Goal: Task Accomplishment & Management: Manage account settings

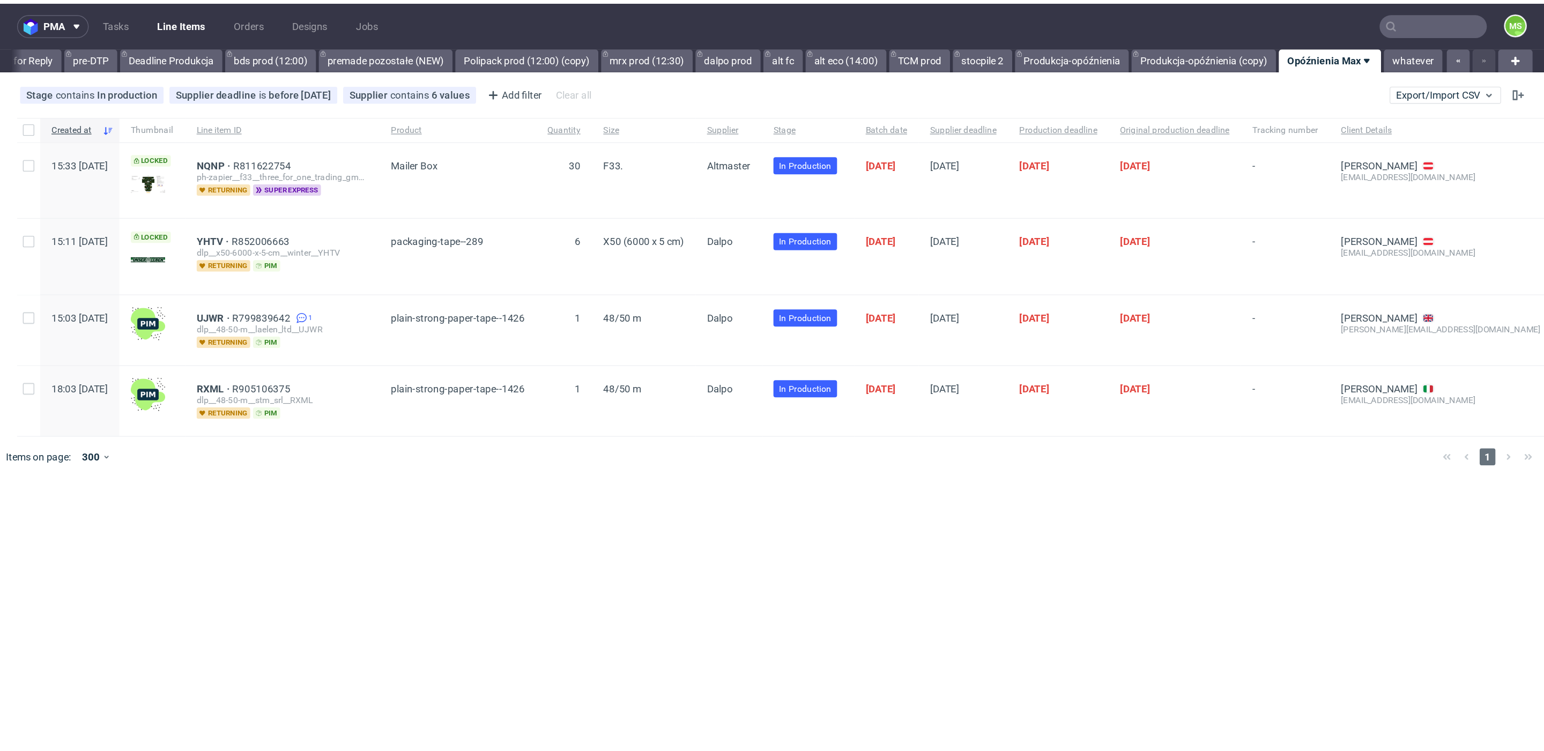
scroll to position [0, 1397]
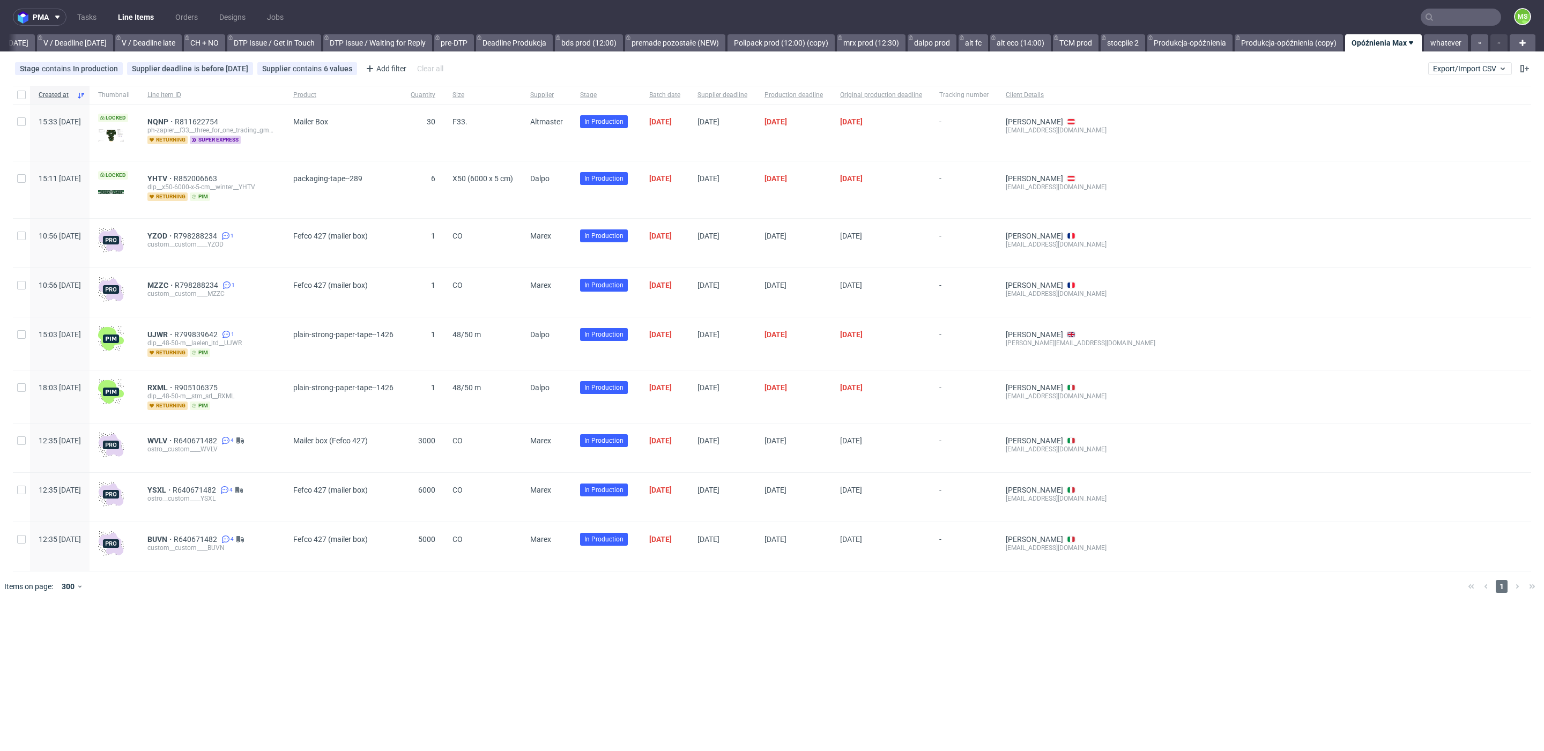
scroll to position [0, 1397]
click at [1452, 19] on input "text" at bounding box center [1460, 17] width 80 height 17
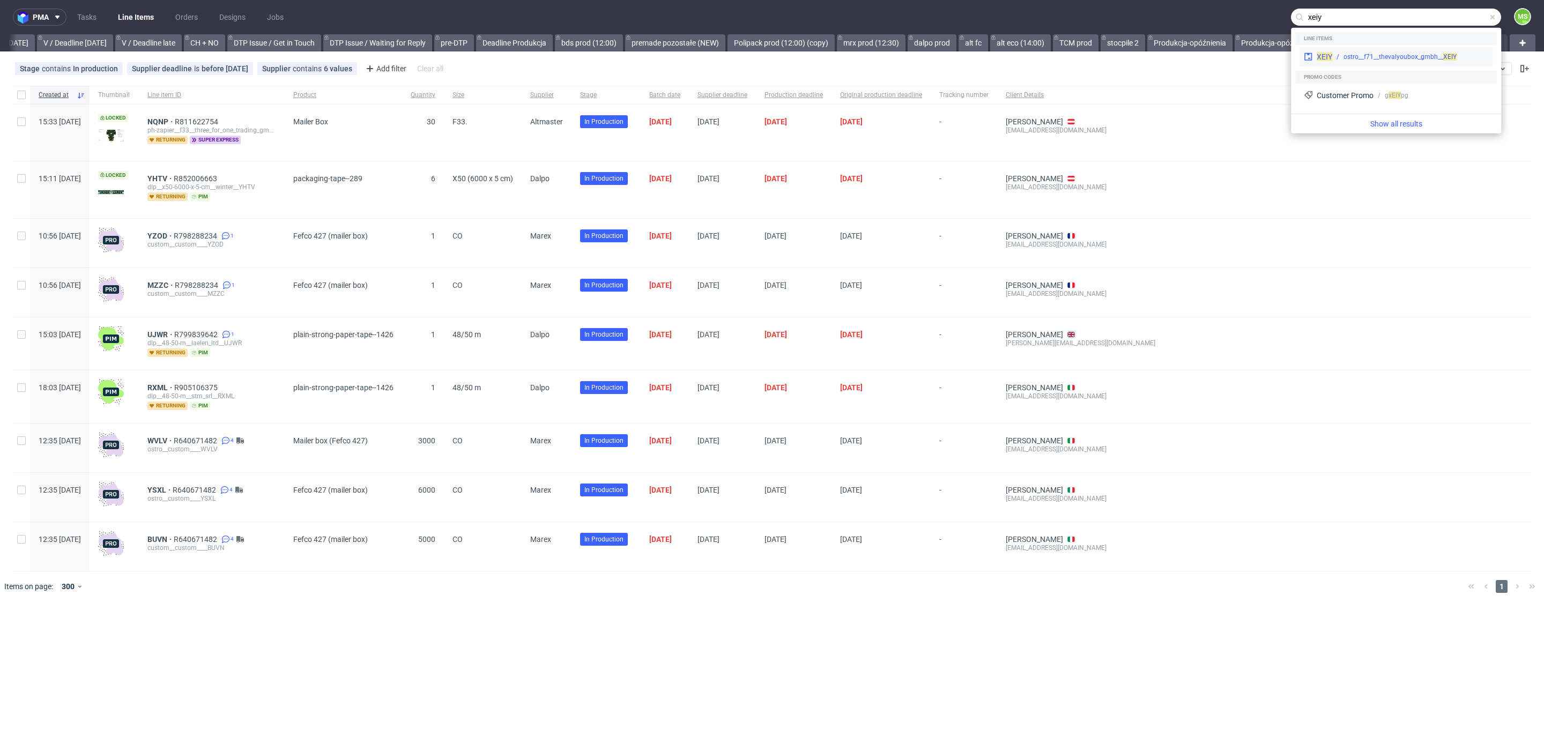
type input "xeiy"
click at [1394, 56] on div "ostro__f71__thevalyoubox_gmbh__ XEIY" at bounding box center [1399, 57] width 113 height 10
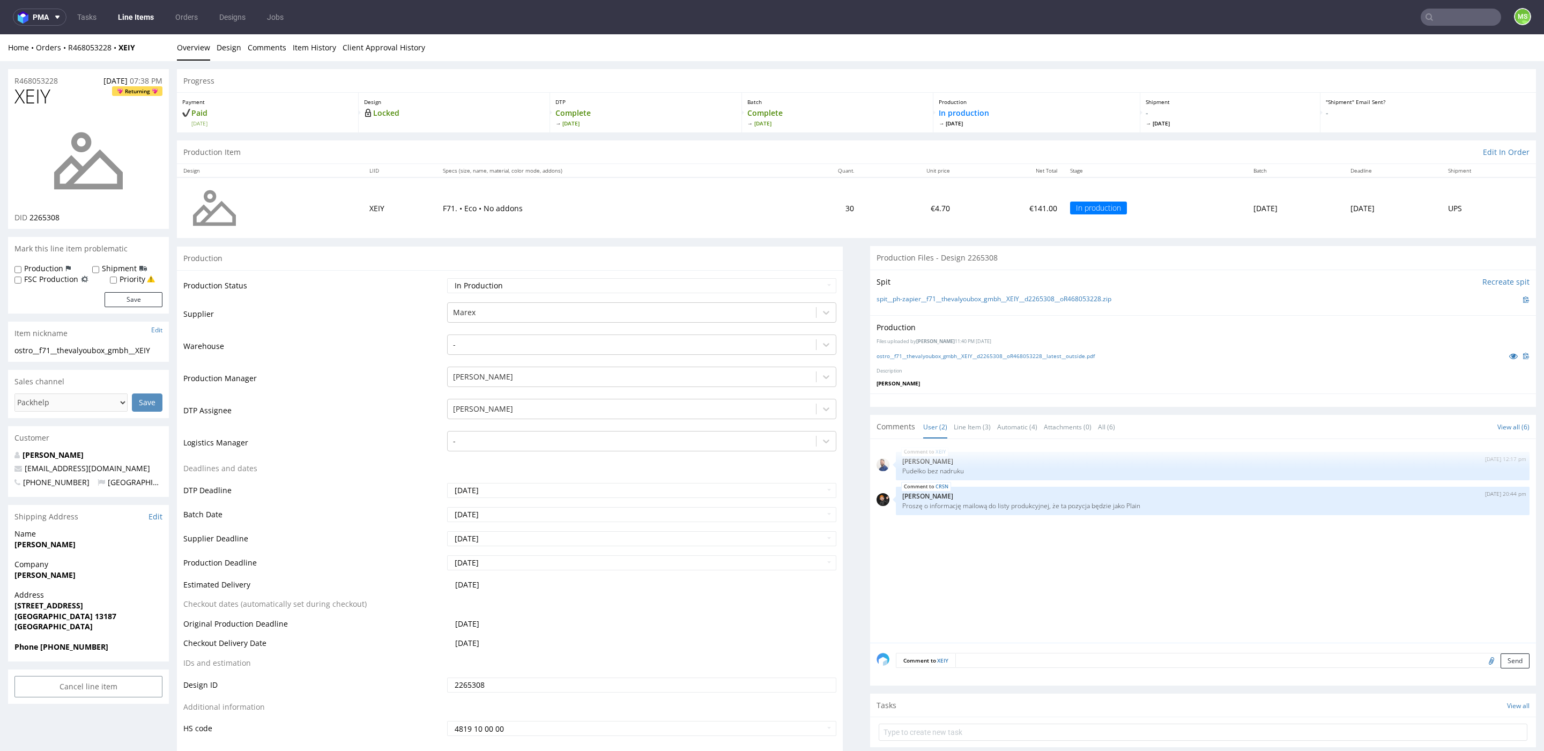
click at [141, 15] on link "Line Items" at bounding box center [135, 17] width 49 height 17
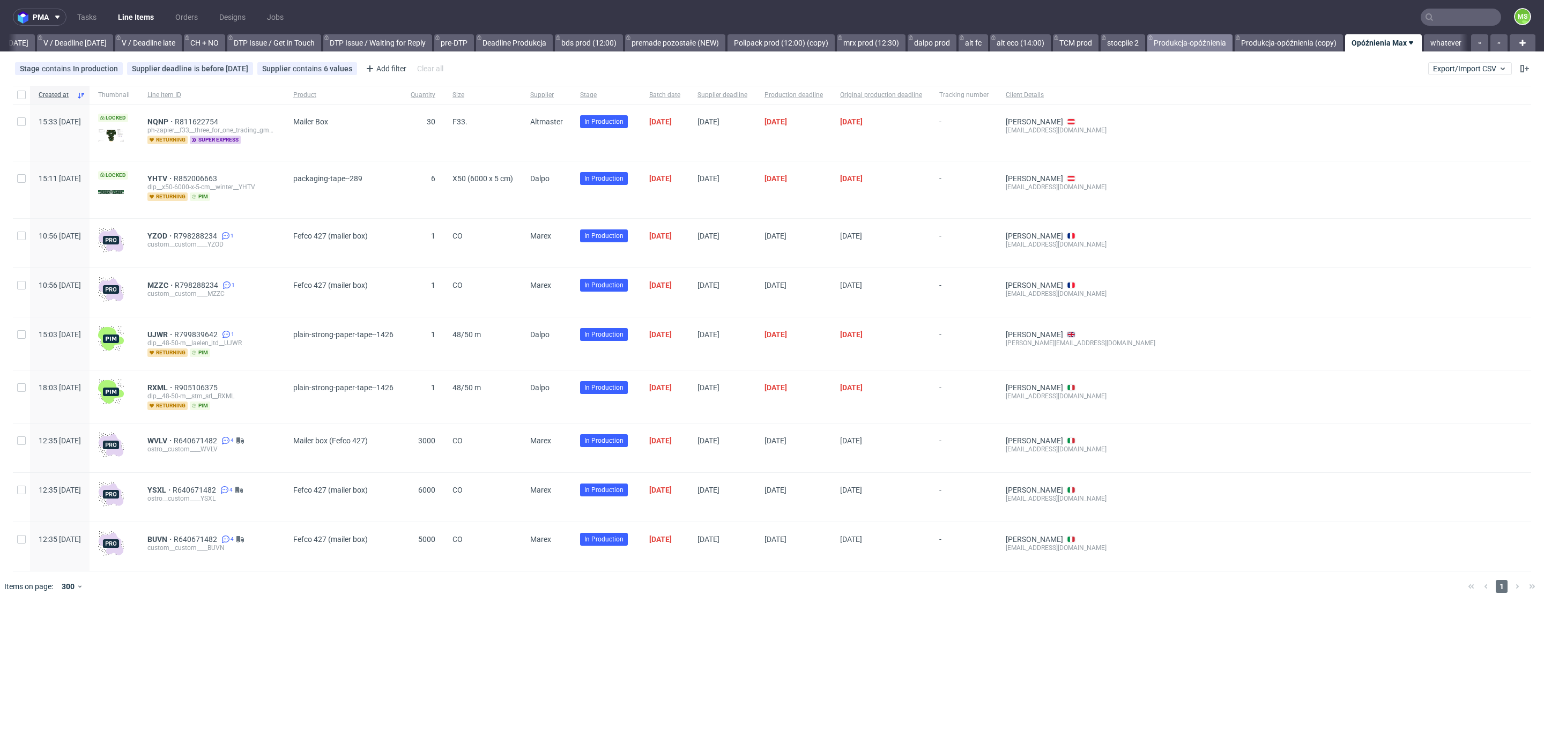
scroll to position [0, 1397]
click at [174, 236] on span "YZOD" at bounding box center [160, 236] width 26 height 9
click at [175, 281] on span "MZZC" at bounding box center [160, 285] width 27 height 9
click at [174, 236] on span "YZOD" at bounding box center [160, 236] width 26 height 9
click at [175, 282] on span "MZZC" at bounding box center [160, 285] width 27 height 9
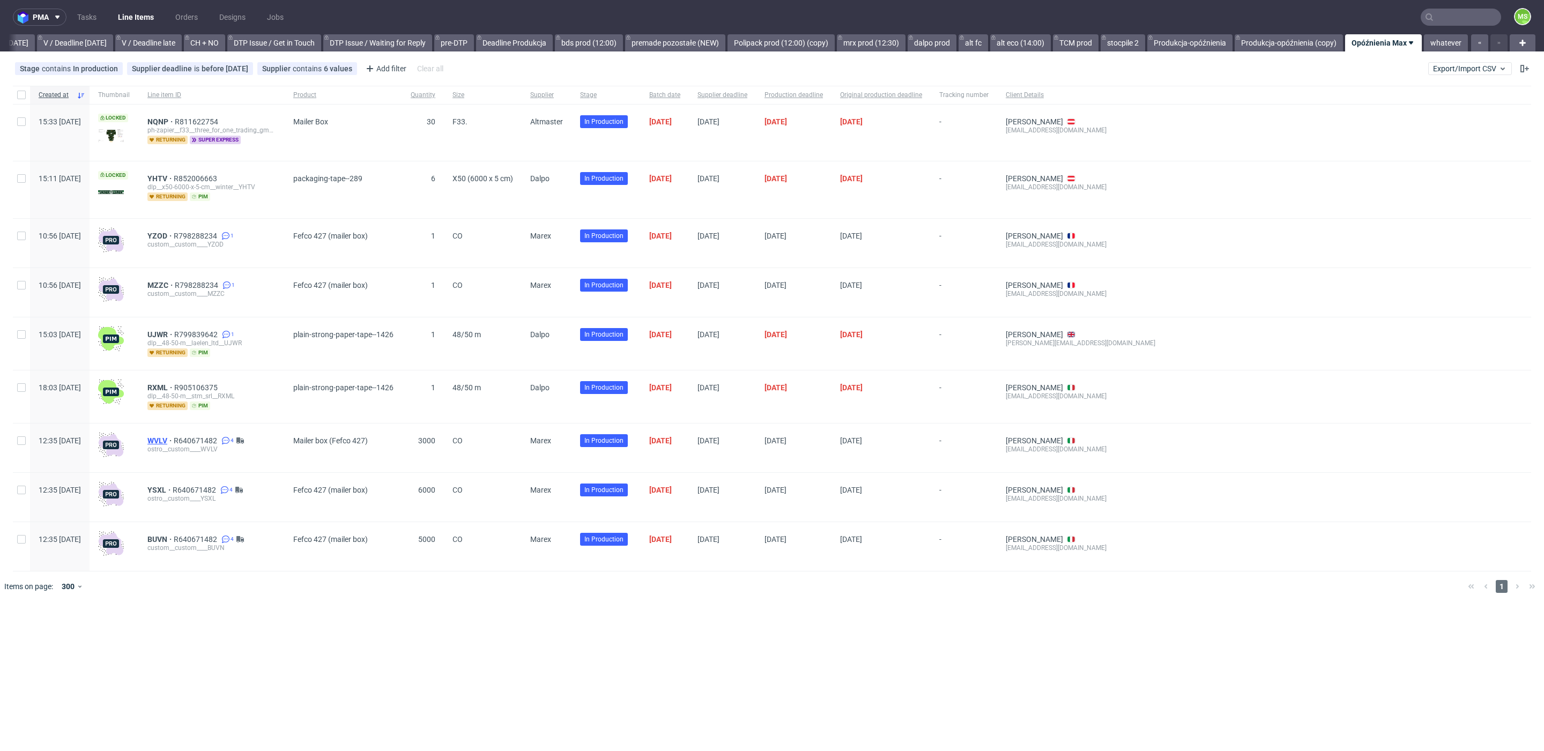
click at [174, 440] on span "WVLV" at bounding box center [160, 440] width 26 height 9
click at [173, 487] on span "YSXL" at bounding box center [159, 490] width 25 height 9
click at [174, 537] on span "BUVN" at bounding box center [160, 539] width 26 height 9
click at [1467, 19] on input "text" at bounding box center [1460, 17] width 80 height 17
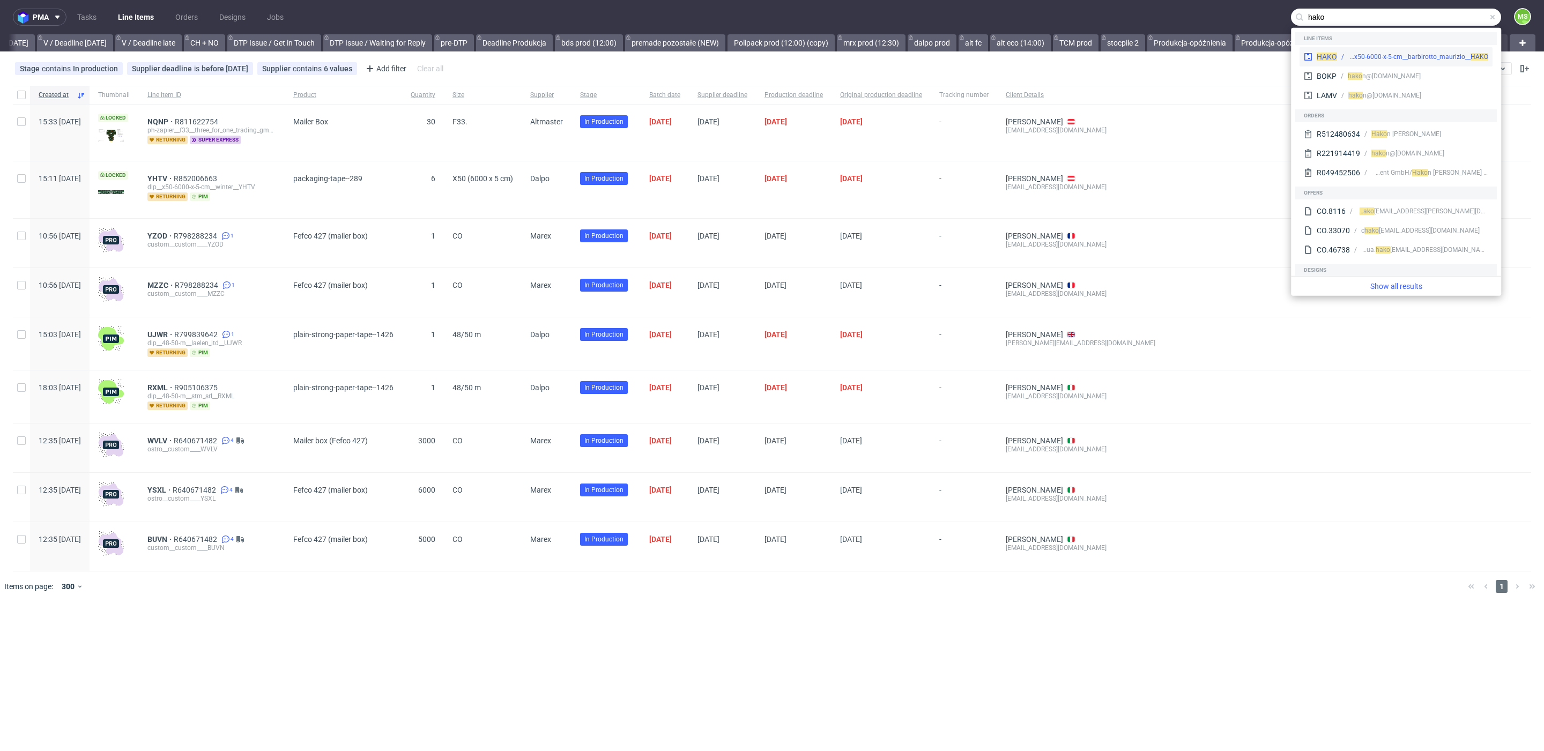
type input "hako"
click at [1434, 55] on div "dlp__x50-6000-x-5-cm__barbirotto_maurizio__ HAKO" at bounding box center [1418, 57] width 140 height 10
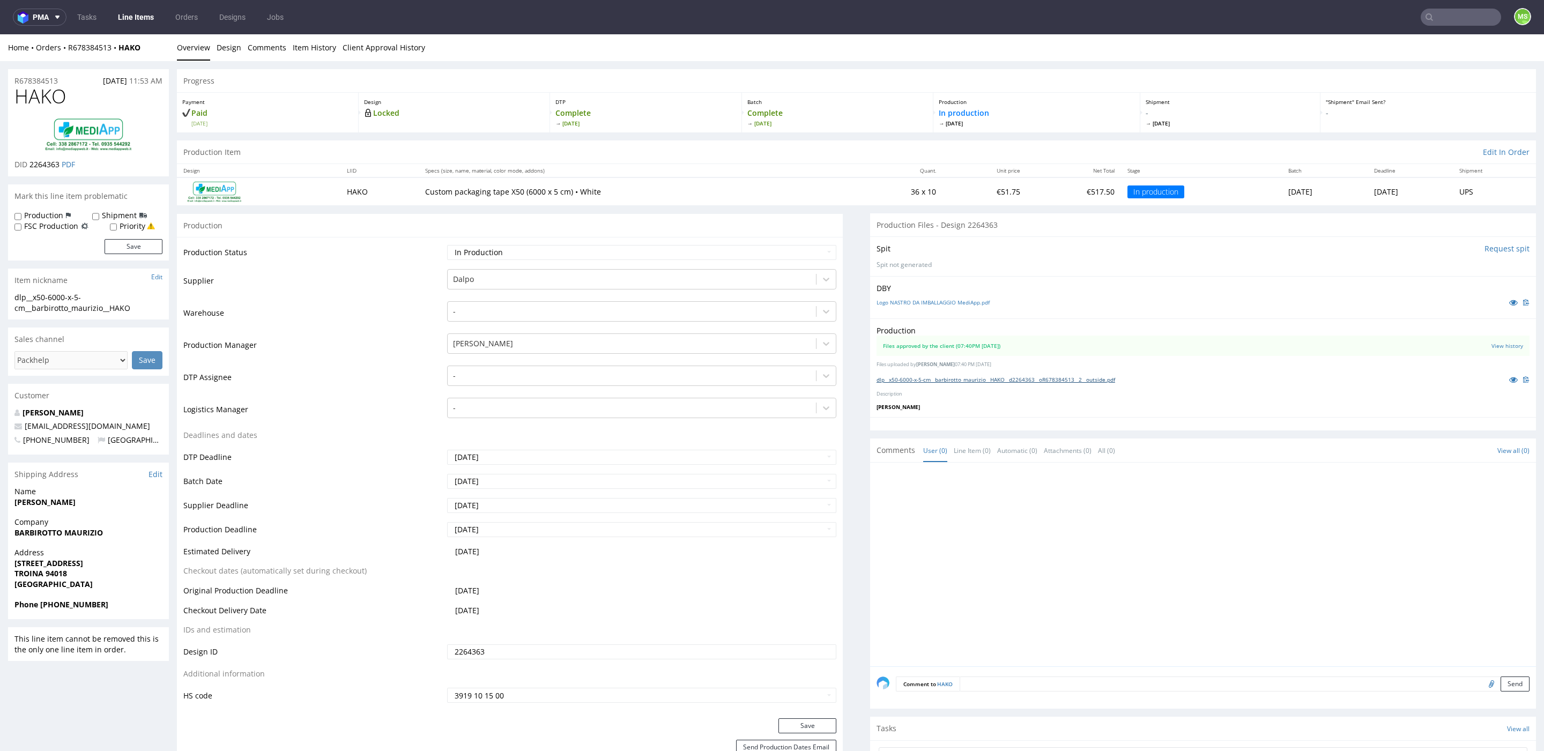
click at [1006, 382] on link "dlp__x50-6000-x-5-cm__barbirotto_maurizio__HAKO__d2264363__oR678384513__2__outs…" at bounding box center [995, 380] width 239 height 8
click at [1453, 25] on input "text" at bounding box center [1460, 17] width 80 height 17
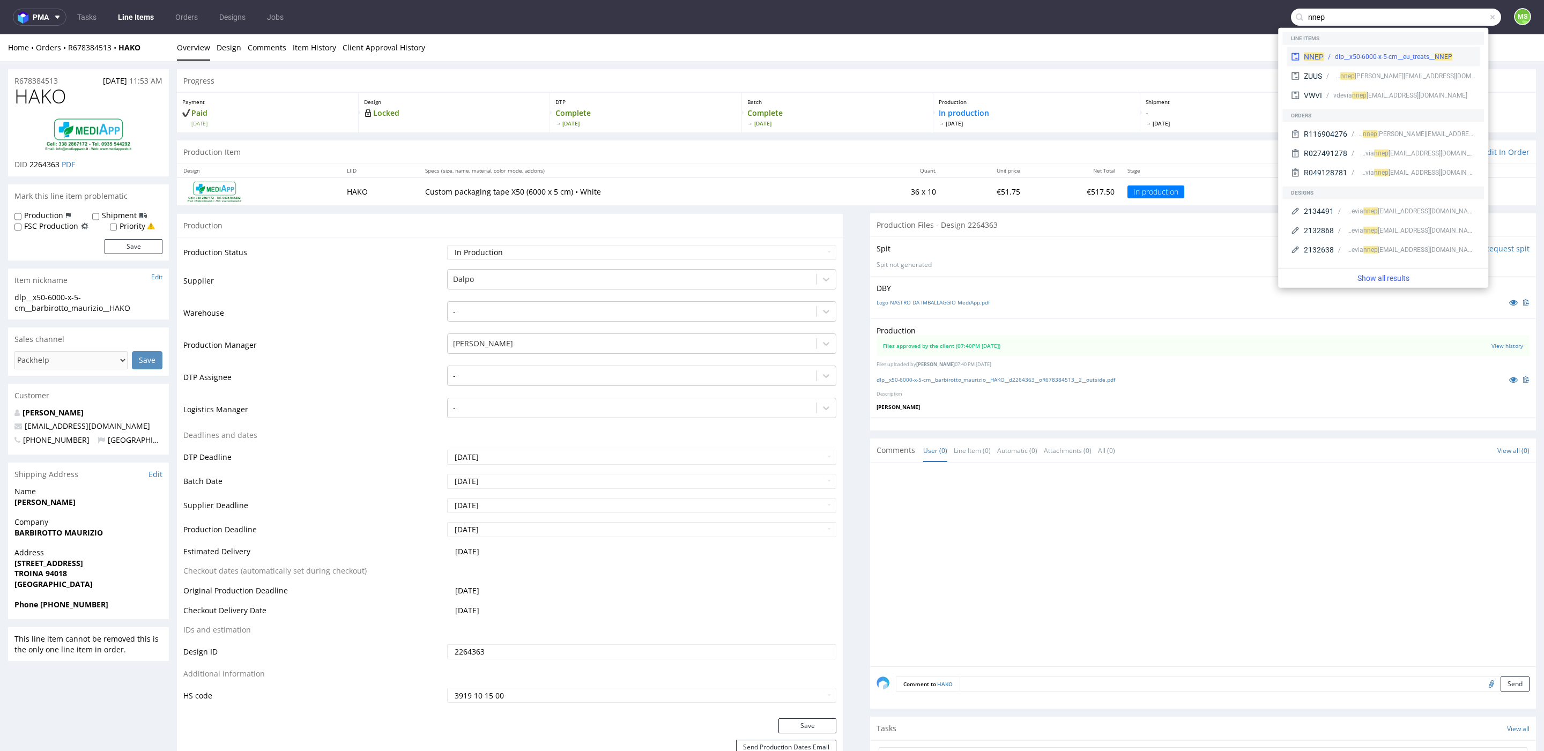
type input "nnep"
click at [1425, 51] on div "NNEP dlp__x50-6000-x-5-cm__eu_treats__ NNEP" at bounding box center [1382, 56] width 193 height 19
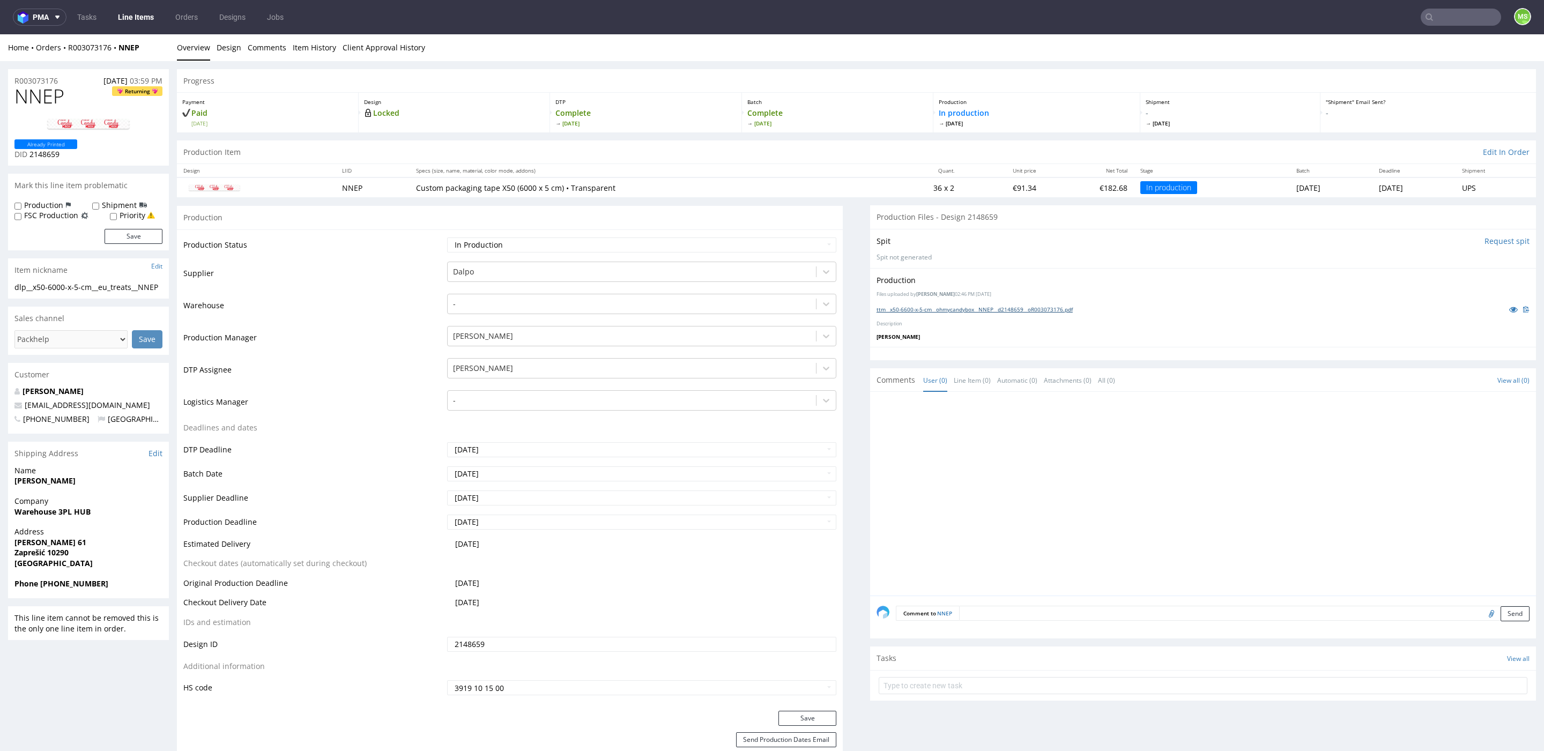
click at [934, 308] on link "ttm__x50-6600-x-5-cm__ohmycandybox__NNEP__d2148659__oR003073176.pdf" at bounding box center [974, 310] width 196 height 8
click at [1457, 20] on input "text" at bounding box center [1460, 17] width 80 height 17
type input "spxw"
click at [1427, 43] on div "dlp__x50-6000-x-5-cm__charlotte_gaisford_lrd__ SPXW" at bounding box center [1405, 44] width 140 height 10
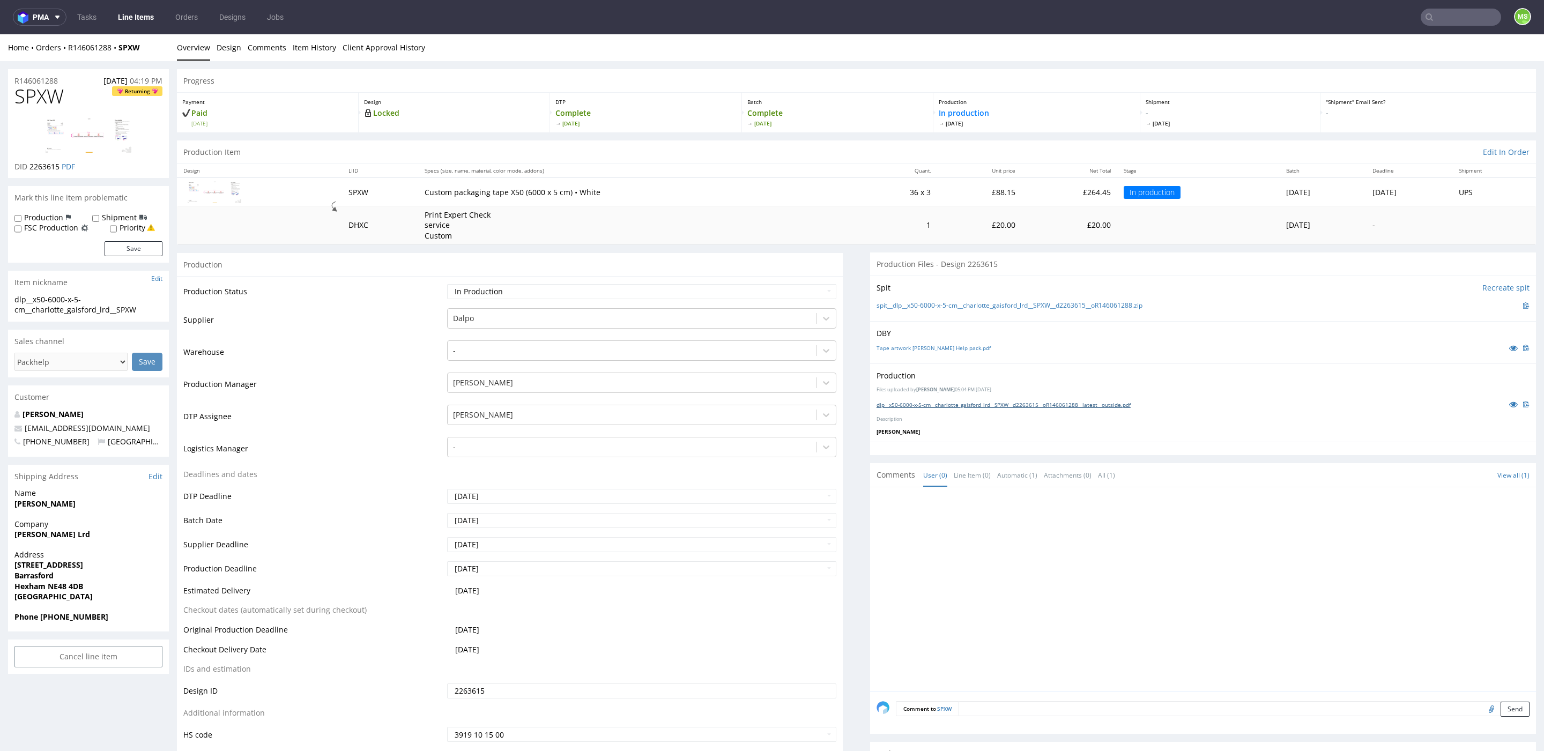
click at [947, 405] on link "dlp__x50-6000-x-5-cm__charlotte_gaisford_lrd__SPXW__d2263615__oR146061288__late…" at bounding box center [1003, 405] width 254 height 8
click at [135, 20] on link "Line Items" at bounding box center [135, 17] width 49 height 17
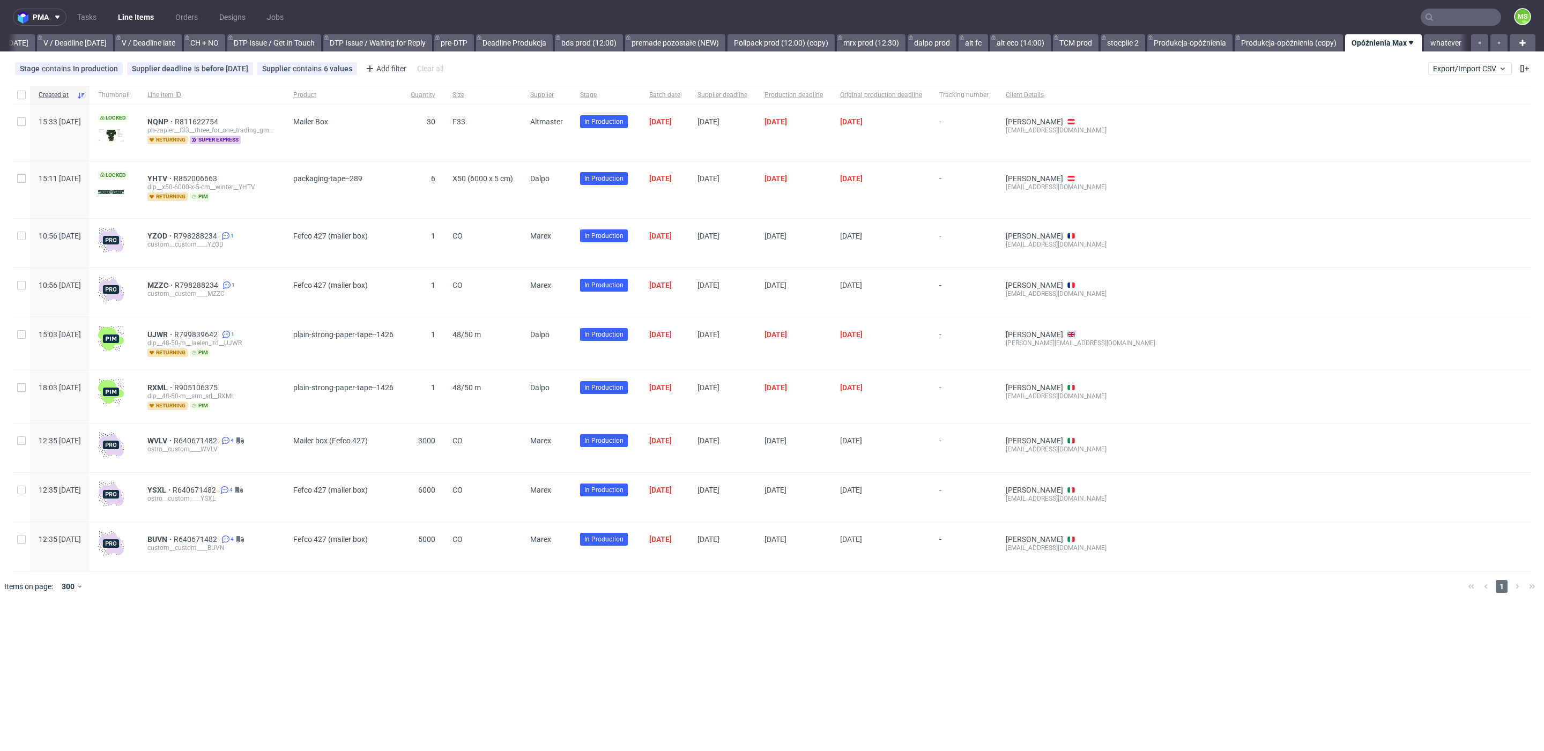
scroll to position [0, 1397]
click at [1481, 73] on button "Export/Import CSV" at bounding box center [1470, 68] width 84 height 13
click at [1433, 117] on link "Import shipments CSV" at bounding box center [1444, 111] width 125 height 17
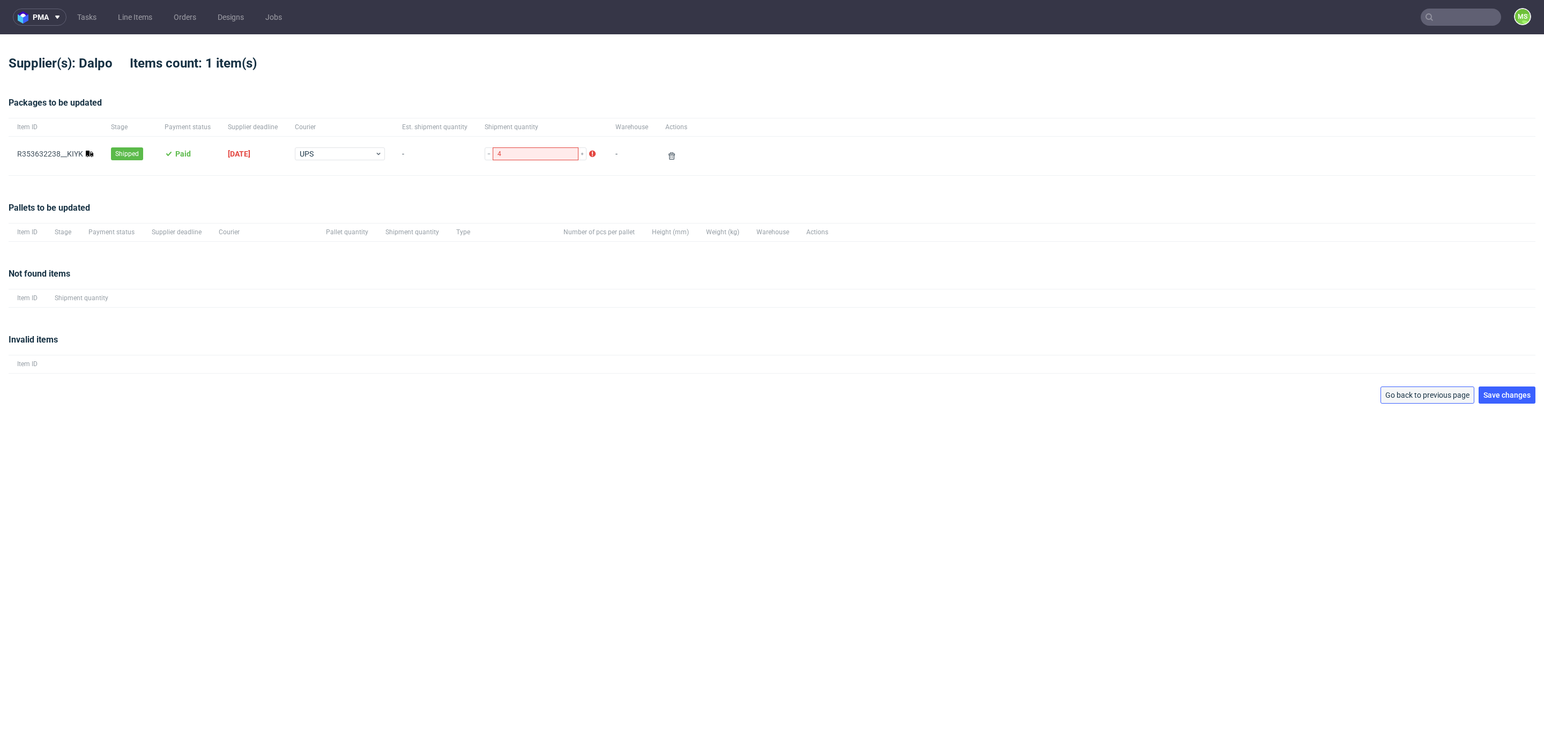
click at [1413, 395] on span "Go back to previous page" at bounding box center [1427, 395] width 84 height 8
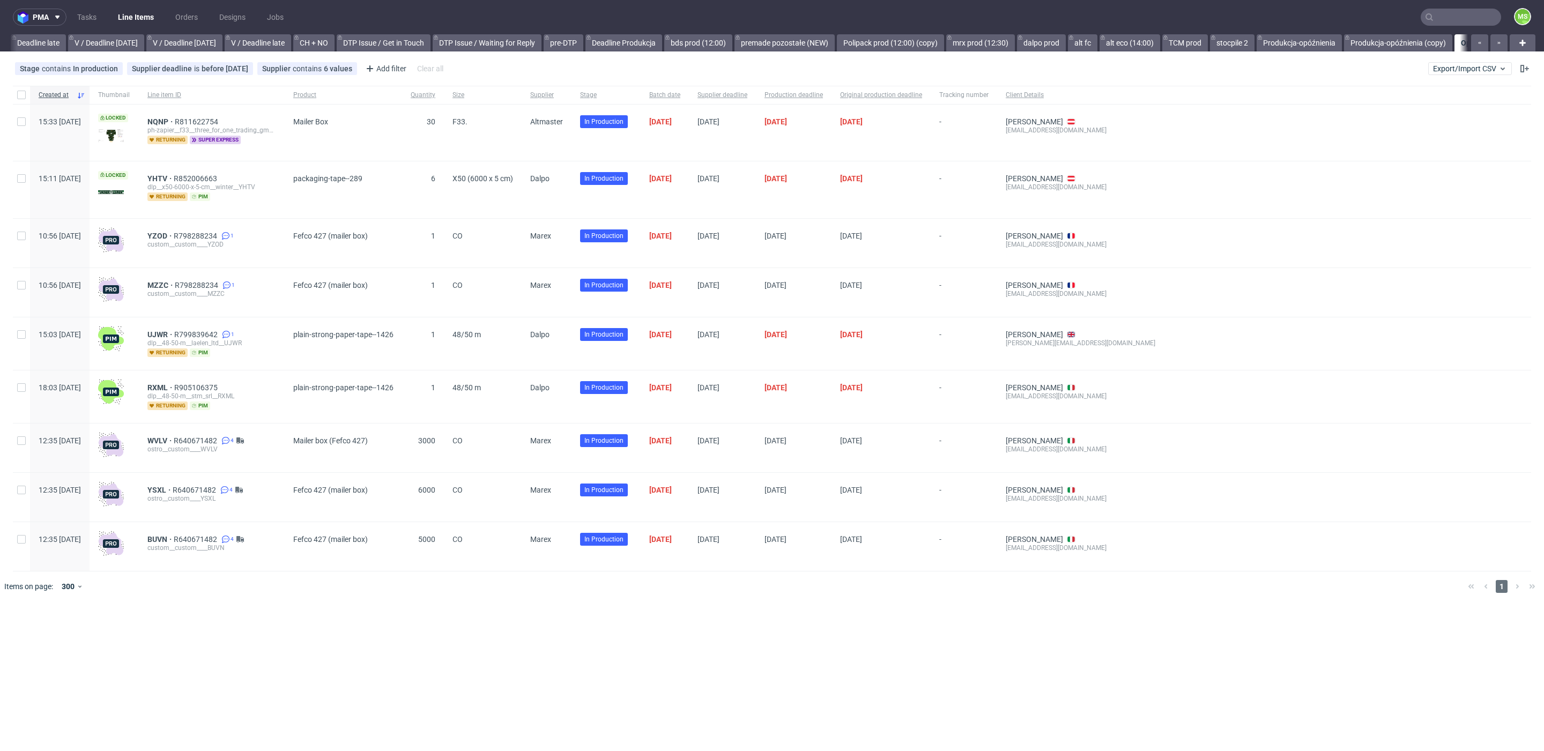
click at [1442, 19] on input "text" at bounding box center [1460, 17] width 80 height 17
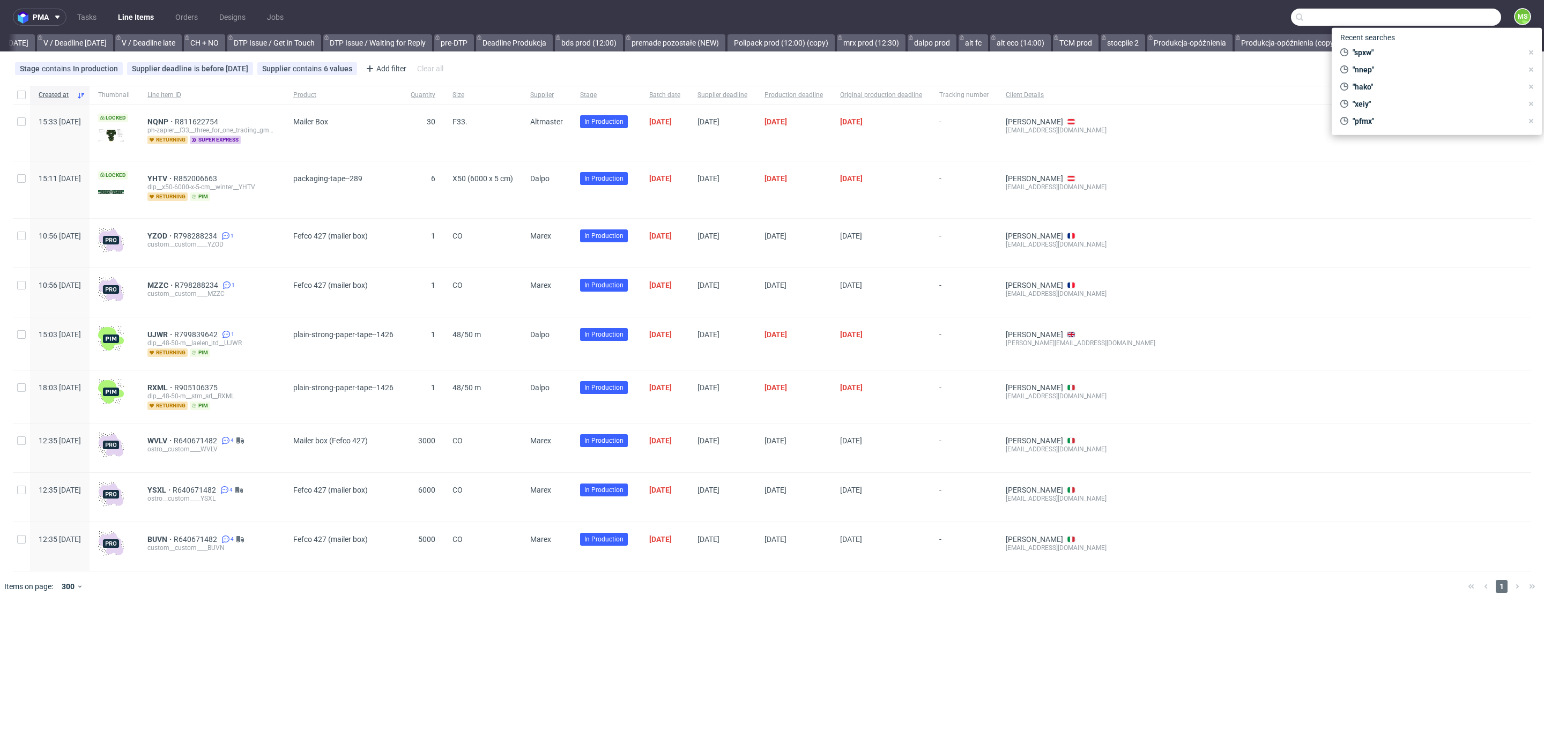
scroll to position [0, 1397]
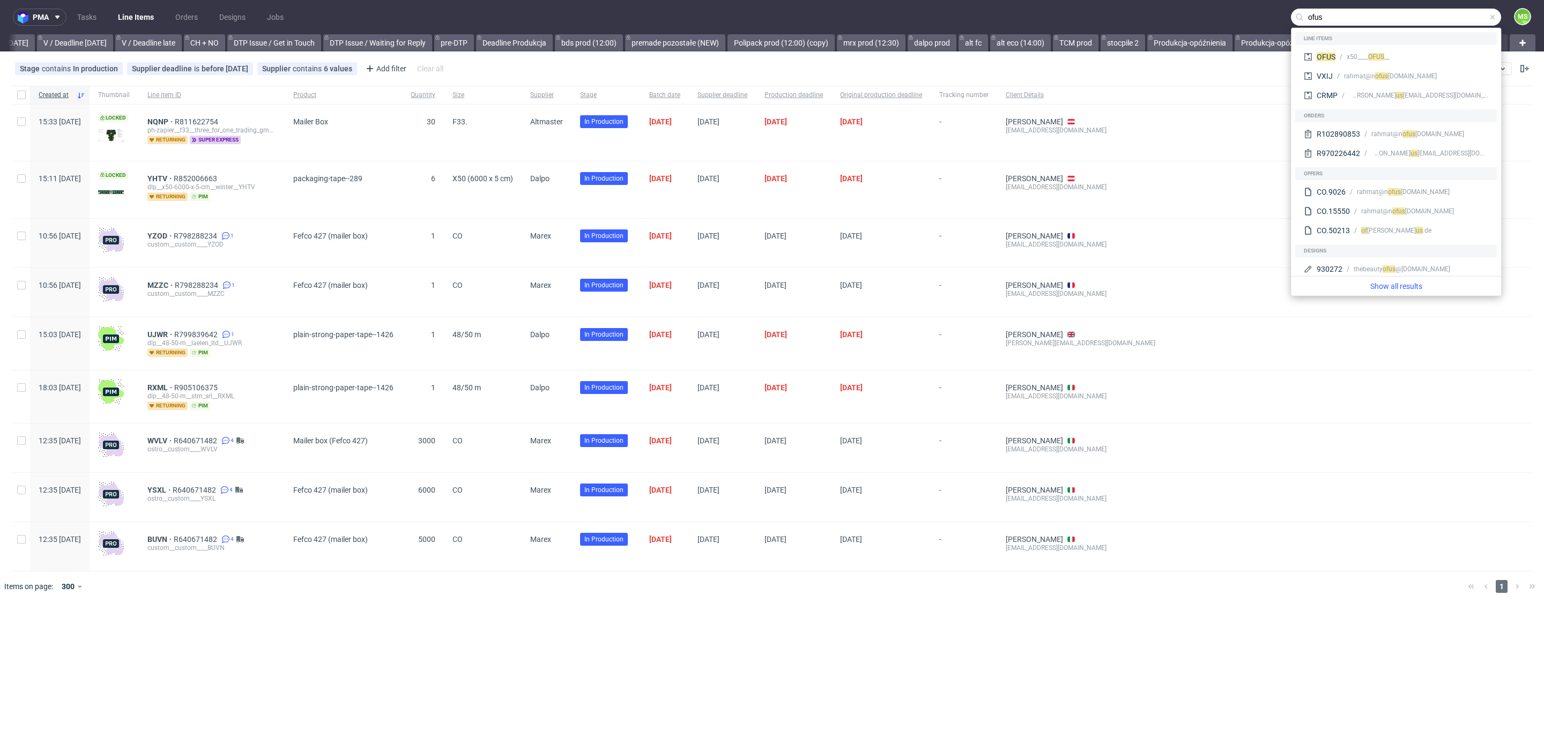
type input "ofus"
click at [1492, 20] on span at bounding box center [1492, 17] width 9 height 9
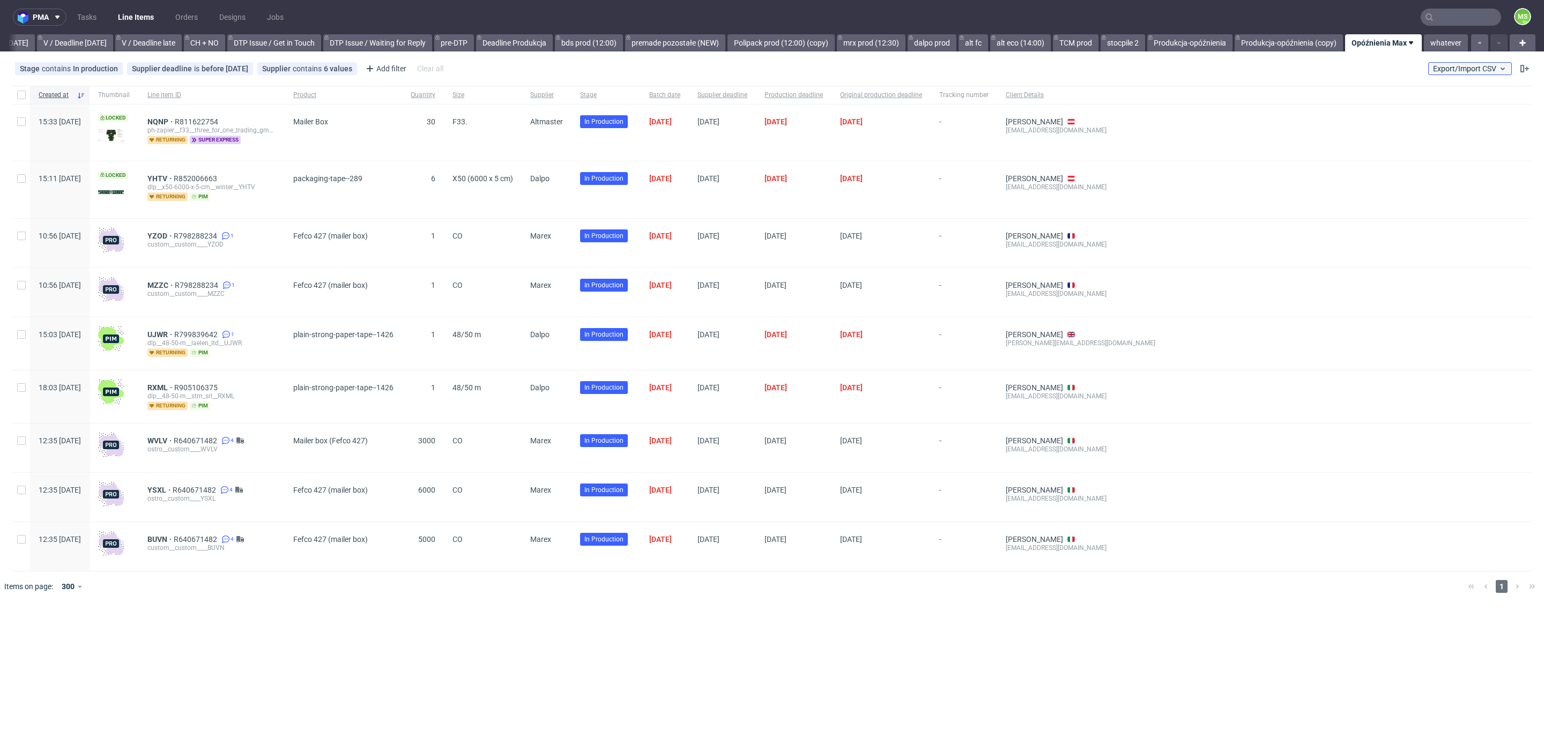
click at [1477, 63] on button "Export/Import CSV" at bounding box center [1470, 68] width 84 height 13
click at [1438, 109] on link "Import shipments CSV" at bounding box center [1444, 111] width 125 height 17
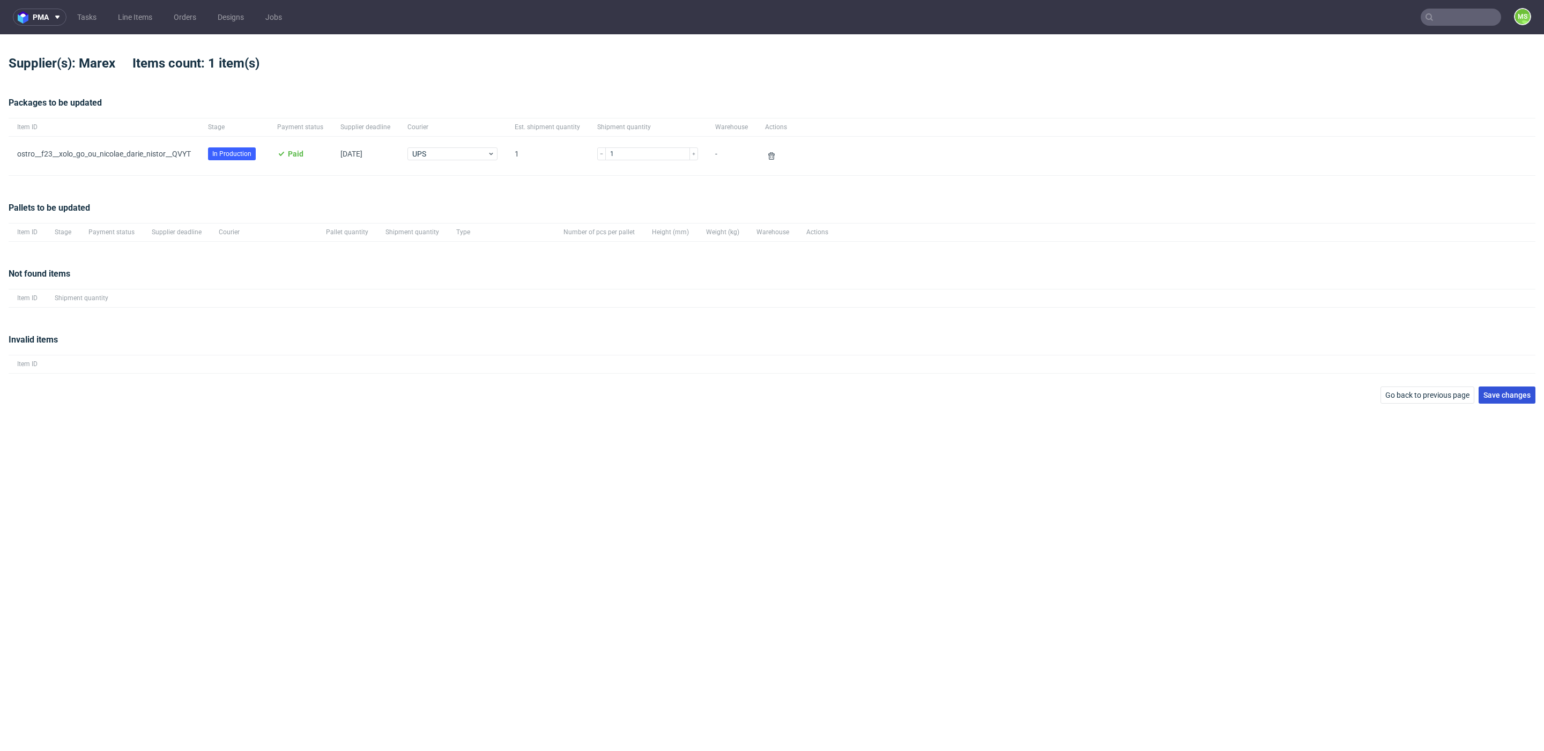
click at [1524, 397] on span "Save changes" at bounding box center [1506, 395] width 47 height 8
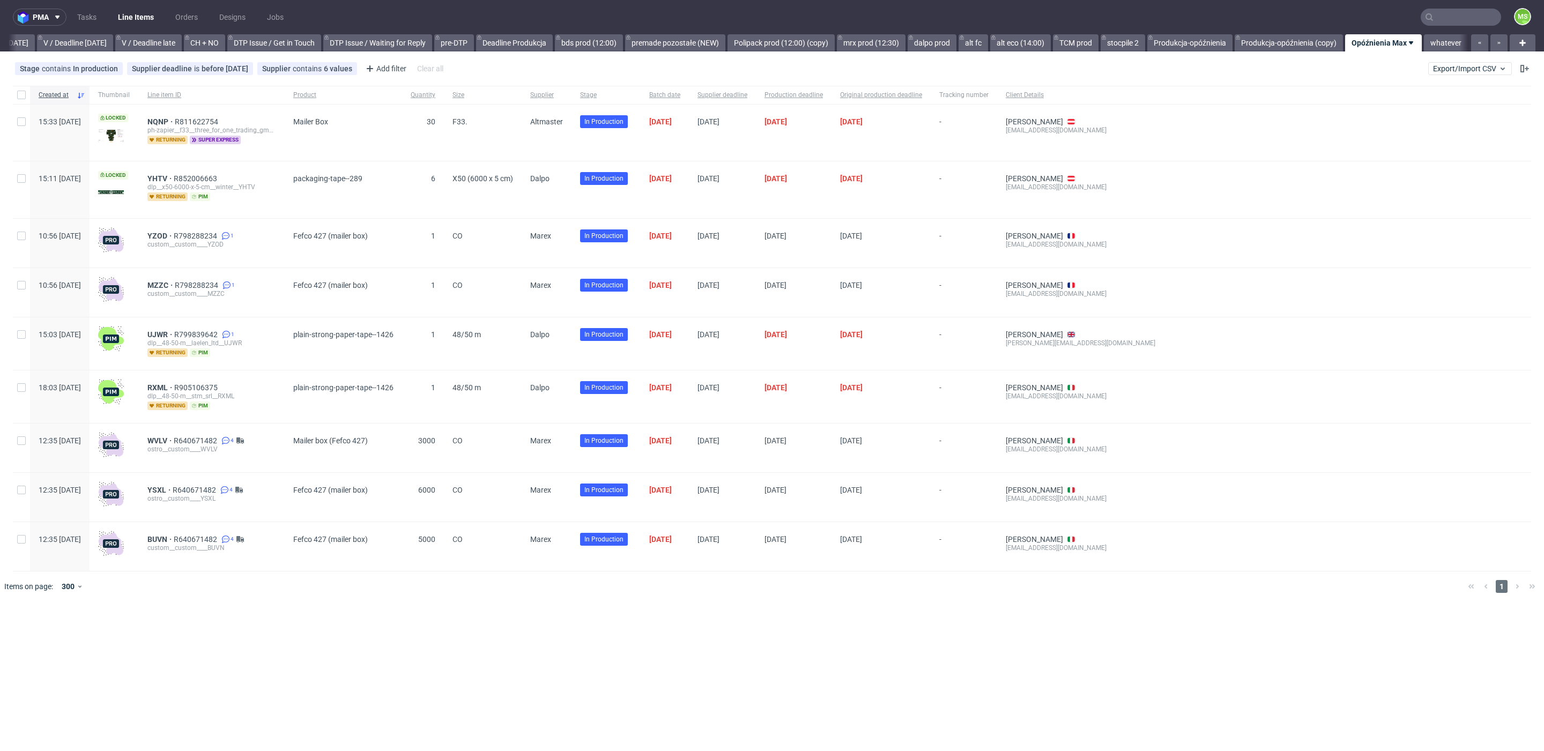
scroll to position [0, 1397]
click at [1478, 75] on div "Stage contains In production Supplier deadline is before today Supplier contain…" at bounding box center [772, 69] width 1544 height 26
click at [1479, 73] on button "Export/Import CSV" at bounding box center [1470, 68] width 84 height 13
click at [1465, 106] on link "Import shipments CSV" at bounding box center [1444, 111] width 125 height 17
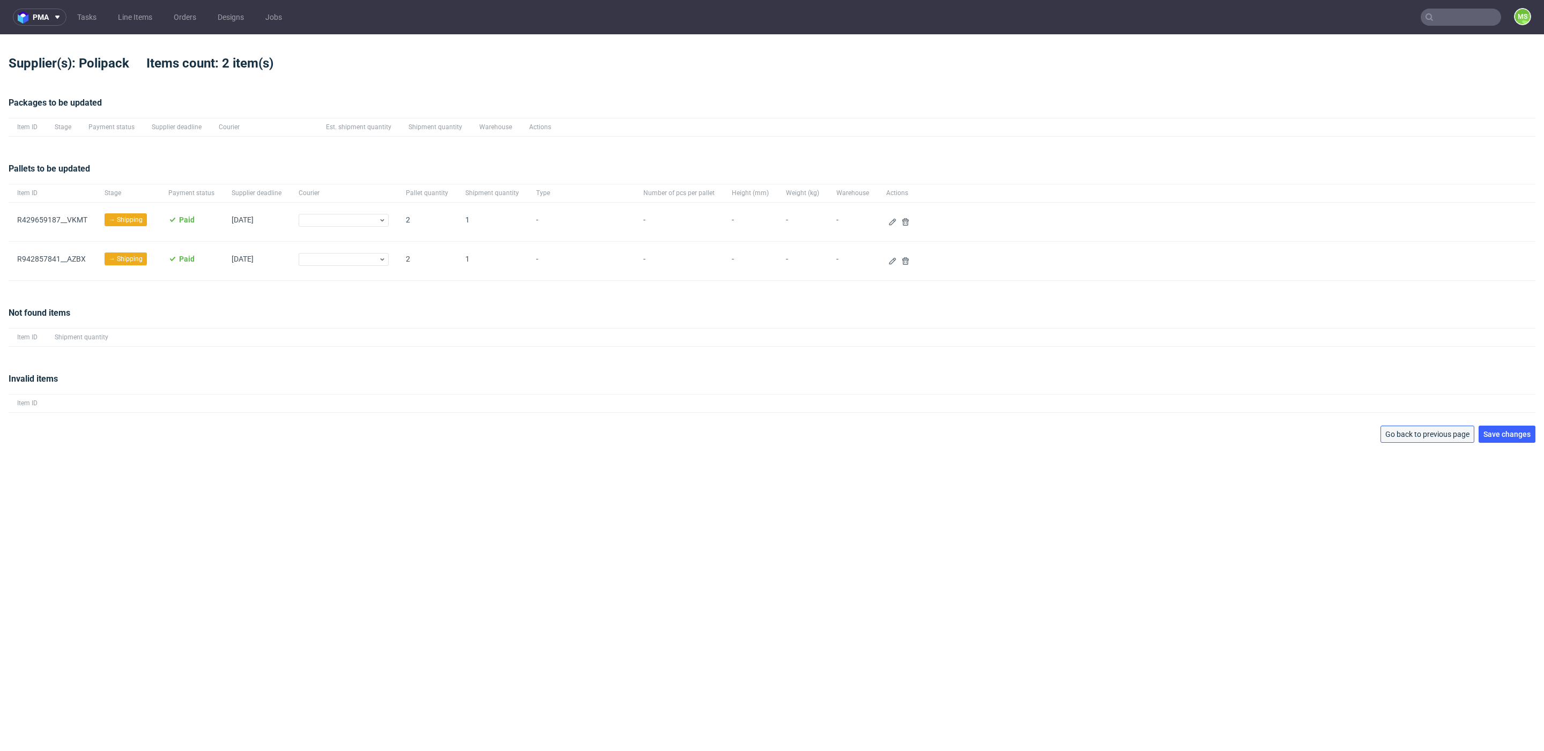
click at [1429, 434] on span "Go back to previous page" at bounding box center [1427, 434] width 84 height 8
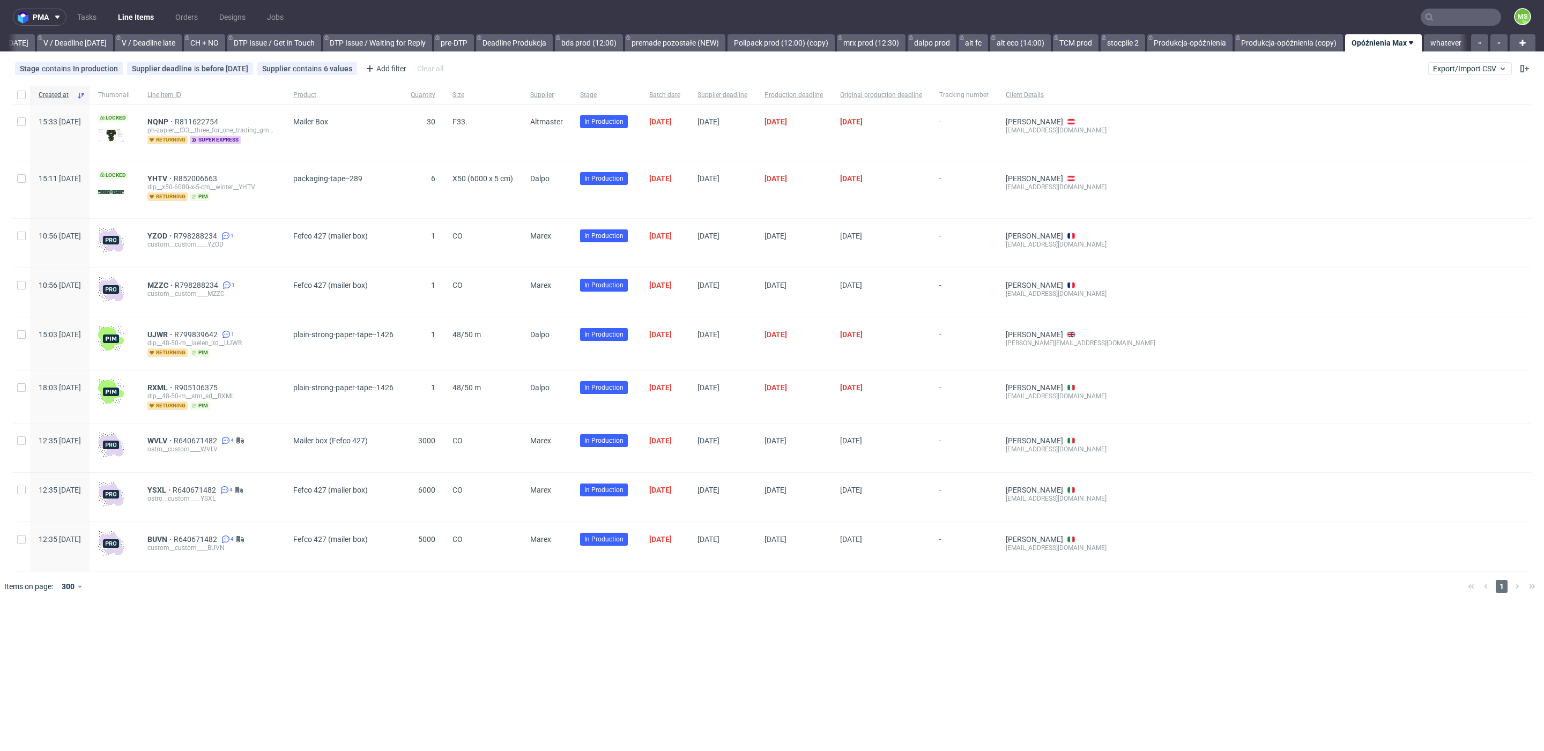
scroll to position [0, 1397]
click at [563, 98] on span "Supplier" at bounding box center [546, 95] width 33 height 9
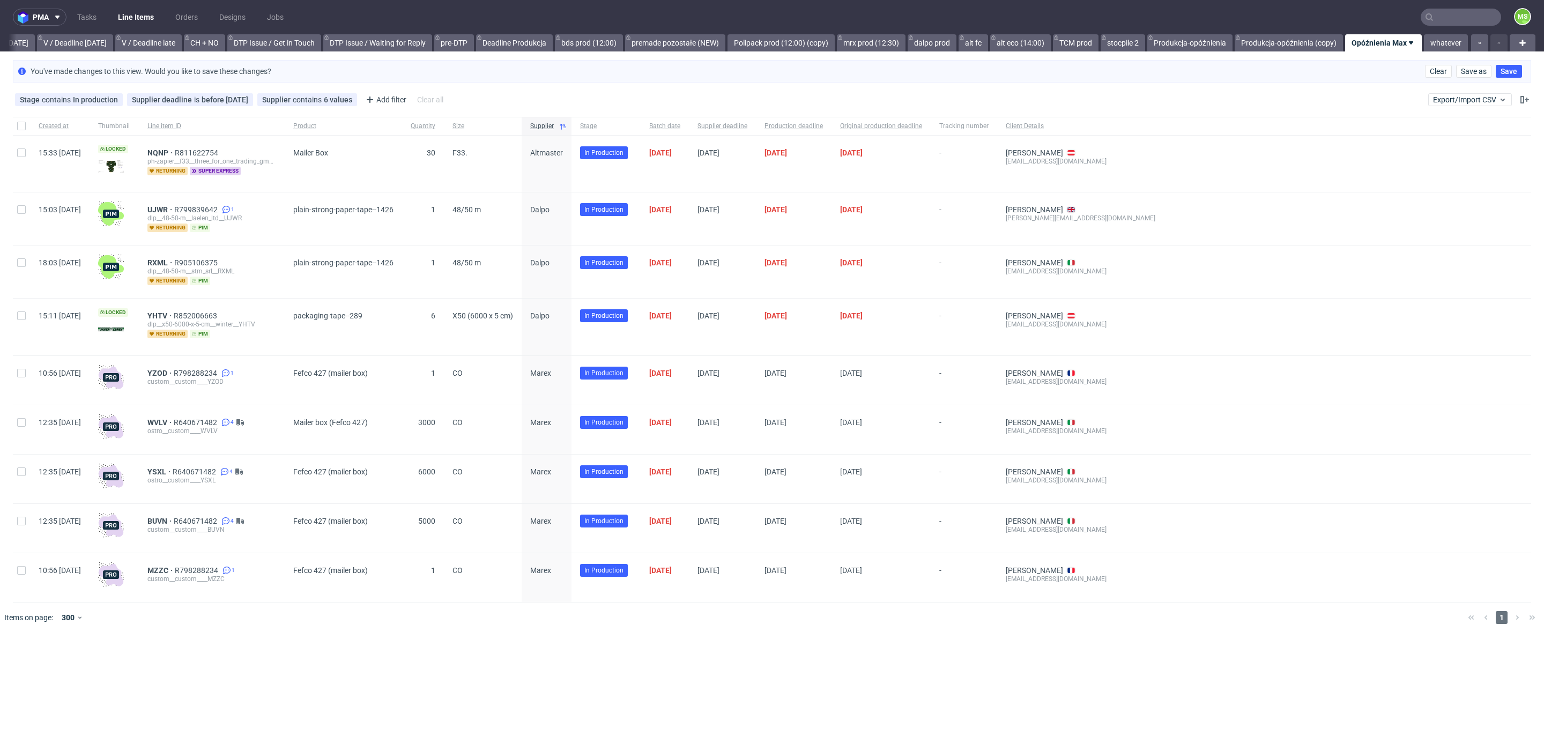
click at [504, 87] on div "Stage contains In production Supplier deadline is before today Supplier contain…" at bounding box center [772, 100] width 1544 height 26
click at [476, 97] on div "Stage contains In production Supplier deadline is before today Supplier contain…" at bounding box center [772, 100] width 1544 height 26
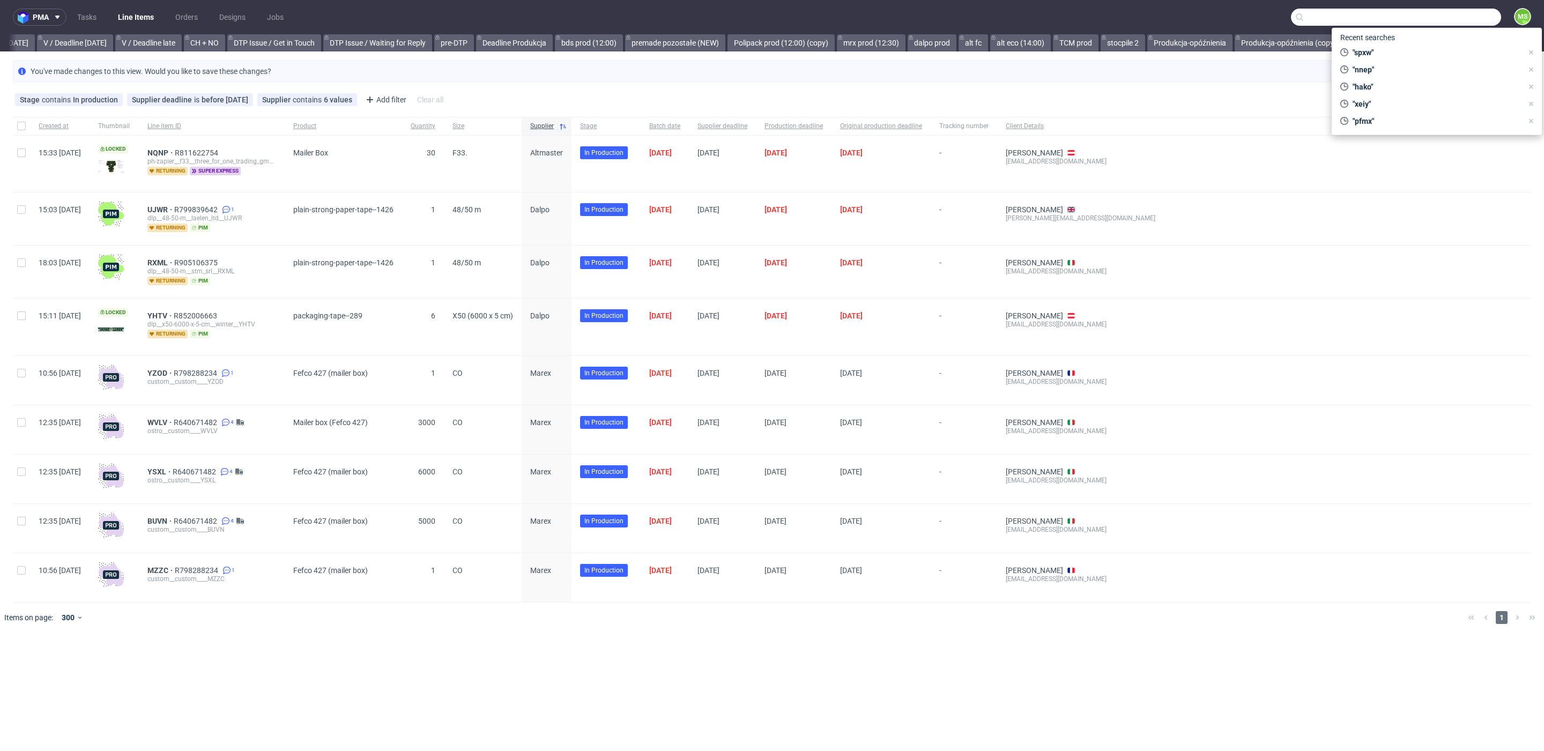
drag, startPoint x: 1449, startPoint y: 22, endPoint x: 1455, endPoint y: 25, distance: 6.3
click at [1449, 22] on input "text" at bounding box center [1396, 17] width 210 height 17
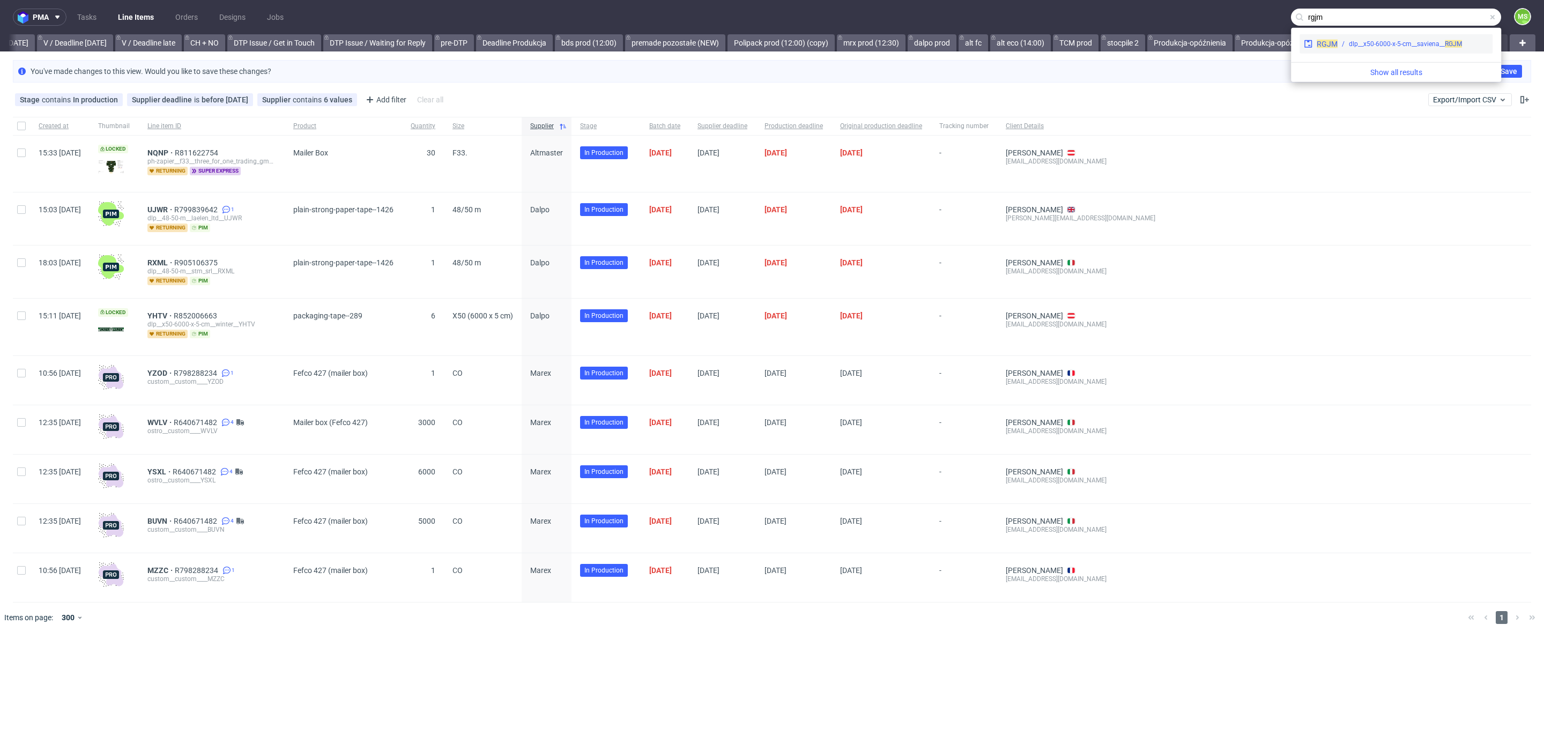
type input "rgjm"
click at [1401, 42] on div "dlp__x50-6000-x-5-cm__saviena__ RGJM" at bounding box center [1405, 44] width 113 height 10
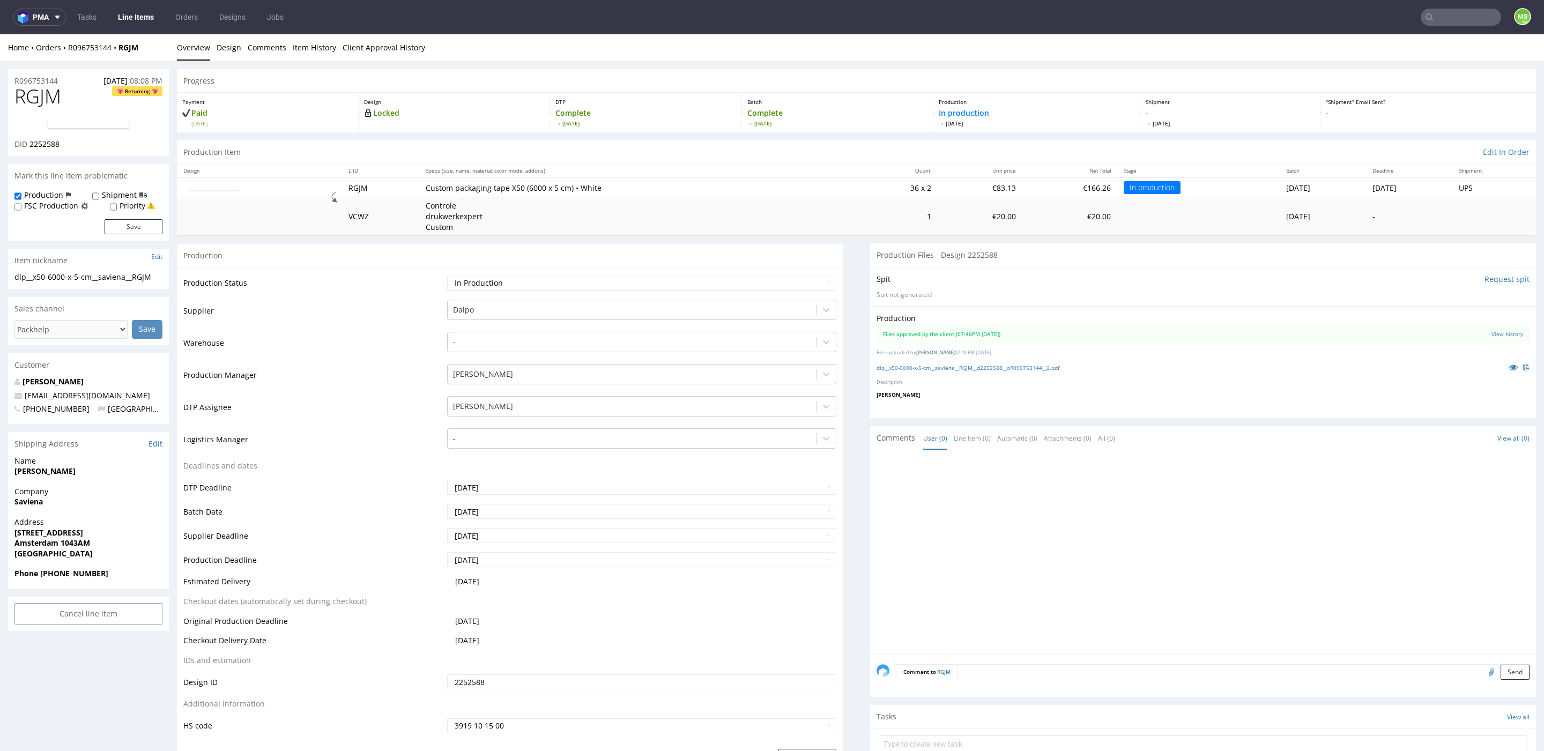
click at [128, 20] on link "Line Items" at bounding box center [135, 17] width 49 height 17
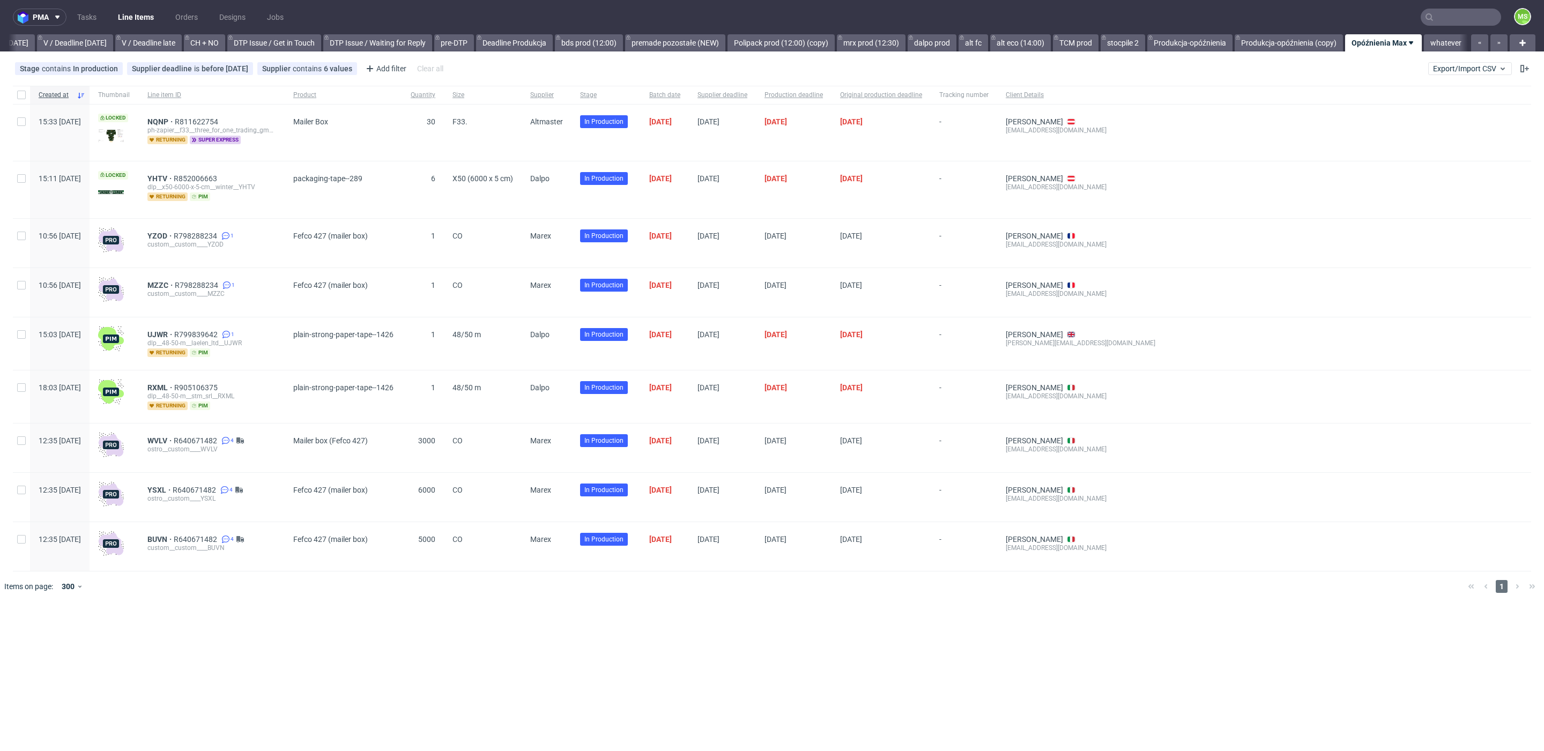
scroll to position [0, 1397]
click at [1468, 22] on input "text" at bounding box center [1460, 17] width 80 height 17
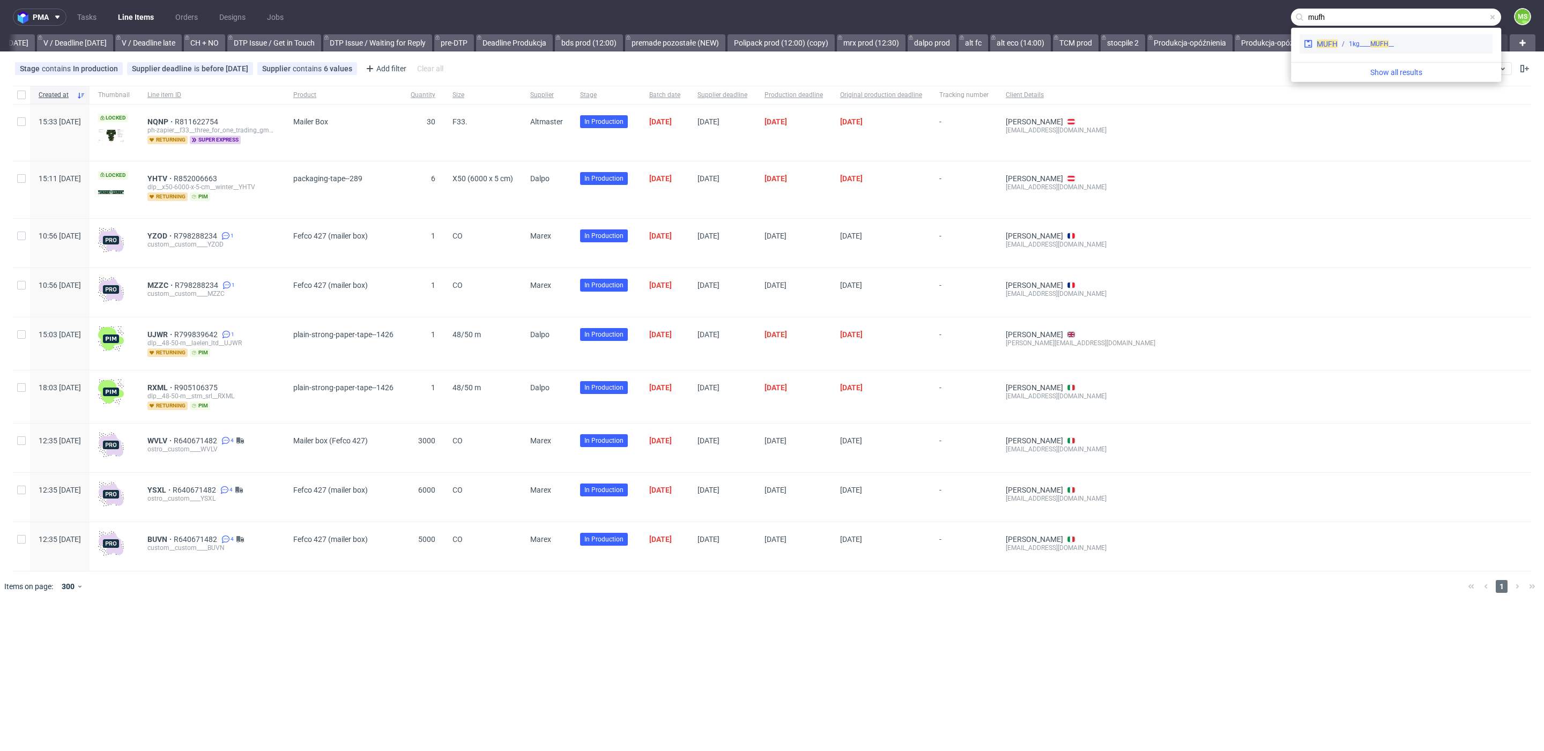
type input "mufh"
click at [1409, 39] on div "__1kg____ MUFH" at bounding box center [1412, 44] width 151 height 10
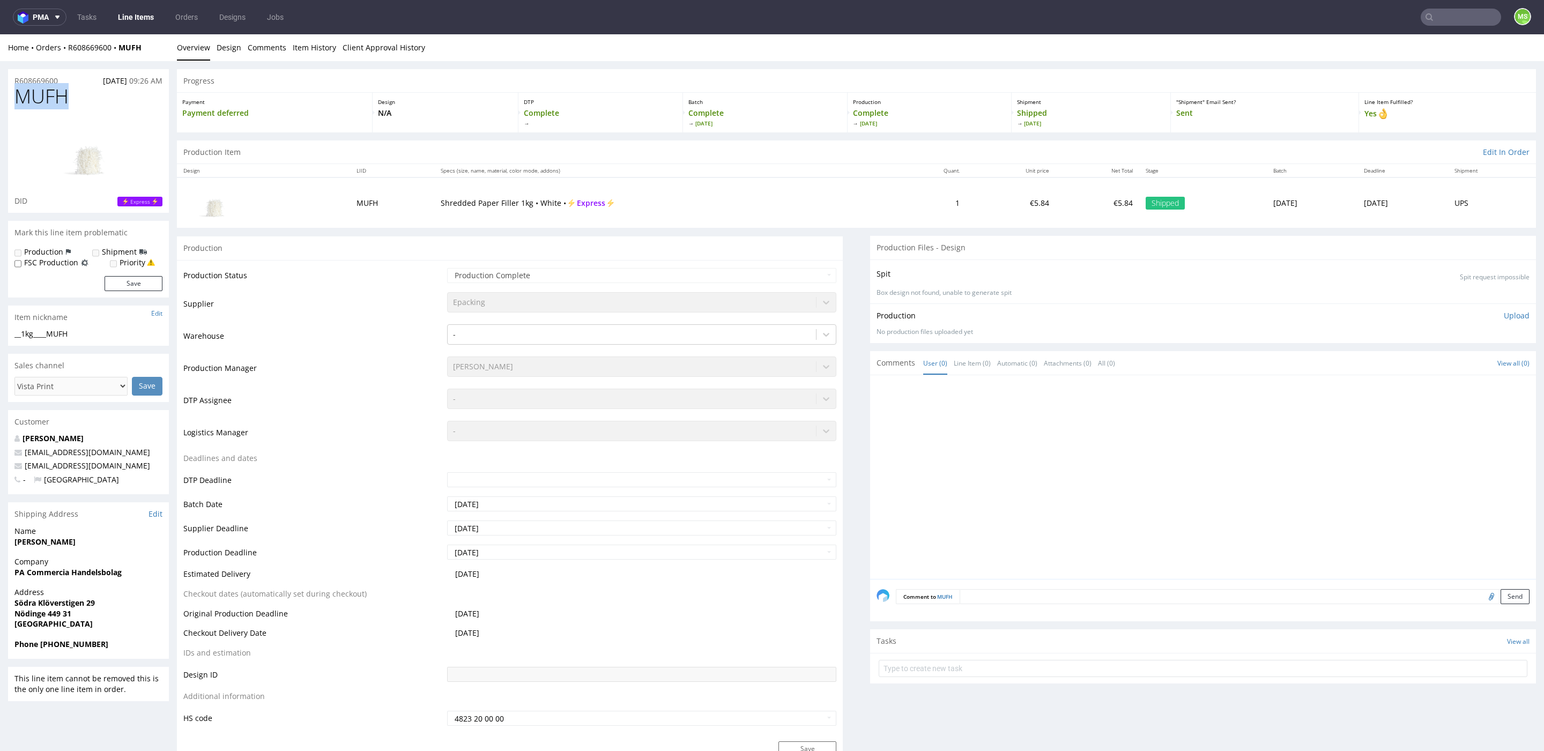
drag, startPoint x: 9, startPoint y: 99, endPoint x: 87, endPoint y: 249, distance: 169.3
click at [115, 17] on link "Line Items" at bounding box center [135, 17] width 49 height 17
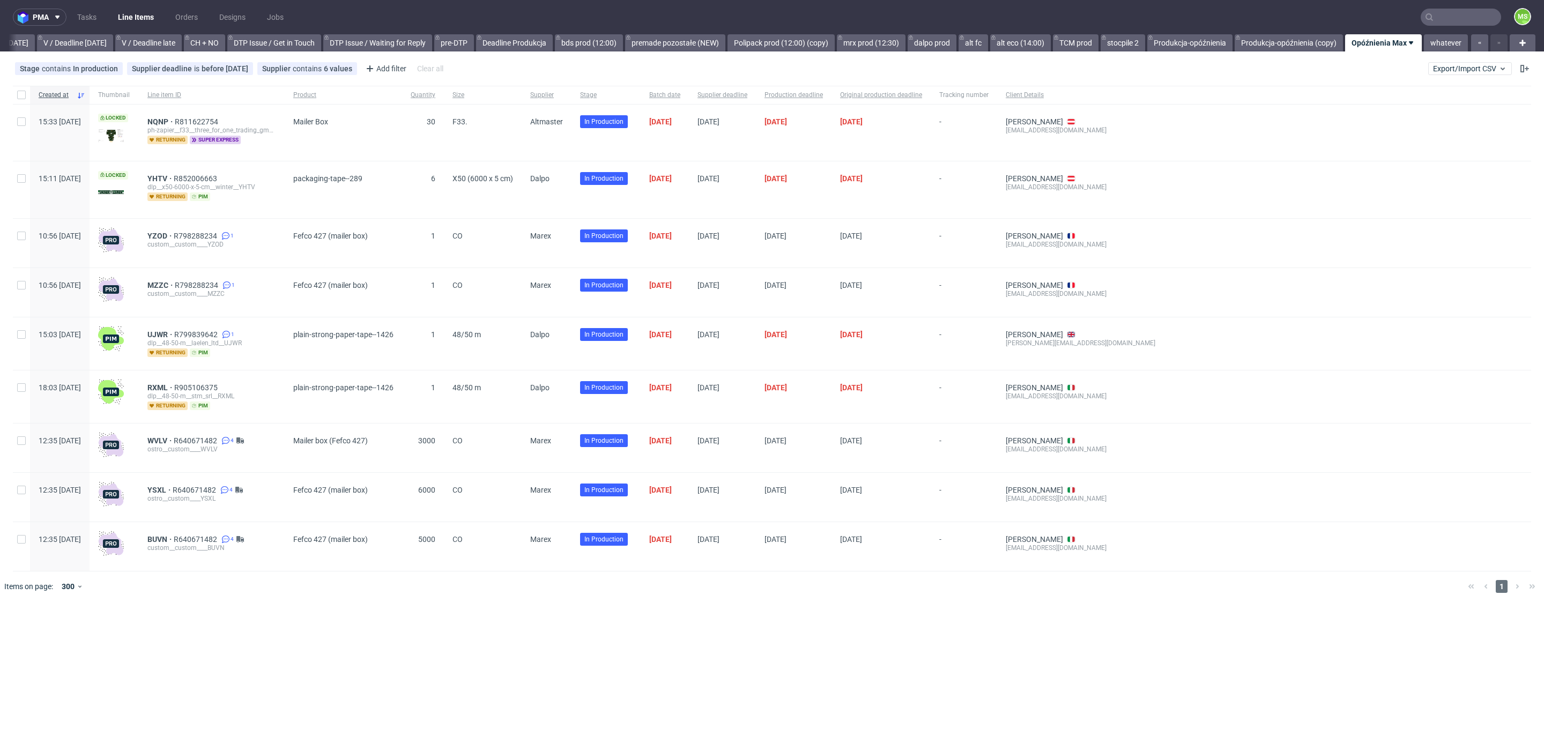
scroll to position [0, 1397]
drag, startPoint x: 681, startPoint y: 118, endPoint x: 935, endPoint y: 125, distance: 254.7
click at [934, 123] on div "15:33 Fri 19.09.2025 Locked NQNP R811622754 ph-zapier__f33__three_for_one_tradi…" at bounding box center [772, 133] width 1518 height 57
click at [974, 46] on link "alt fc" at bounding box center [972, 42] width 29 height 17
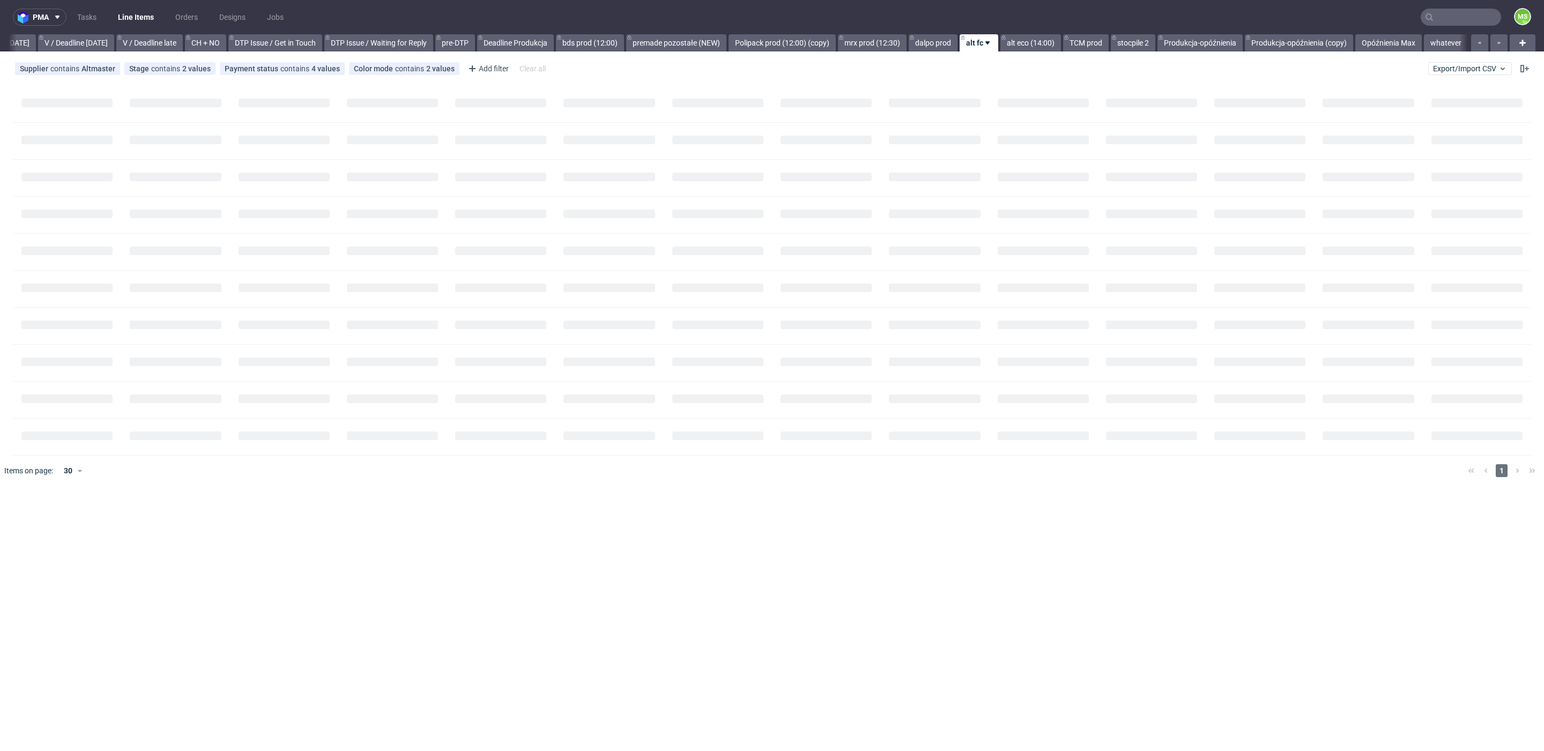
scroll to position [0, 1396]
click at [1013, 42] on link "alt eco (14:00)" at bounding box center [1030, 42] width 61 height 17
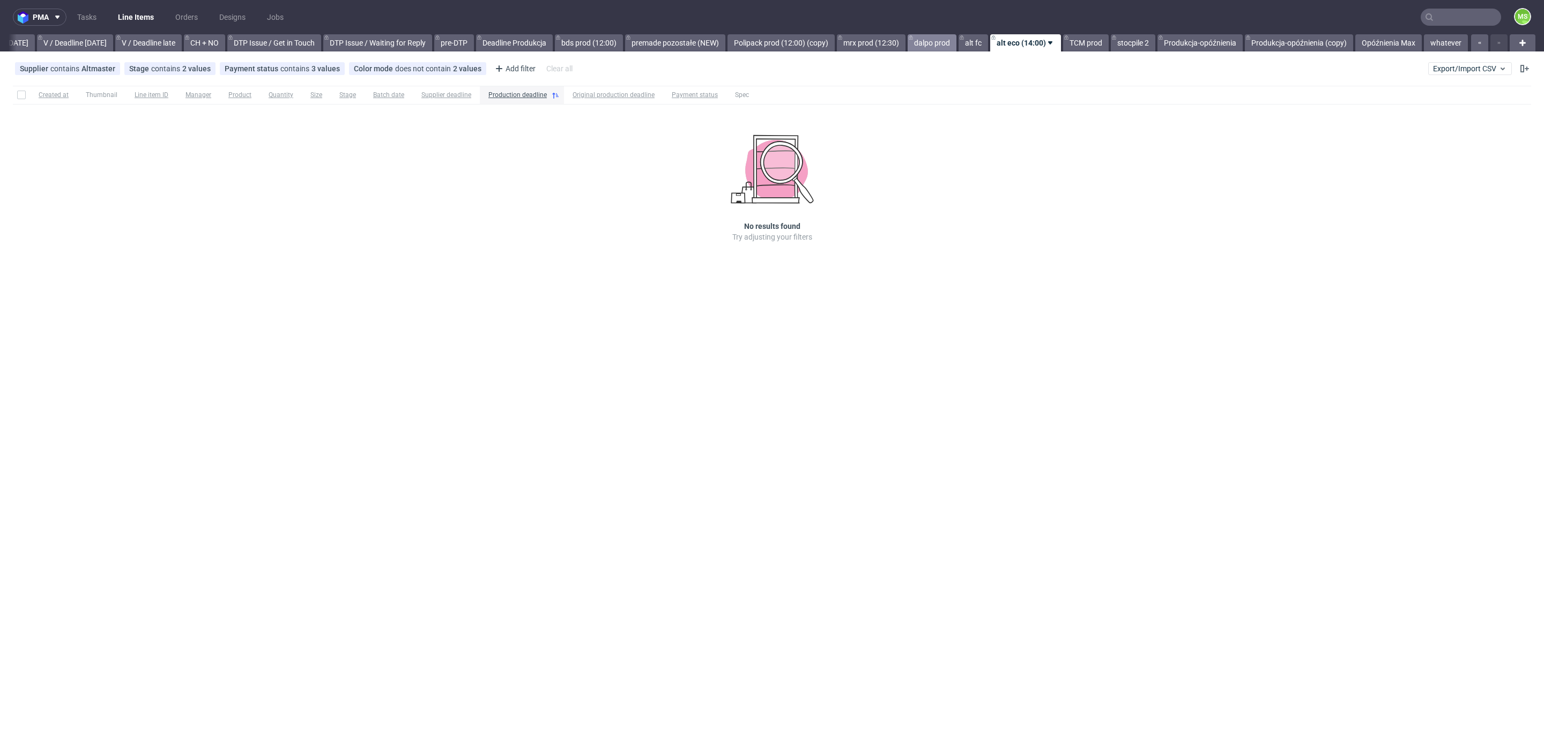
click at [935, 44] on link "dalpo prod" at bounding box center [931, 42] width 49 height 17
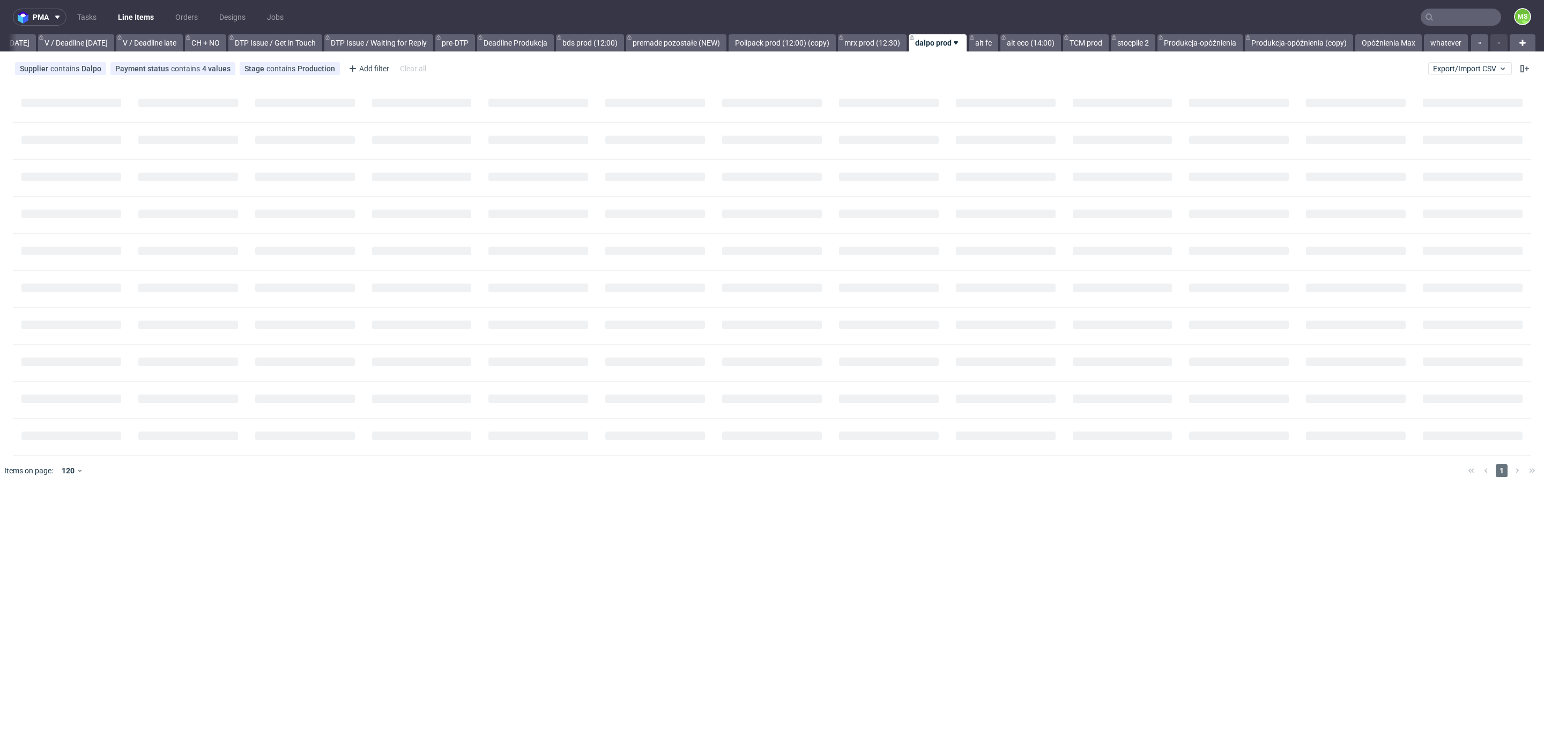
scroll to position [0, 1396]
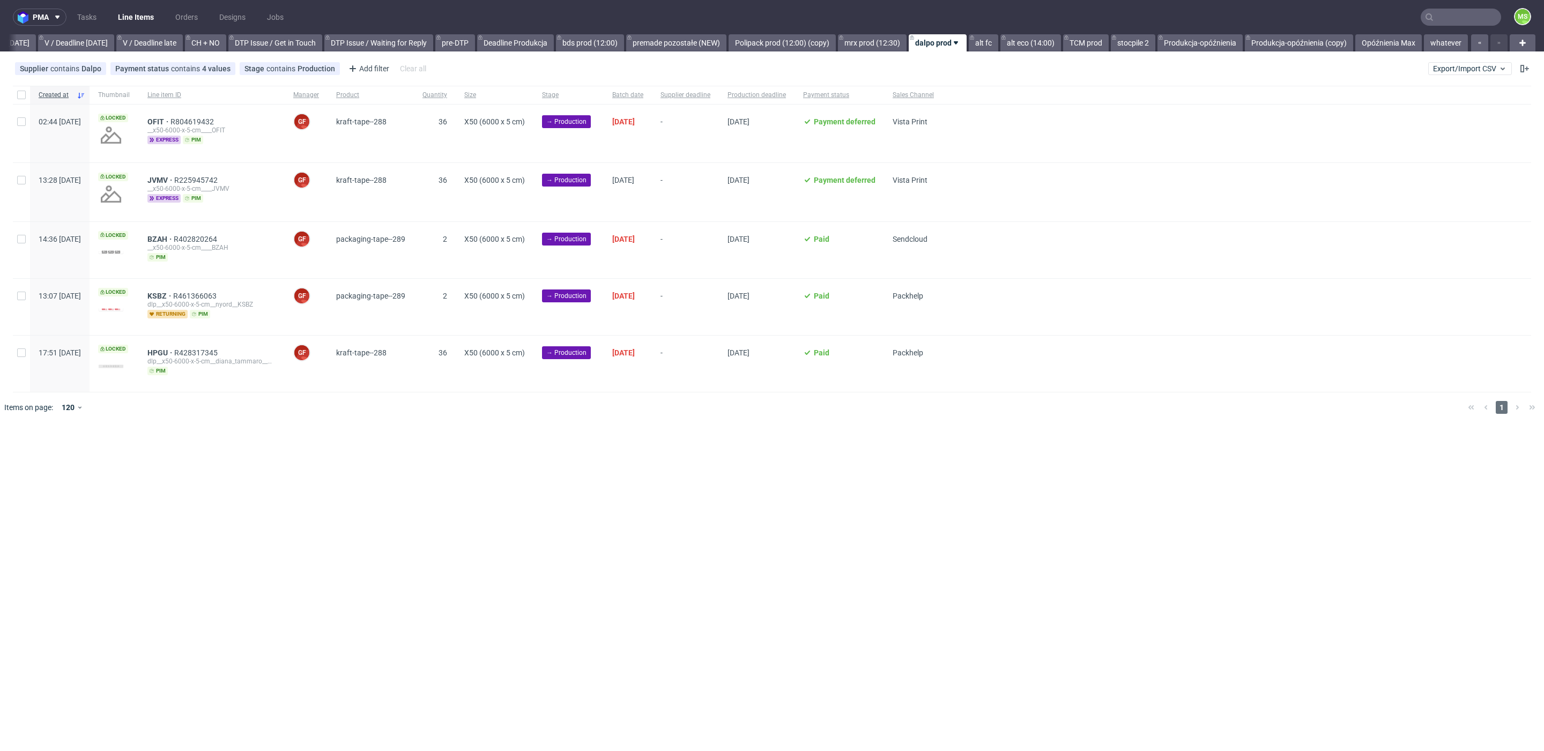
drag, startPoint x: 865, startPoint y: 41, endPoint x: 863, endPoint y: 56, distance: 14.6
click at [865, 41] on link "mrx prod (12:30)" at bounding box center [872, 42] width 69 height 17
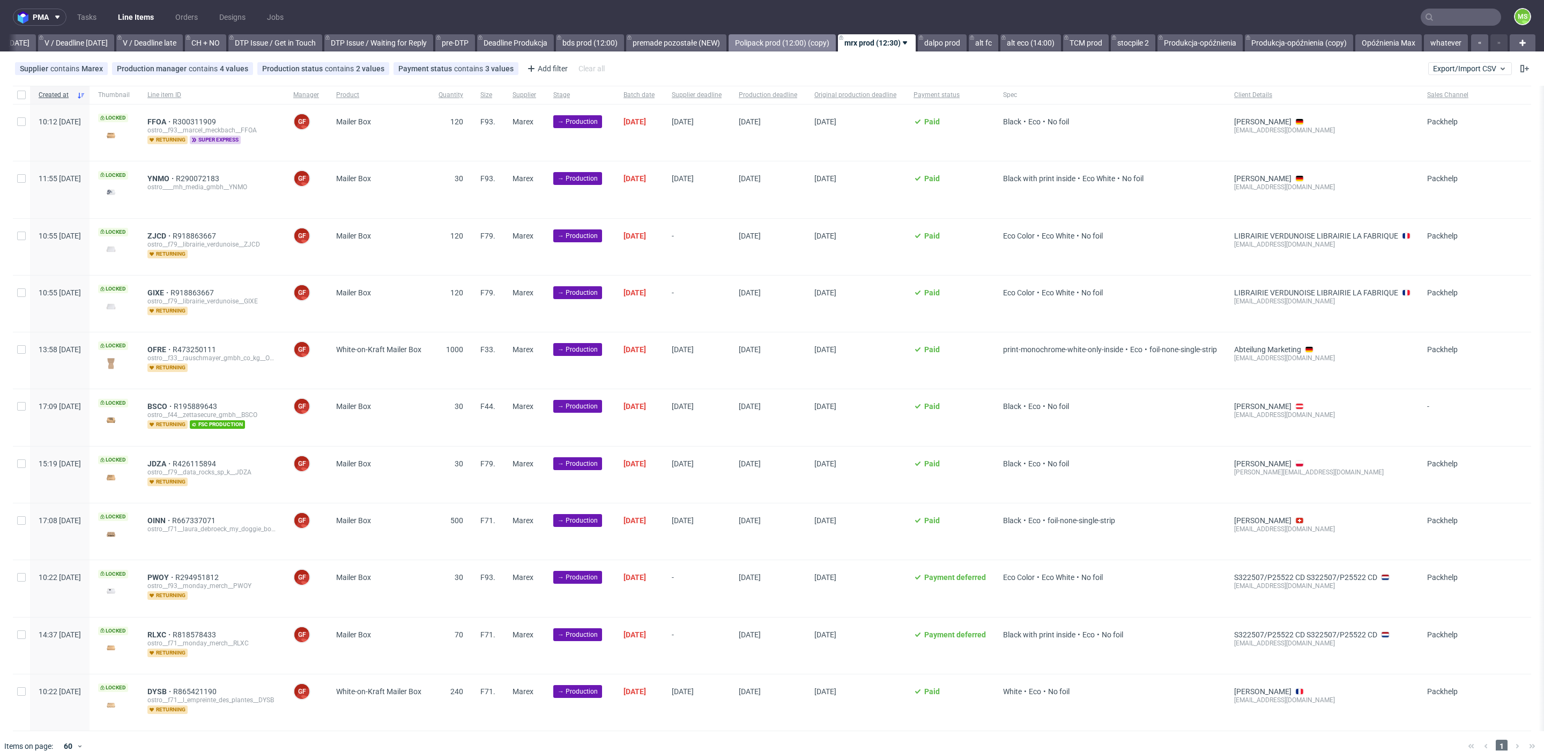
click at [772, 47] on link "Polipack prod (12:00) (copy)" at bounding box center [781, 42] width 107 height 17
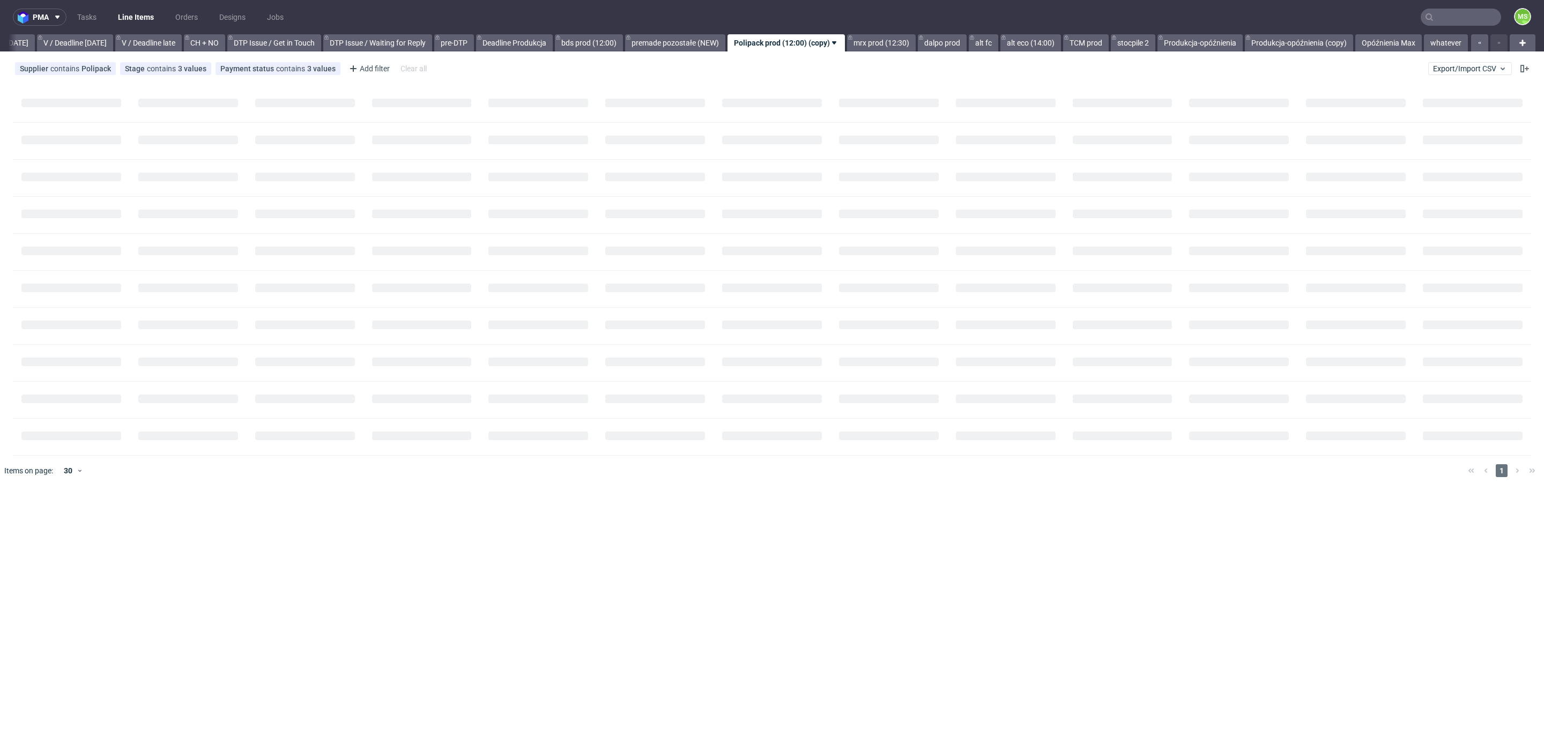
scroll to position [0, 1398]
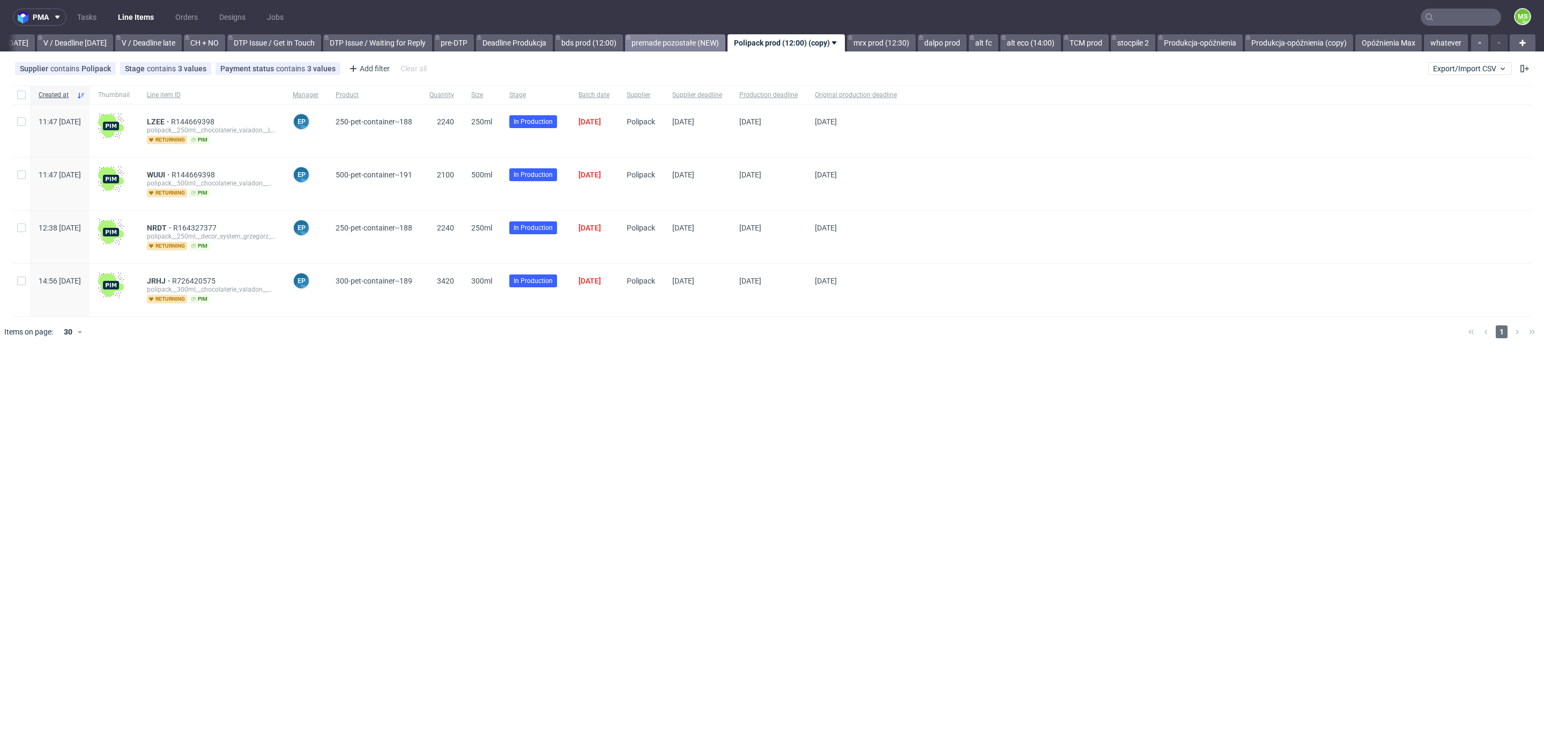
click at [662, 46] on link "premade pozostałe (NEW)" at bounding box center [675, 42] width 100 height 17
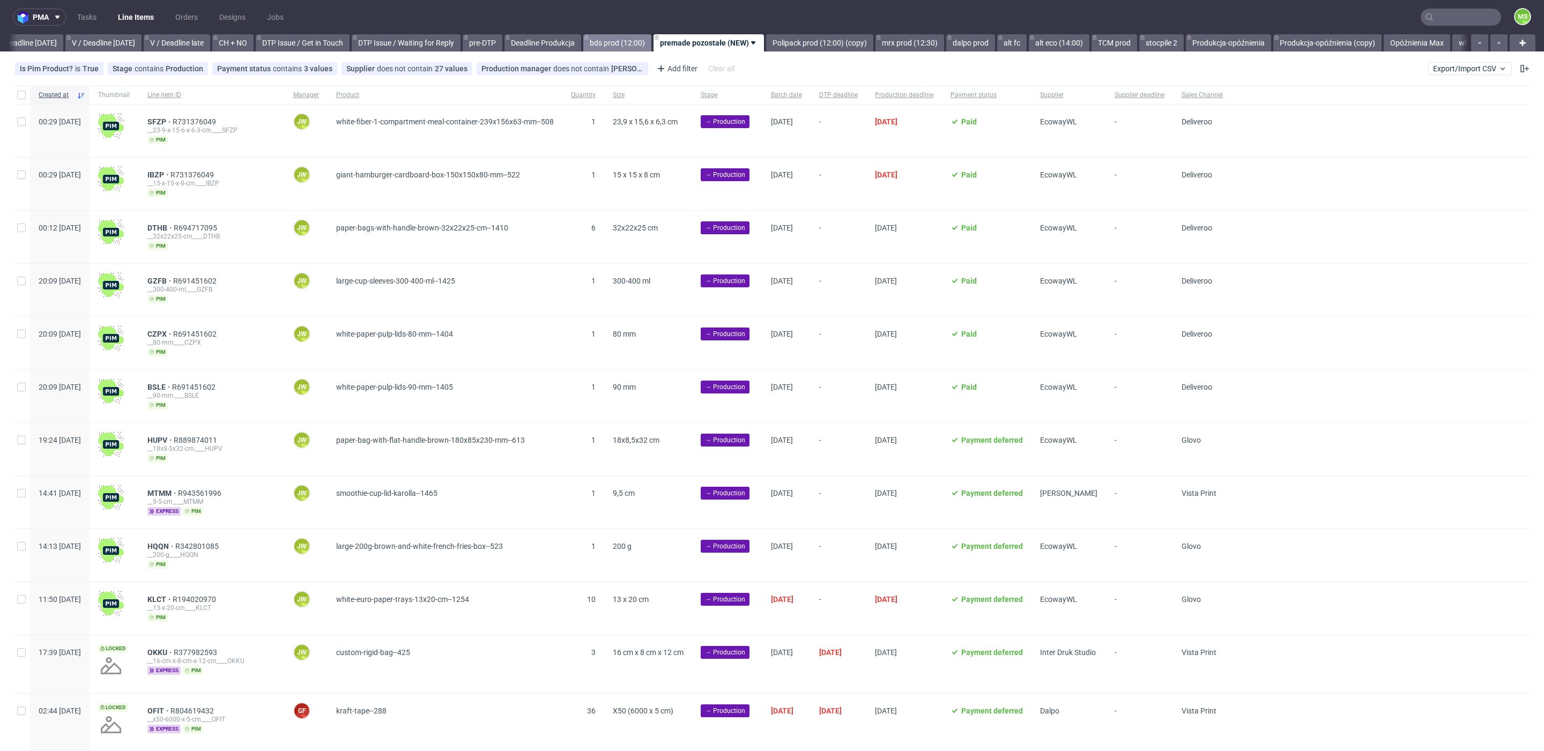
click at [642, 41] on link "bds prod (12:00)" at bounding box center [617, 42] width 68 height 17
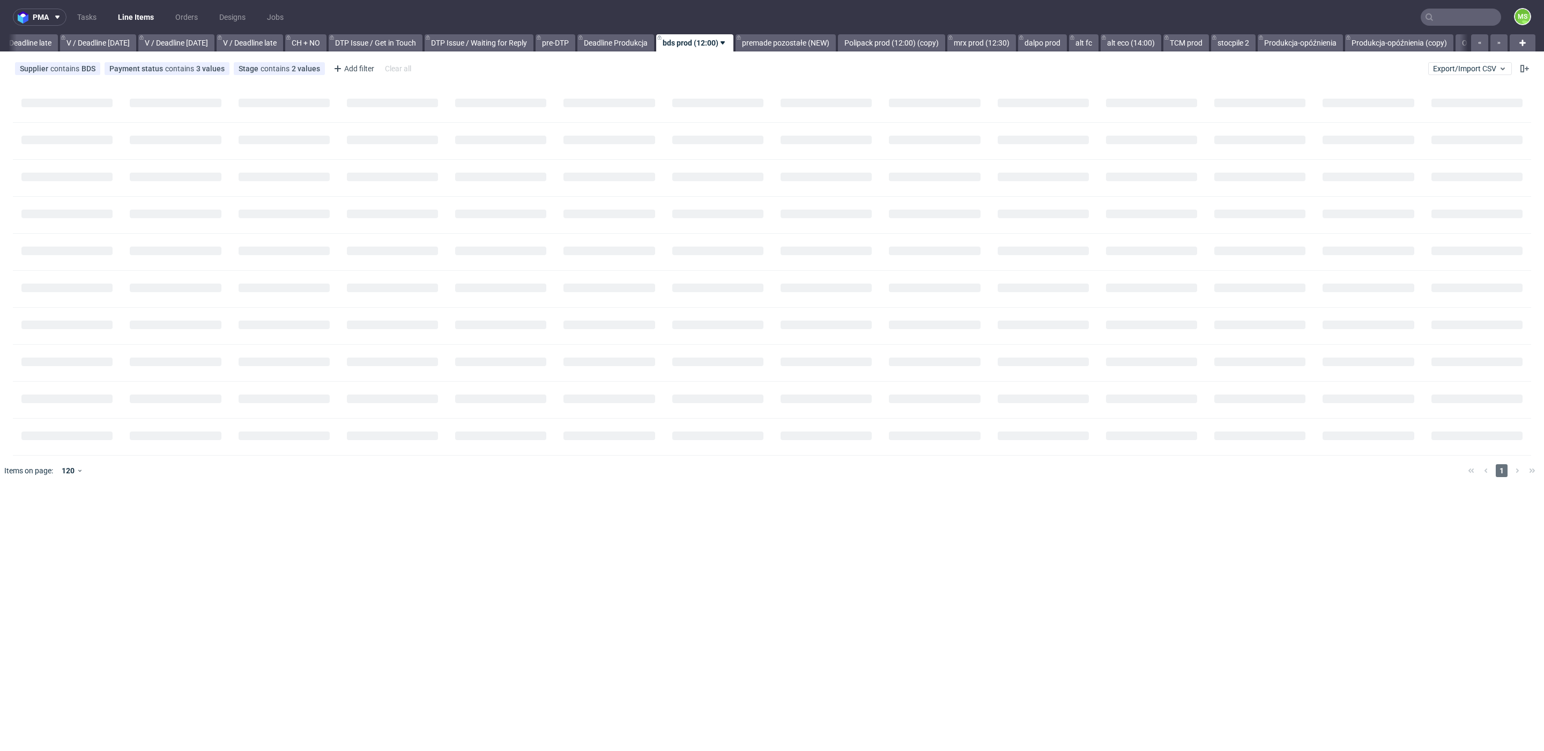
scroll to position [0, 1254]
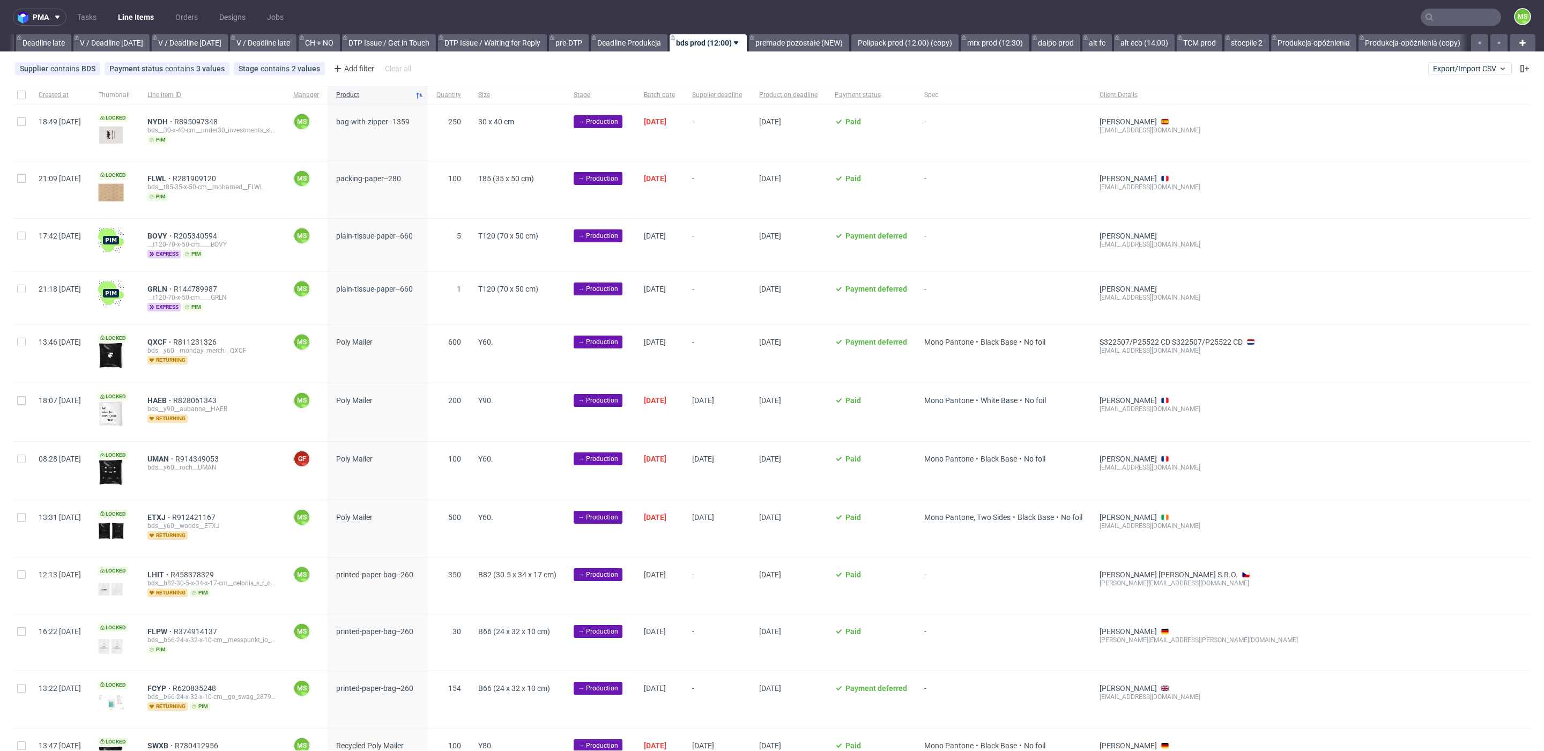
click at [27, 95] on div at bounding box center [21, 95] width 17 height 18
checkbox input "true"
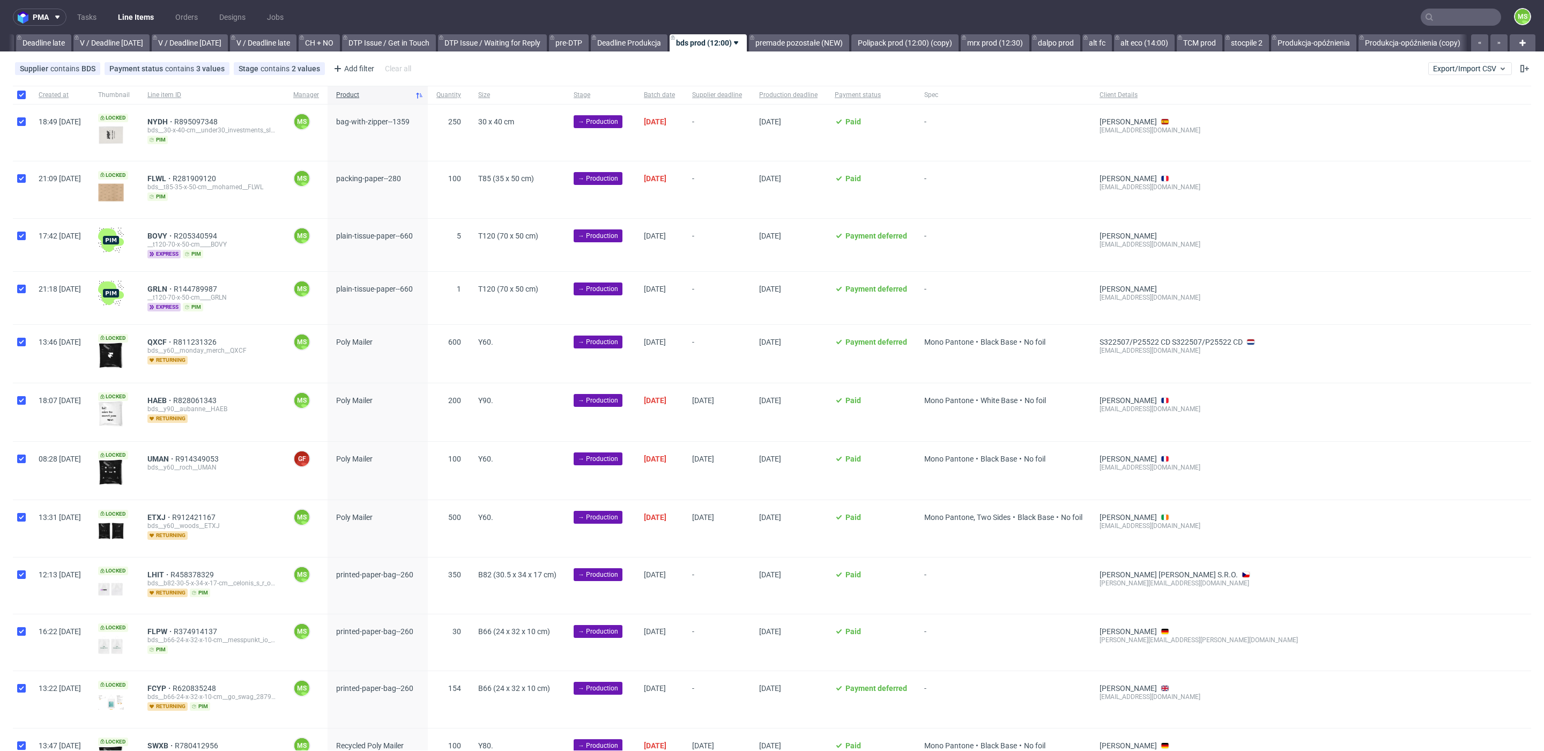
checkbox input "true"
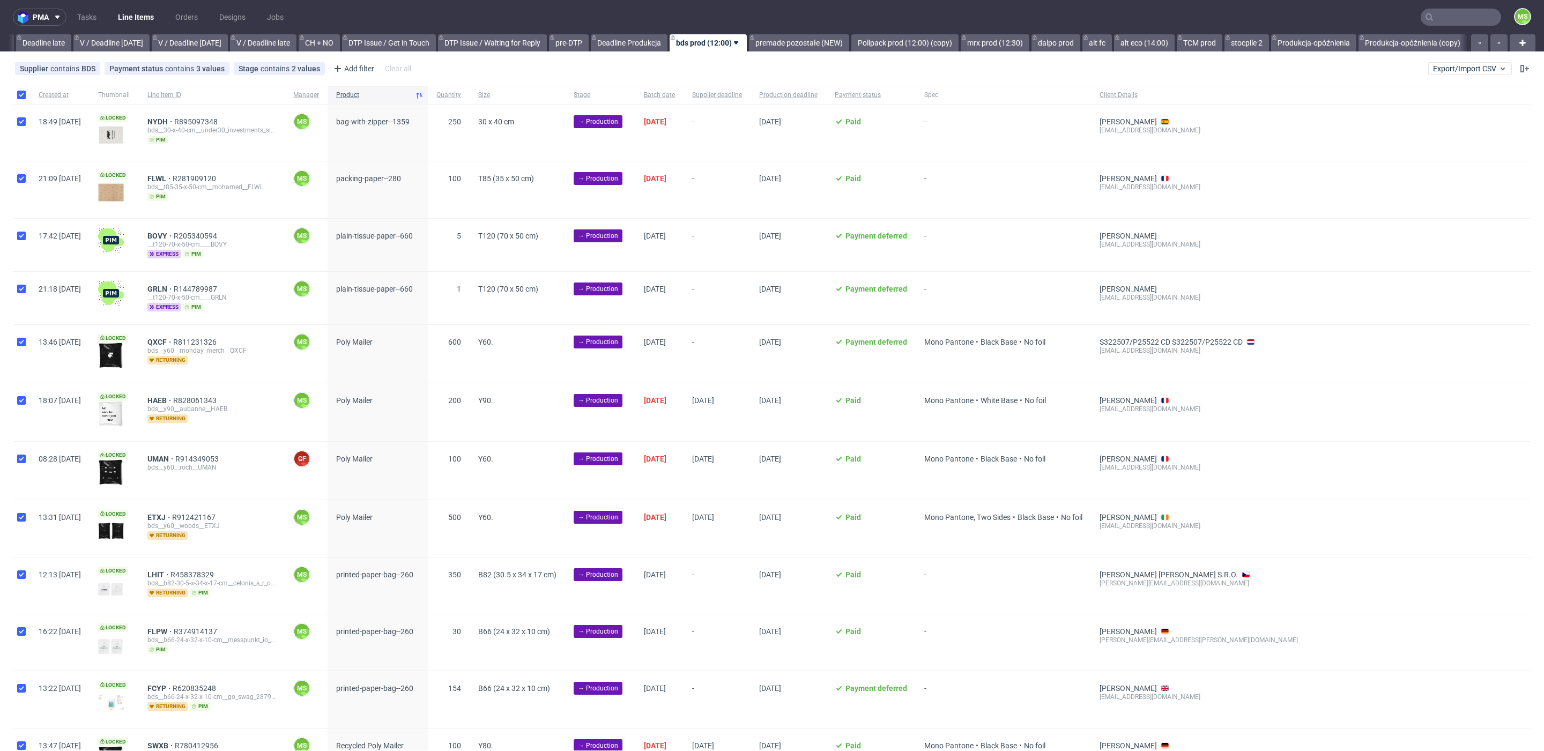
checkbox input "true"
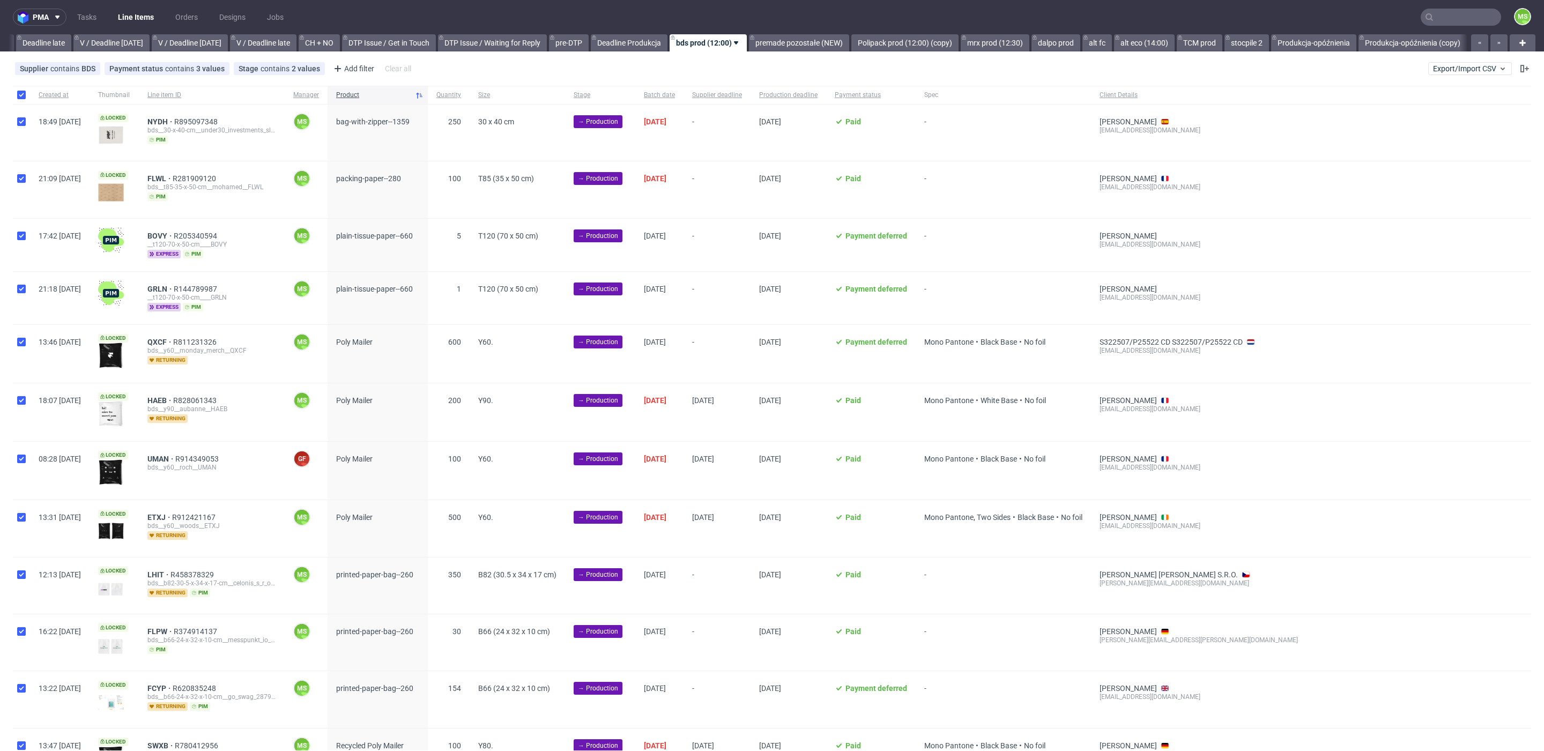
checkbox input "true"
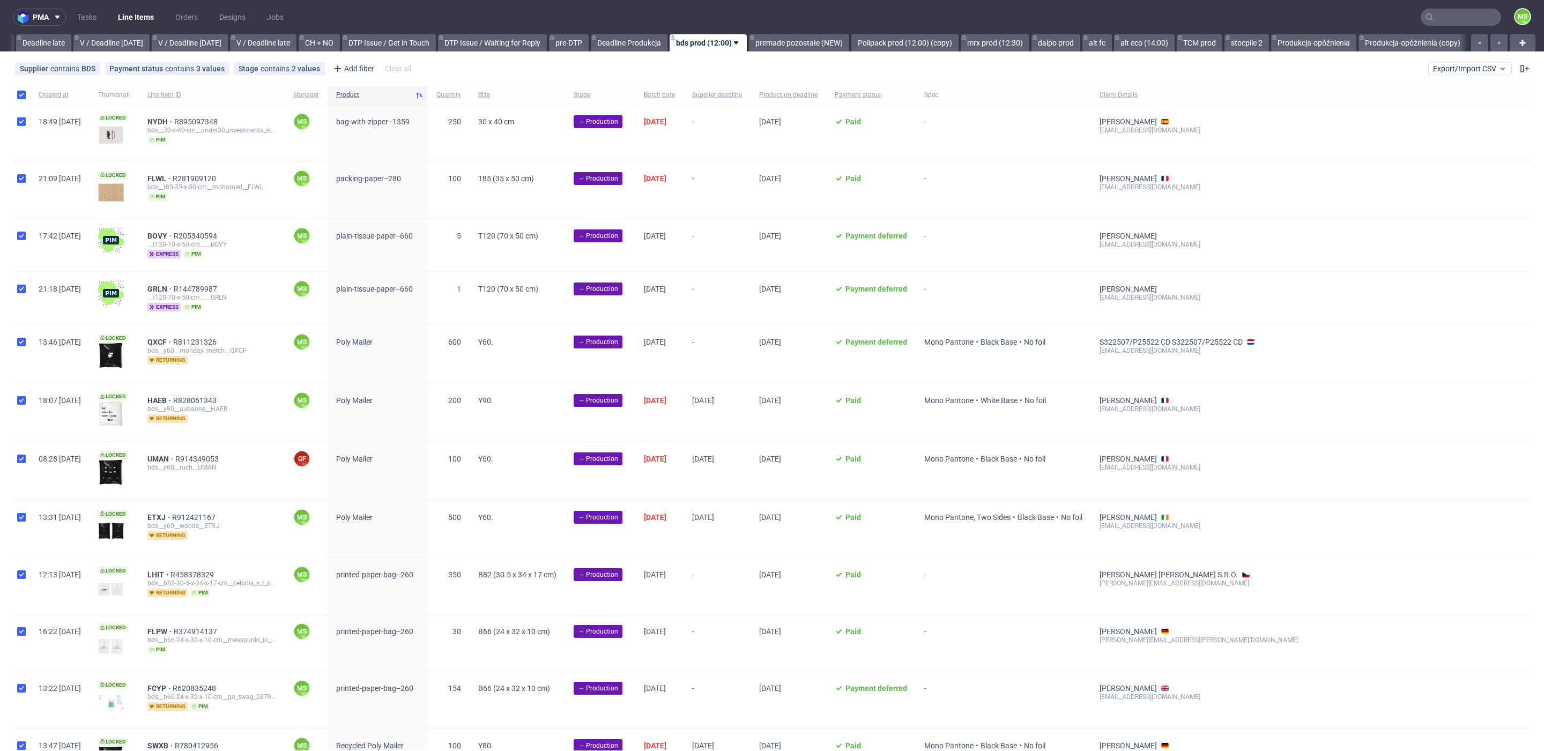
checkbox input "true"
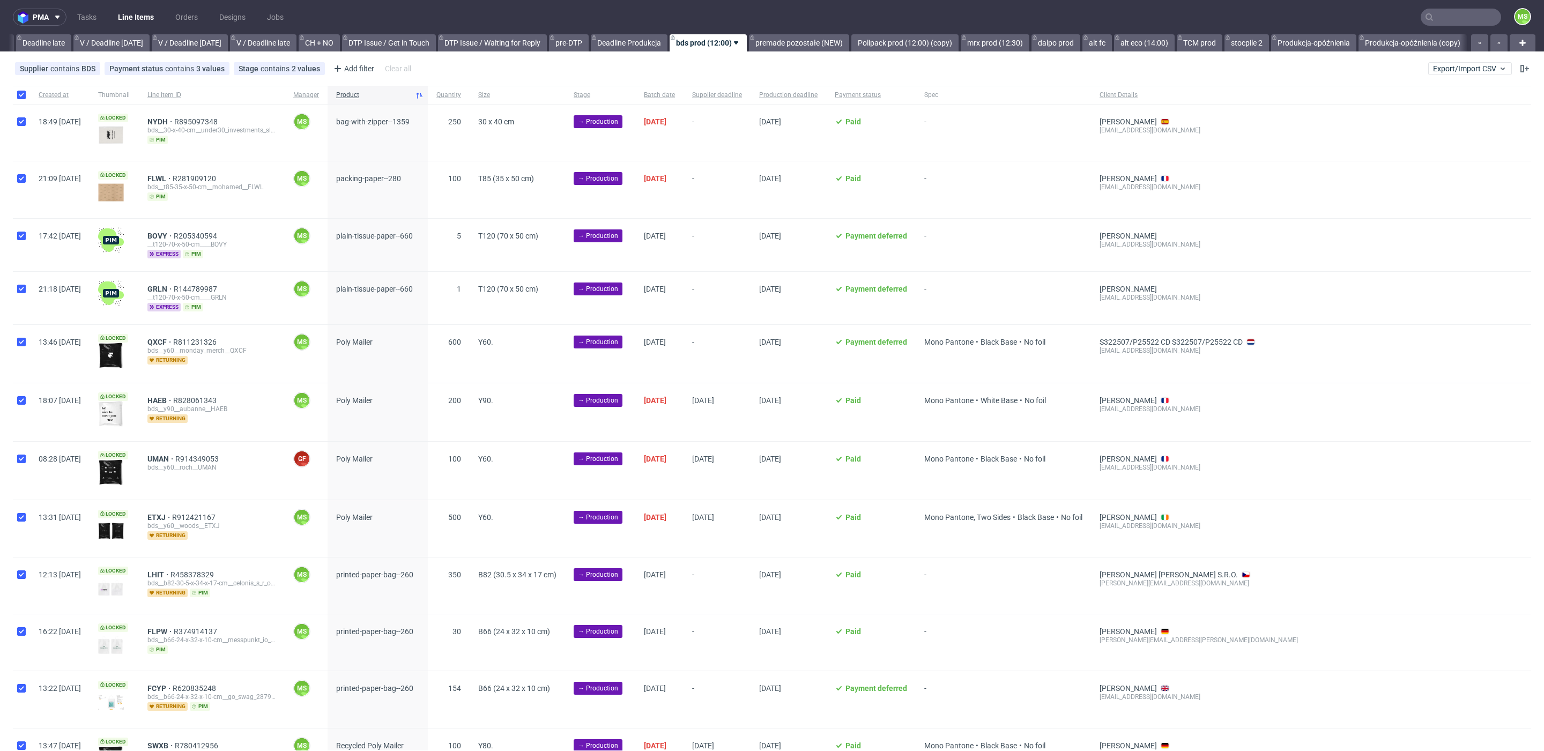
checkbox input "true"
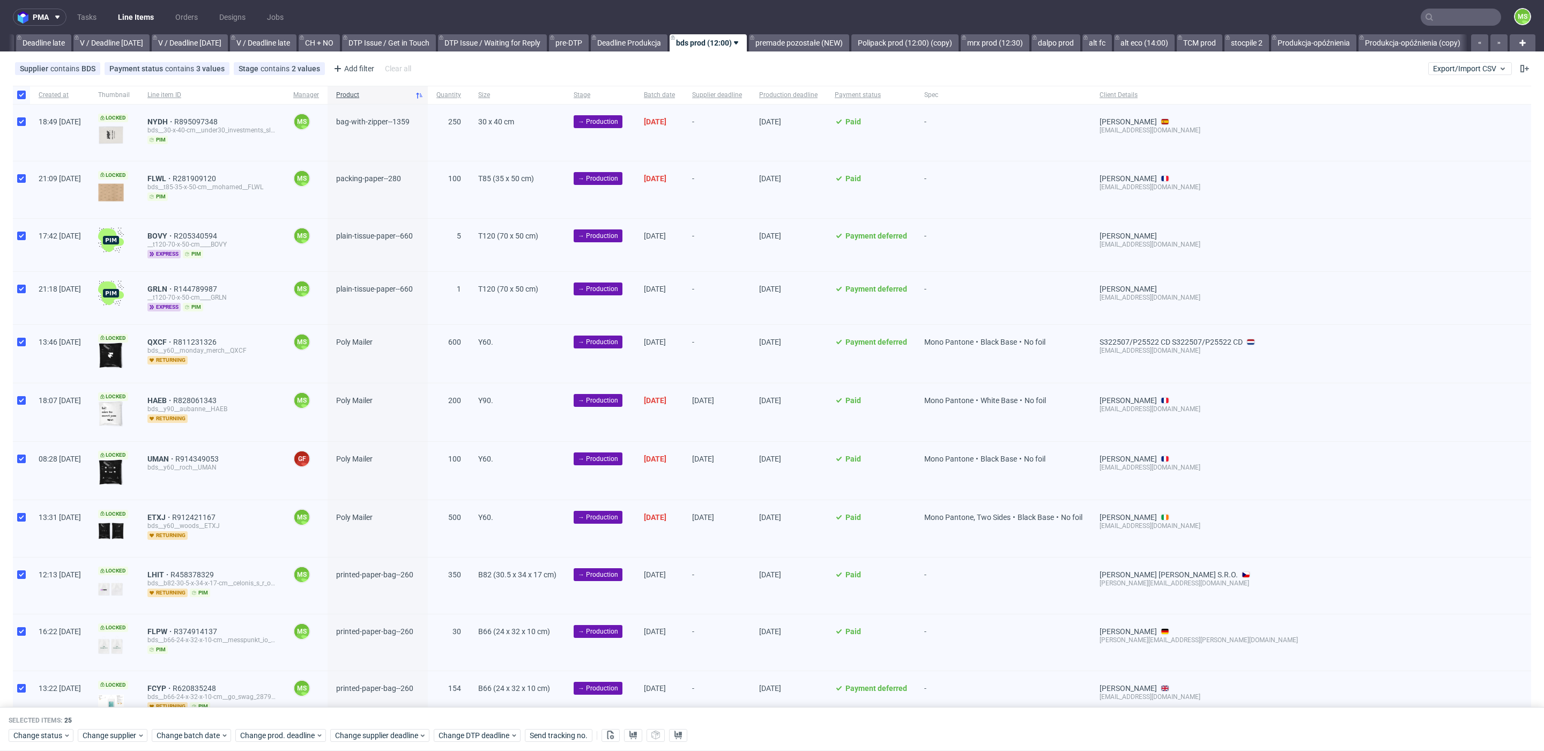
click at [27, 95] on div at bounding box center [21, 95] width 17 height 18
checkbox input "false"
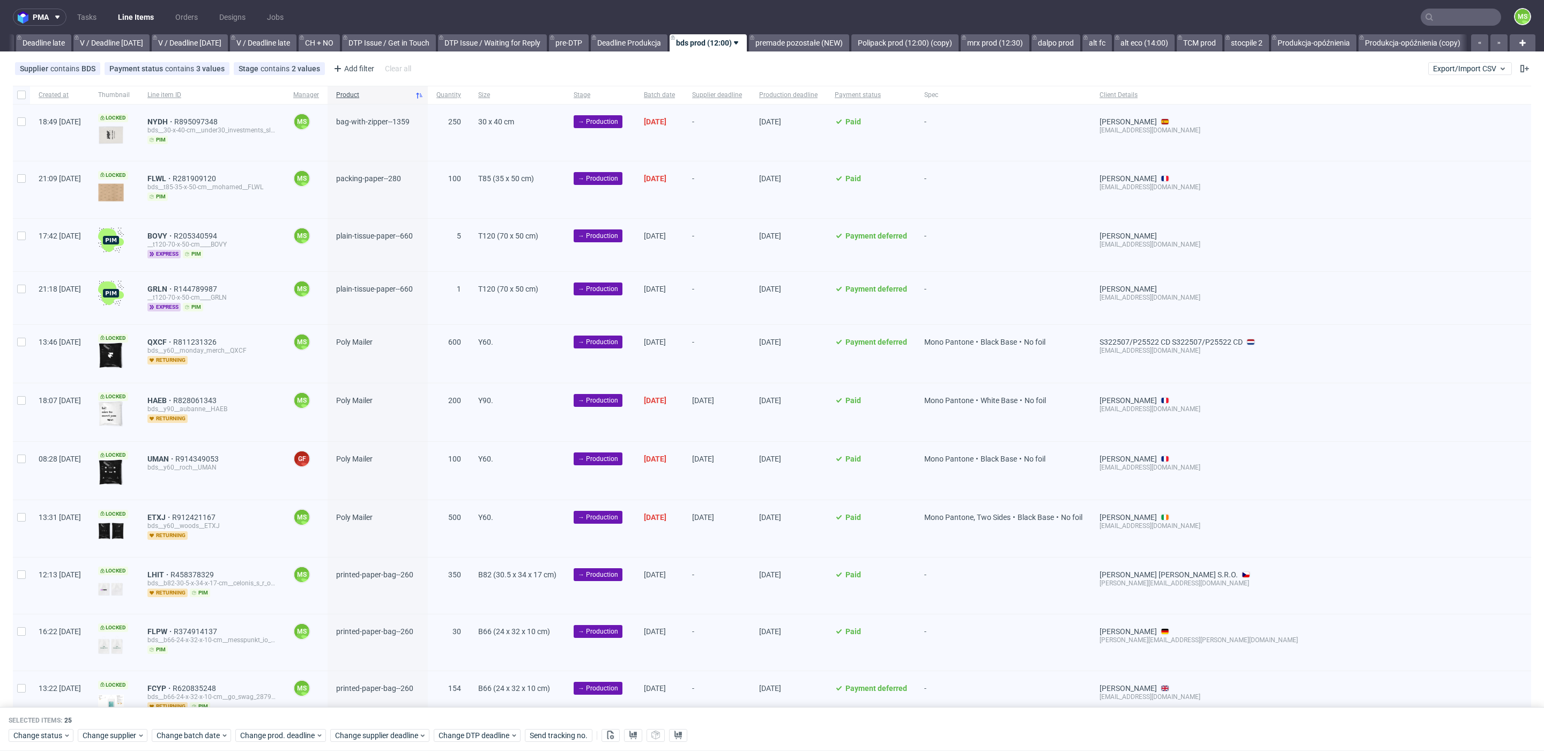
checkbox input "false"
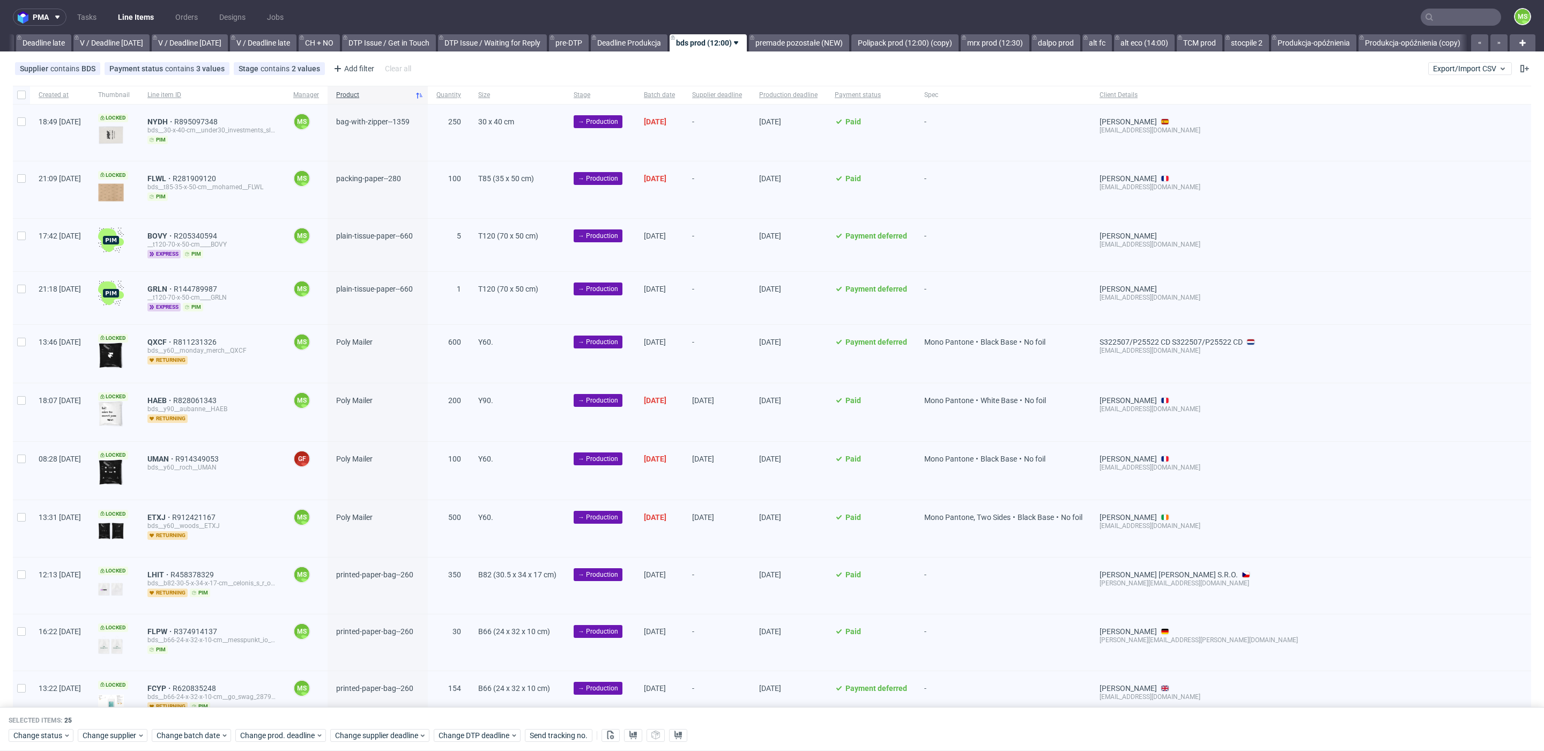
checkbox input "false"
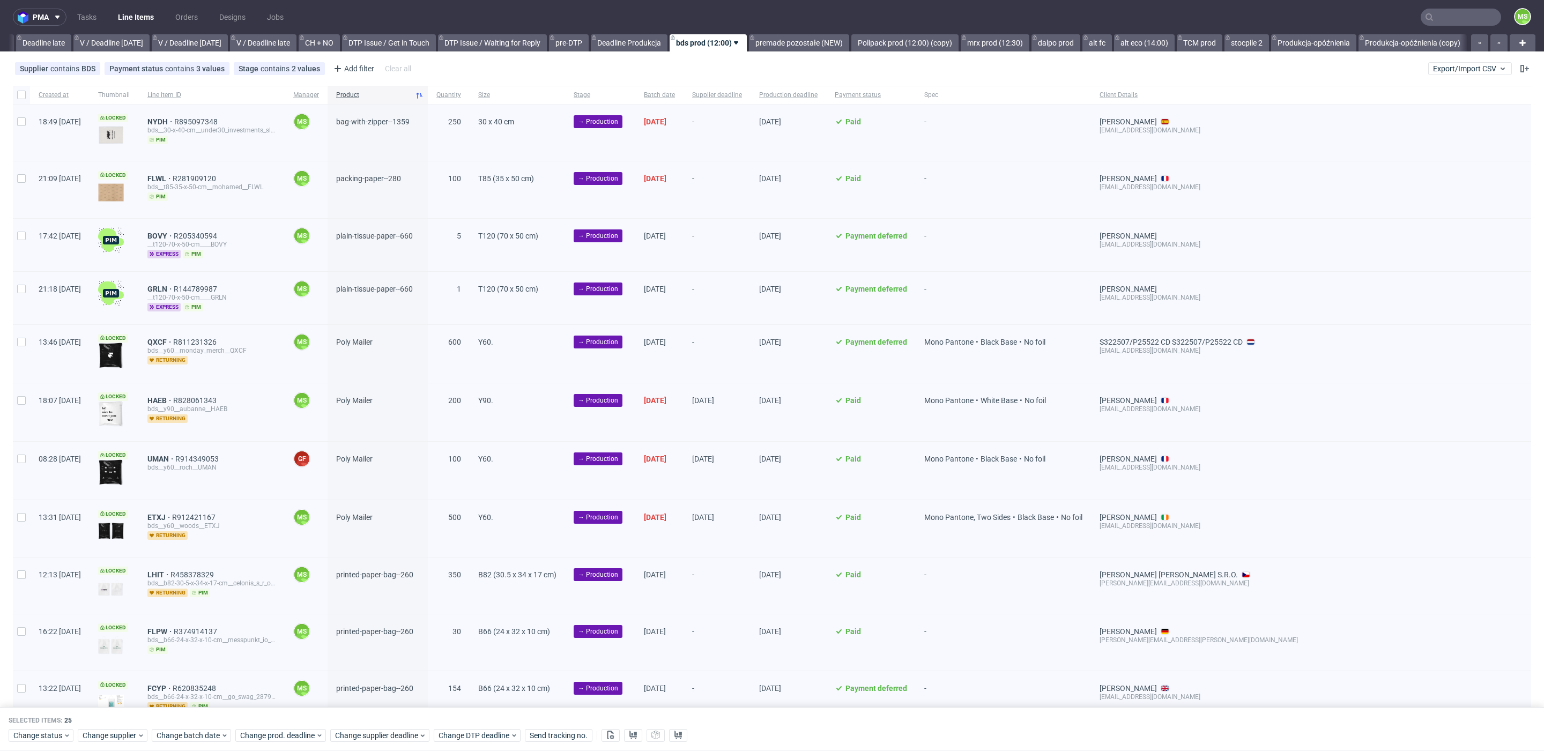
checkbox input "false"
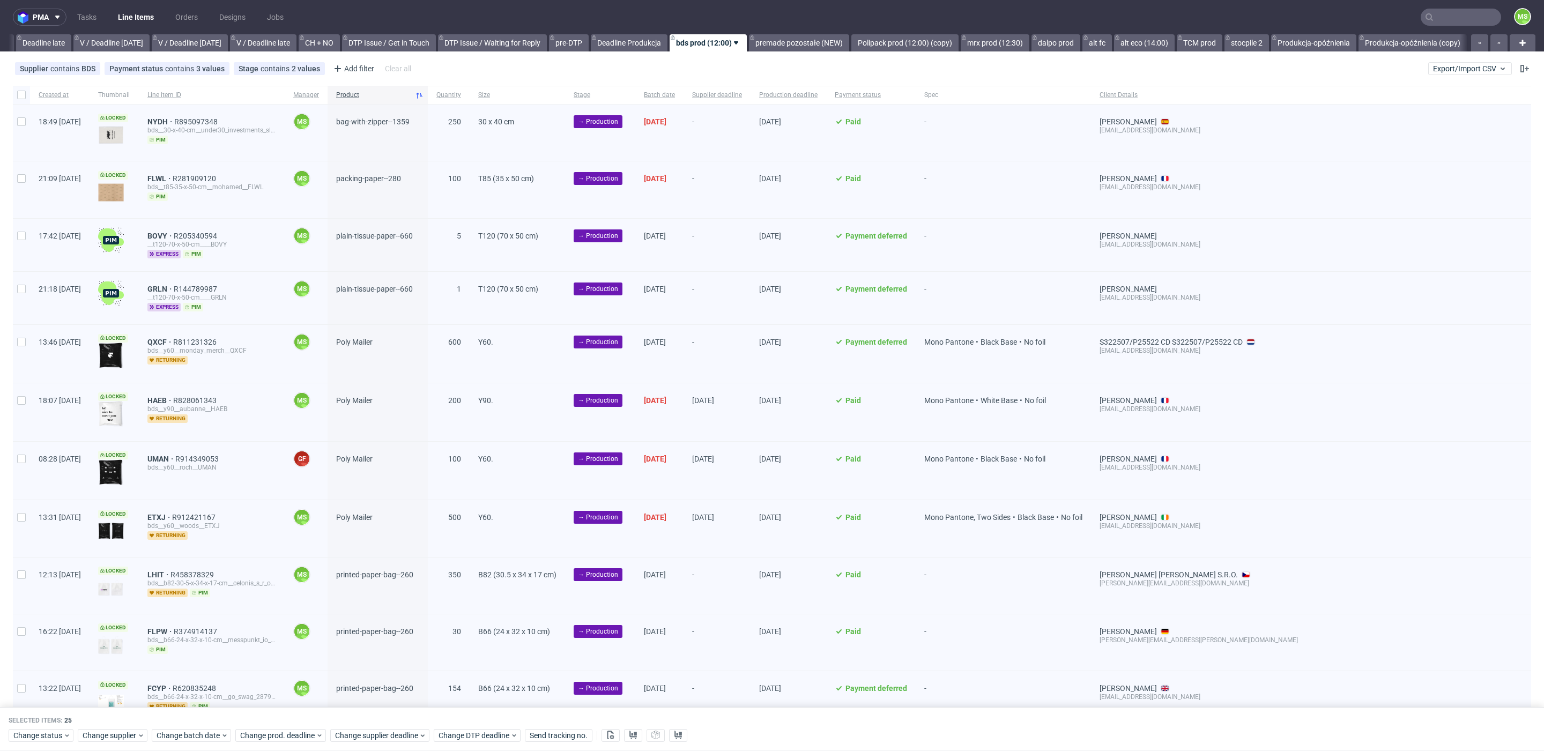
checkbox input "false"
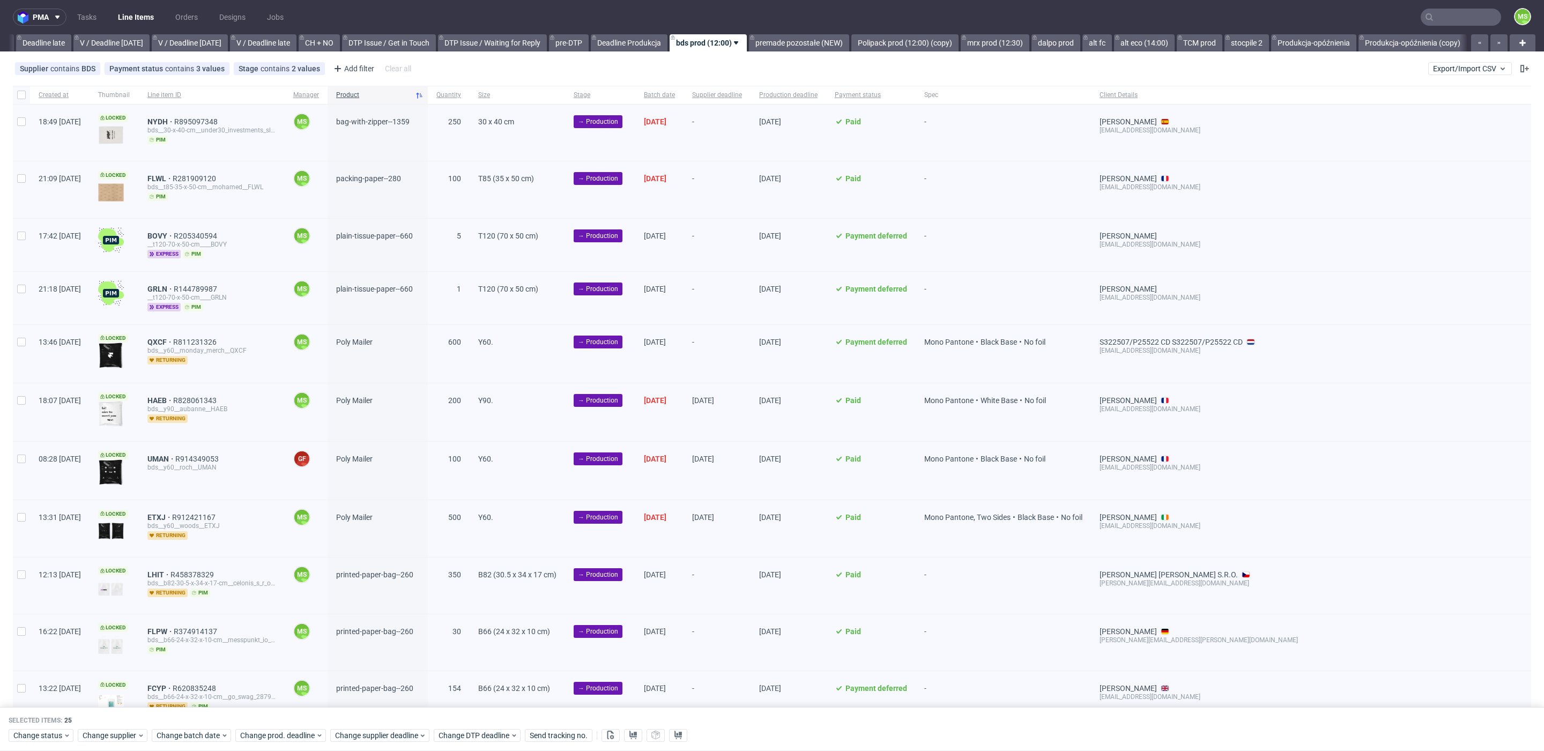
checkbox input "false"
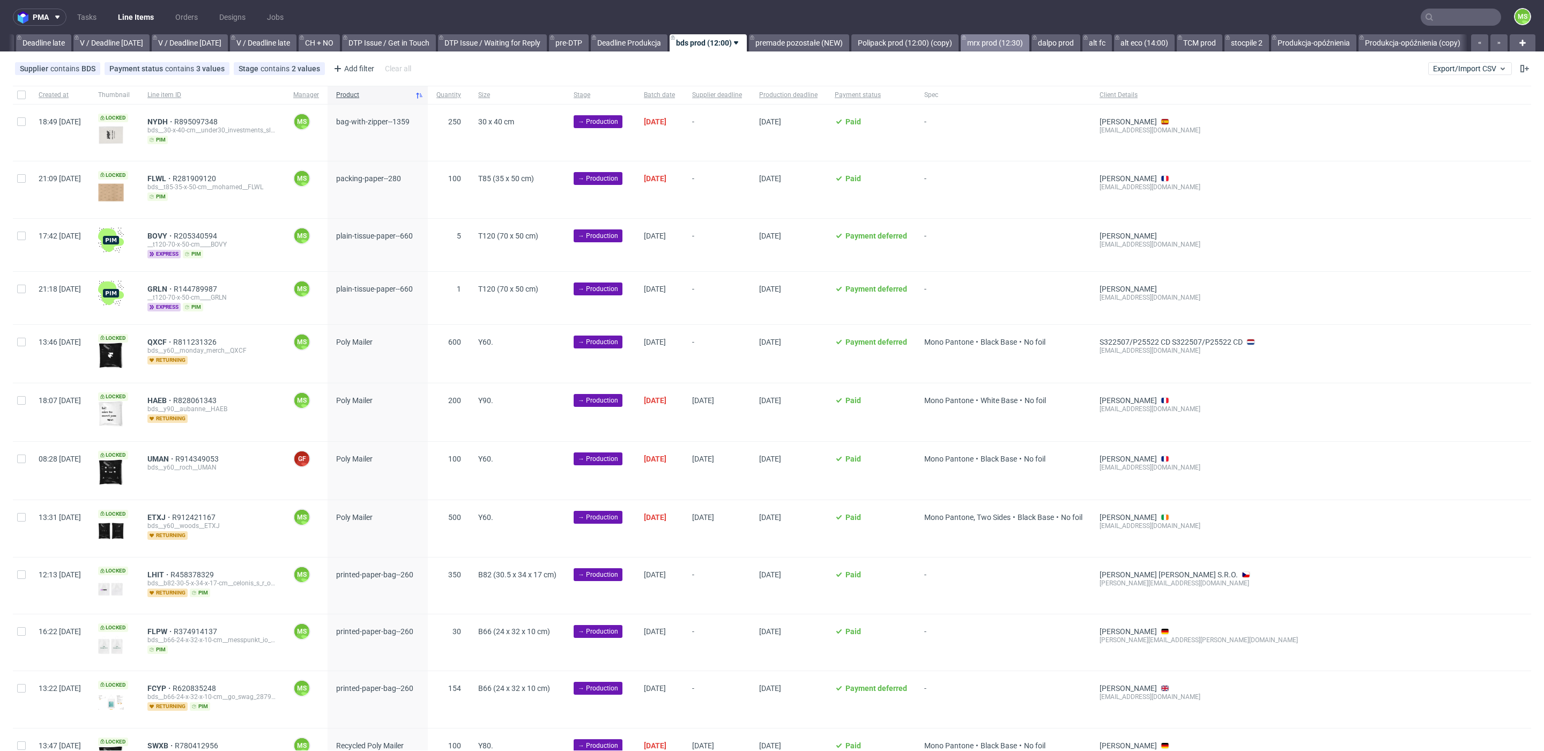
click at [1020, 49] on link "mrx prod (12:30)" at bounding box center [994, 42] width 69 height 17
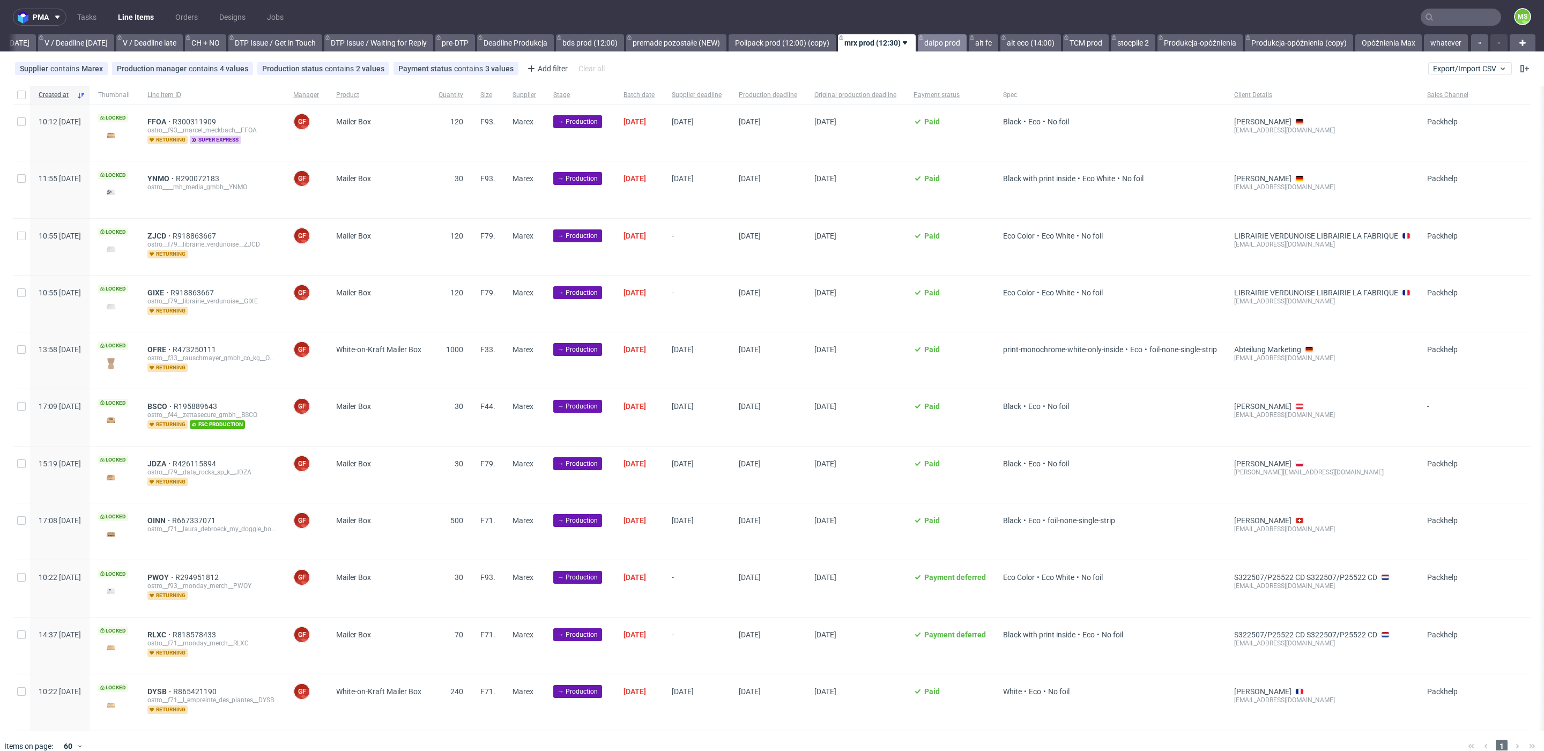
click at [923, 47] on link "dalpo prod" at bounding box center [942, 42] width 49 height 17
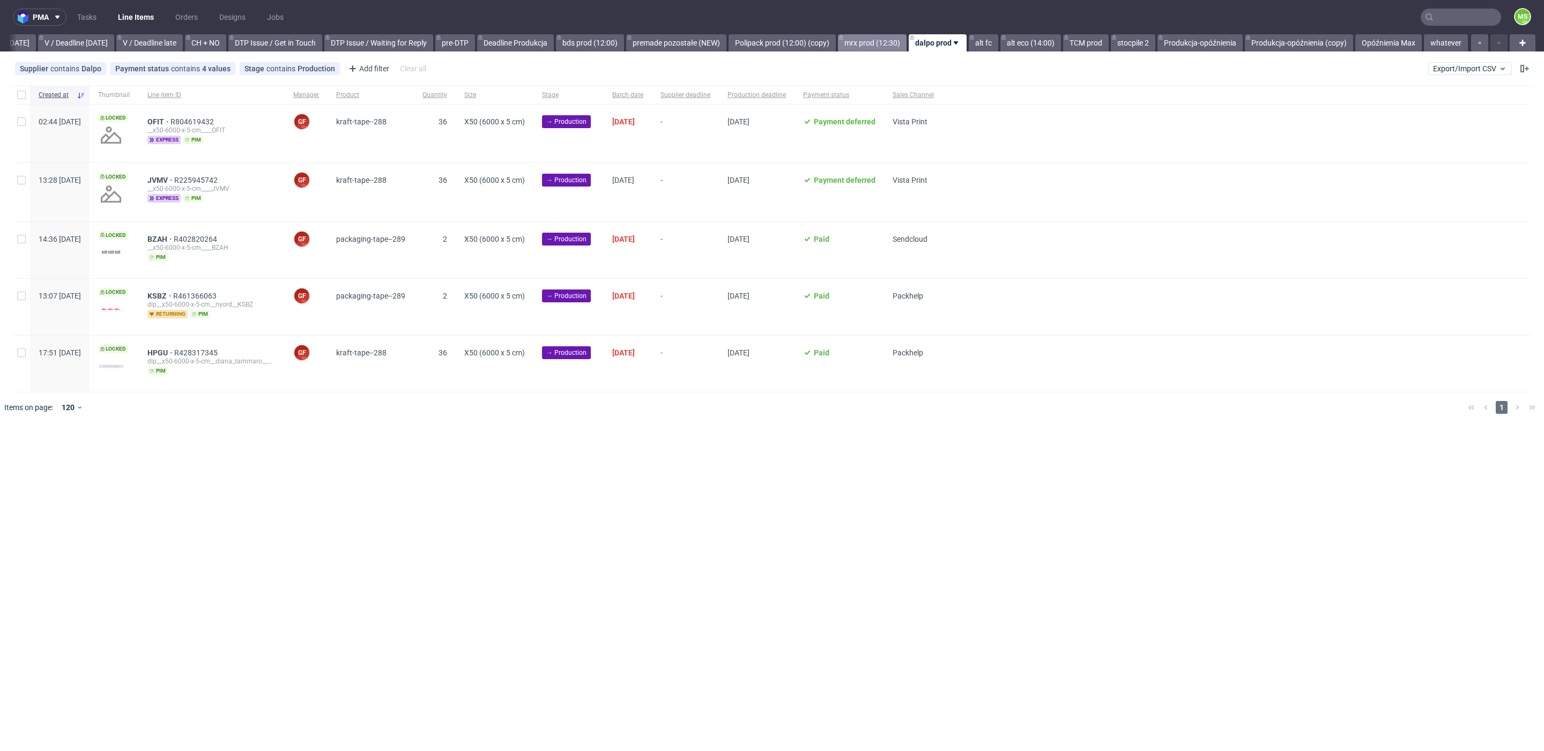
click at [877, 46] on link "mrx prod (12:30)" at bounding box center [872, 42] width 69 height 17
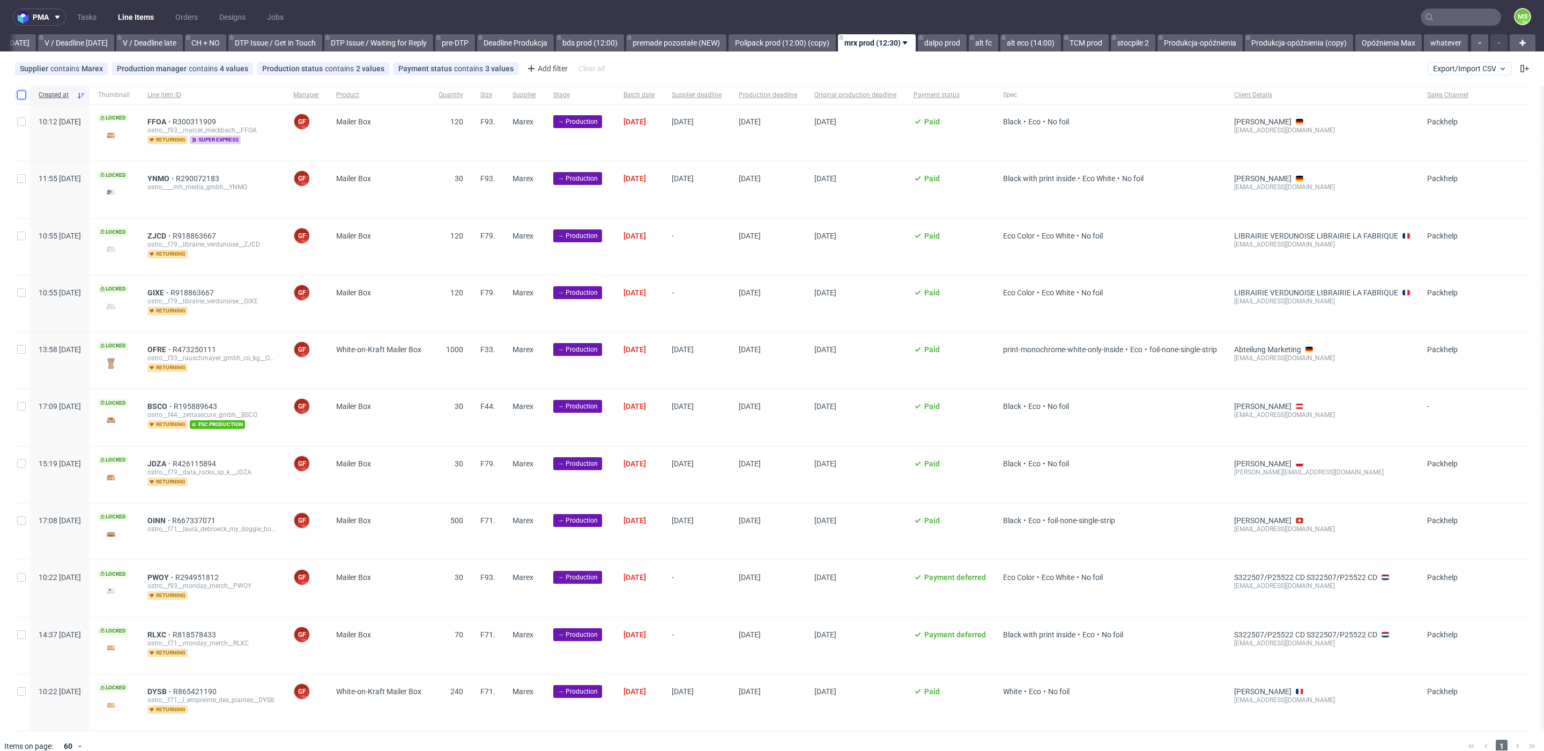
click at [22, 96] on input "checkbox" at bounding box center [21, 95] width 9 height 9
checkbox input "true"
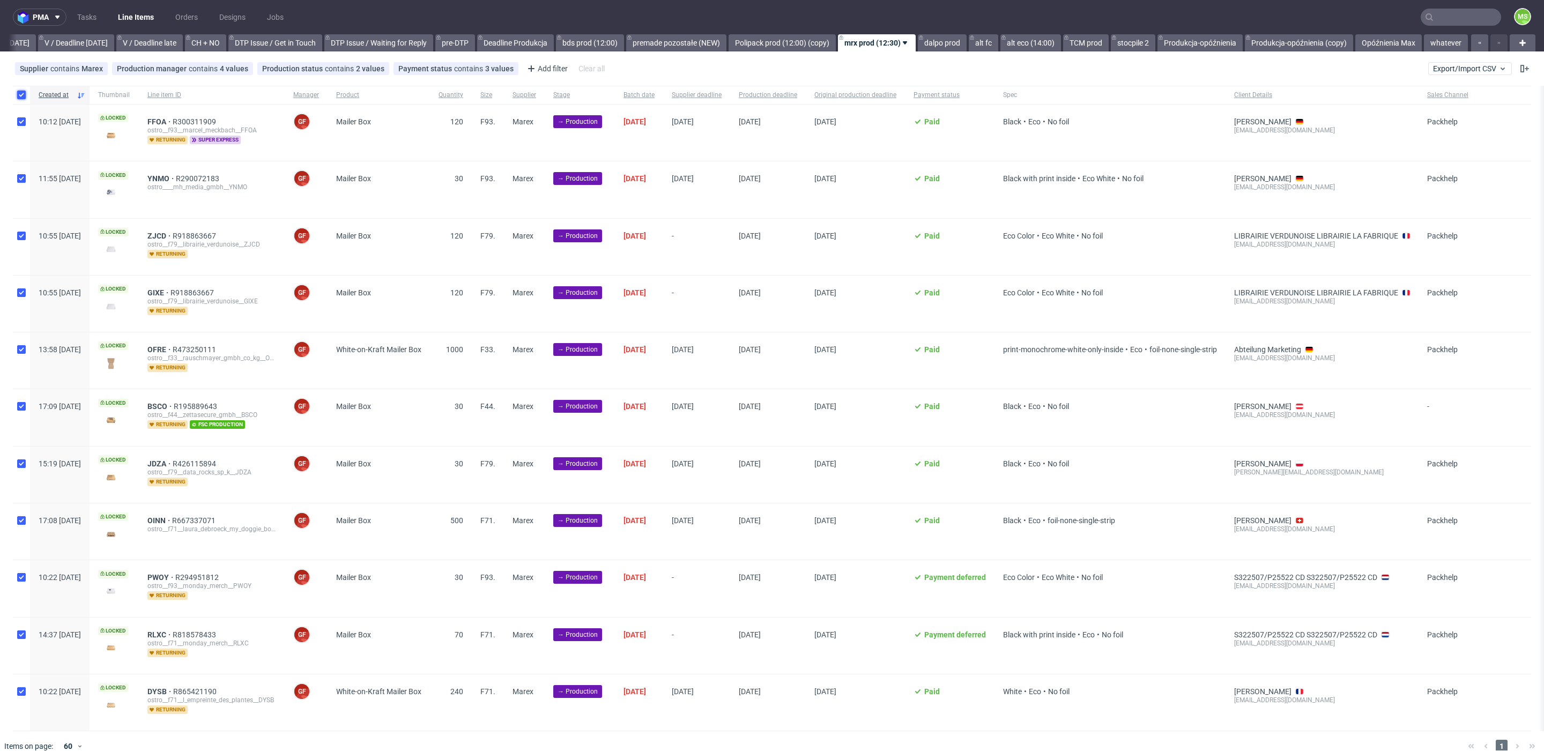
checkbox input "true"
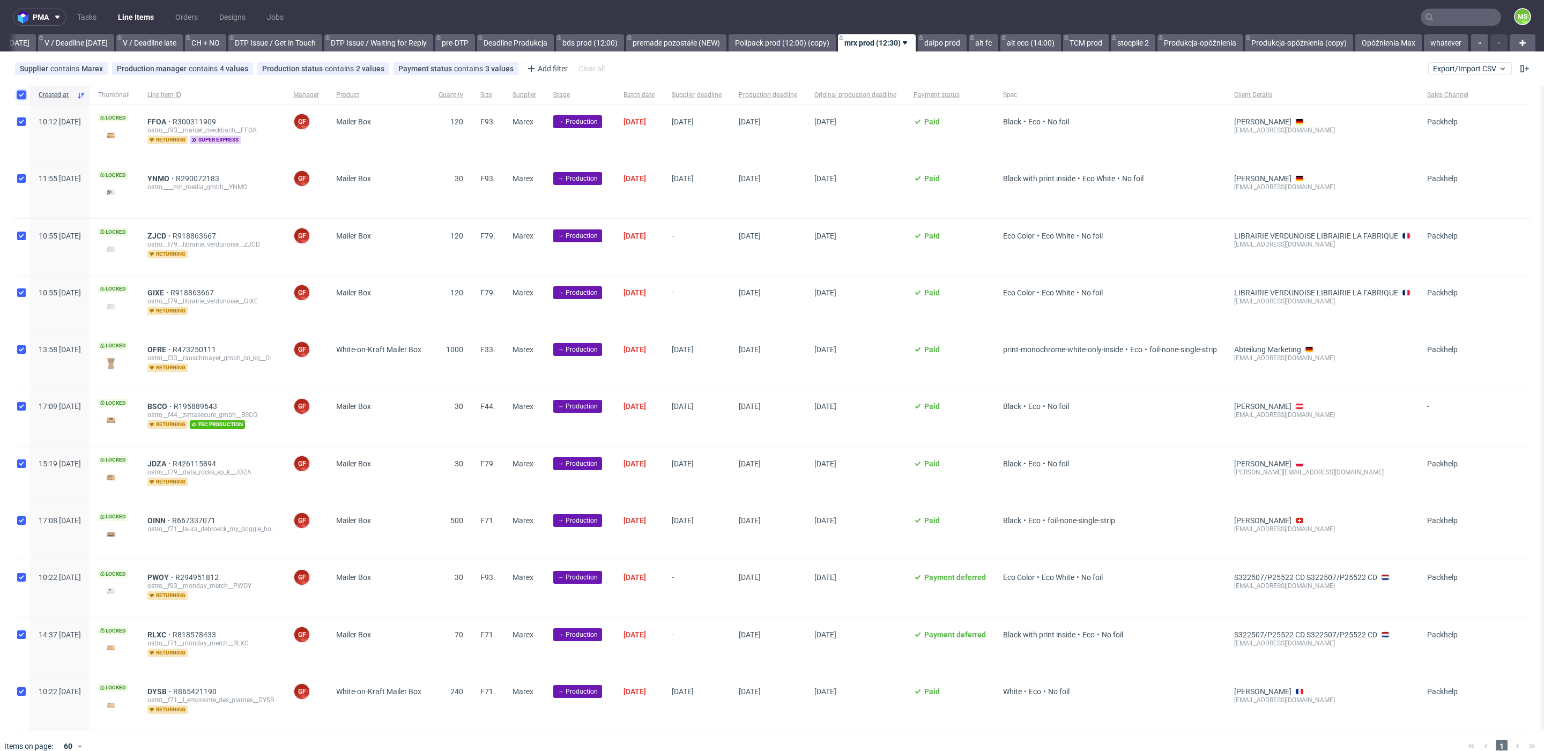
checkbox input "true"
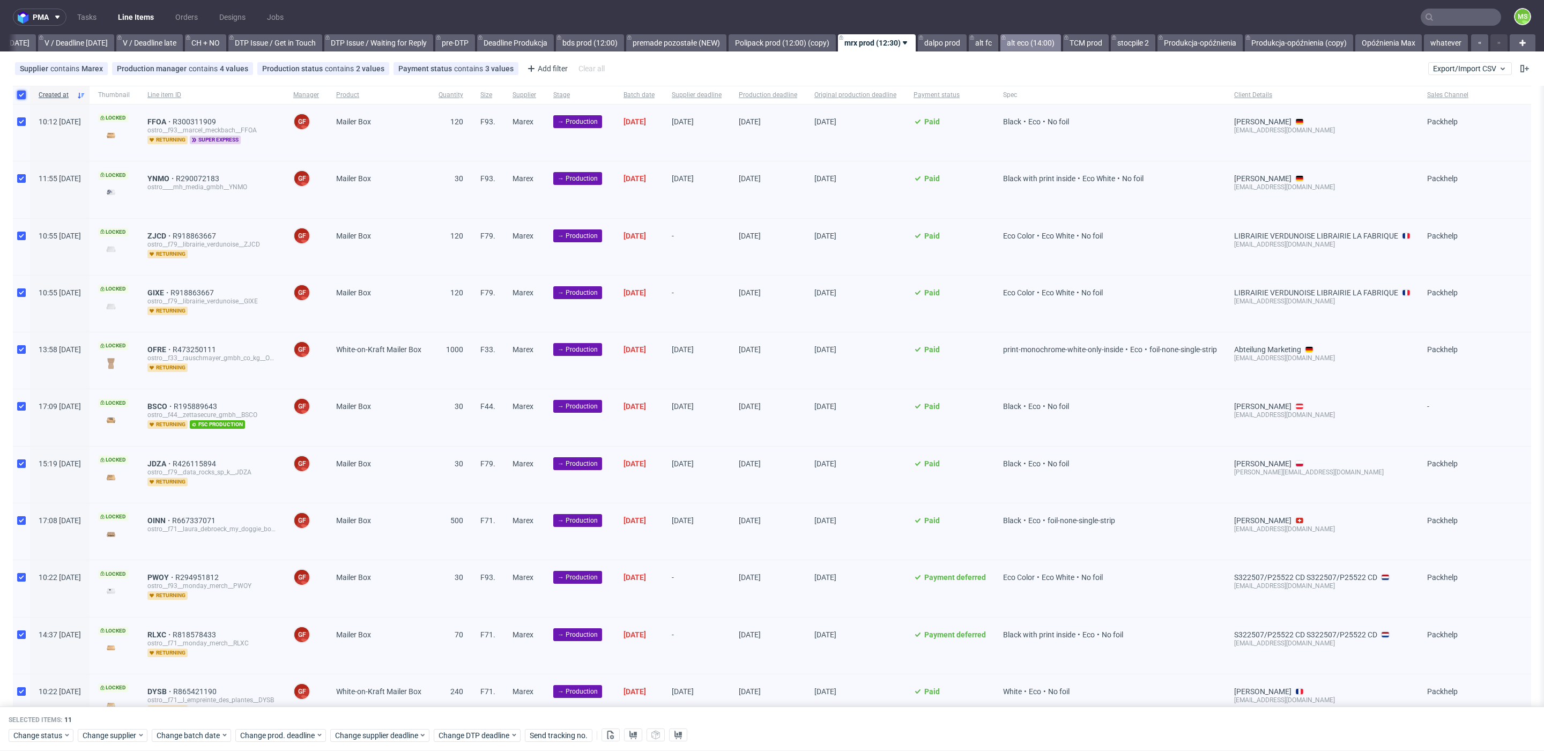
click at [1029, 49] on link "alt eco (14:00)" at bounding box center [1030, 42] width 61 height 17
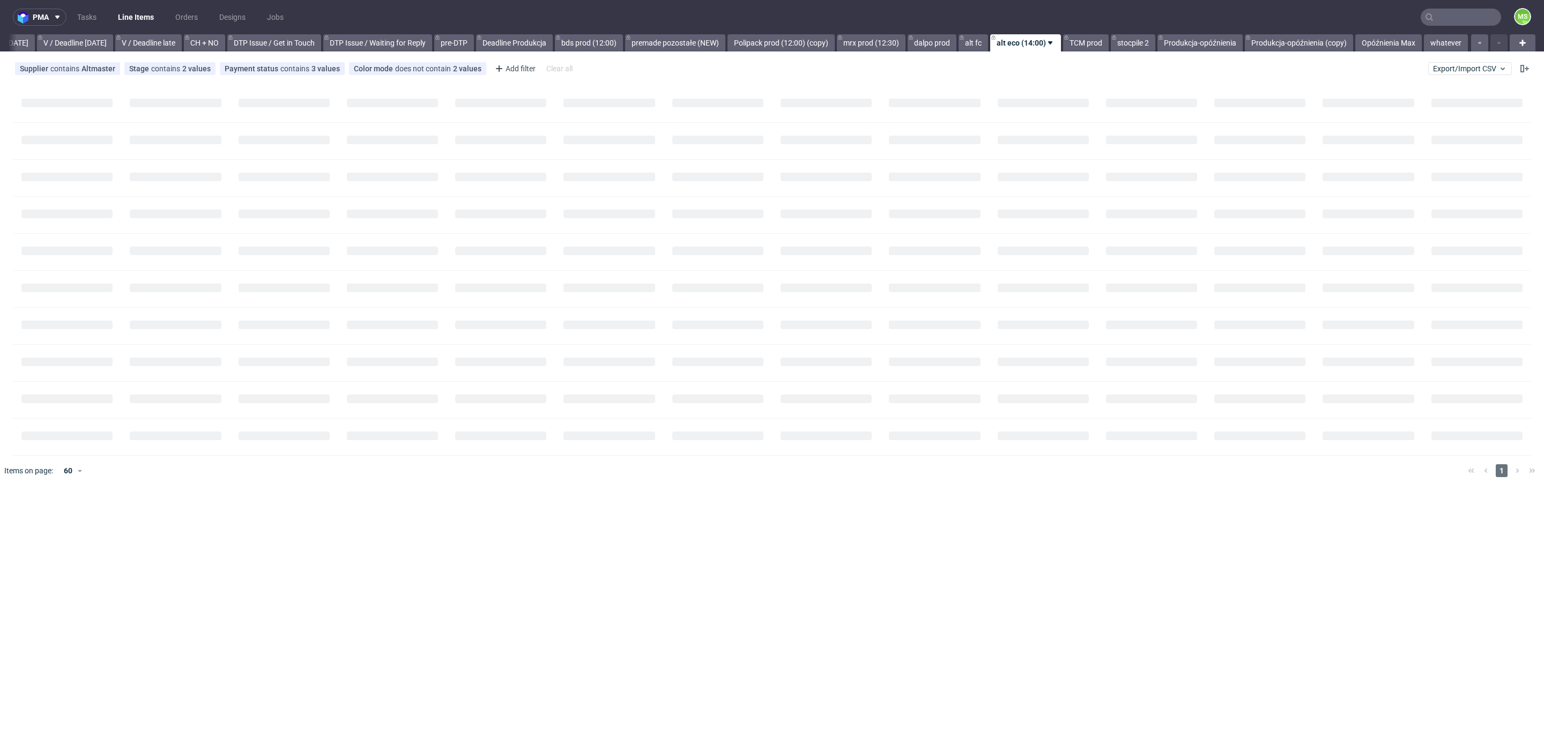
scroll to position [0, 1397]
click at [1068, 48] on link "TCM prod" at bounding box center [1086, 42] width 46 height 17
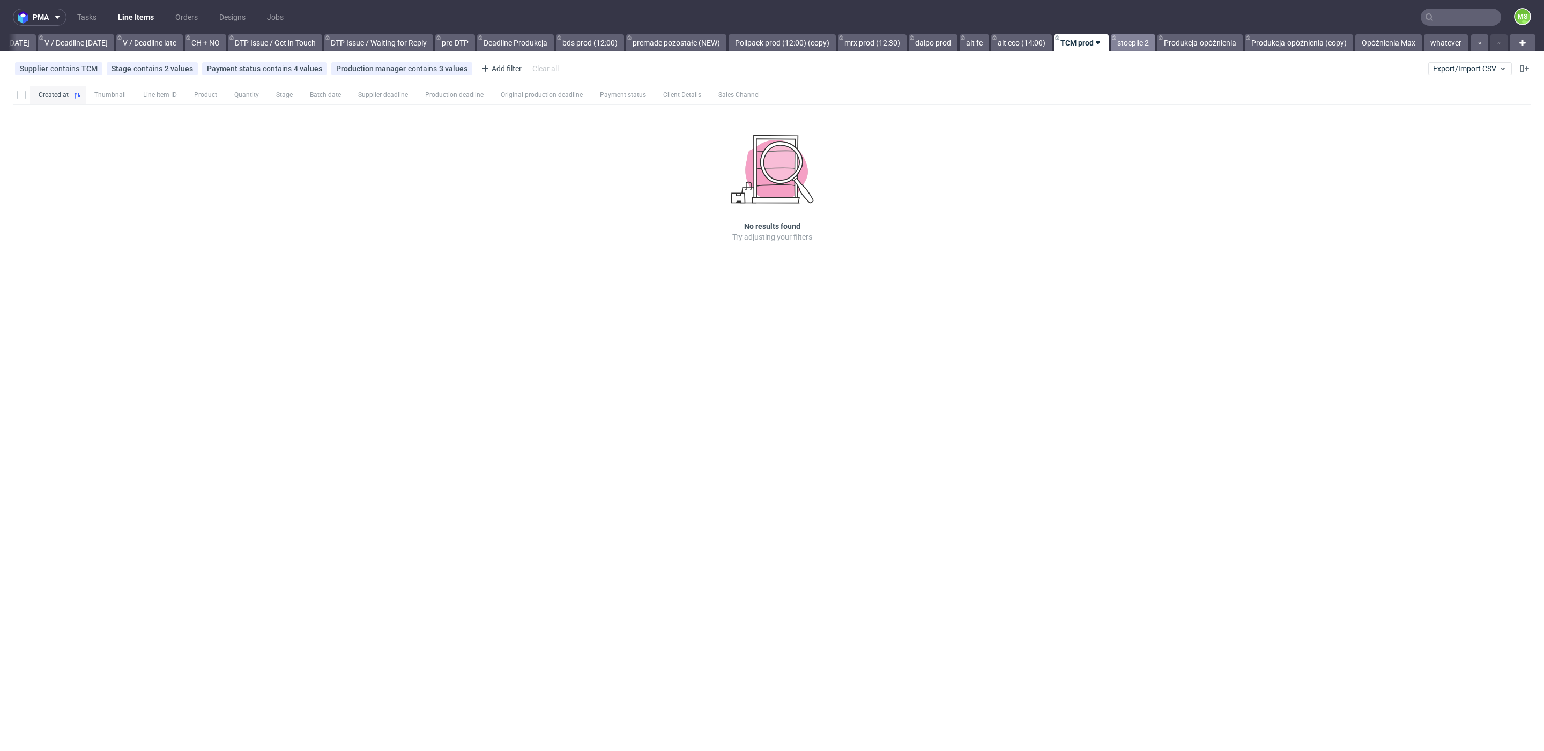
click at [1137, 43] on link "stocpile 2" at bounding box center [1133, 42] width 44 height 17
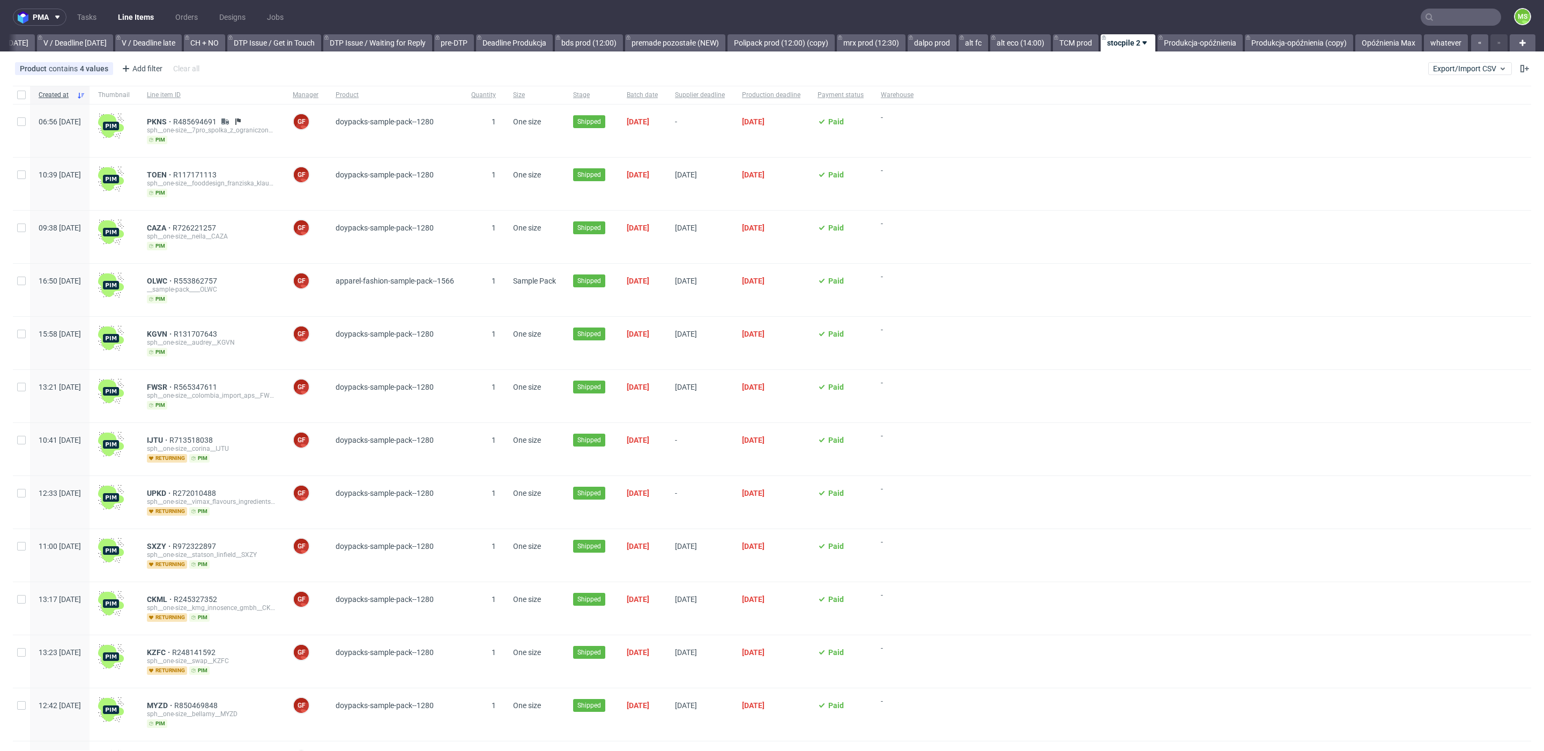
drag, startPoint x: 1464, startPoint y: 26, endPoint x: 1457, endPoint y: 20, distance: 9.5
click at [1463, 26] on nav "pma Tasks Line Items Orders Designs Jobs MS" at bounding box center [772, 17] width 1544 height 34
click at [1457, 20] on input "text" at bounding box center [1460, 17] width 80 height 17
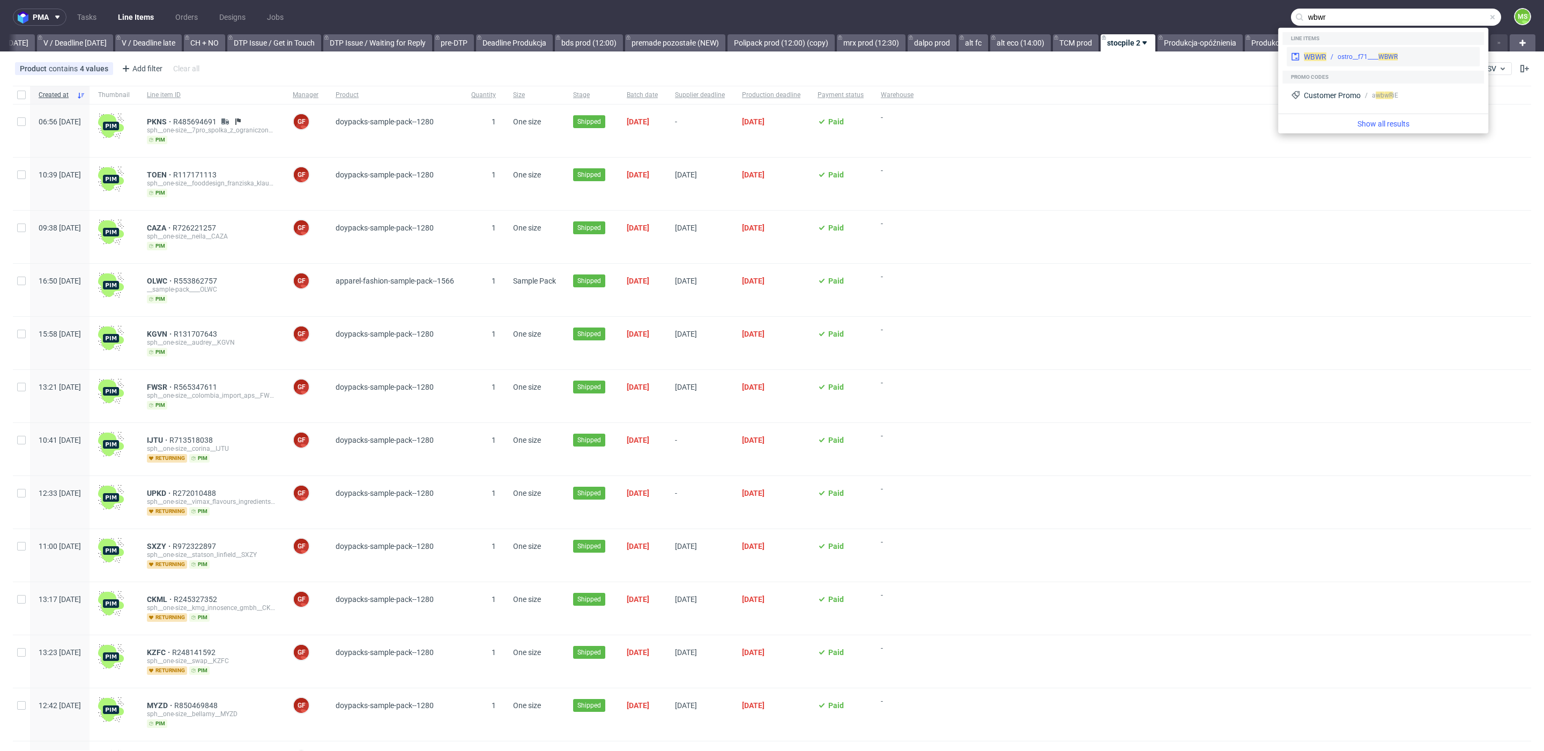
type input "wbwr"
click at [1374, 62] on div "WBWR ostro__f71____ WBWR" at bounding box center [1382, 56] width 193 height 19
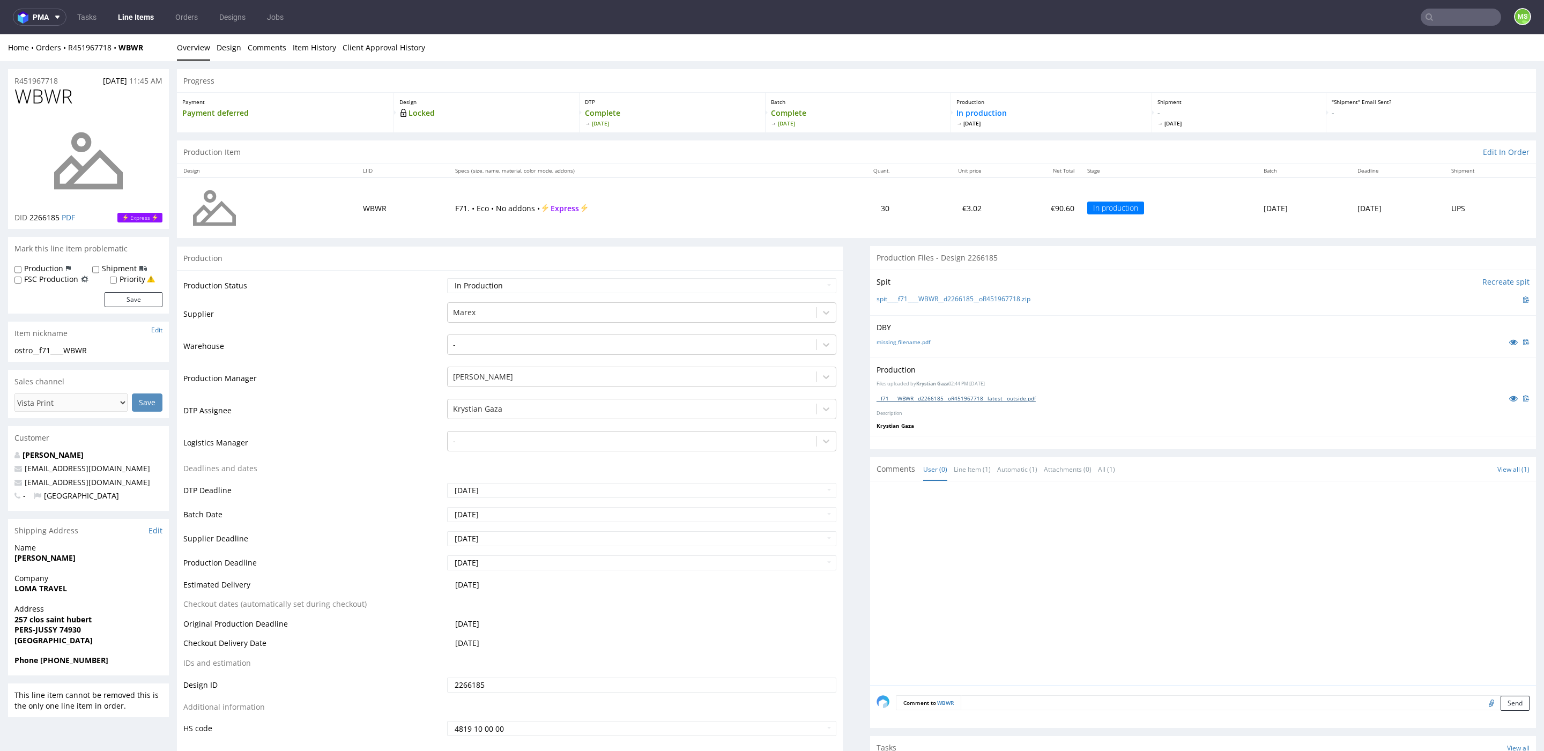
click at [959, 396] on link "__f71____WBWR__d2266185__oR451967718__latest__outside.pdf" at bounding box center [955, 398] width 159 height 8
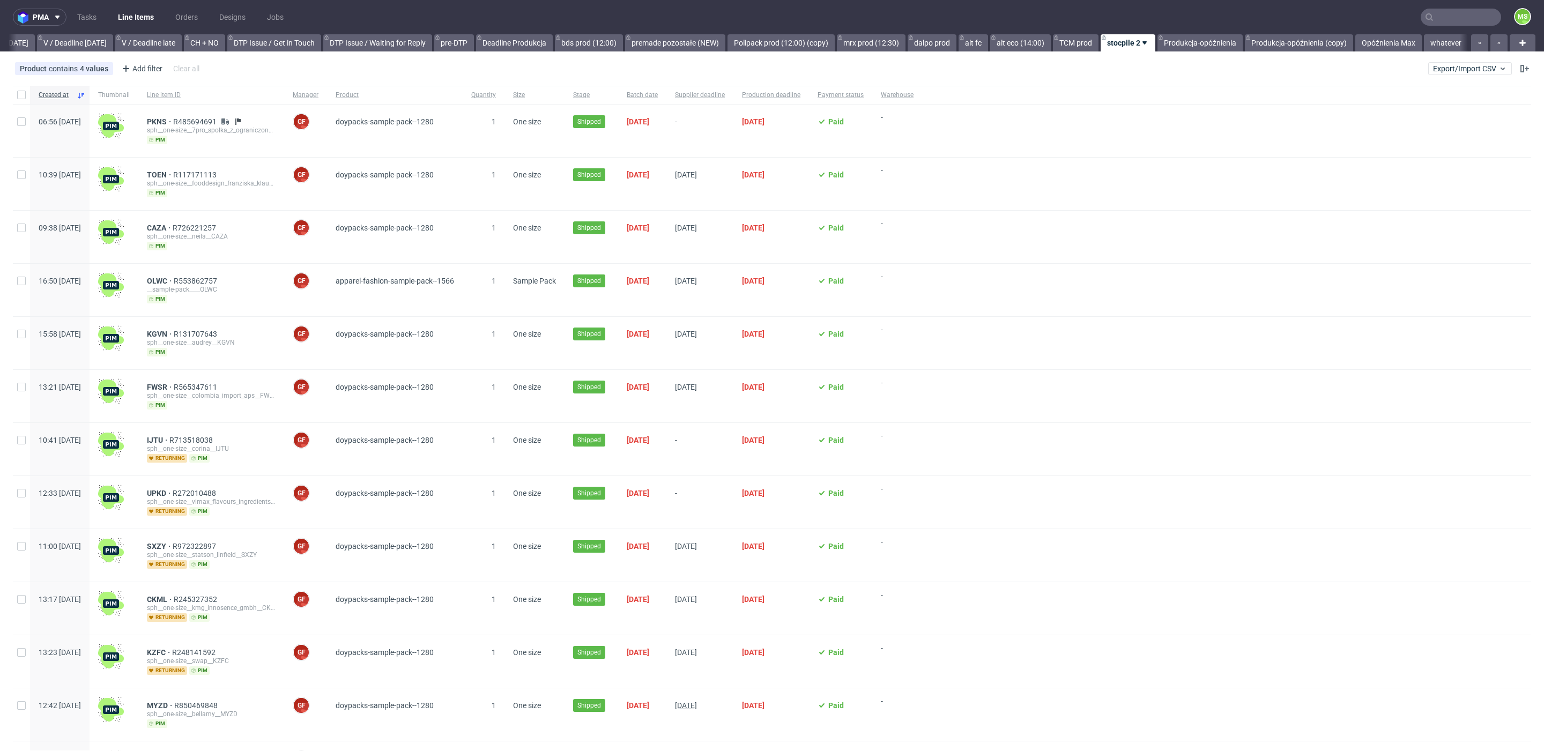
scroll to position [0, 1410]
click at [1372, 41] on link "Opóźnienia Max" at bounding box center [1388, 42] width 66 height 17
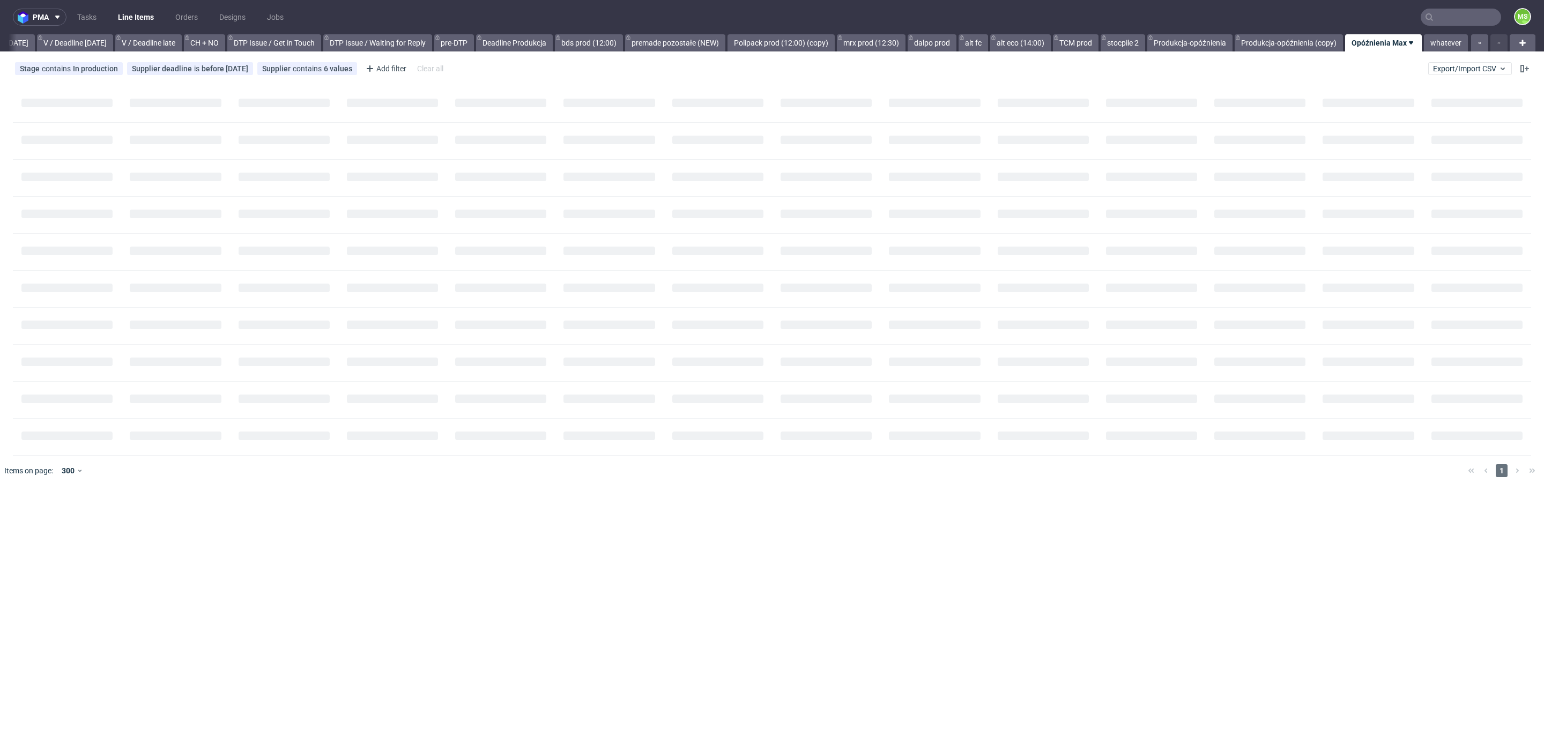
scroll to position [0, 1397]
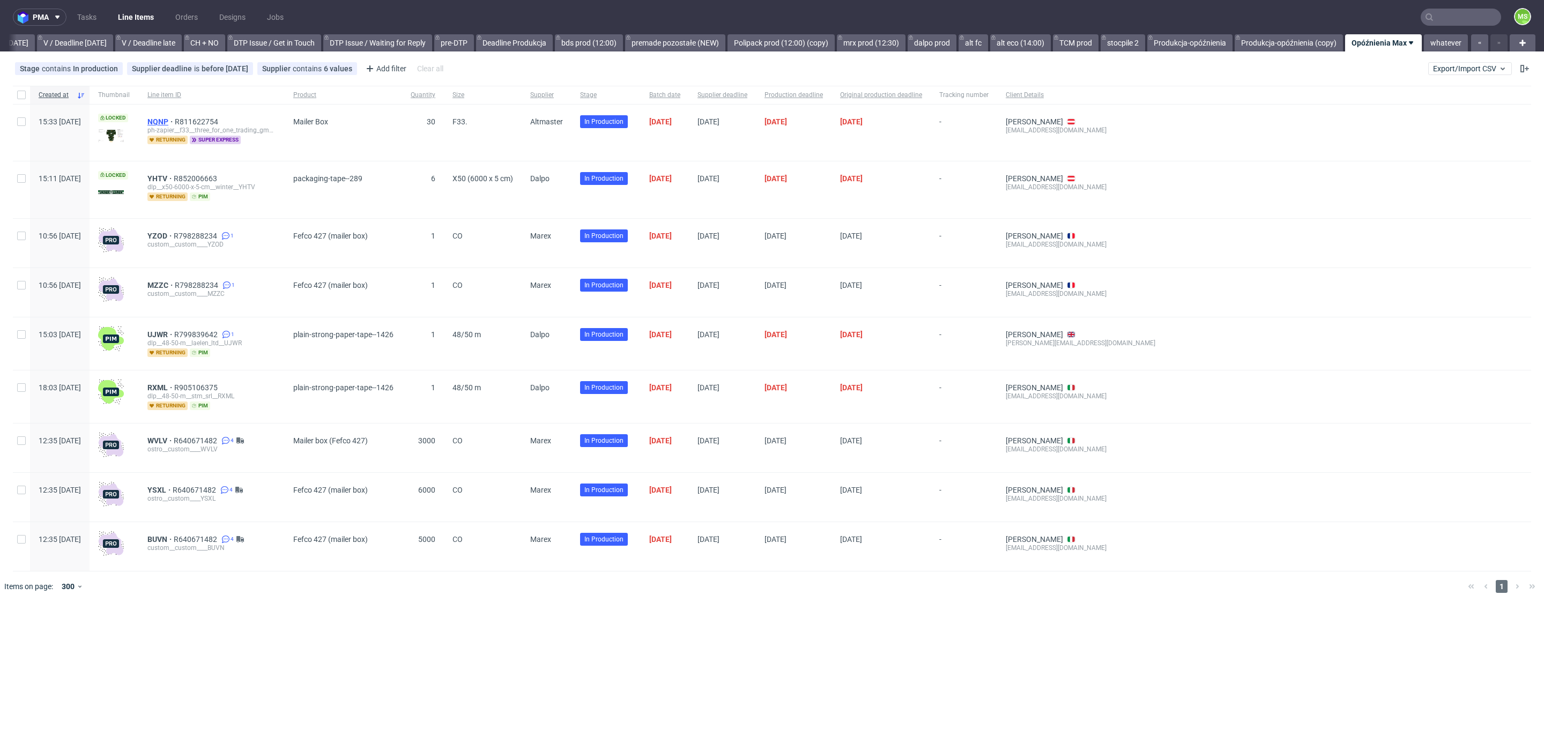
click at [175, 121] on span "NQNP" at bounding box center [160, 121] width 27 height 9
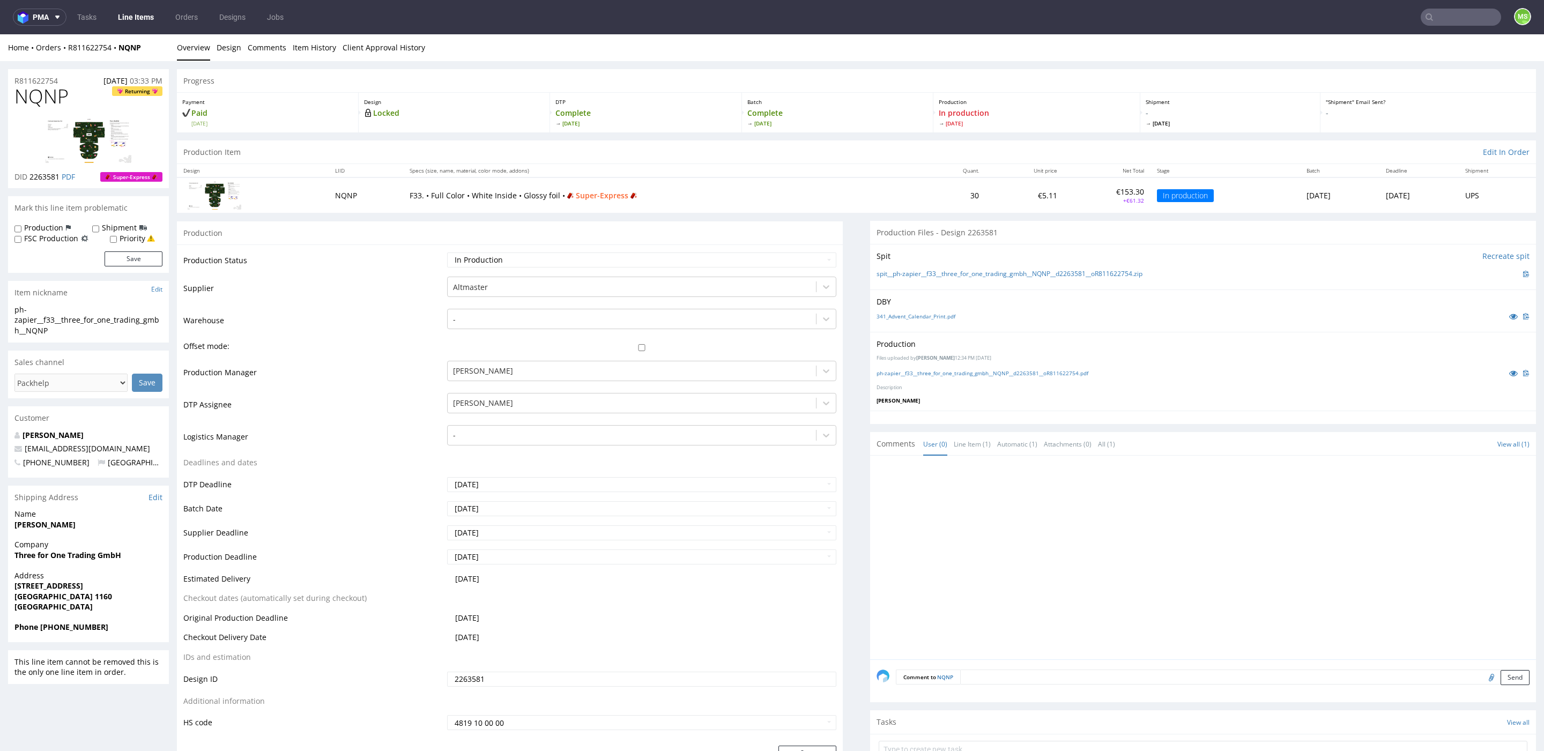
scroll to position [1, 0]
click at [138, 18] on link "Line Items" at bounding box center [135, 17] width 49 height 17
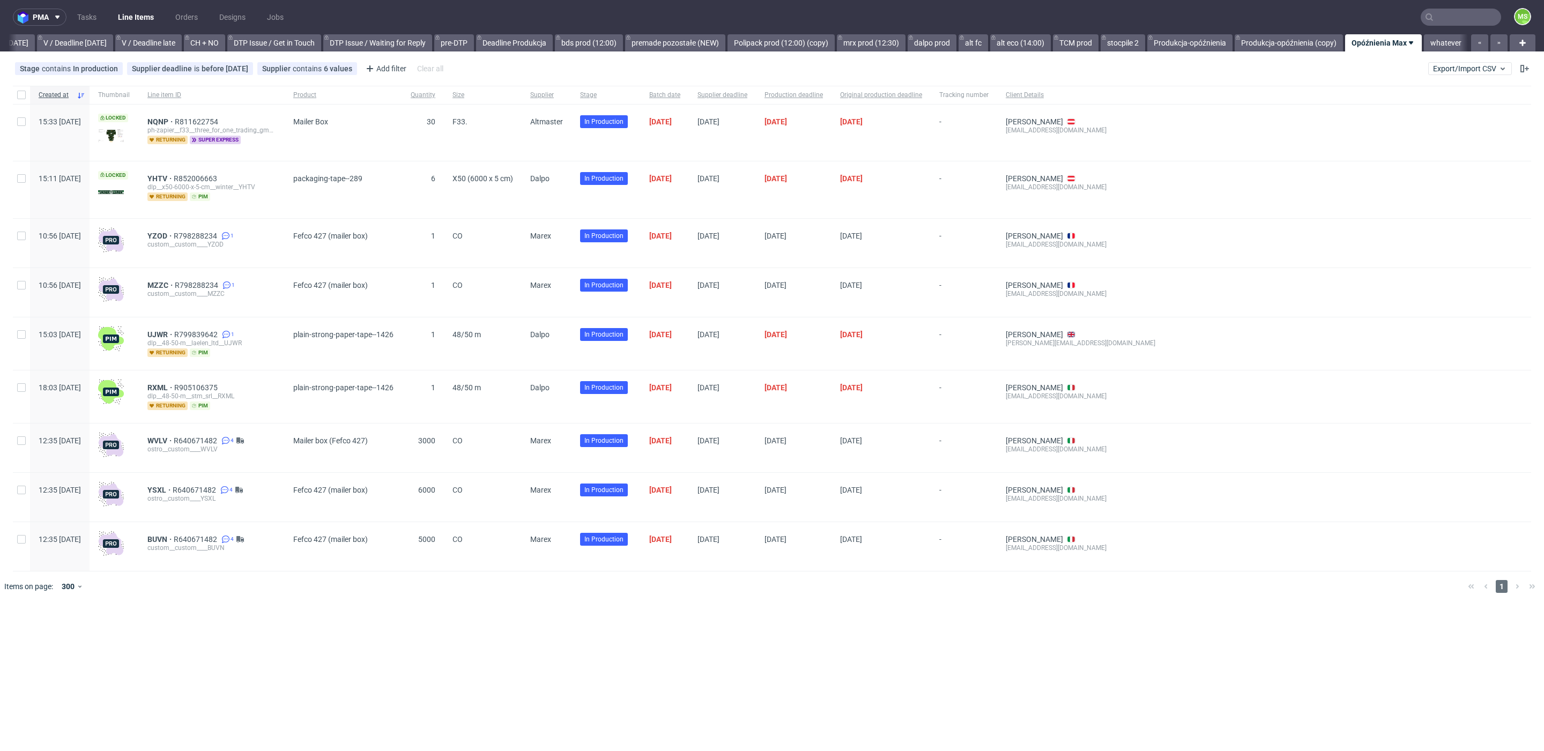
scroll to position [0, 1397]
click at [868, 44] on link "mrx prod (12:30)" at bounding box center [871, 42] width 69 height 17
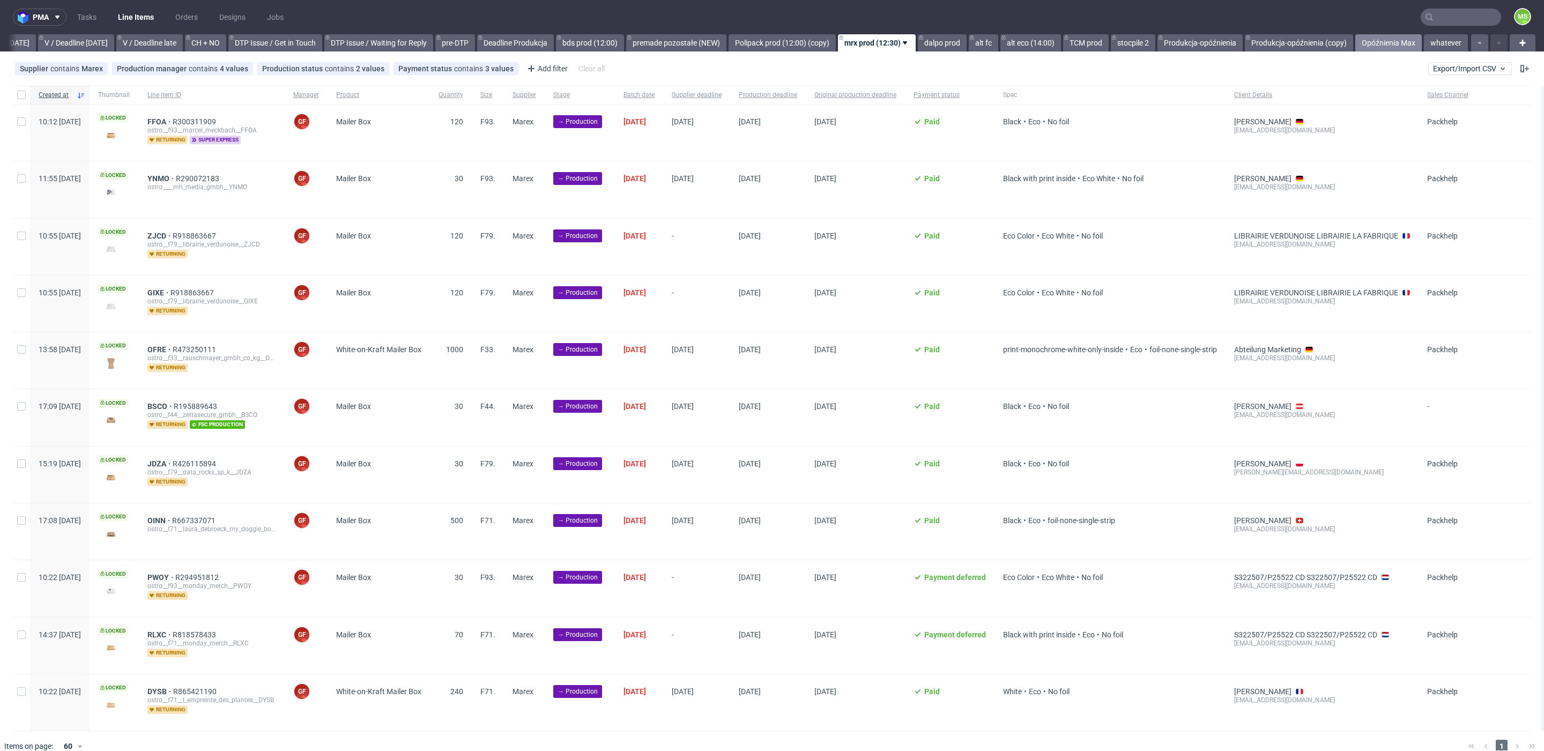
click at [1384, 43] on link "Opóźnienia Max" at bounding box center [1388, 42] width 66 height 17
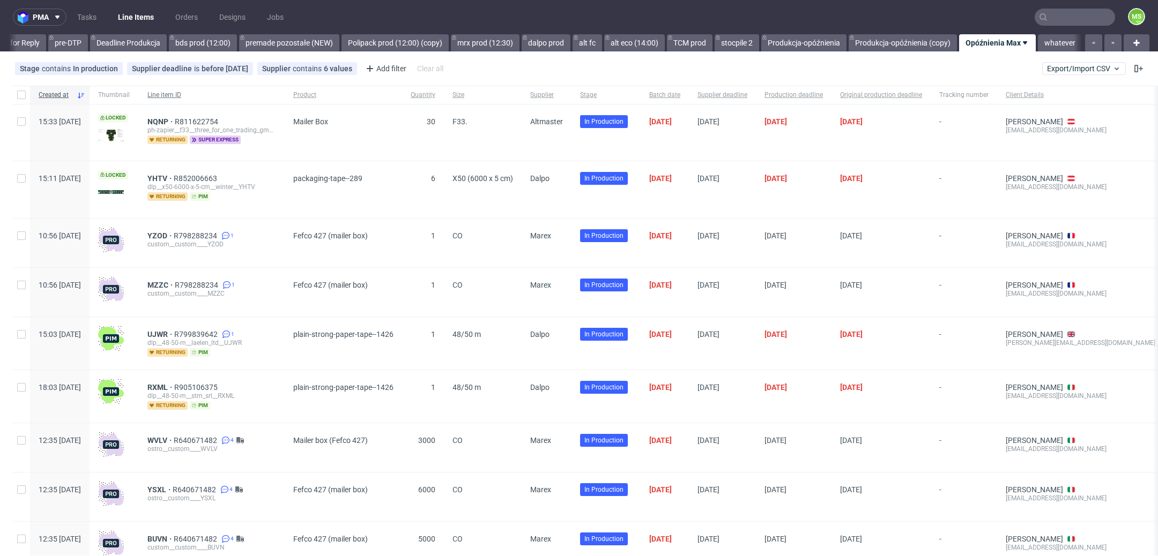
scroll to position [0, 1796]
click at [605, 41] on link "alt eco (14:00)" at bounding box center [634, 42] width 61 height 17
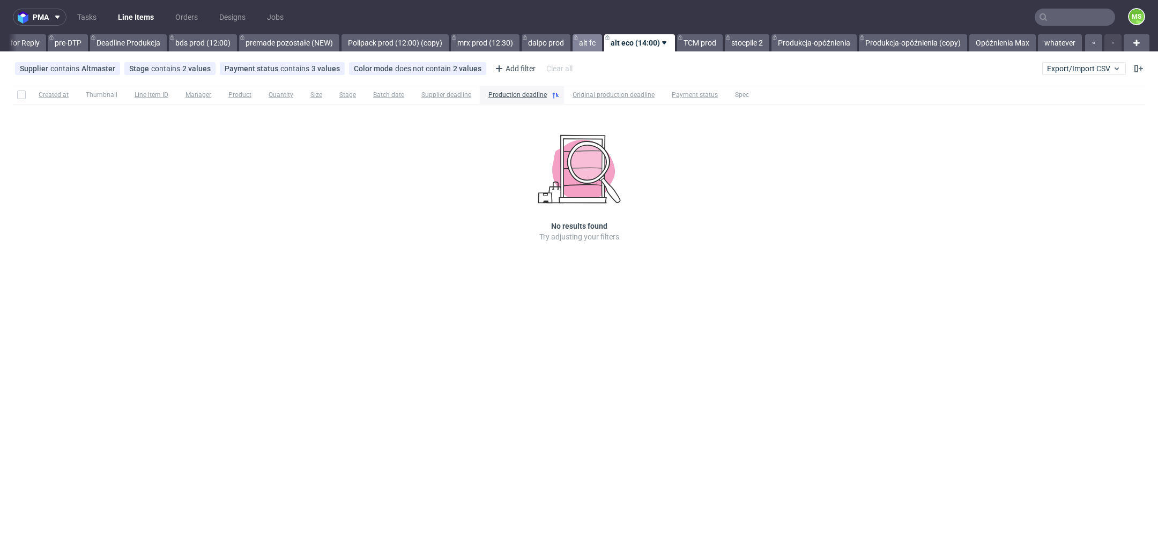
click at [589, 41] on link "alt fc" at bounding box center [586, 42] width 29 height 17
click at [554, 45] on link "dalpo prod" at bounding box center [547, 42] width 49 height 17
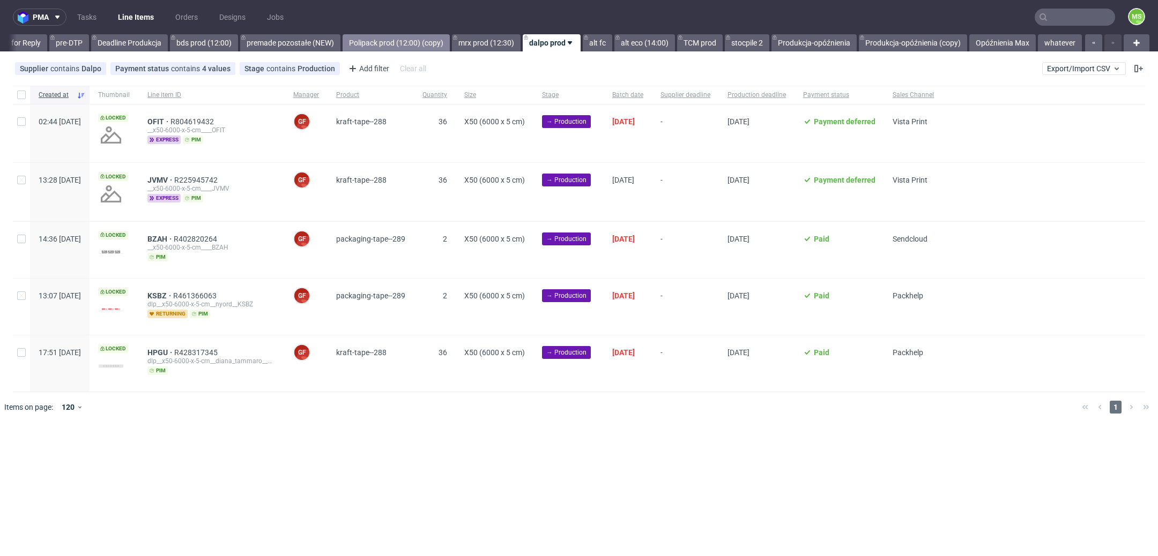
click at [392, 46] on link "Polipack prod (12:00) (copy)" at bounding box center [395, 42] width 107 height 17
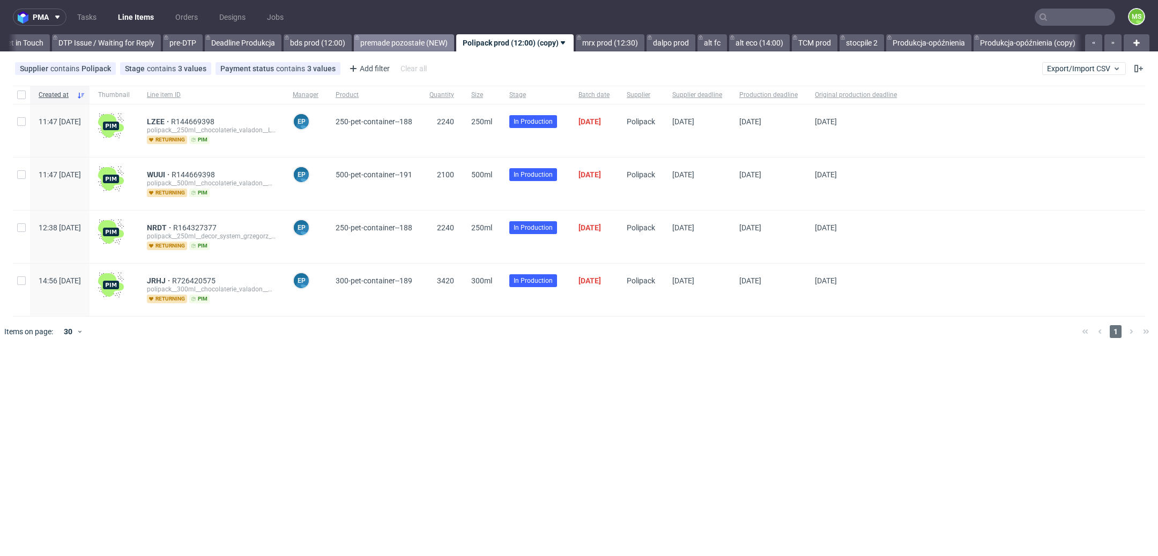
click at [424, 40] on link "premade pozostałe (NEW)" at bounding box center [404, 42] width 100 height 17
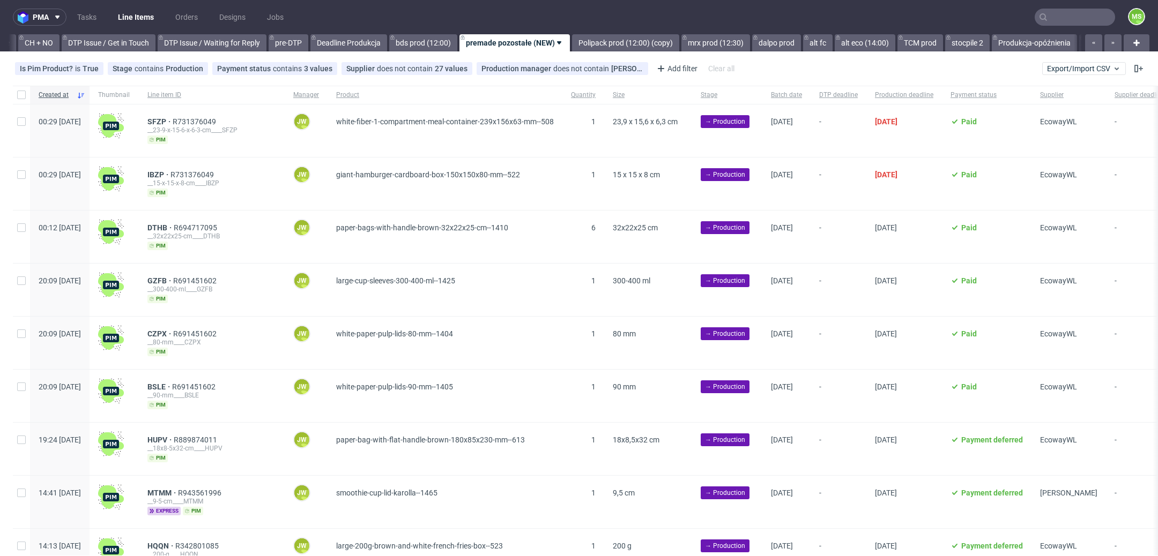
scroll to position [0, 1539]
click at [424, 40] on link "bds prod (12:00)" at bounding box center [418, 42] width 68 height 17
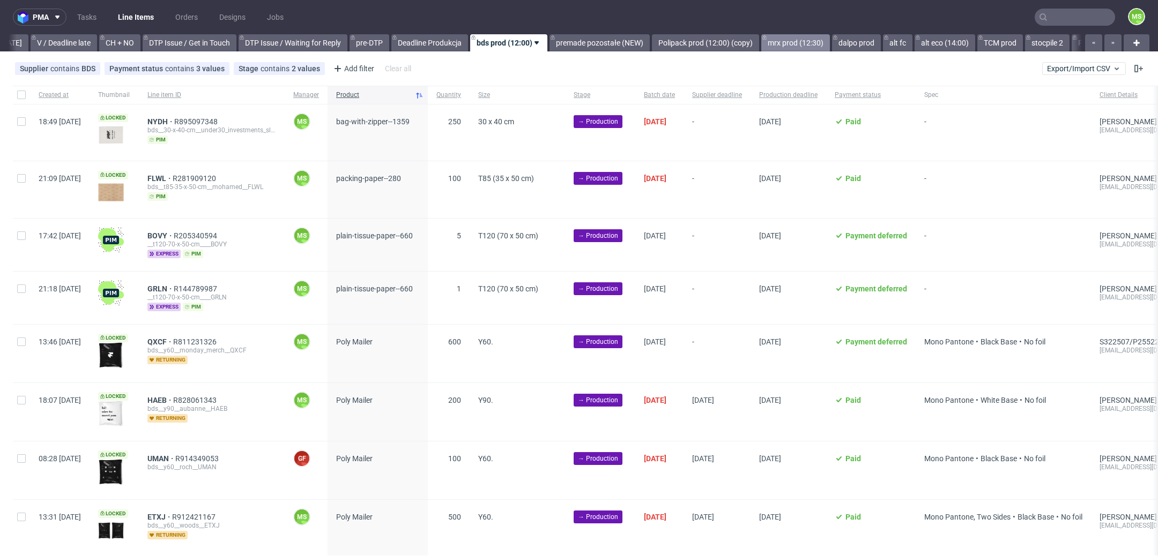
click at [830, 40] on link "mrx prod (12:30)" at bounding box center [795, 42] width 69 height 17
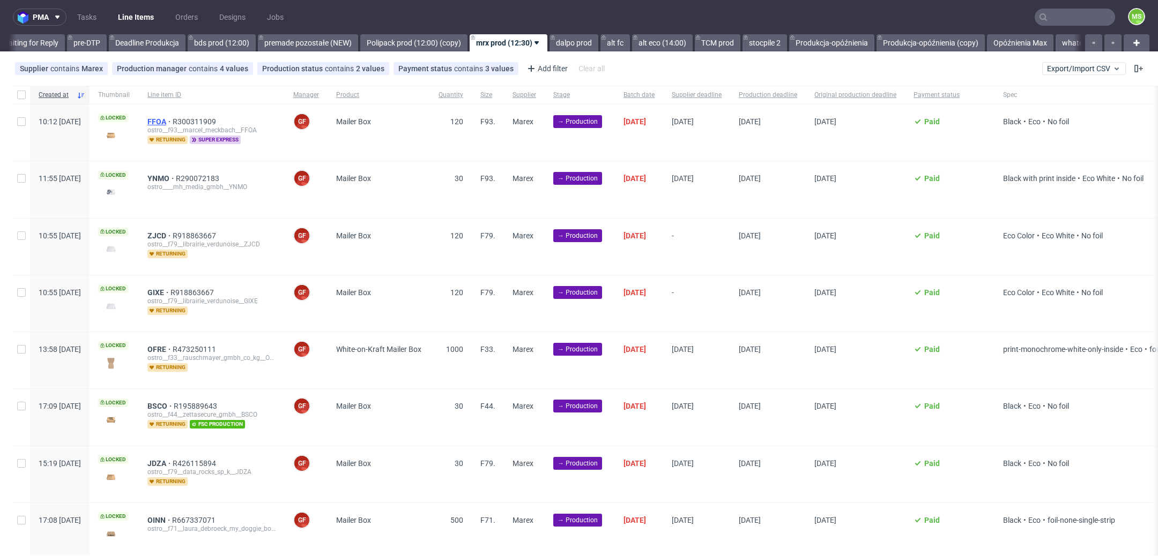
click at [173, 121] on span "FFOA" at bounding box center [159, 121] width 25 height 9
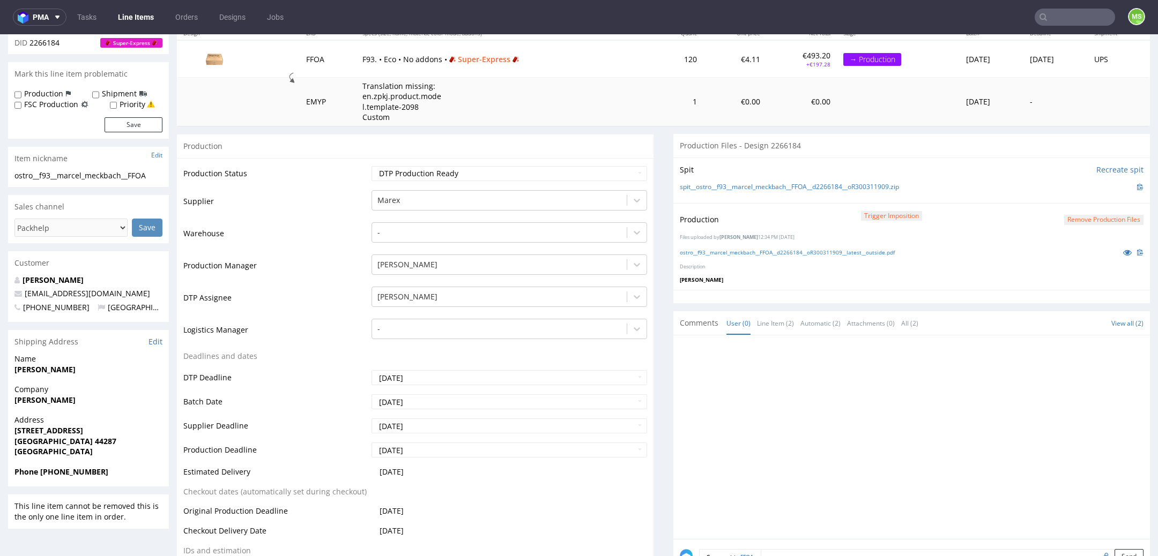
scroll to position [154, 0]
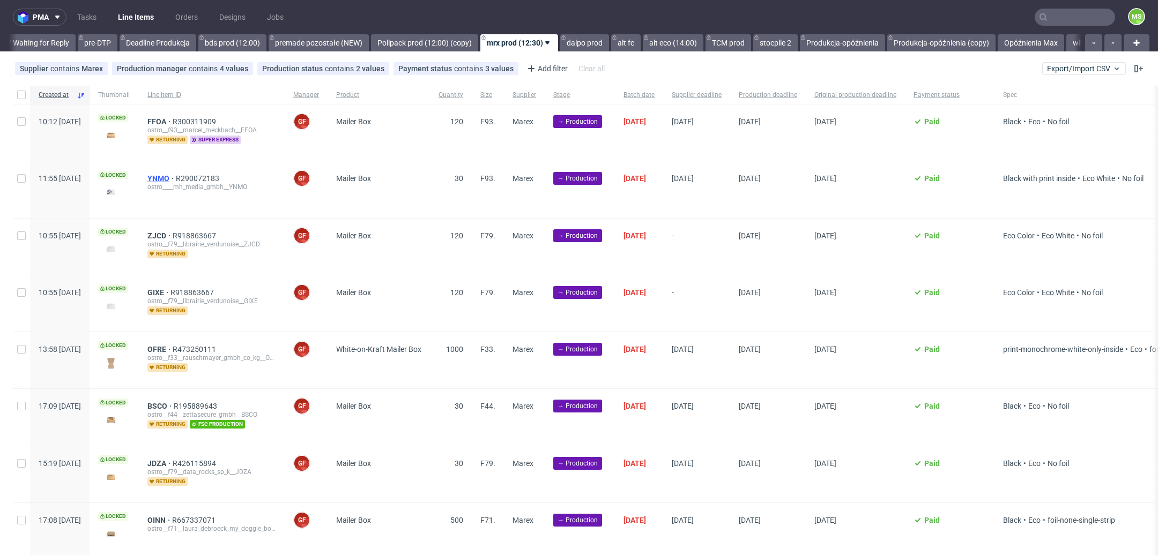
scroll to position [0, 1735]
click at [176, 178] on span "YNMO" at bounding box center [161, 178] width 28 height 9
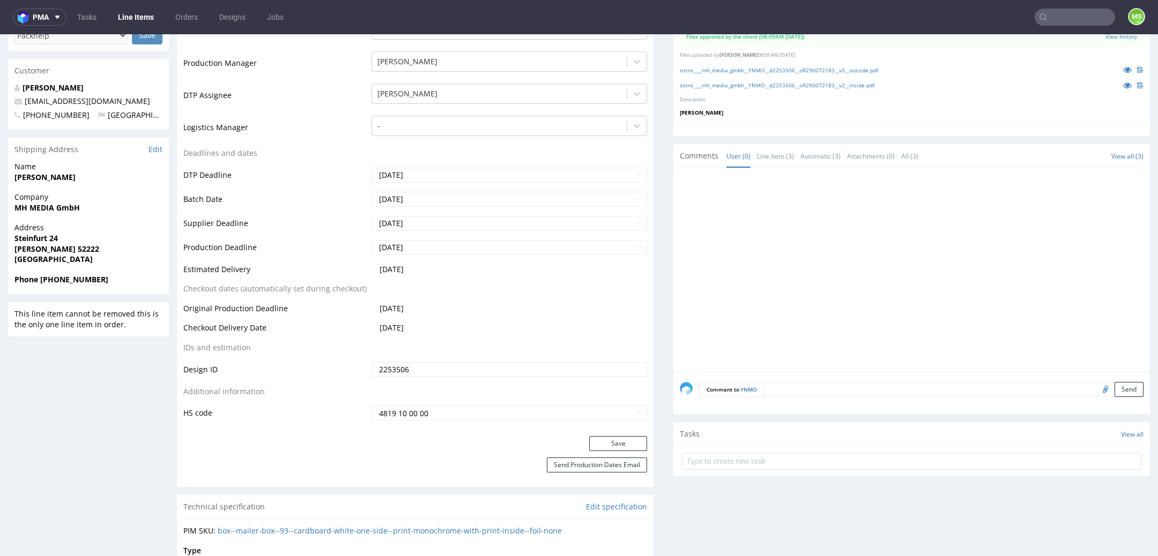
scroll to position [333, 0]
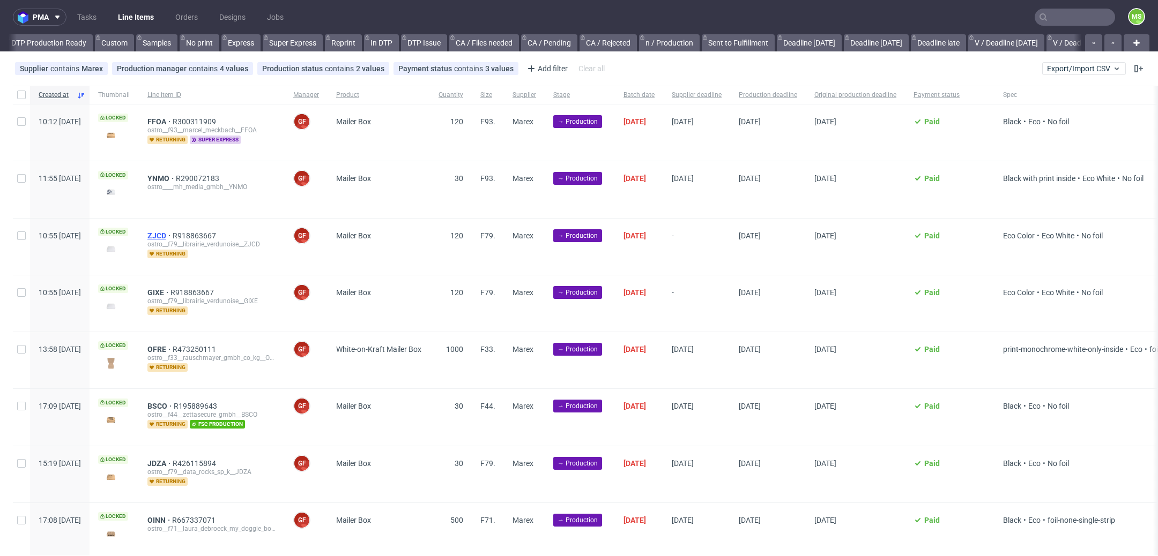
click at [173, 233] on span "ZJCD" at bounding box center [159, 236] width 25 height 9
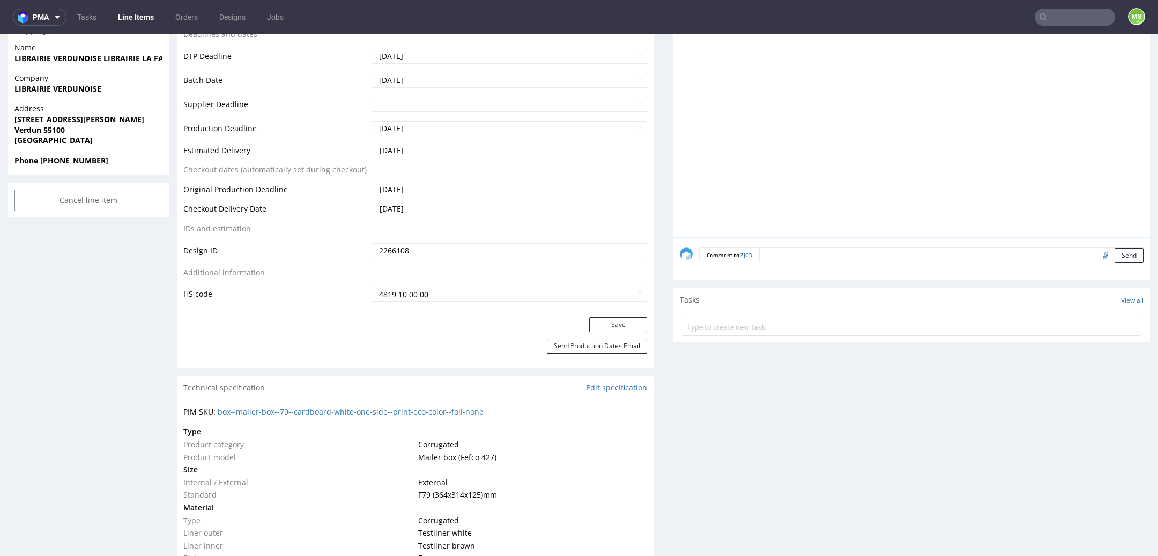
scroll to position [460, 0]
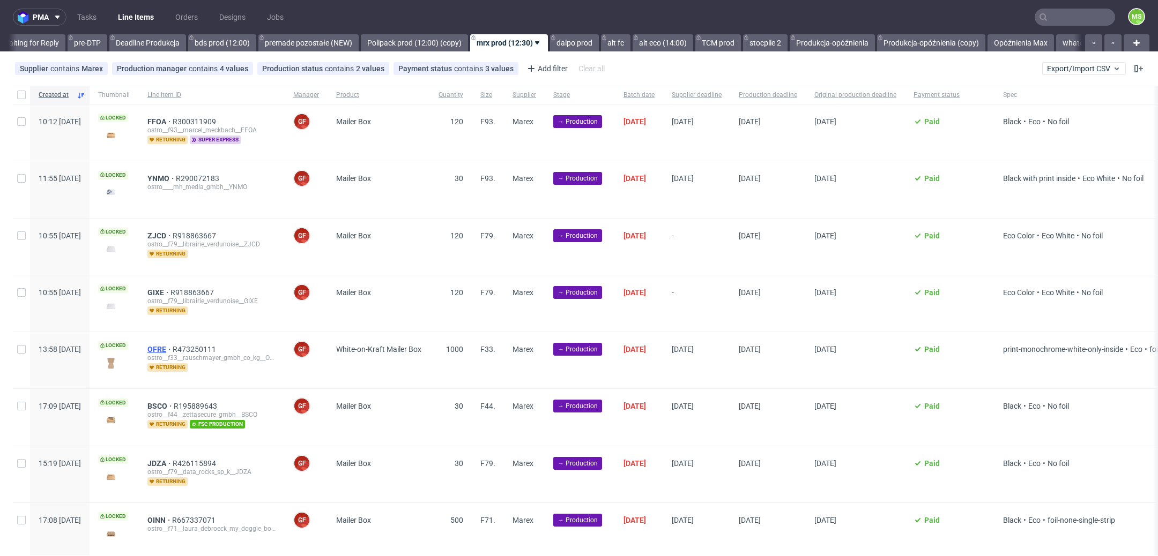
scroll to position [0, 1736]
click at [173, 347] on span "OFRE" at bounding box center [159, 349] width 25 height 9
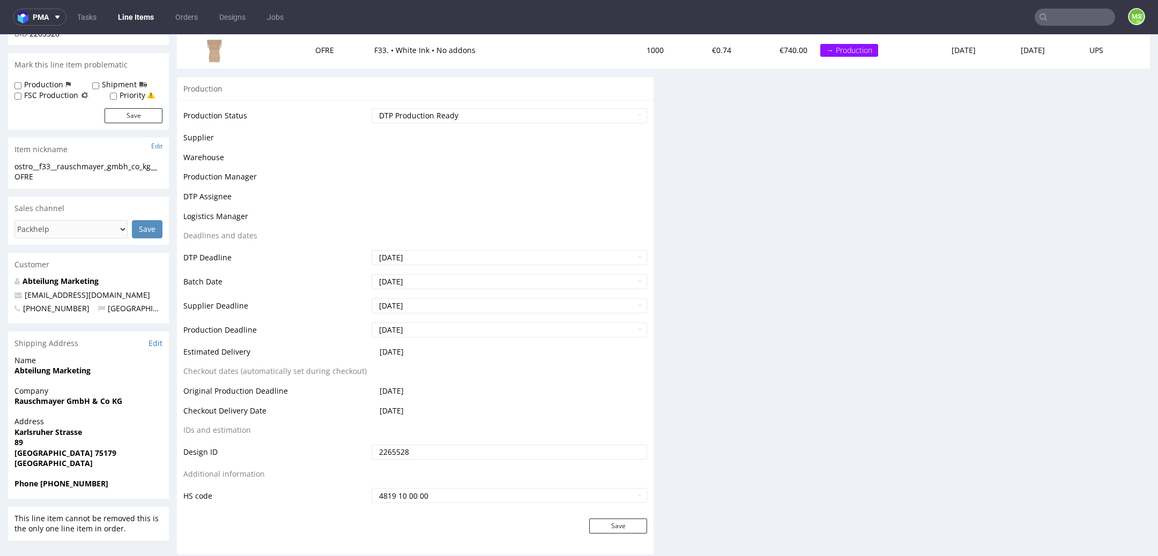
scroll to position [151, 0]
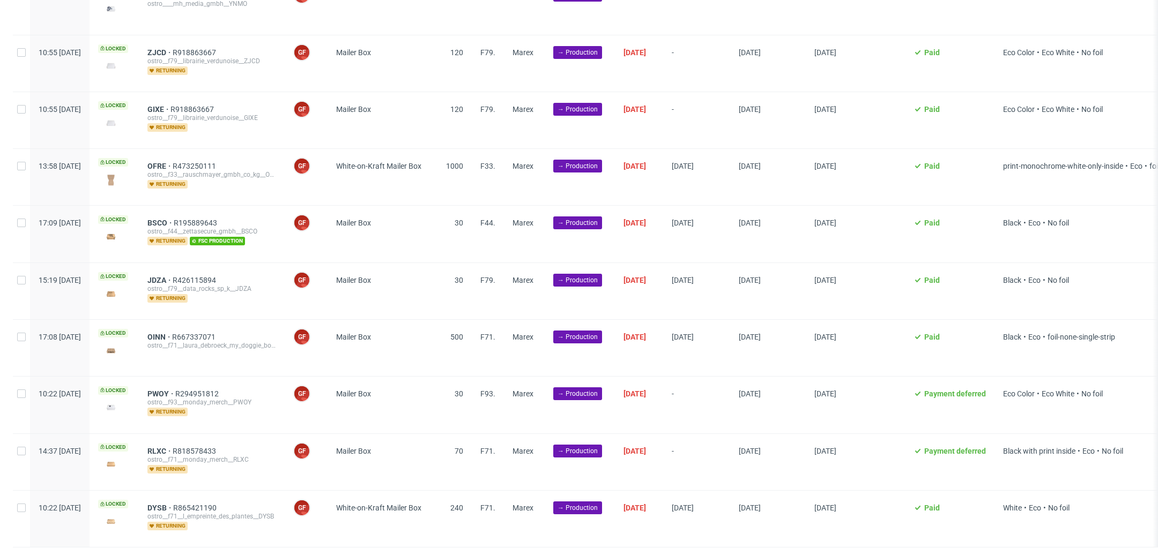
scroll to position [202, 0]
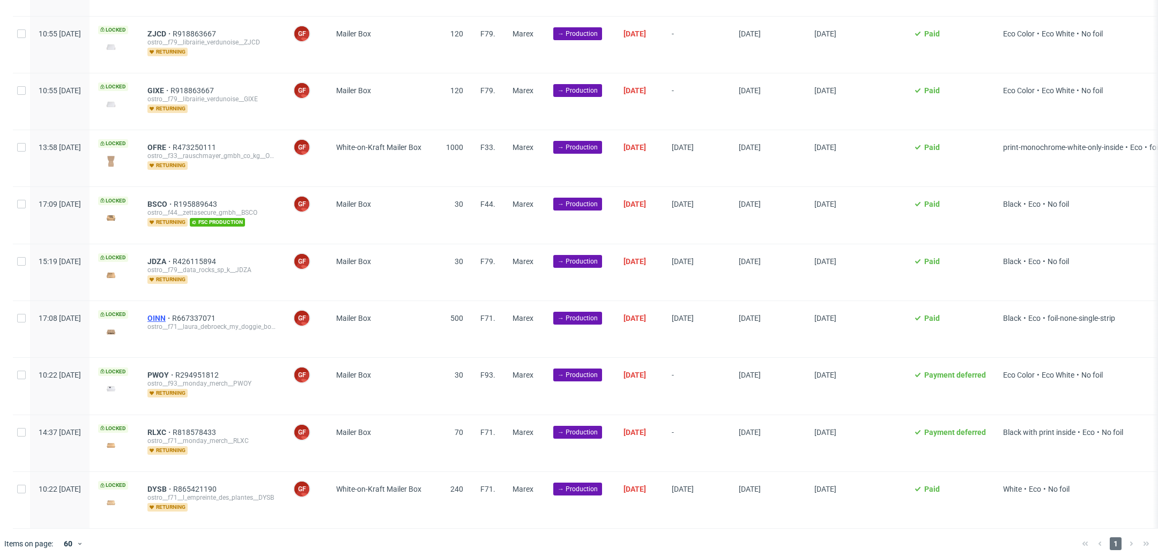
click at [172, 314] on span "OINN" at bounding box center [159, 318] width 25 height 9
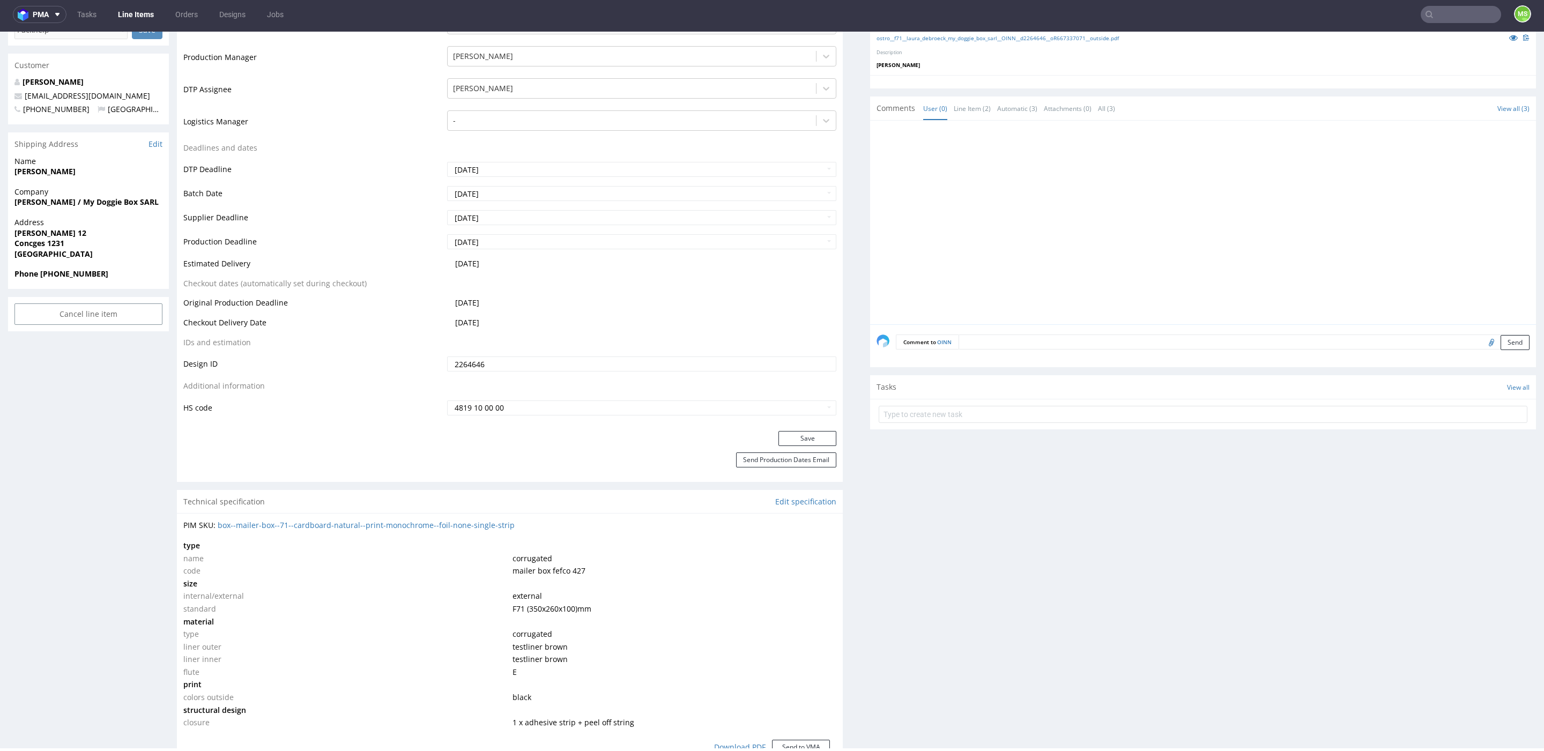
scroll to position [365, 0]
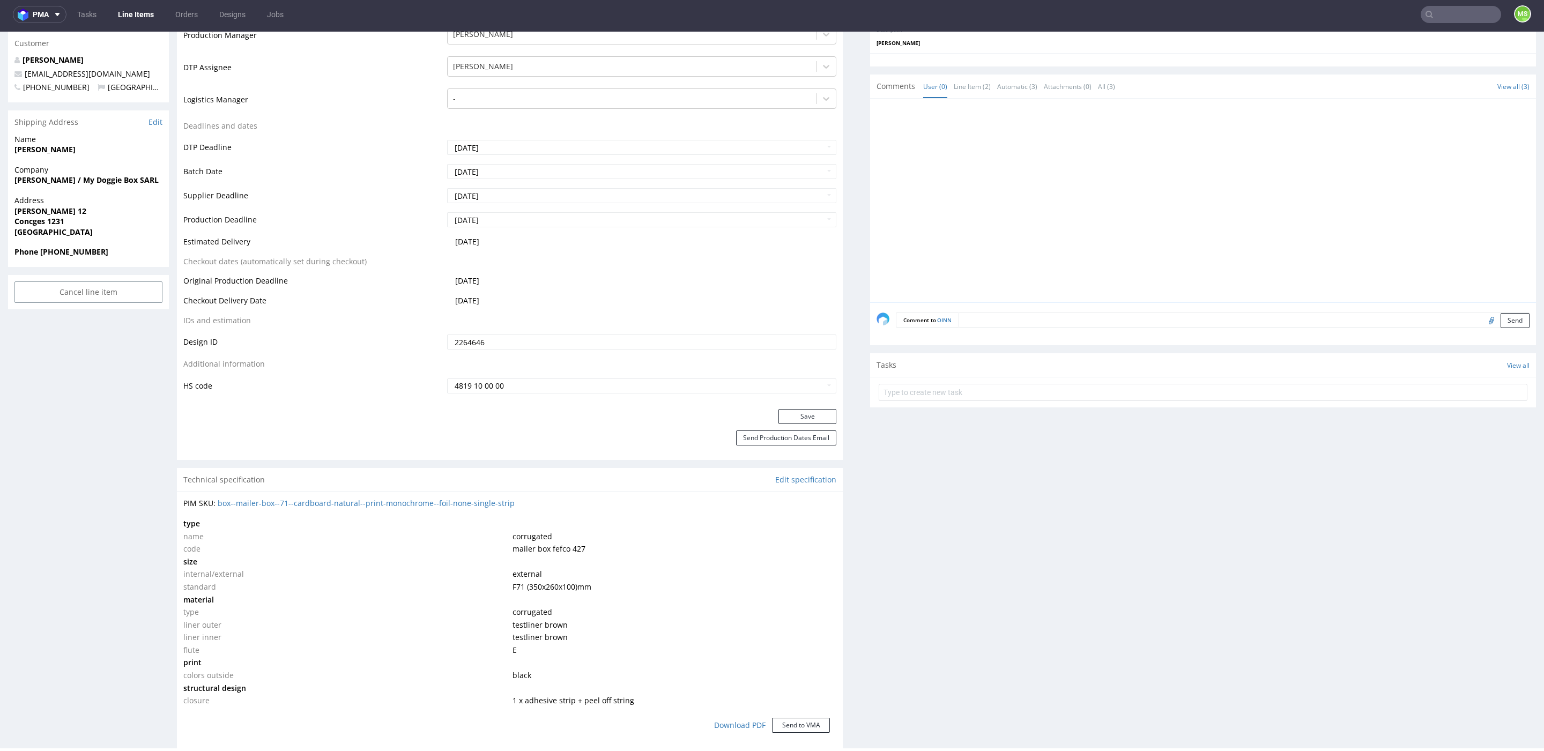
click at [137, 16] on link "Line Items" at bounding box center [135, 14] width 49 height 17
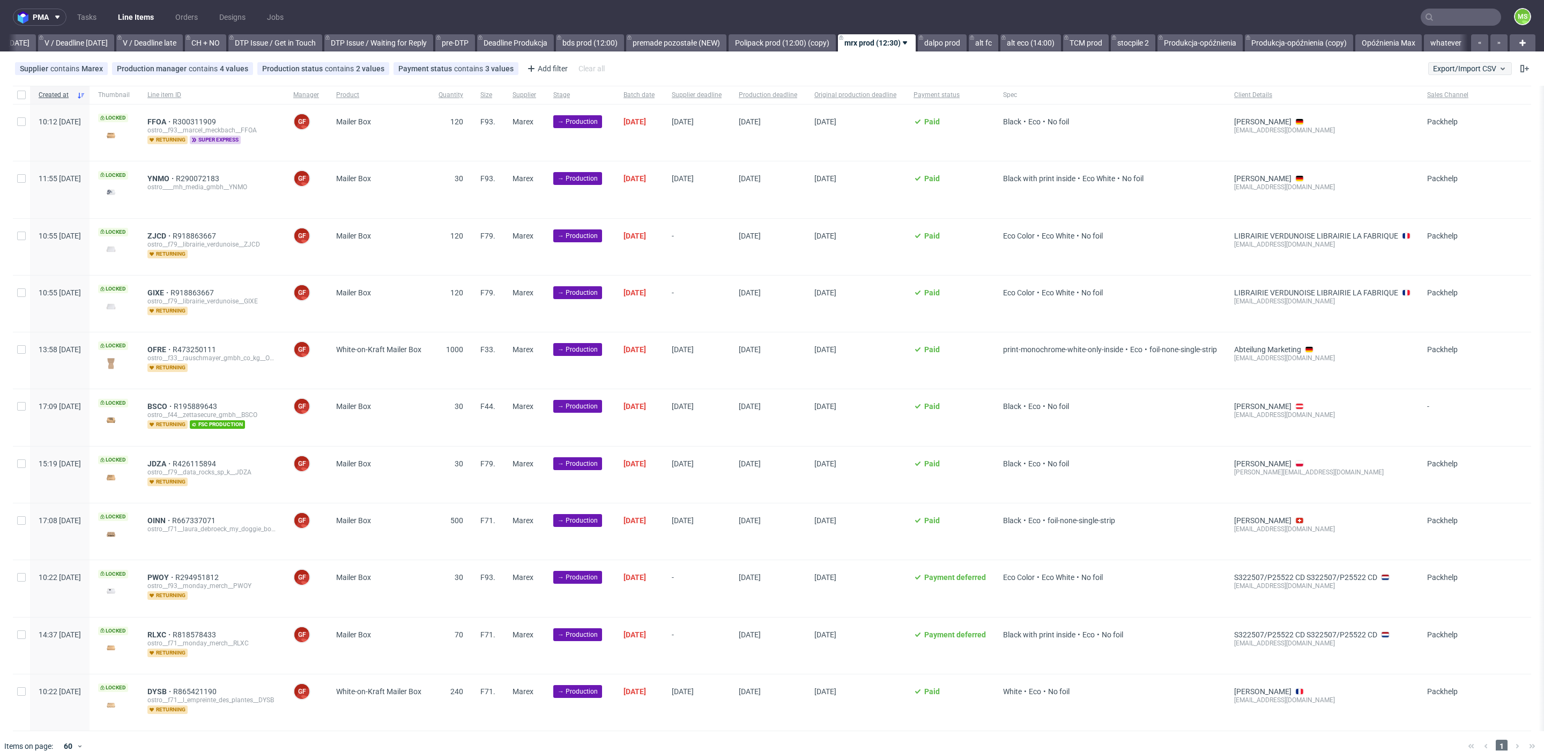
scroll to position [0, 1410]
click at [1450, 66] on span "Export/Import CSV" at bounding box center [1470, 68] width 74 height 9
click at [1441, 108] on link "Import shipments CSV" at bounding box center [1431, 111] width 125 height 17
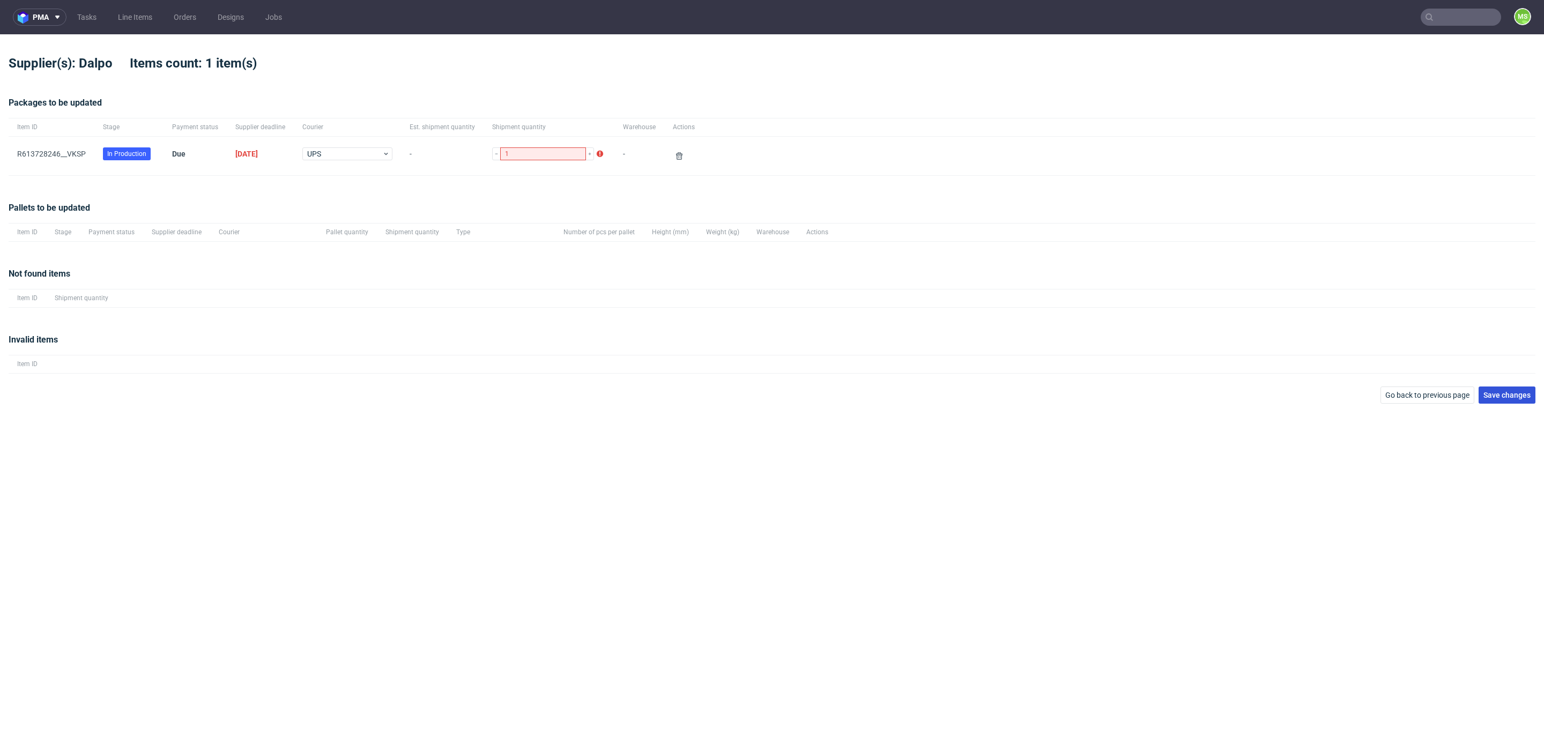
click at [1515, 397] on span "Save changes" at bounding box center [1506, 395] width 47 height 8
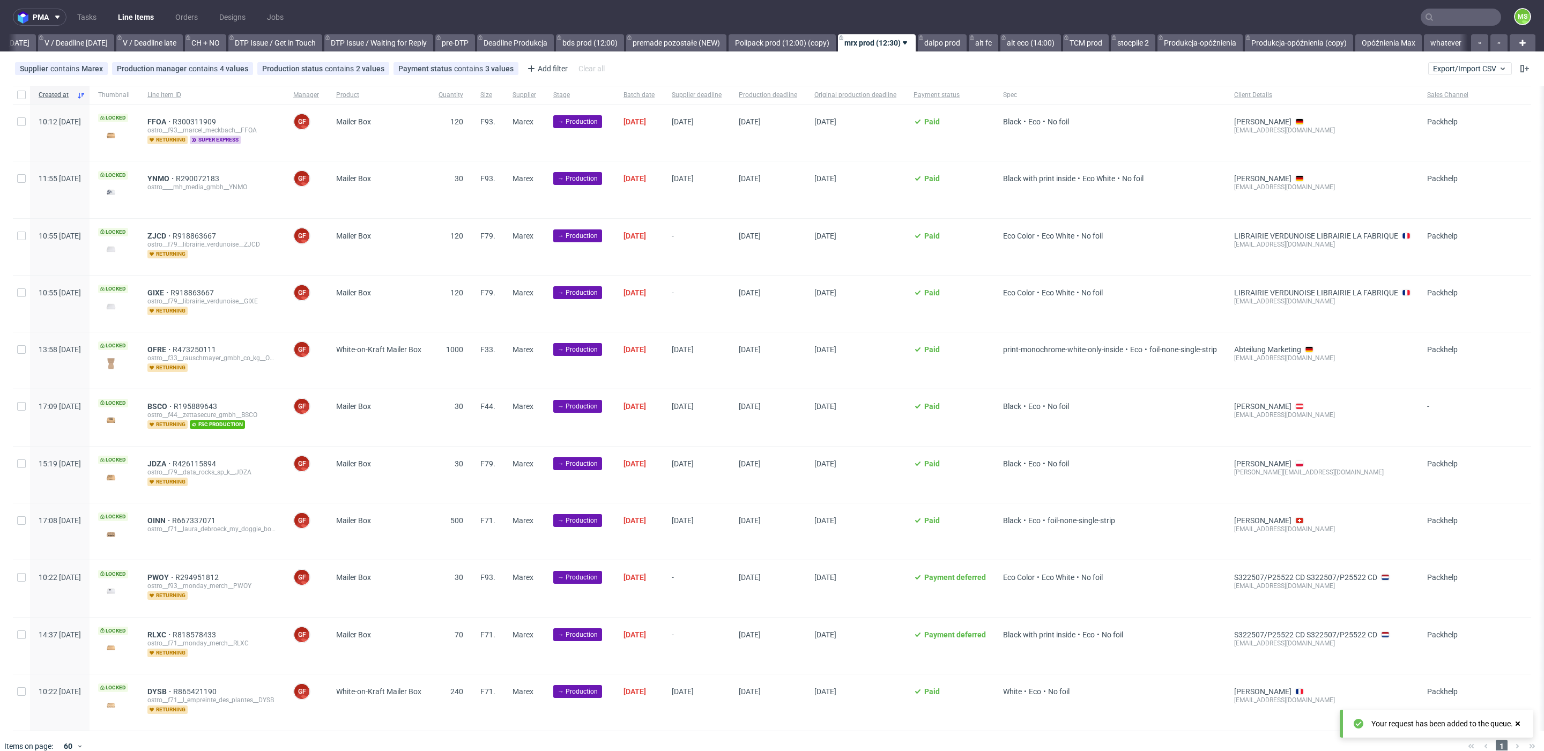
scroll to position [0, 1410]
click at [1382, 39] on link "Opóźnienia Max" at bounding box center [1388, 42] width 66 height 17
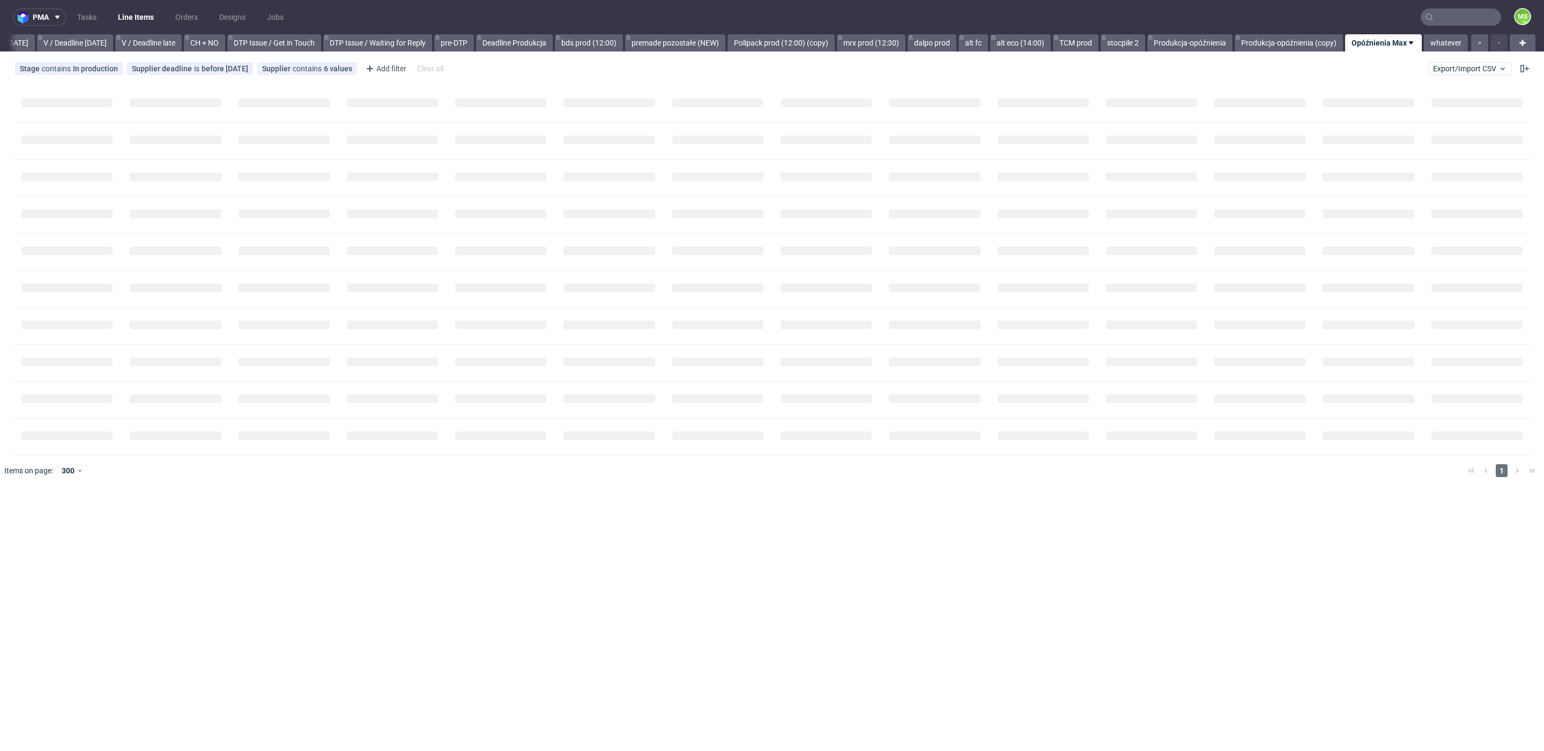
scroll to position [0, 1397]
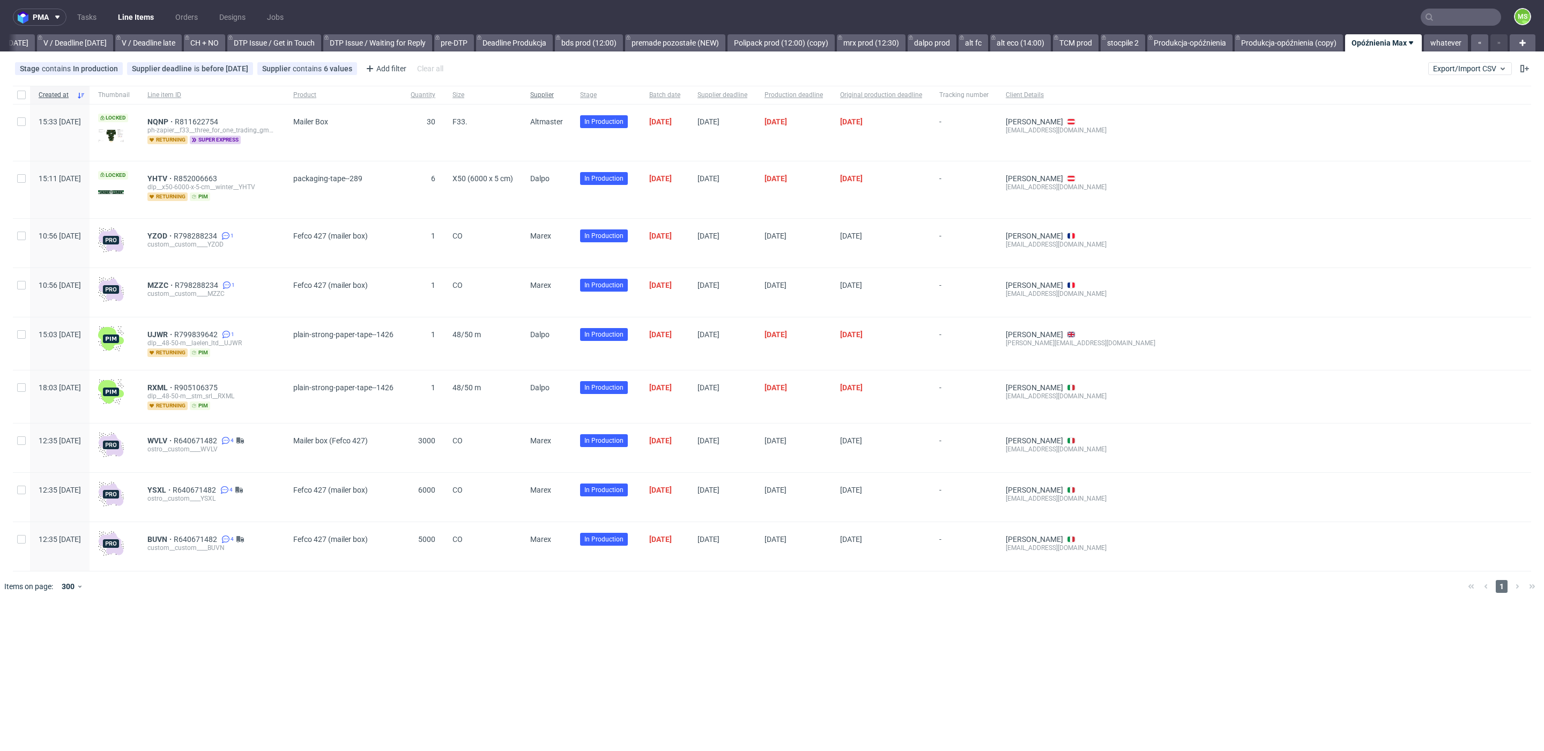
click at [563, 95] on span "Supplier" at bounding box center [546, 95] width 33 height 9
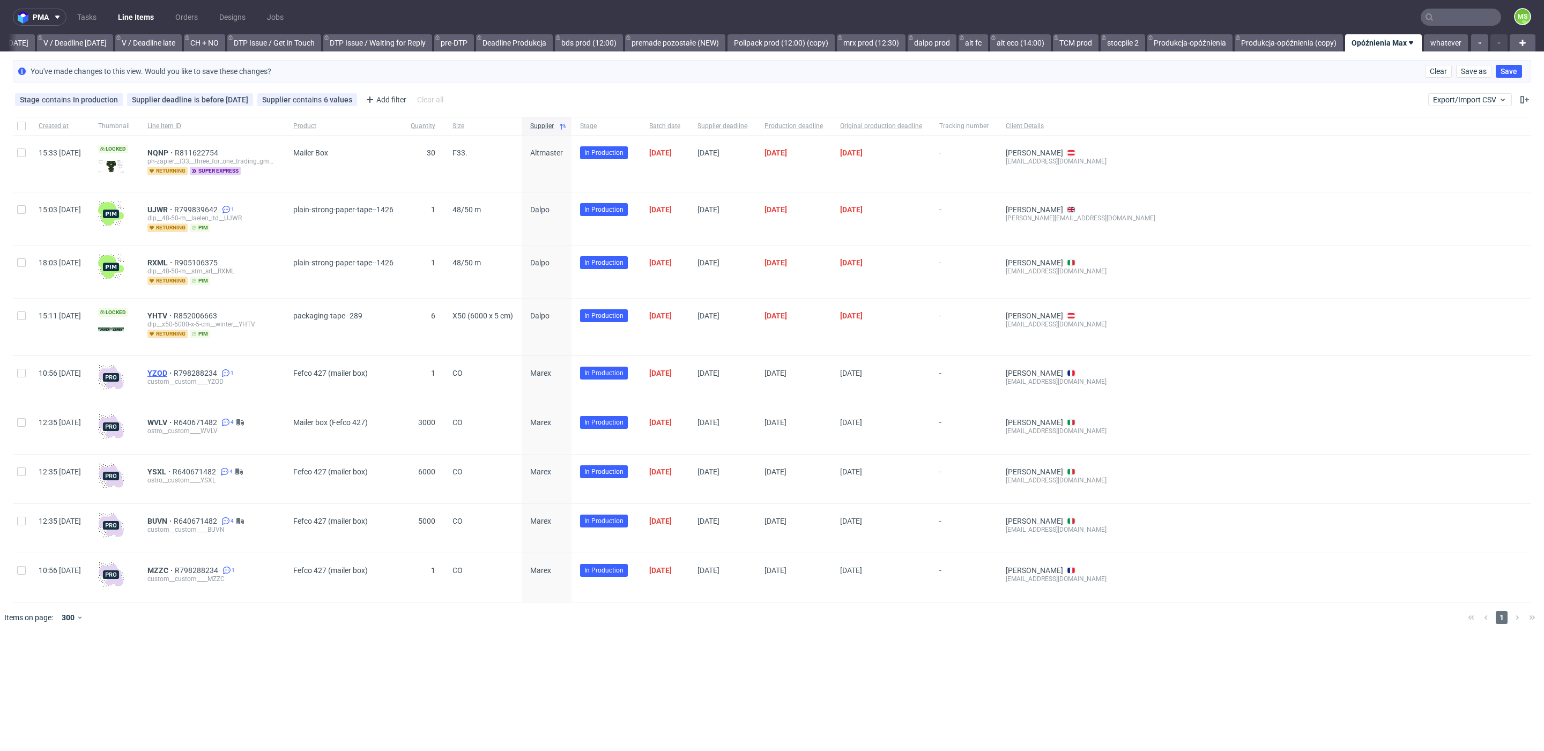
click at [174, 373] on span "YZOD" at bounding box center [160, 373] width 26 height 9
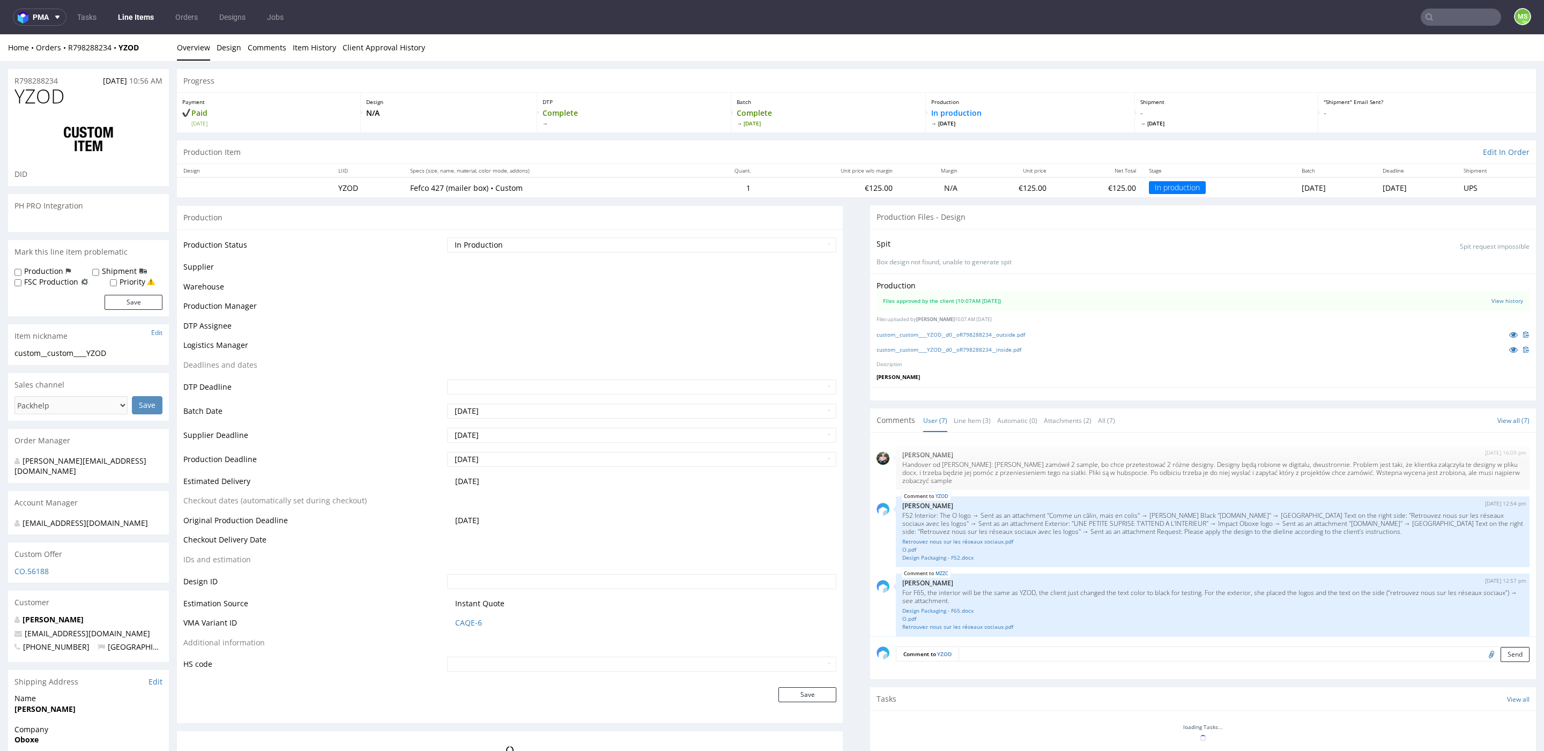
scroll to position [145, 0]
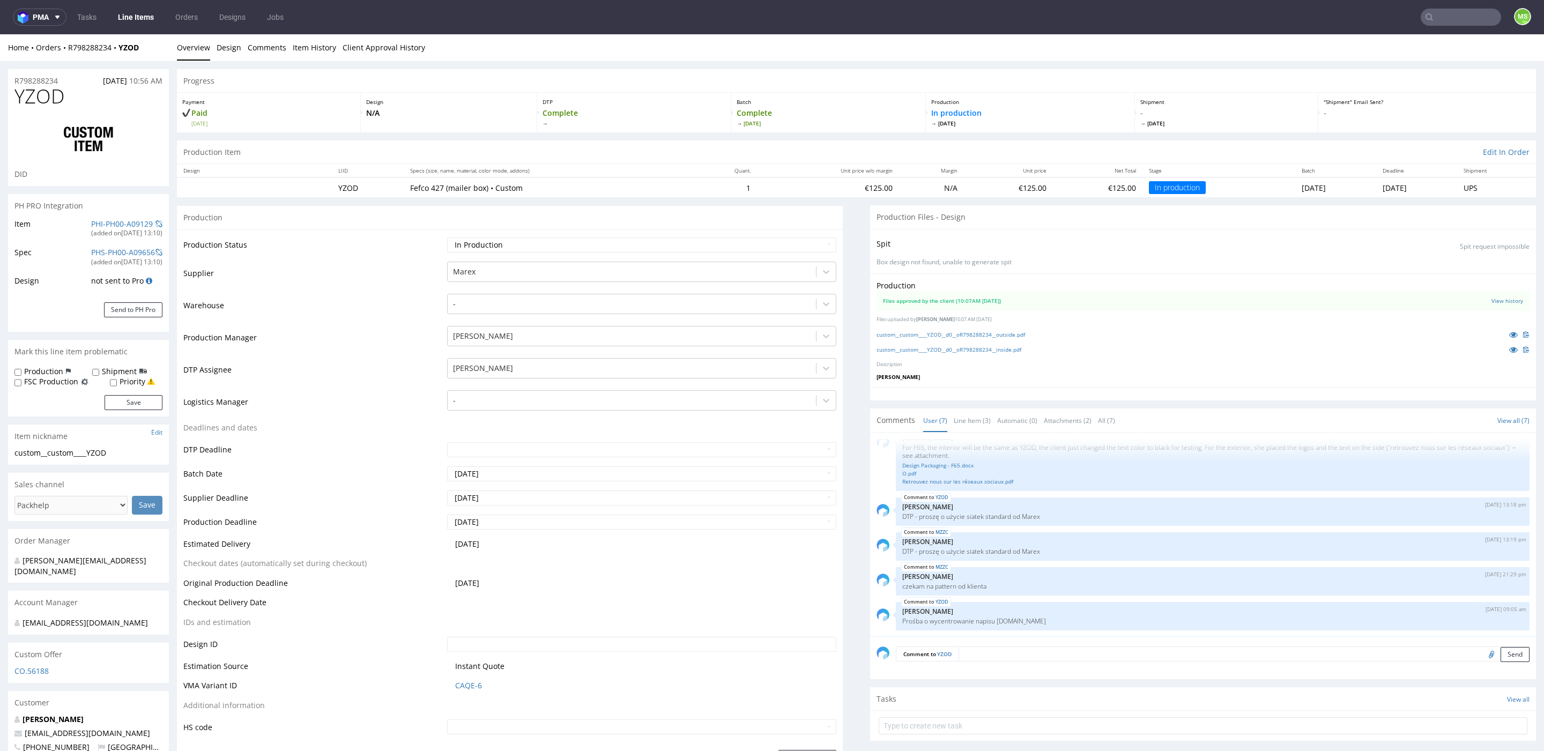
click at [135, 24] on link "Line Items" at bounding box center [135, 17] width 49 height 17
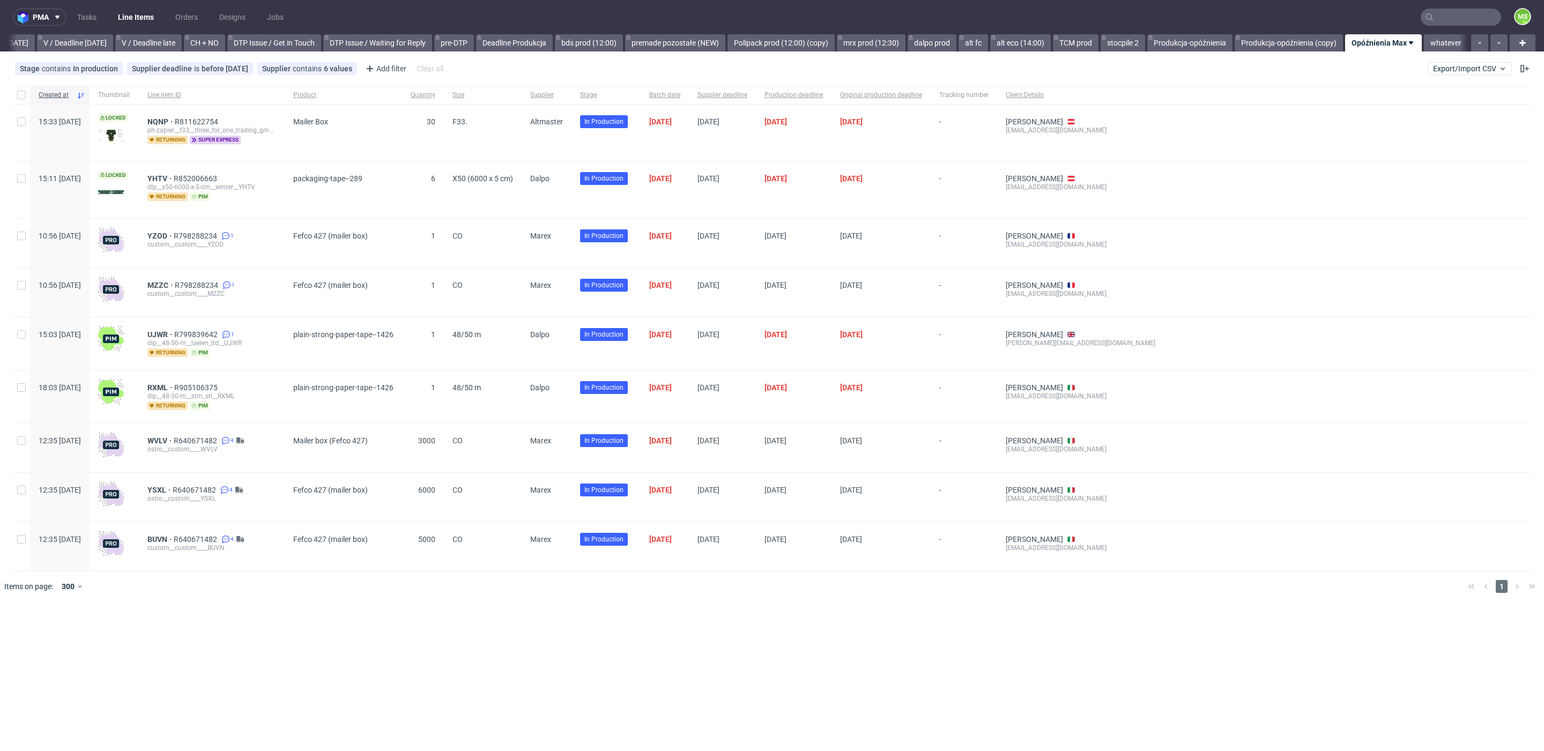
scroll to position [0, 1397]
click at [382, 70] on div "Add filter" at bounding box center [384, 68] width 47 height 17
click at [428, 94] on input "text" at bounding box center [420, 92] width 129 height 17
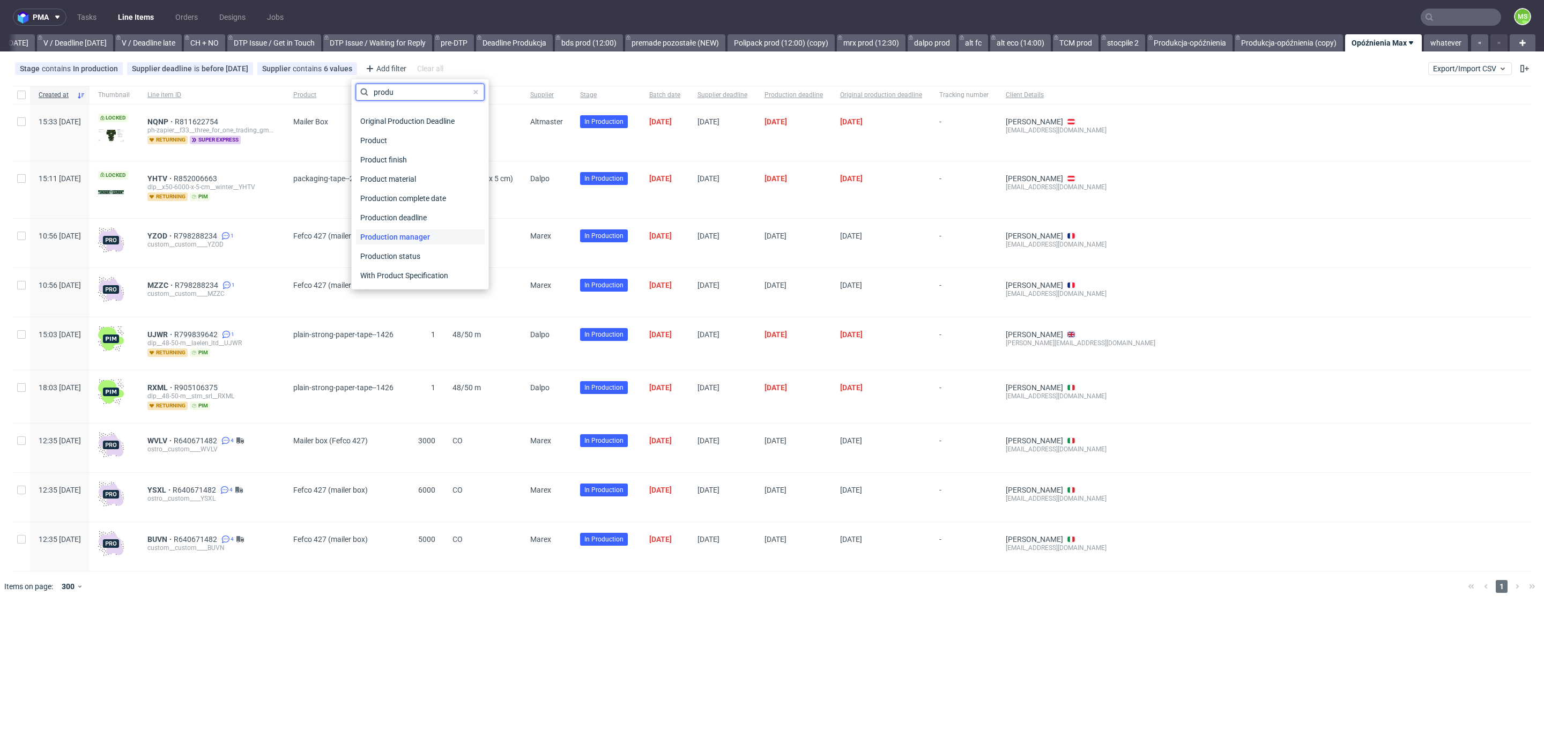
type input "produ"
click at [409, 233] on span "Production manager" at bounding box center [395, 236] width 78 height 15
click at [428, 119] on input "text" at bounding box center [420, 116] width 129 height 17
type input "w"
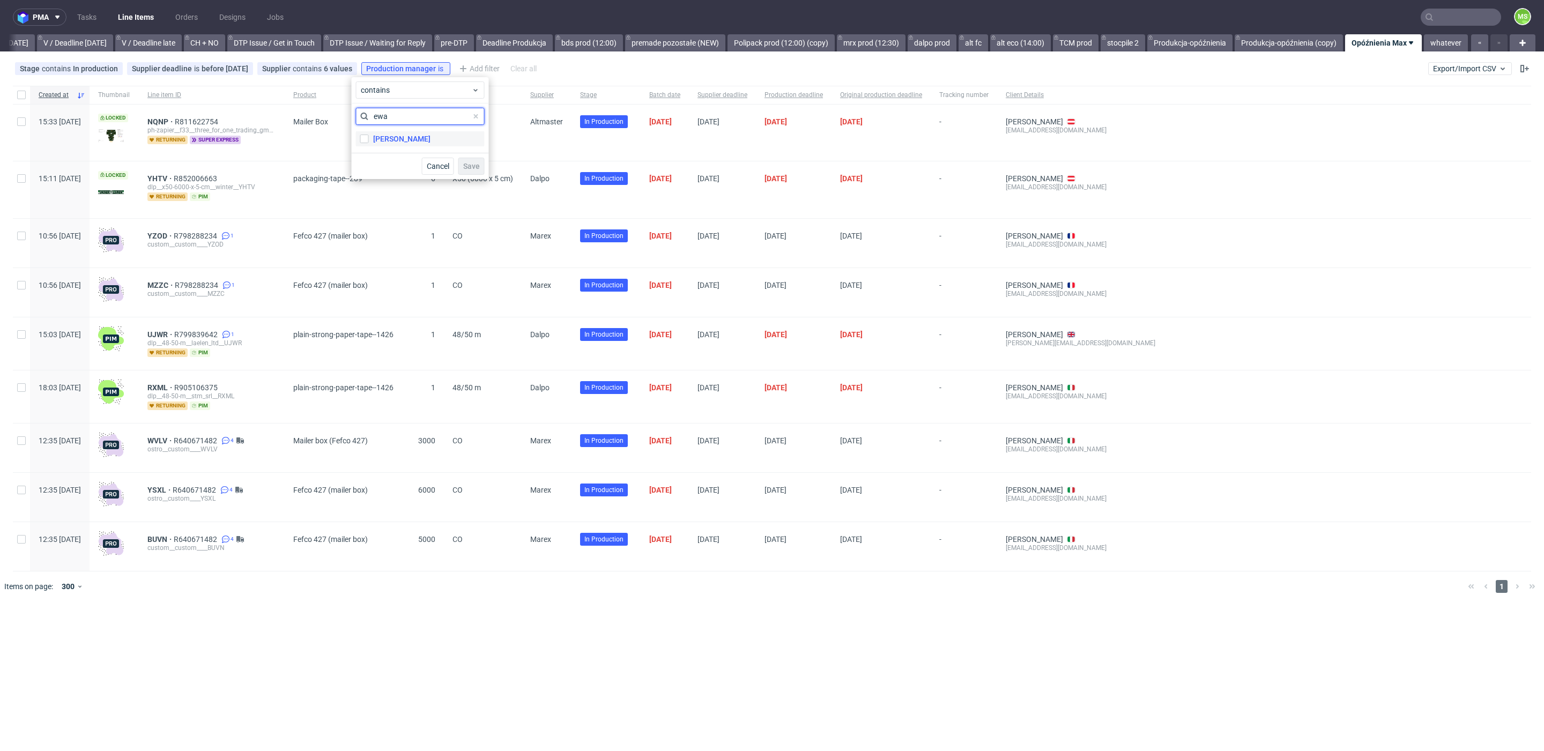
type input "ewa"
click at [404, 142] on label "Ewa Prus" at bounding box center [420, 138] width 129 height 15
click at [369, 142] on input "Ewa Prus" at bounding box center [364, 139] width 9 height 9
checkbox input "true"
click at [403, 121] on input "ewa" at bounding box center [420, 116] width 129 height 17
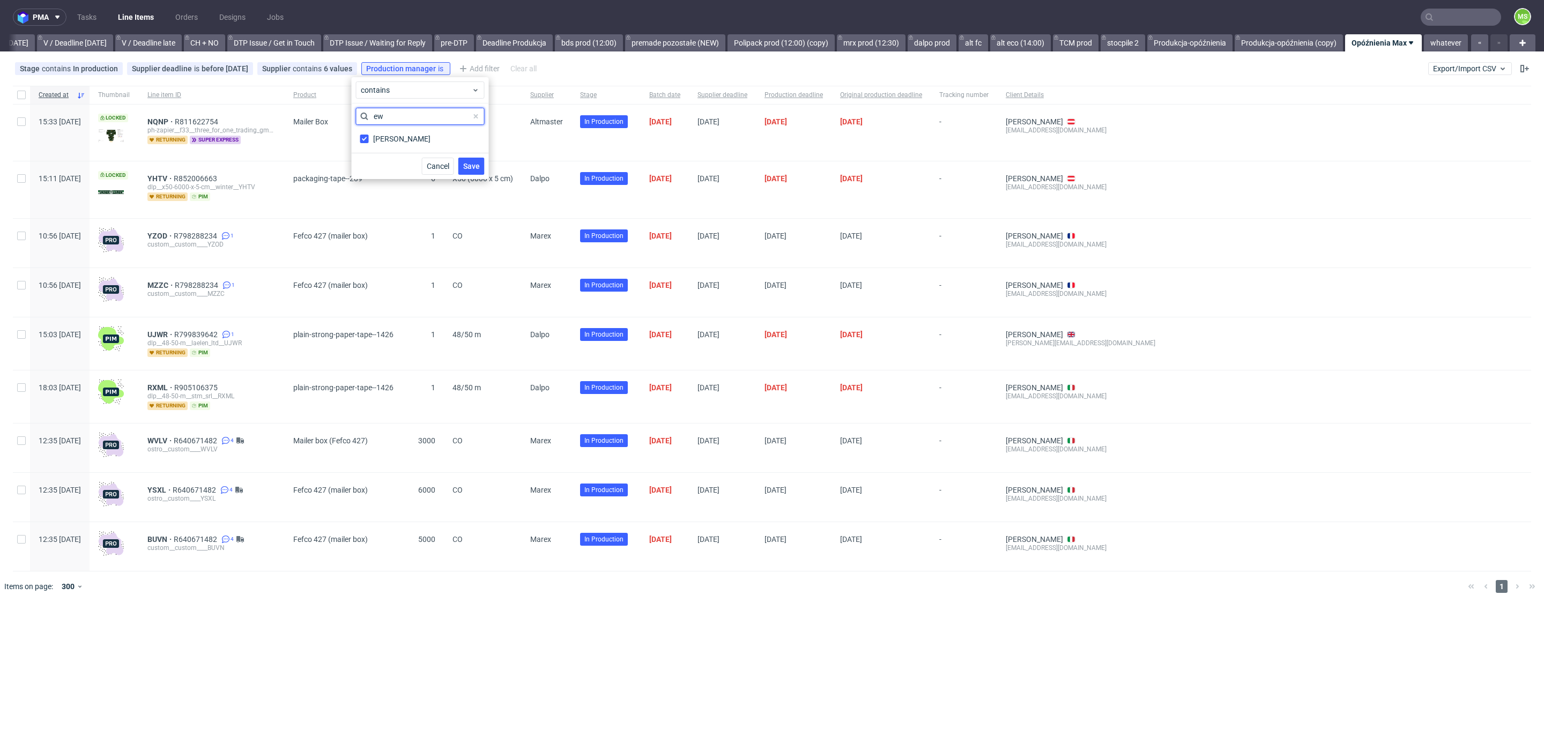
type input "e"
type input "maks"
drag, startPoint x: 406, startPoint y: 143, endPoint x: 440, endPoint y: 174, distance: 45.9
click at [406, 143] on div "Maksymilian Szyszko" at bounding box center [401, 138] width 57 height 11
click at [369, 143] on input "Maksymilian Szyszko" at bounding box center [364, 139] width 9 height 9
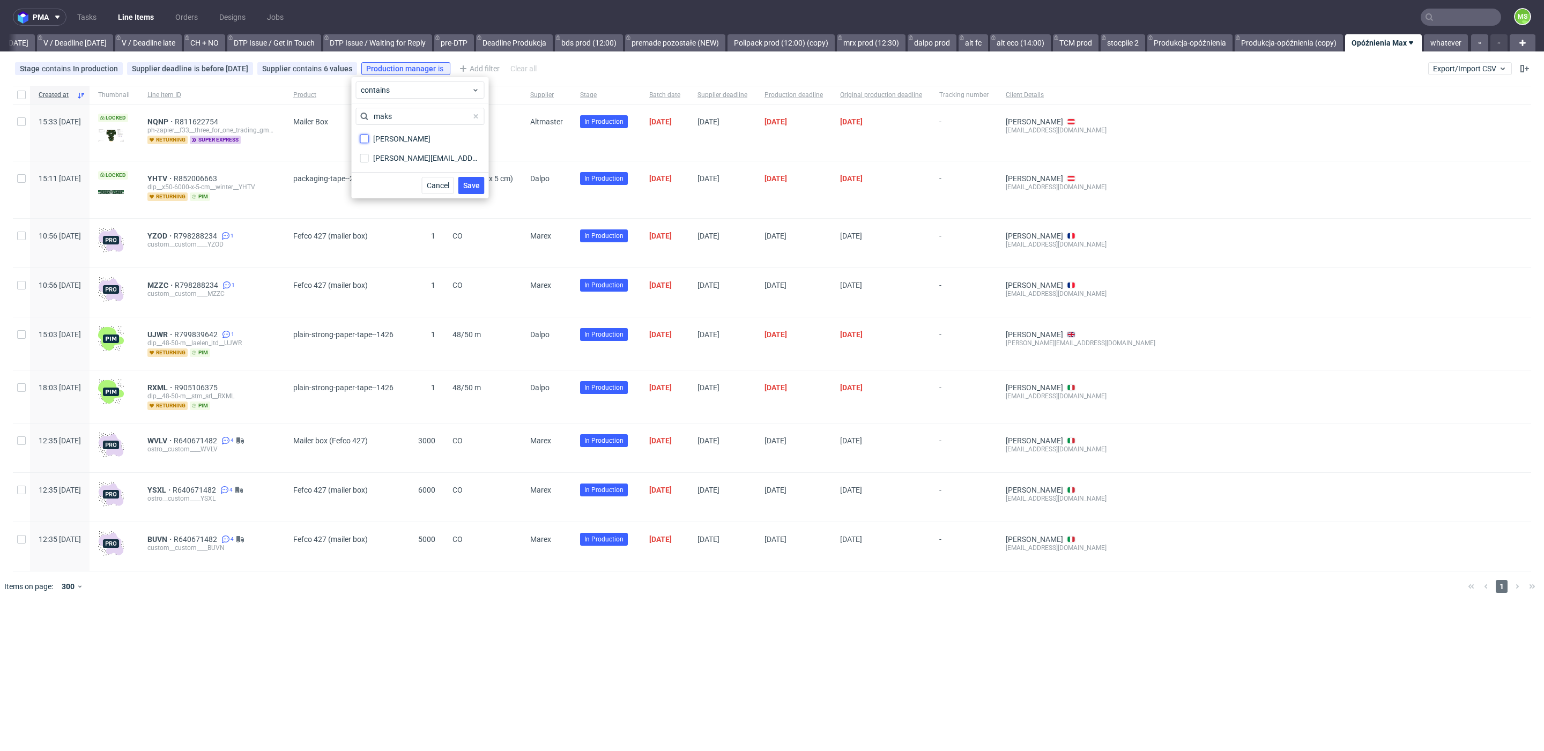
checkbox input "true"
click at [469, 185] on span "Save" at bounding box center [471, 186] width 17 height 8
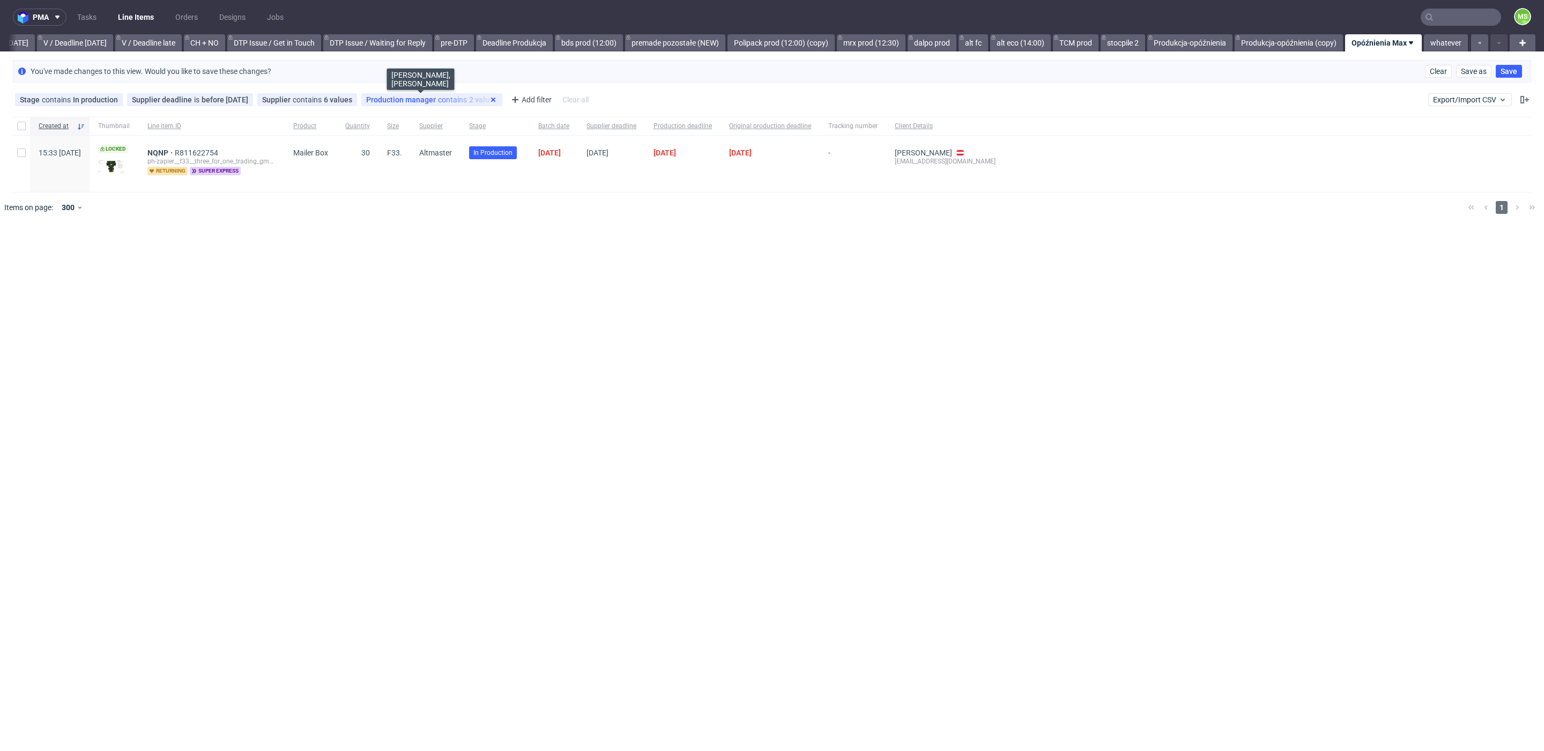
click at [489, 99] on icon at bounding box center [493, 99] width 9 height 9
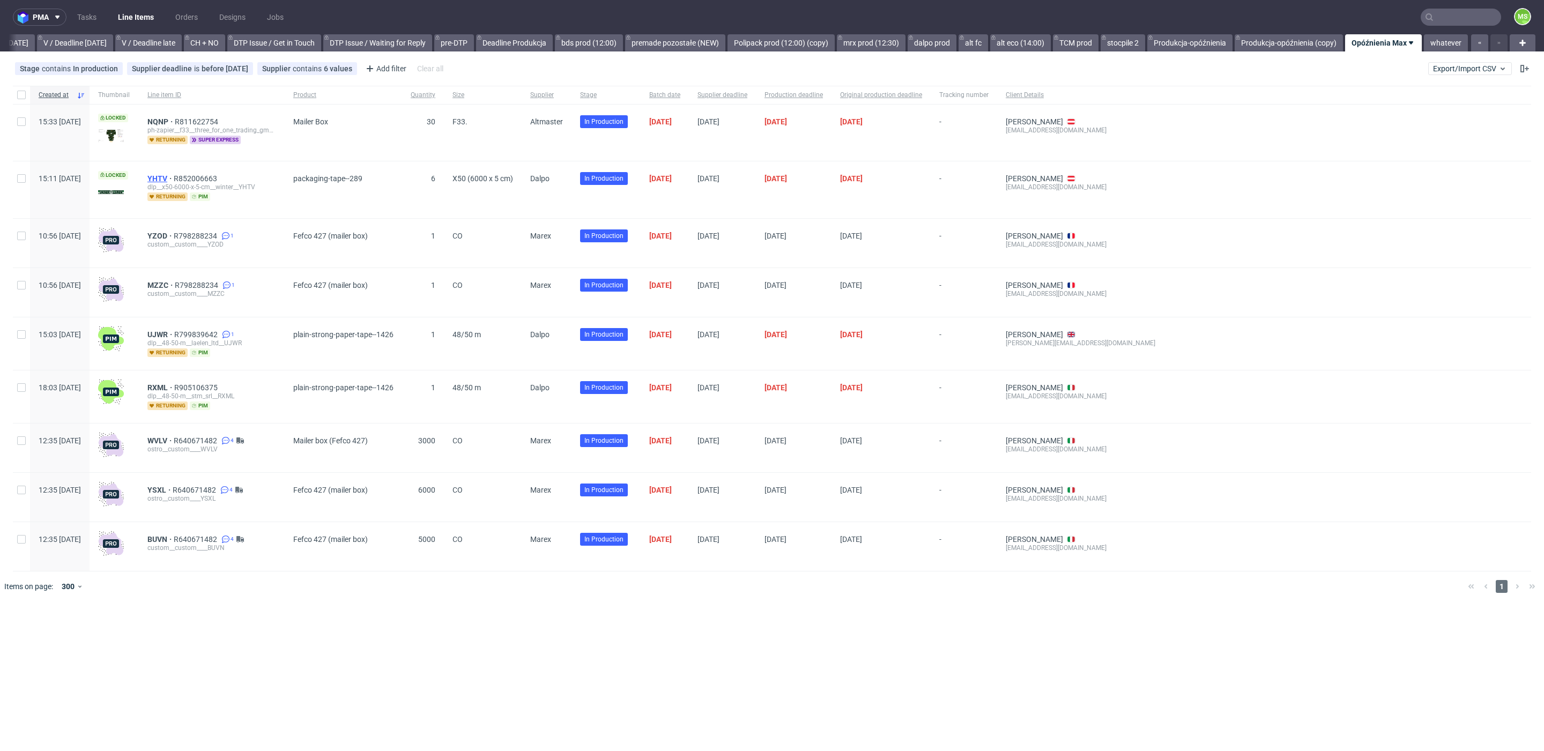
click at [174, 178] on span "YHTV" at bounding box center [160, 178] width 26 height 9
click at [367, 70] on div "Add filter" at bounding box center [384, 68] width 47 height 17
click at [389, 99] on input "text" at bounding box center [420, 92] width 129 height 17
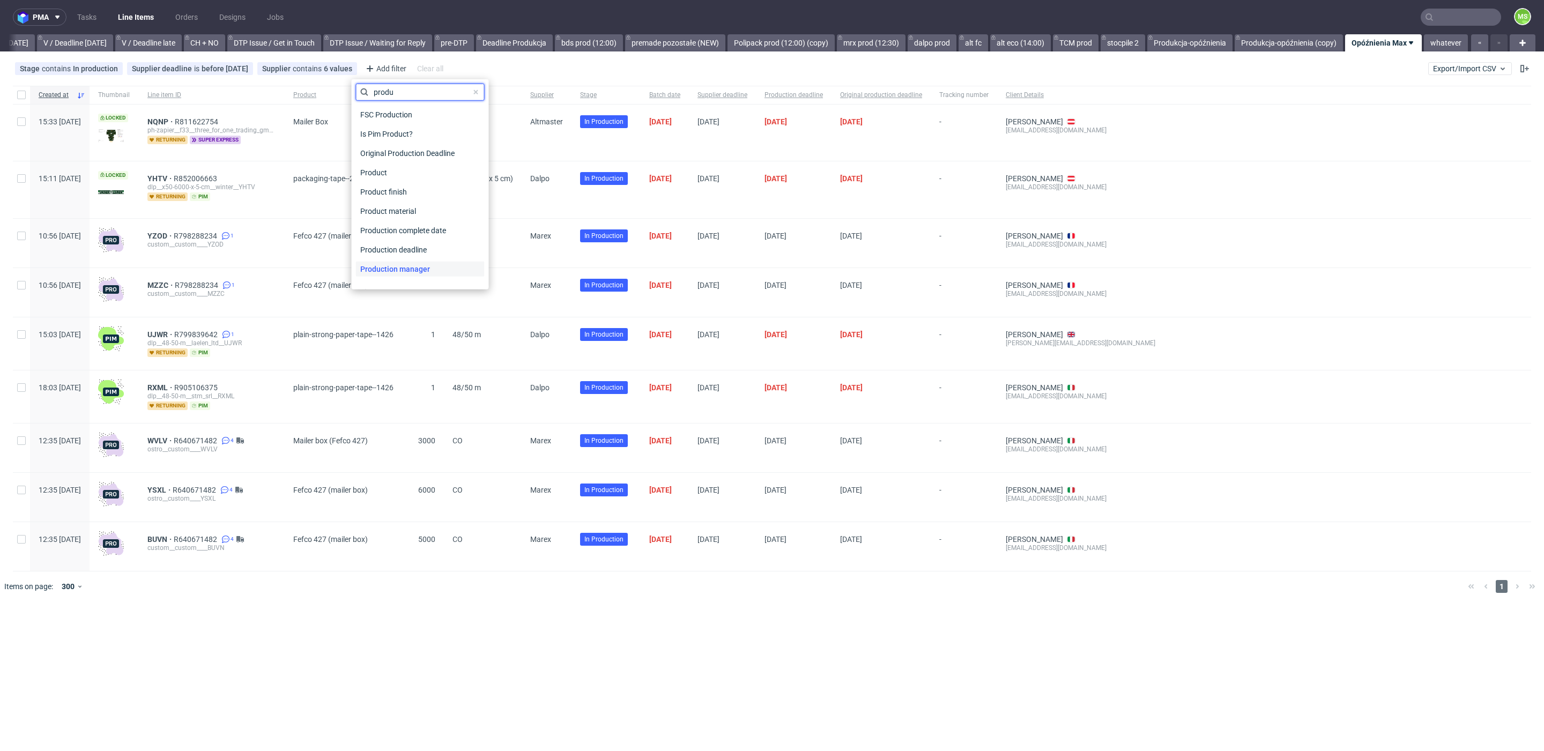
type input "produ"
click at [430, 264] on span "Production manager" at bounding box center [395, 269] width 78 height 15
click at [462, 120] on input "text" at bounding box center [420, 116] width 129 height 17
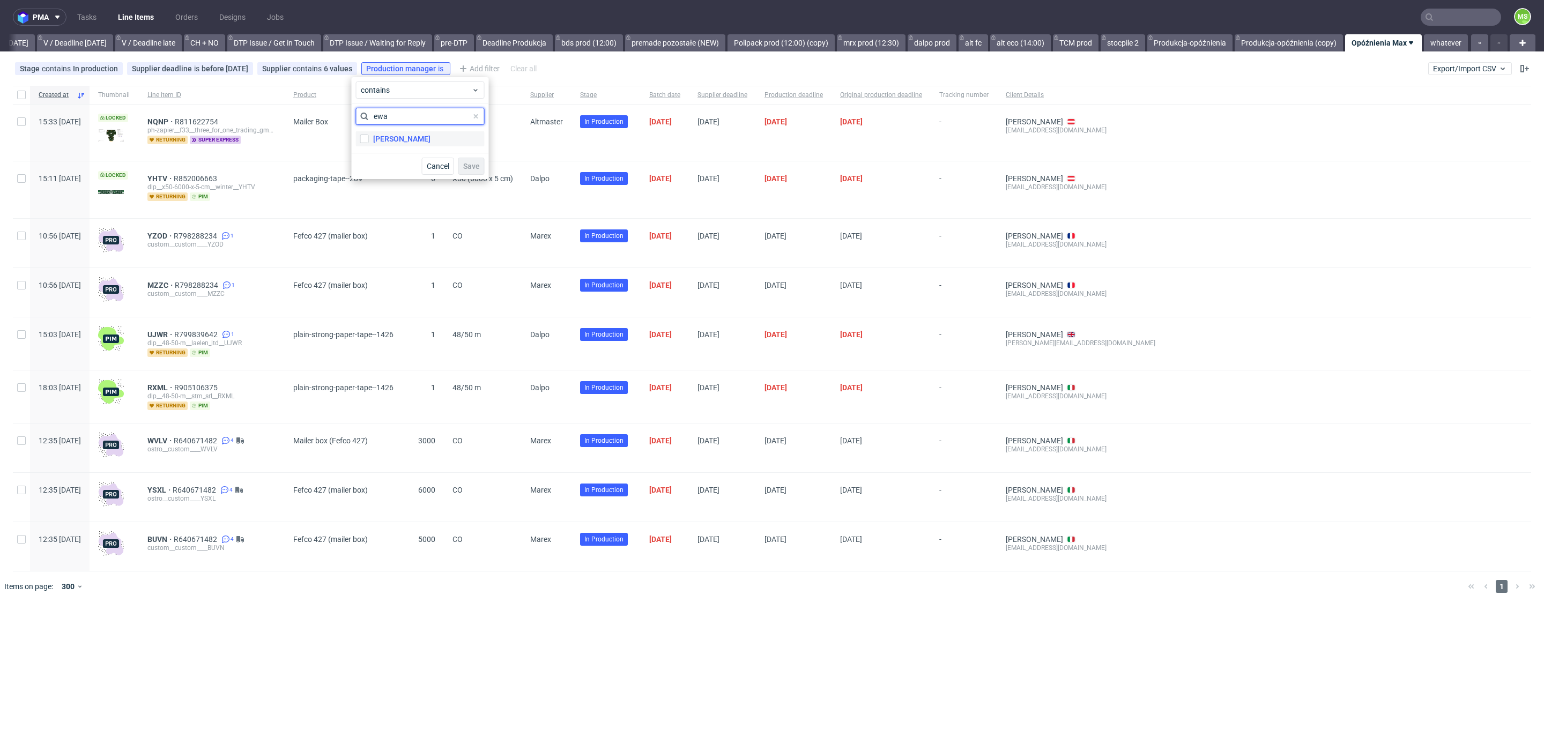
type input "ewa"
click at [418, 140] on label "[PERSON_NAME]" at bounding box center [420, 138] width 129 height 15
click at [369, 140] on input "[PERSON_NAME]" at bounding box center [364, 139] width 9 height 9
checkbox input "true"
click at [410, 111] on input "ewa" at bounding box center [420, 116] width 129 height 17
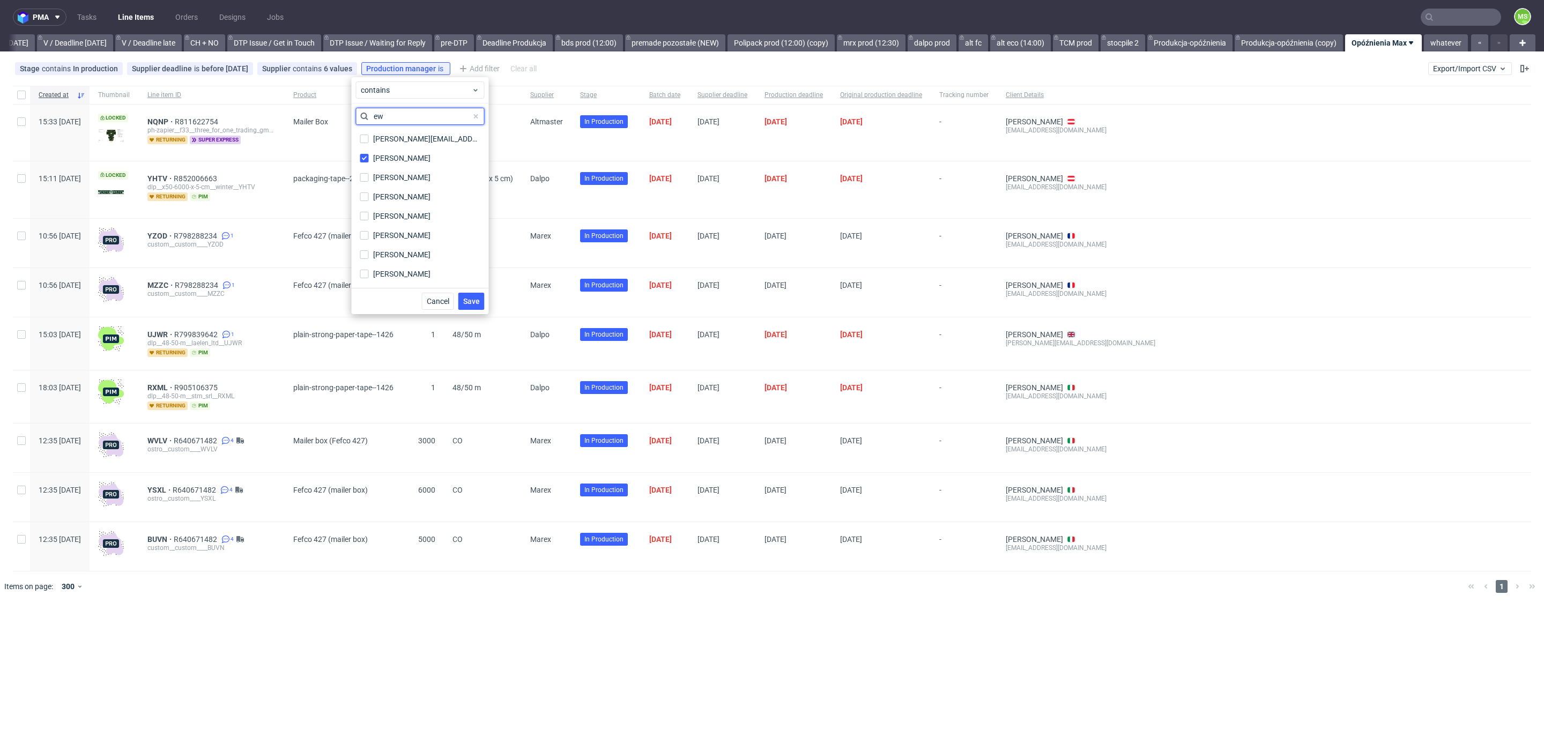
type input "e"
type input "ję"
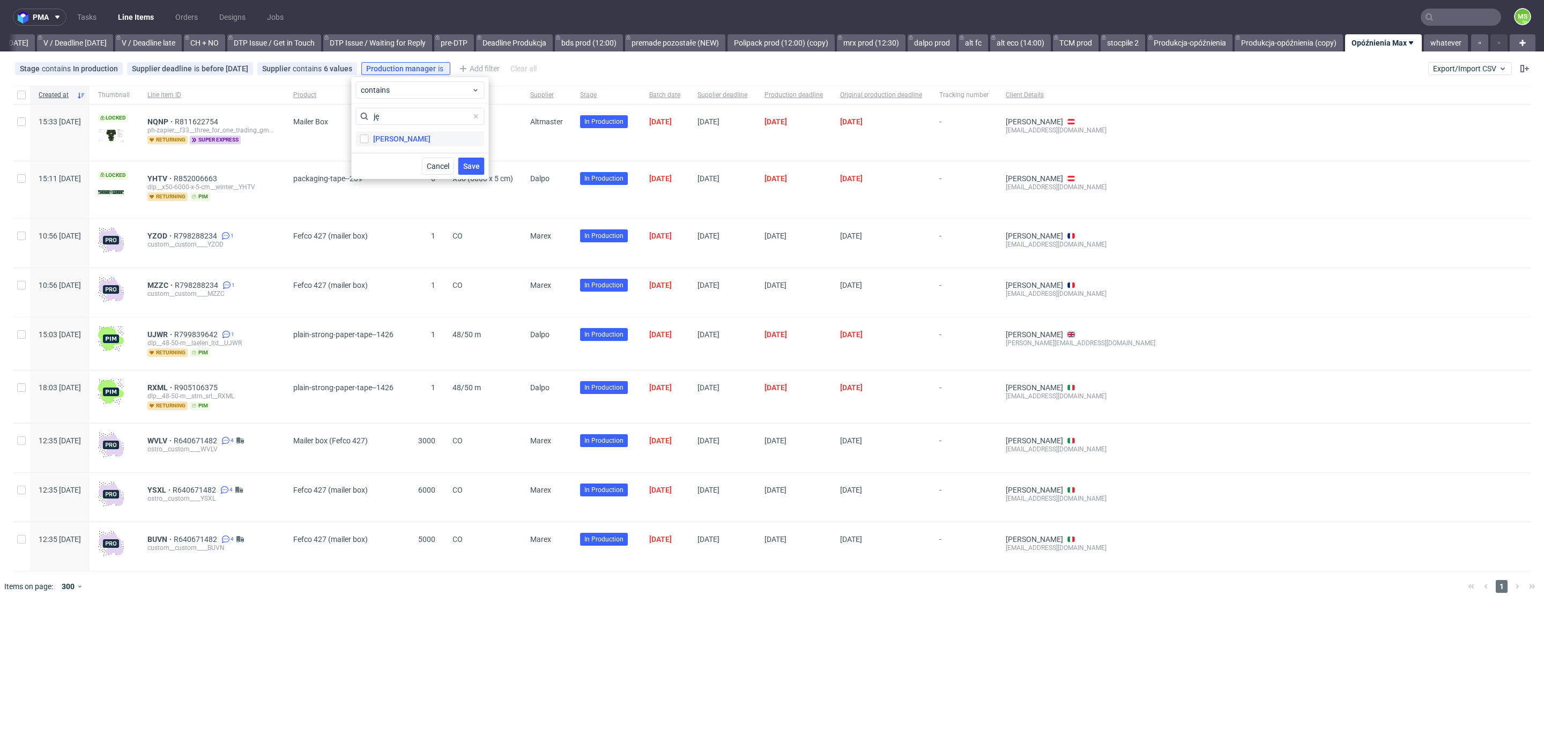
click at [410, 133] on div "Jędrzej Wiśniewski" at bounding box center [401, 138] width 57 height 11
click at [369, 135] on input "Jędrzej Wiśniewski" at bounding box center [364, 139] width 9 height 9
checkbox input "true"
click at [412, 116] on input "ję" at bounding box center [420, 116] width 129 height 17
type input "j"
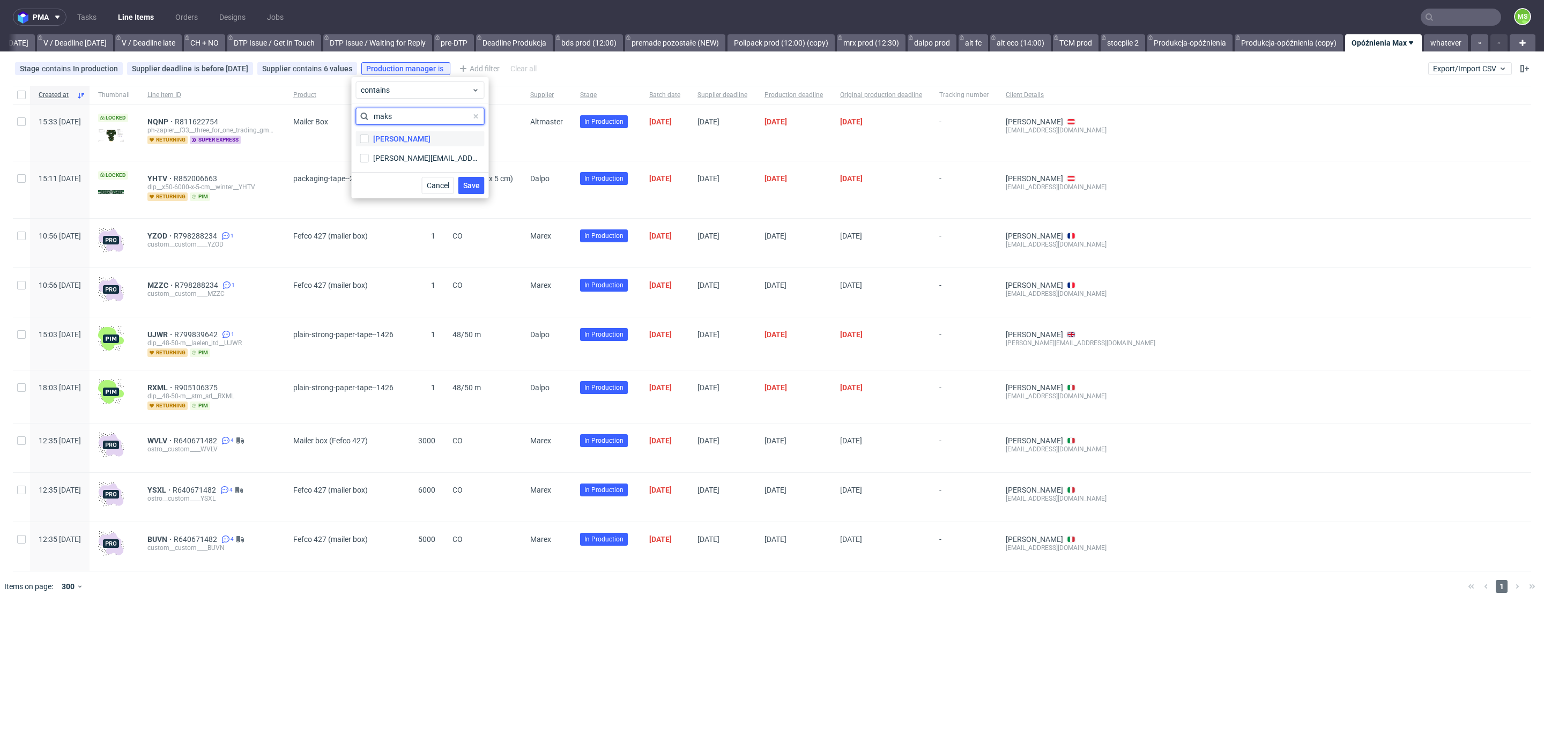
type input "maks"
click at [390, 138] on div "Maksymilian Szyszko" at bounding box center [401, 138] width 57 height 11
click at [369, 138] on input "Maksymilian Szyszko" at bounding box center [364, 139] width 9 height 9
checkbox input "true"
click at [401, 113] on input "maks" at bounding box center [420, 116] width 129 height 17
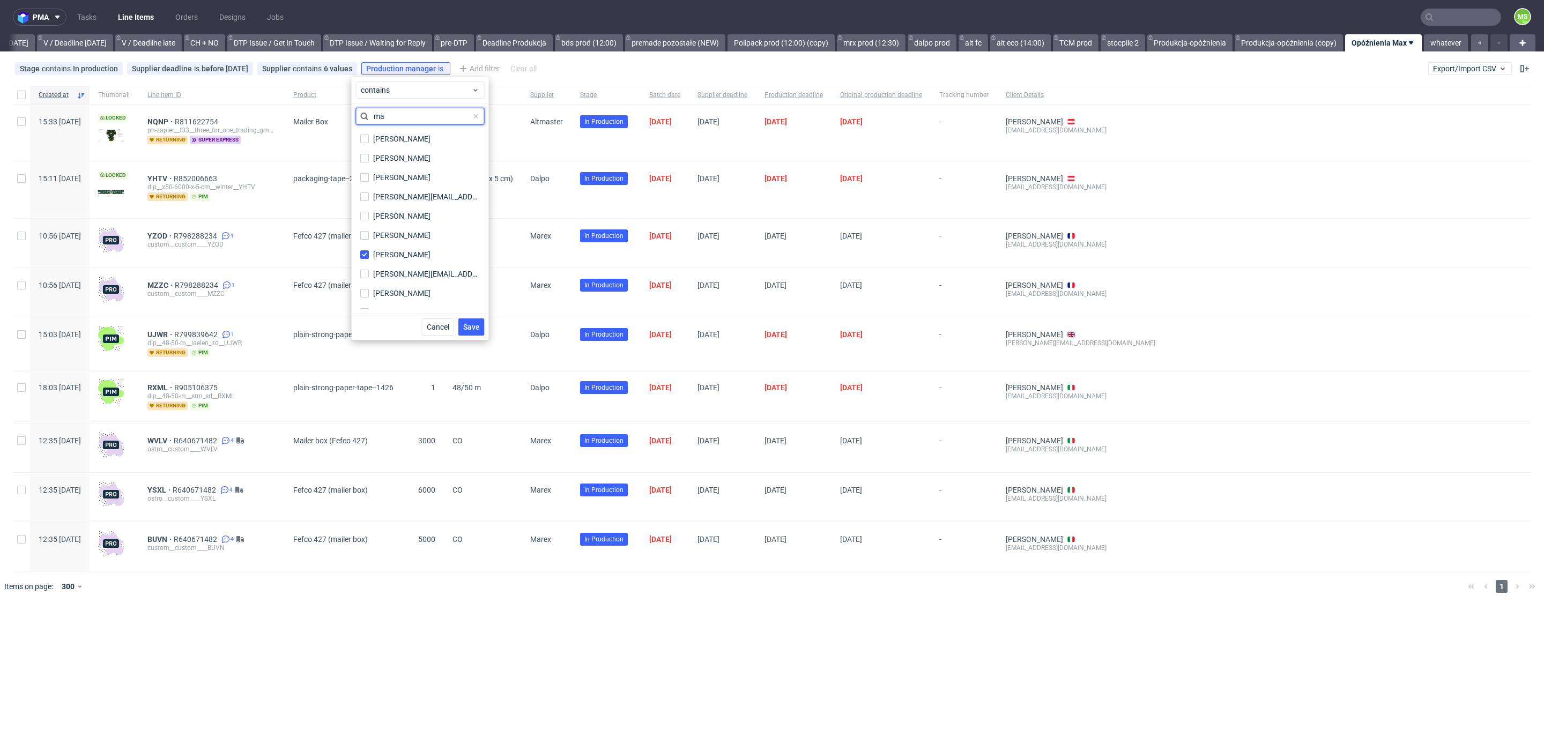
type input "m"
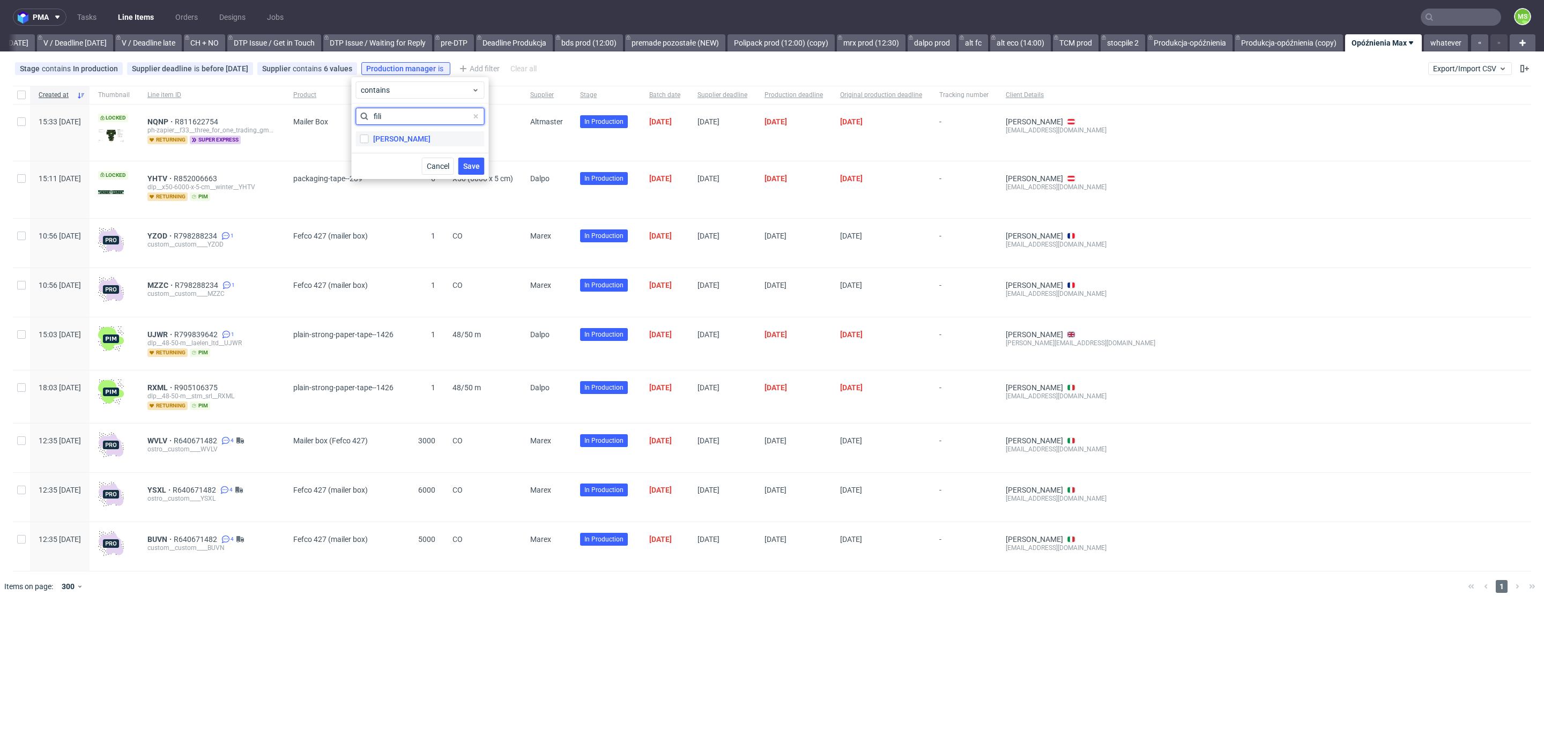
type input "fili"
click at [377, 136] on div "[PERSON_NAME]" at bounding box center [401, 138] width 57 height 11
click at [369, 136] on input "[PERSON_NAME]" at bounding box center [364, 139] width 9 height 9
checkbox input "true"
click at [476, 162] on span "Save" at bounding box center [471, 166] width 17 height 8
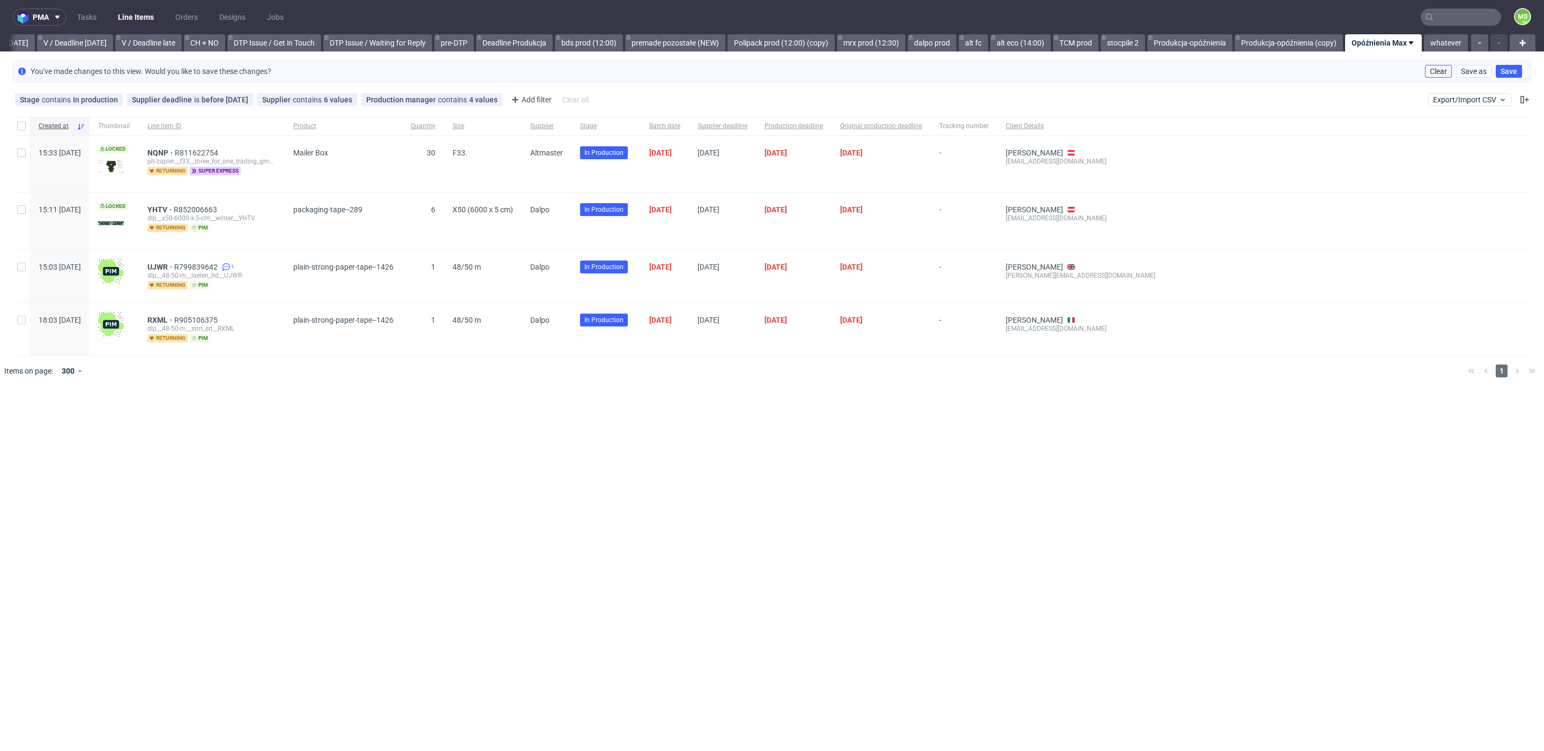
click at [1442, 73] on span "Clear" at bounding box center [1437, 72] width 17 height 8
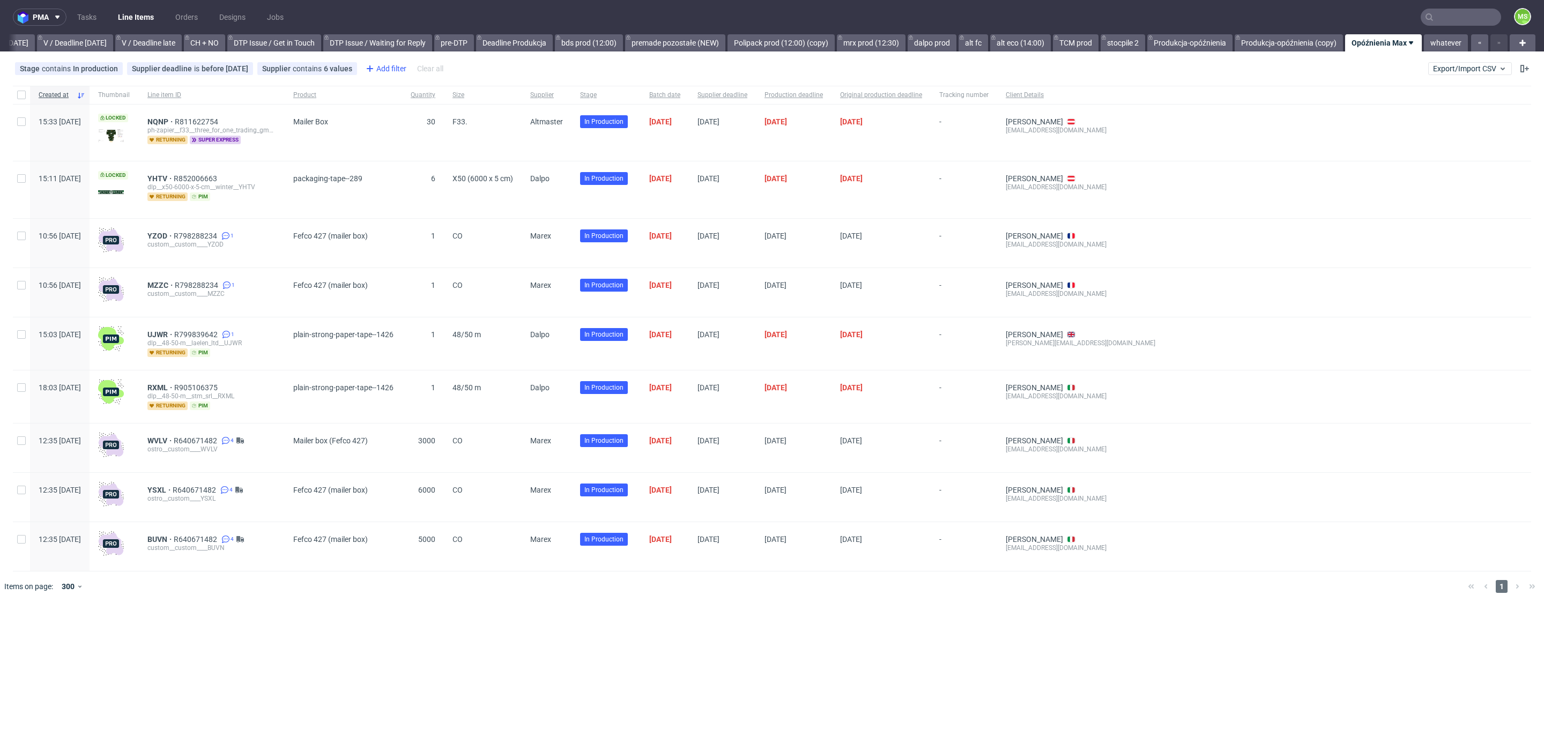
click at [382, 70] on div "Add filter" at bounding box center [384, 68] width 47 height 17
click at [402, 91] on input "text" at bounding box center [420, 92] width 129 height 17
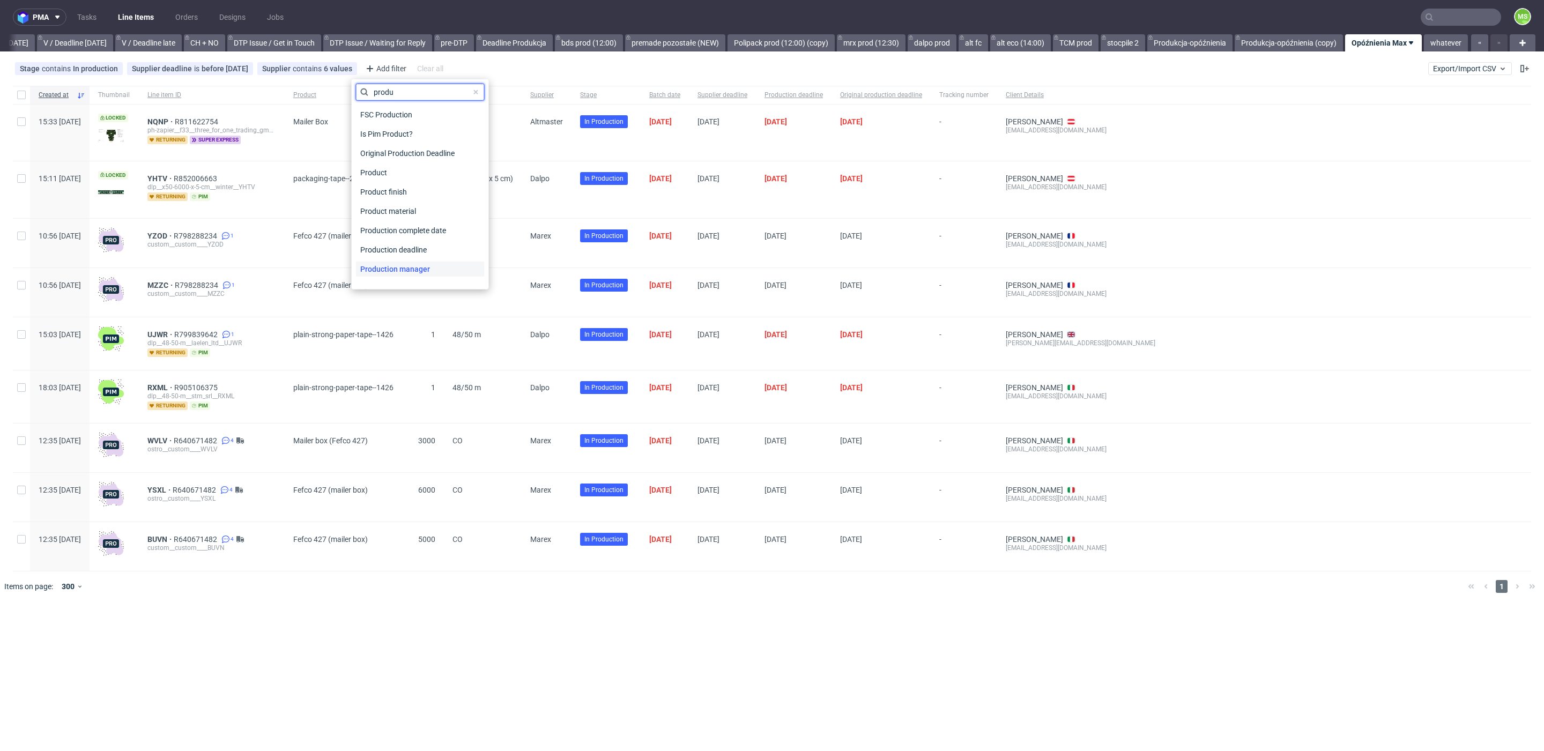
type input "produ"
click at [420, 264] on span "Production manager" at bounding box center [395, 269] width 78 height 15
click at [436, 119] on input "text" at bounding box center [420, 116] width 129 height 17
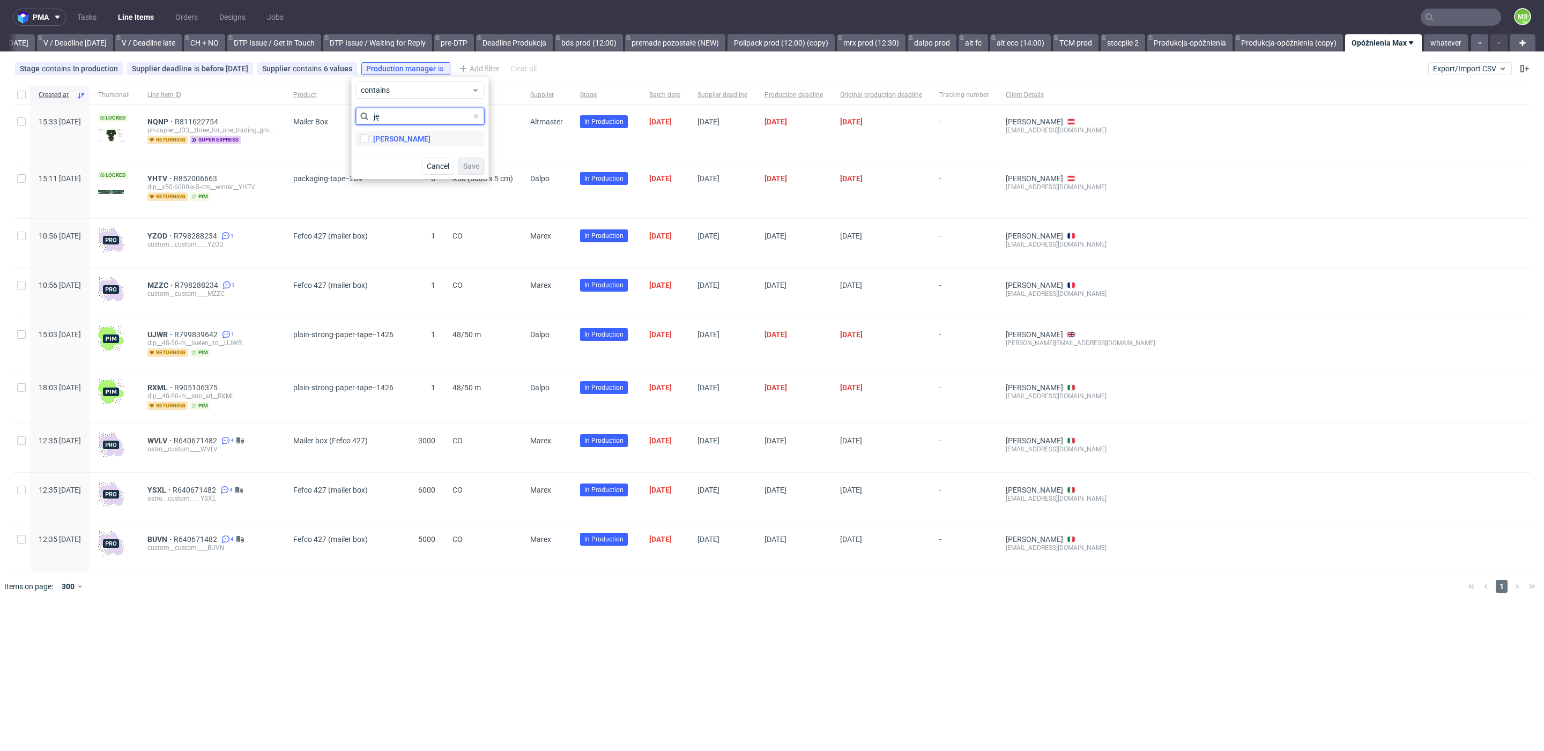
type input "ję"
click at [446, 135] on label "Jędrzej Wiśniewski" at bounding box center [420, 138] width 129 height 15
click at [369, 135] on input "Jędrzej Wiśniewski" at bounding box center [364, 139] width 9 height 9
checkbox input "true"
click at [427, 117] on input "ję" at bounding box center [420, 116] width 129 height 17
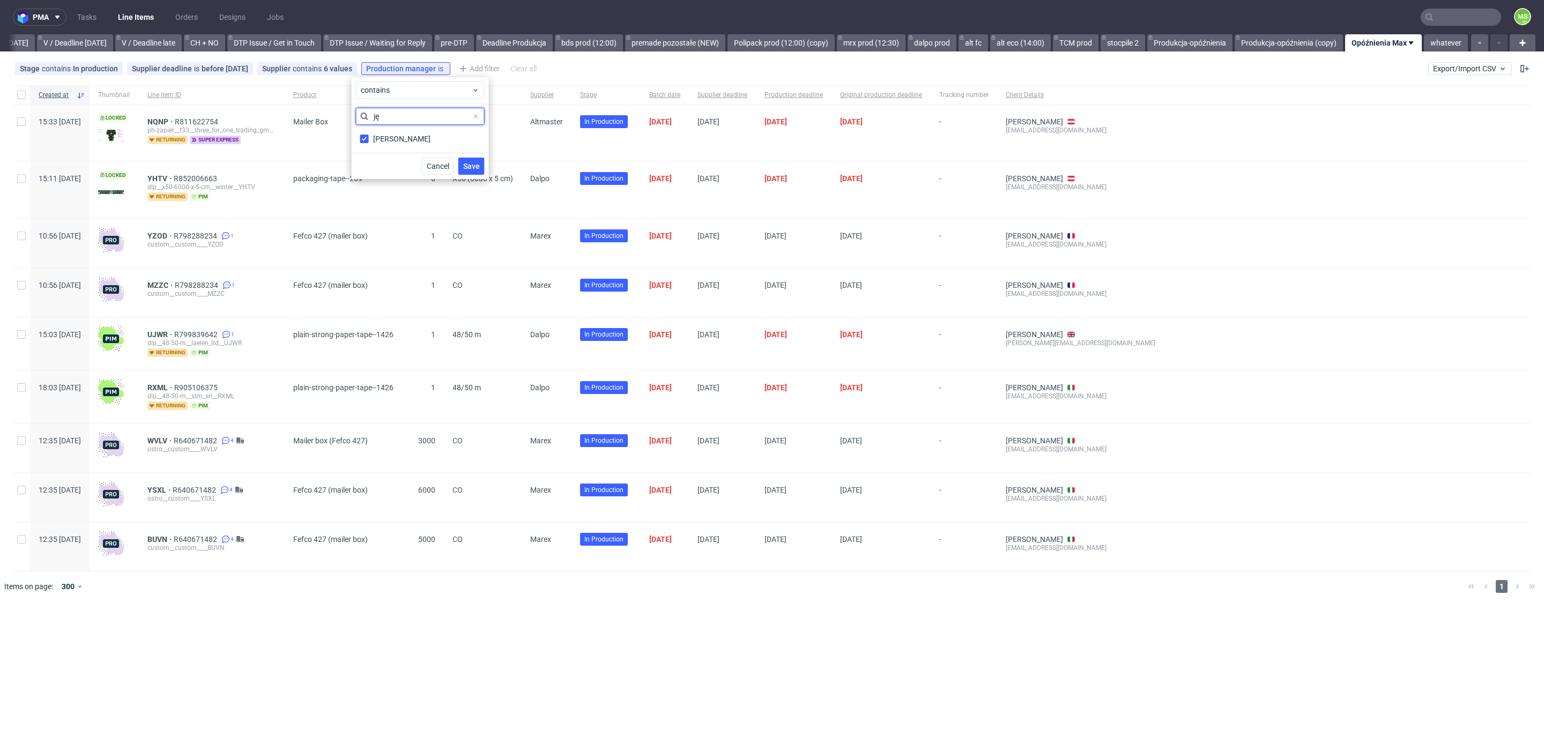
type input "j"
type input "ewa"
click at [416, 139] on label "[PERSON_NAME]" at bounding box center [420, 138] width 129 height 15
click at [369, 139] on input "[PERSON_NAME]" at bounding box center [364, 139] width 9 height 9
checkbox input "true"
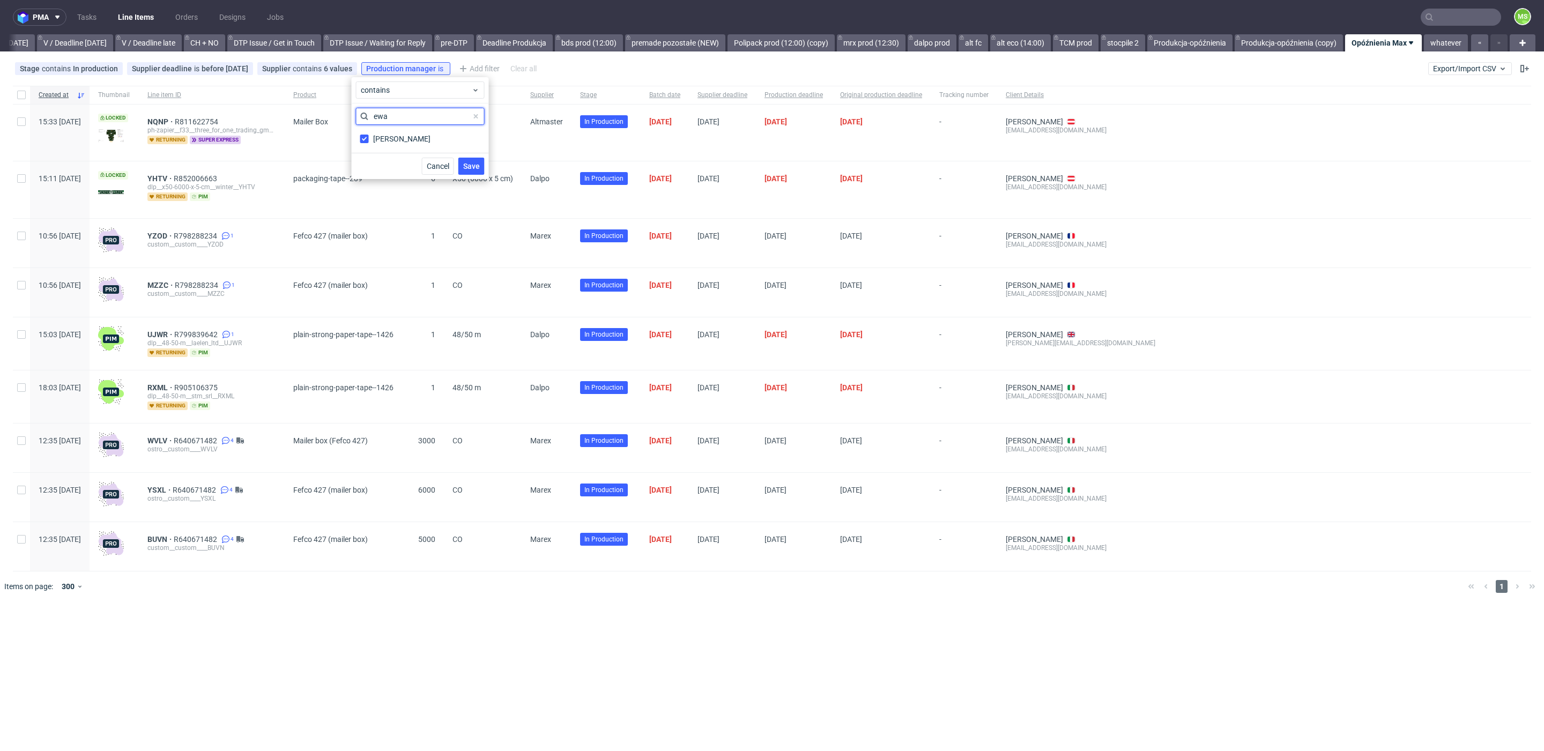
click at [421, 115] on input "ewa" at bounding box center [420, 116] width 129 height 17
type input "e"
type input "maks"
drag, startPoint x: 425, startPoint y: 140, endPoint x: 416, endPoint y: 129, distance: 14.6
click at [425, 140] on div "Maksymilian Szyszko" at bounding box center [401, 138] width 57 height 11
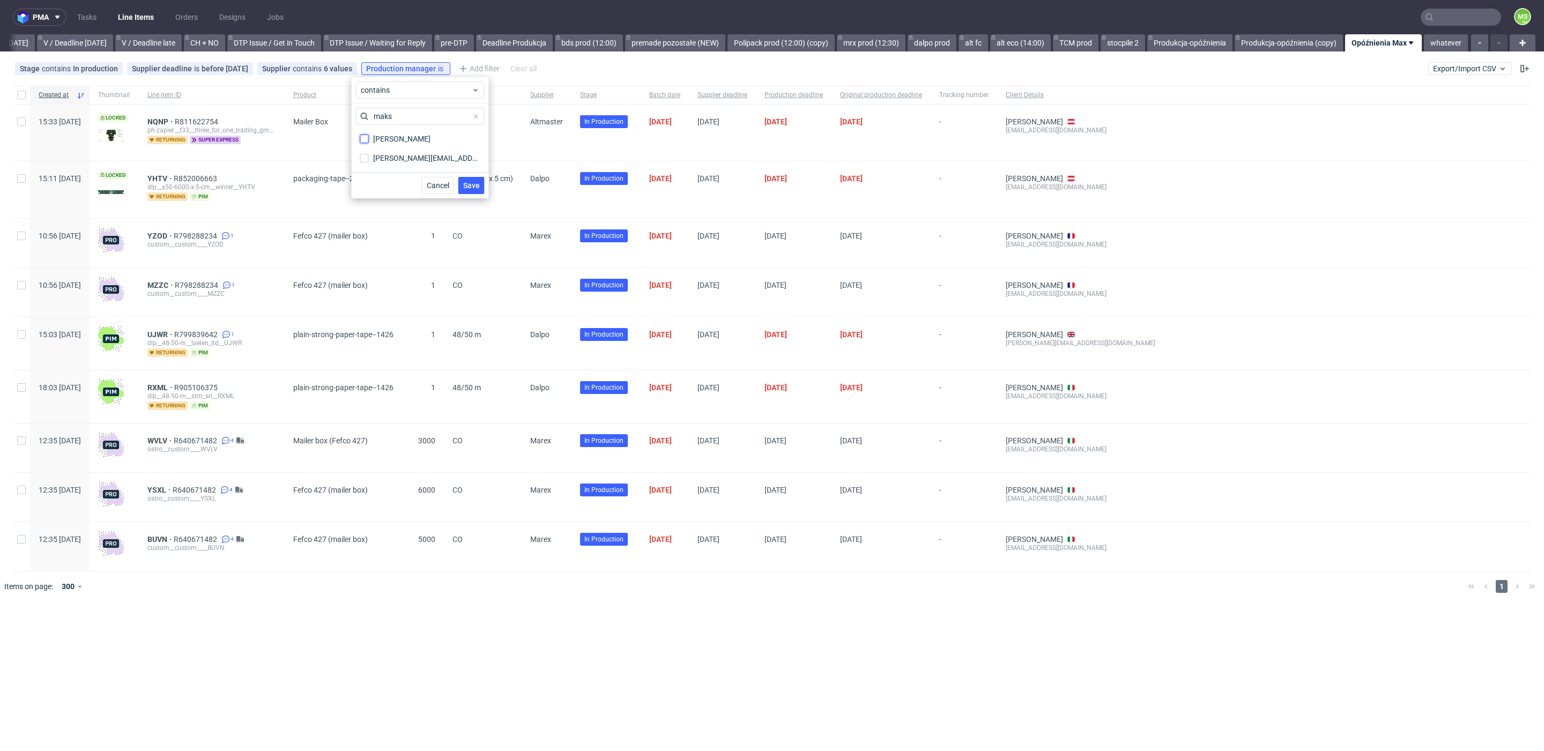
click at [369, 140] on input "Maksymilian Szyszko" at bounding box center [364, 139] width 9 height 9
checkbox input "true"
click at [416, 116] on input "maks" at bounding box center [420, 116] width 129 height 17
type input "m"
type input "filip"
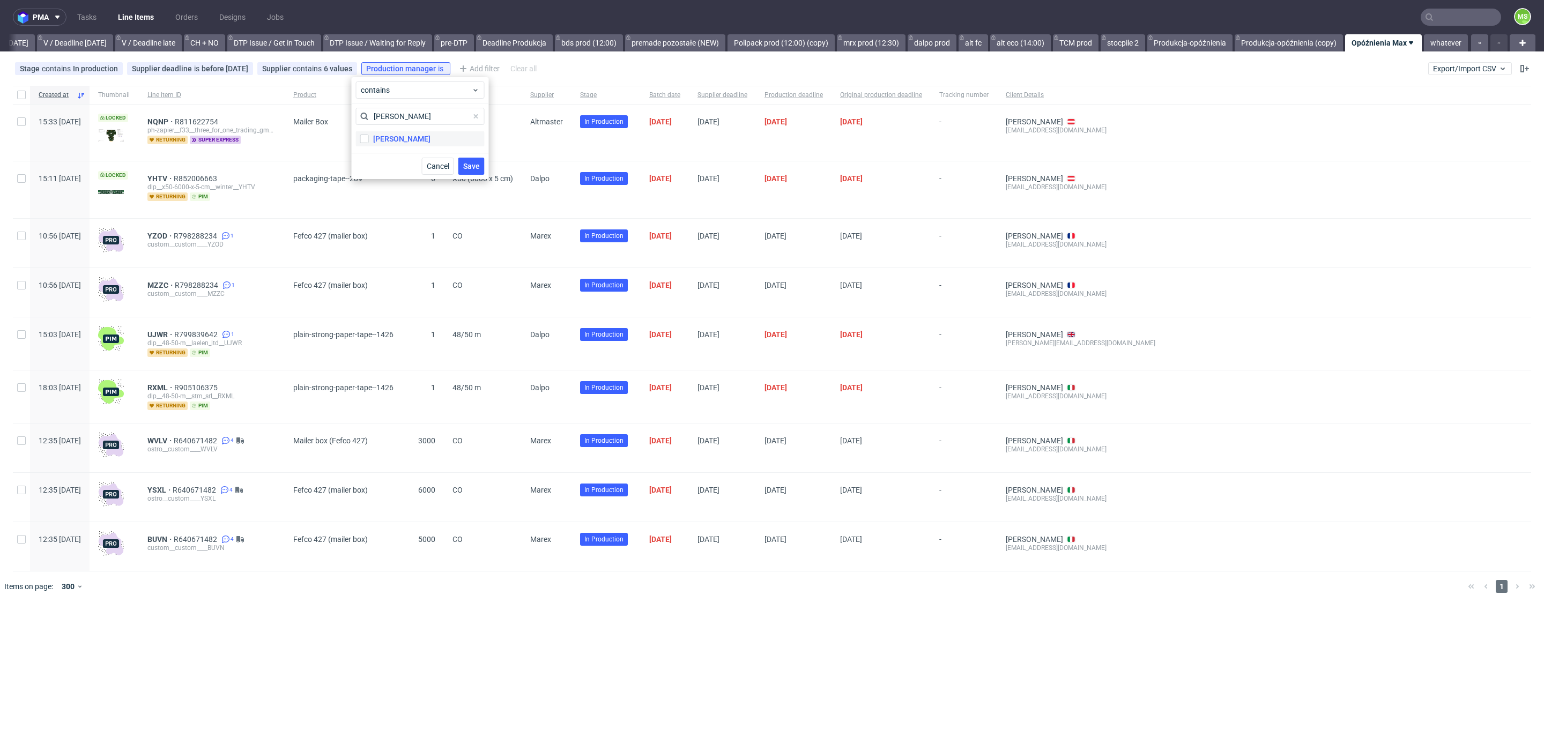
click at [405, 142] on div "[PERSON_NAME]" at bounding box center [401, 138] width 57 height 11
click at [369, 142] on input "[PERSON_NAME]" at bounding box center [364, 139] width 9 height 9
checkbox input "true"
click at [474, 166] on span "Save" at bounding box center [471, 166] width 17 height 8
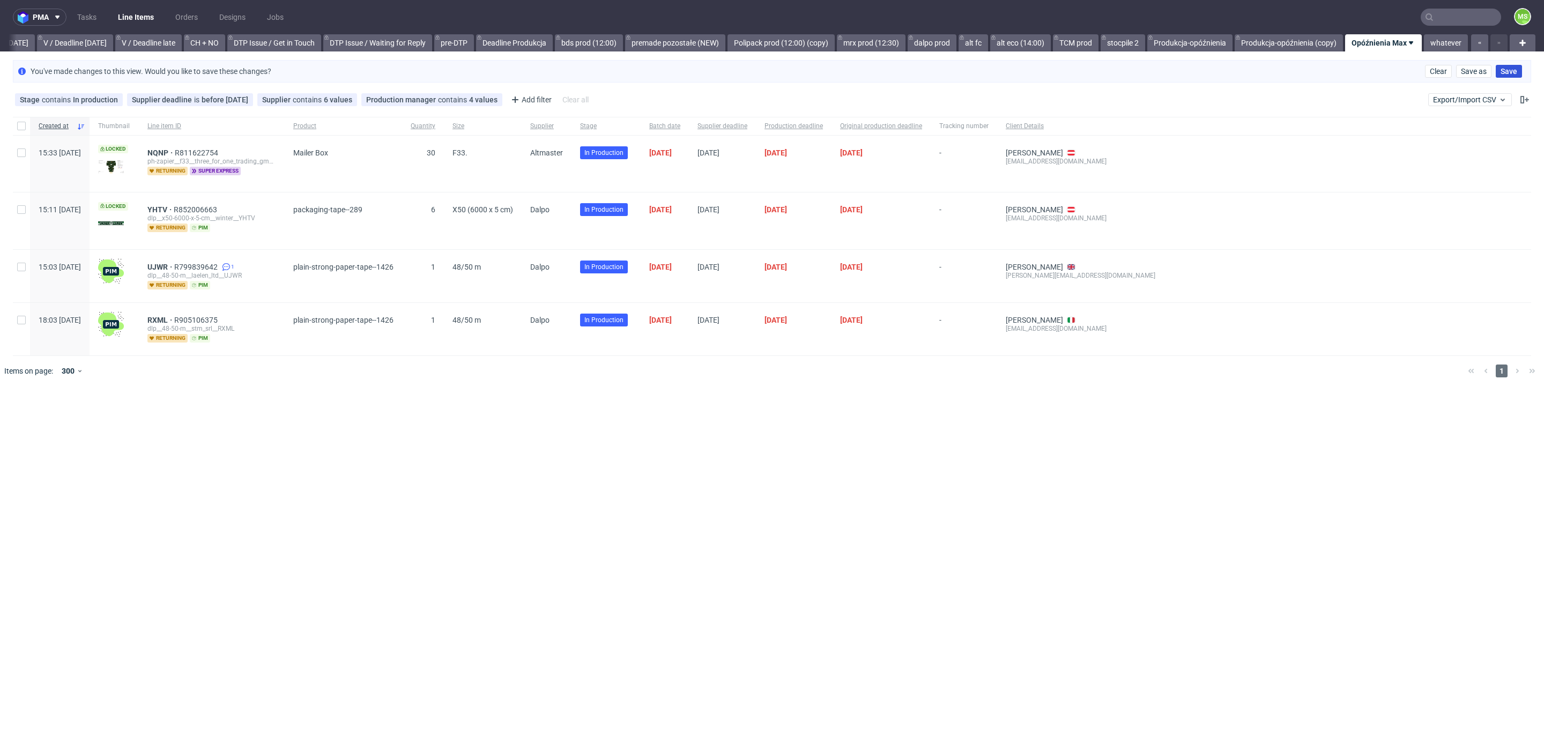
click at [1505, 69] on span "Save" at bounding box center [1508, 72] width 17 height 8
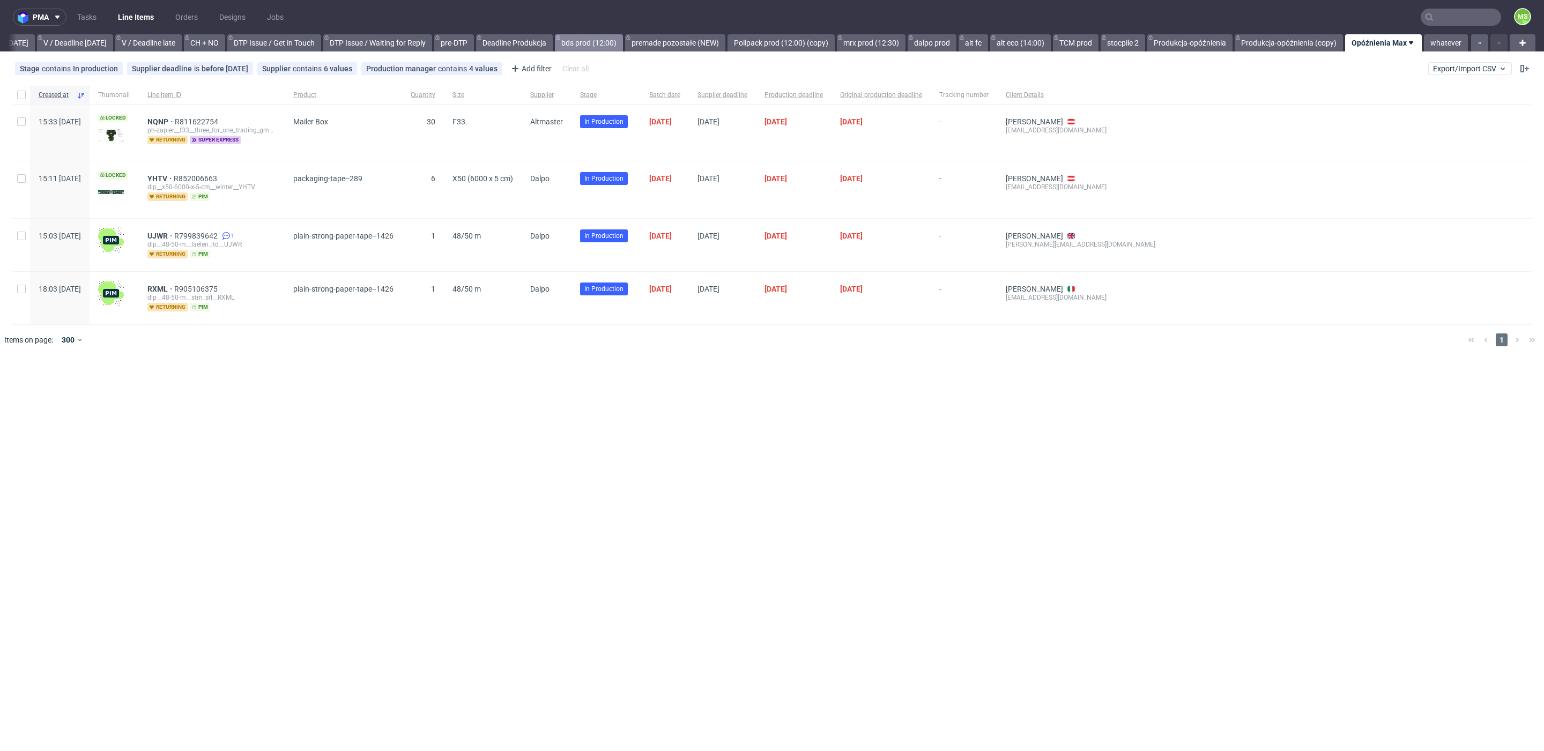
click at [582, 45] on link "bds prod (12:00)" at bounding box center [589, 42] width 68 height 17
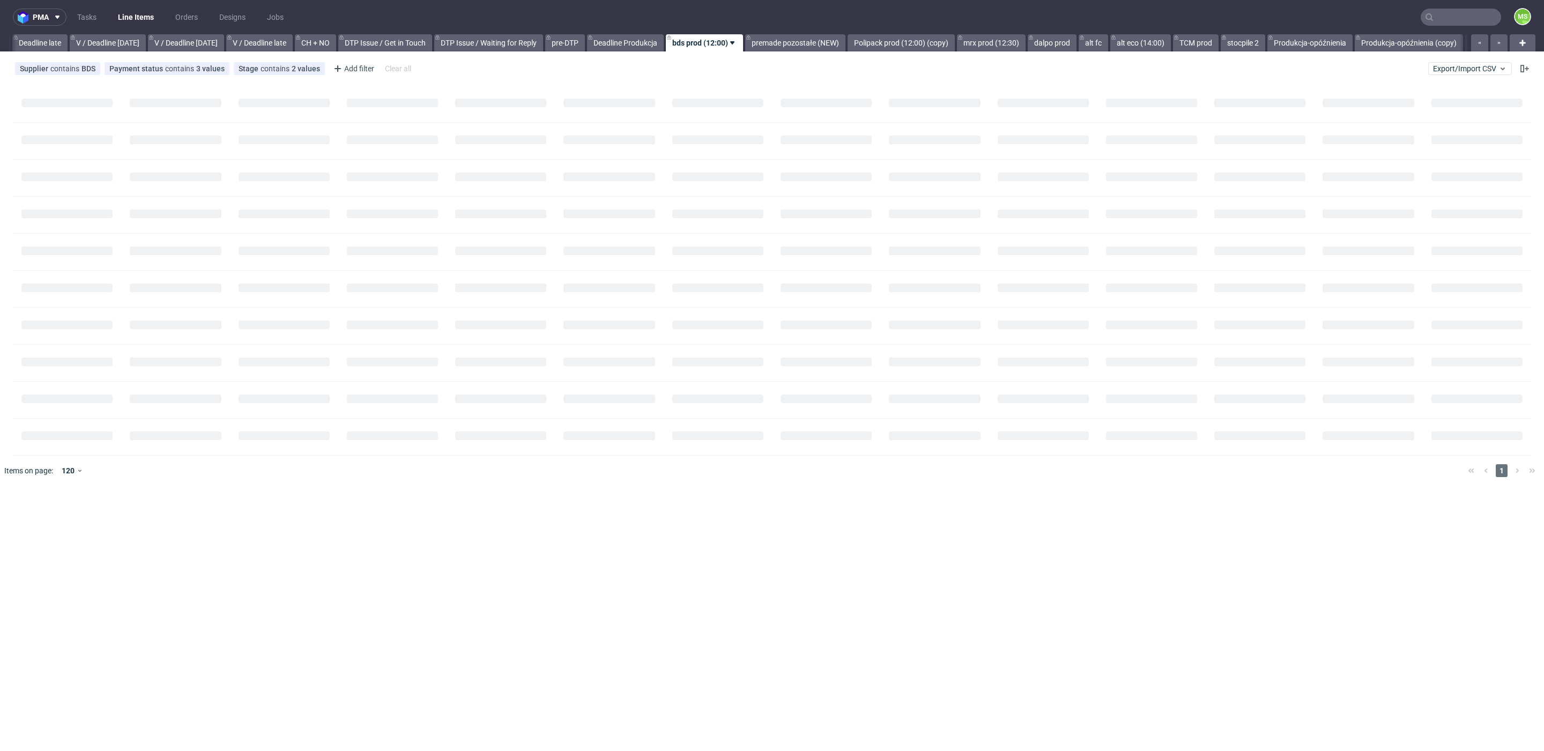
scroll to position [0, 1260]
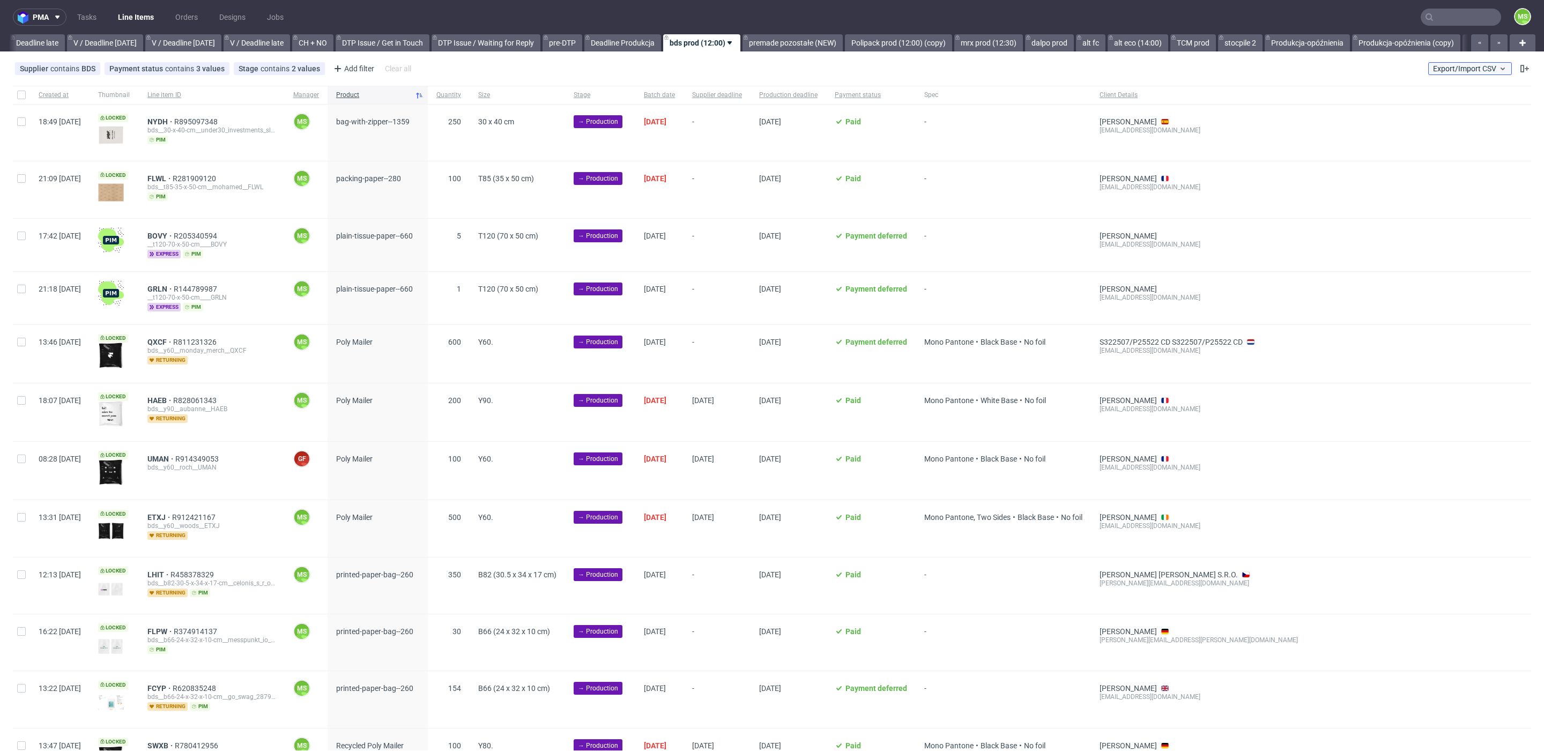
click at [1456, 63] on button "Export/Import CSV" at bounding box center [1470, 68] width 84 height 13
click at [1438, 113] on link "Import shipments CSV" at bounding box center [1431, 111] width 125 height 17
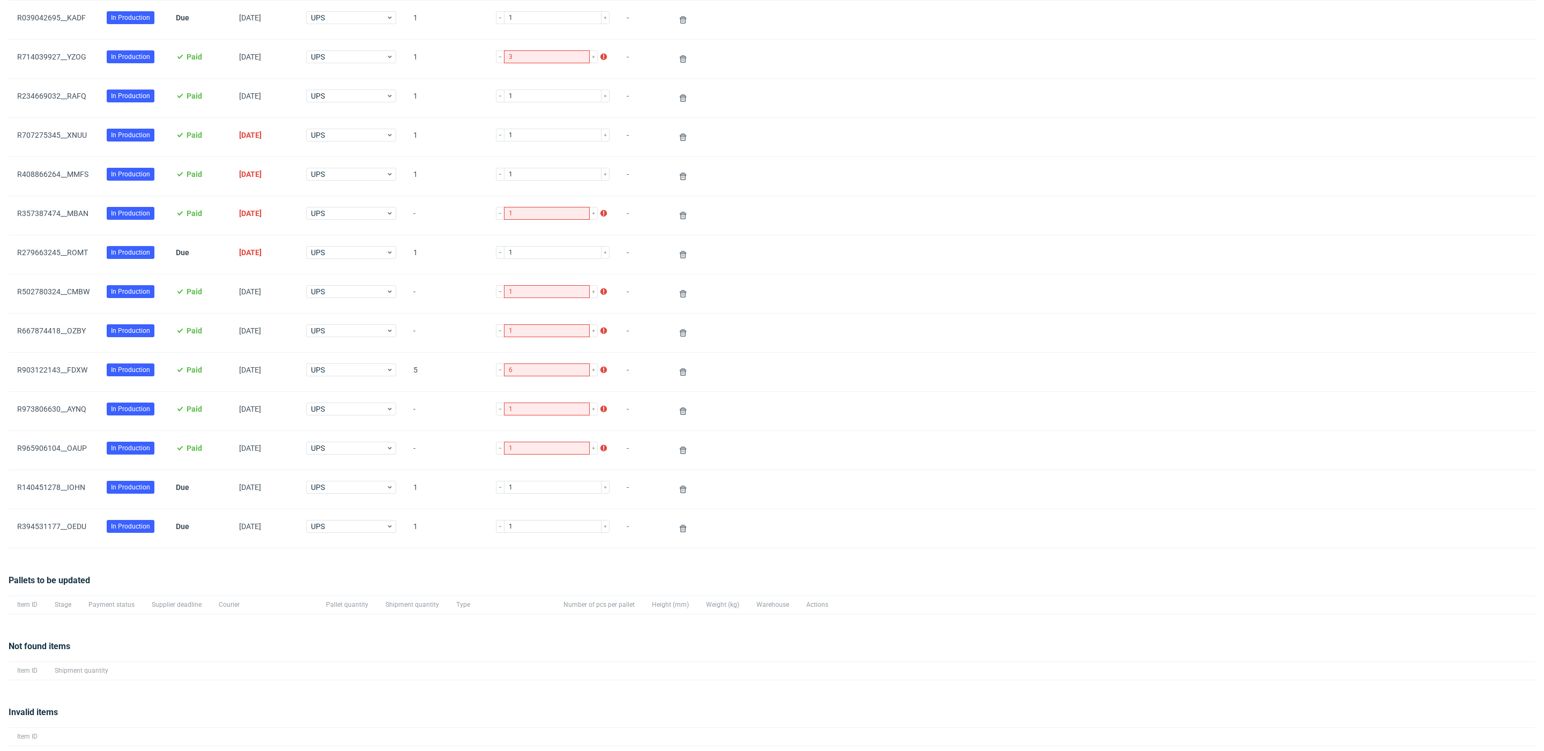
scroll to position [791, 0]
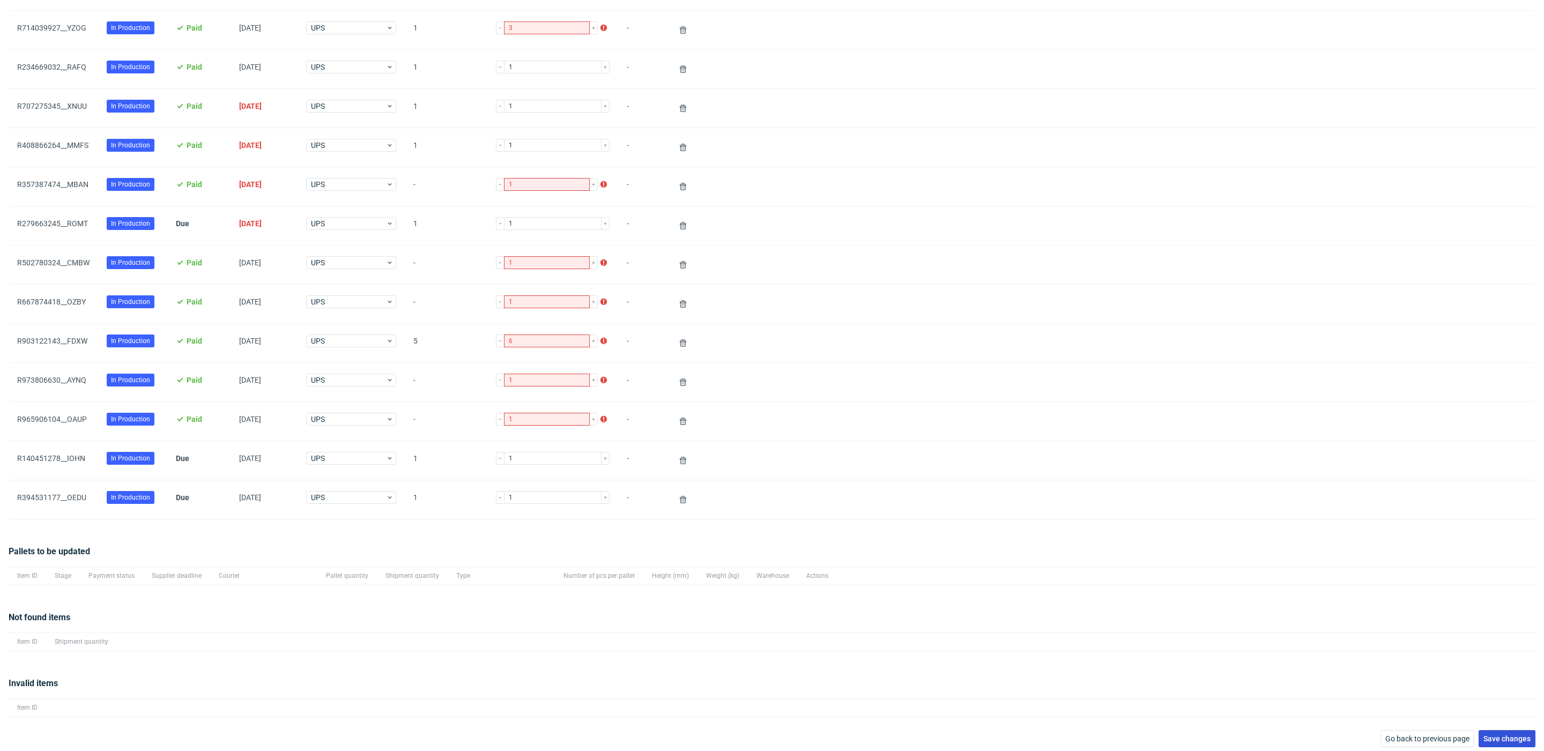
click at [1483, 735] on span "Save changes" at bounding box center [1506, 739] width 47 height 8
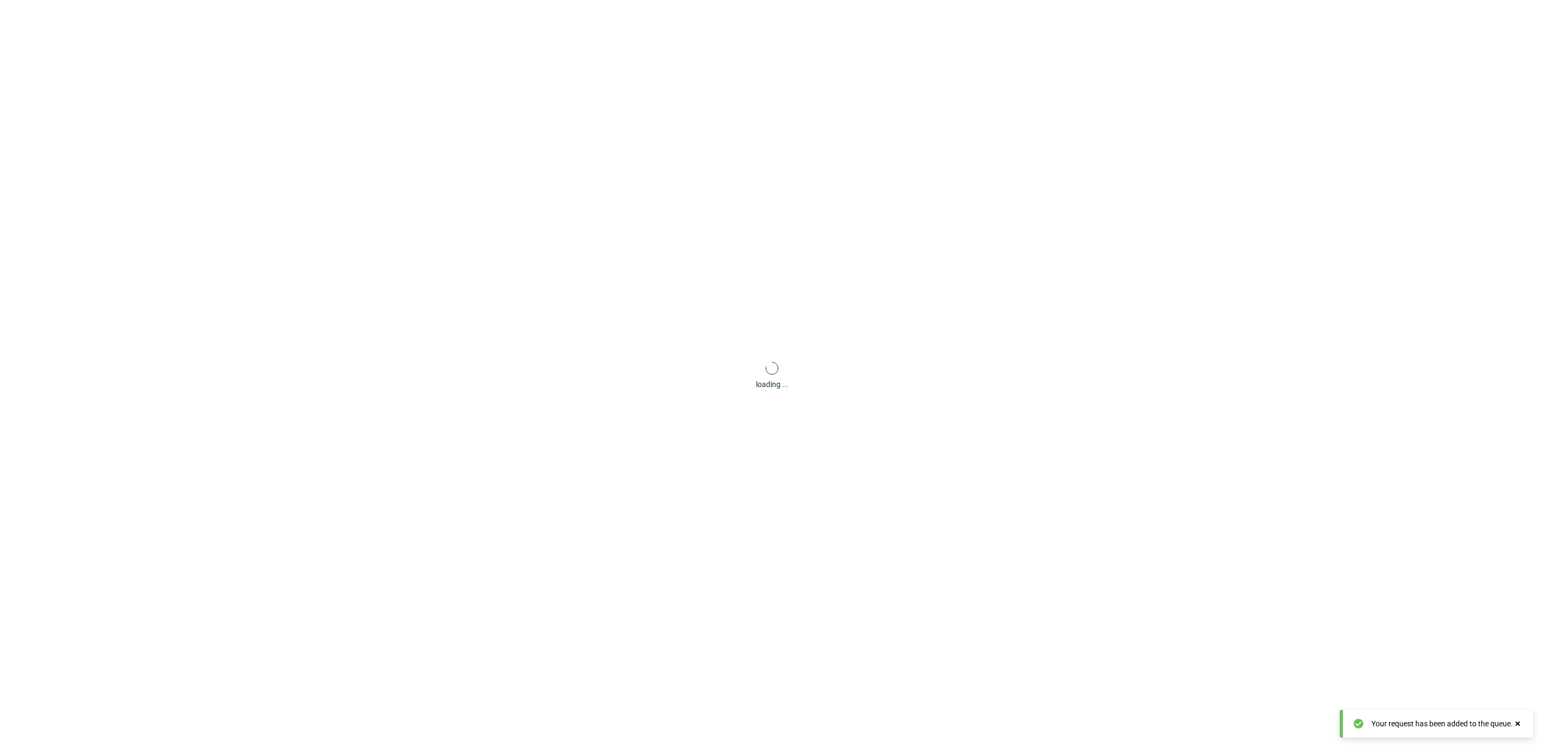
scroll to position [51, 0]
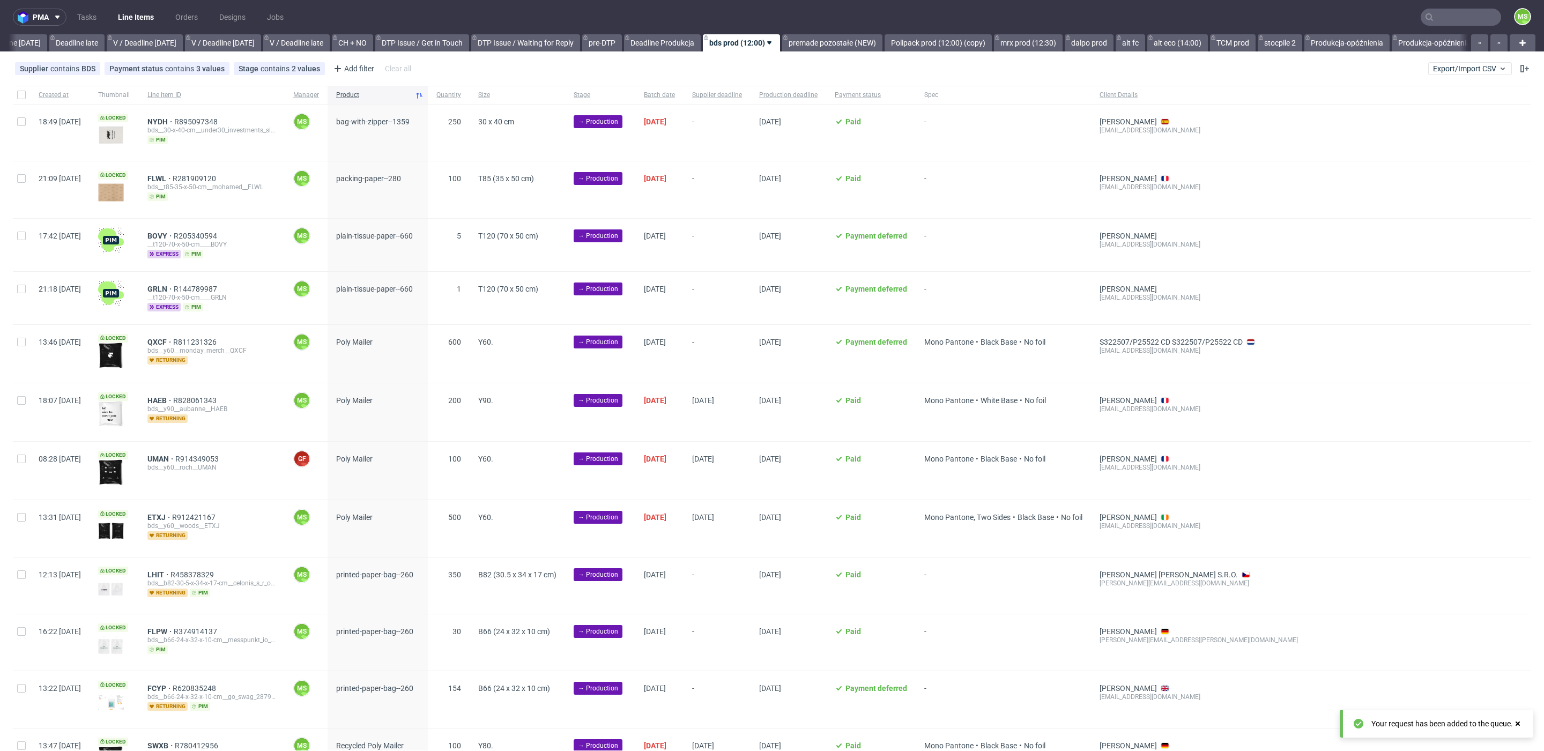
scroll to position [0, 1260]
click at [21, 129] on div at bounding box center [21, 133] width 17 height 56
checkbox input "true"
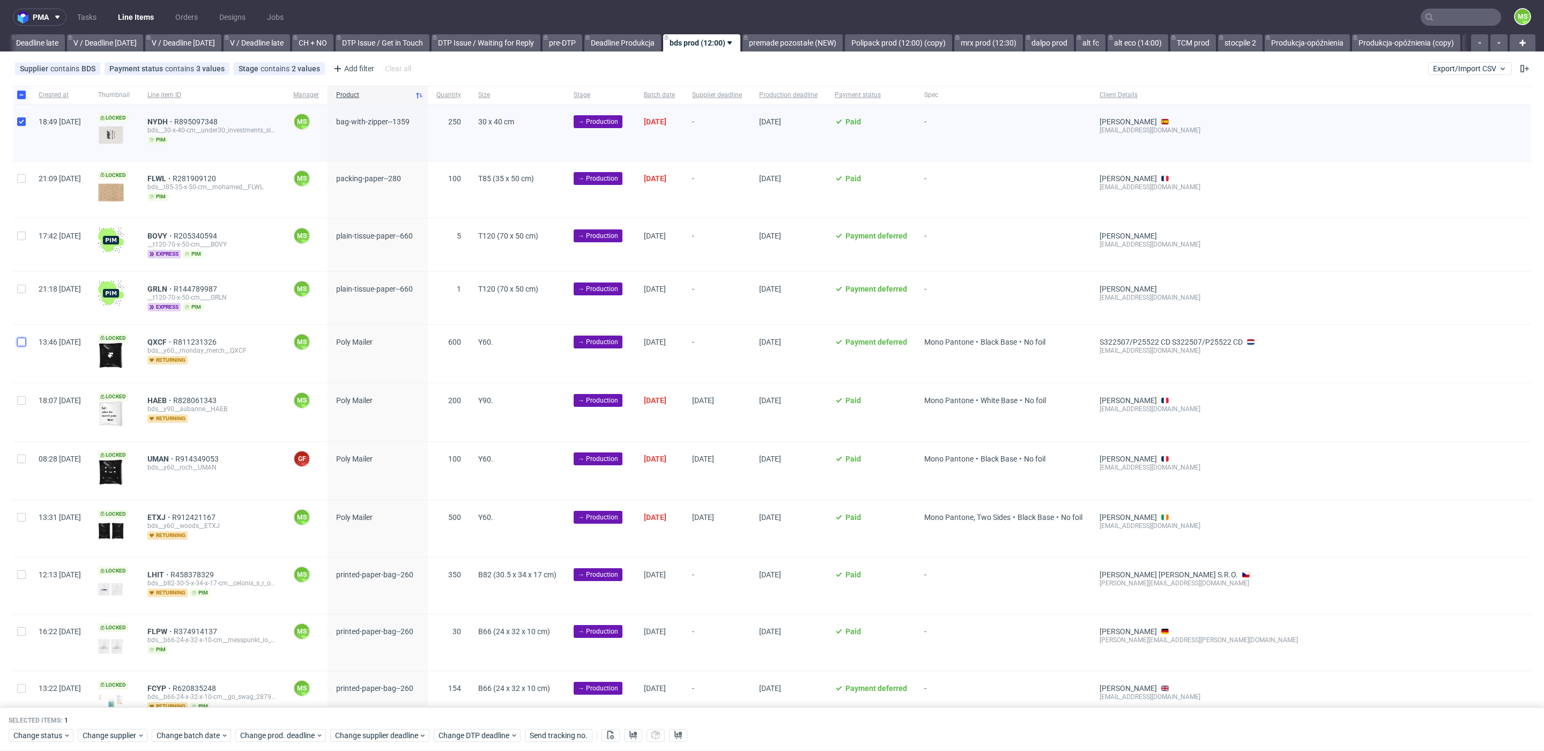
click at [22, 342] on input "checkbox" at bounding box center [21, 342] width 9 height 9
checkbox input "true"
drag, startPoint x: 22, startPoint y: 399, endPoint x: 27, endPoint y: 421, distance: 22.5
click at [22, 400] on input "checkbox" at bounding box center [21, 400] width 9 height 9
checkbox input "true"
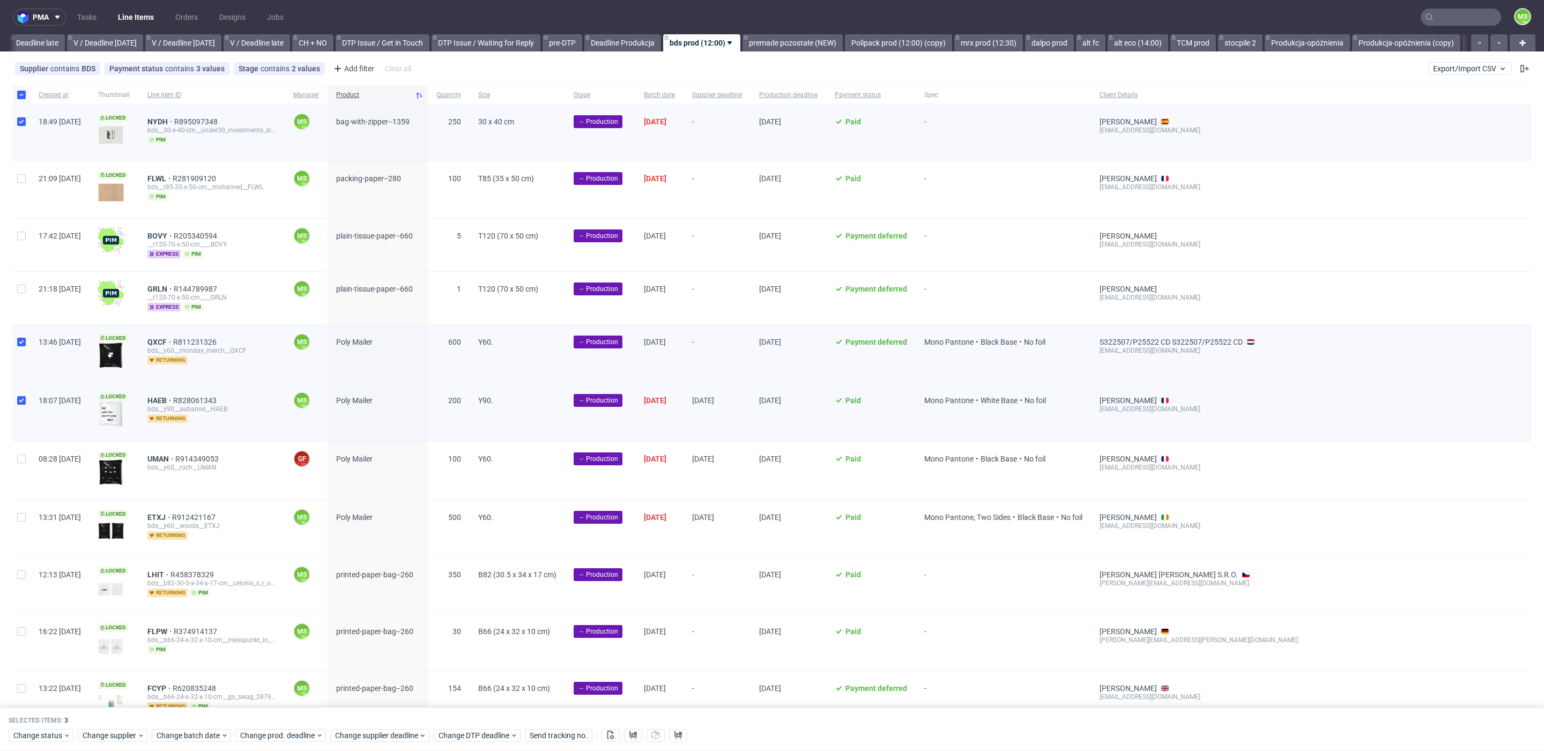
click at [26, 460] on div at bounding box center [21, 471] width 17 height 58
checkbox input "true"
click at [21, 513] on input "checkbox" at bounding box center [21, 517] width 9 height 9
checkbox input "true"
drag, startPoint x: 185, startPoint y: 735, endPoint x: 197, endPoint y: 730, distance: 13.4
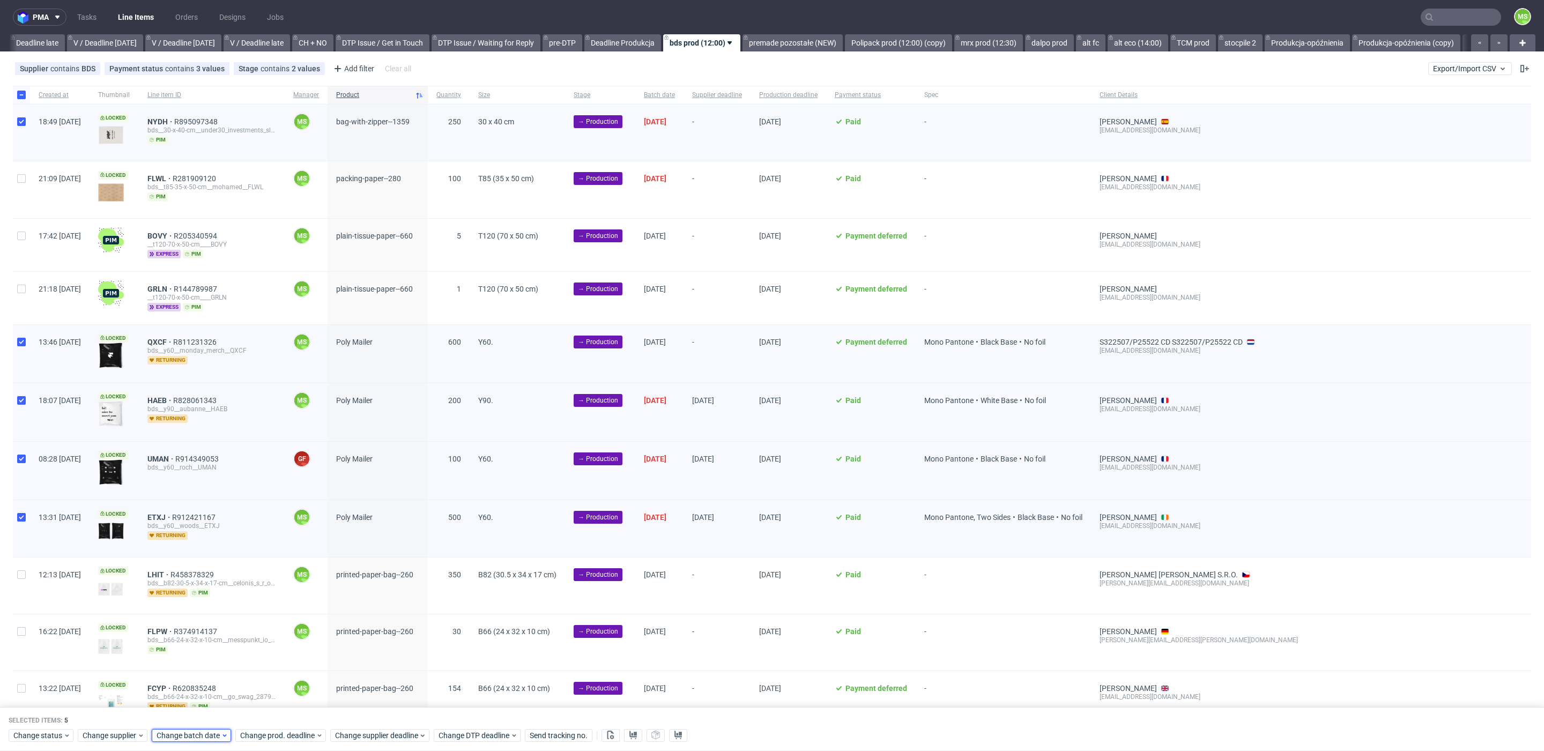
click at [185, 735] on span "Change batch date" at bounding box center [189, 735] width 64 height 11
click at [205, 679] on span "30" at bounding box center [206, 677] width 9 height 11
click at [271, 709] on button "Save" at bounding box center [279, 713] width 26 height 17
click at [280, 732] on span "Change prod. deadline" at bounding box center [278, 735] width 76 height 11
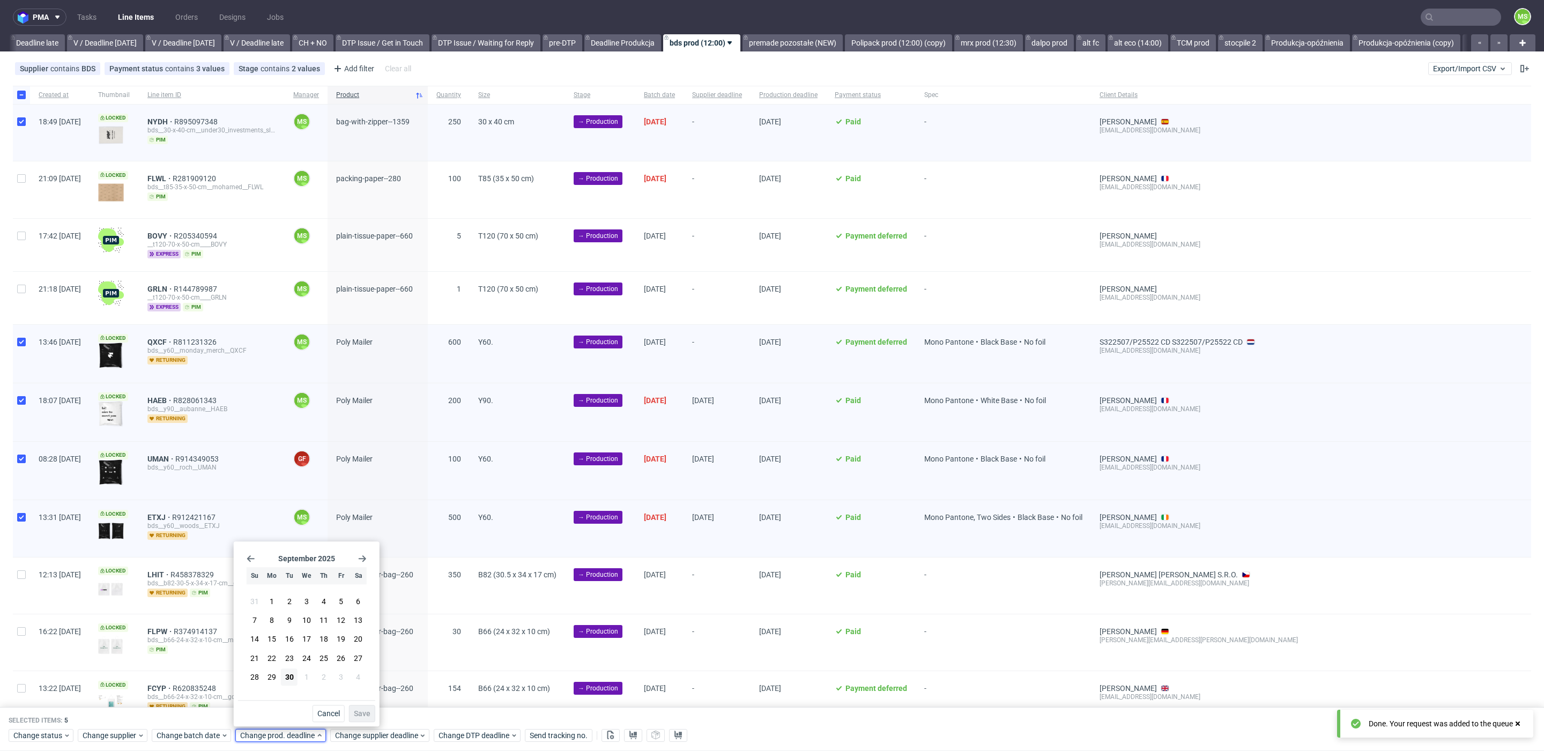
click at [361, 559] on use "Go forward 1 month" at bounding box center [363, 558] width 8 height 6
drag, startPoint x: 288, startPoint y: 616, endPoint x: 352, endPoint y: 692, distance: 99.0
click at [289, 617] on span "7" at bounding box center [289, 620] width 4 height 11
click at [360, 711] on span "Save" at bounding box center [362, 714] width 17 height 8
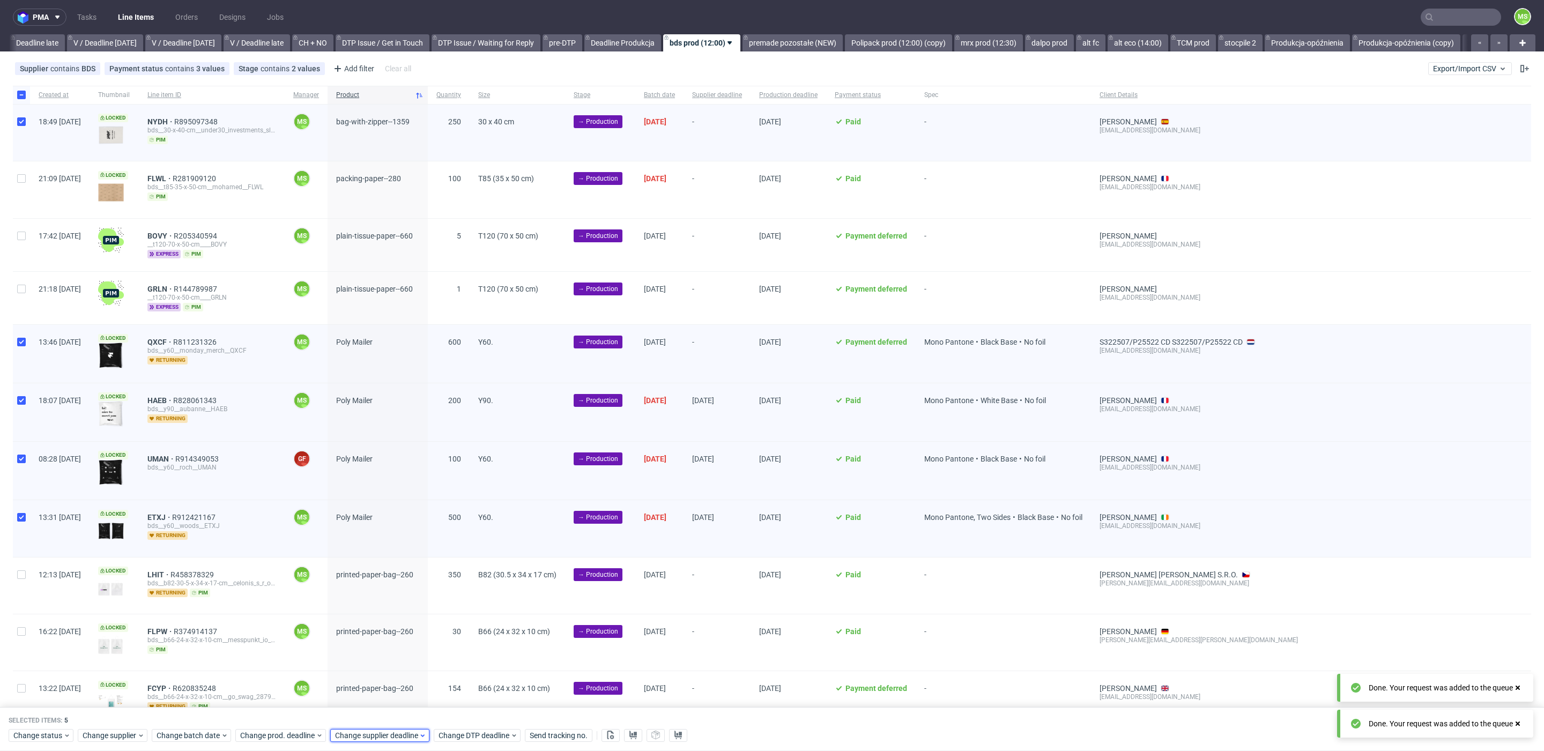
click span "Change supplier deadline"
click div "September 2025 Su Mo Tu We Th Fr Sa 31 1 2 3 4 5 6 7 8 9 10 11 12 13 14 15 16 1…"
click use "Go forward 1 month"
drag, startPoint x: 383, startPoint y: 622, endPoint x: 458, endPoint y: 702, distance: 110.0
click span "7"
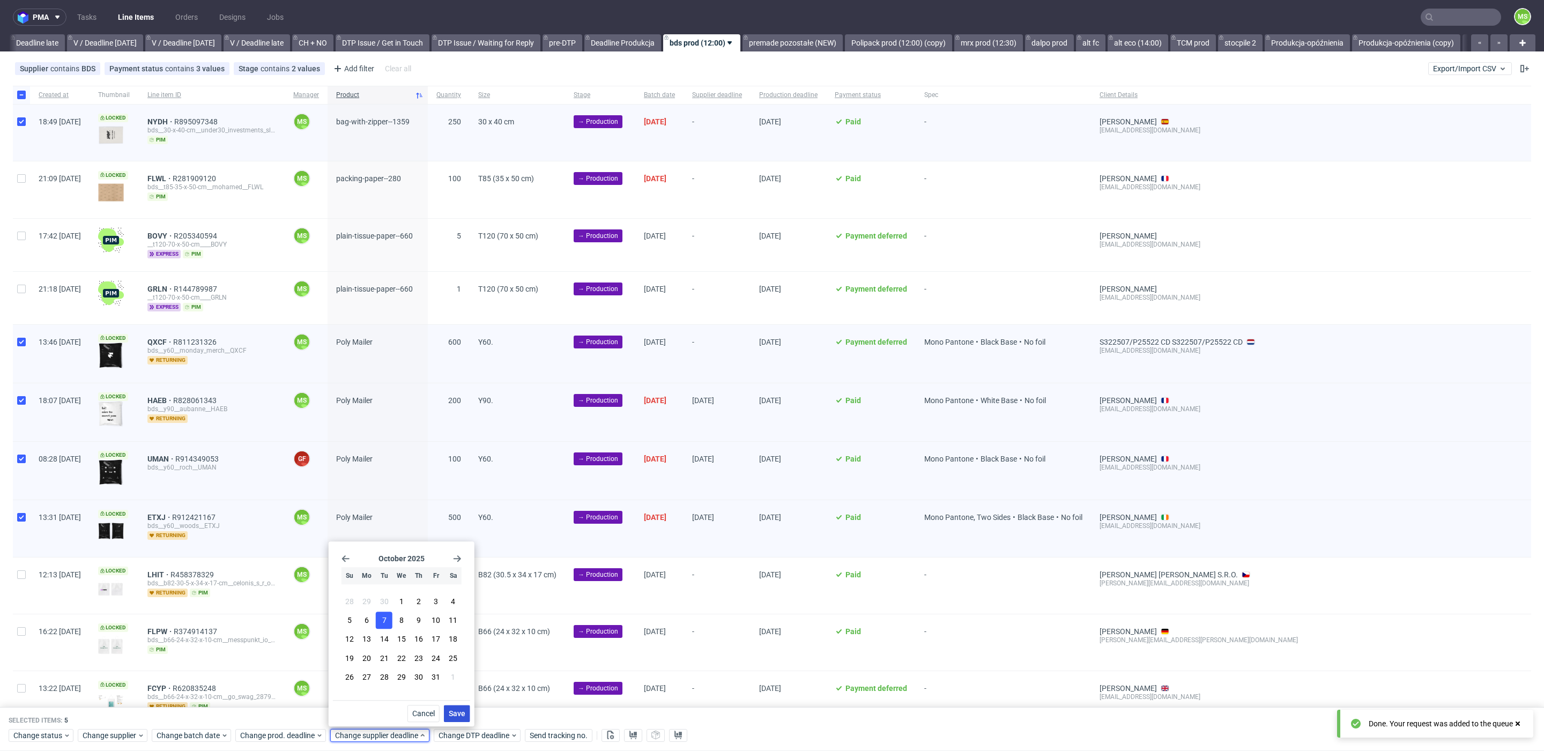
click span "Save"
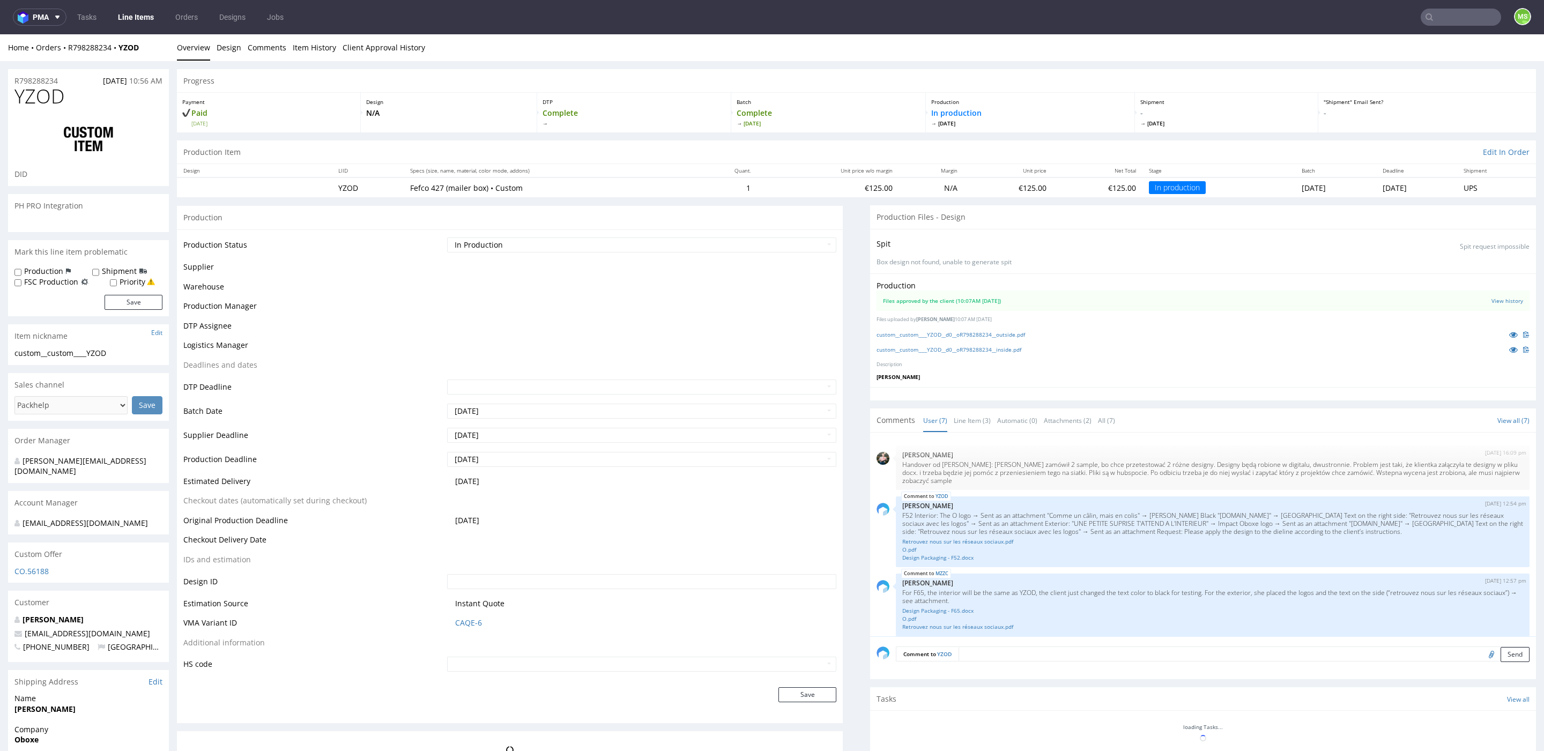
scroll to position [145, 0]
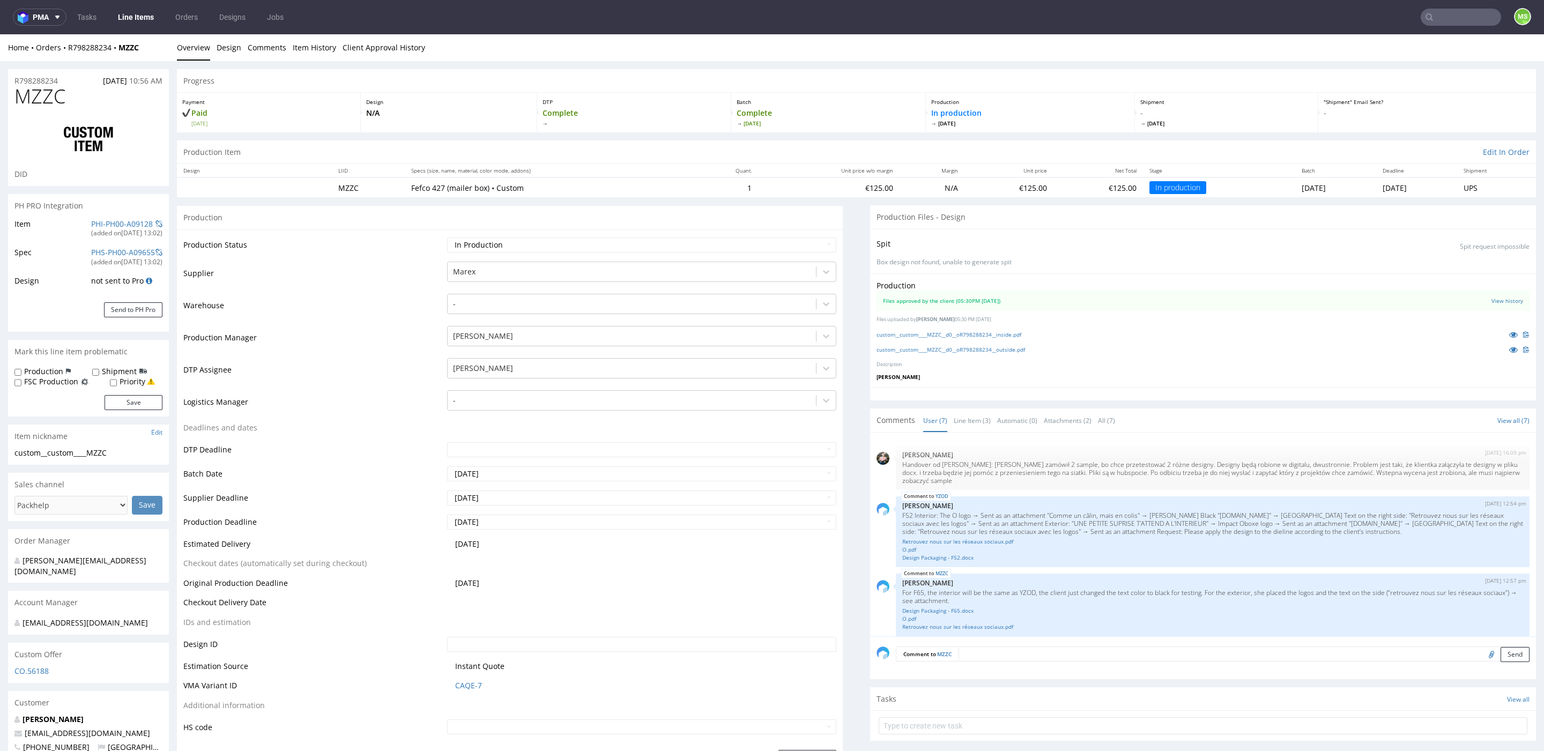
scroll to position [145, 0]
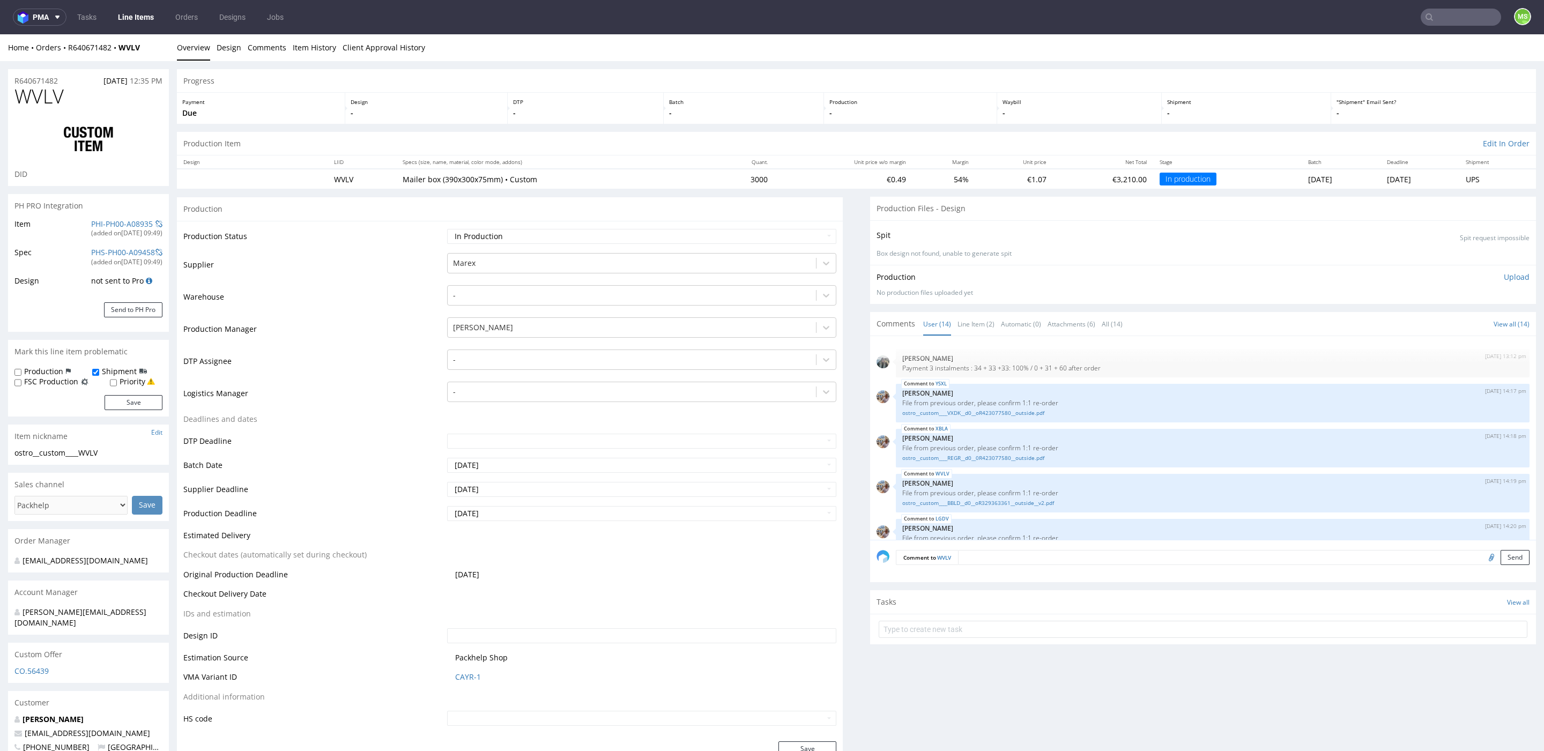
scroll to position [358, 0]
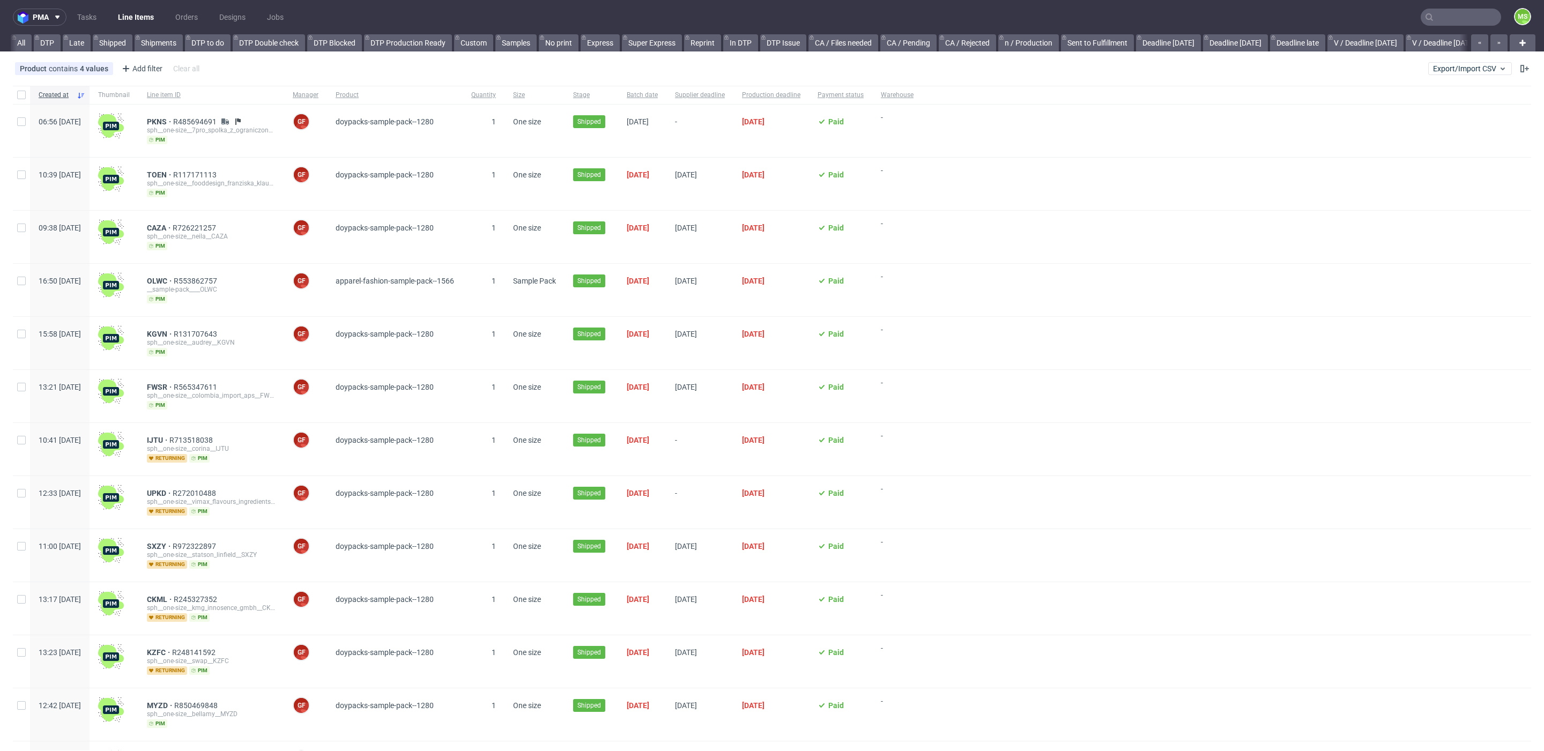
scroll to position [0, 1409]
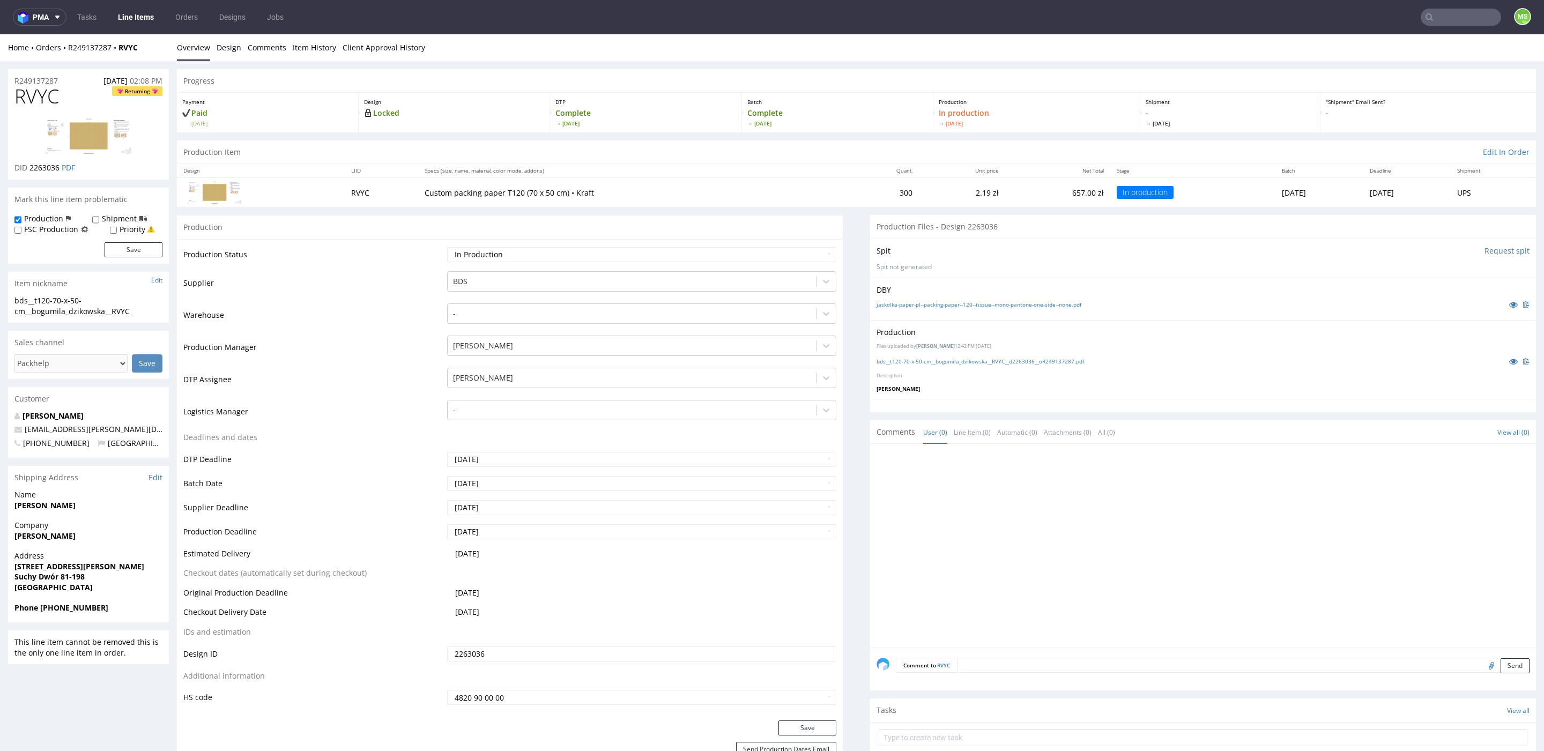
click at [139, 25] on link "Line Items" at bounding box center [135, 17] width 49 height 17
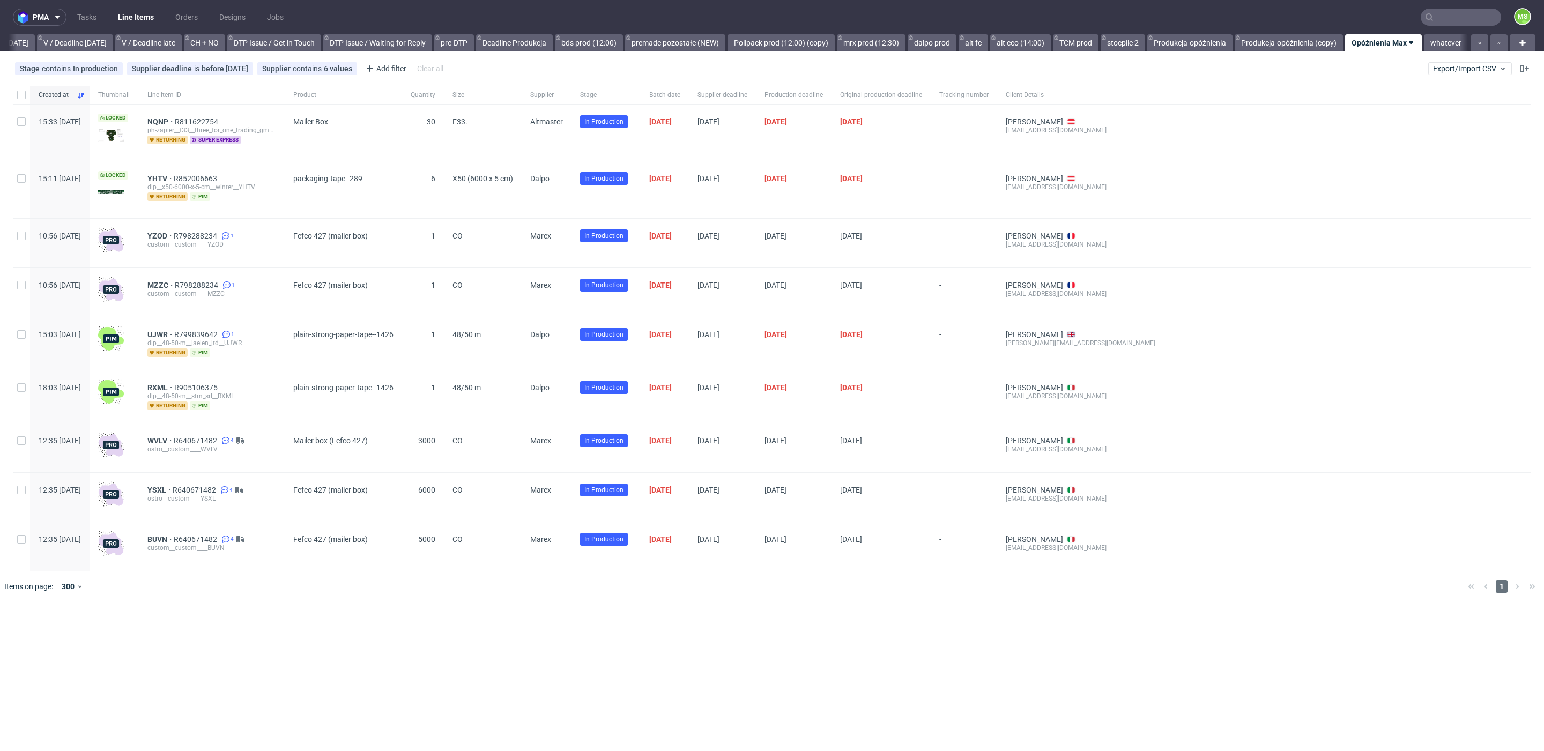
scroll to position [0, 1397]
click at [175, 117] on span "NQNP" at bounding box center [160, 121] width 27 height 9
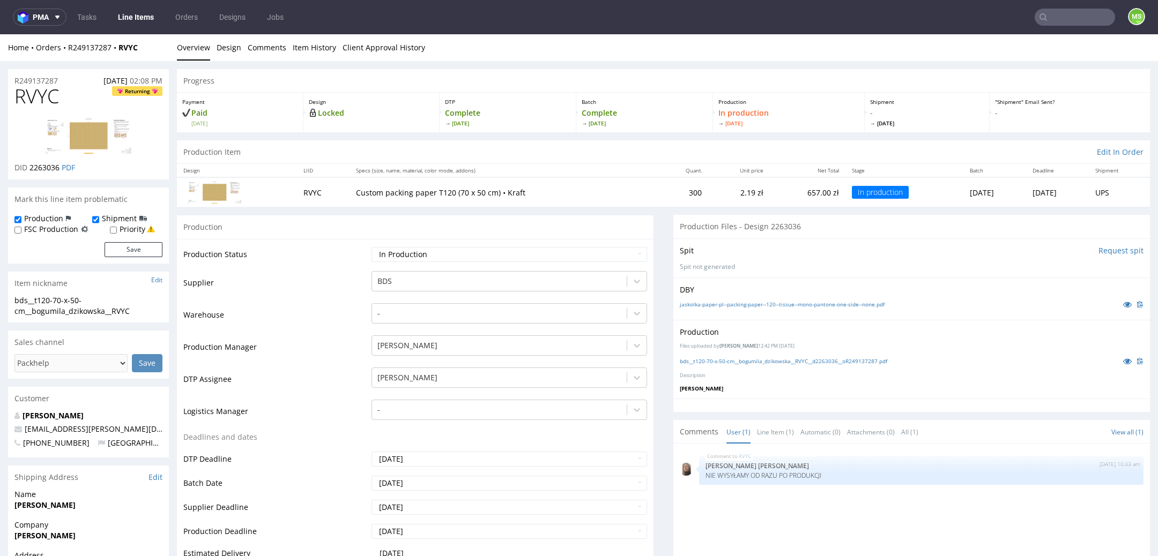
drag, startPoint x: 153, startPoint y: 44, endPoint x: 146, endPoint y: 48, distance: 7.7
click at [146, 48] on div "Home Orders R249137287 RVYC" at bounding box center [88, 47] width 161 height 11
drag, startPoint x: 146, startPoint y: 48, endPoint x: 70, endPoint y: 46, distance: 76.1
click at [70, 46] on div "Home Orders R249137287 RVYC" at bounding box center [88, 47] width 161 height 11
copy div "R249137287 RVYC"
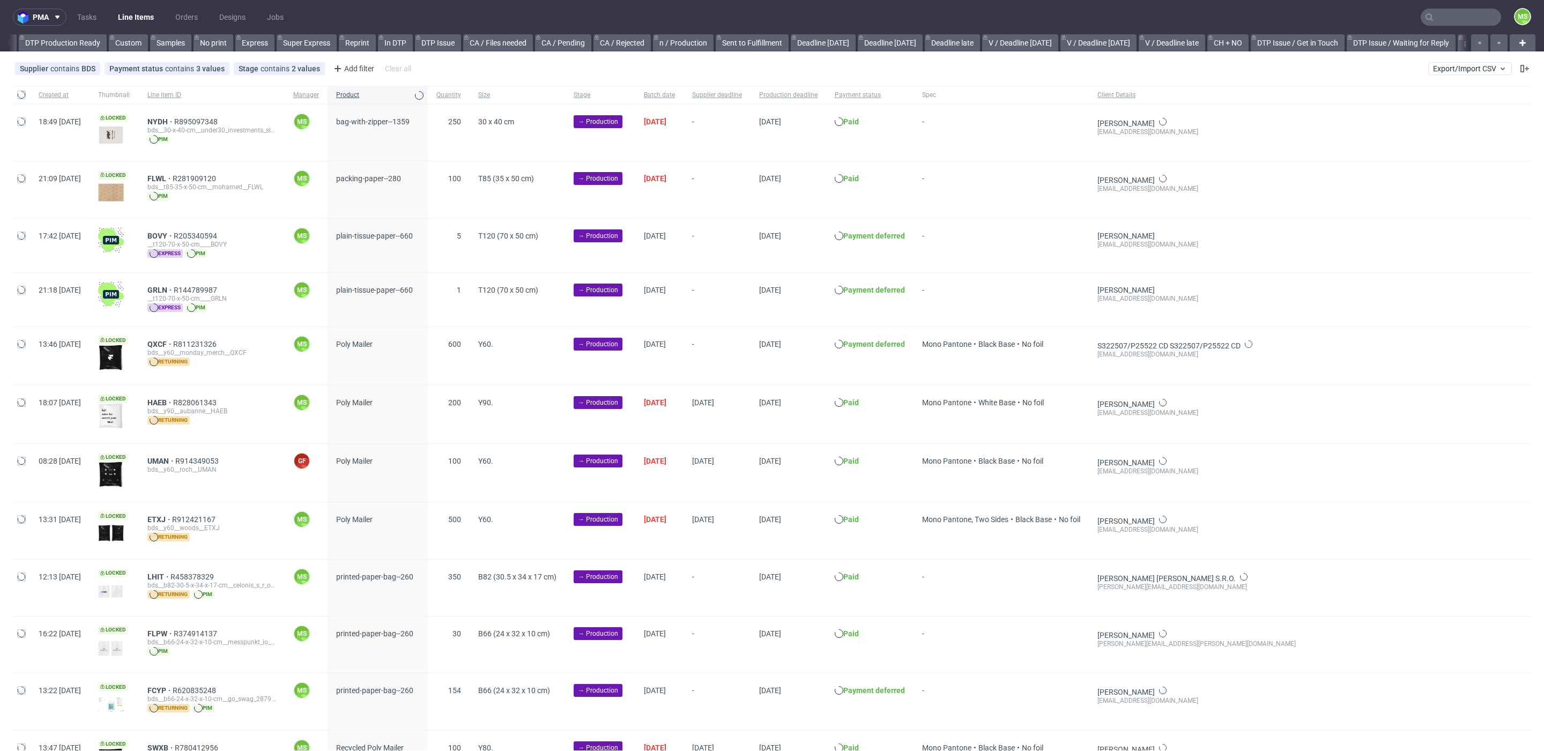
click at [1469, 13] on input "text" at bounding box center [1460, 17] width 80 height 17
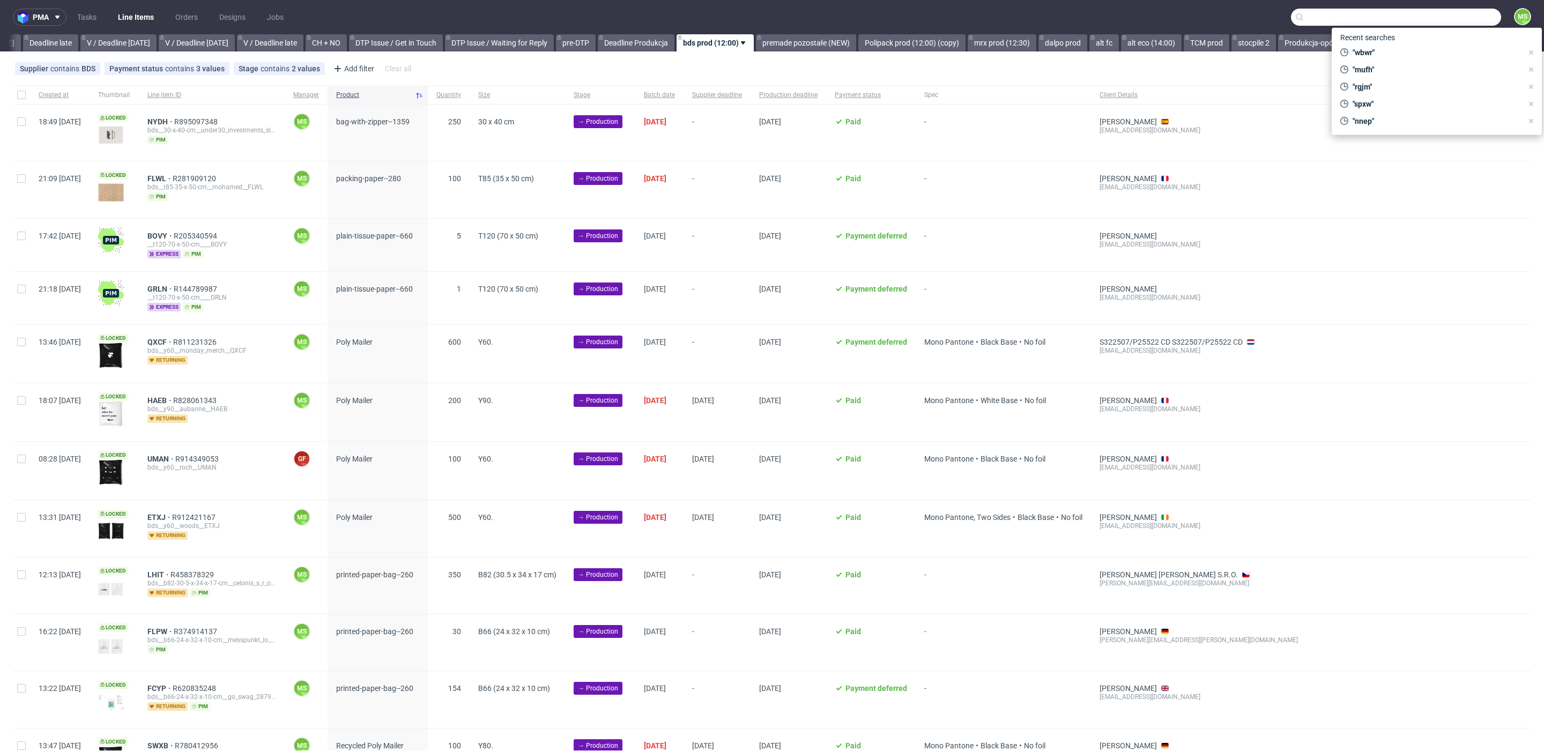
scroll to position [0, 1260]
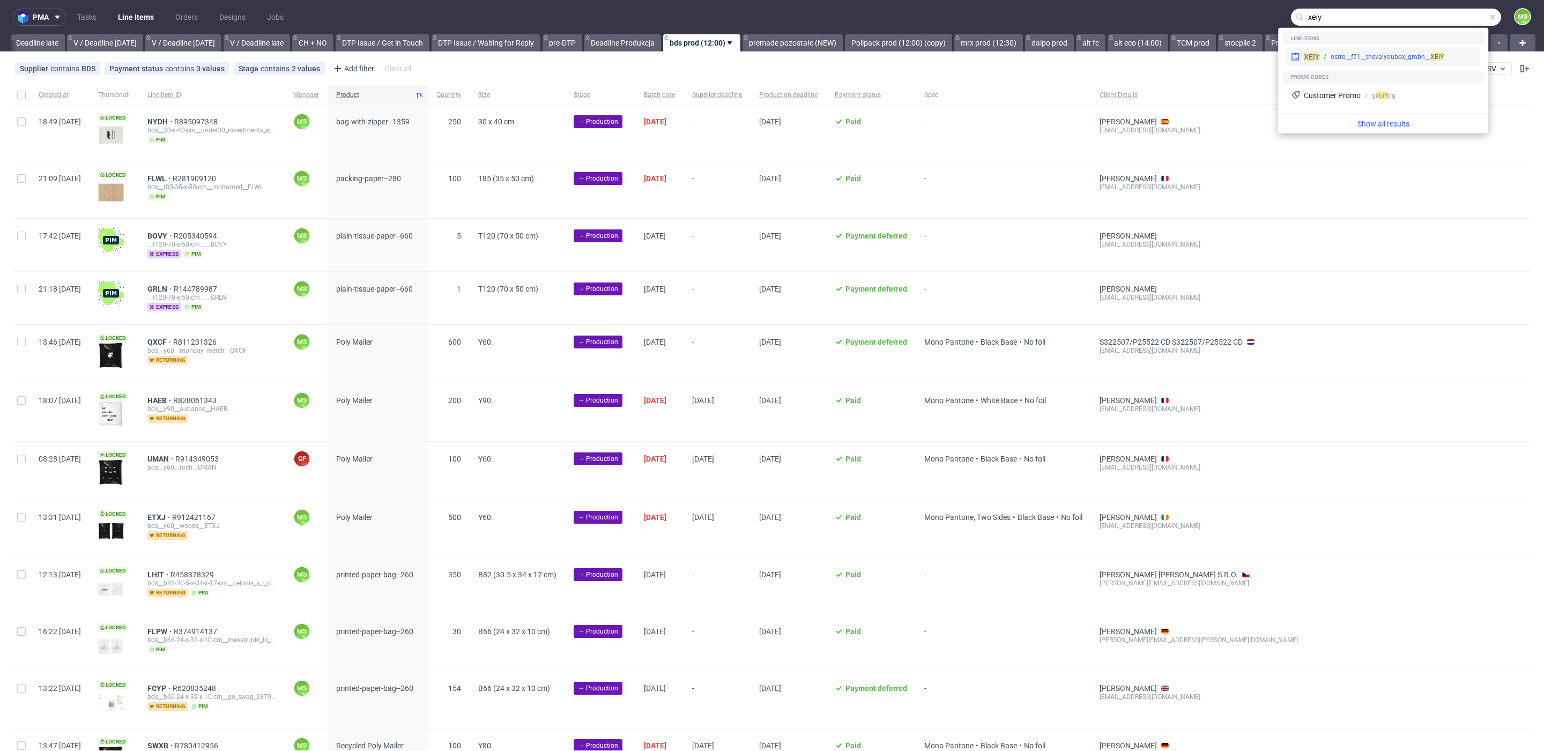
type input "xeiy"
click at [1421, 56] on div "ostro__f71__thevalyoubox_gmbh__ XEIY" at bounding box center [1386, 57] width 113 height 10
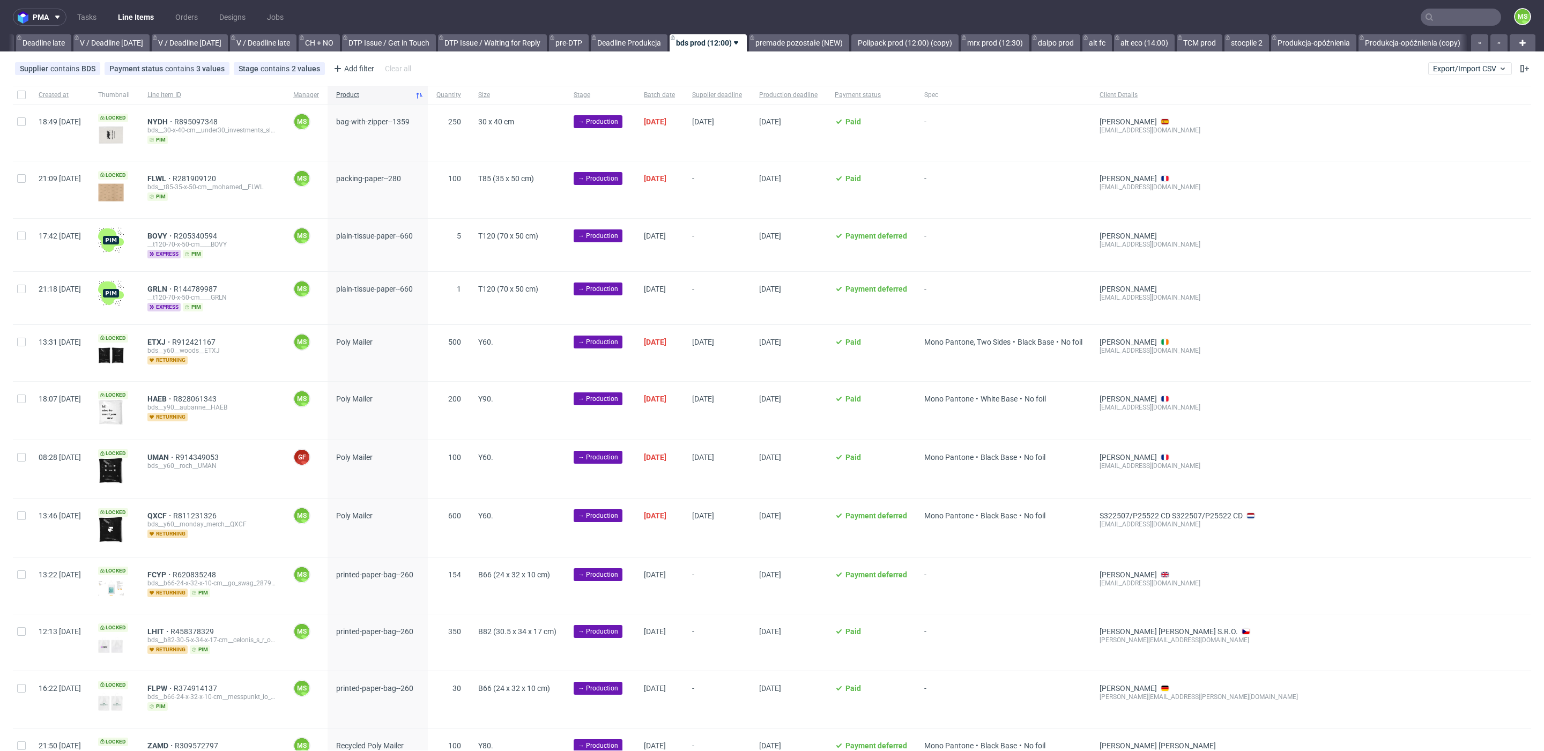
scroll to position [1, 0]
click at [13, 182] on div at bounding box center [21, 189] width 17 height 56
checkbox input "true"
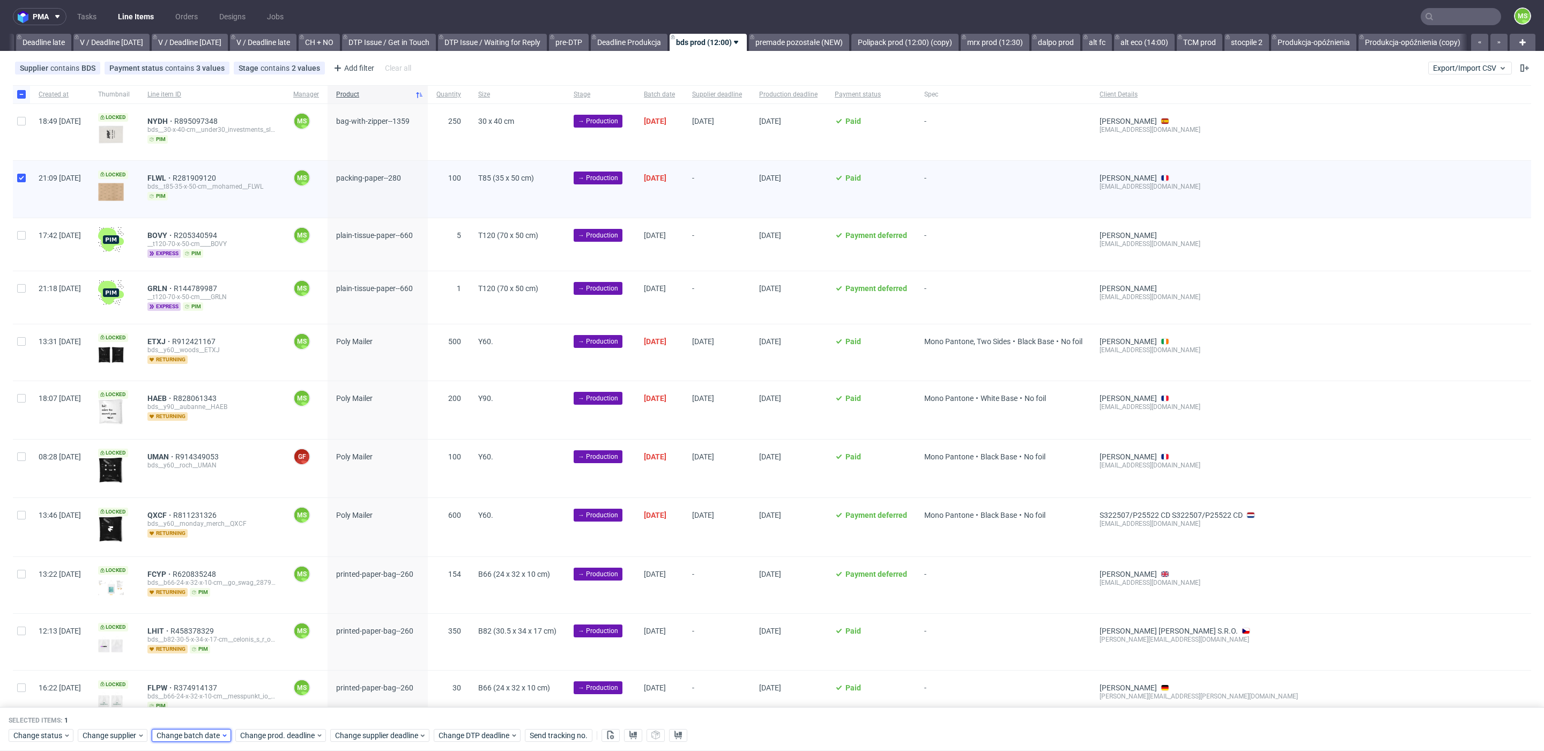
click at [193, 738] on span "Change batch date" at bounding box center [189, 735] width 64 height 11
click at [212, 680] on button "30" at bounding box center [206, 676] width 17 height 17
drag, startPoint x: 280, startPoint y: 710, endPoint x: 280, endPoint y: 746, distance: 35.4
click at [280, 711] on span "Save" at bounding box center [279, 714] width 17 height 8
click at [280, 746] on div "Selected items: 1 Change status Change supplier Change batch date Change prod. …" at bounding box center [772, 729] width 1544 height 44
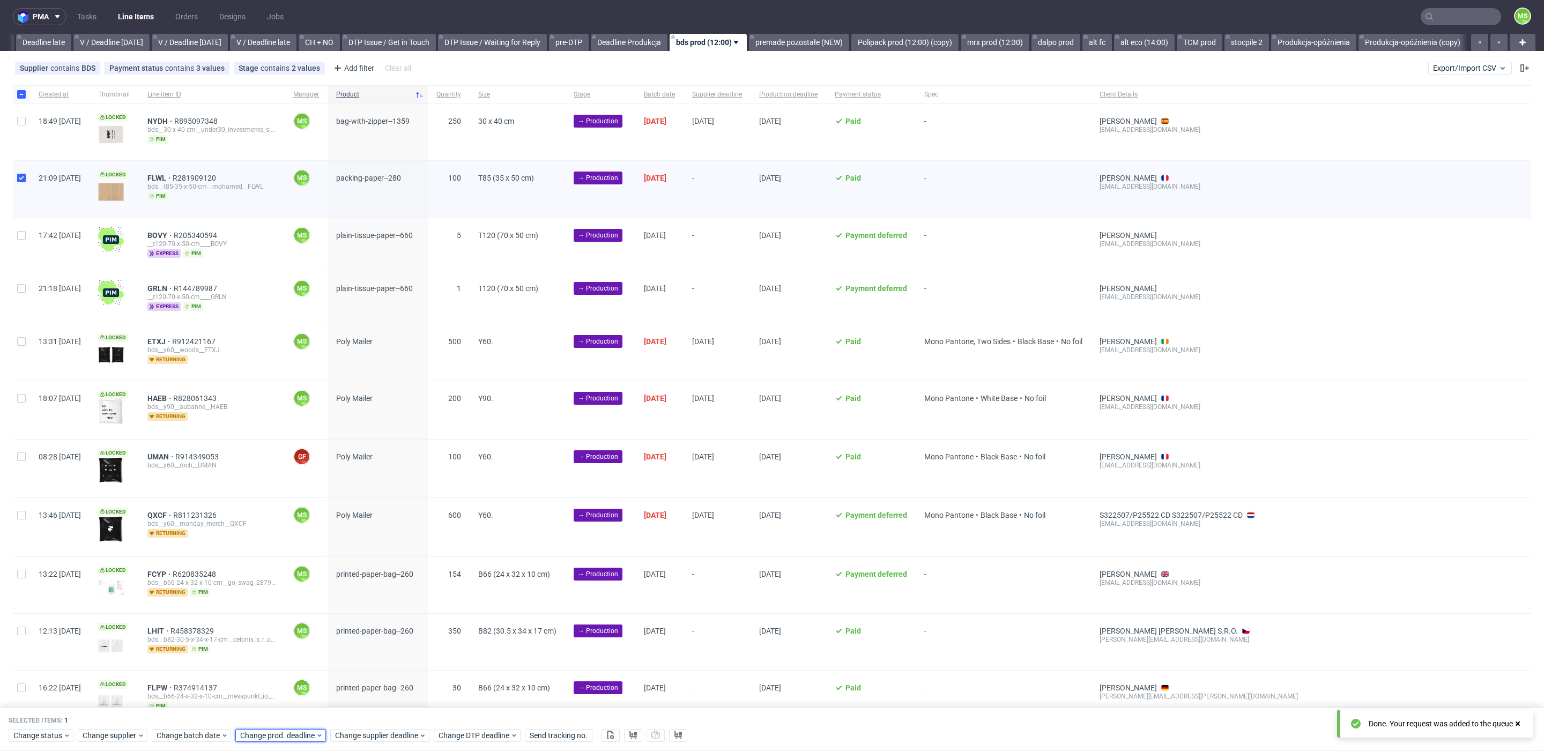
drag, startPoint x: 281, startPoint y: 738, endPoint x: 282, endPoint y: 731, distance: 7.0
click at [281, 737] on span "Change prod. deadline" at bounding box center [278, 735] width 76 height 11
click at [342, 675] on span "3" at bounding box center [341, 677] width 4 height 11
click at [367, 719] on button "Save" at bounding box center [362, 713] width 26 height 17
click at [374, 734] on span "Change supplier deadline" at bounding box center [377, 735] width 84 height 11
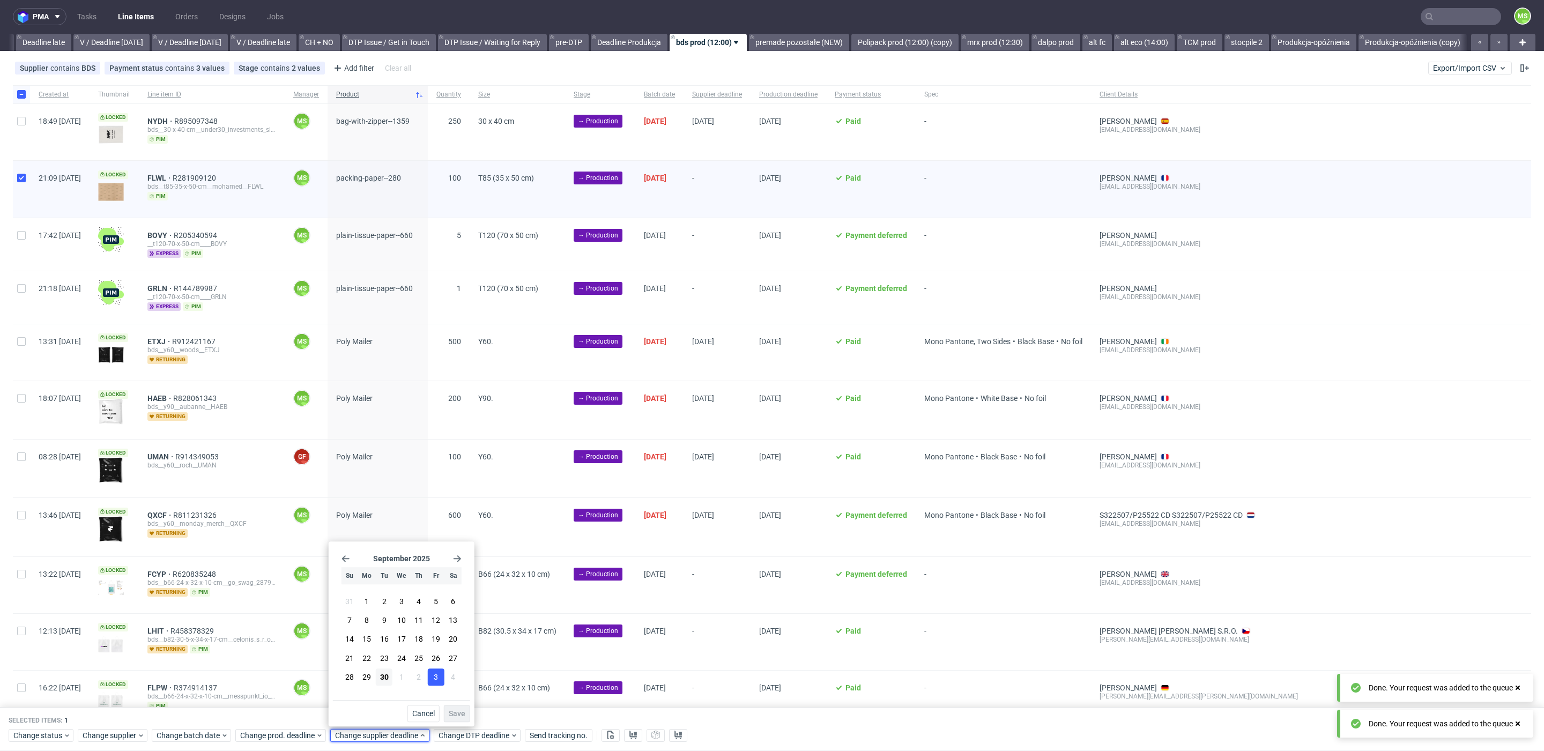
drag, startPoint x: 441, startPoint y: 682, endPoint x: 451, endPoint y: 694, distance: 15.2
click at [441, 682] on button "3" at bounding box center [436, 676] width 17 height 17
click at [463, 711] on span "Save" at bounding box center [457, 714] width 17 height 8
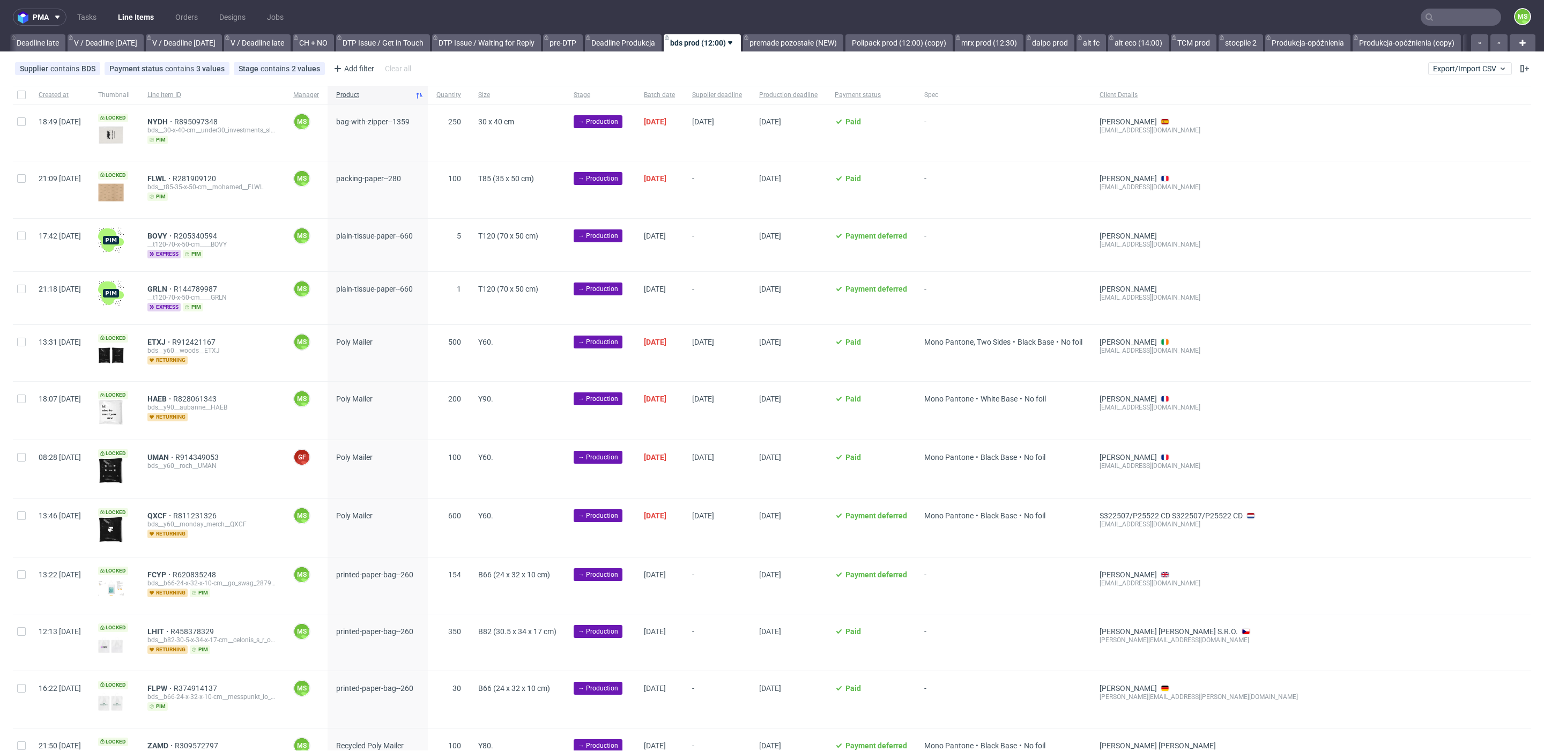
scroll to position [0, 1260]
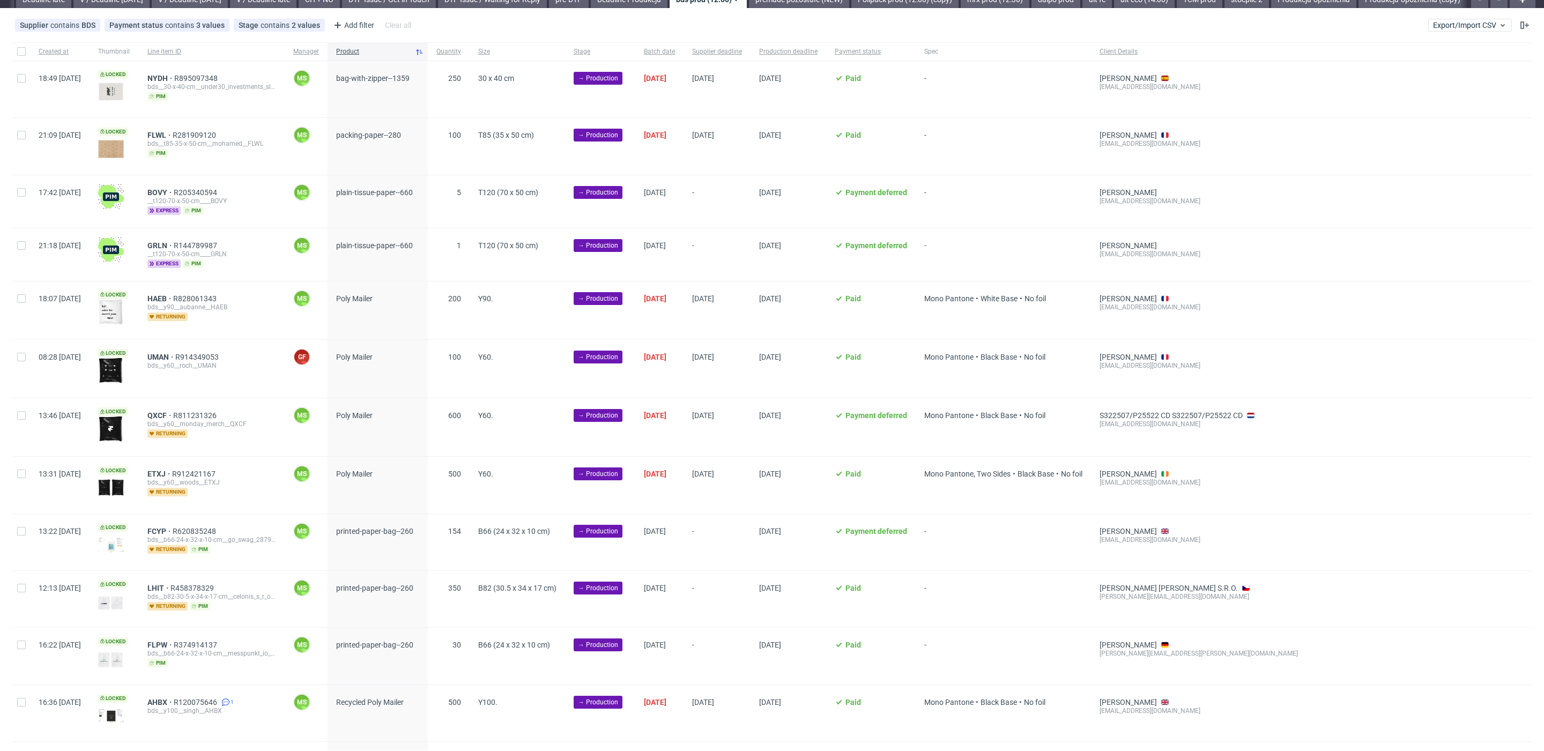
scroll to position [44, 0]
click at [20, 192] on input "checkbox" at bounding box center [21, 192] width 9 height 9
checkbox input "true"
click at [20, 237] on div at bounding box center [21, 254] width 17 height 53
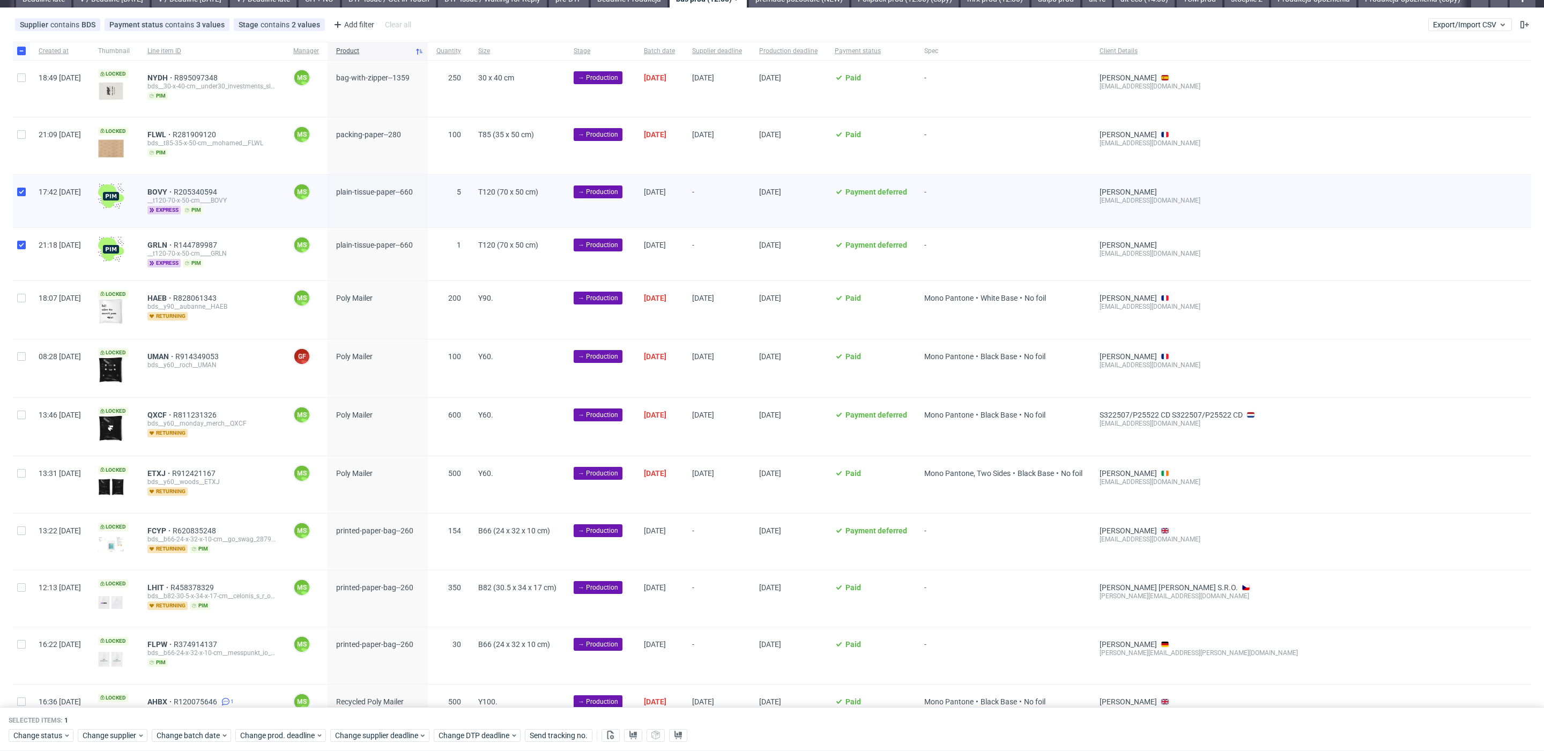
checkbox input "true"
click at [192, 733] on span "Change batch date" at bounding box center [189, 735] width 64 height 11
click at [207, 684] on button "30" at bounding box center [206, 676] width 17 height 17
drag, startPoint x: 280, startPoint y: 712, endPoint x: 285, endPoint y: 725, distance: 14.4
click at [280, 712] on span "Save" at bounding box center [279, 714] width 17 height 8
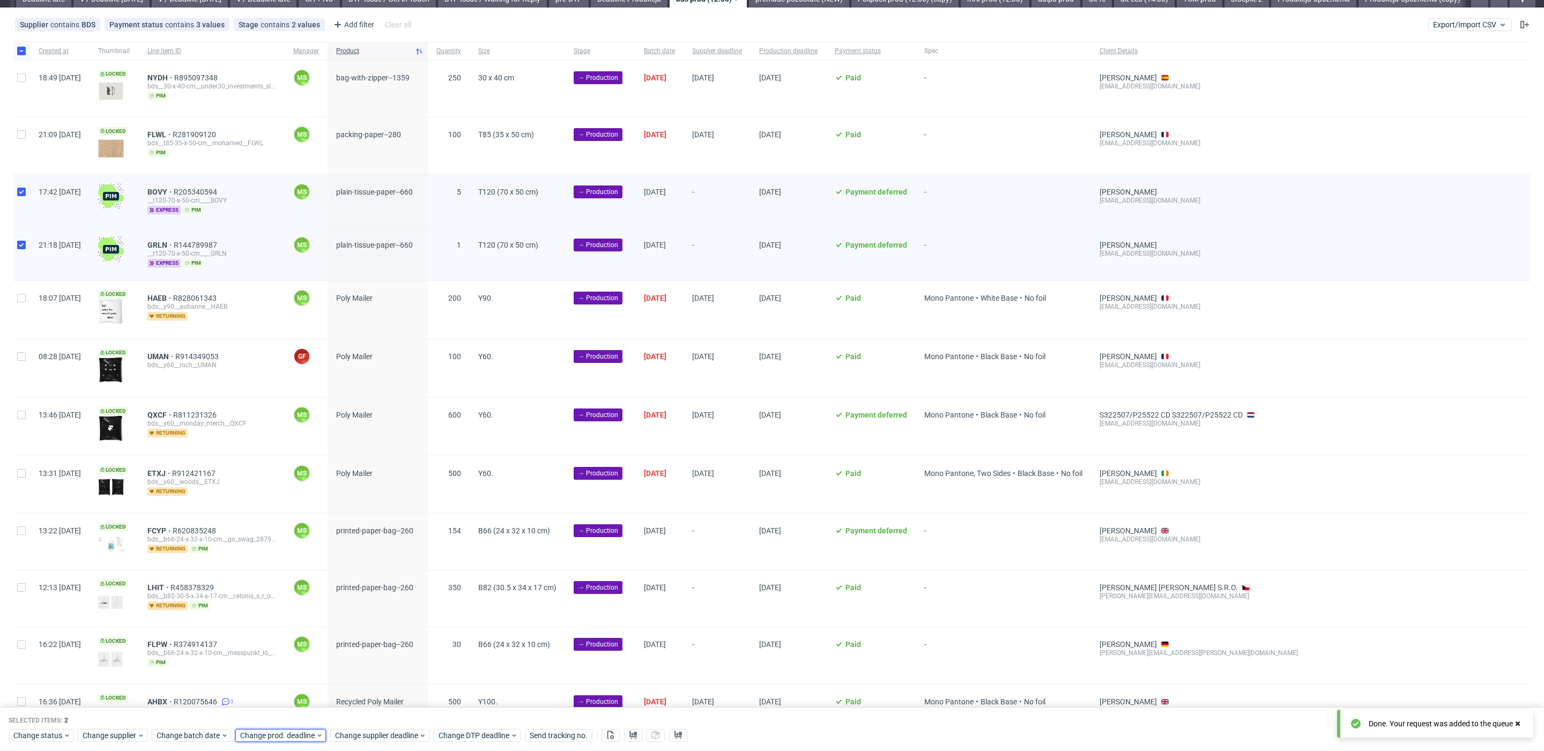
drag, startPoint x: 286, startPoint y: 733, endPoint x: 286, endPoint y: 728, distance: 5.4
click at [286, 733] on span "Change prod. deadline" at bounding box center [278, 735] width 76 height 11
click at [307, 682] on span "1" at bounding box center [306, 677] width 4 height 11
click at [354, 710] on span "Save" at bounding box center [362, 714] width 17 height 8
click at [377, 736] on span "Change supplier deadline" at bounding box center [377, 735] width 84 height 11
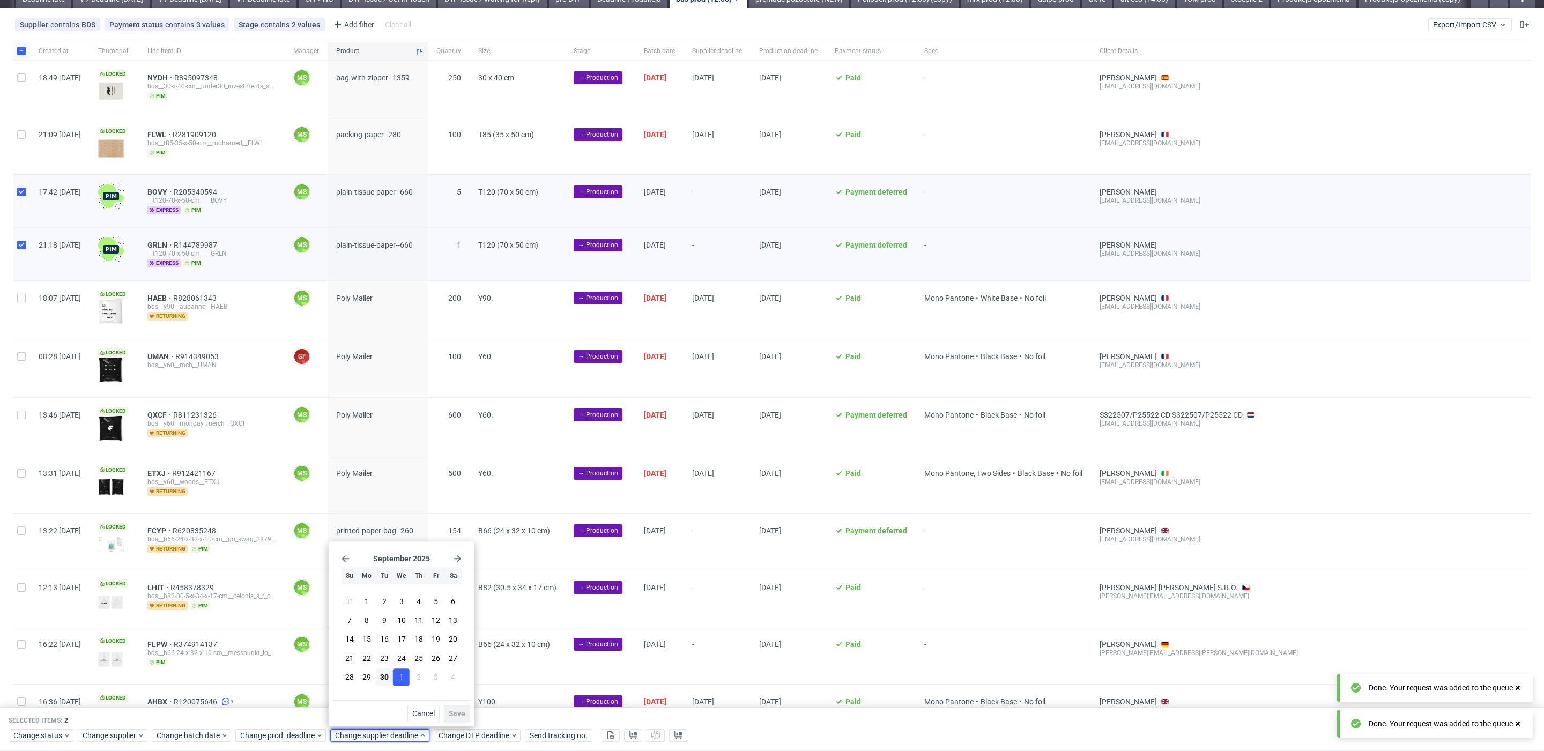
click at [404, 681] on button "1" at bounding box center [401, 676] width 17 height 17
click at [452, 710] on span "Save" at bounding box center [457, 714] width 17 height 8
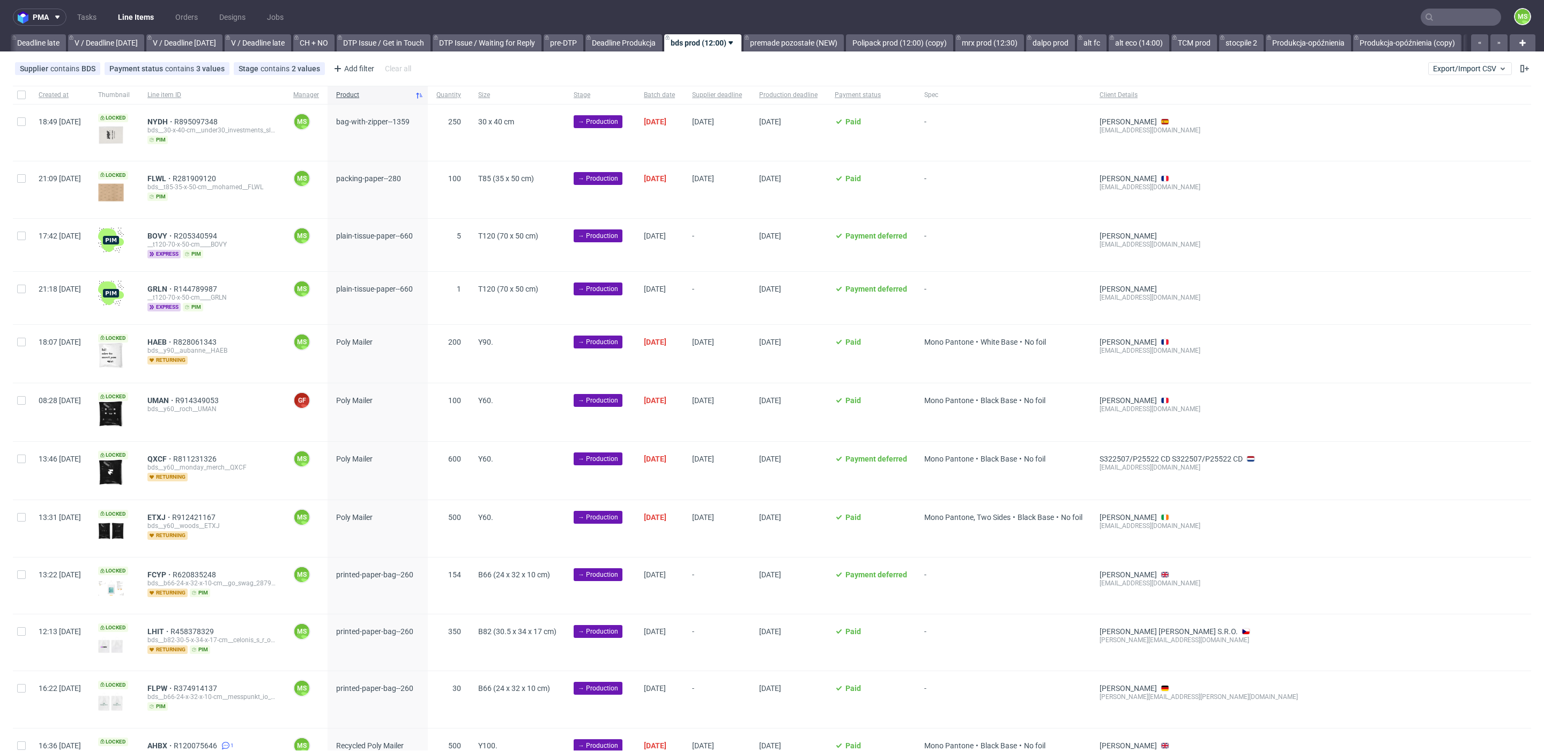
scroll to position [0, 1260]
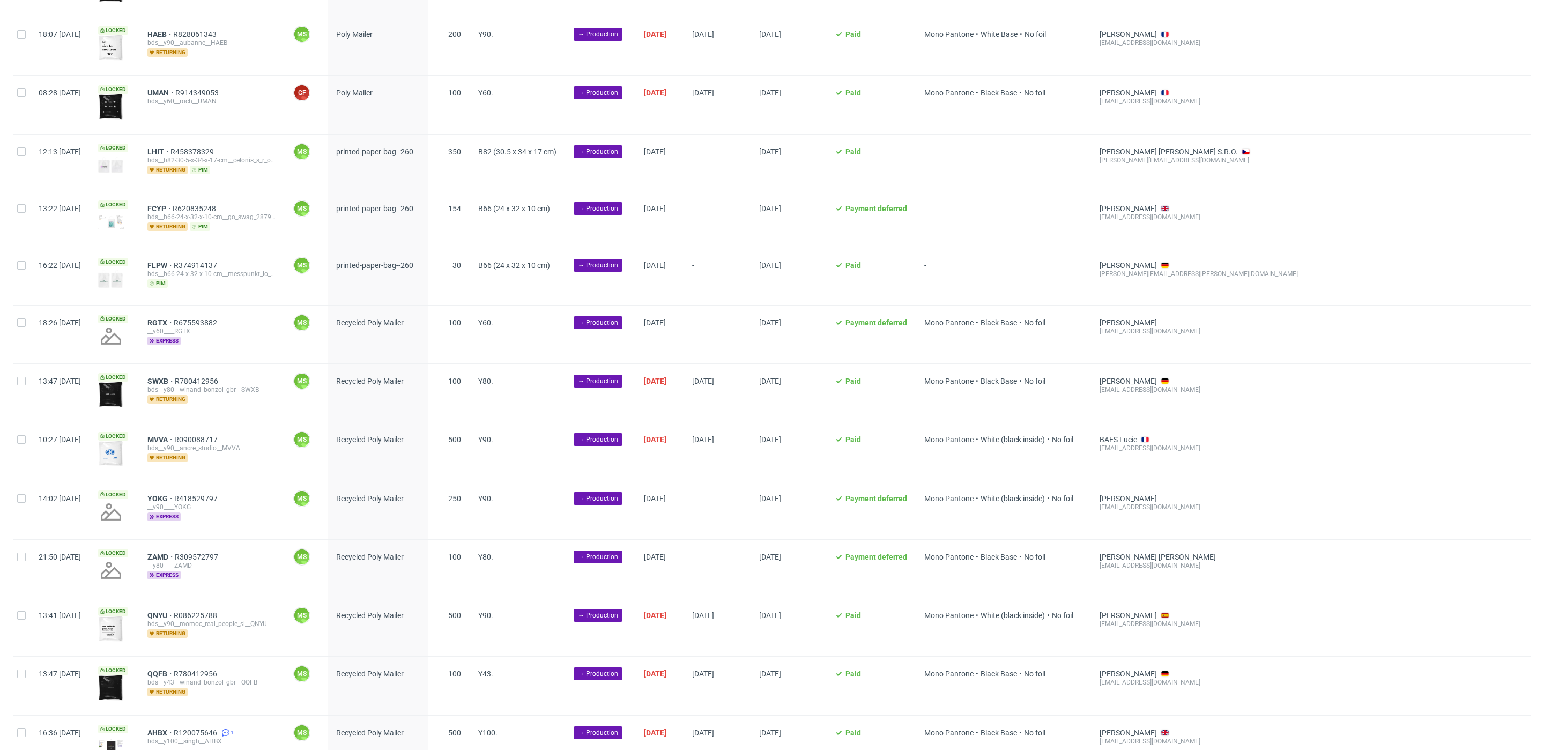
scroll to position [423, 0]
click at [24, 150] on input "checkbox" at bounding box center [21, 151] width 9 height 9
checkbox input "true"
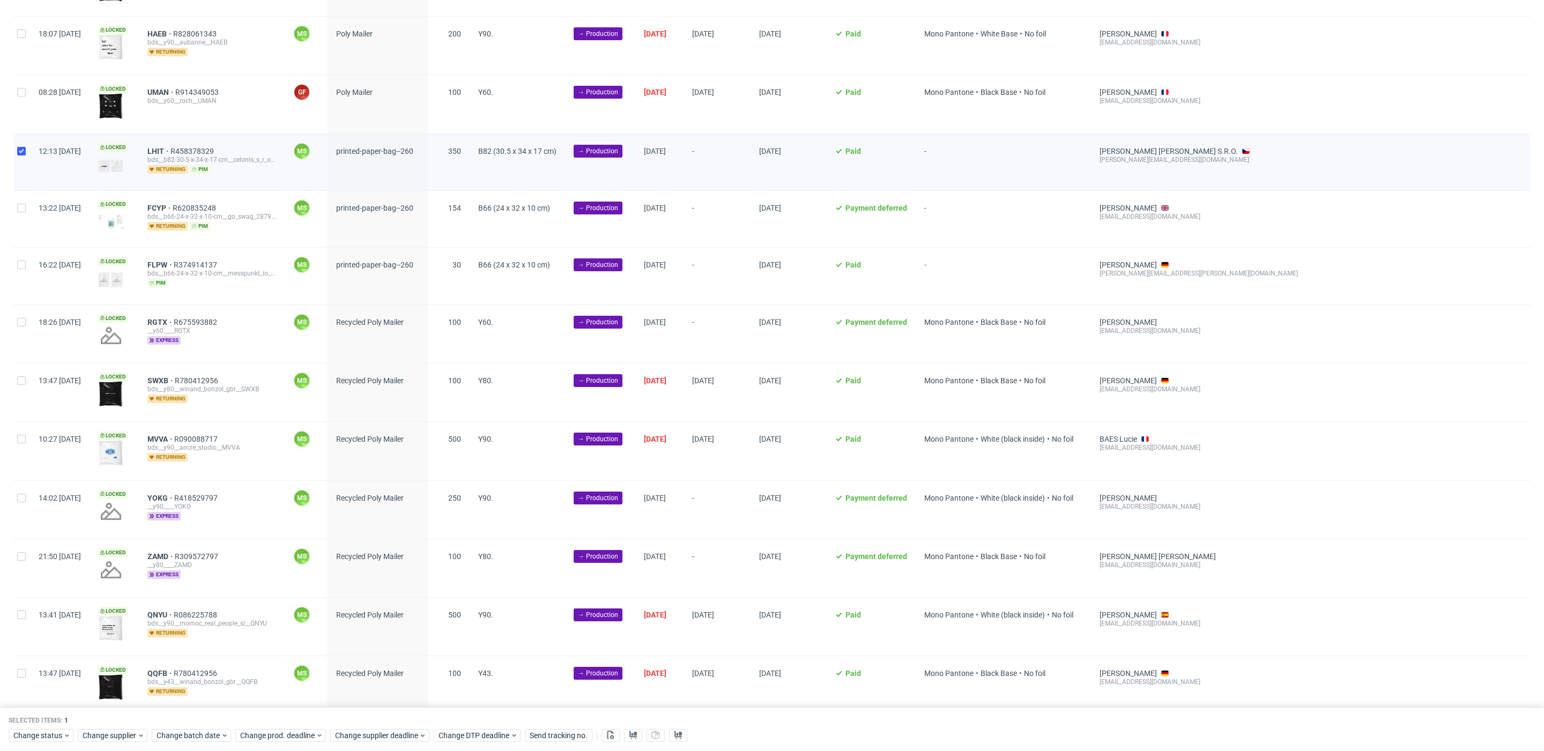
drag, startPoint x: 19, startPoint y: 208, endPoint x: 28, endPoint y: 237, distance: 30.5
click at [19, 209] on div at bounding box center [21, 219] width 17 height 56
checkbox input "true"
click at [23, 260] on input "checkbox" at bounding box center [21, 264] width 9 height 9
checkbox input "true"
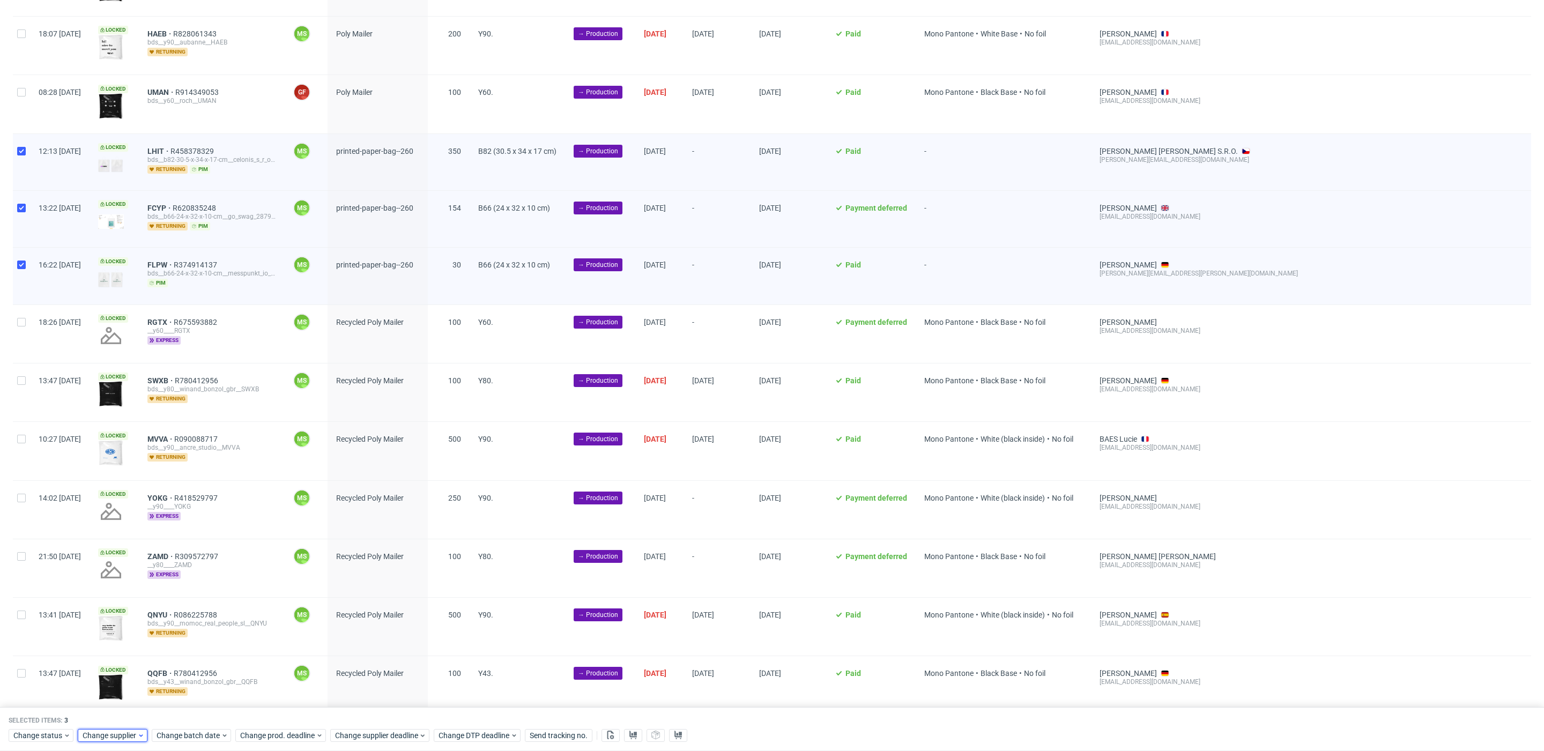
click at [107, 736] on span "Change supplier" at bounding box center [110, 735] width 55 height 11
click at [114, 736] on span "Change supplier" at bounding box center [110, 735] width 55 height 11
click at [176, 737] on span "Change batch date" at bounding box center [189, 735] width 64 height 11
drag, startPoint x: 207, startPoint y: 677, endPoint x: 266, endPoint y: 708, distance: 66.4
click at [208, 678] on span "30" at bounding box center [206, 677] width 9 height 11
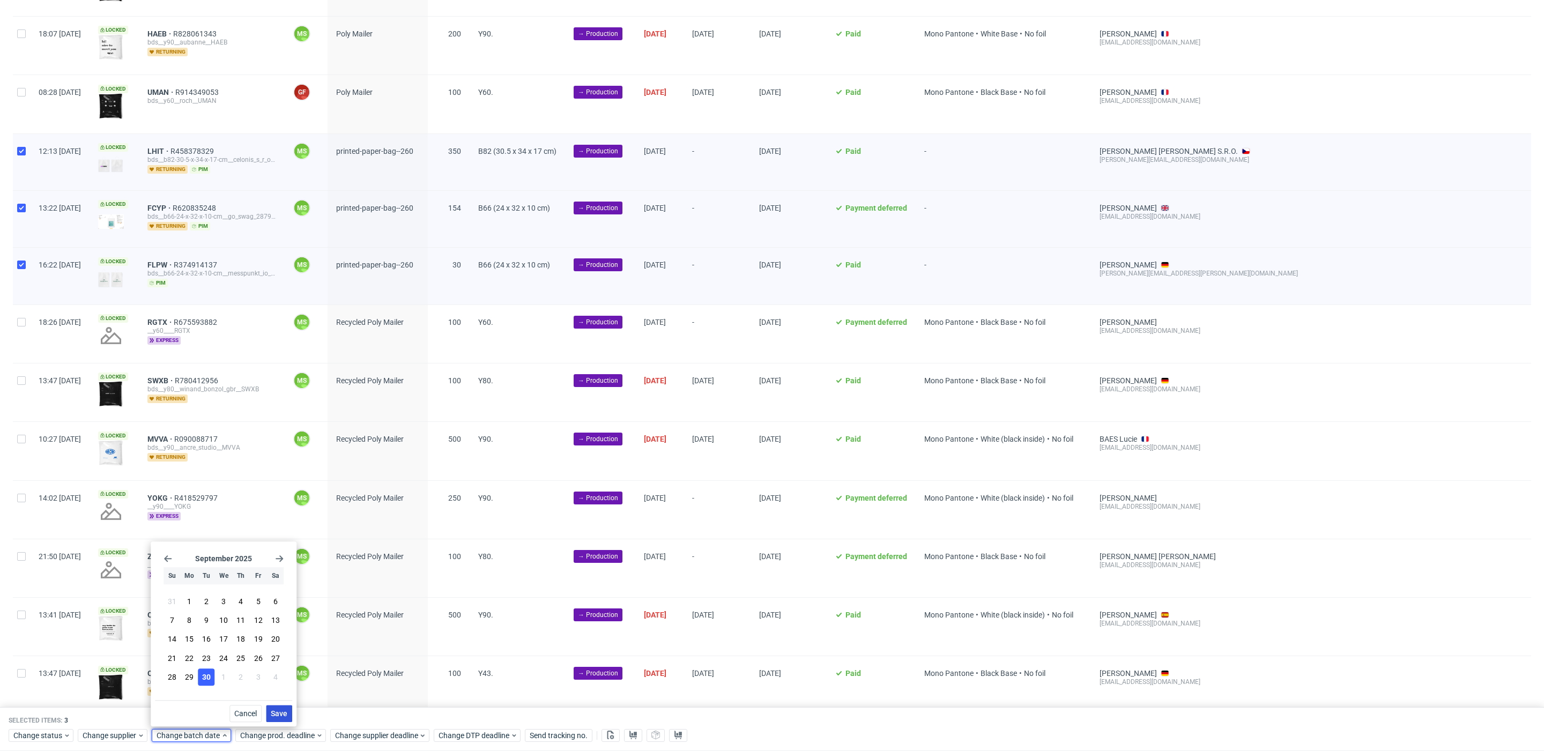
click at [271, 713] on span "Save" at bounding box center [279, 714] width 17 height 8
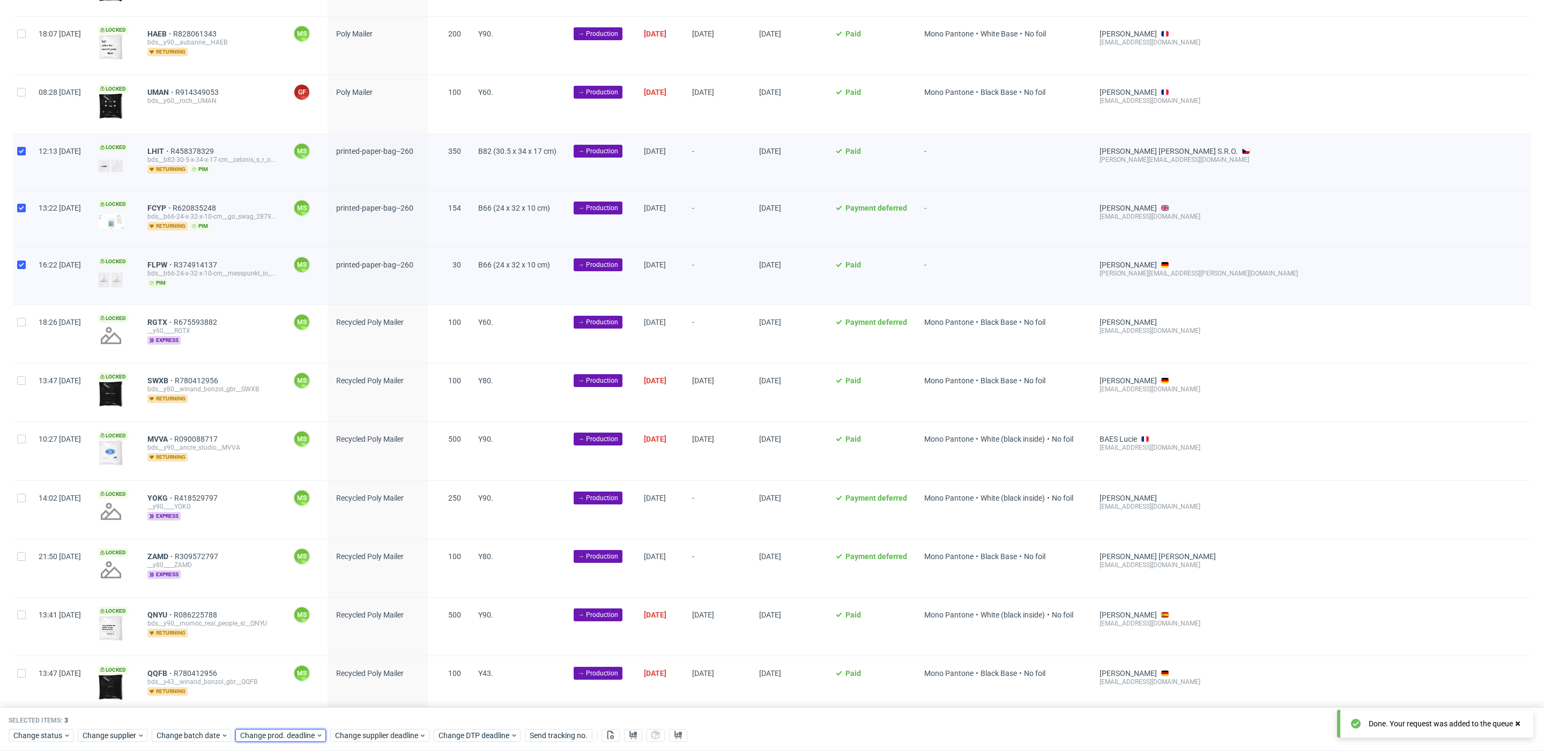
click at [281, 729] on div "Change prod. deadline" at bounding box center [280, 735] width 91 height 13
click at [363, 559] on use "Go forward 1 month" at bounding box center [363, 558] width 8 height 6
click at [279, 621] on button "6" at bounding box center [272, 620] width 17 height 17
click at [362, 710] on span "Save" at bounding box center [362, 714] width 17 height 8
drag, startPoint x: 375, startPoint y: 735, endPoint x: 378, endPoint y: 728, distance: 7.0
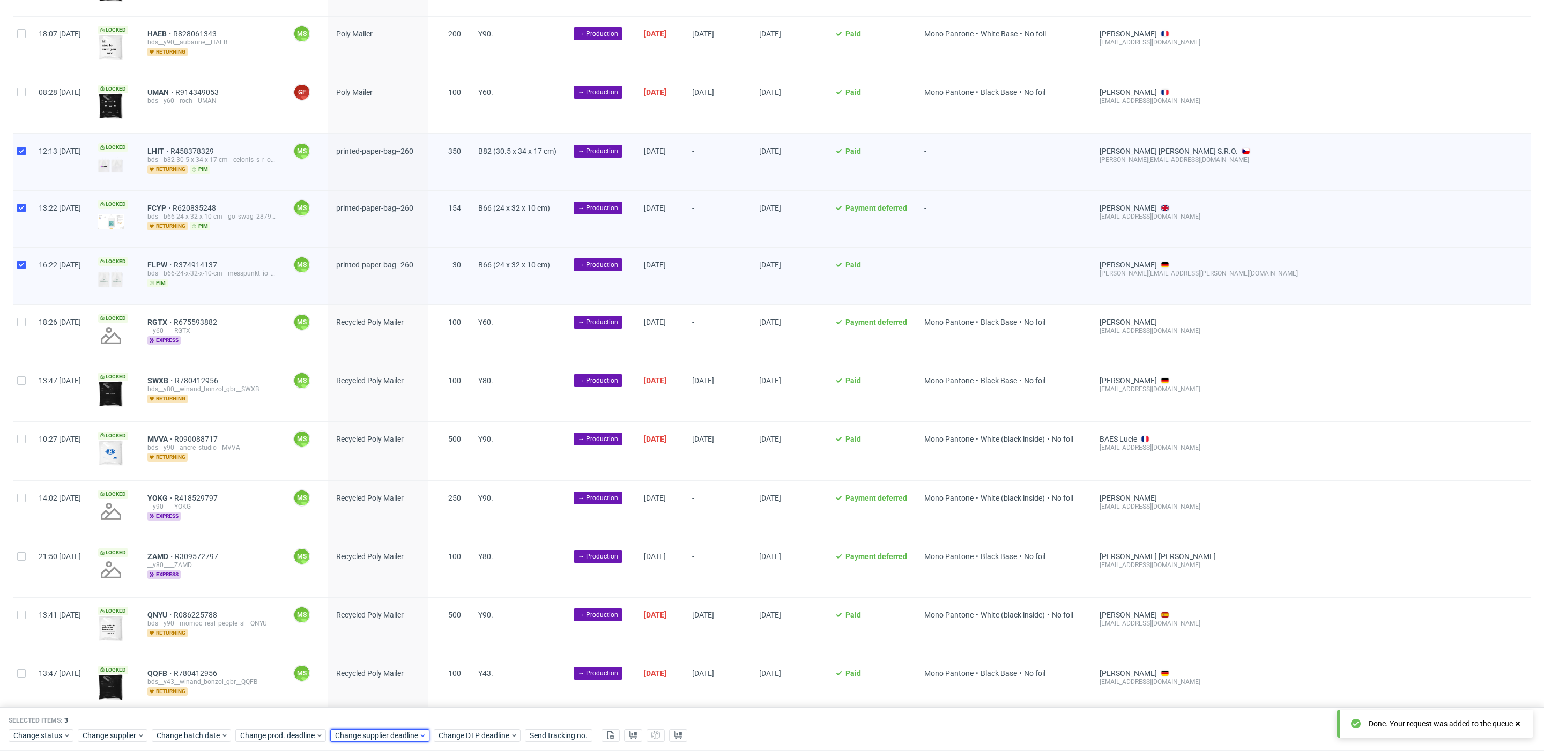
click at [376, 732] on span "Change supplier deadline" at bounding box center [377, 735] width 84 height 11
click at [456, 560] on icon "Go forward 1 month" at bounding box center [457, 558] width 9 height 9
drag, startPoint x: 362, startPoint y: 622, endPoint x: 389, endPoint y: 647, distance: 36.8
click at [364, 624] on button "6" at bounding box center [367, 620] width 17 height 17
click at [449, 712] on span "Save" at bounding box center [457, 714] width 17 height 8
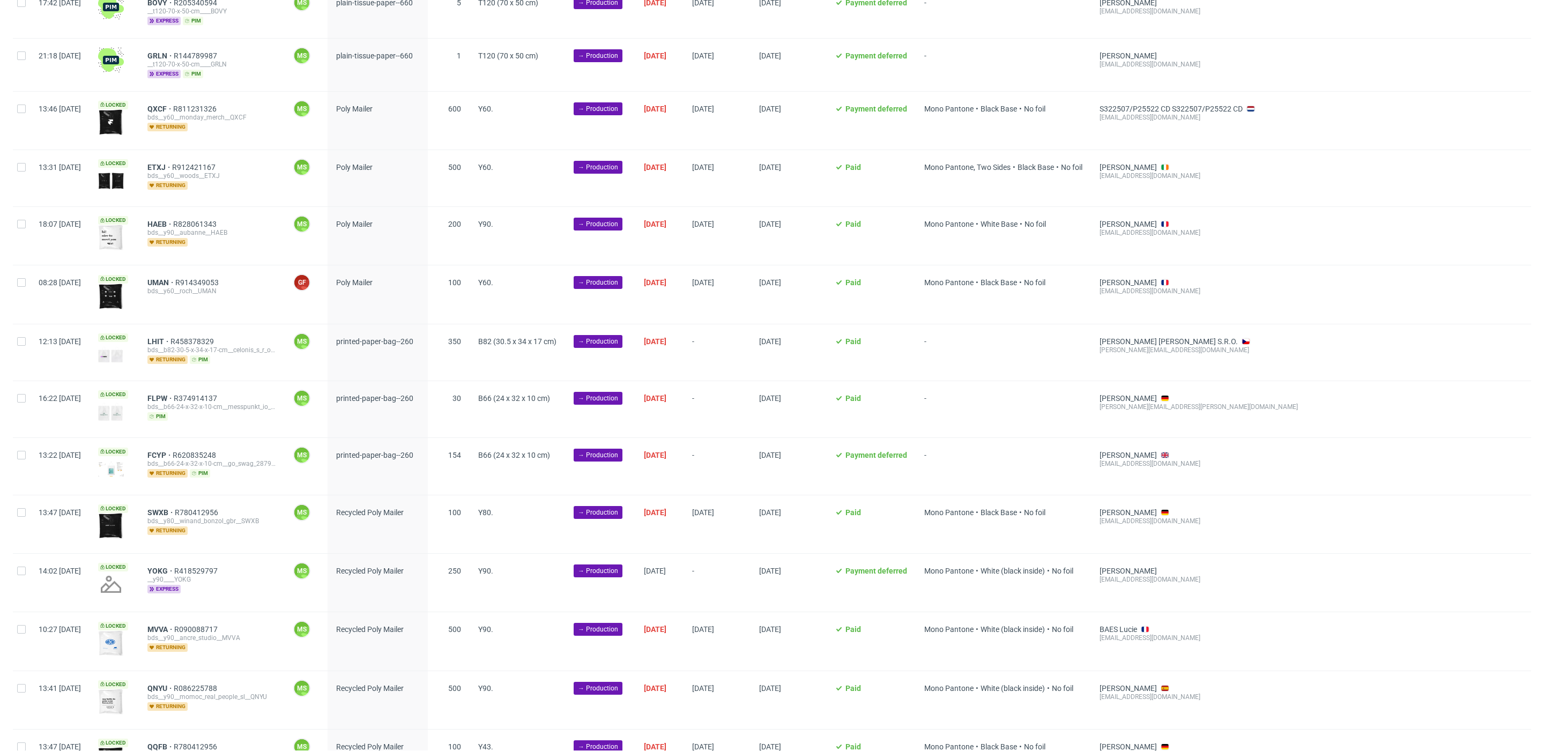
scroll to position [232, 0]
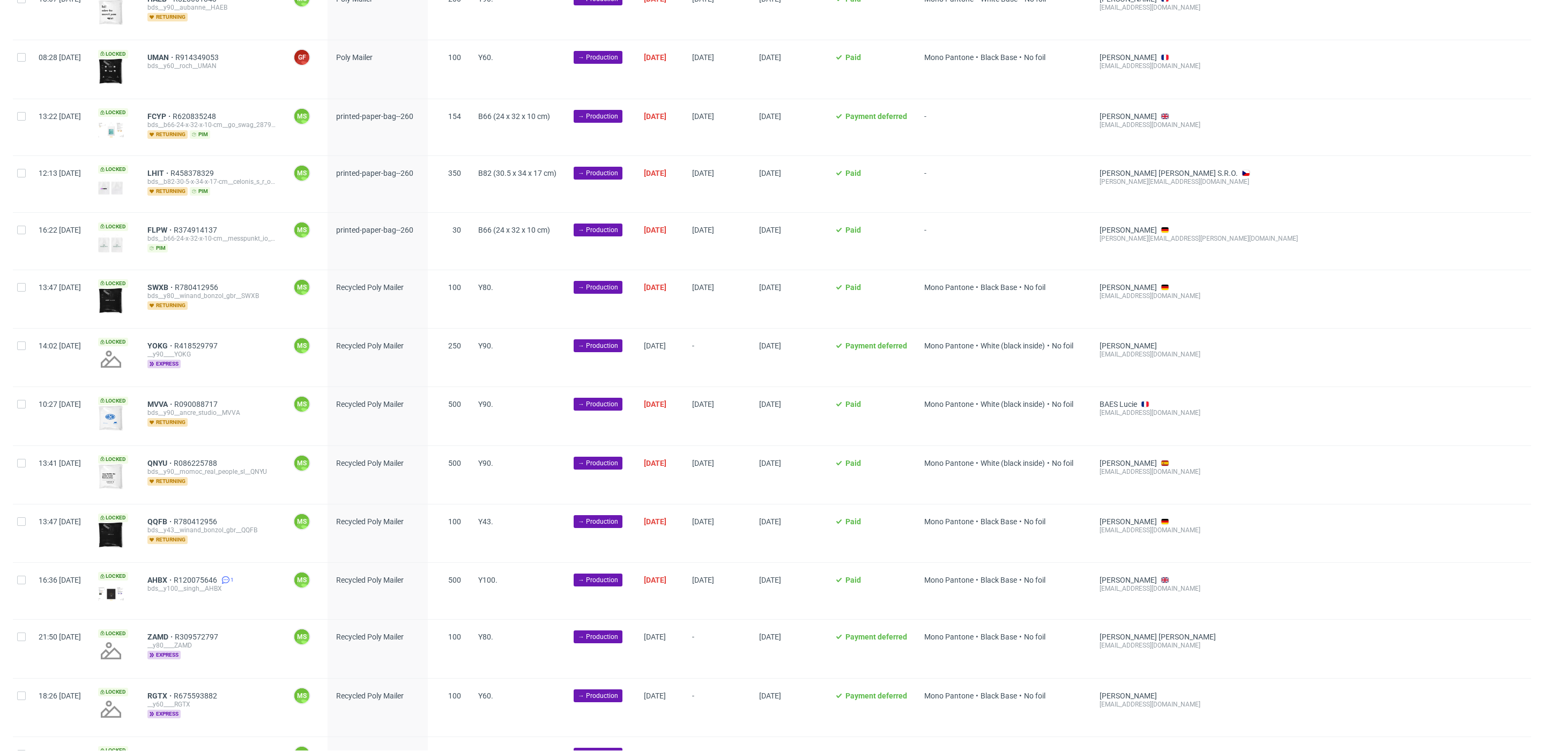
scroll to position [478, 0]
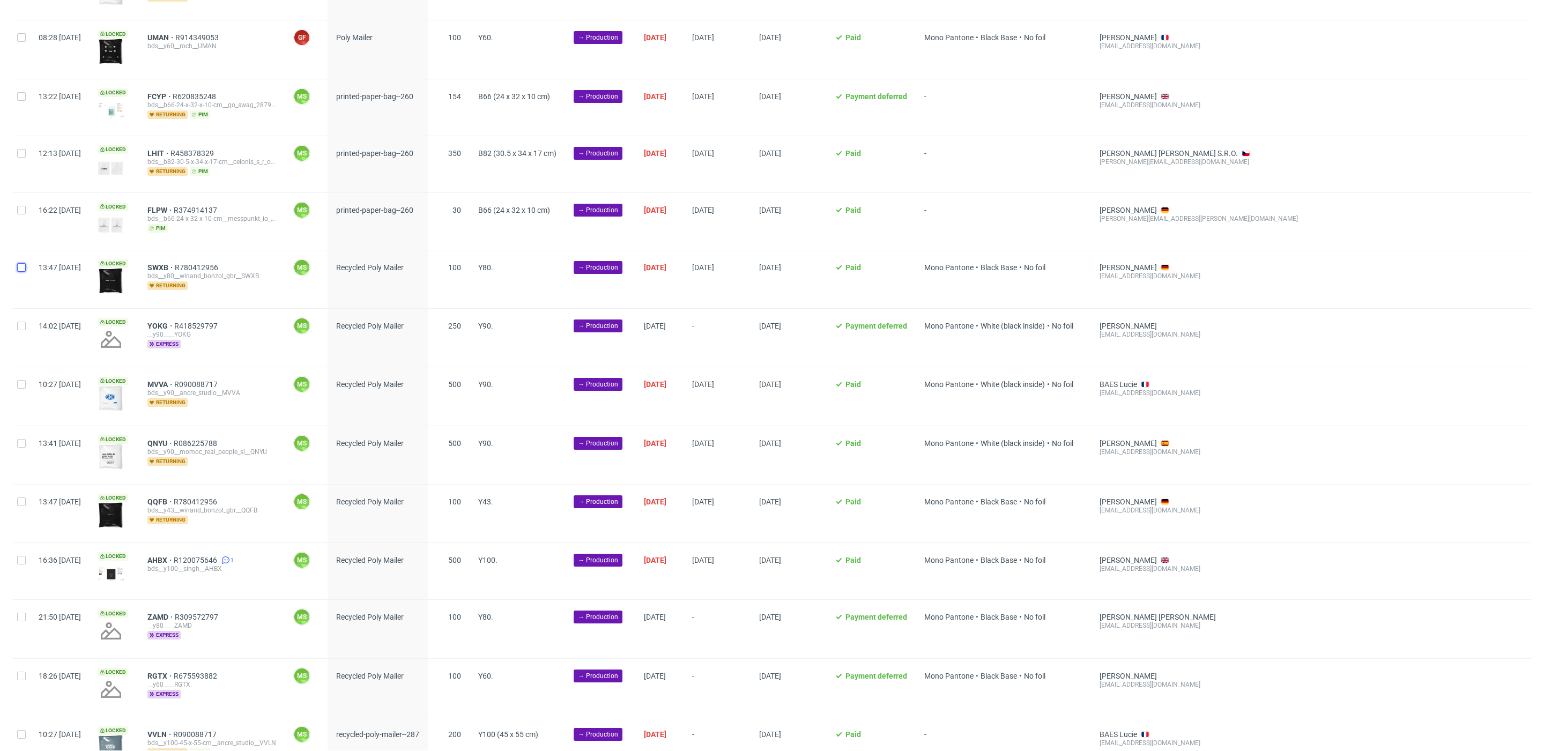
click at [19, 263] on input "checkbox" at bounding box center [21, 267] width 9 height 9
checkbox input "true"
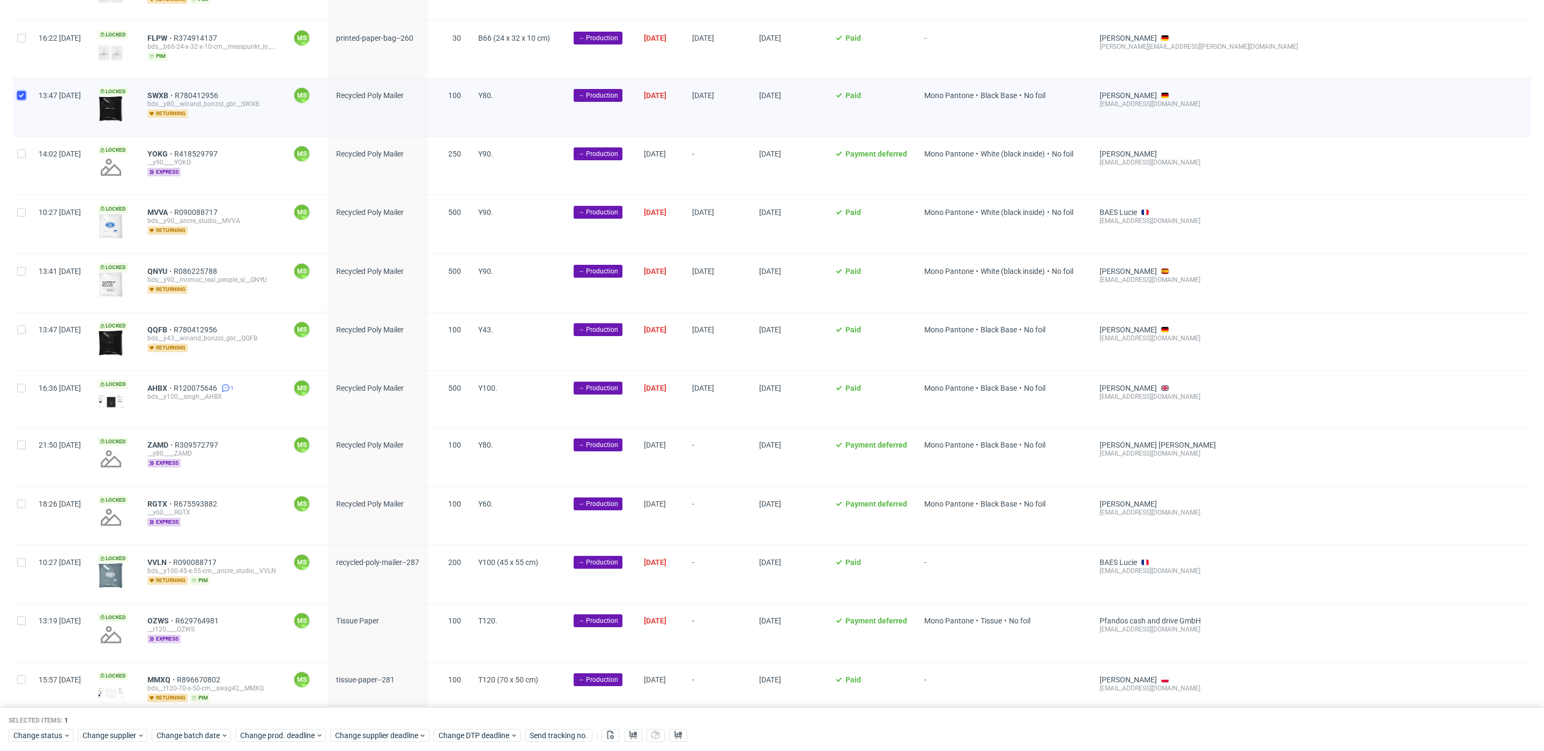
scroll to position [656, 0]
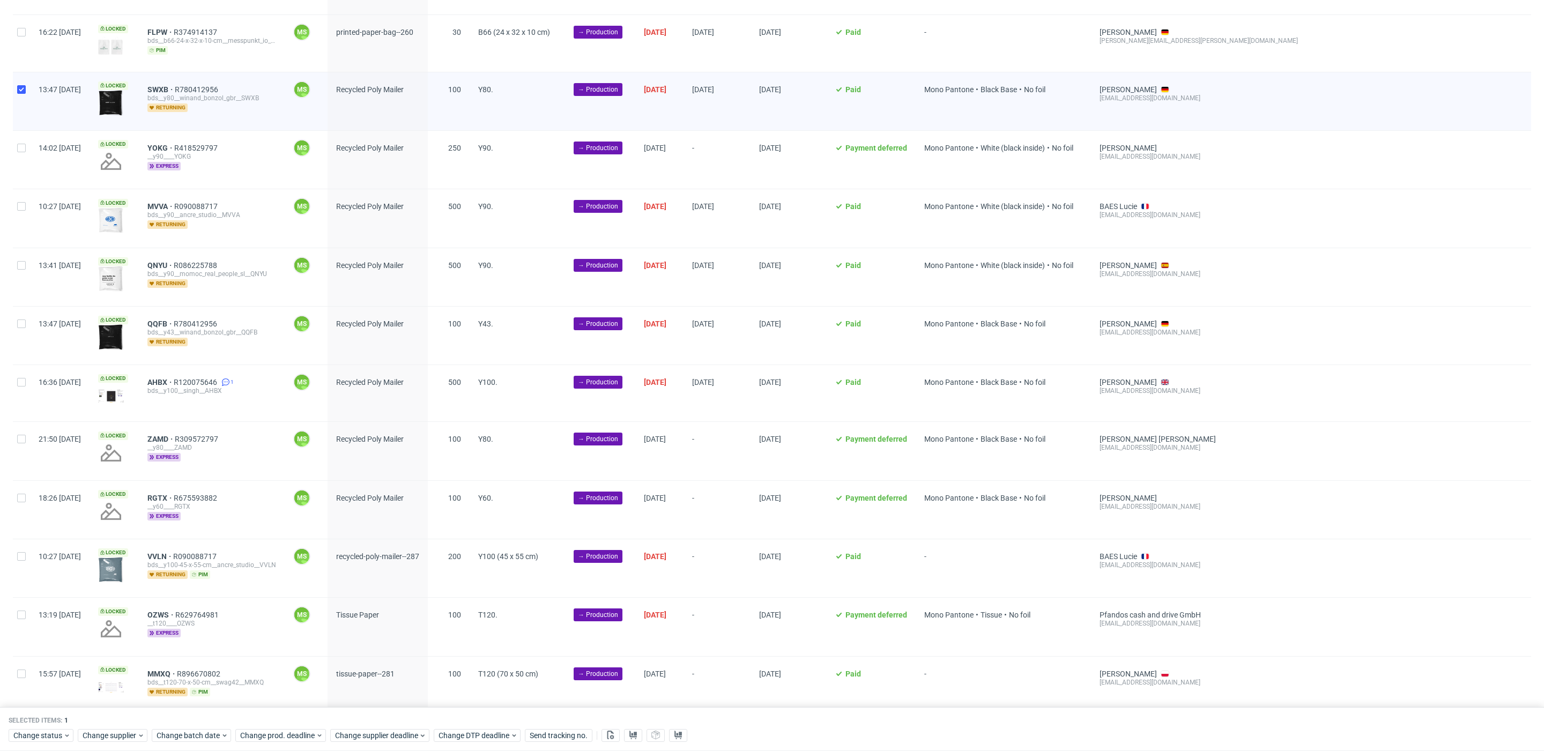
drag, startPoint x: 21, startPoint y: 483, endPoint x: 24, endPoint y: 448, distance: 35.5
click at [22, 482] on div at bounding box center [21, 510] width 17 height 58
checkbox input "true"
drag, startPoint x: 21, startPoint y: 429, endPoint x: 23, endPoint y: 418, distance: 11.3
click at [23, 425] on div at bounding box center [21, 451] width 17 height 58
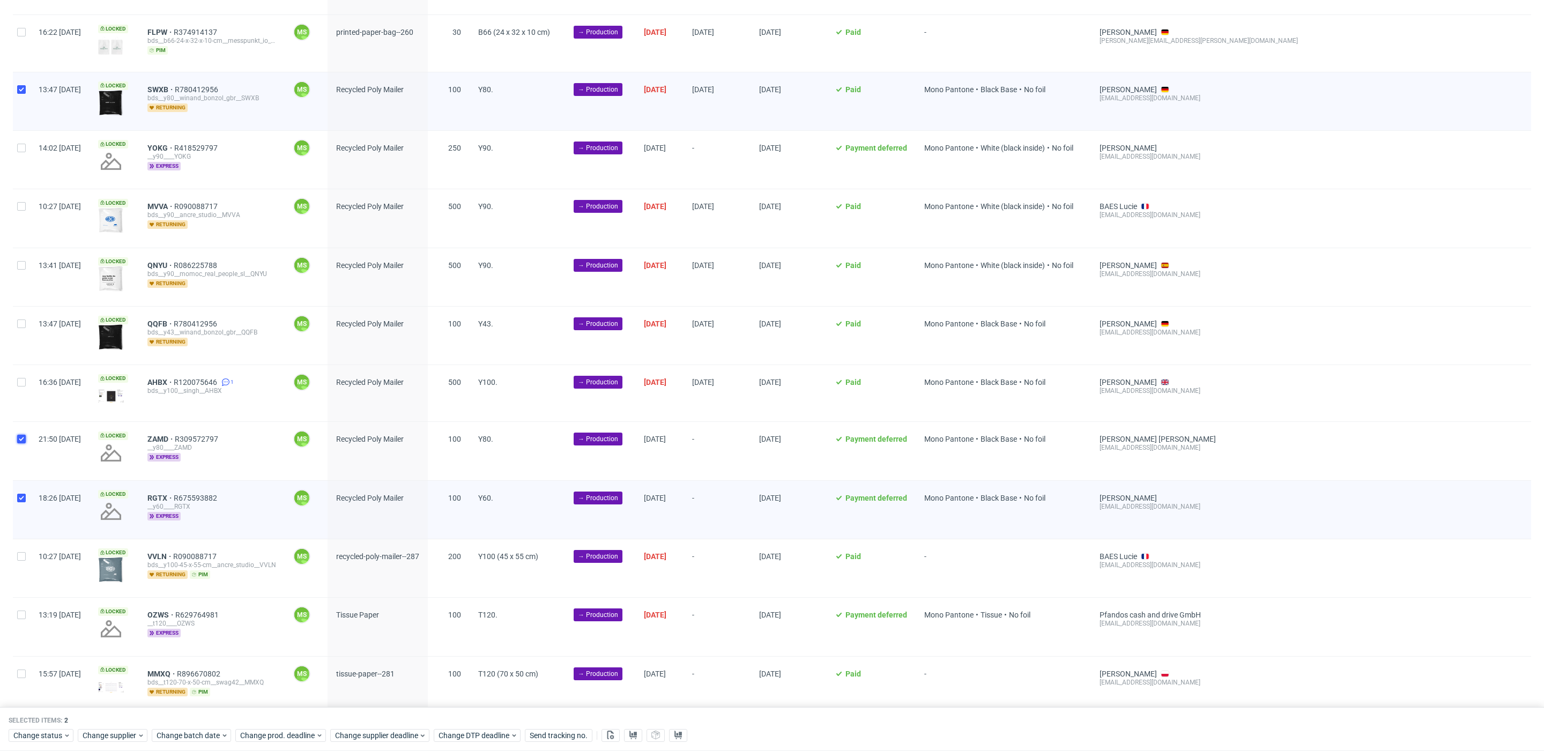
checkbox input "true"
drag, startPoint x: 23, startPoint y: 378, endPoint x: 21, endPoint y: 345, distance: 33.3
click at [22, 378] on input "checkbox" at bounding box center [21, 382] width 9 height 9
checkbox input "true"
click at [22, 322] on div at bounding box center [21, 336] width 17 height 58
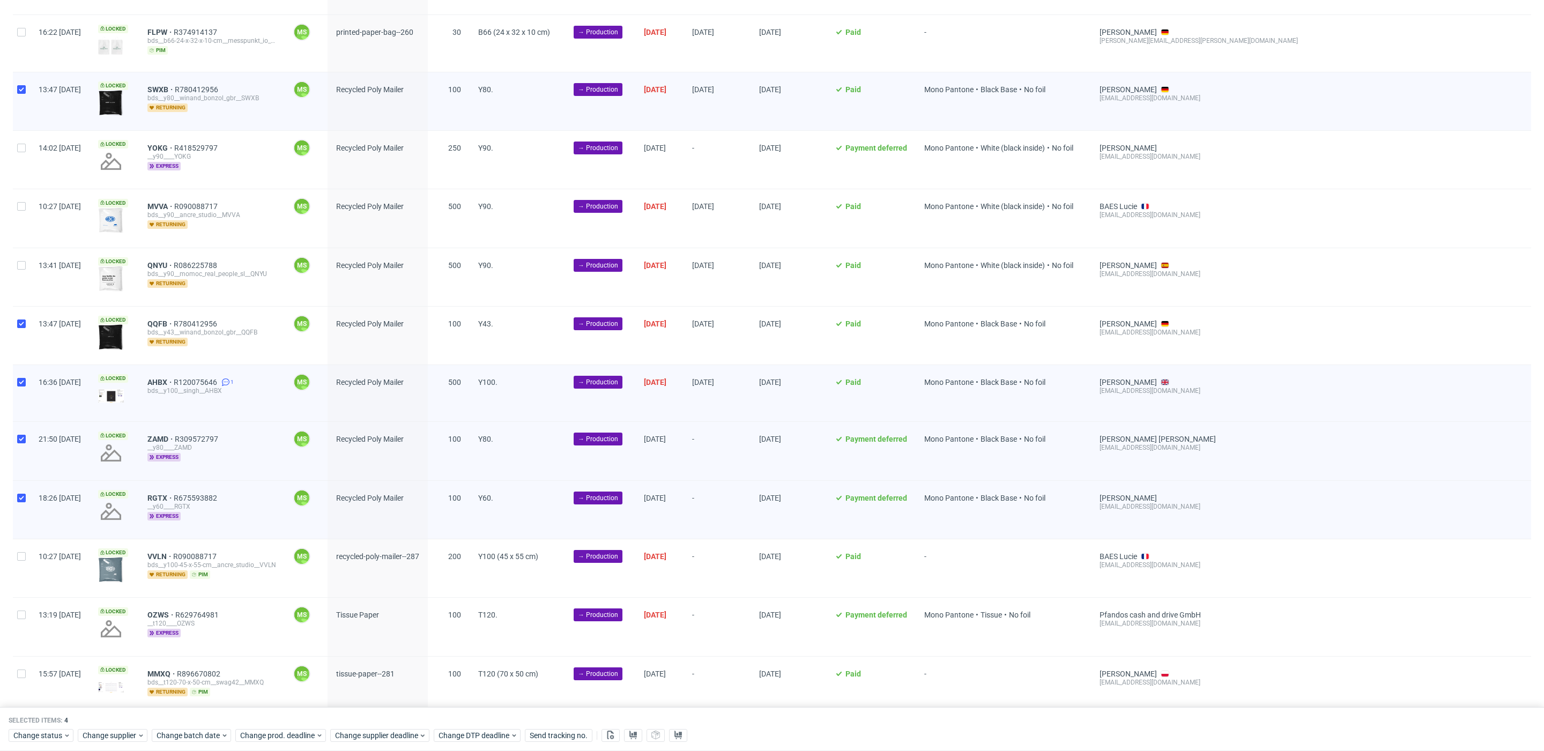
checkbox input "true"
click at [21, 261] on input "checkbox" at bounding box center [21, 265] width 9 height 9
checkbox input "true"
click at [21, 211] on div at bounding box center [21, 218] width 17 height 58
checkbox input "true"
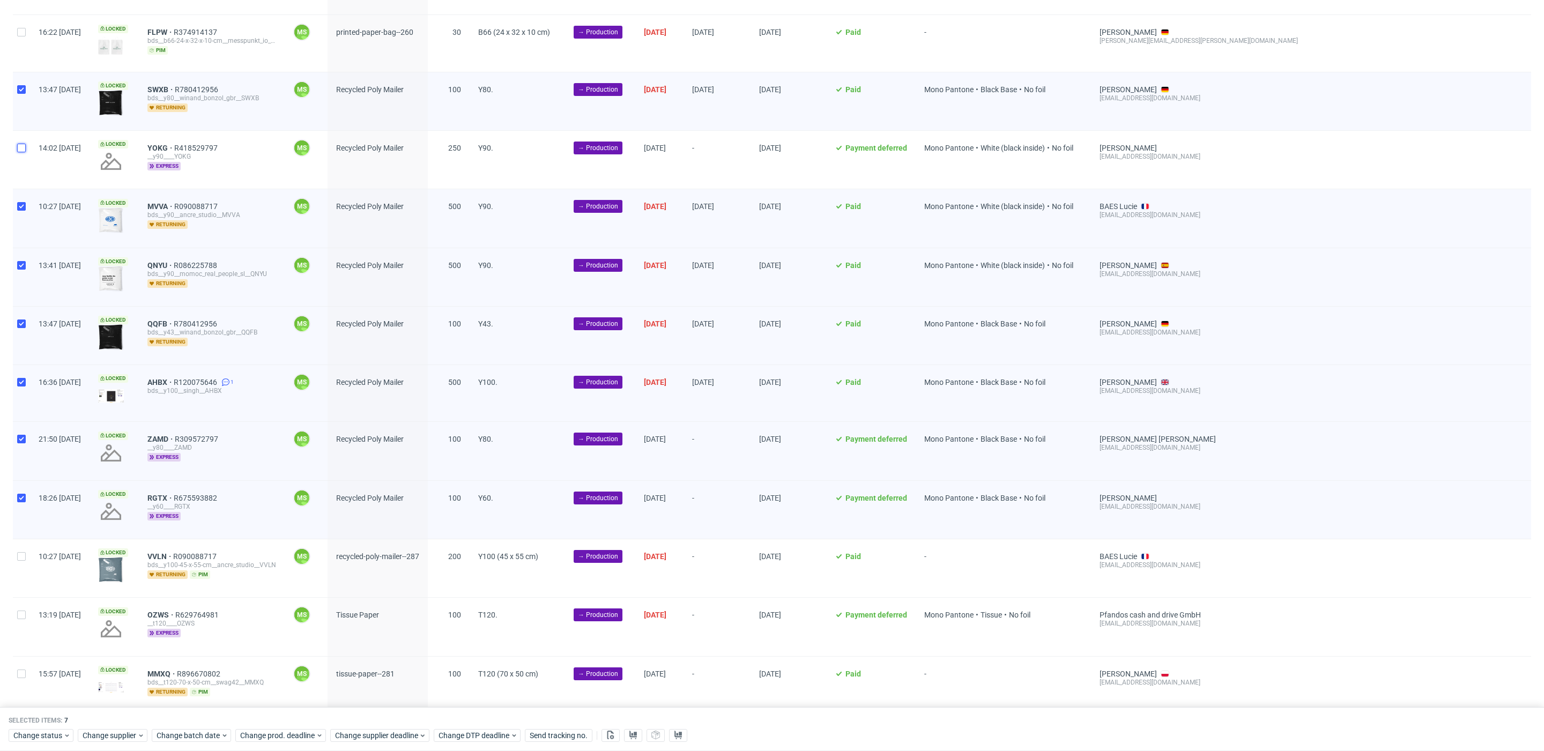
click at [21, 144] on input "checkbox" at bounding box center [21, 148] width 9 height 9
checkbox input "true"
click at [201, 733] on span "Change batch date" at bounding box center [189, 735] width 64 height 11
click at [205, 673] on span "30" at bounding box center [206, 677] width 9 height 11
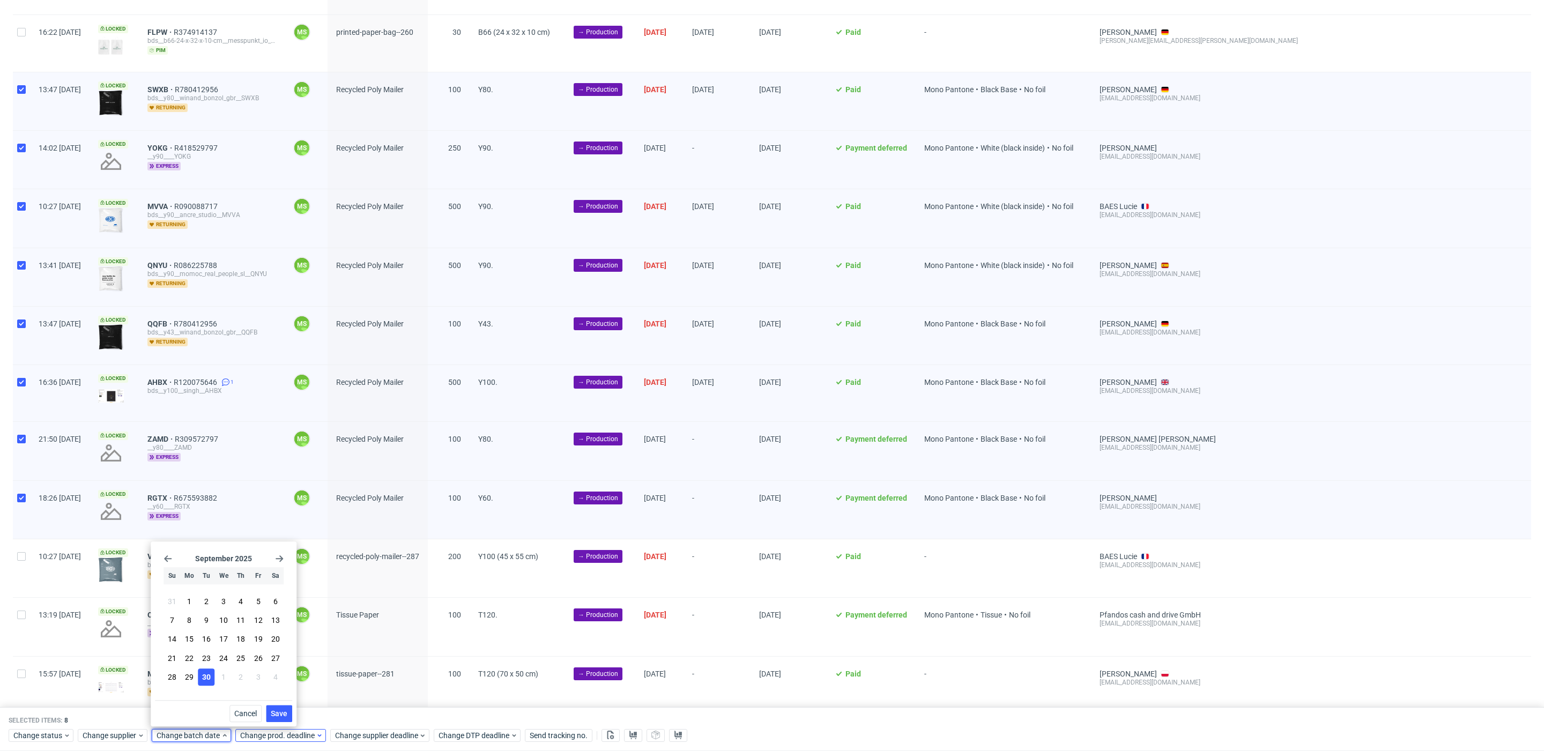
drag, startPoint x: 278, startPoint y: 711, endPoint x: 286, endPoint y: 728, distance: 19.2
click at [278, 711] on span "Save" at bounding box center [279, 714] width 17 height 8
drag, startPoint x: 286, startPoint y: 728, endPoint x: 308, endPoint y: 692, distance: 42.6
click at [287, 727] on div "Change status Change supplier Change batch date Change prod. deadline Change su…" at bounding box center [772, 735] width 1527 height 16
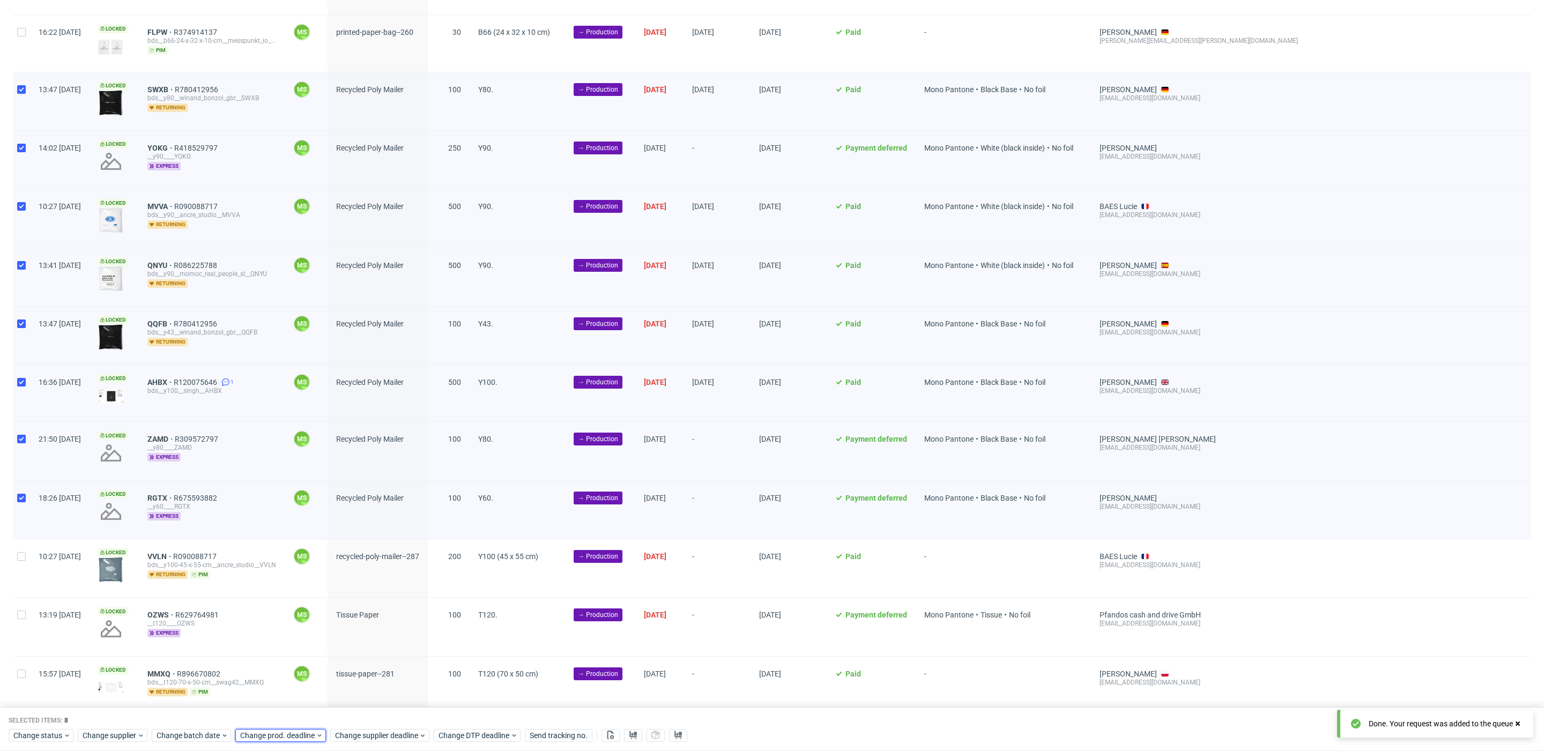
click at [299, 731] on span "Change prod. deadline" at bounding box center [278, 735] width 76 height 11
click at [365, 558] on use "Go forward 1 month" at bounding box center [363, 558] width 8 height 6
click at [292, 620] on button "7" at bounding box center [289, 620] width 17 height 17
click at [373, 714] on button "Save" at bounding box center [362, 713] width 26 height 17
click at [376, 735] on span "Change supplier deadline" at bounding box center [377, 735] width 84 height 11
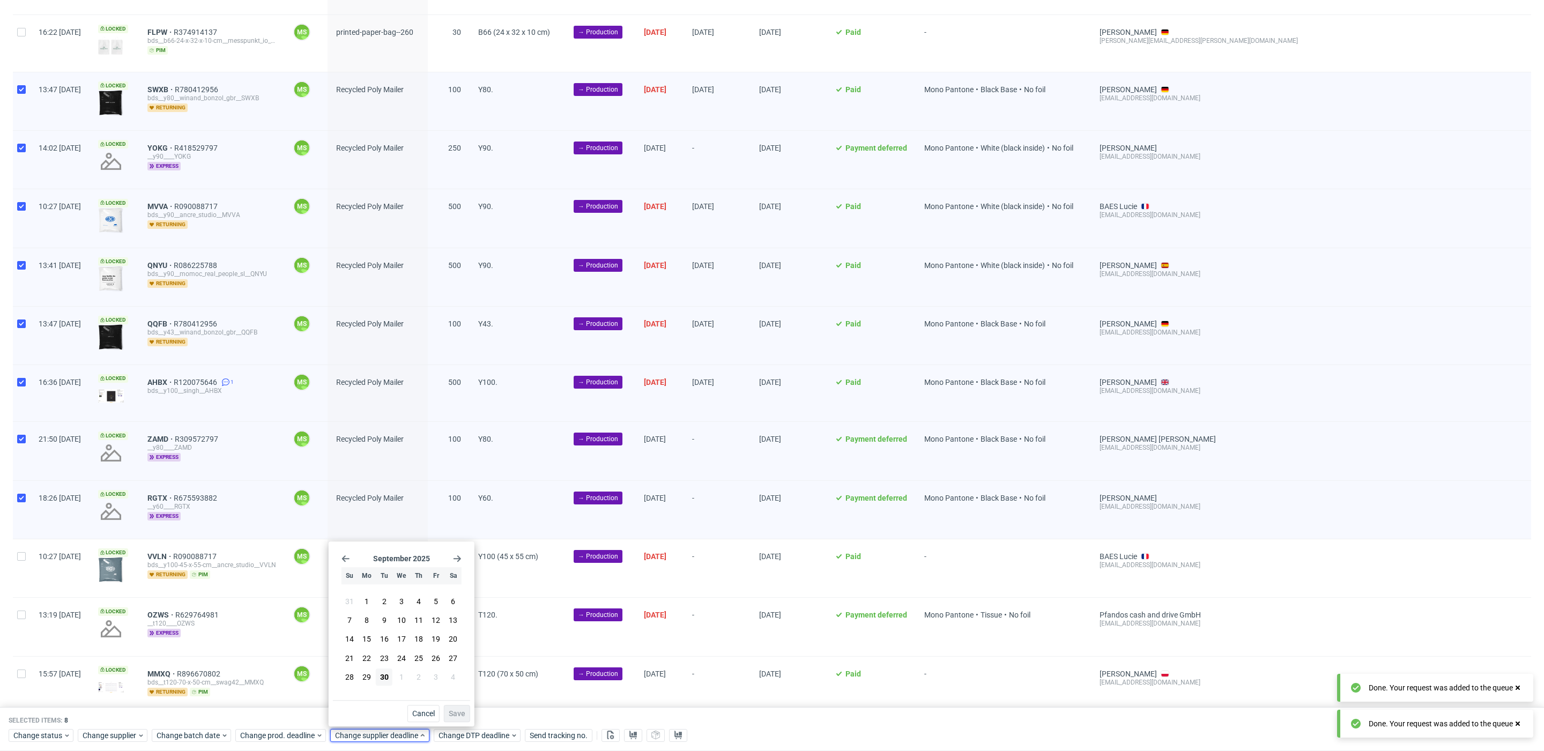
click at [460, 558] on icon "Go forward 1 month" at bounding box center [457, 558] width 9 height 9
click at [381, 624] on button "7" at bounding box center [384, 620] width 17 height 17
drag, startPoint x: 461, startPoint y: 712, endPoint x: 454, endPoint y: 661, distance: 50.9
click at [461, 712] on span "Save" at bounding box center [457, 714] width 17 height 8
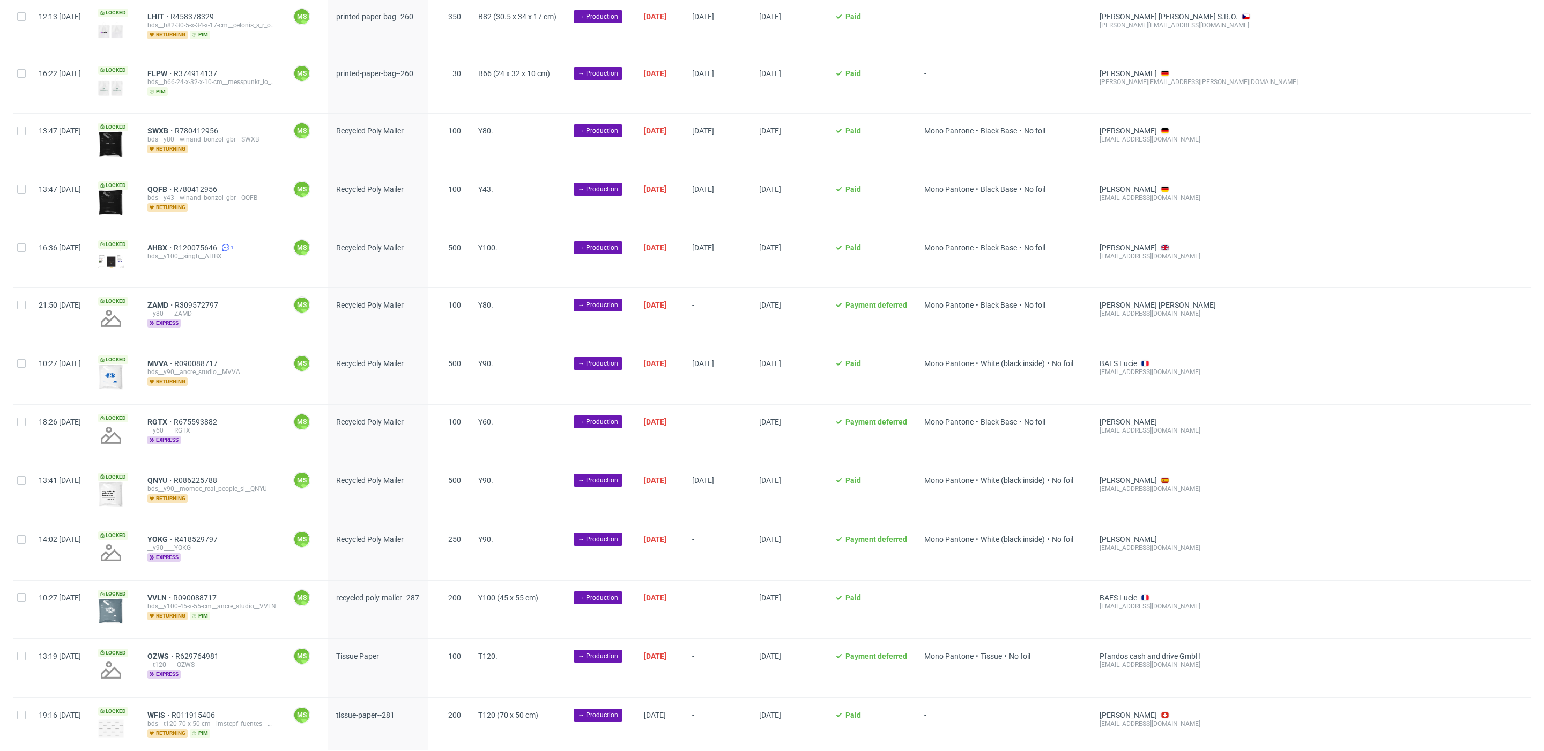
scroll to position [616, 0]
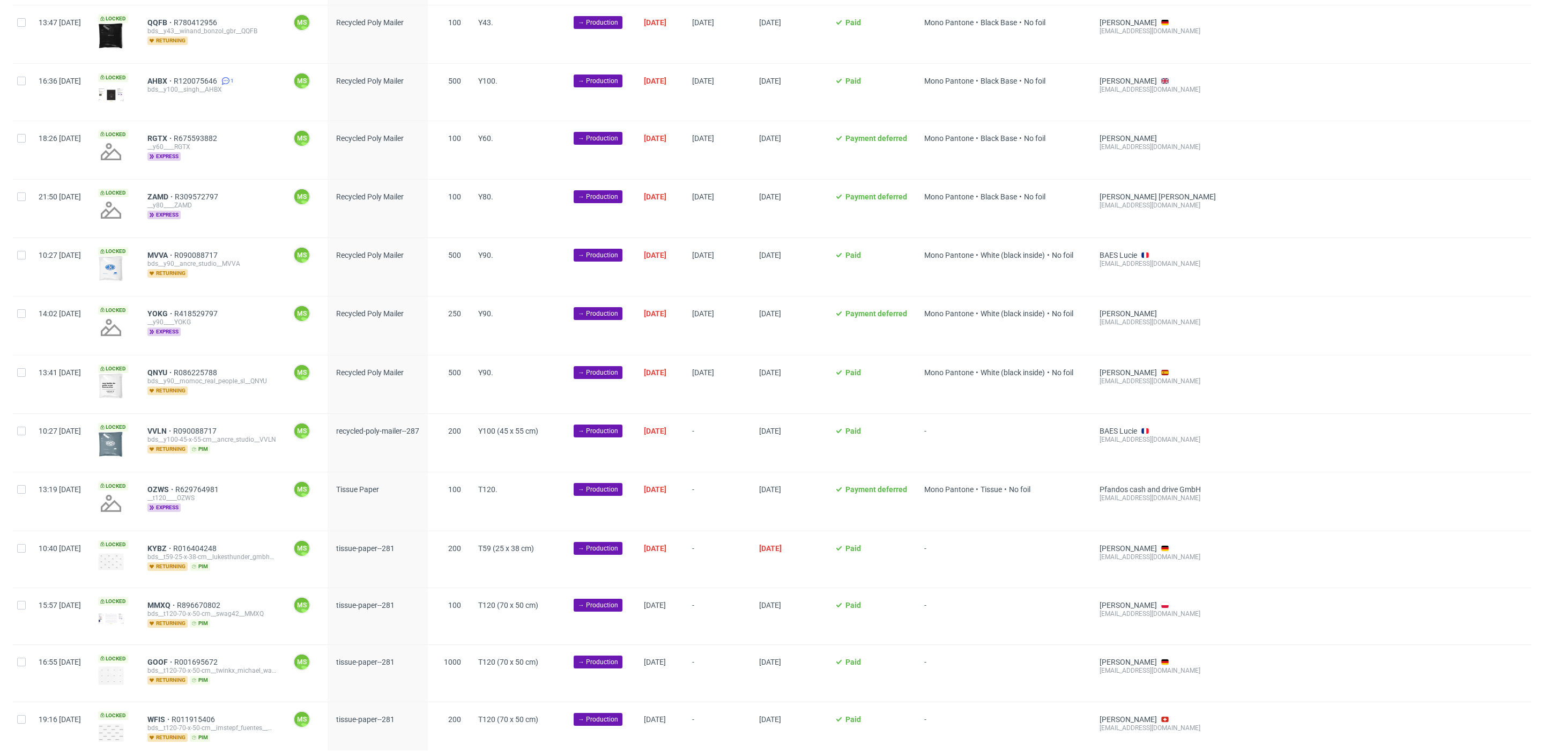
scroll to position [814, 0]
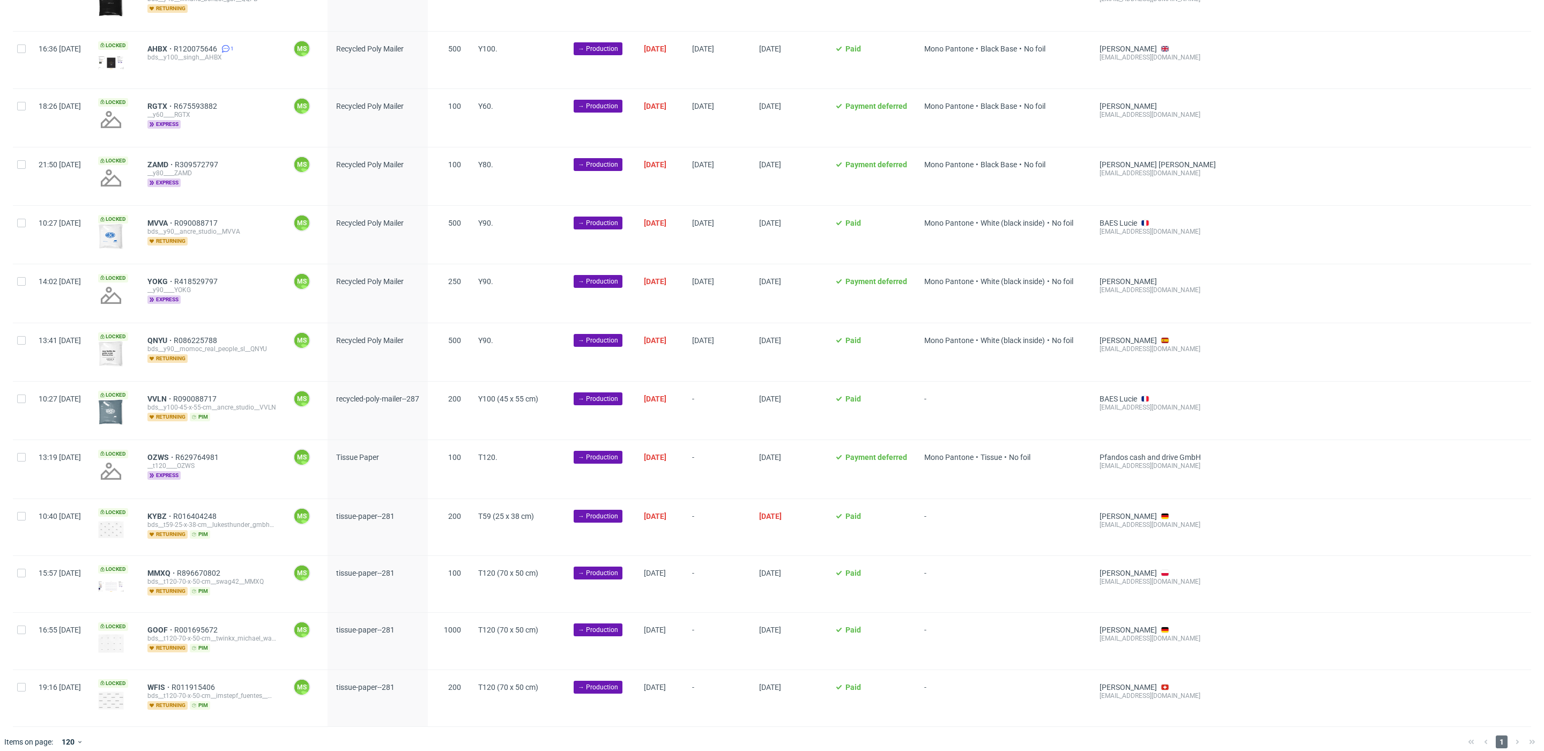
click at [26, 393] on div at bounding box center [21, 411] width 17 height 58
checkbox input "true"
click at [180, 733] on span "Change batch date" at bounding box center [189, 735] width 64 height 11
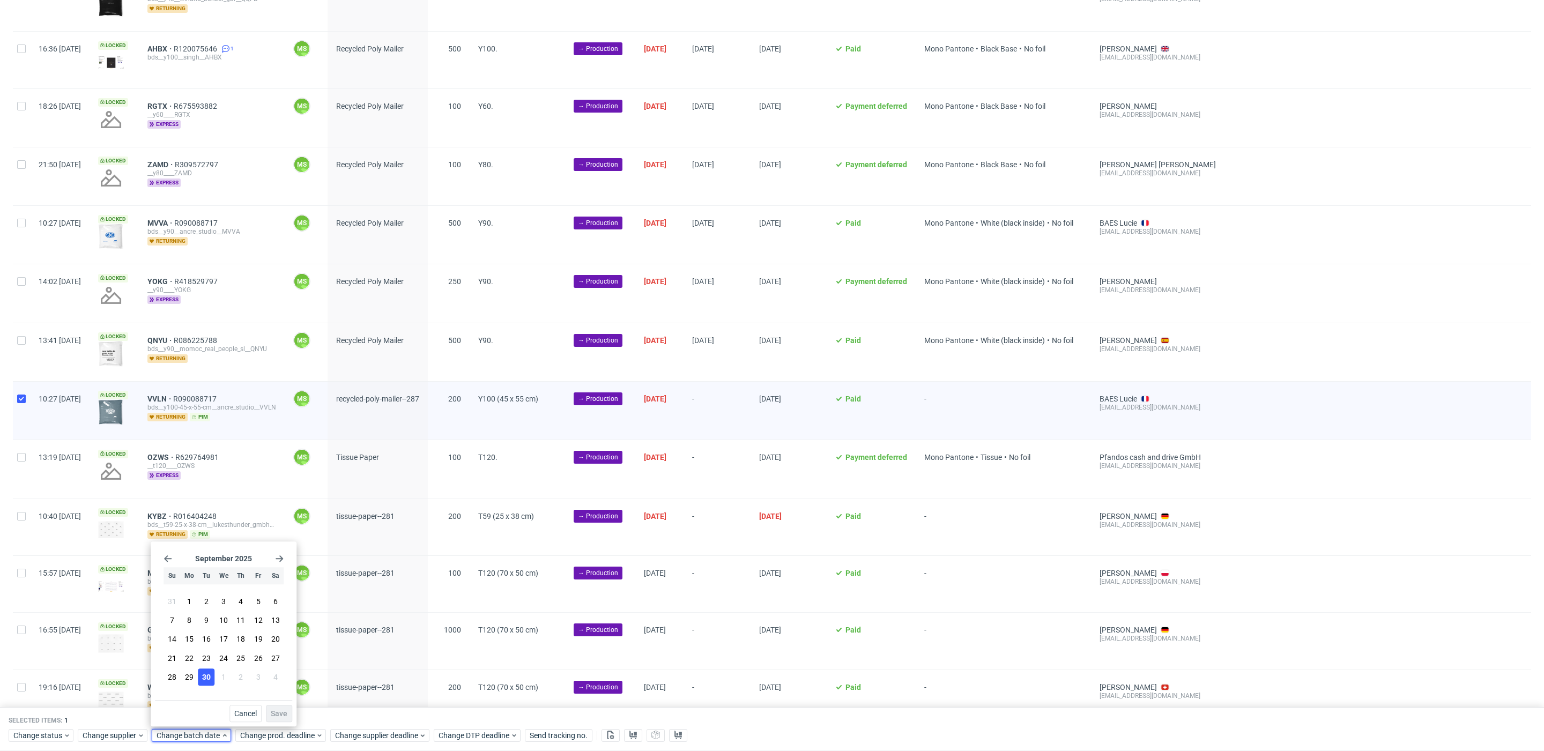
drag, startPoint x: 202, startPoint y: 680, endPoint x: 208, endPoint y: 681, distance: 6.5
click at [204, 680] on span "30" at bounding box center [206, 677] width 9 height 11
click at [274, 713] on span "Save" at bounding box center [279, 714] width 17 height 8
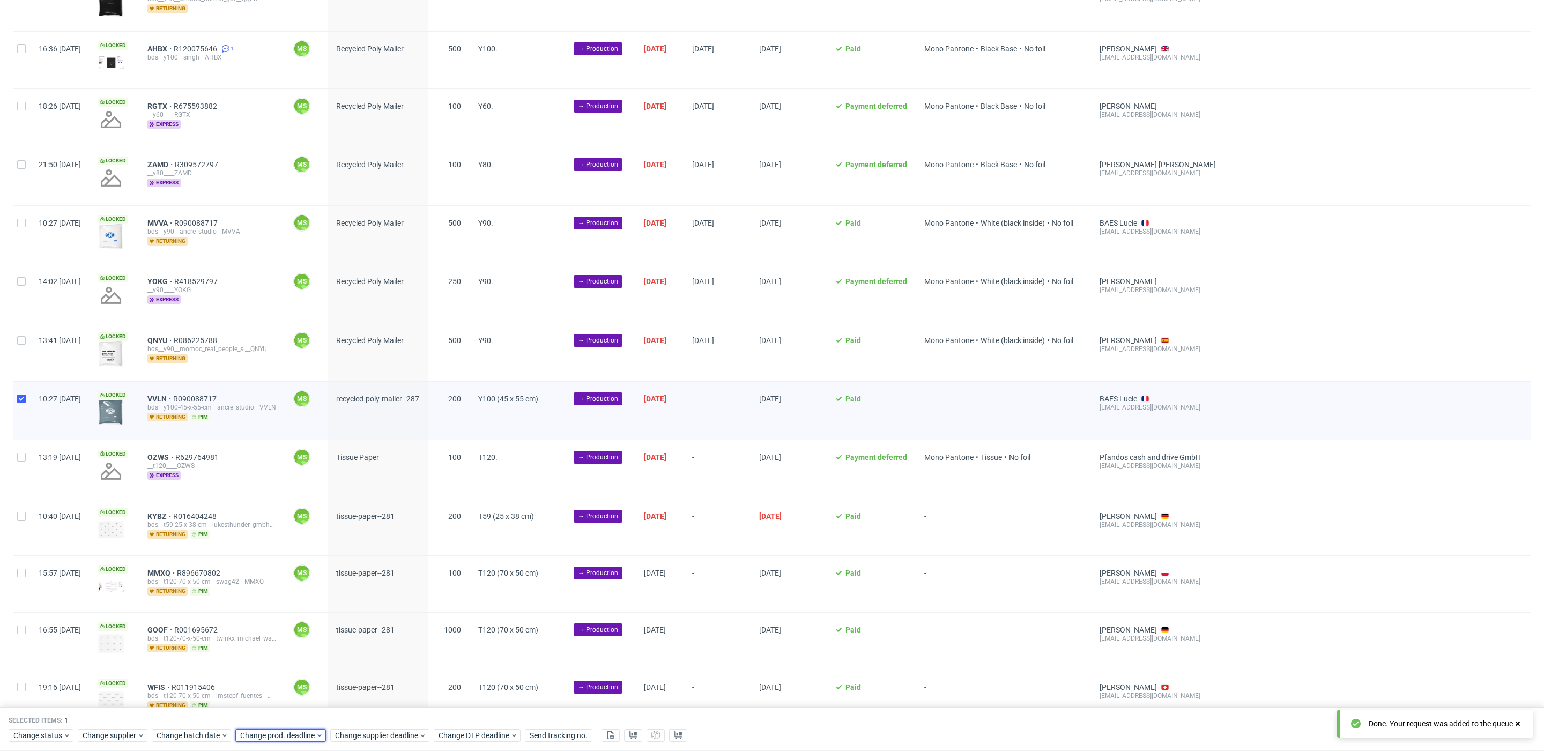
click at [280, 733] on span "Change prod. deadline" at bounding box center [278, 735] width 76 height 11
click at [361, 556] on icon "Go forward 1 month" at bounding box center [362, 558] width 9 height 9
drag, startPoint x: 296, startPoint y: 617, endPoint x: 359, endPoint y: 708, distance: 110.2
click at [296, 617] on button "7" at bounding box center [289, 620] width 17 height 17
drag, startPoint x: 361, startPoint y: 710, endPoint x: 367, endPoint y: 722, distance: 13.9
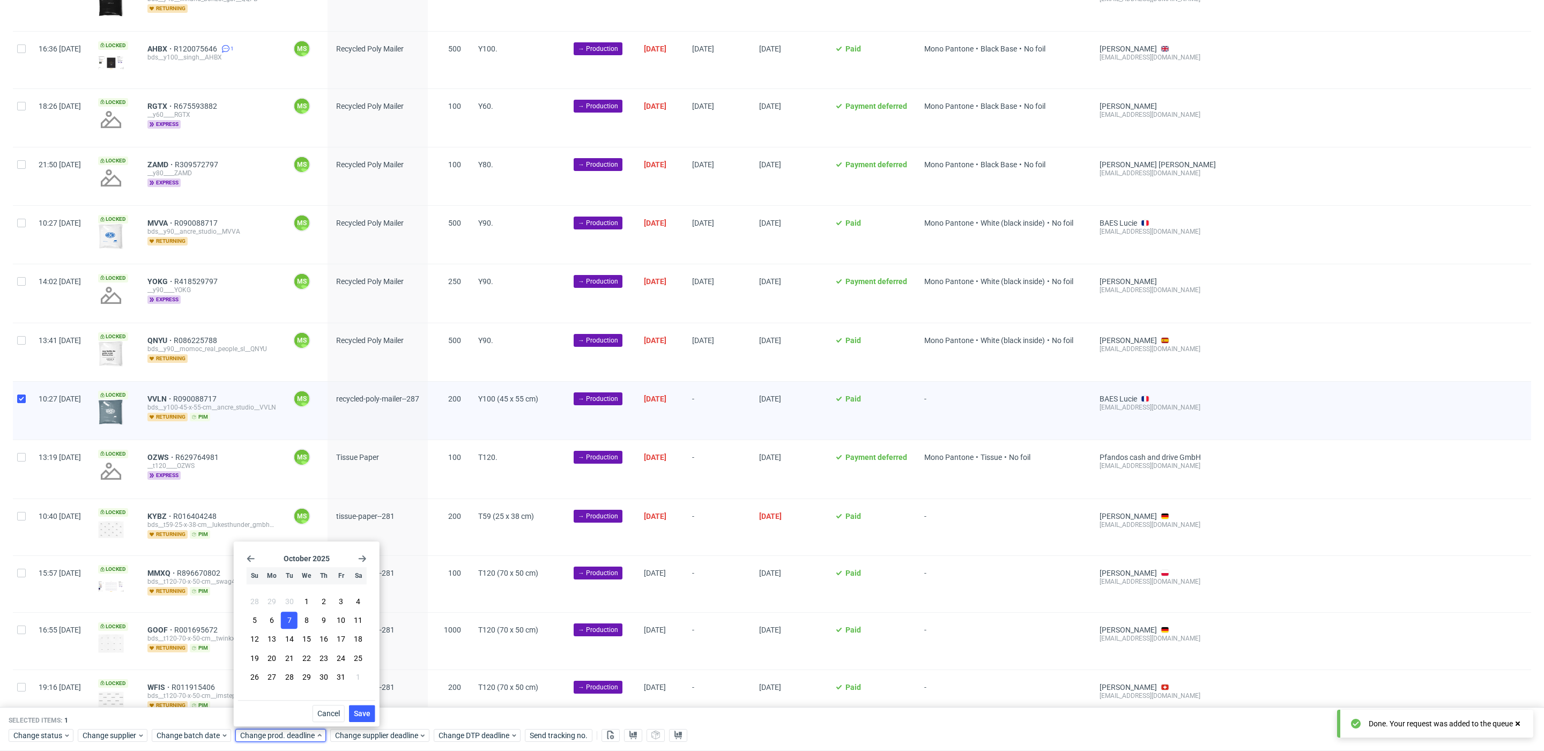
click at [363, 714] on span "Save" at bounding box center [362, 714] width 17 height 8
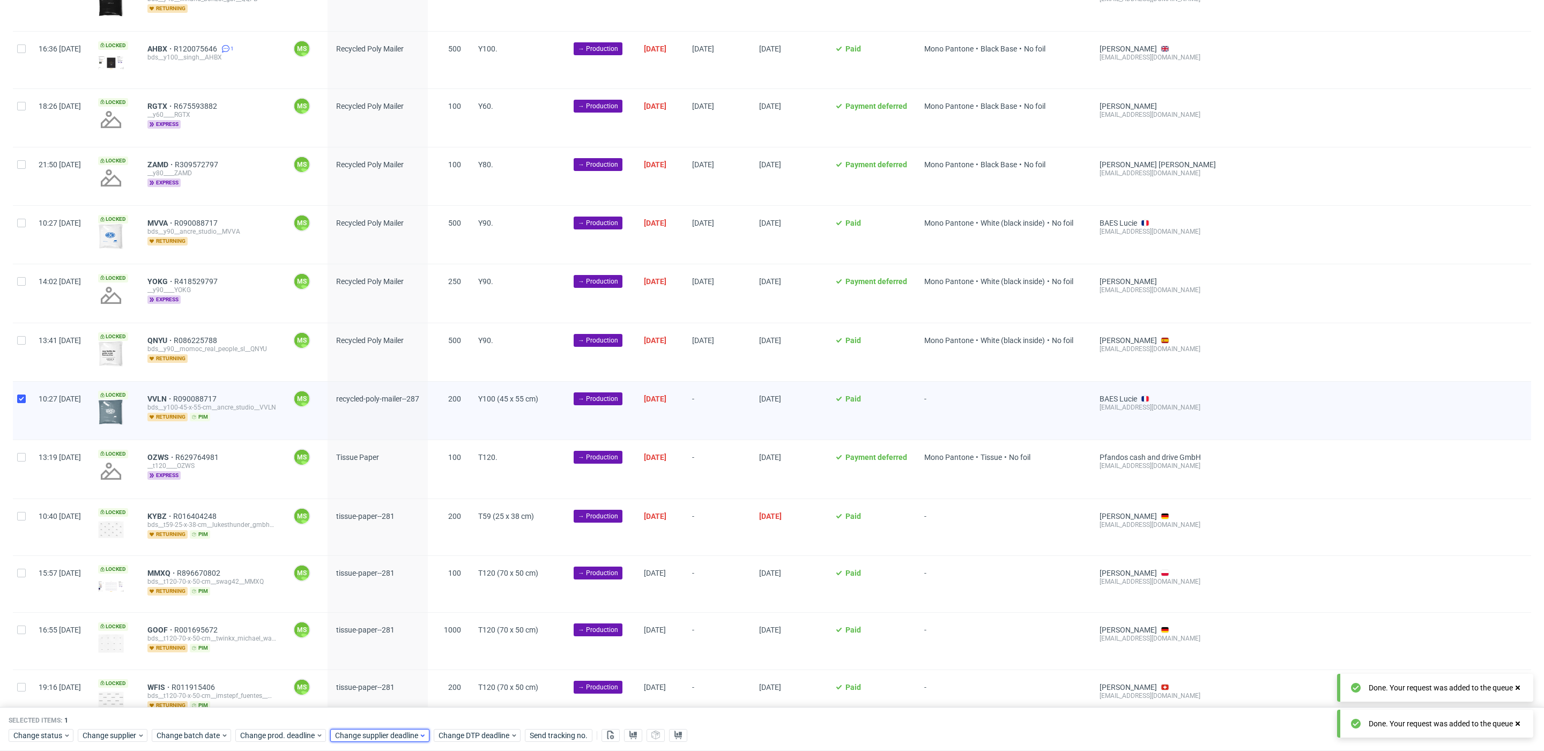
drag, startPoint x: 376, startPoint y: 735, endPoint x: 382, endPoint y: 728, distance: 9.1
click at [376, 735] on span "Change supplier deadline" at bounding box center [377, 735] width 84 height 11
click at [458, 559] on use "Go forward 1 month" at bounding box center [457, 558] width 8 height 6
click at [388, 621] on button "7" at bounding box center [384, 620] width 17 height 17
drag, startPoint x: 459, startPoint y: 712, endPoint x: 361, endPoint y: 260, distance: 462.9
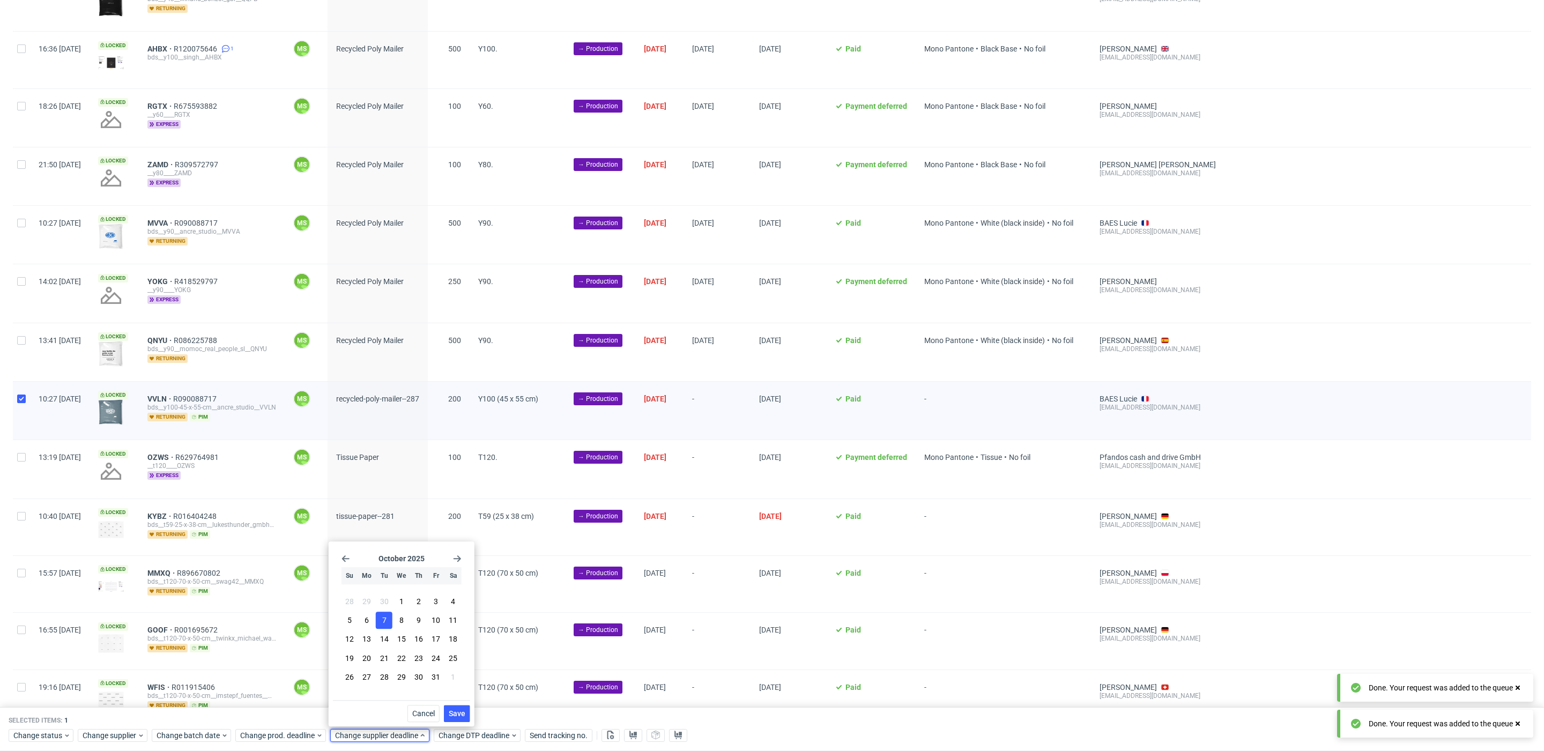
click at [459, 712] on span "Save" at bounding box center [457, 714] width 17 height 8
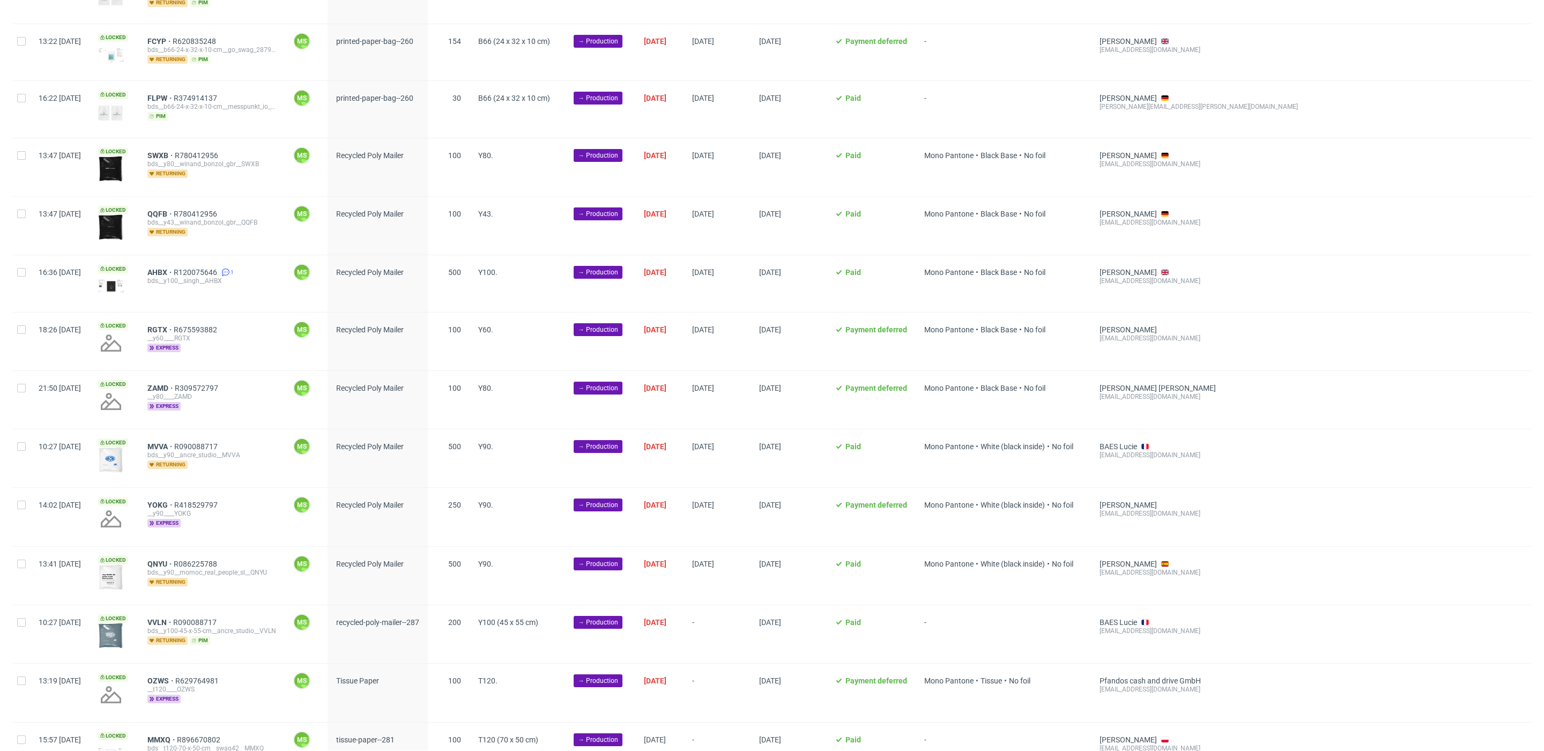
scroll to position [814, 0]
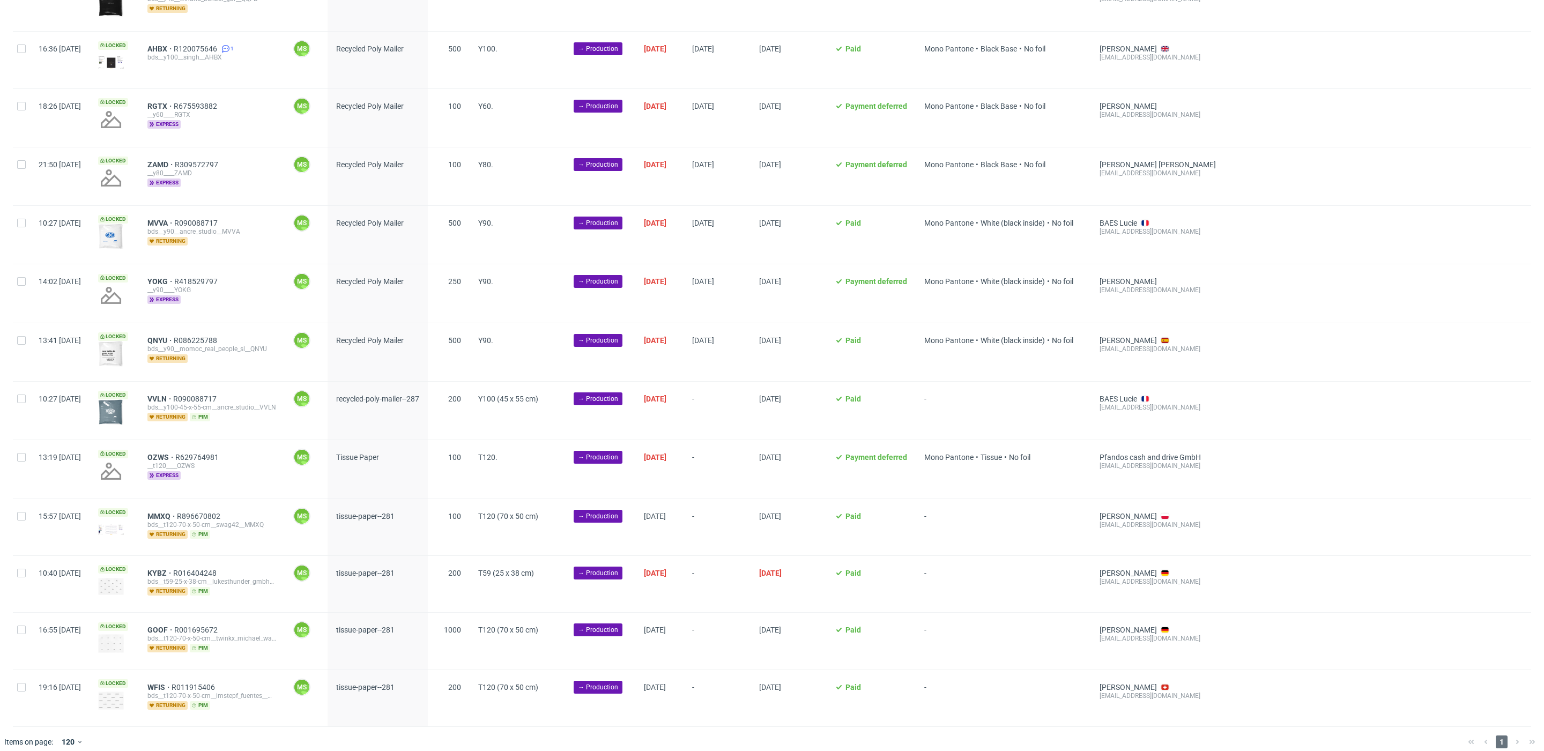
scroll to position [0, 1260]
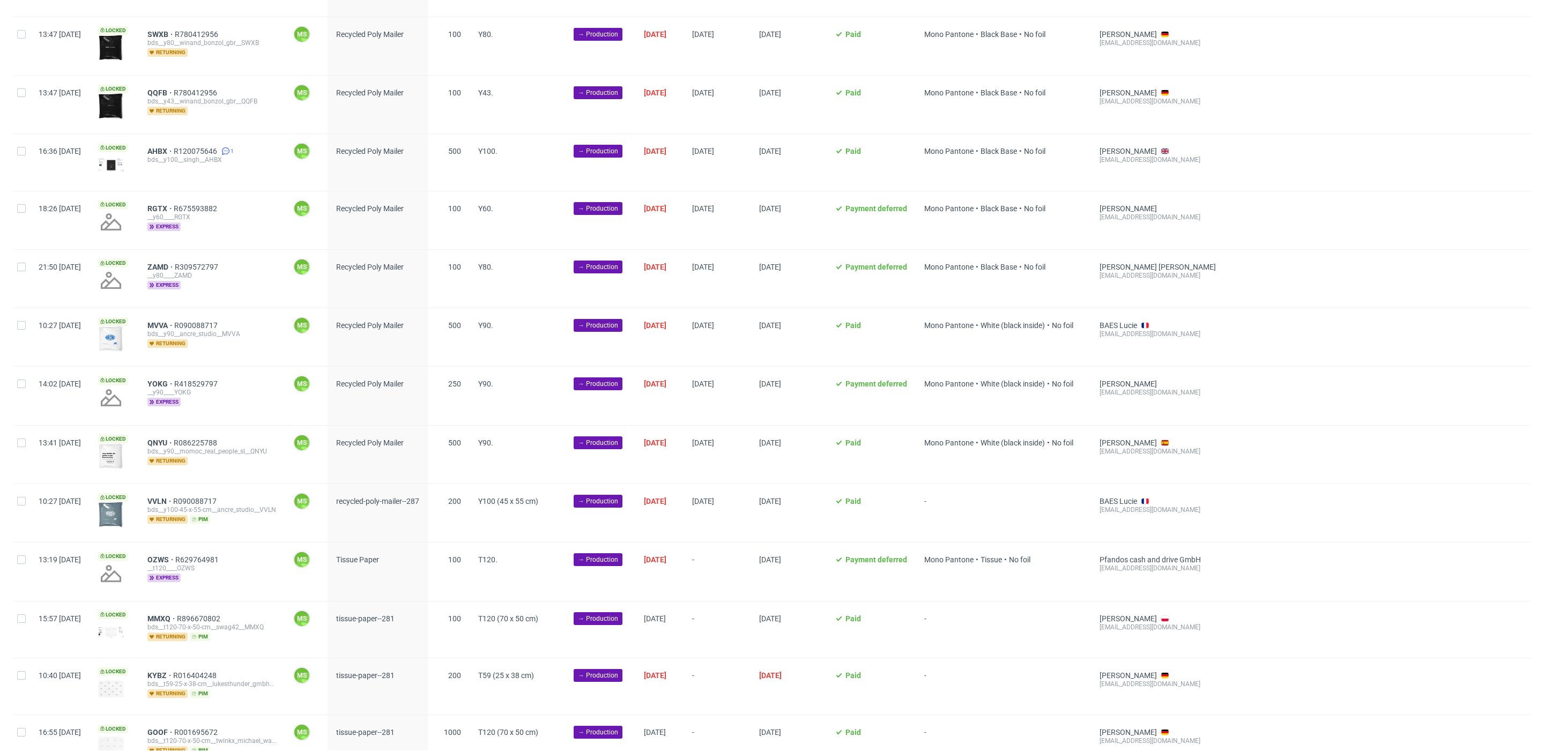
scroll to position [814, 0]
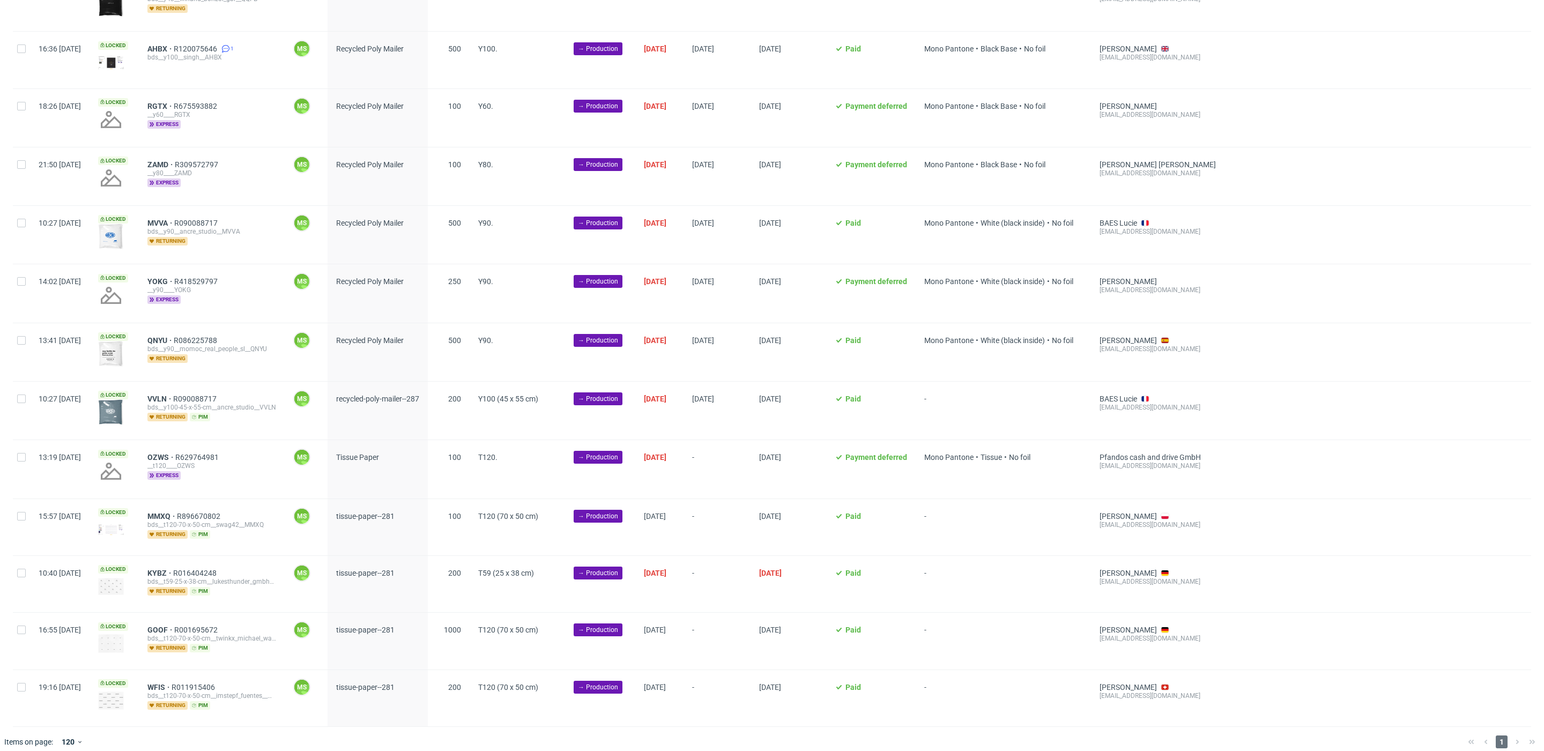
drag, startPoint x: 23, startPoint y: 455, endPoint x: 23, endPoint y: 460, distance: 5.9
click at [23, 455] on div at bounding box center [21, 469] width 17 height 58
checkbox input "true"
drag, startPoint x: 22, startPoint y: 511, endPoint x: 18, endPoint y: 521, distance: 10.6
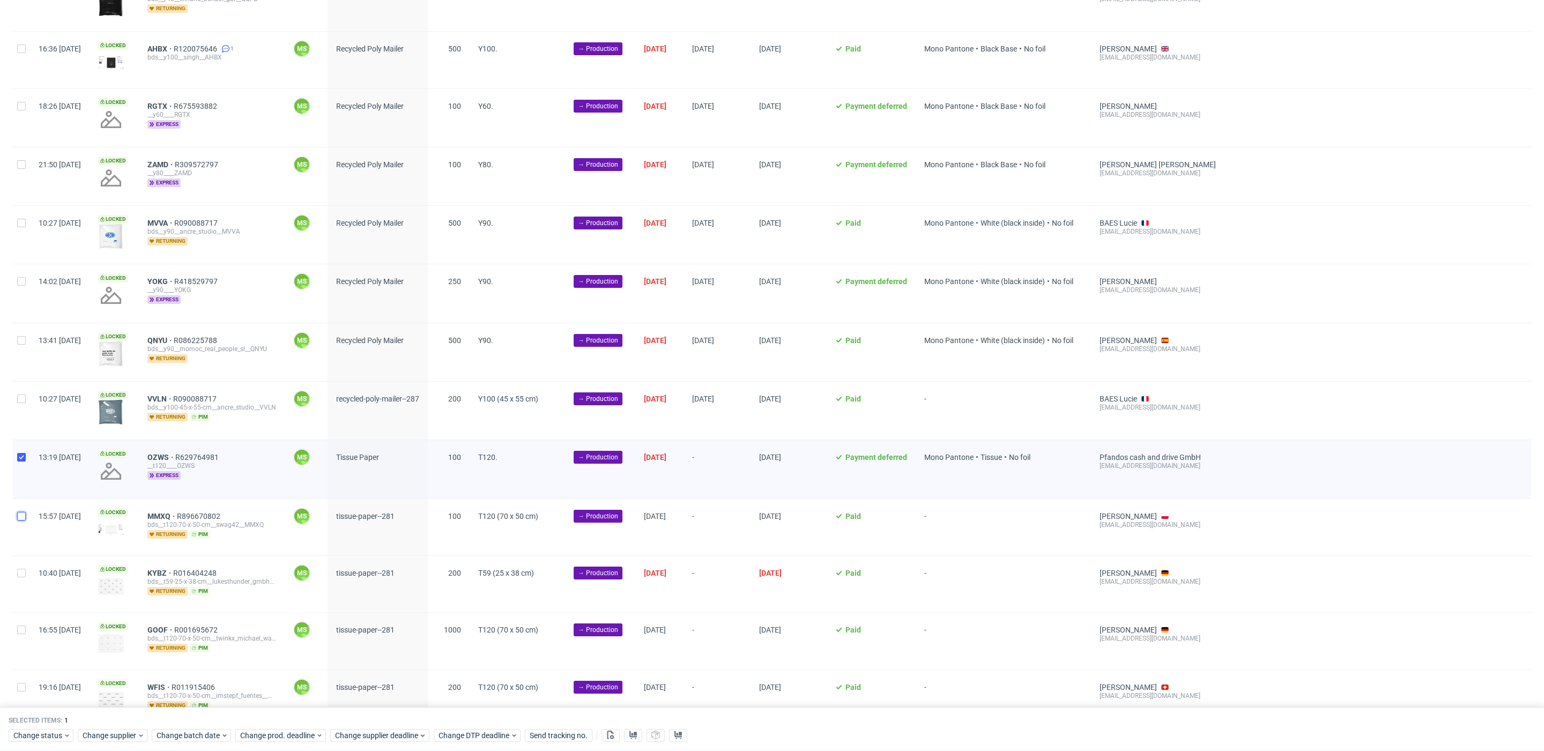
click at [22, 512] on input "checkbox" at bounding box center [21, 516] width 9 height 9
checkbox input "true"
drag, startPoint x: 13, startPoint y: 564, endPoint x: 17, endPoint y: 580, distance: 17.0
click at [13, 564] on div at bounding box center [21, 584] width 17 height 56
checkbox input "true"
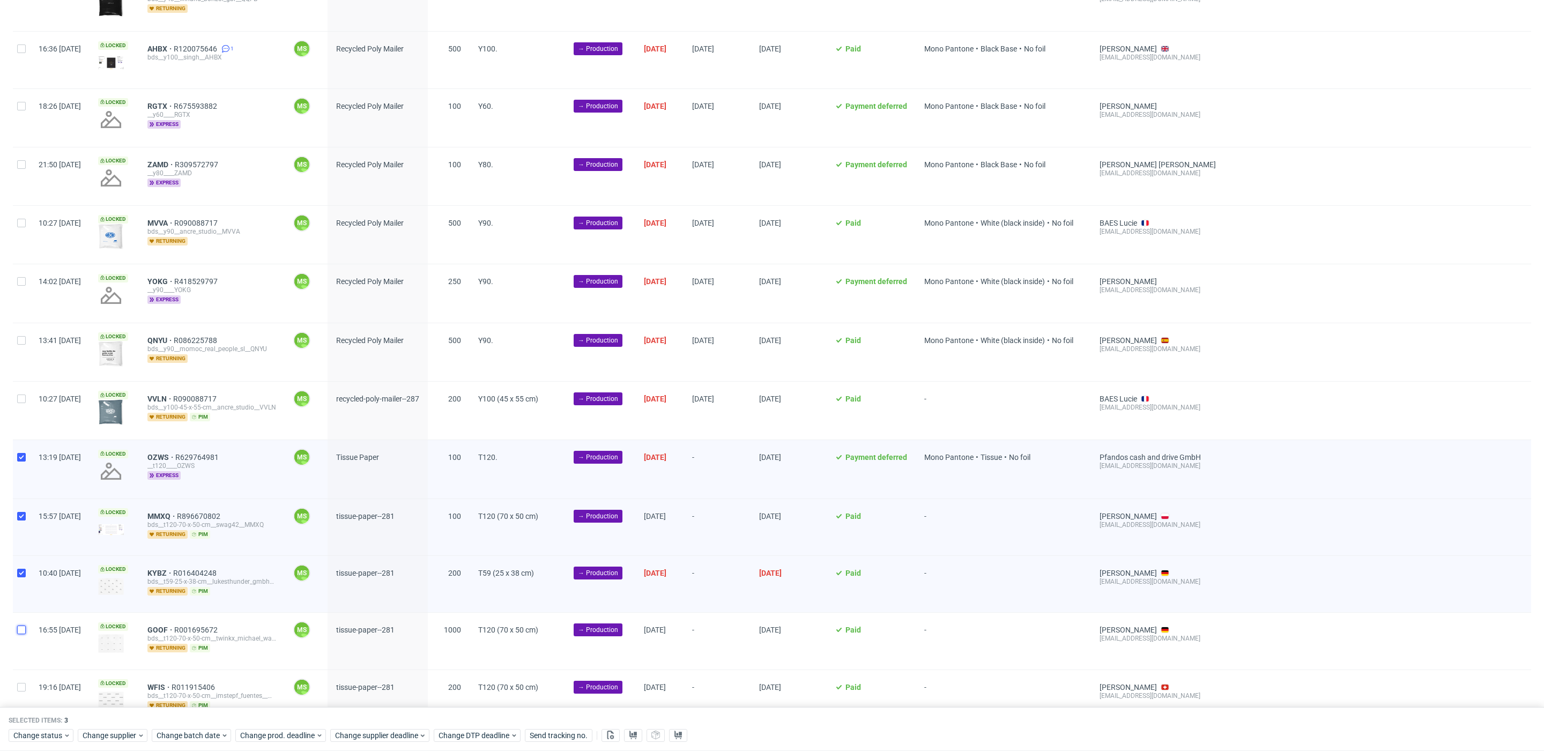
drag, startPoint x: 24, startPoint y: 621, endPoint x: 26, endPoint y: 637, distance: 16.3
click at [23, 626] on input "checkbox" at bounding box center [21, 630] width 9 height 9
checkbox input "true"
click at [20, 672] on div at bounding box center [21, 698] width 17 height 56
checkbox input "true"
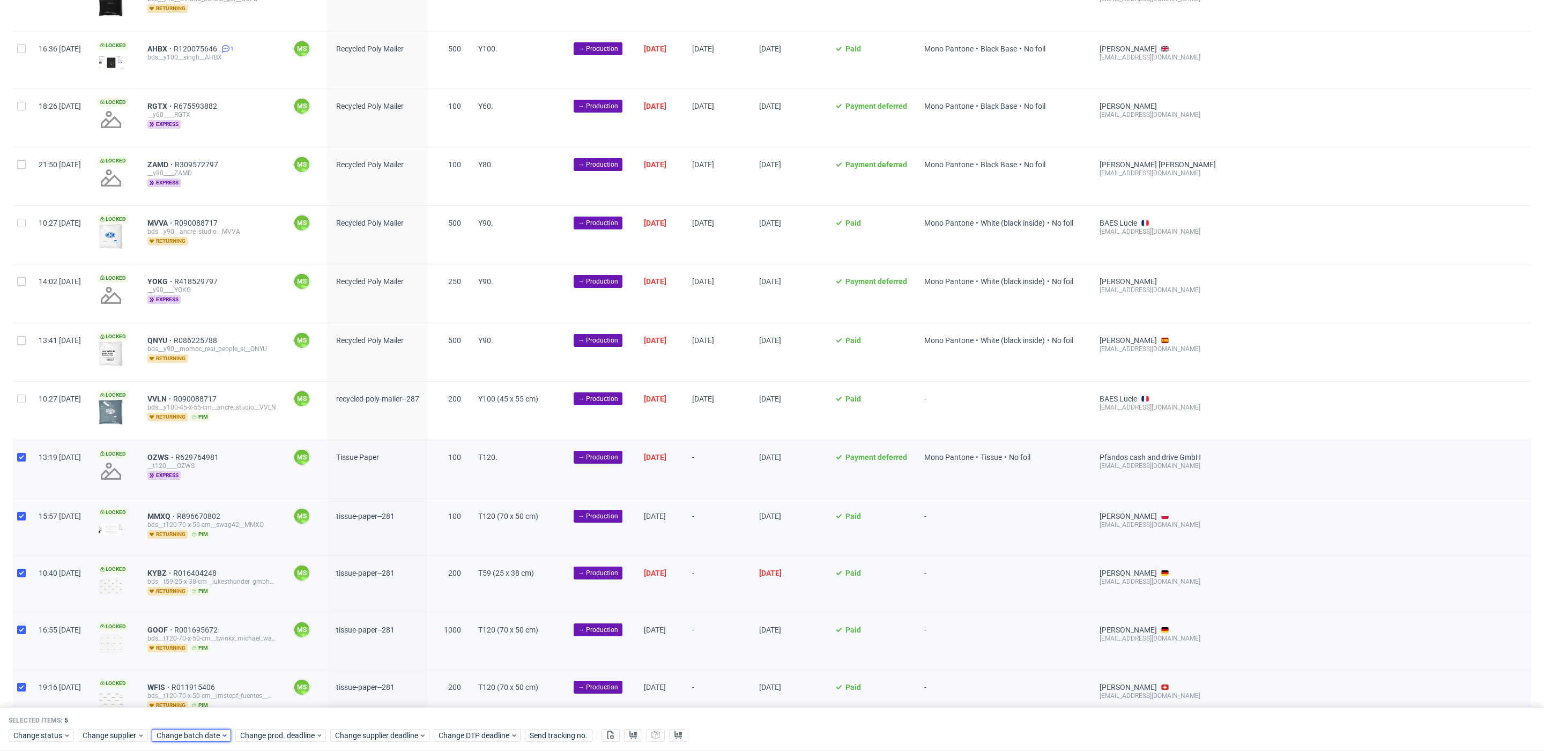
click at [199, 734] on span "Change batch date" at bounding box center [189, 735] width 64 height 11
click at [199, 674] on button "30" at bounding box center [206, 676] width 17 height 17
drag, startPoint x: 273, startPoint y: 710, endPoint x: 278, endPoint y: 715, distance: 7.2
click at [273, 711] on span "Save" at bounding box center [279, 714] width 17 height 8
click at [285, 732] on span "Change prod. deadline" at bounding box center [278, 735] width 76 height 11
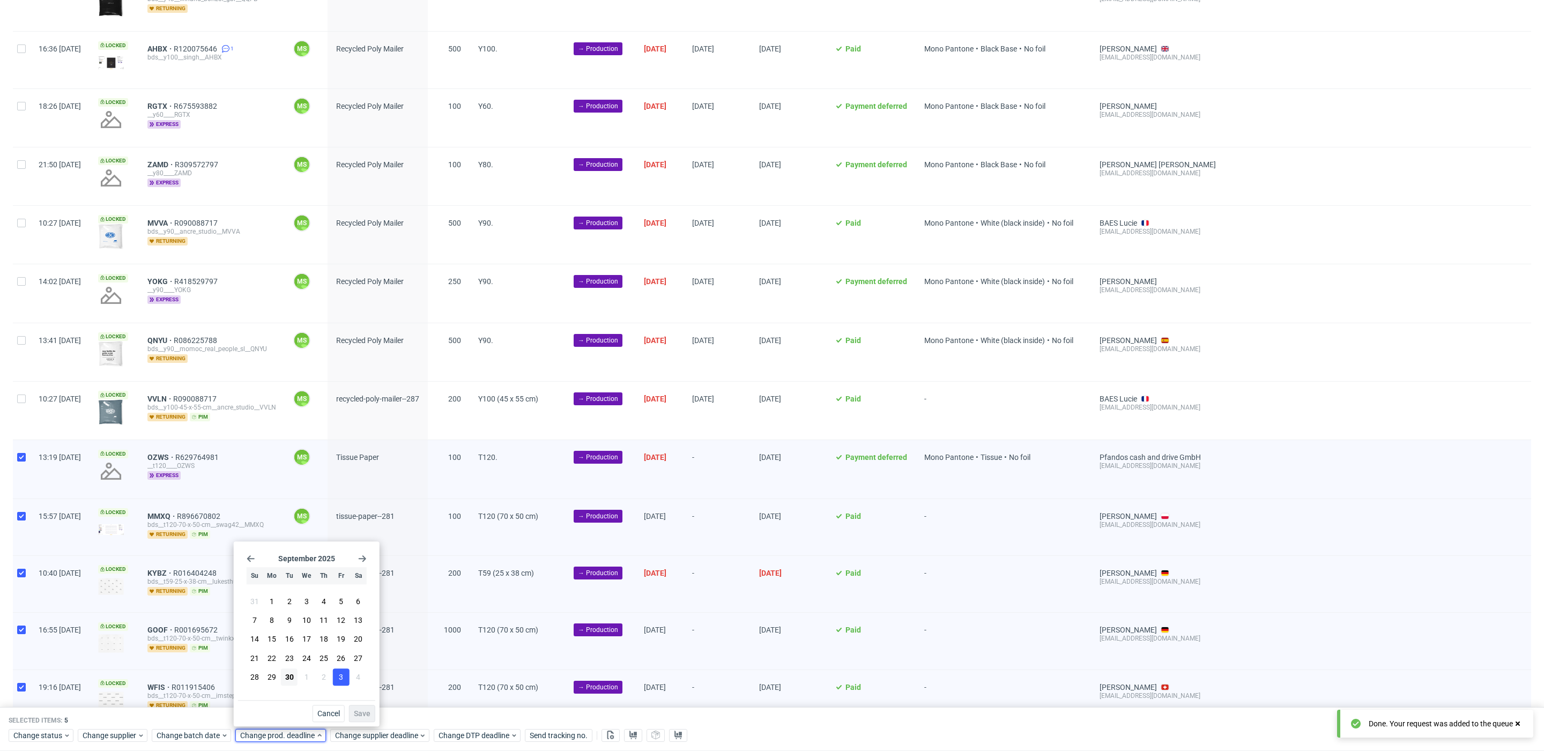
click at [339, 680] on span "3" at bounding box center [341, 677] width 4 height 11
drag, startPoint x: 359, startPoint y: 710, endPoint x: 372, endPoint y: 722, distance: 17.8
click at [359, 710] on span "Save" at bounding box center [362, 714] width 17 height 8
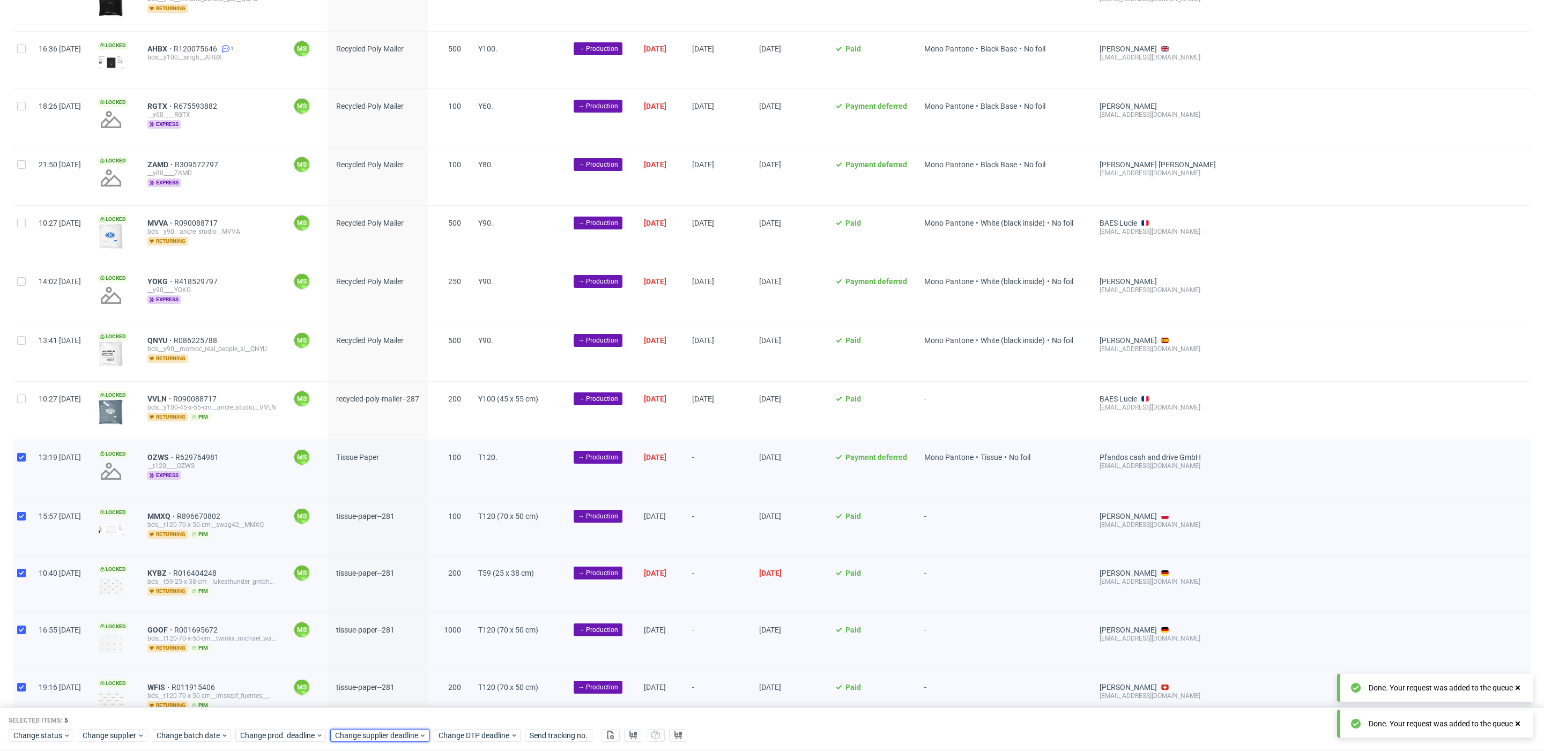
drag, startPoint x: 381, startPoint y: 735, endPoint x: 398, endPoint y: 728, distance: 19.0
click at [381, 735] on span "Change supplier deadline" at bounding box center [377, 735] width 84 height 11
drag, startPoint x: 438, startPoint y: 679, endPoint x: 446, endPoint y: 689, distance: 13.0
click at [438, 679] on button "3" at bounding box center [436, 676] width 17 height 17
drag, startPoint x: 456, startPoint y: 713, endPoint x: 374, endPoint y: 445, distance: 279.7
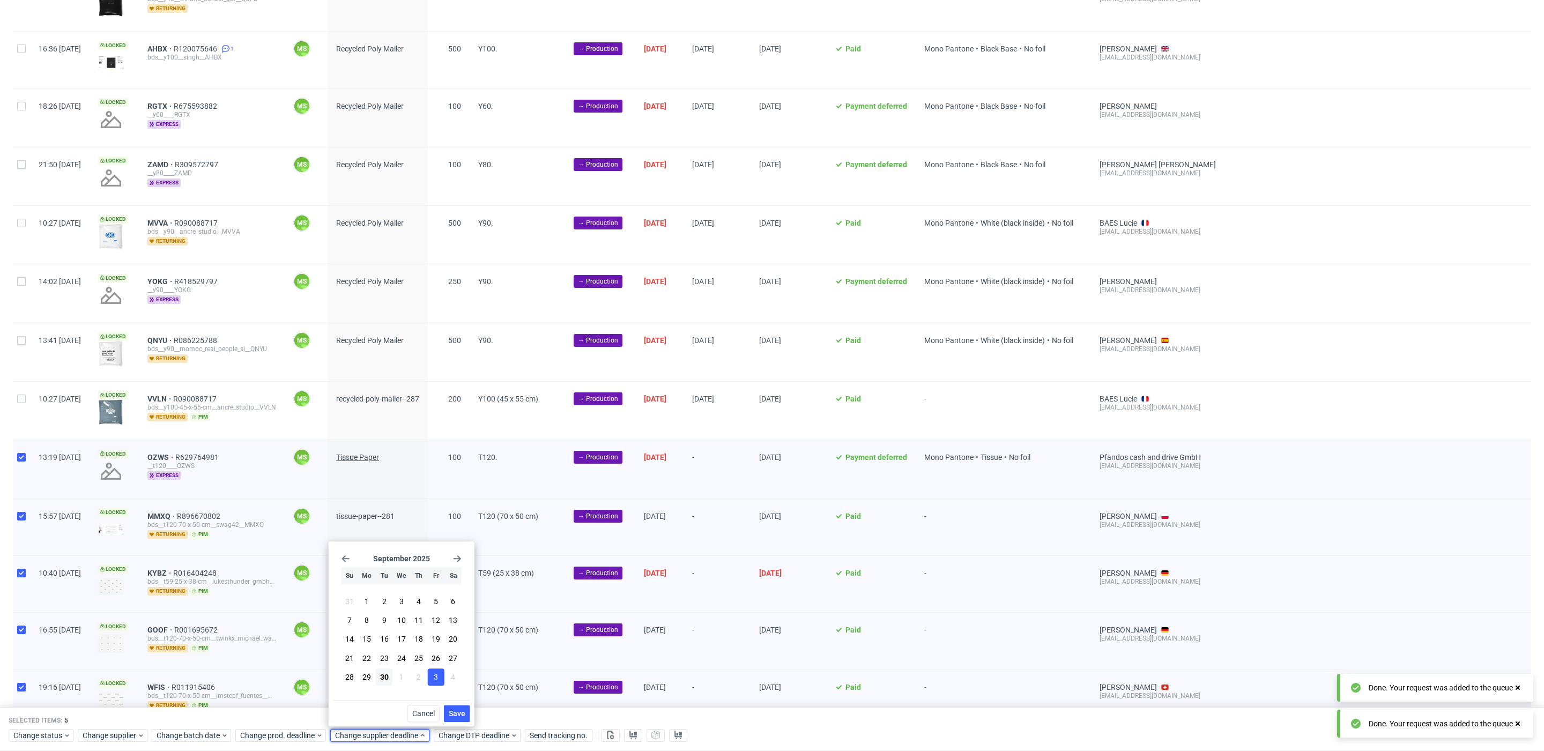
click at [457, 712] on span "Save" at bounding box center [457, 714] width 17 height 8
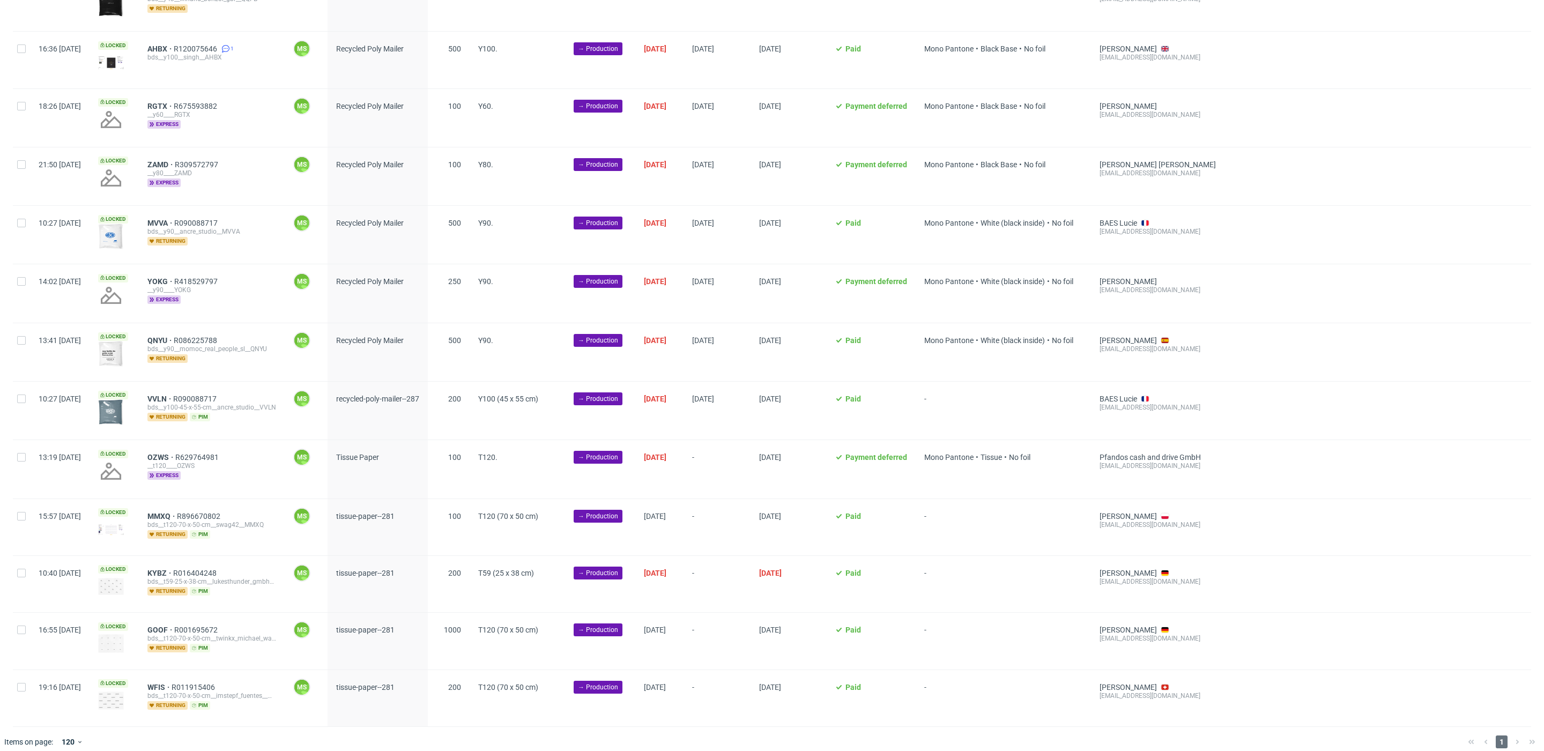
scroll to position [0, 1260]
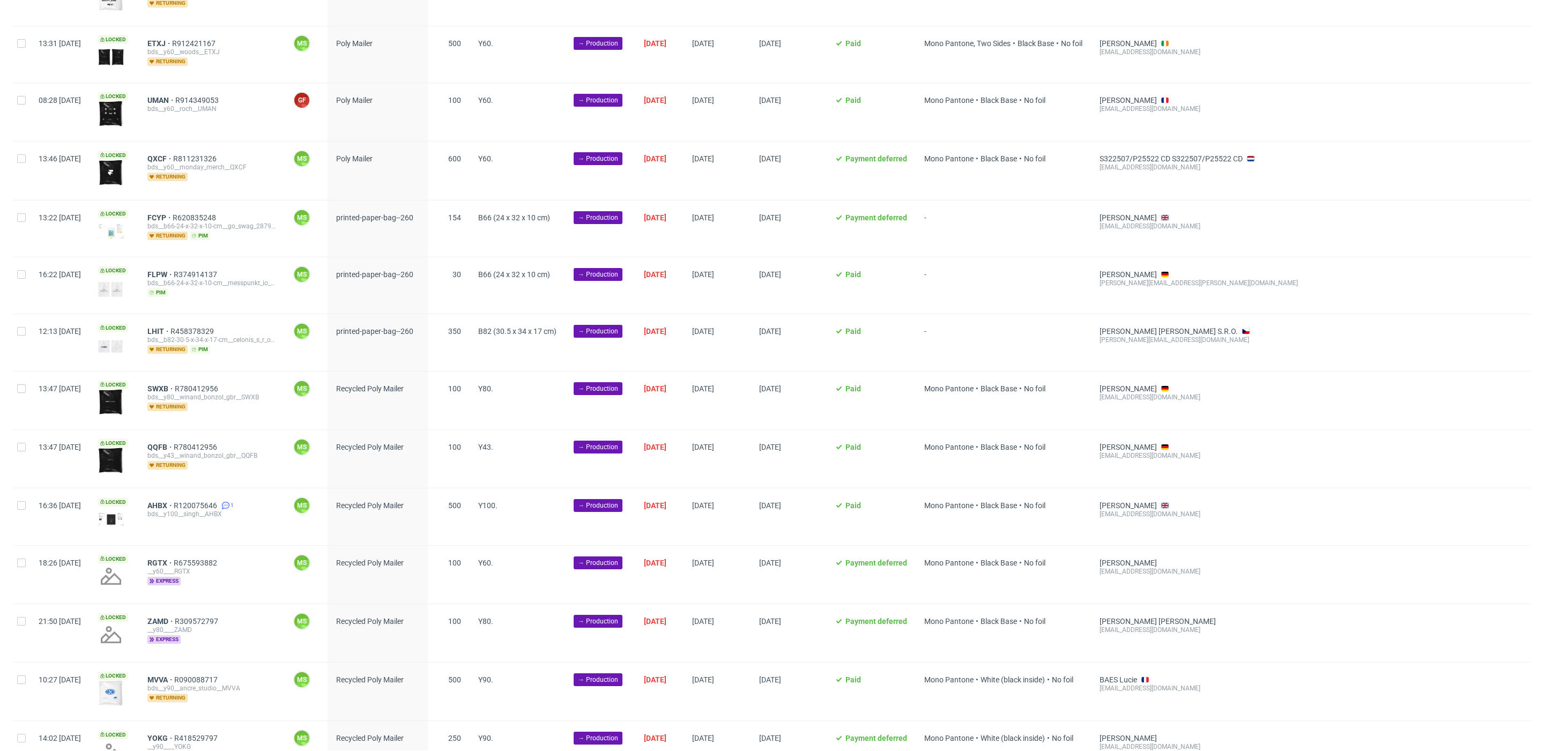
scroll to position [814, 0]
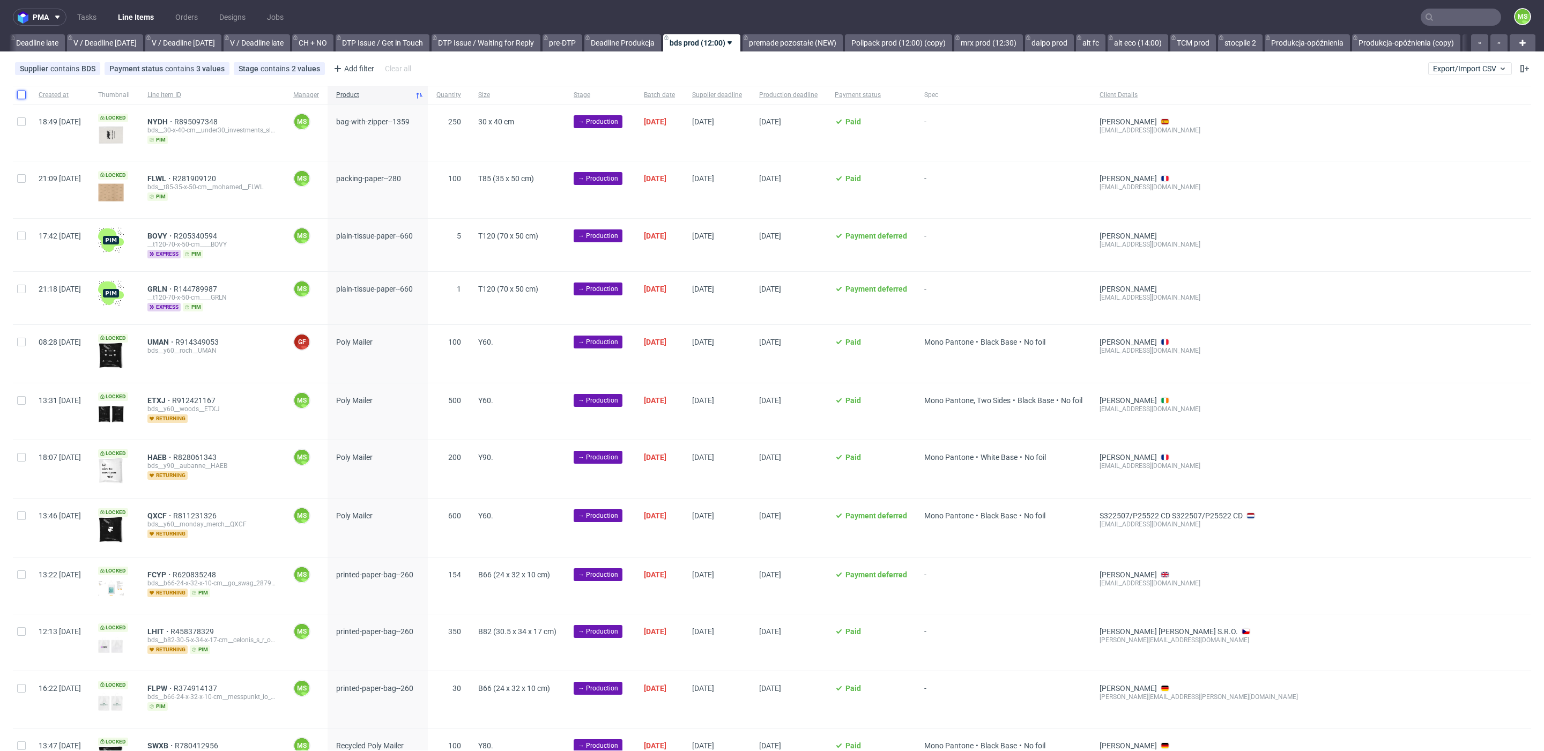
drag, startPoint x: 23, startPoint y: 96, endPoint x: 33, endPoint y: 209, distance: 113.0
click at [23, 97] on input "checkbox" at bounding box center [21, 95] width 9 height 9
checkbox input "true"
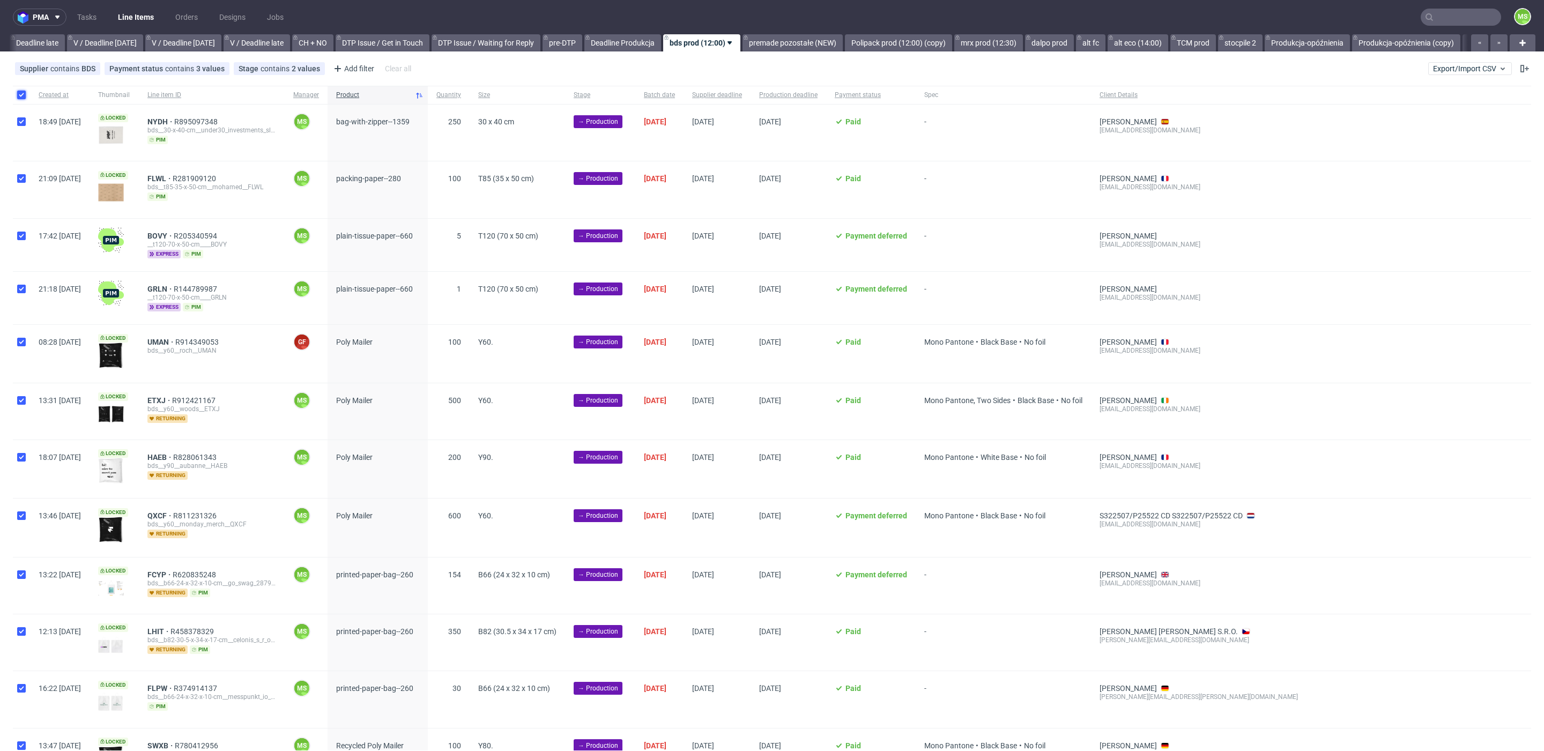
checkbox input "true"
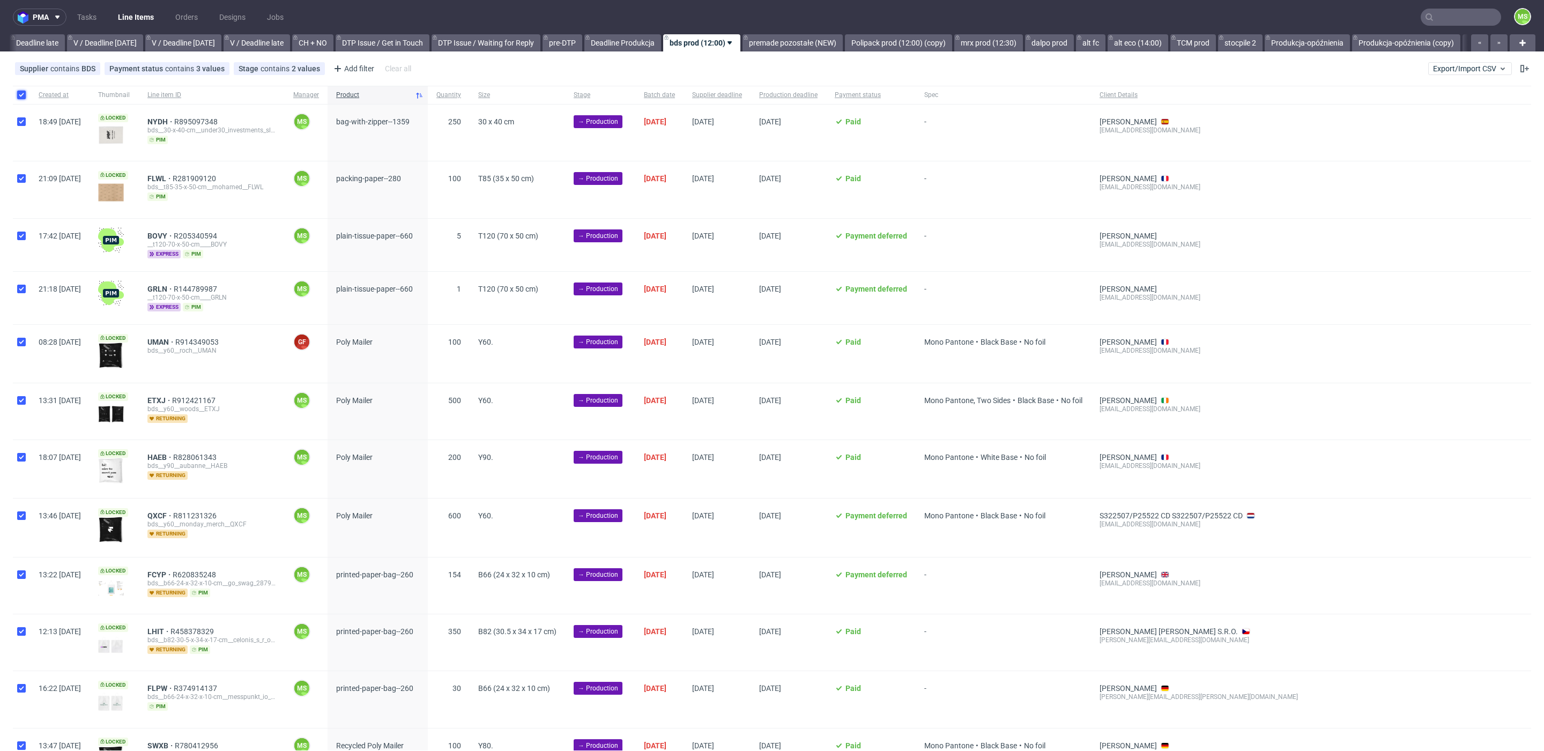
checkbox input "true"
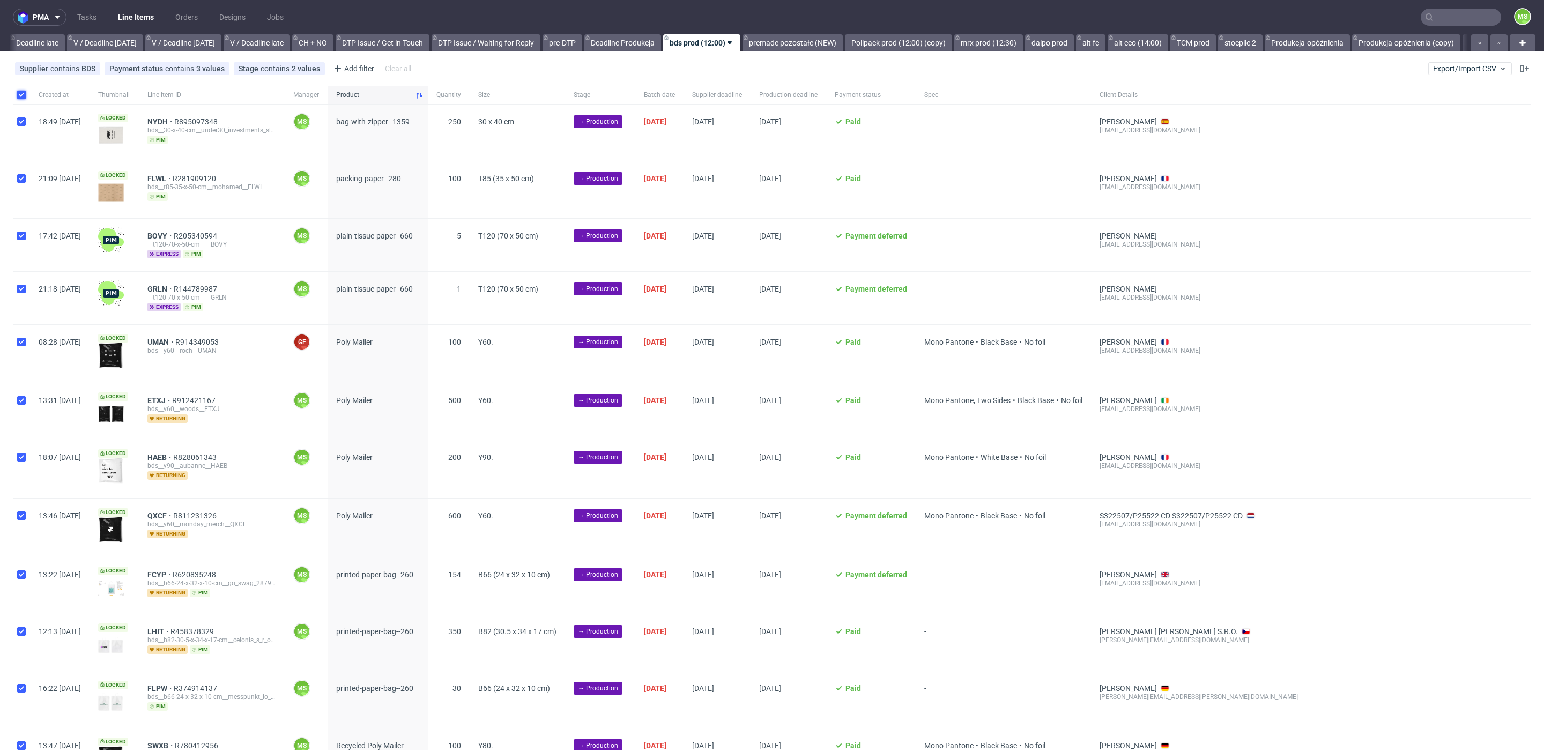
checkbox input "true"
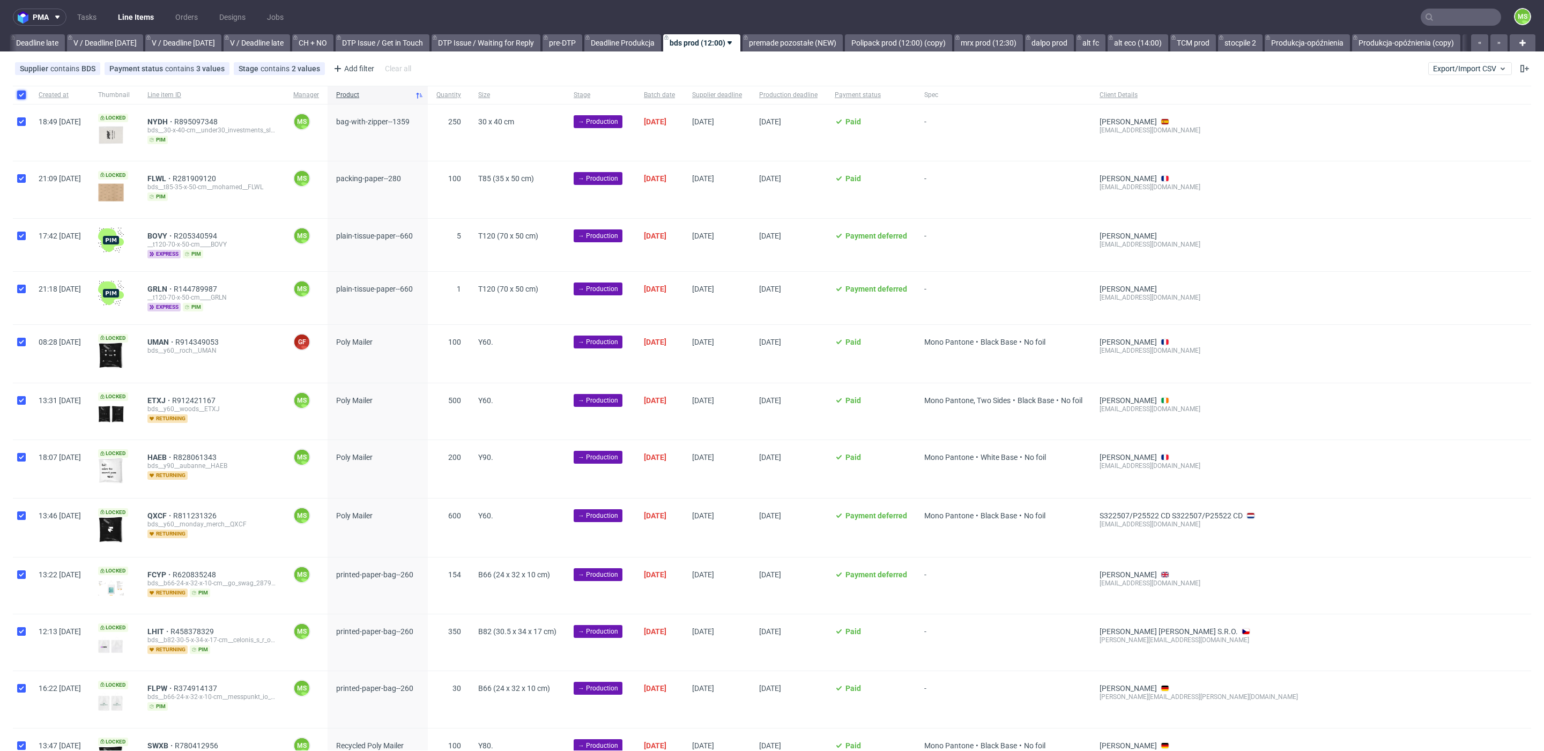
checkbox input "true"
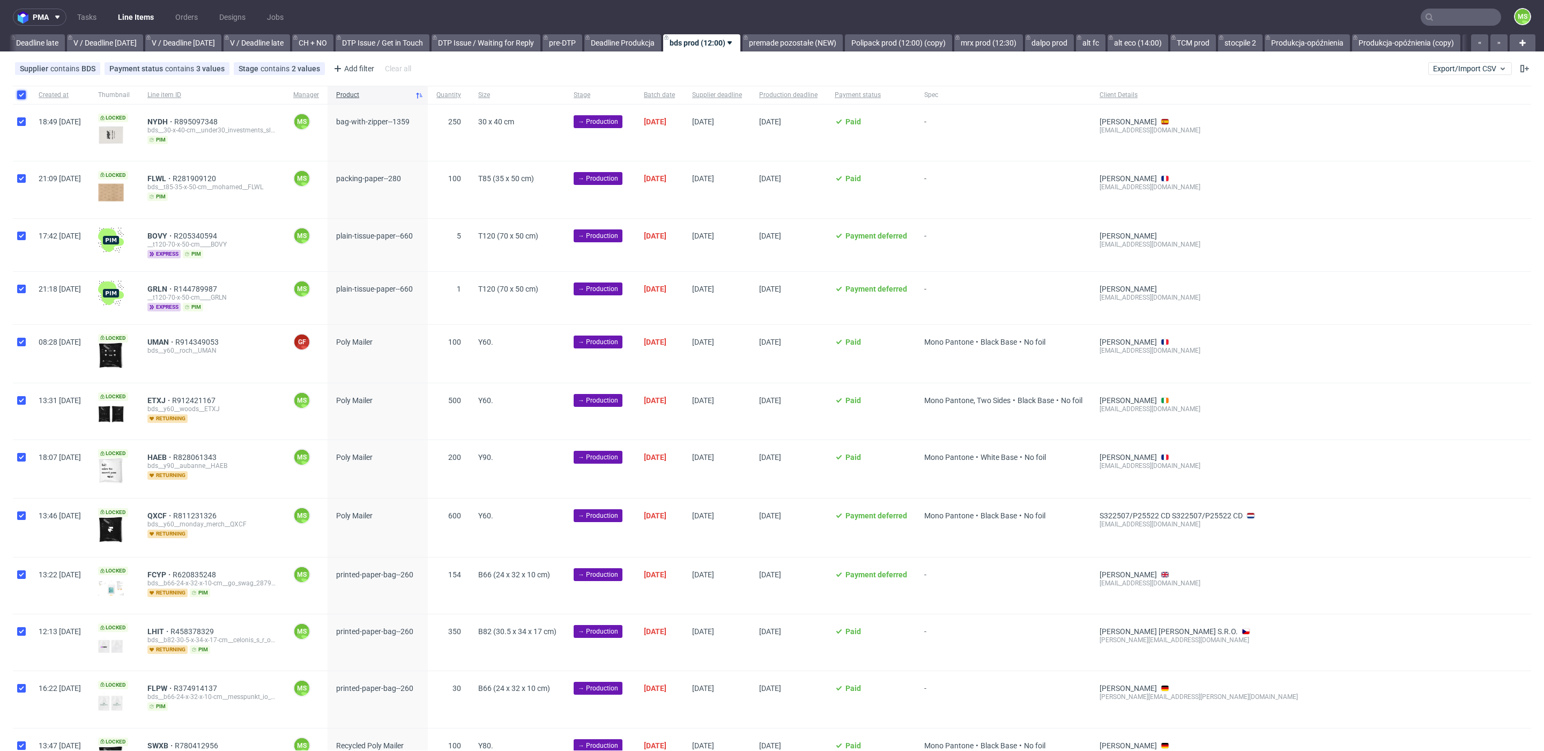
checkbox input "true"
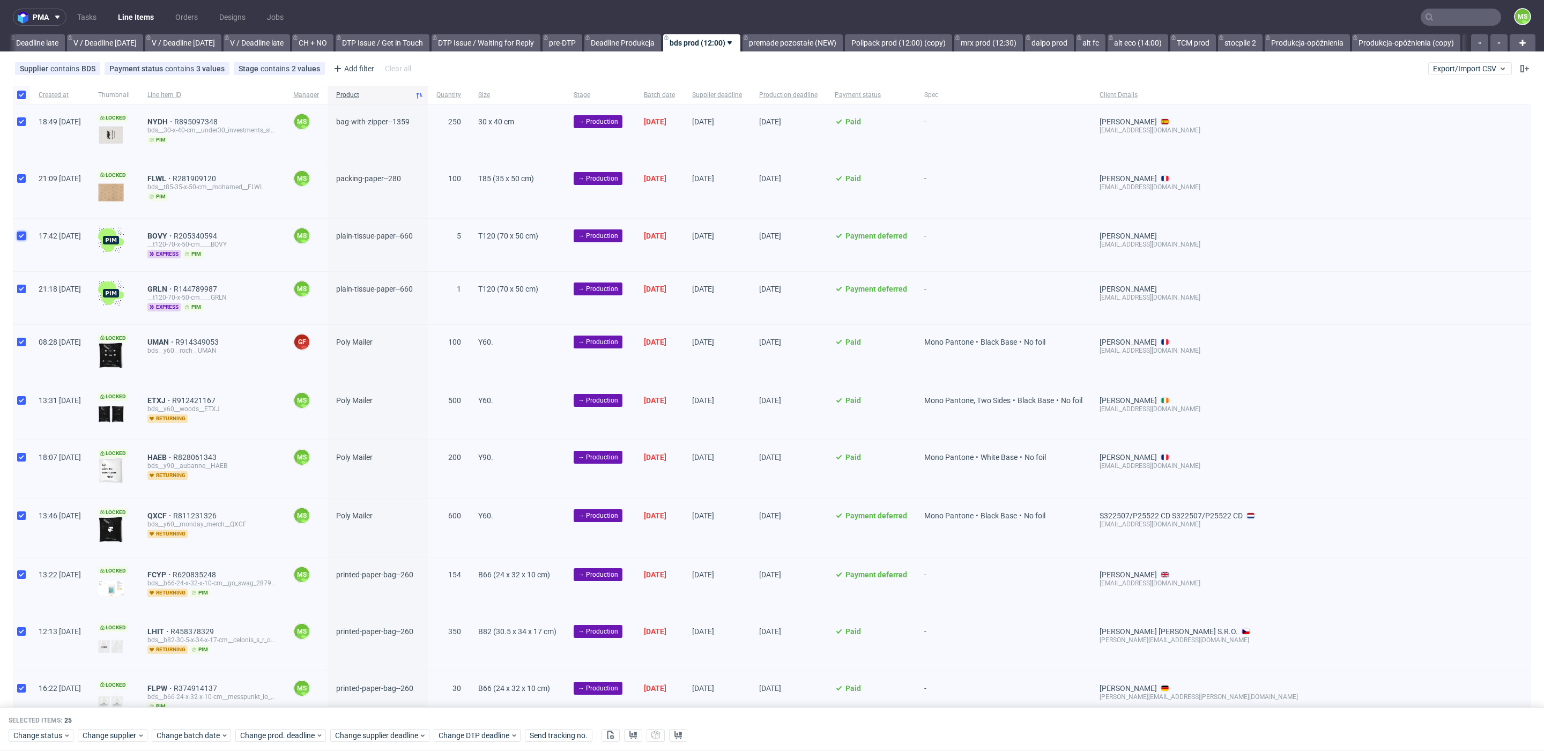
drag, startPoint x: 23, startPoint y: 235, endPoint x: 22, endPoint y: 241, distance: 5.9
click at [23, 236] on input "checkbox" at bounding box center [21, 236] width 9 height 9
checkbox input "false"
drag, startPoint x: 18, startPoint y: 284, endPoint x: 108, endPoint y: 344, distance: 108.7
click at [18, 285] on input "checkbox" at bounding box center [21, 289] width 9 height 9
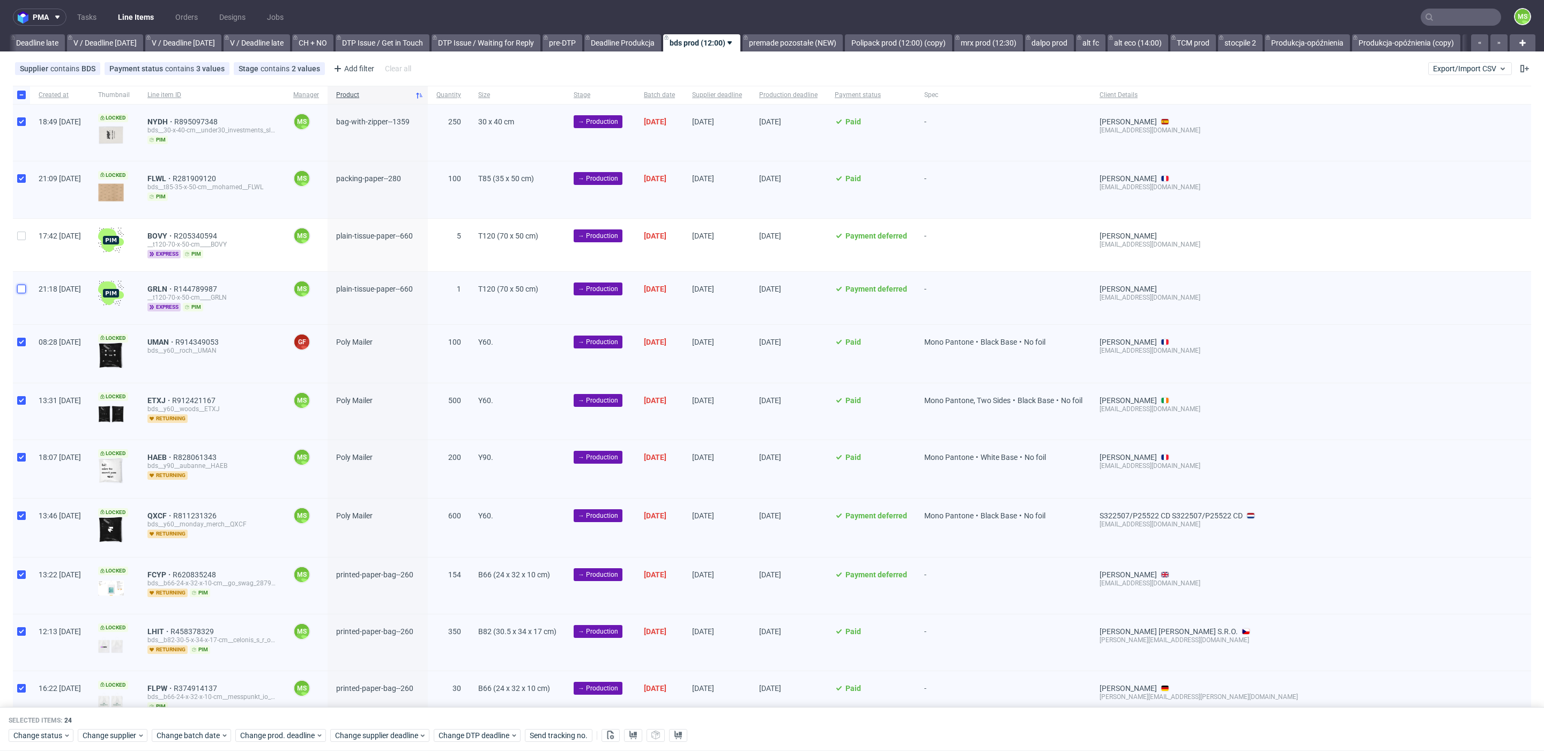
checkbox input "false"
click at [612, 734] on icon at bounding box center [610, 735] width 9 height 9
drag, startPoint x: 22, startPoint y: 236, endPoint x: 29, endPoint y: 275, distance: 39.7
click at [22, 236] on input "checkbox" at bounding box center [21, 236] width 9 height 9
checkbox input "true"
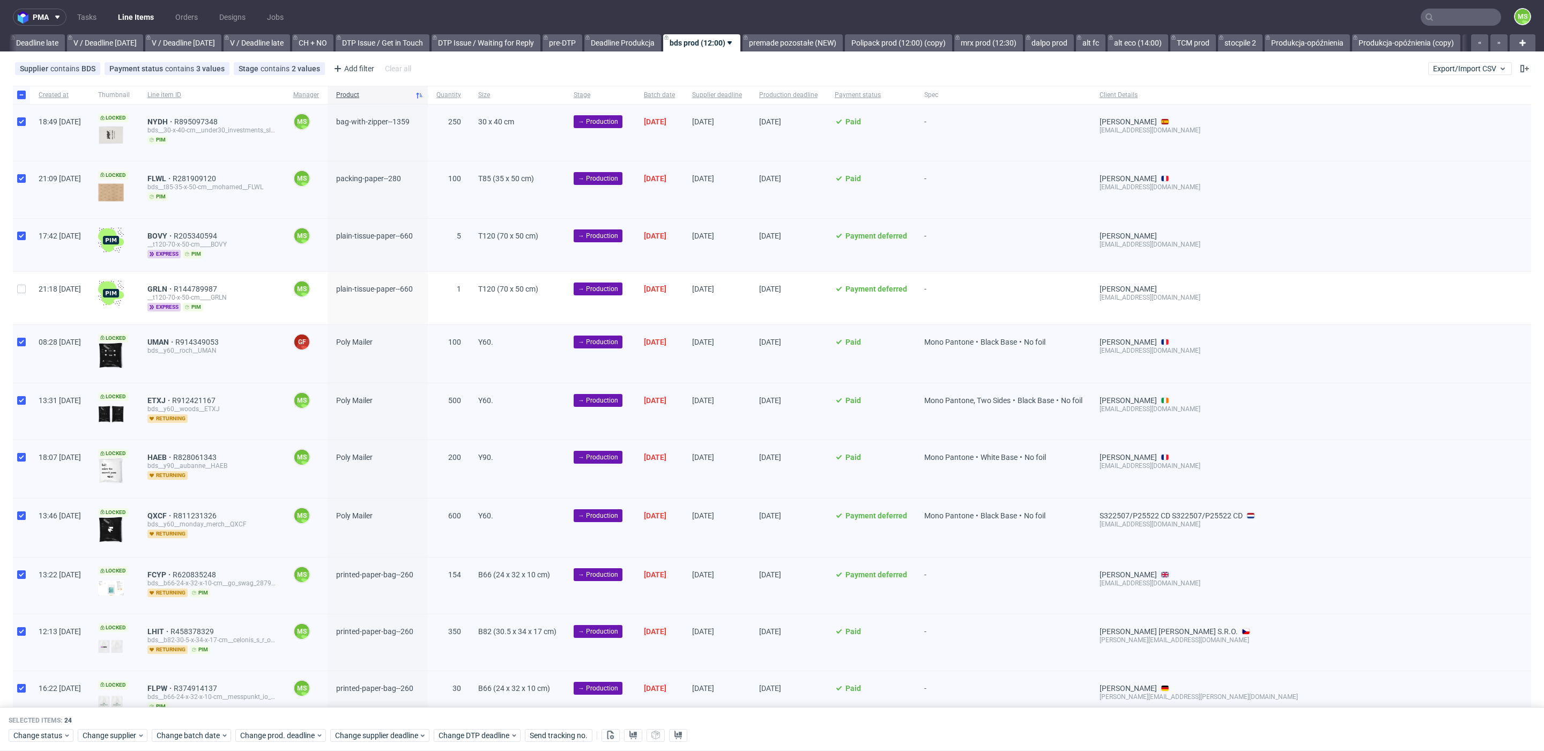
drag, startPoint x: 26, startPoint y: 286, endPoint x: 98, endPoint y: 308, distance: 75.1
click at [26, 286] on div at bounding box center [21, 298] width 17 height 53
checkbox input "true"
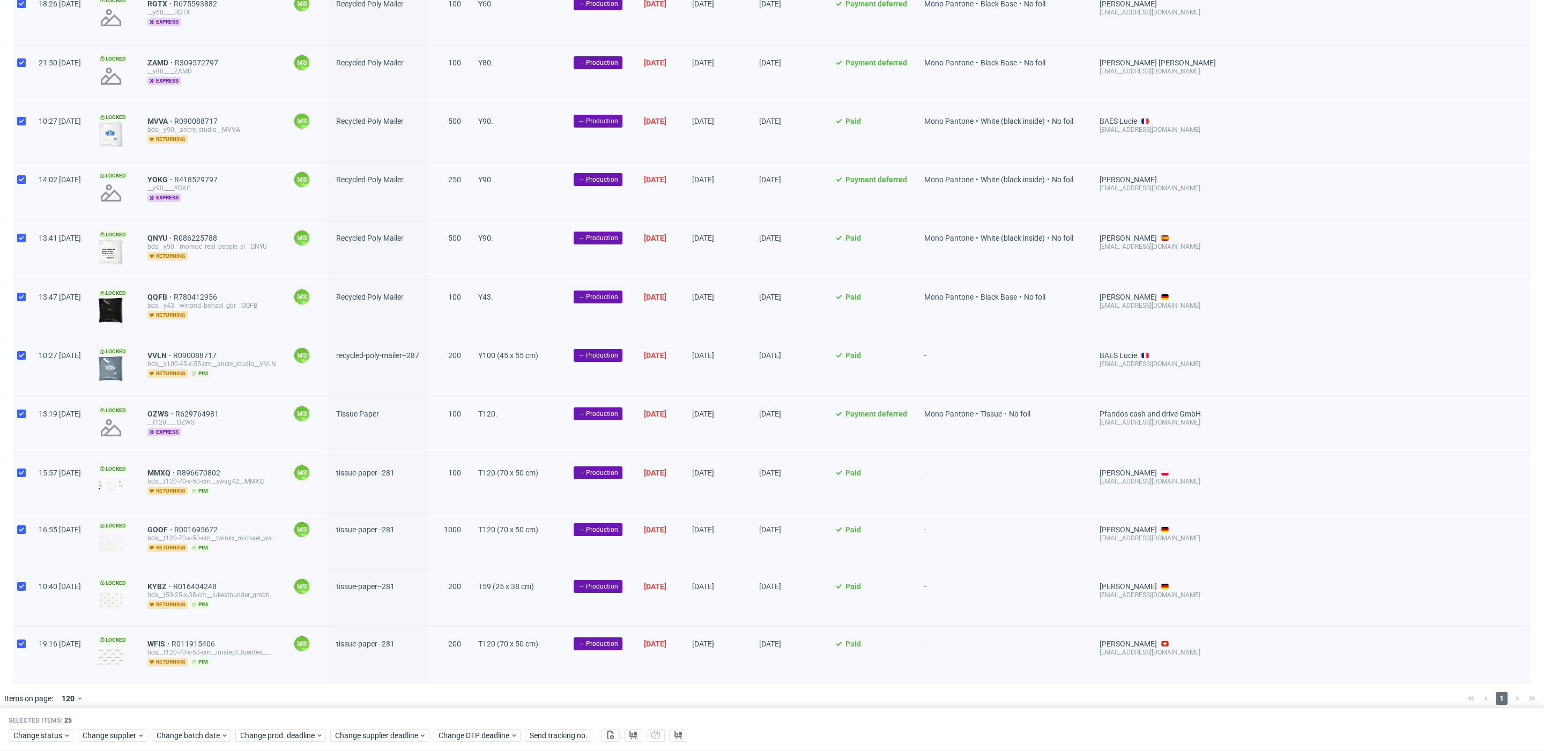
scroll to position [855, 0]
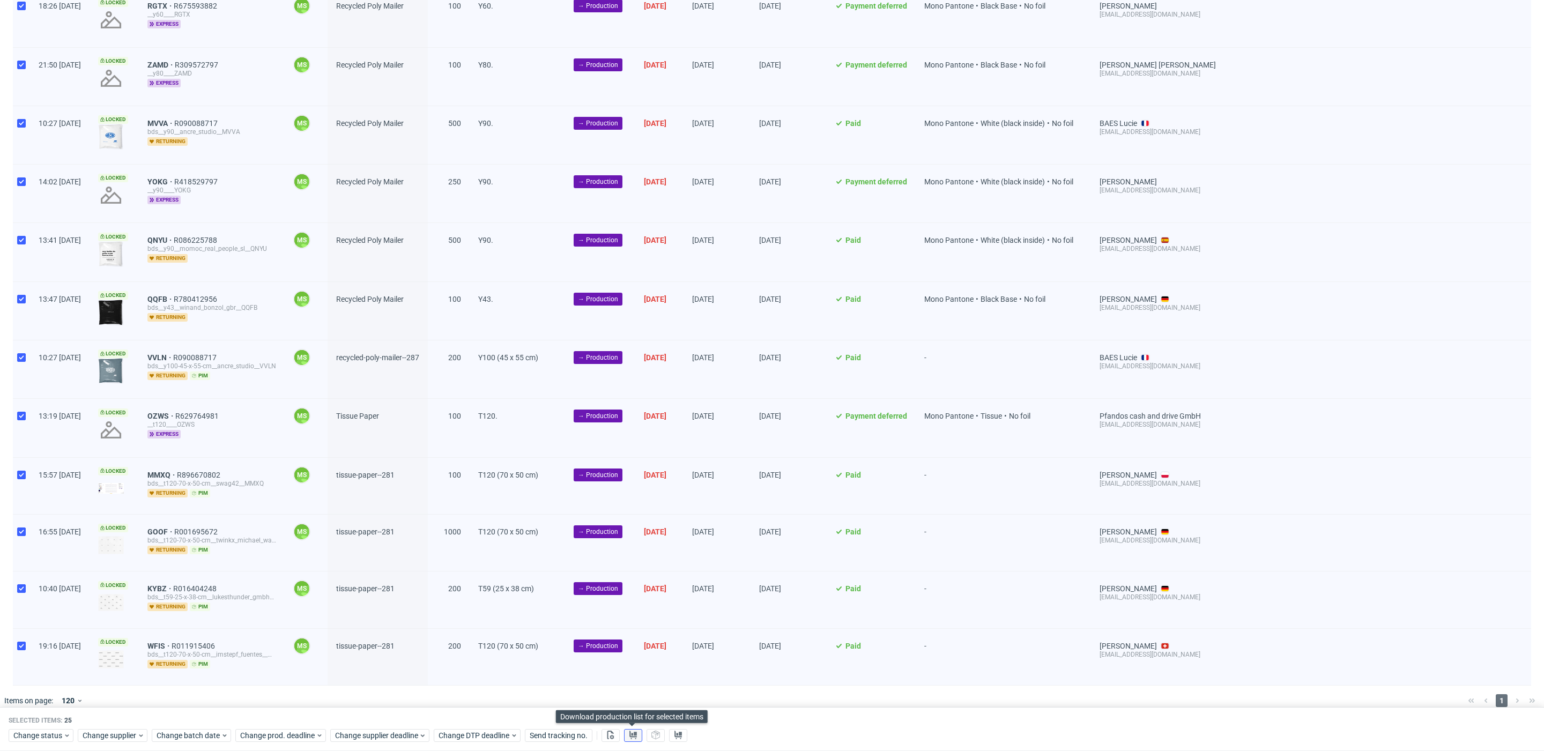
click at [634, 731] on icon at bounding box center [633, 735] width 9 height 9
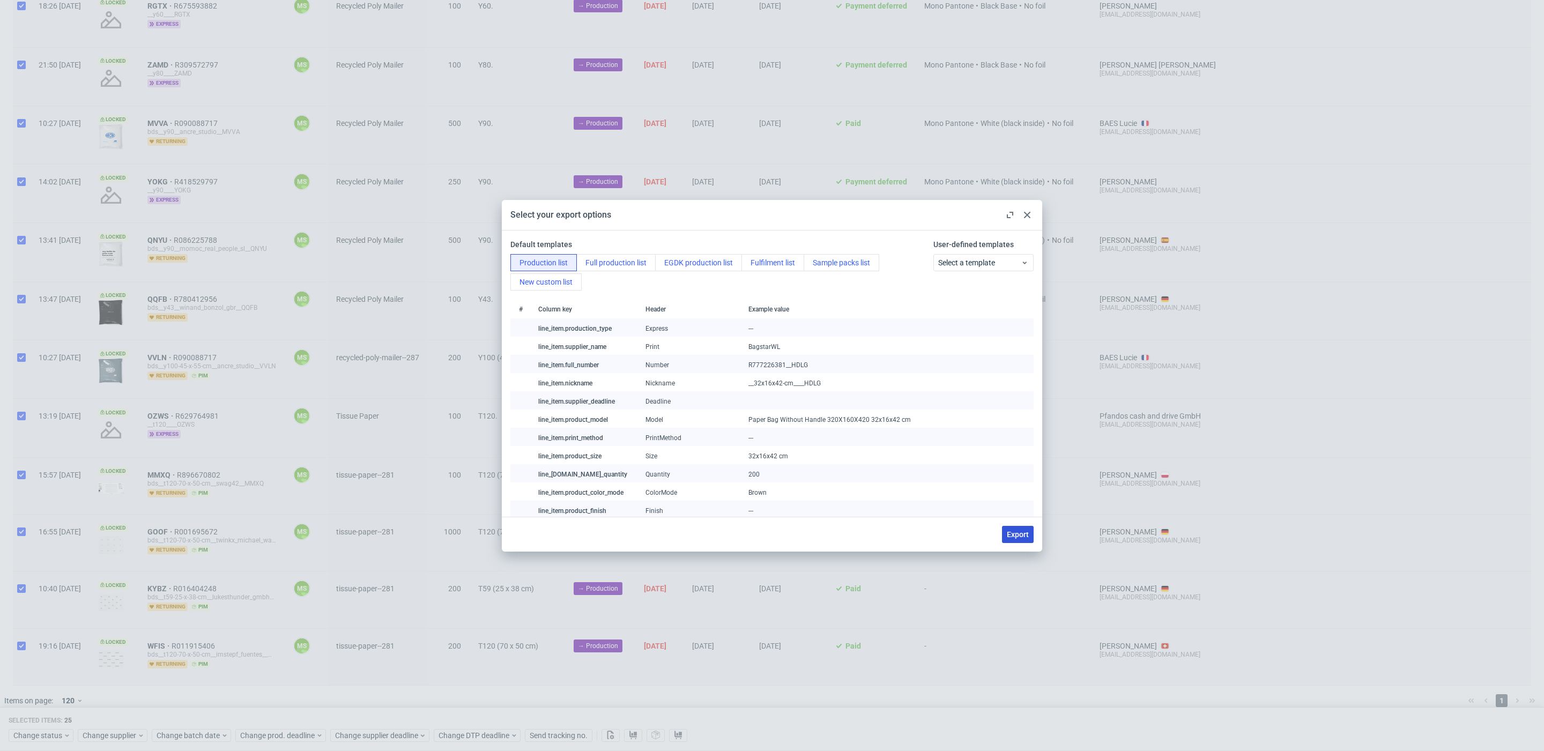
click at [1030, 538] on button "Export" at bounding box center [1018, 534] width 32 height 17
checkbox input "false"
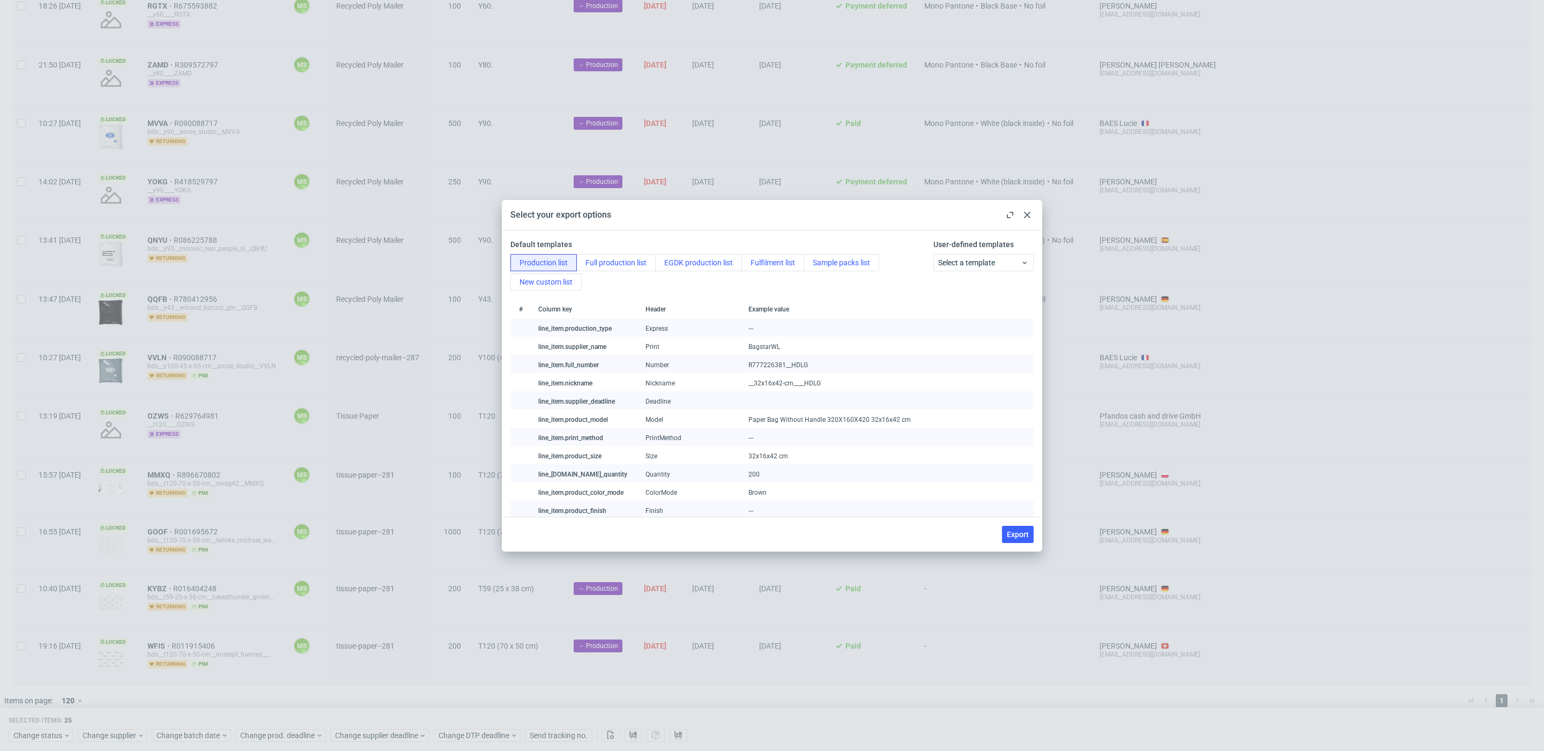
checkbox input "false"
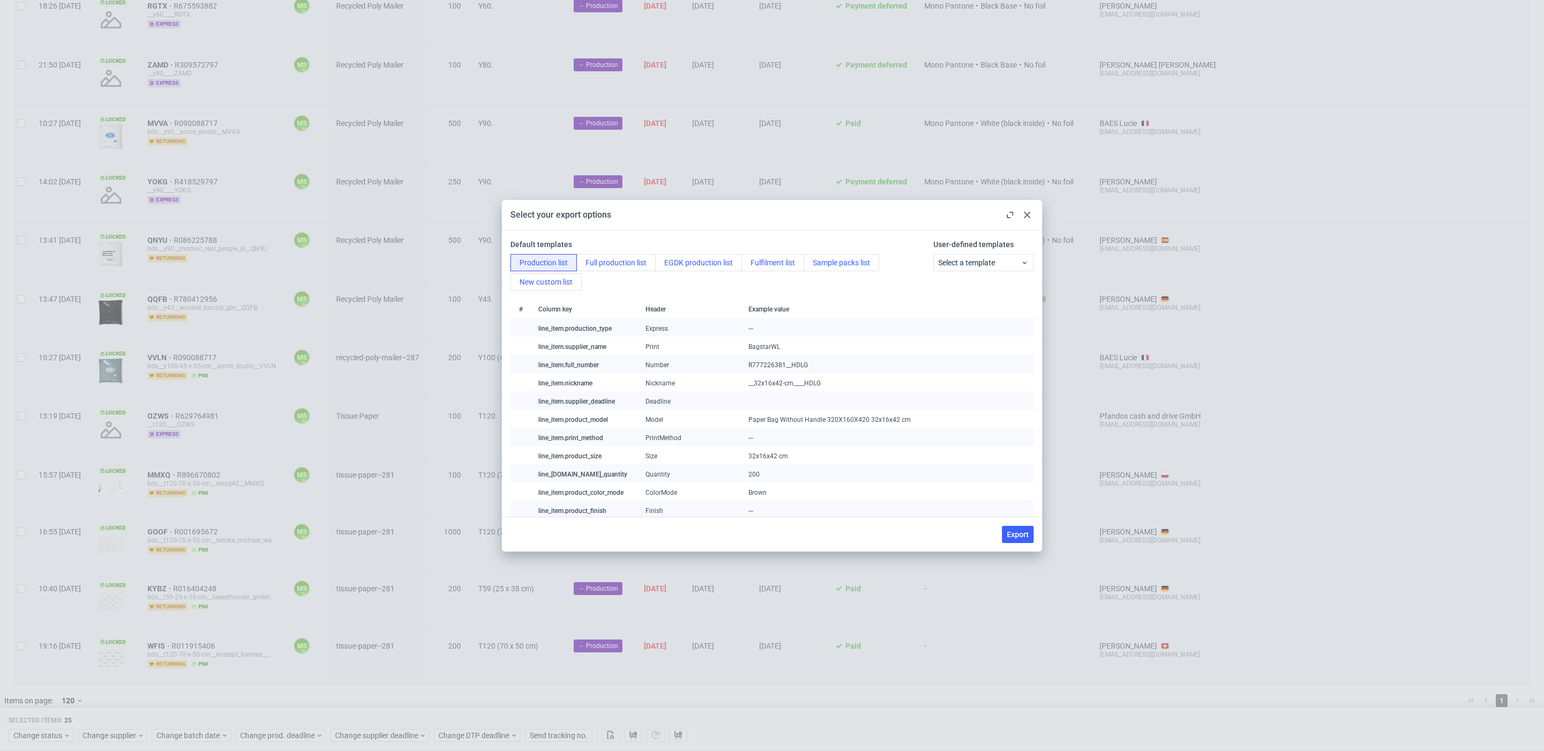
checkbox input "false"
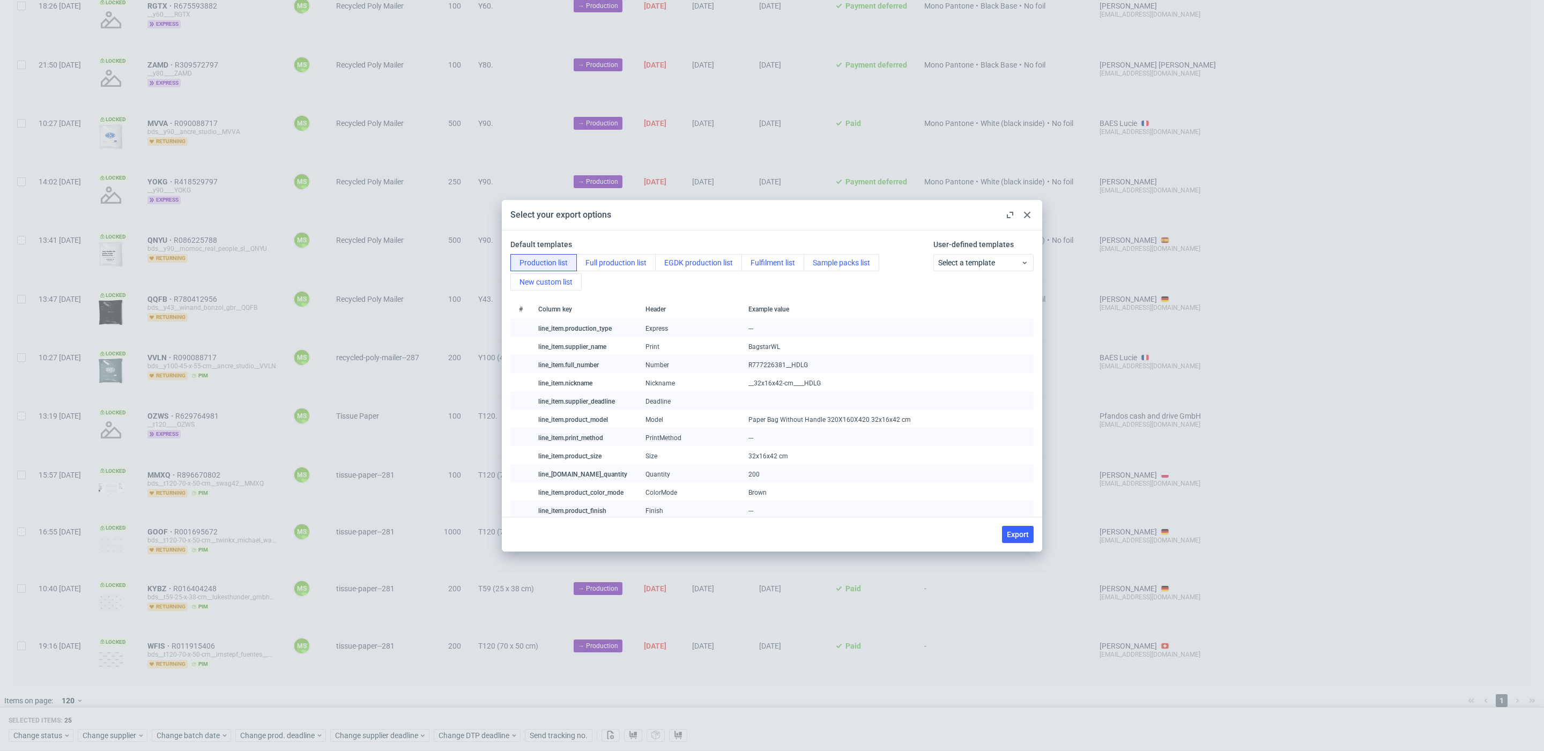
checkbox input "false"
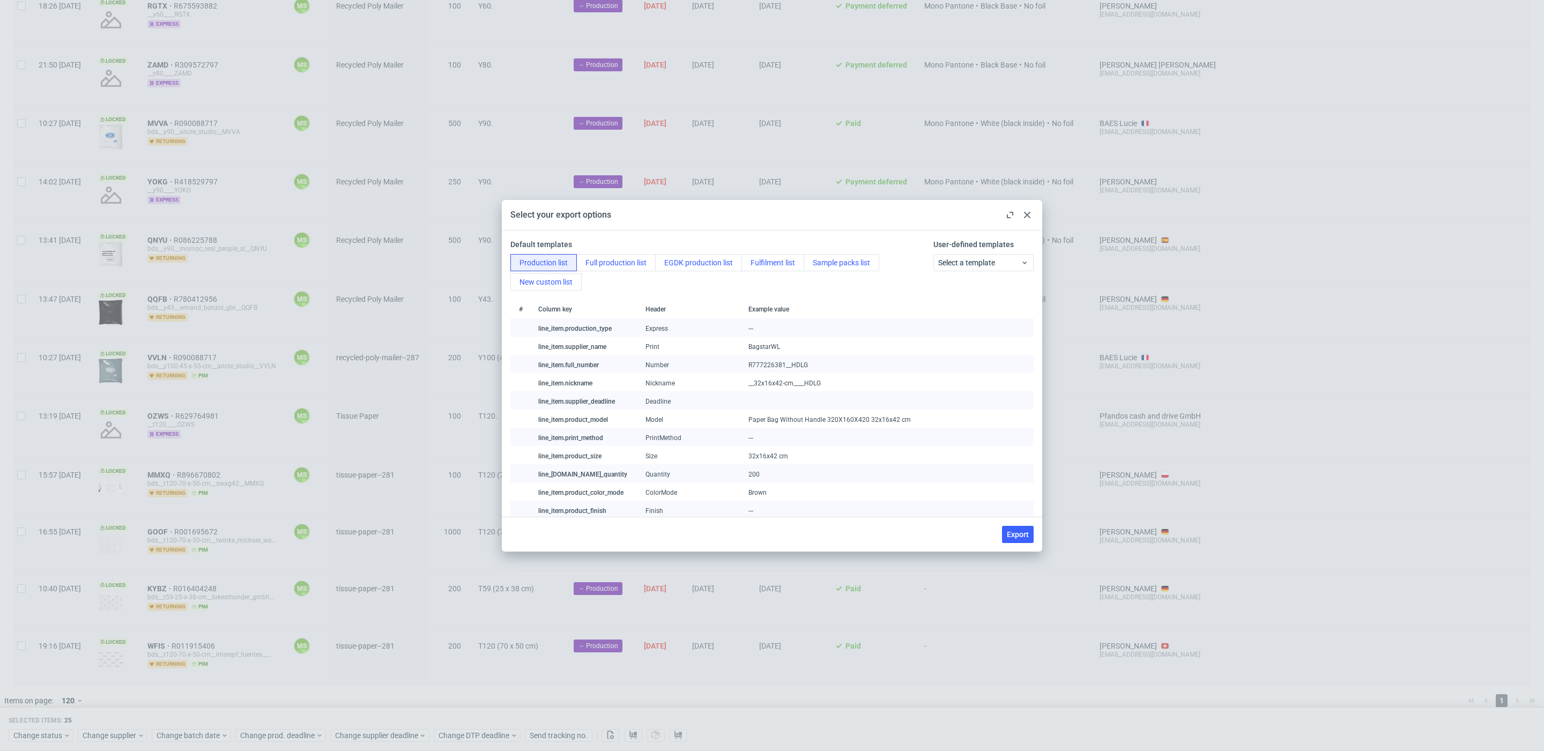
checkbox input "false"
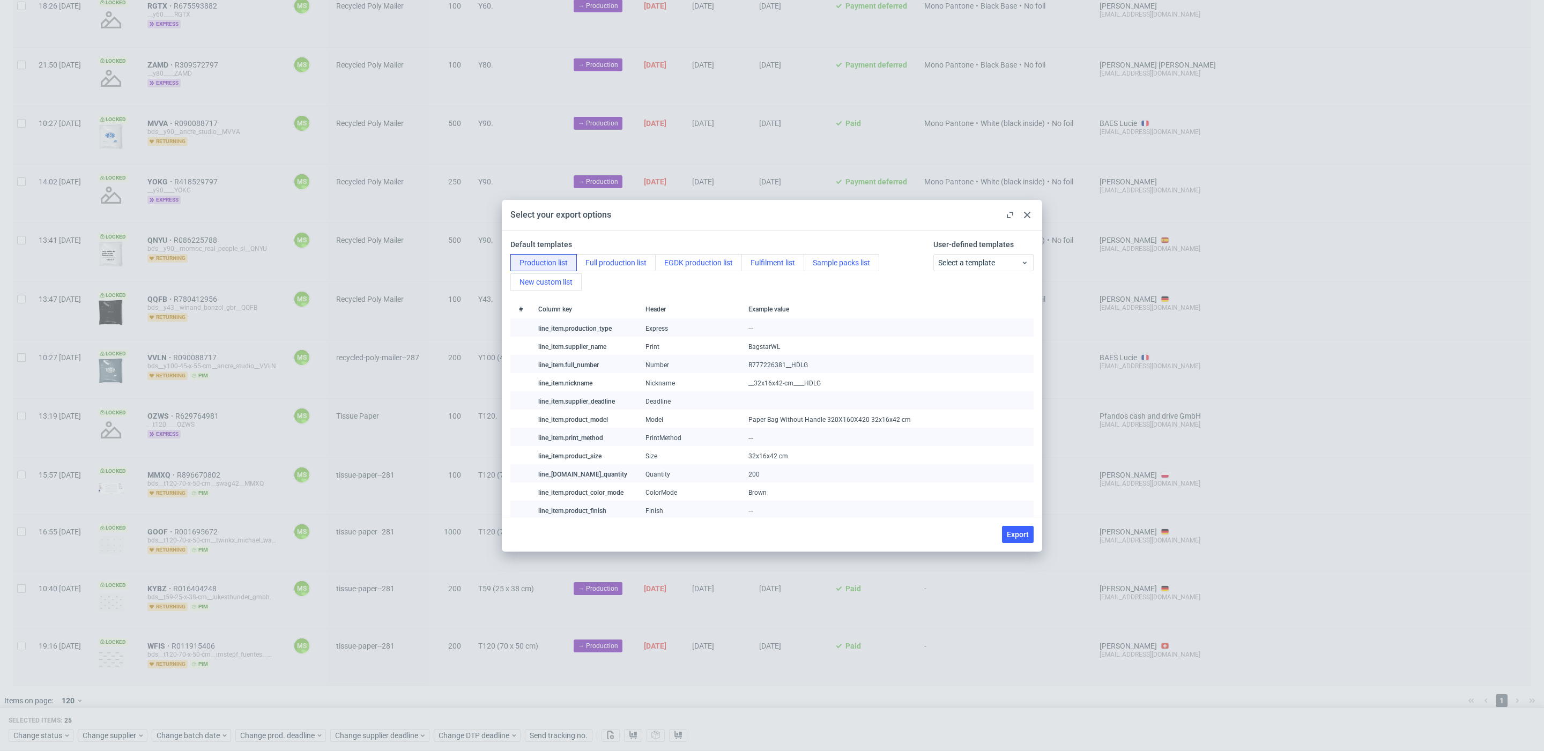
checkbox input "false"
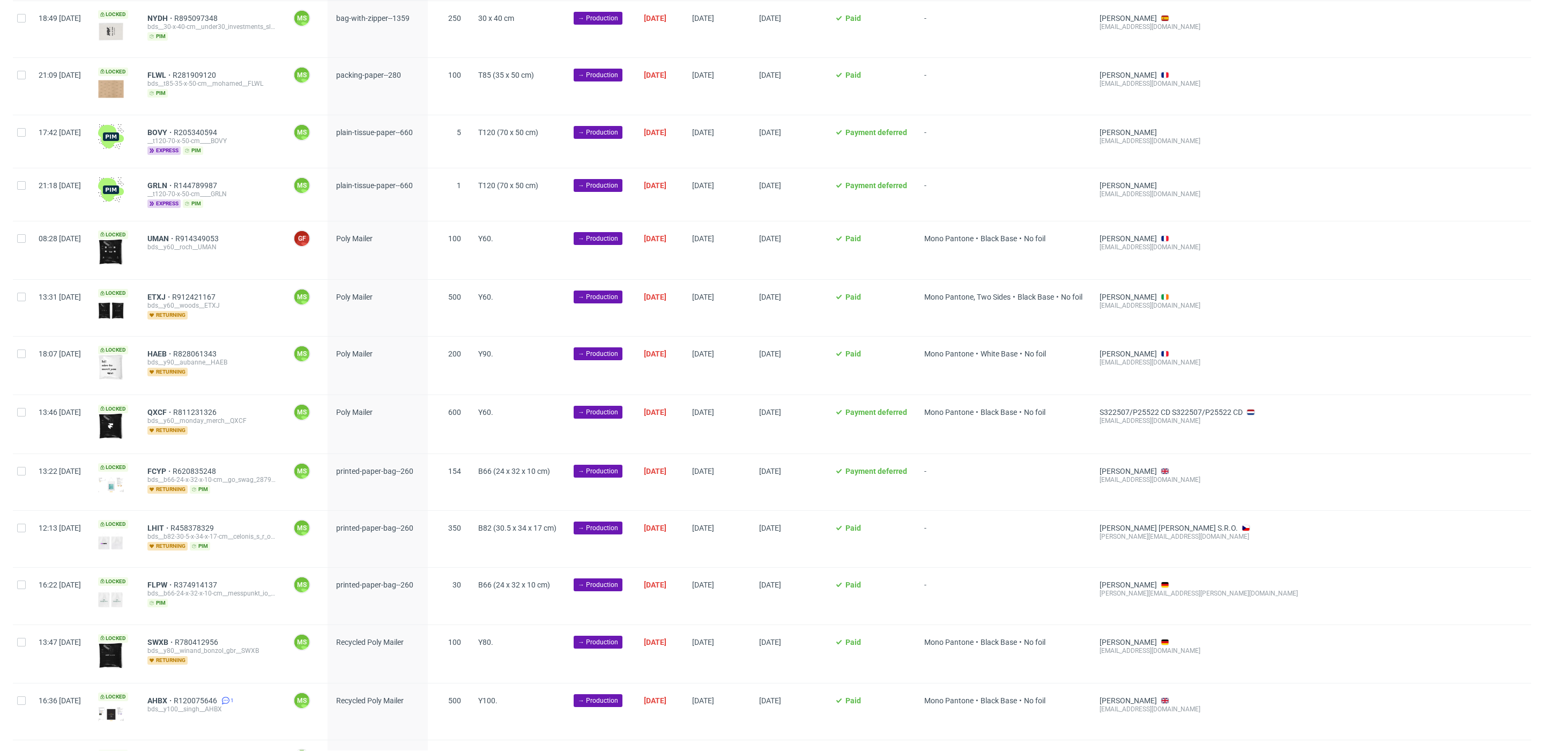
scroll to position [0, 0]
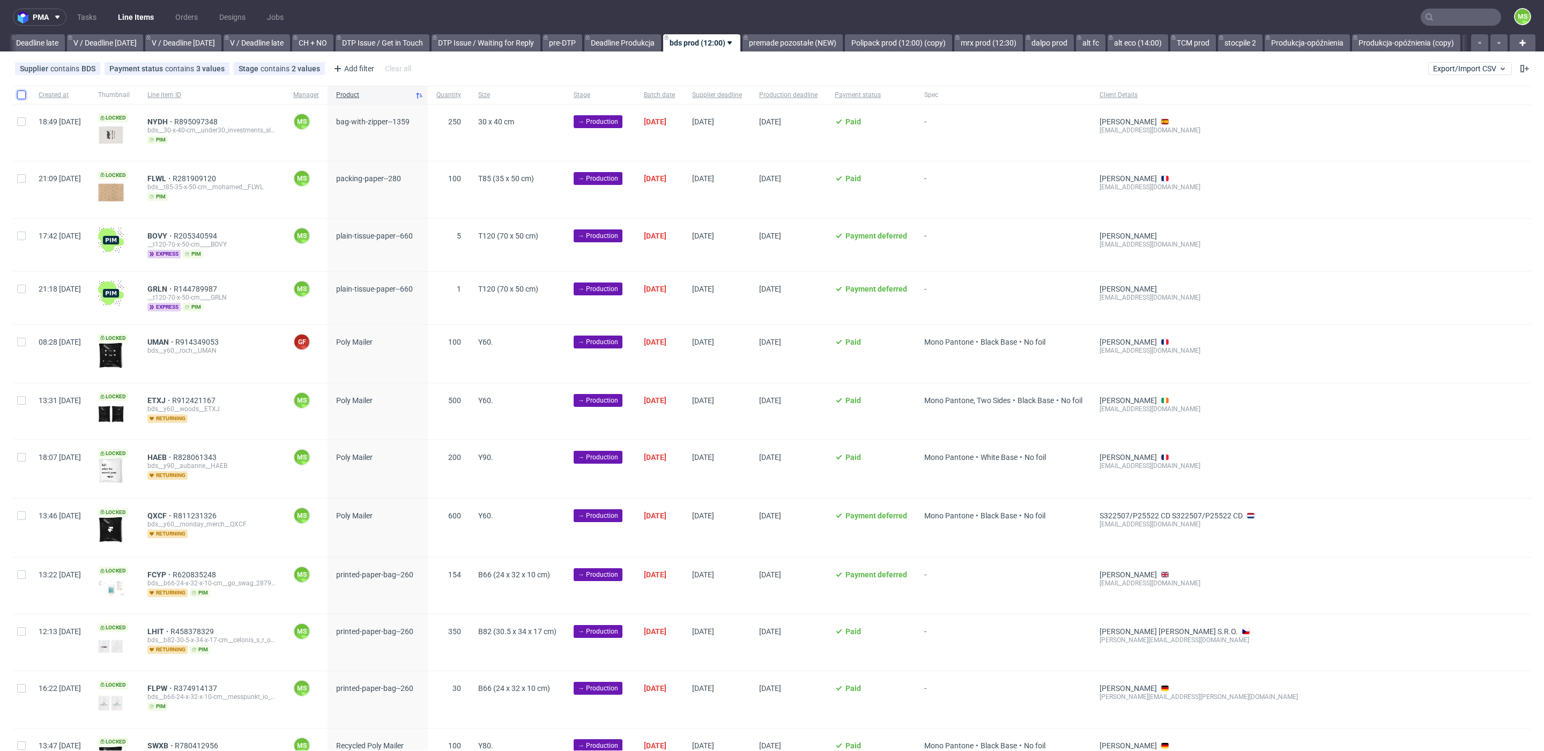
click at [24, 98] on input "checkbox" at bounding box center [21, 95] width 9 height 9
checkbox input "true"
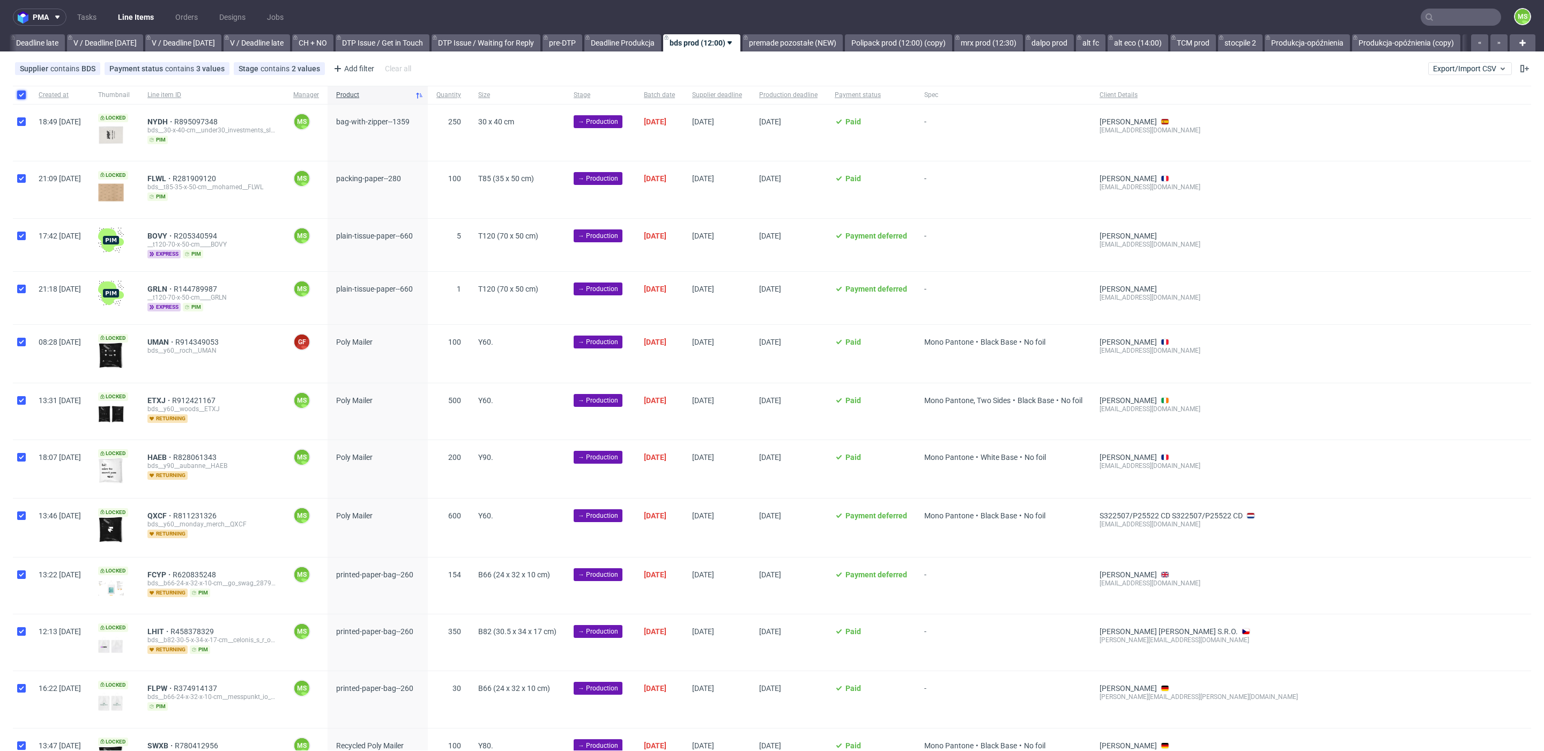
checkbox input "true"
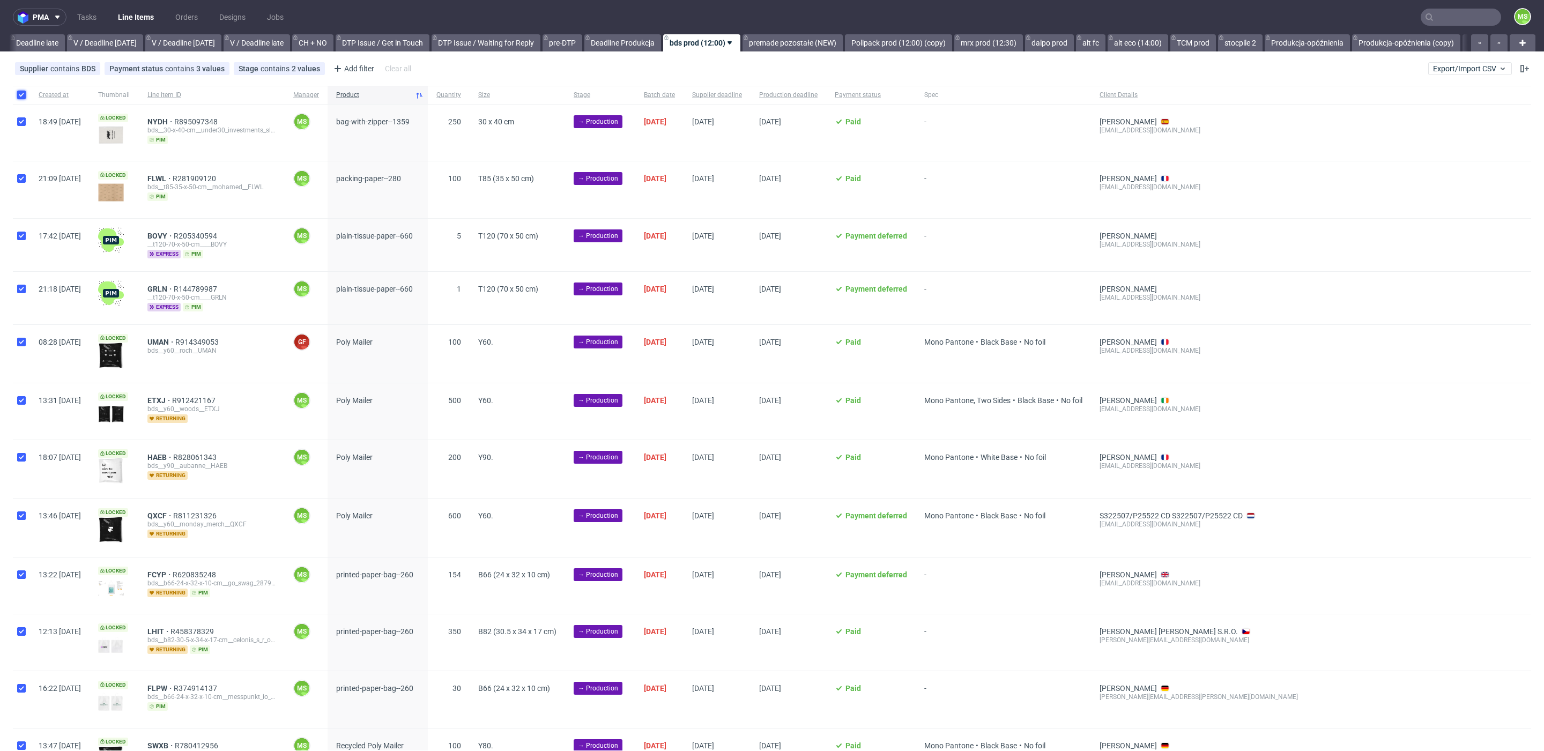
checkbox input "true"
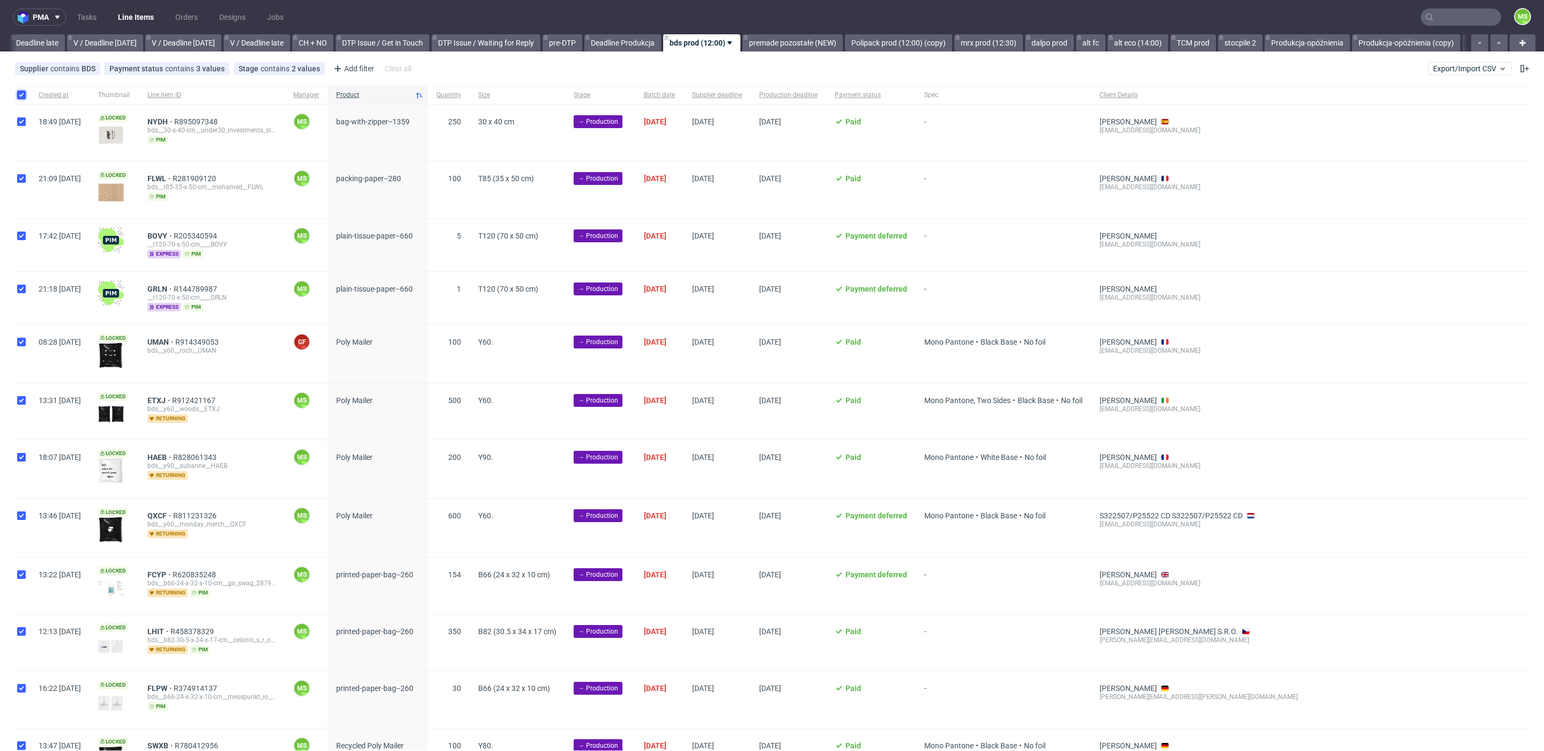
checkbox input "true"
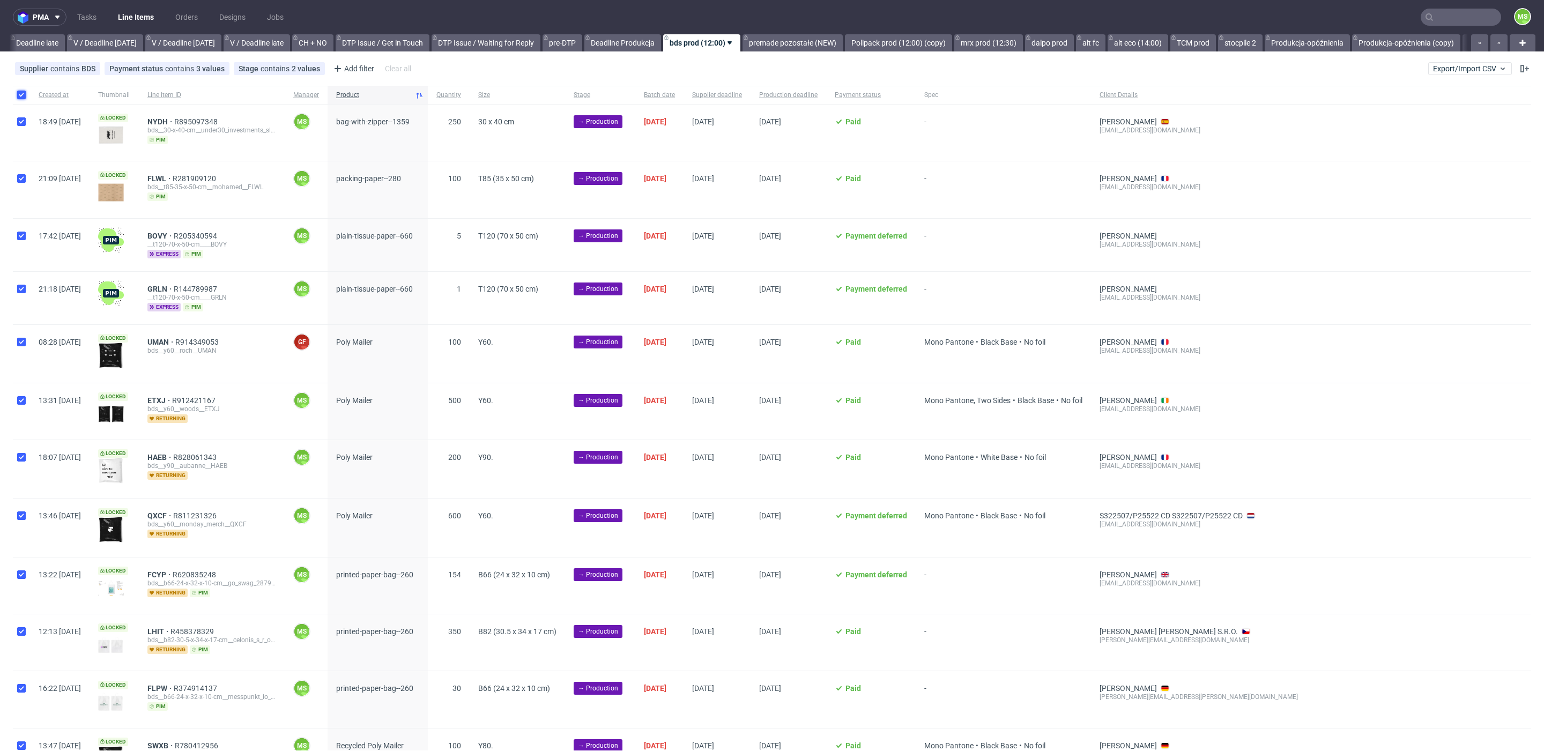
checkbox input "true"
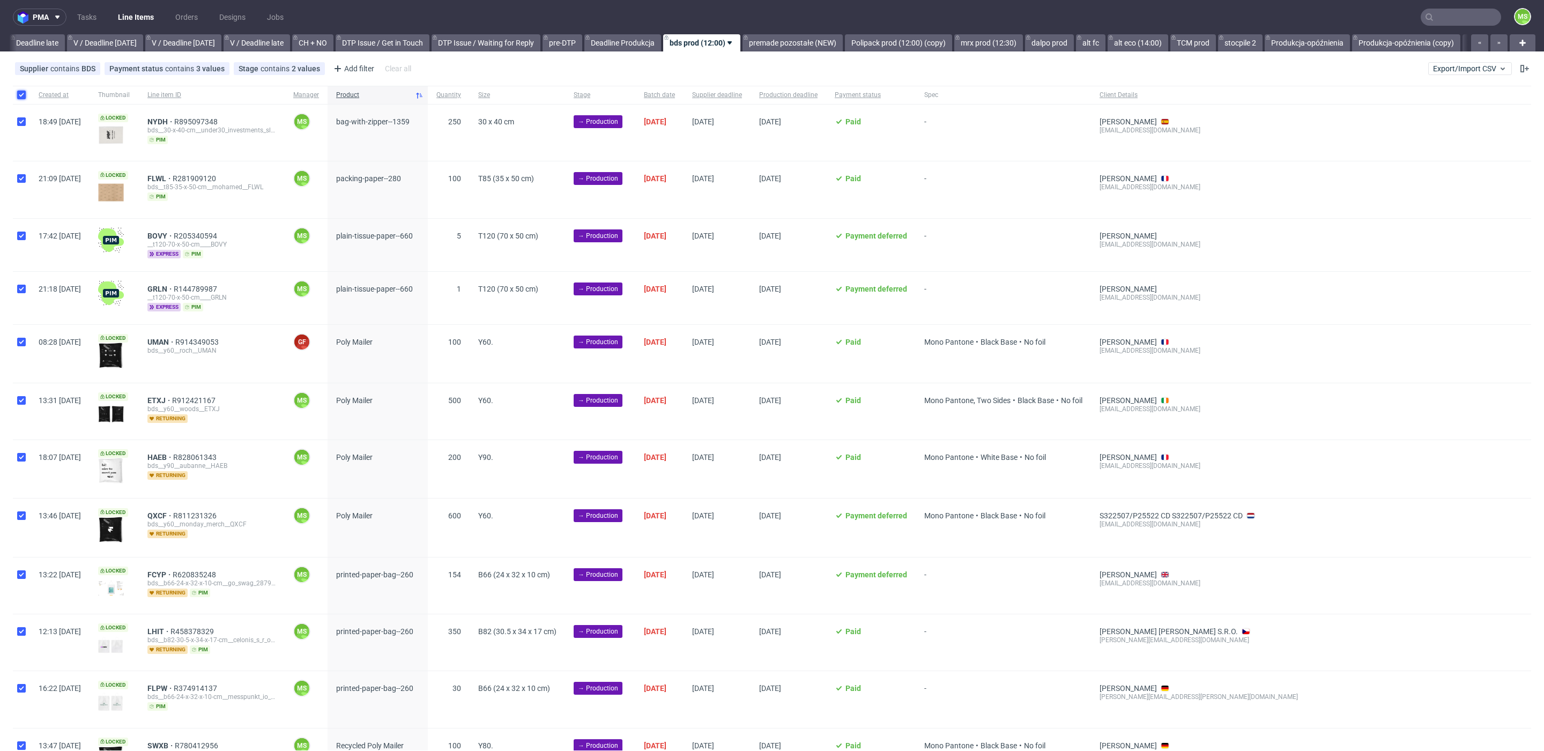
checkbox input "true"
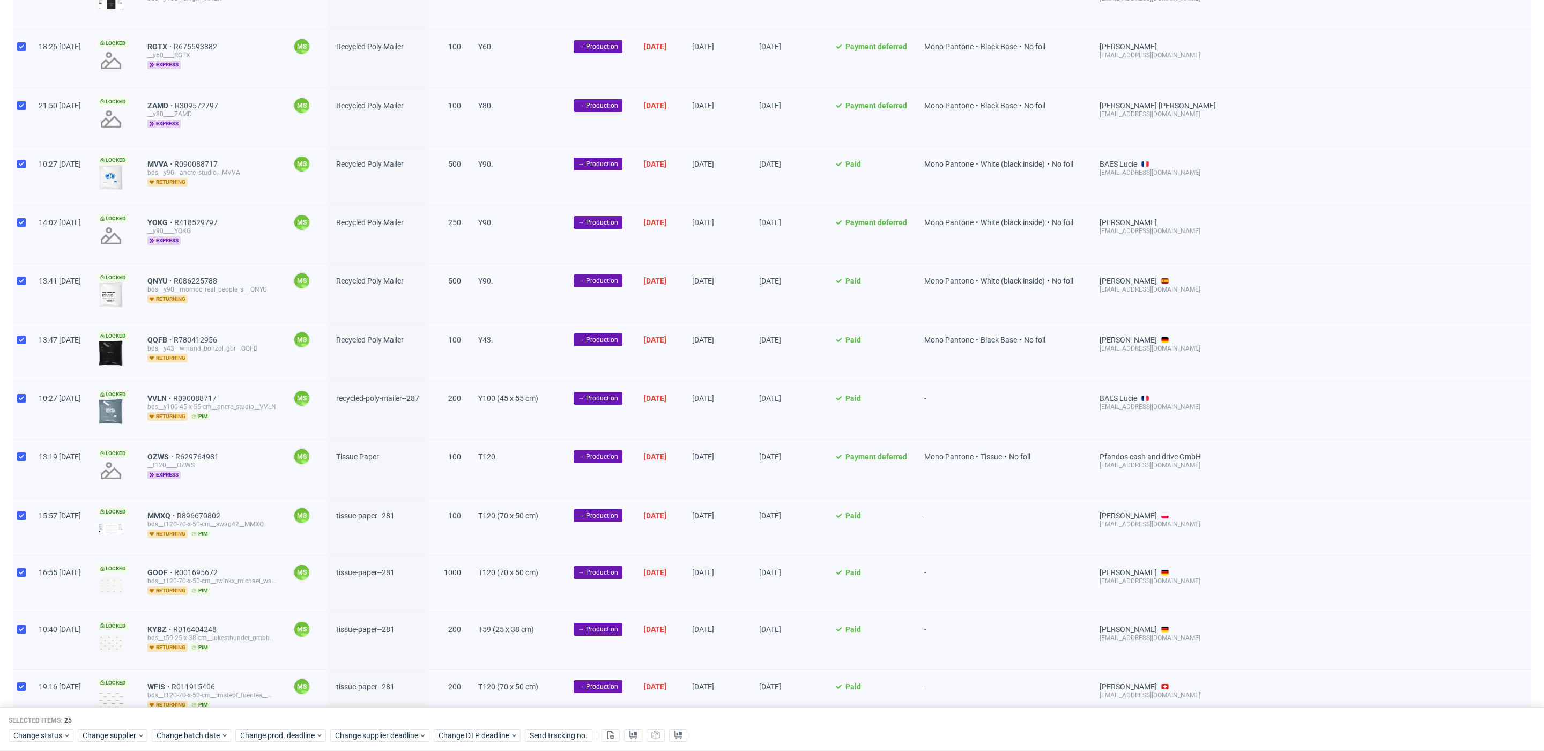
scroll to position [857, 0]
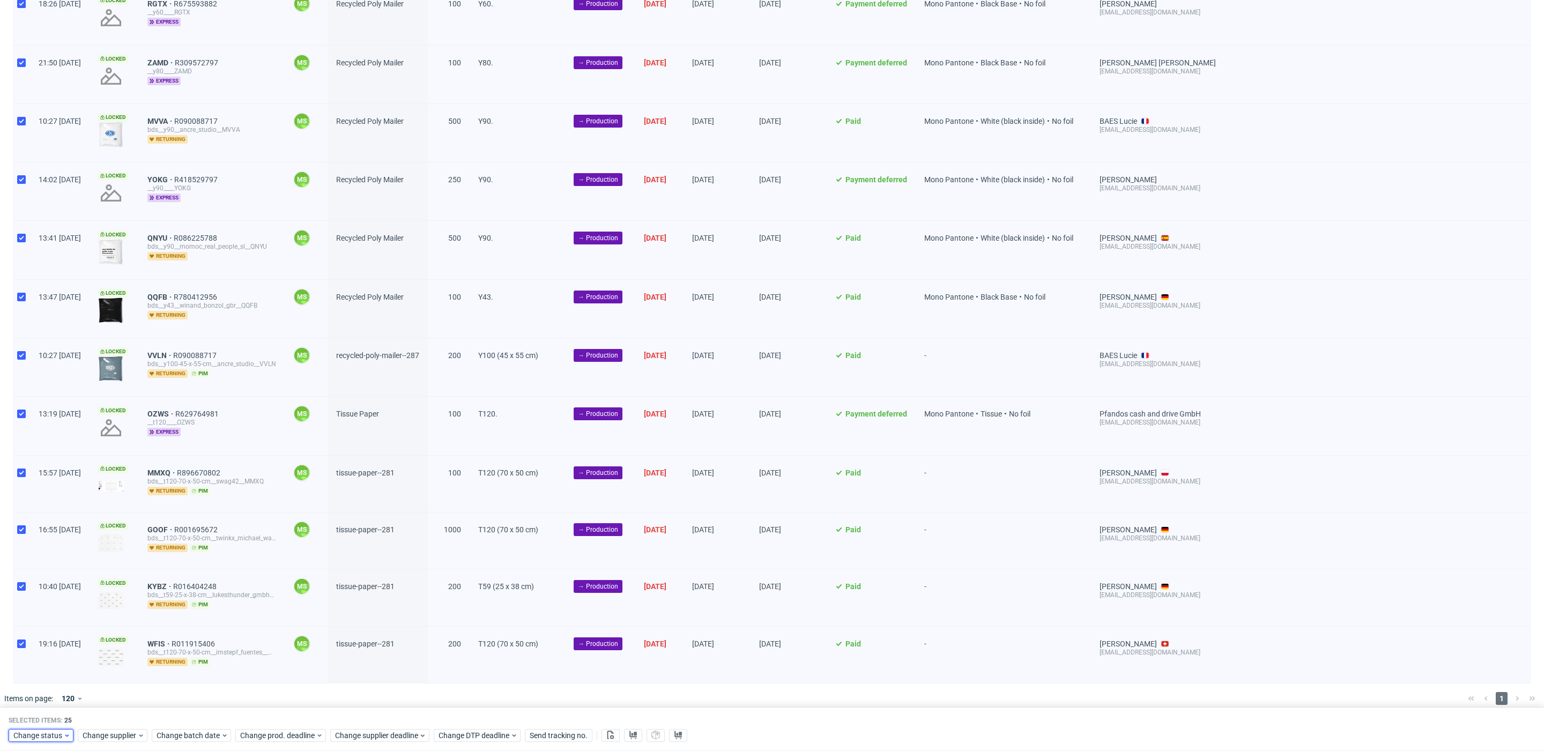
click at [53, 734] on span "Change status" at bounding box center [38, 735] width 50 height 11
click at [70, 614] on div "In Production" at bounding box center [74, 613] width 123 height 15
click at [119, 714] on span "Save" at bounding box center [122, 714] width 17 height 8
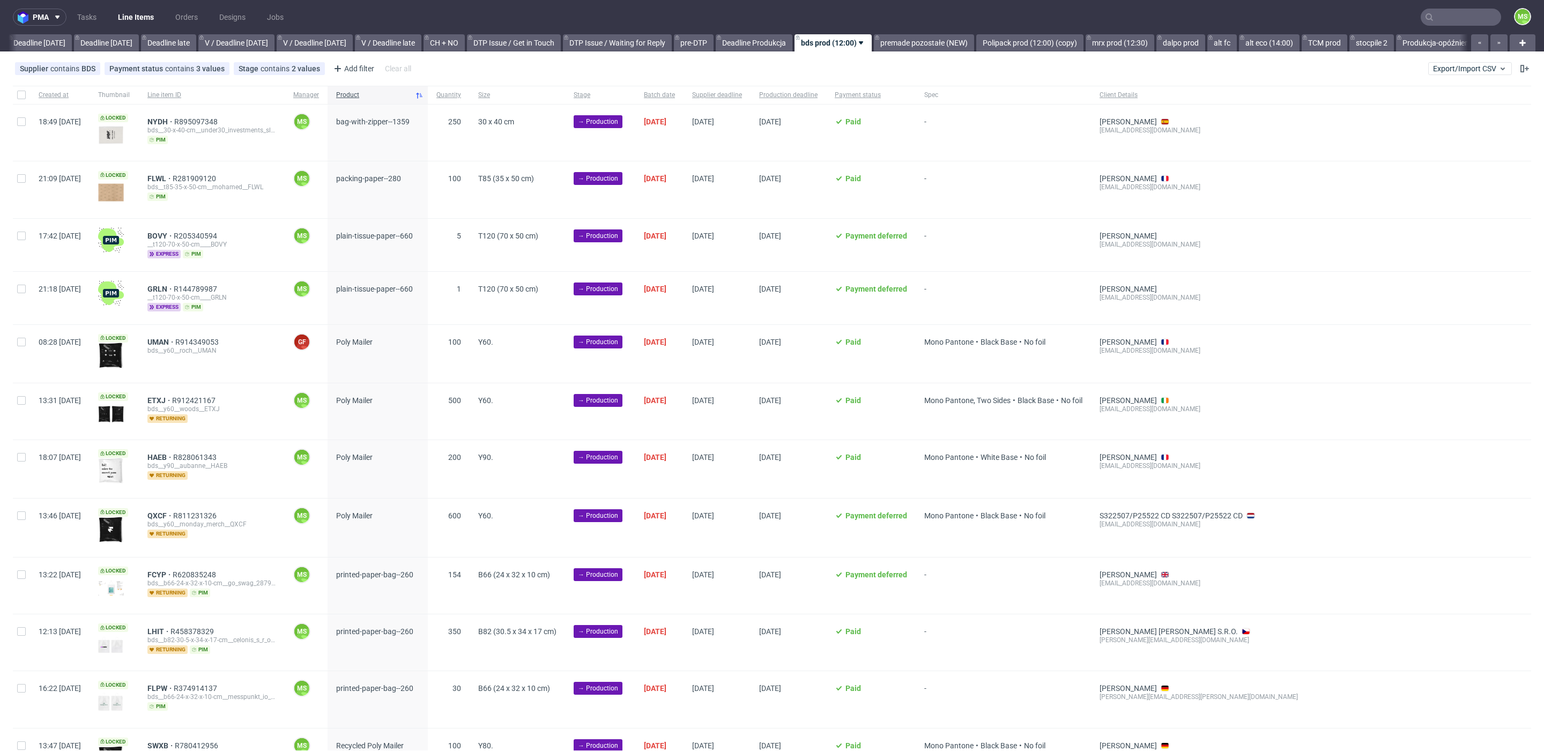
scroll to position [0, 1203]
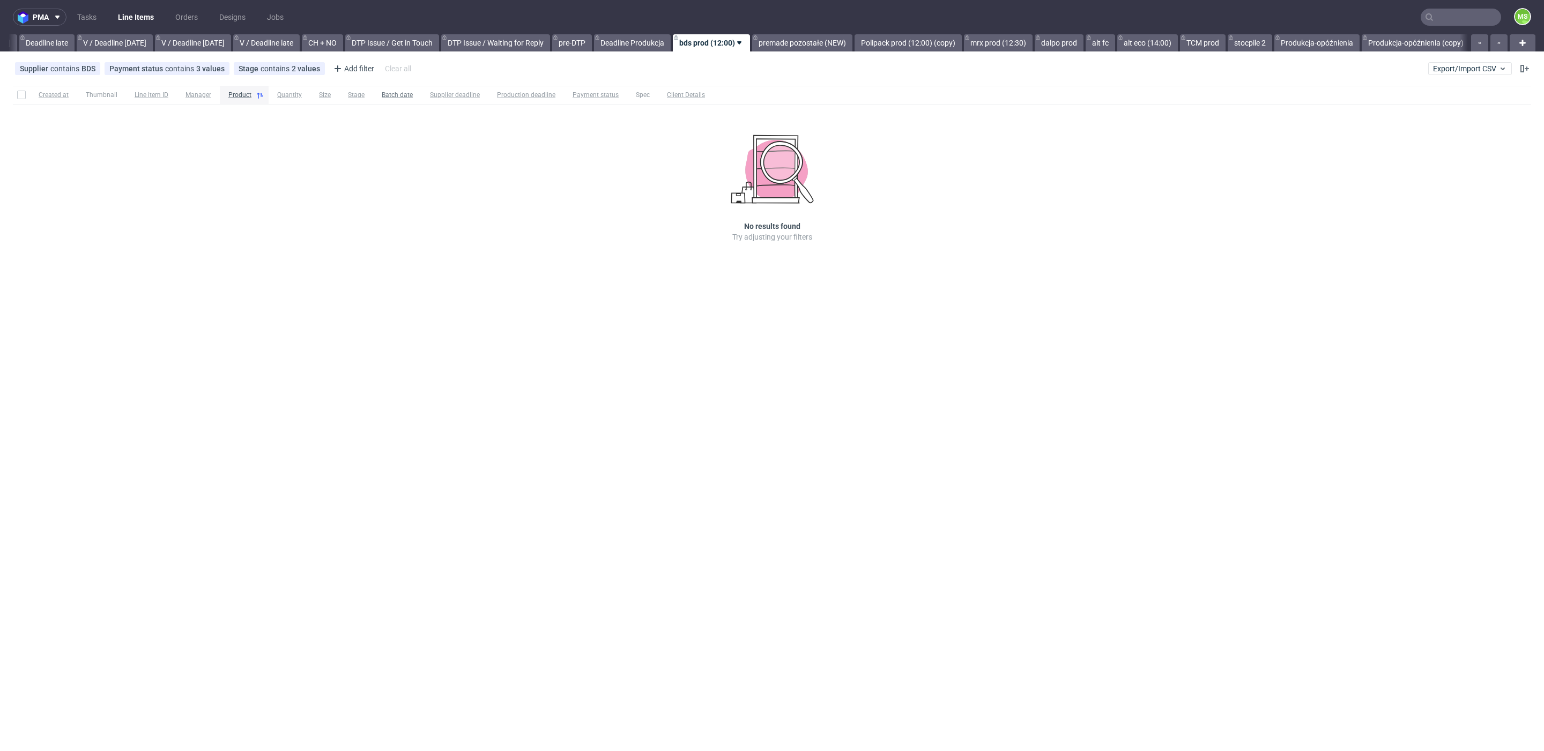
scroll to position [0, 1254]
click at [787, 44] on link "premade pozostałe (NEW)" at bounding box center [799, 42] width 100 height 17
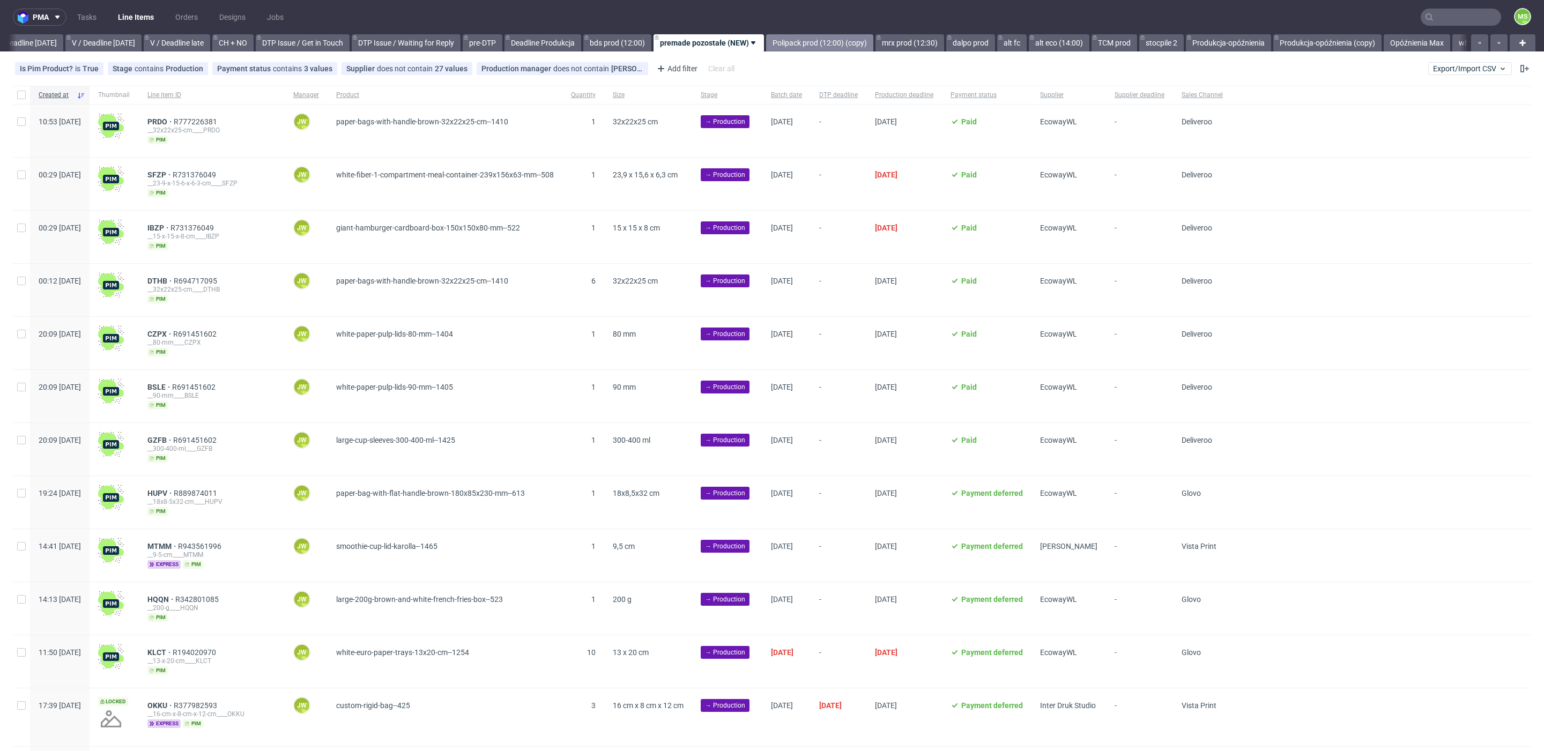
click at [835, 44] on link "Polipack prod (12:00) (copy)" at bounding box center [819, 42] width 107 height 17
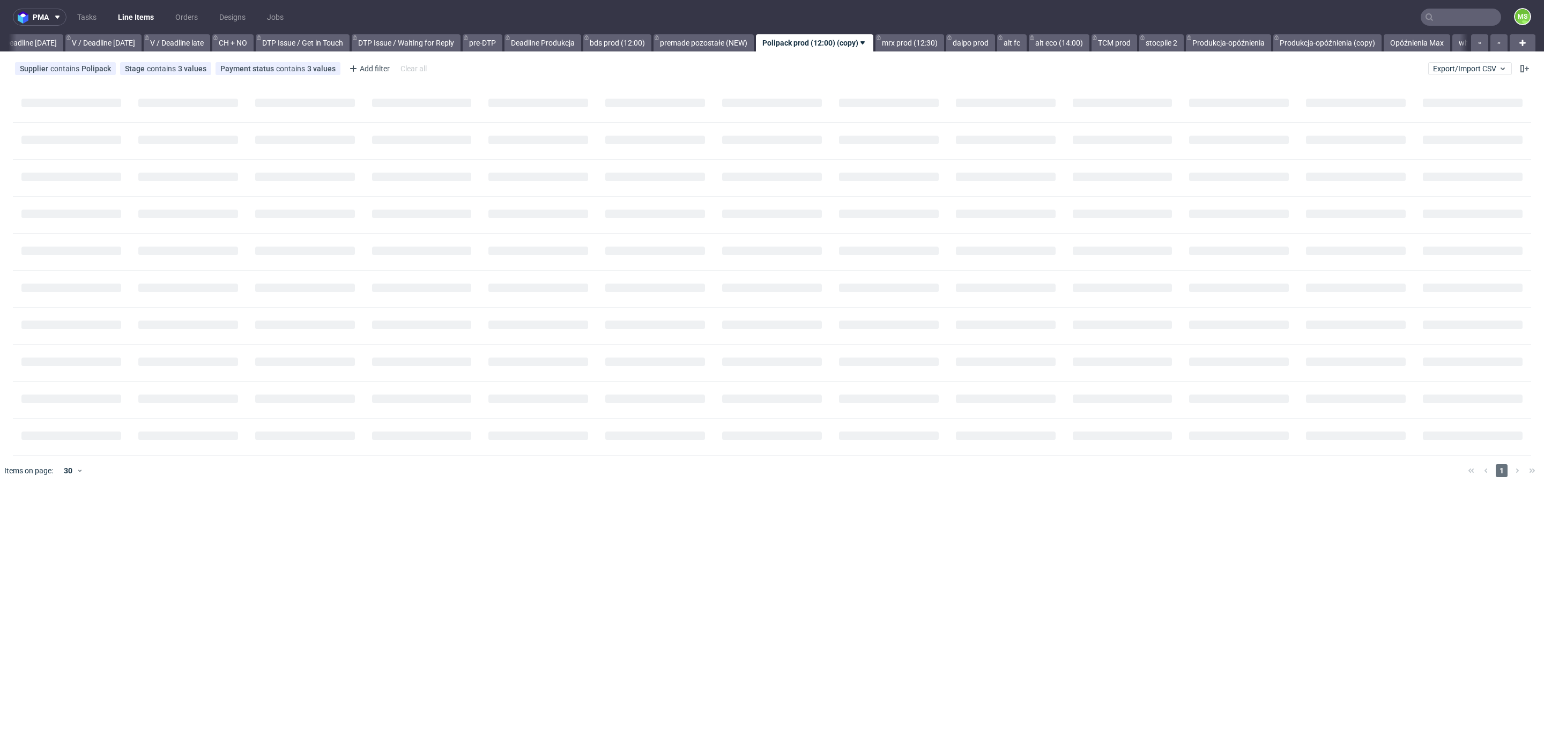
scroll to position [0, 1398]
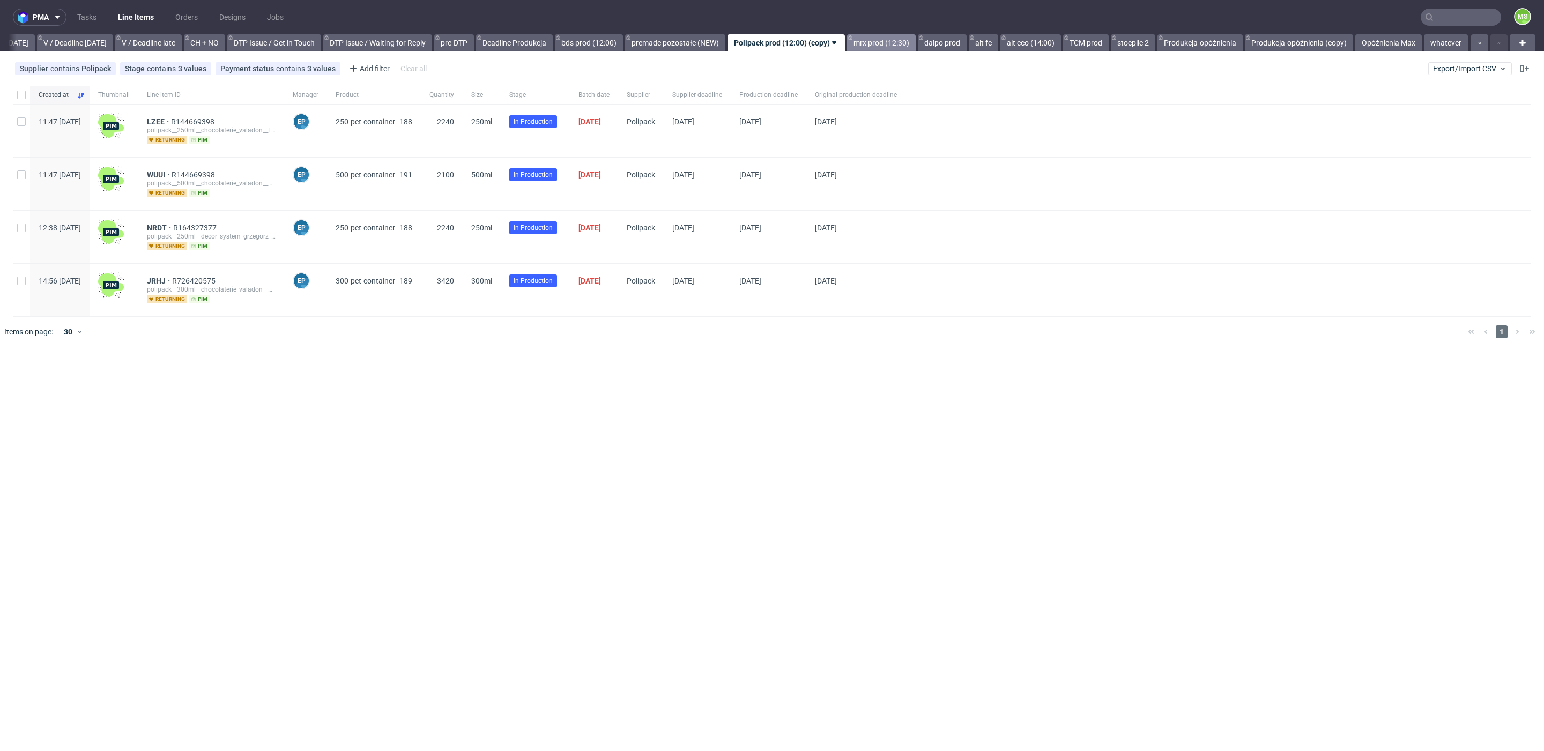
click at [862, 40] on link "mrx prod (12:30)" at bounding box center [881, 42] width 69 height 17
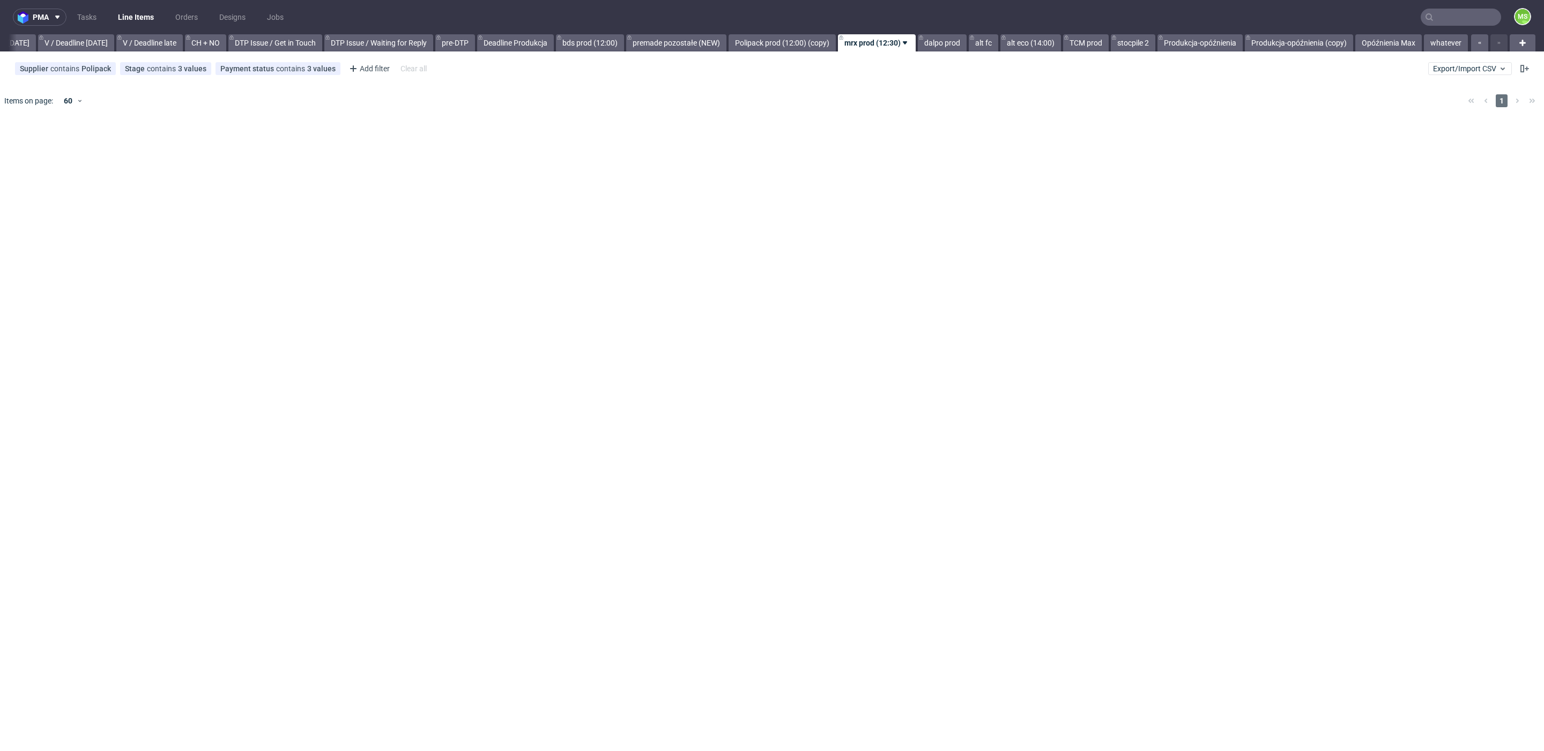
scroll to position [0, 1397]
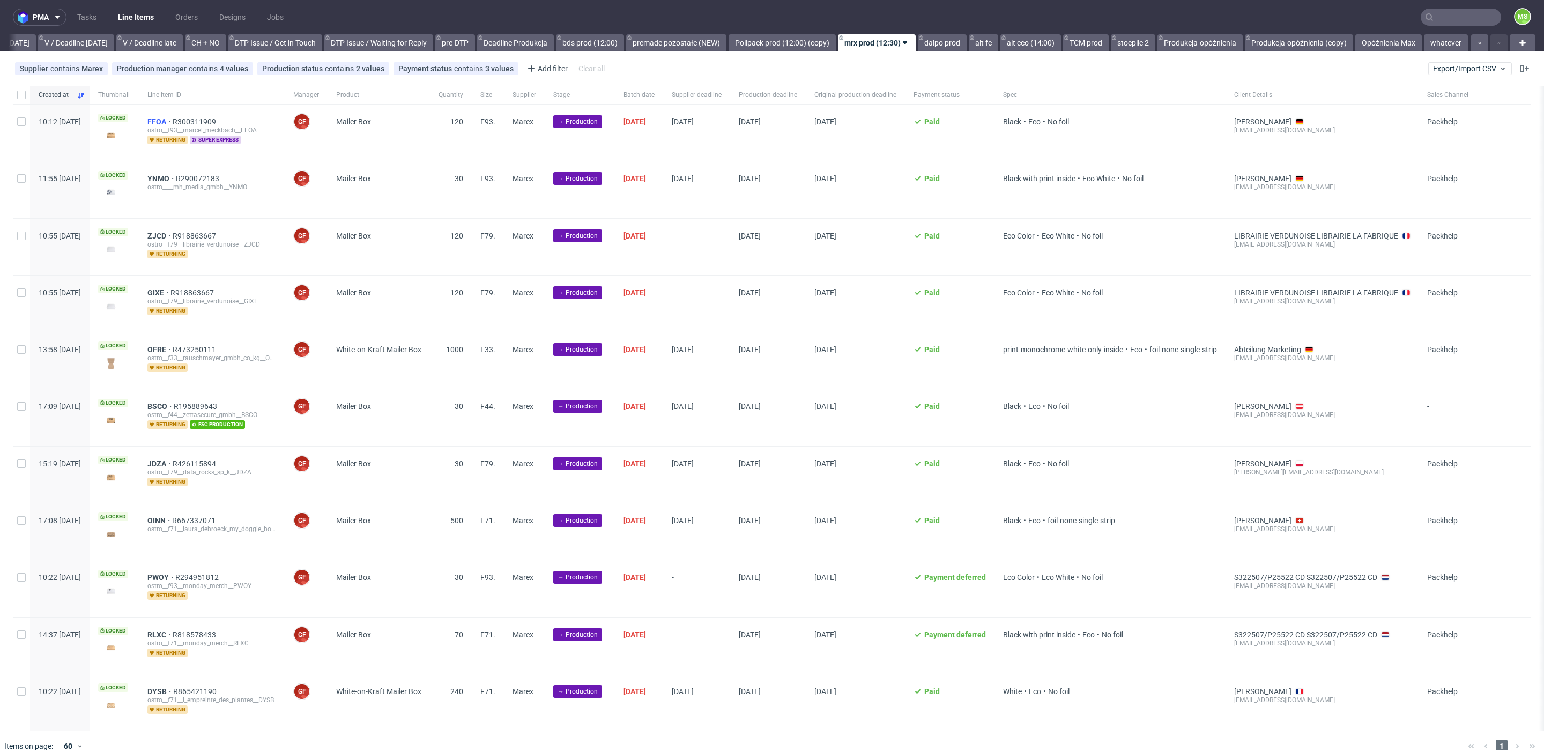
click at [173, 122] on span "FFOA" at bounding box center [159, 121] width 25 height 9
click at [176, 178] on span "YNMO" at bounding box center [161, 178] width 28 height 9
drag, startPoint x: 189, startPoint y: 233, endPoint x: 191, endPoint y: 264, distance: 31.2
click at [173, 233] on span "ZJCD" at bounding box center [159, 236] width 25 height 9
click at [170, 293] on span "GIXE" at bounding box center [158, 292] width 23 height 9
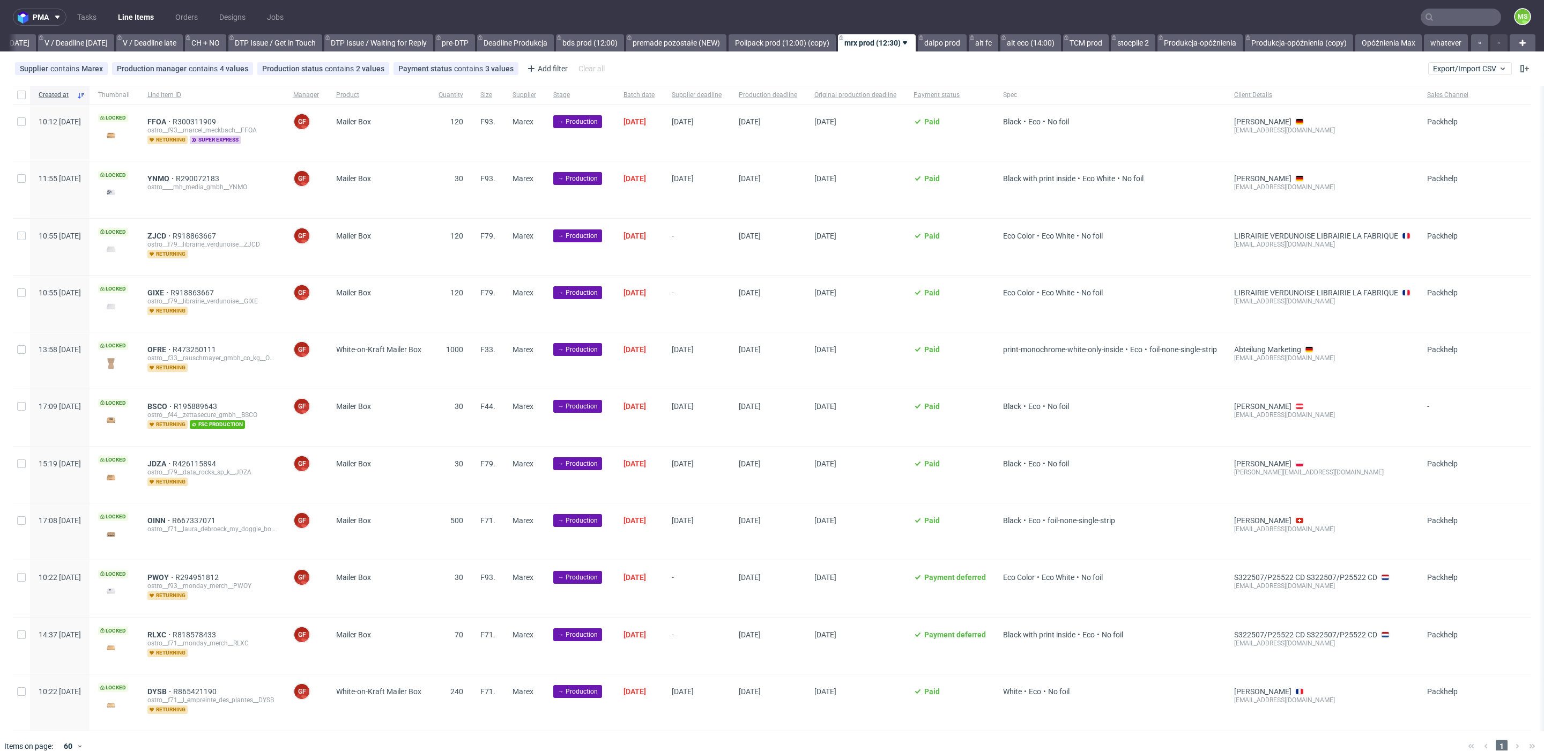
click at [192, 354] on div "ostro__f33__rauschmayer_gmbh_co_kg__OFRE" at bounding box center [211, 358] width 129 height 9
click at [173, 347] on span "OFRE" at bounding box center [159, 349] width 25 height 9
click at [174, 405] on span "BSCO" at bounding box center [160, 406] width 26 height 9
click at [173, 459] on span "JDZA" at bounding box center [159, 463] width 25 height 9
click at [172, 516] on span "OINN" at bounding box center [159, 520] width 25 height 9
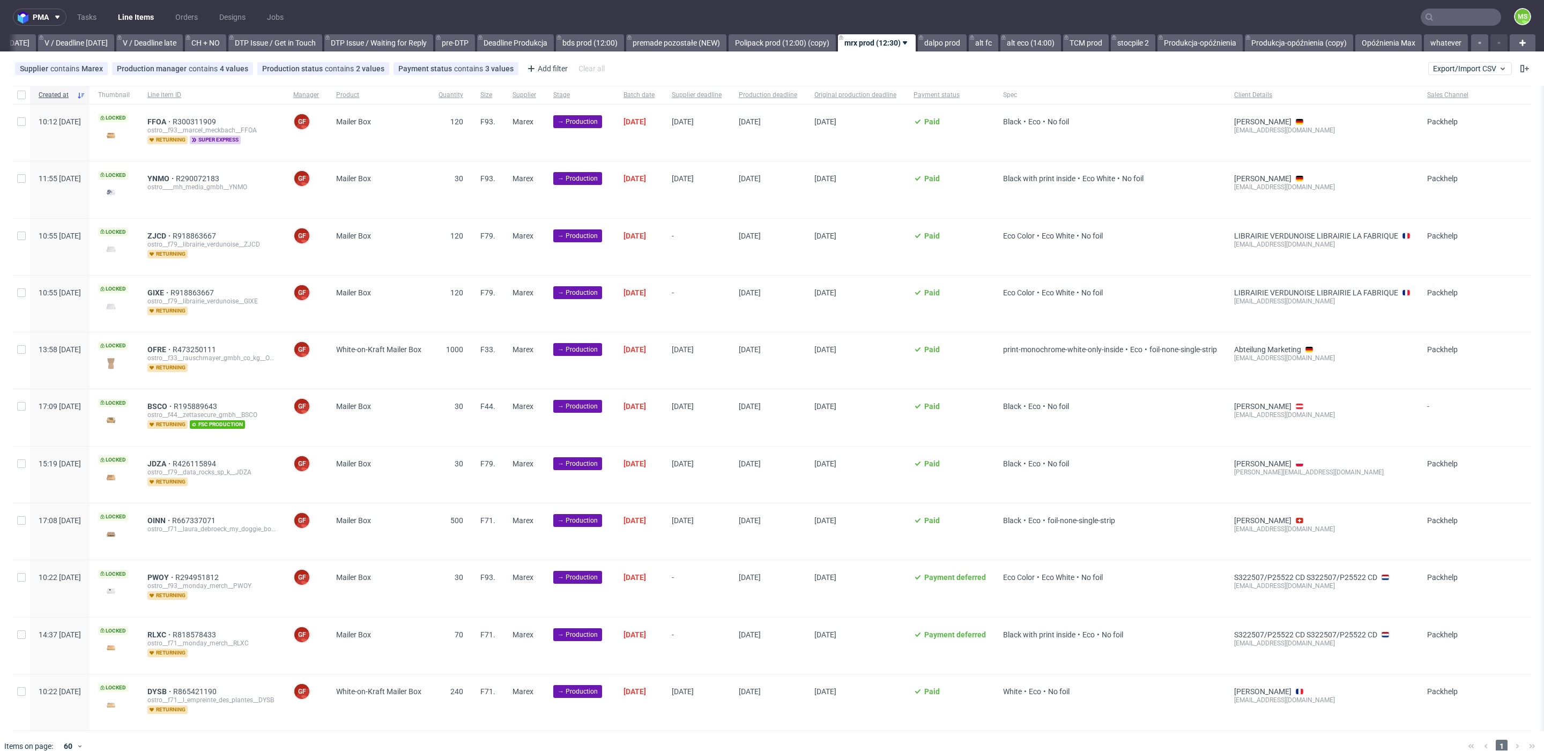
scroll to position [8, 0]
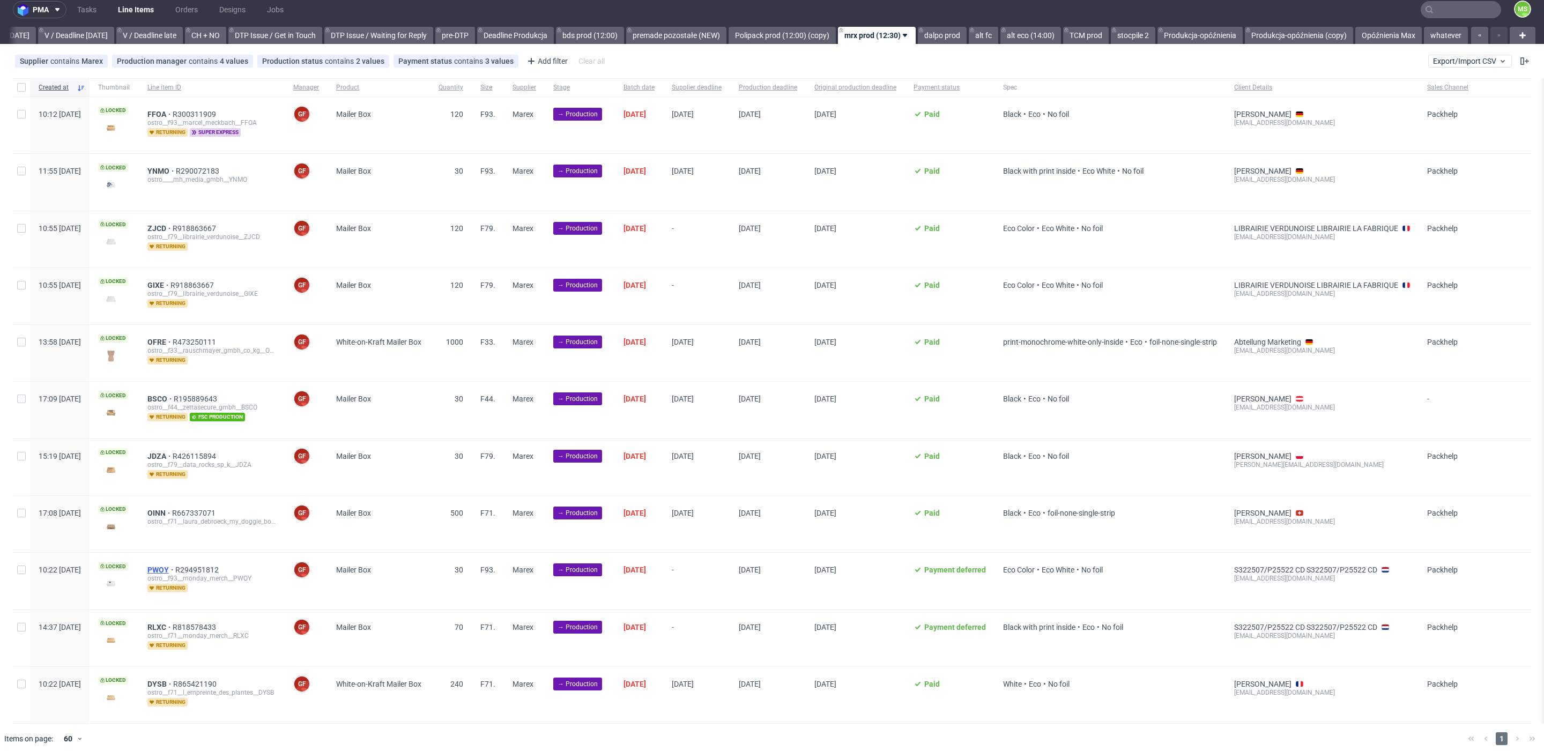
click at [175, 565] on span "PWOY" at bounding box center [161, 569] width 28 height 9
click at [173, 623] on span "RLXC" at bounding box center [159, 627] width 25 height 9
click at [173, 680] on span "DYSB" at bounding box center [160, 684] width 26 height 9
click at [22, 680] on input "checkbox" at bounding box center [21, 684] width 9 height 9
checkbox input "true"
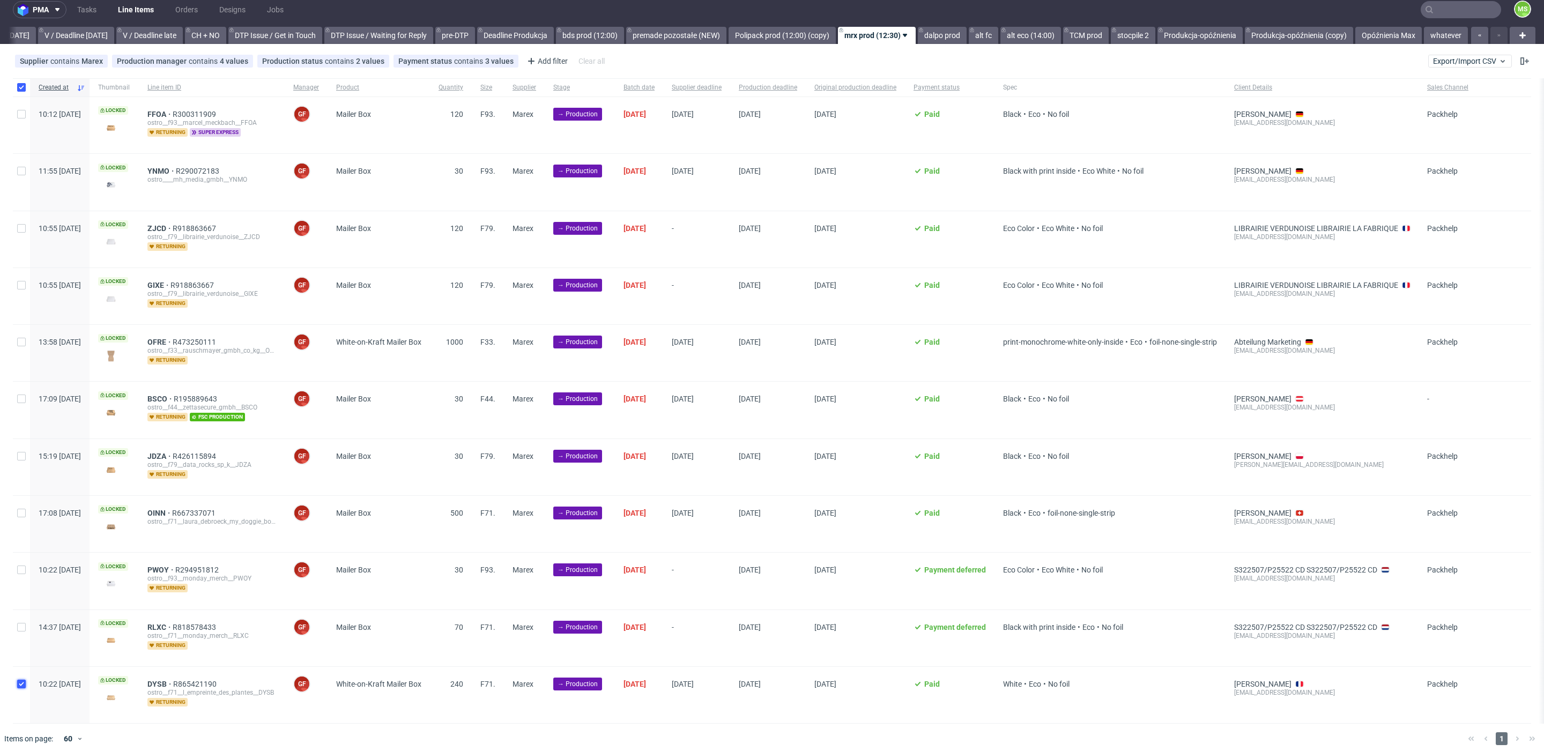
checkbox input "true"
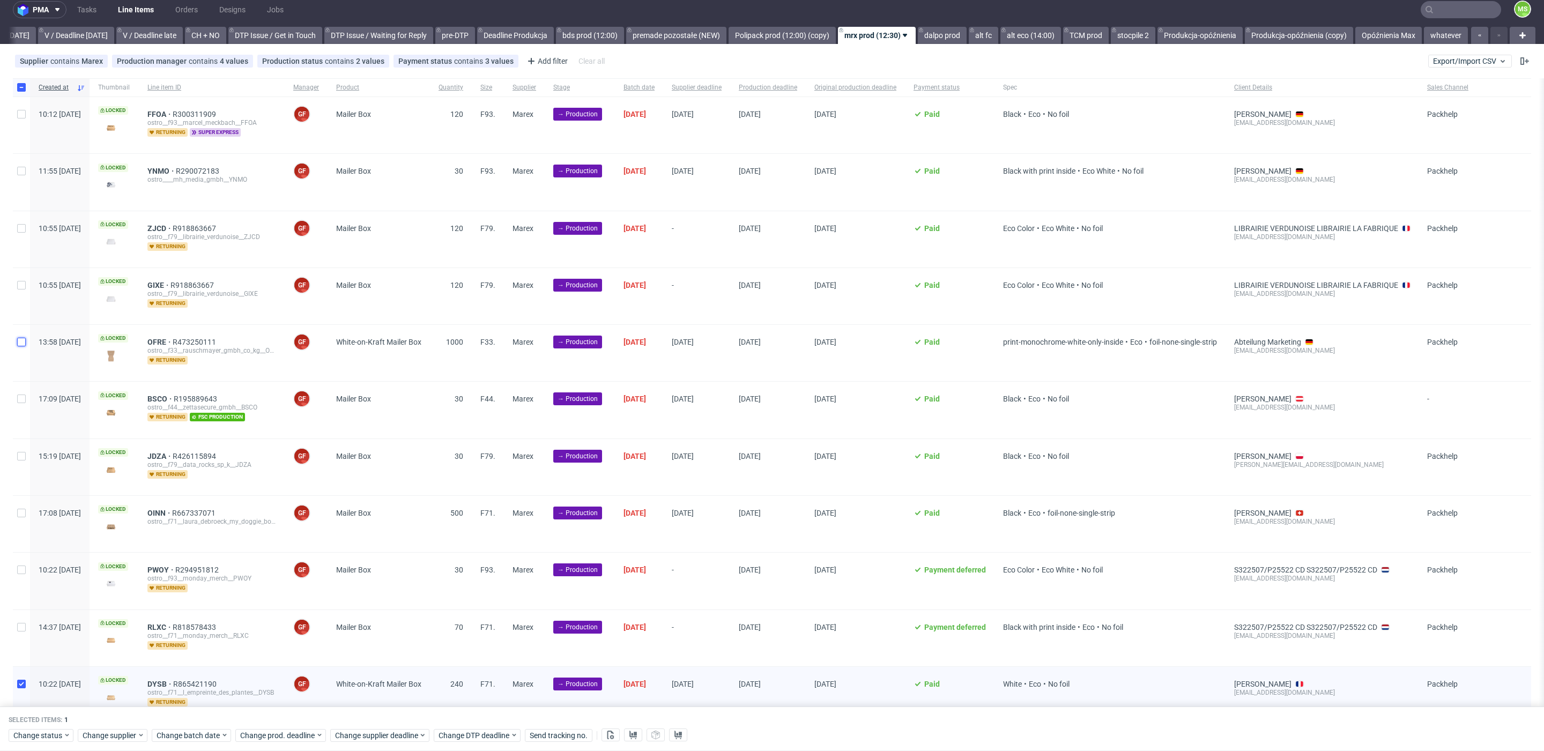
click at [19, 340] on input "checkbox" at bounding box center [21, 342] width 9 height 9
checkbox input "true"
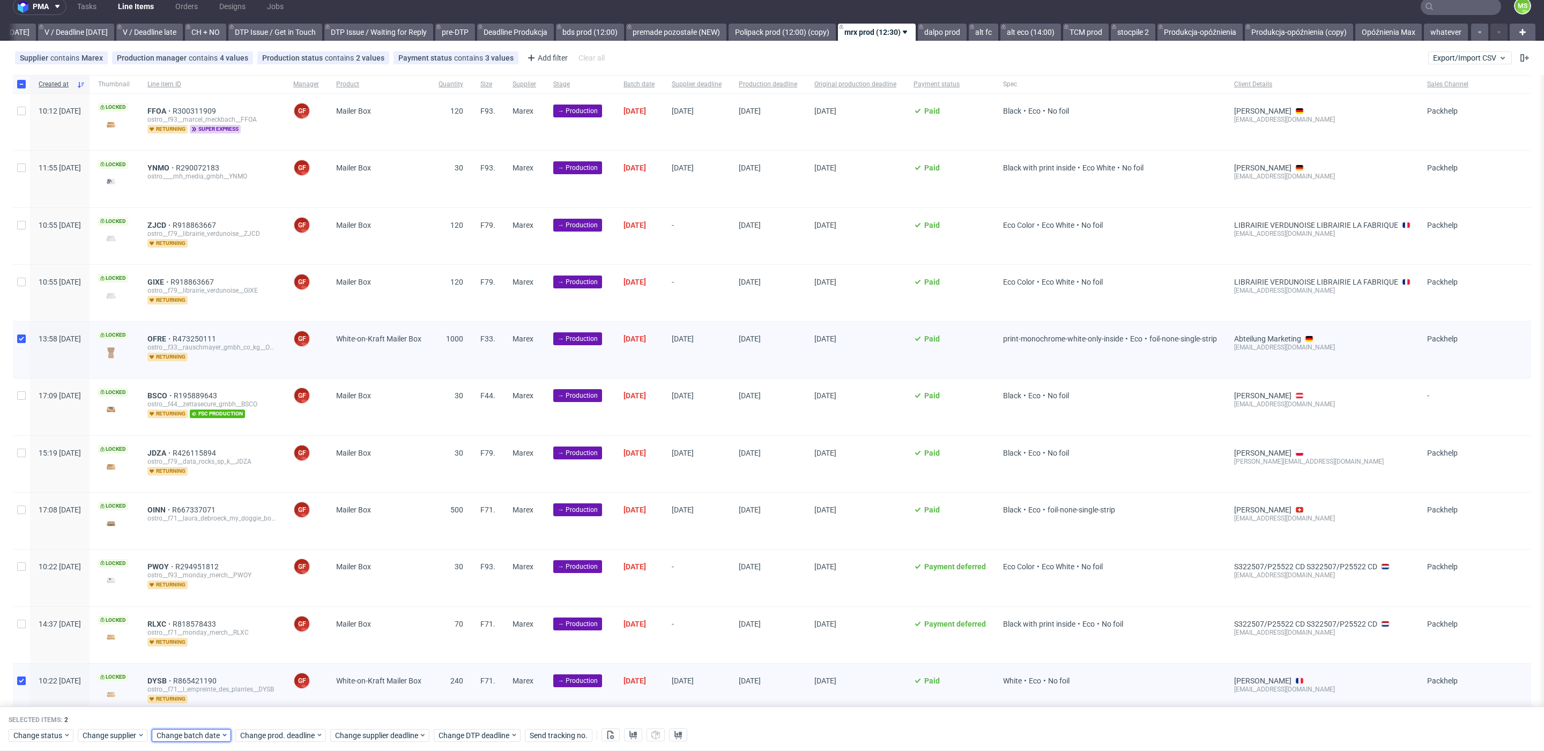
click at [175, 731] on span "Change batch date" at bounding box center [189, 735] width 64 height 11
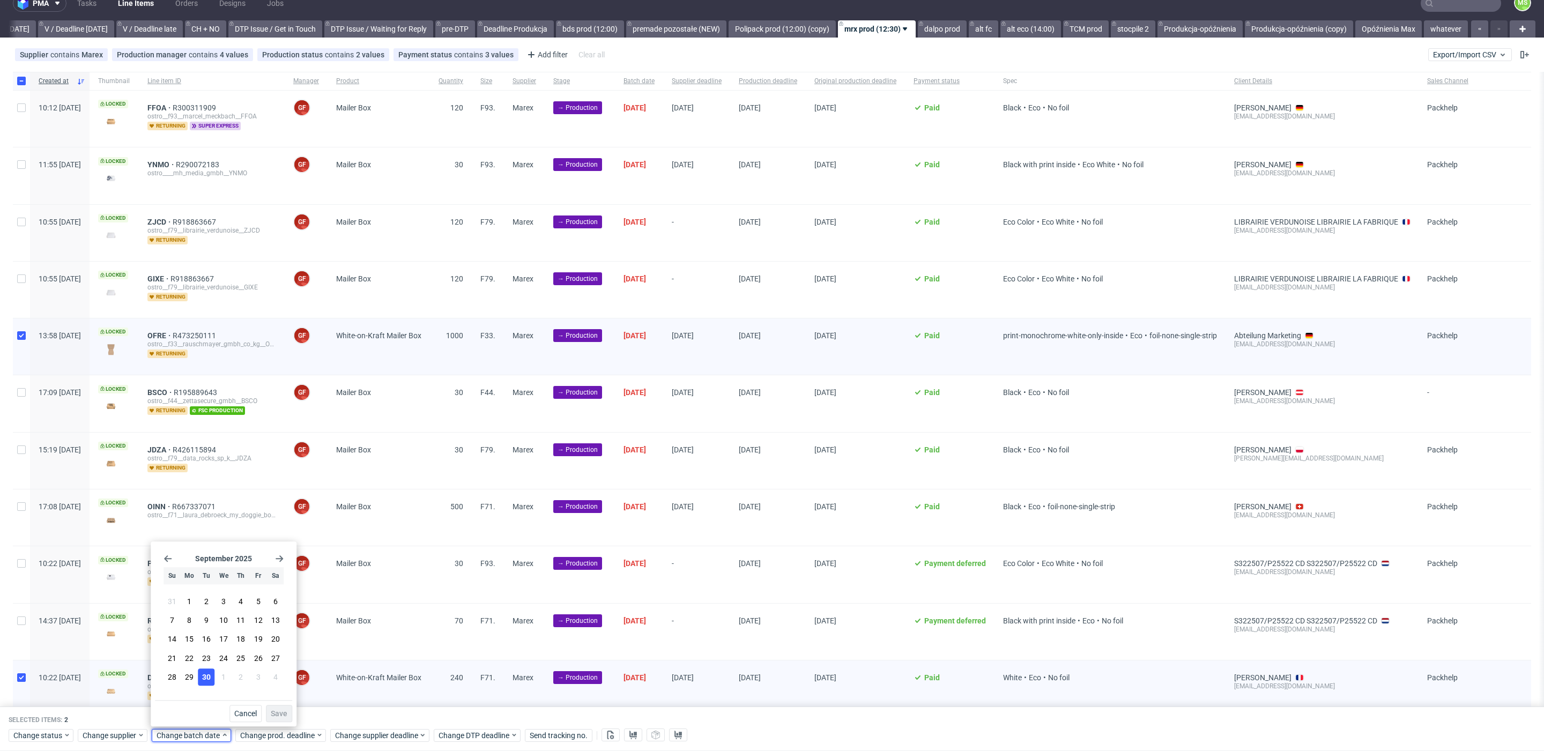
click at [209, 678] on span "30" at bounding box center [206, 677] width 9 height 11
click at [286, 713] on span "Save" at bounding box center [279, 714] width 17 height 8
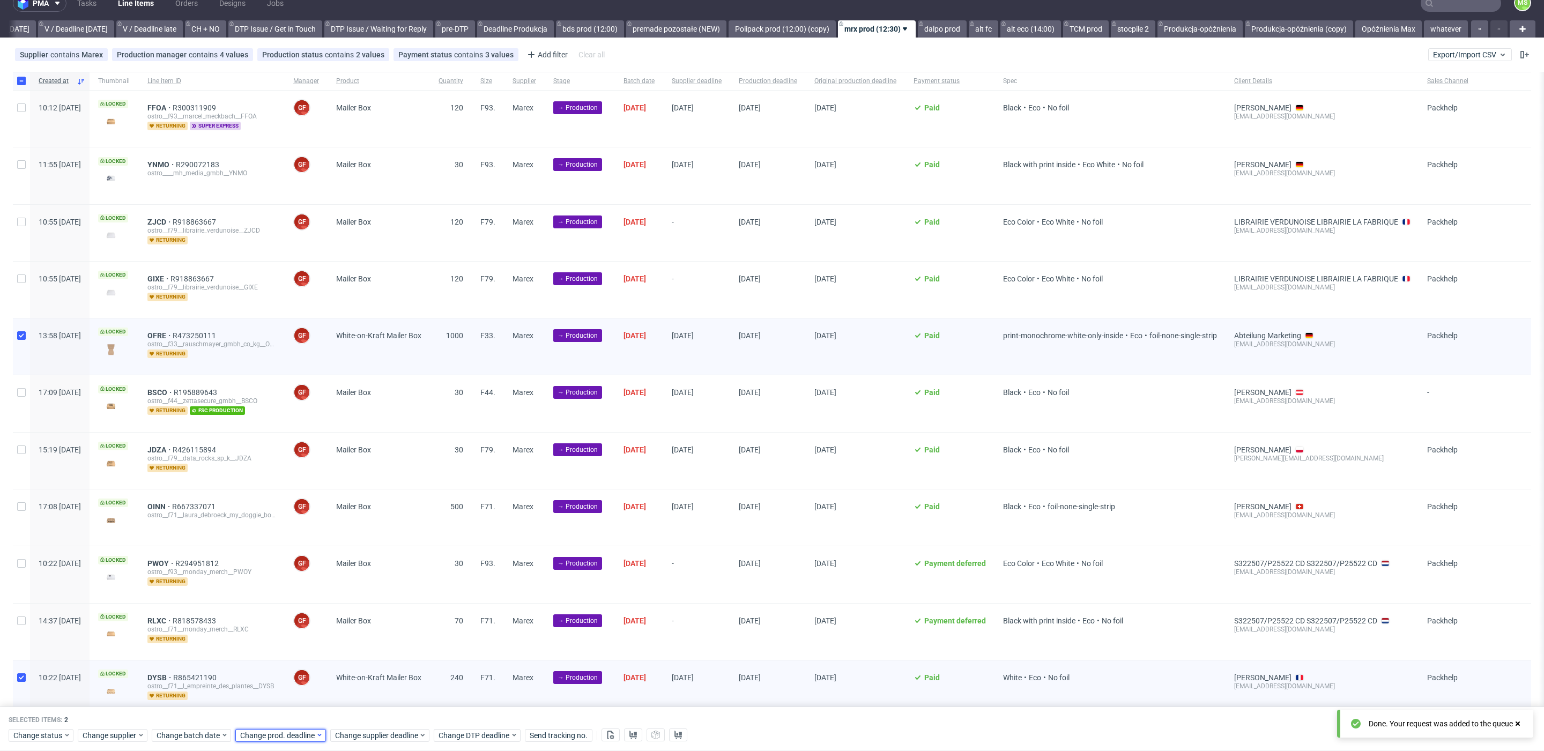
click at [292, 730] on span "Change prod. deadline" at bounding box center [278, 735] width 76 height 11
click at [364, 556] on icon "Go forward 1 month" at bounding box center [362, 558] width 9 height 9
drag, startPoint x: 330, startPoint y: 639, endPoint x: 352, endPoint y: 715, distance: 79.2
click at [330, 639] on button "16" at bounding box center [323, 639] width 17 height 17
drag, startPoint x: 357, startPoint y: 714, endPoint x: 370, endPoint y: 733, distance: 23.1
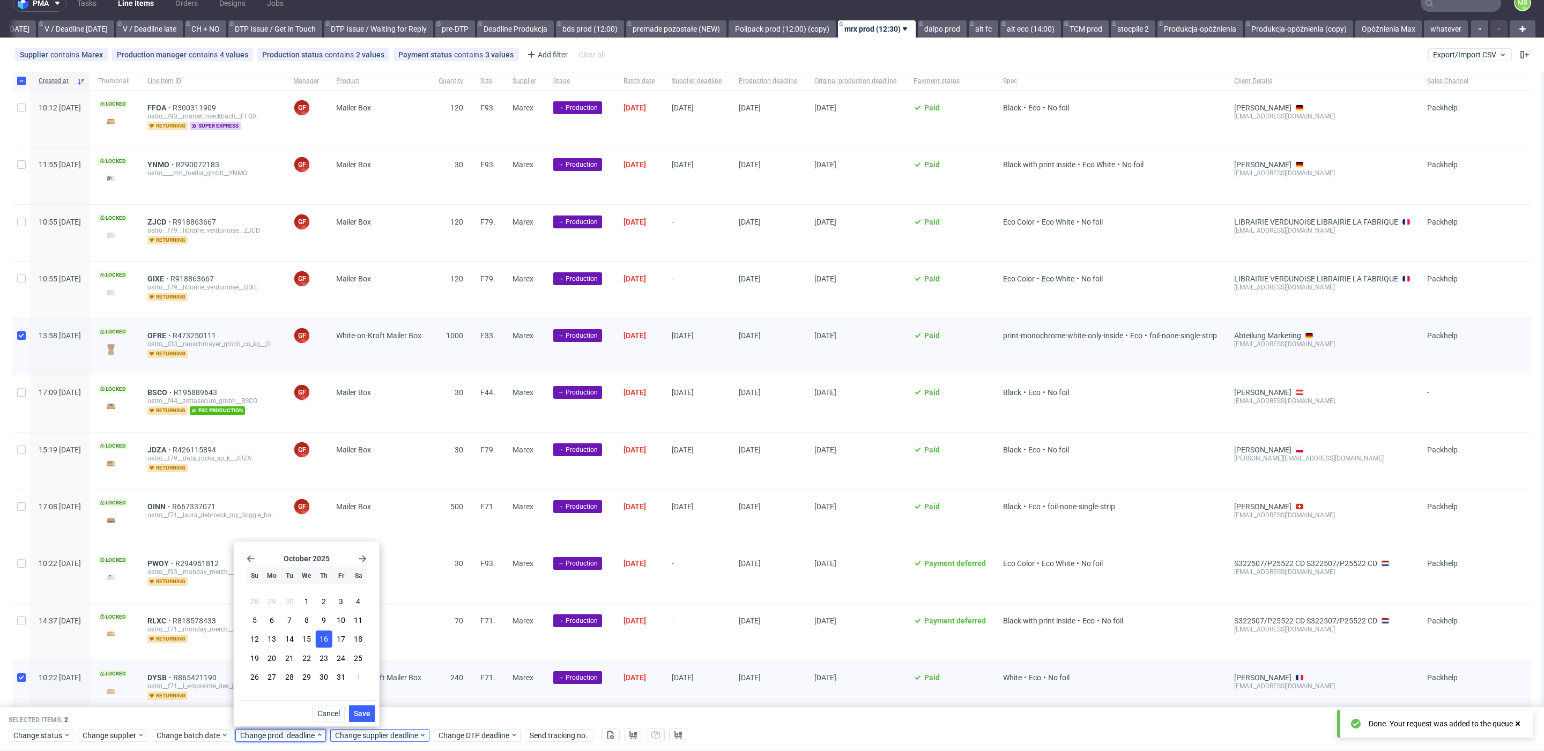
click at [358, 714] on span "Save" at bounding box center [362, 714] width 17 height 8
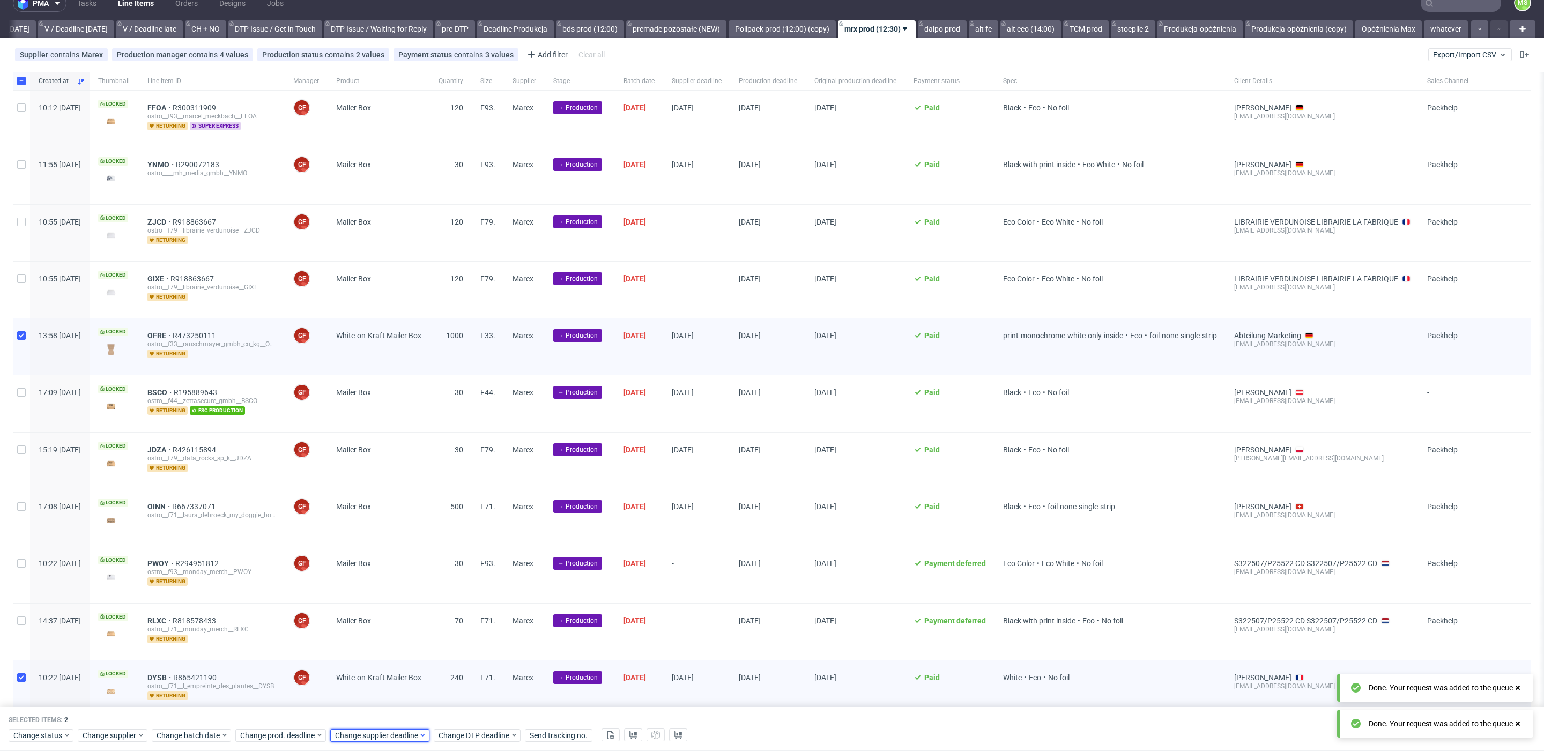
click at [370, 733] on span "Change supplier deadline" at bounding box center [377, 735] width 84 height 11
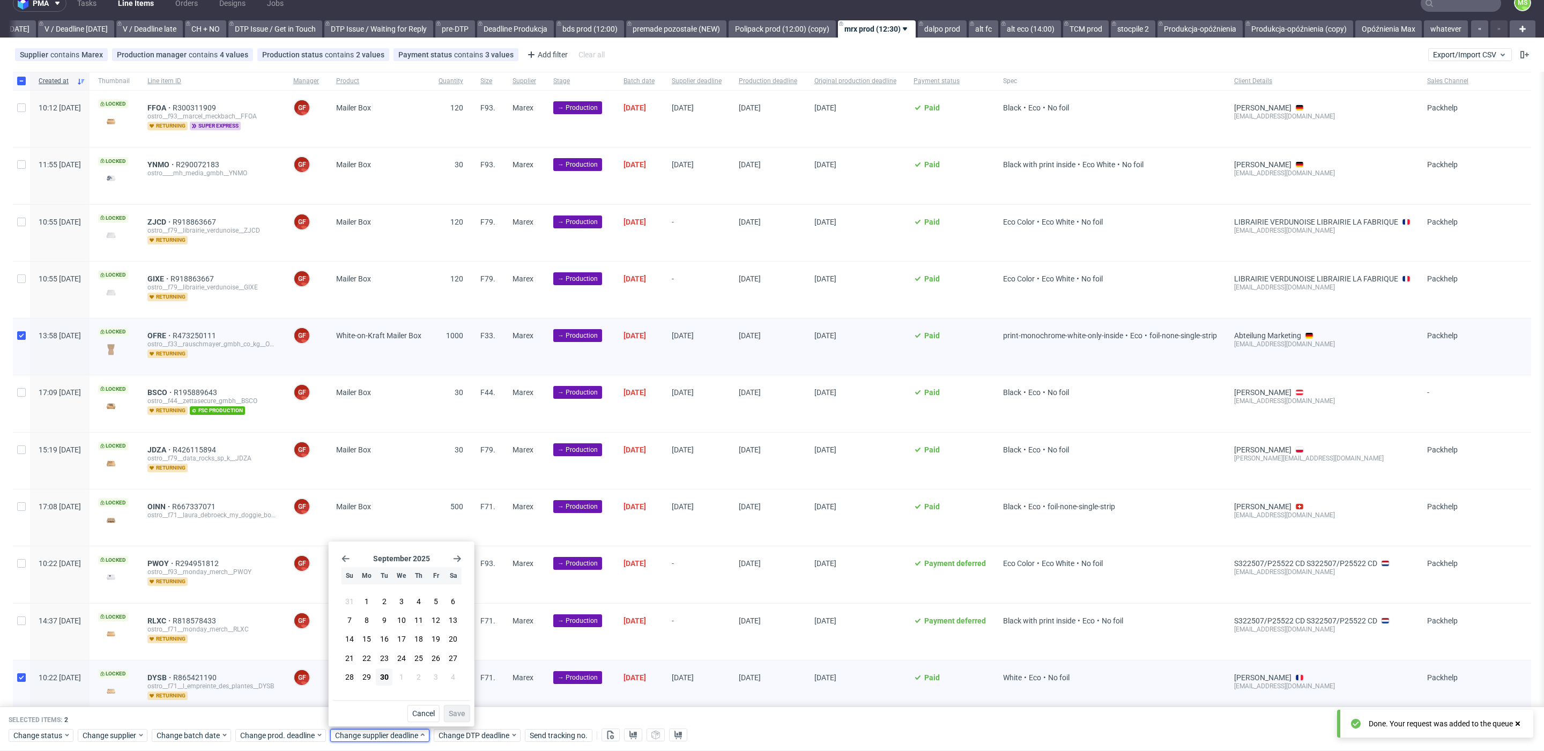
click at [461, 559] on div "September 2025 Su Mo Tu We Th Fr Sa 31 1 2 3 4 5 6 7 8 9 10 11 12 13 14 15 16 1…" at bounding box center [401, 623] width 137 height 154
click at [459, 559] on use "Go forward 1 month" at bounding box center [457, 558] width 8 height 6
drag, startPoint x: 420, startPoint y: 635, endPoint x: 431, endPoint y: 679, distance: 45.4
click at [419, 639] on span "16" at bounding box center [418, 639] width 9 height 11
click at [458, 708] on button "Save" at bounding box center [457, 713] width 26 height 17
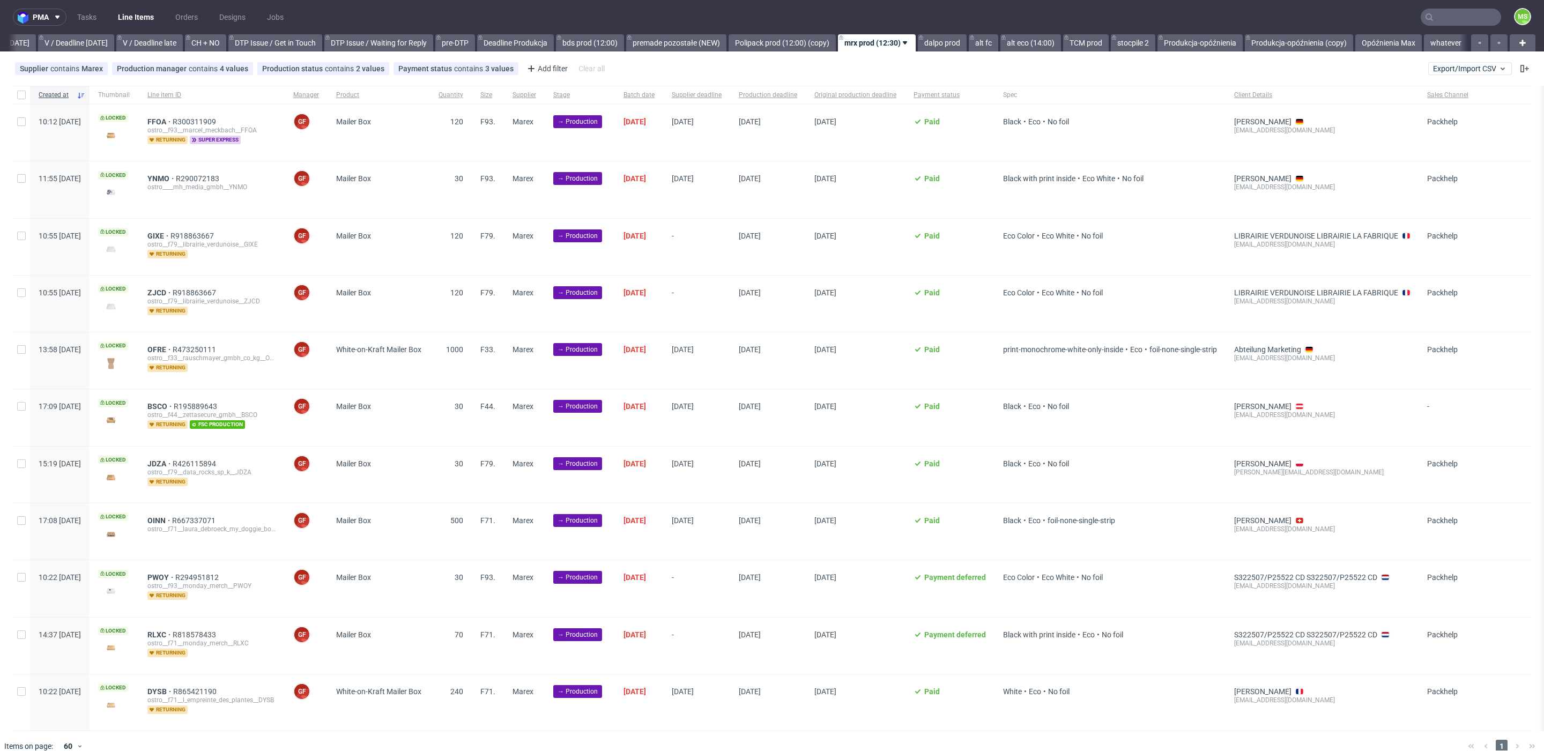
scroll to position [0, 1402]
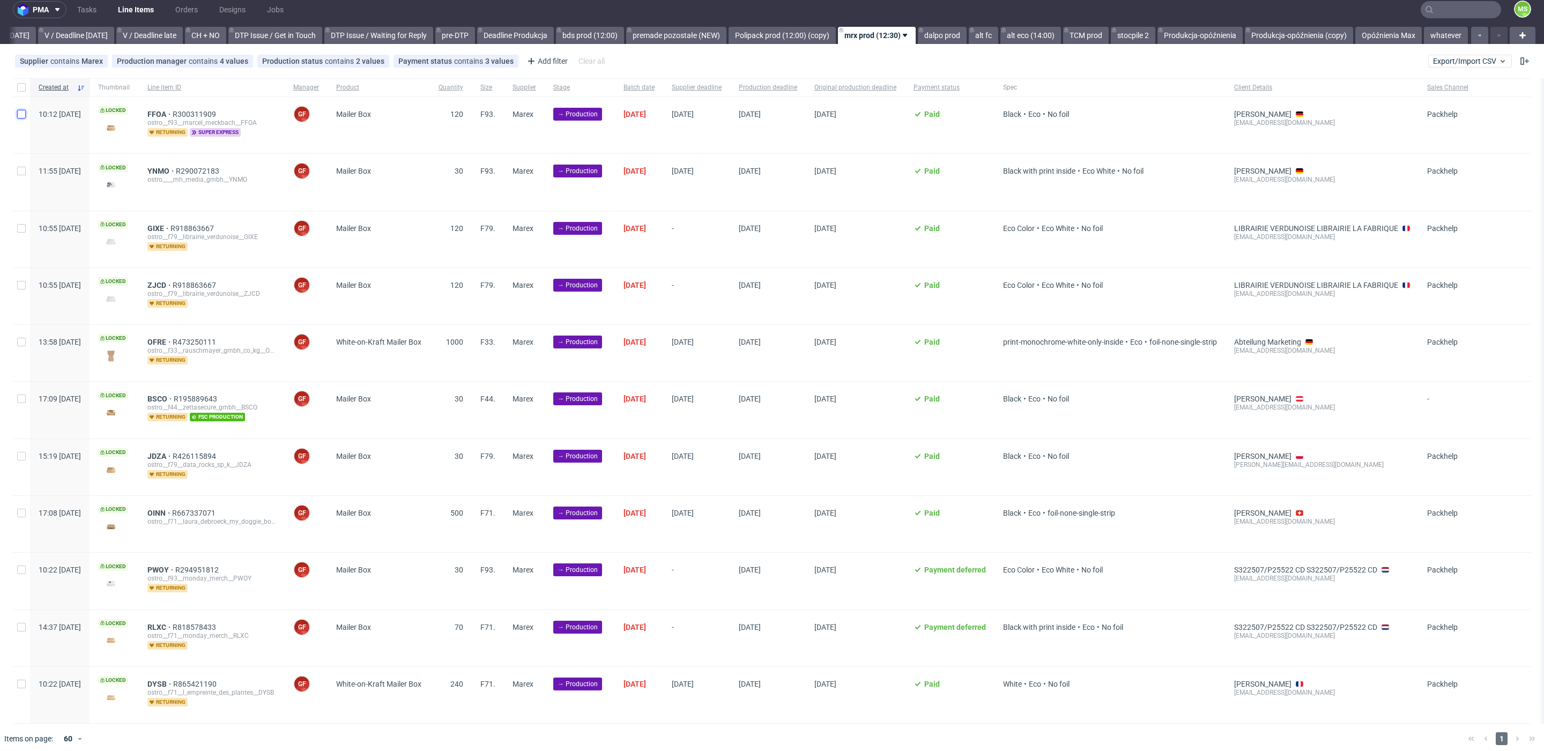
click at [21, 114] on input "checkbox" at bounding box center [21, 114] width 9 height 9
checkbox input "true"
click at [21, 114] on input "checkbox" at bounding box center [21, 114] width 9 height 9
checkbox input "false"
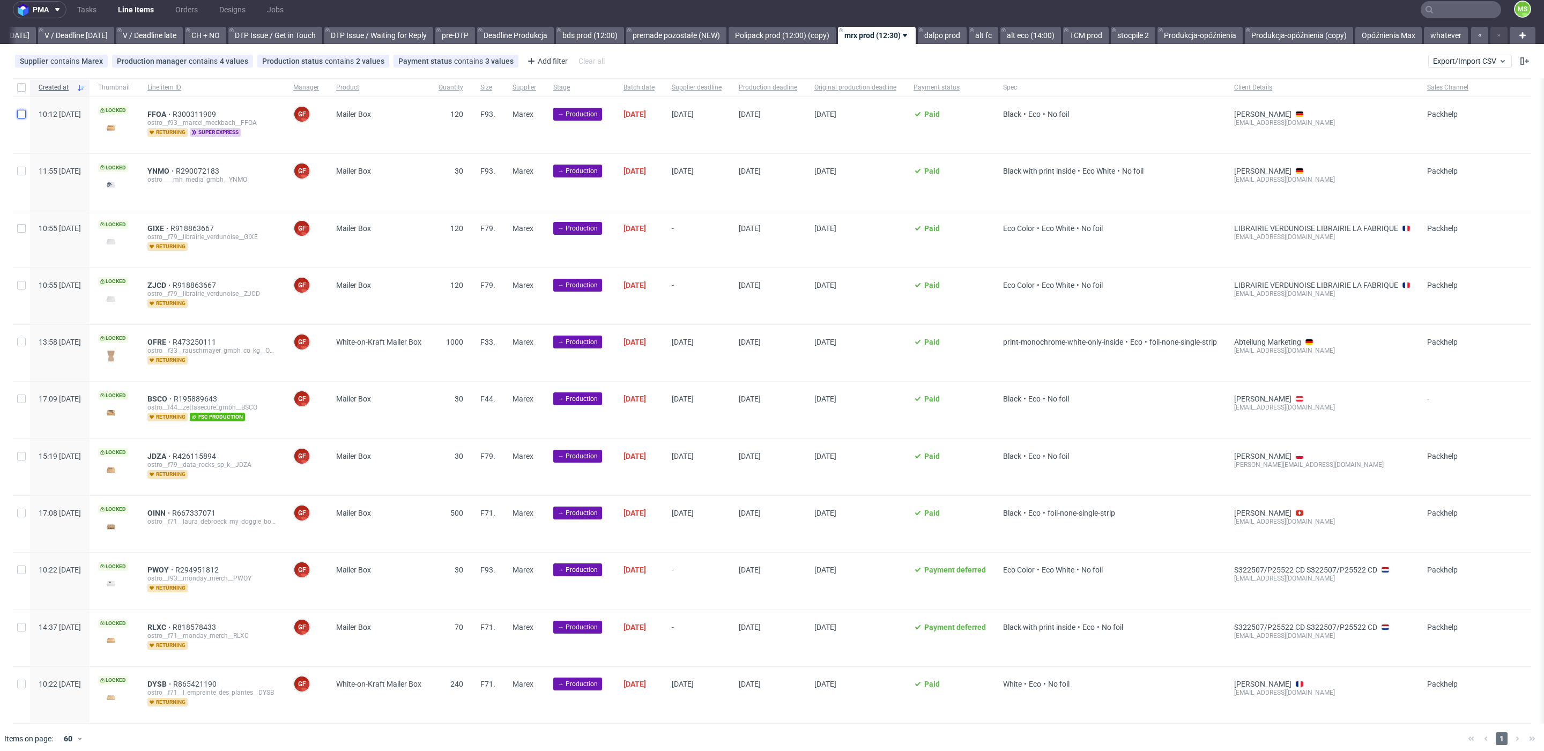
checkbox input "false"
click at [23, 114] on input "checkbox" at bounding box center [21, 114] width 9 height 9
checkbox input "true"
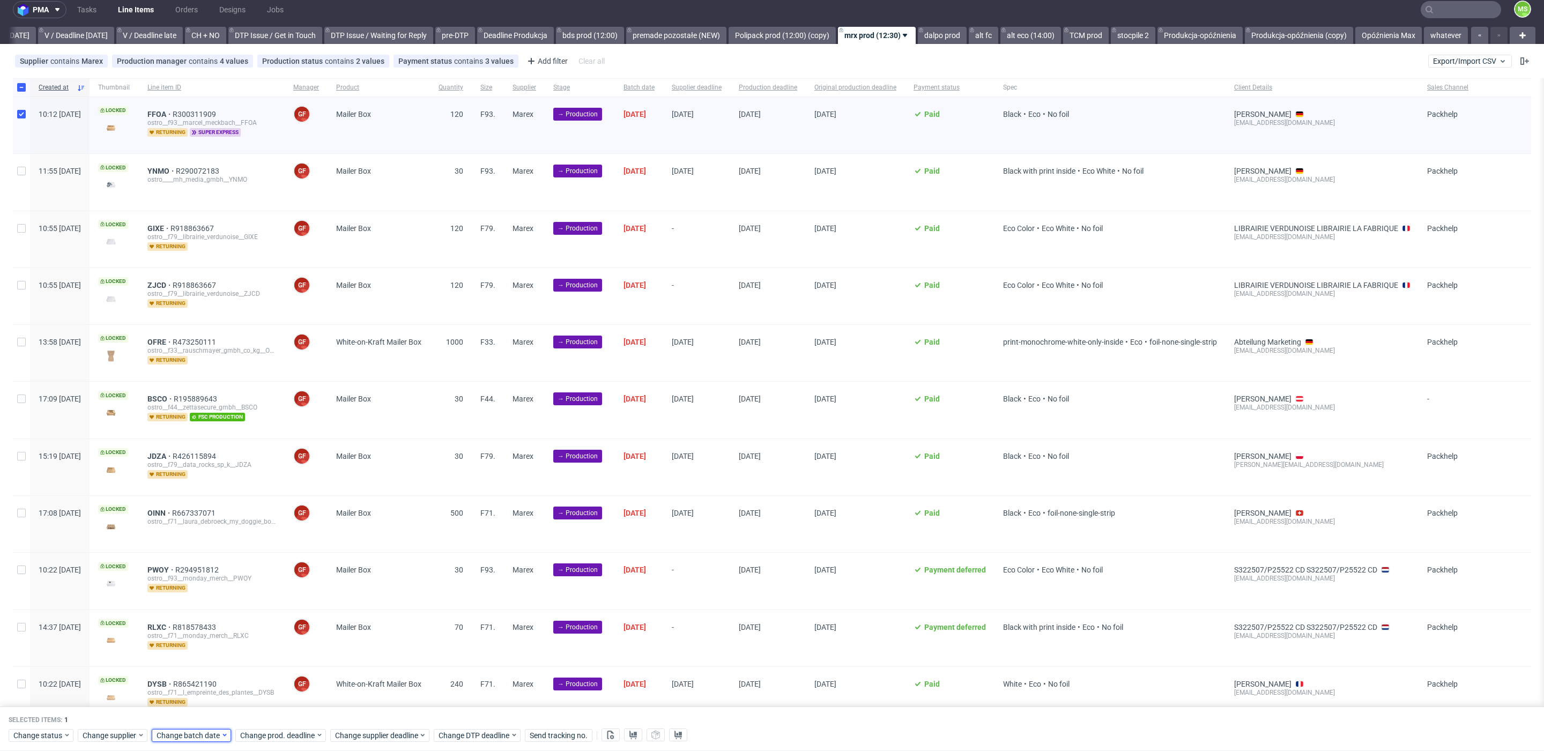
click at [190, 734] on span "Change batch date" at bounding box center [189, 735] width 64 height 11
drag, startPoint x: 210, startPoint y: 675, endPoint x: 225, endPoint y: 683, distance: 17.5
click at [212, 675] on button "30" at bounding box center [206, 676] width 17 height 17
click at [265, 708] on div "Cancel Save" at bounding box center [223, 711] width 137 height 22
drag, startPoint x: 273, startPoint y: 709, endPoint x: 279, endPoint y: 722, distance: 14.2
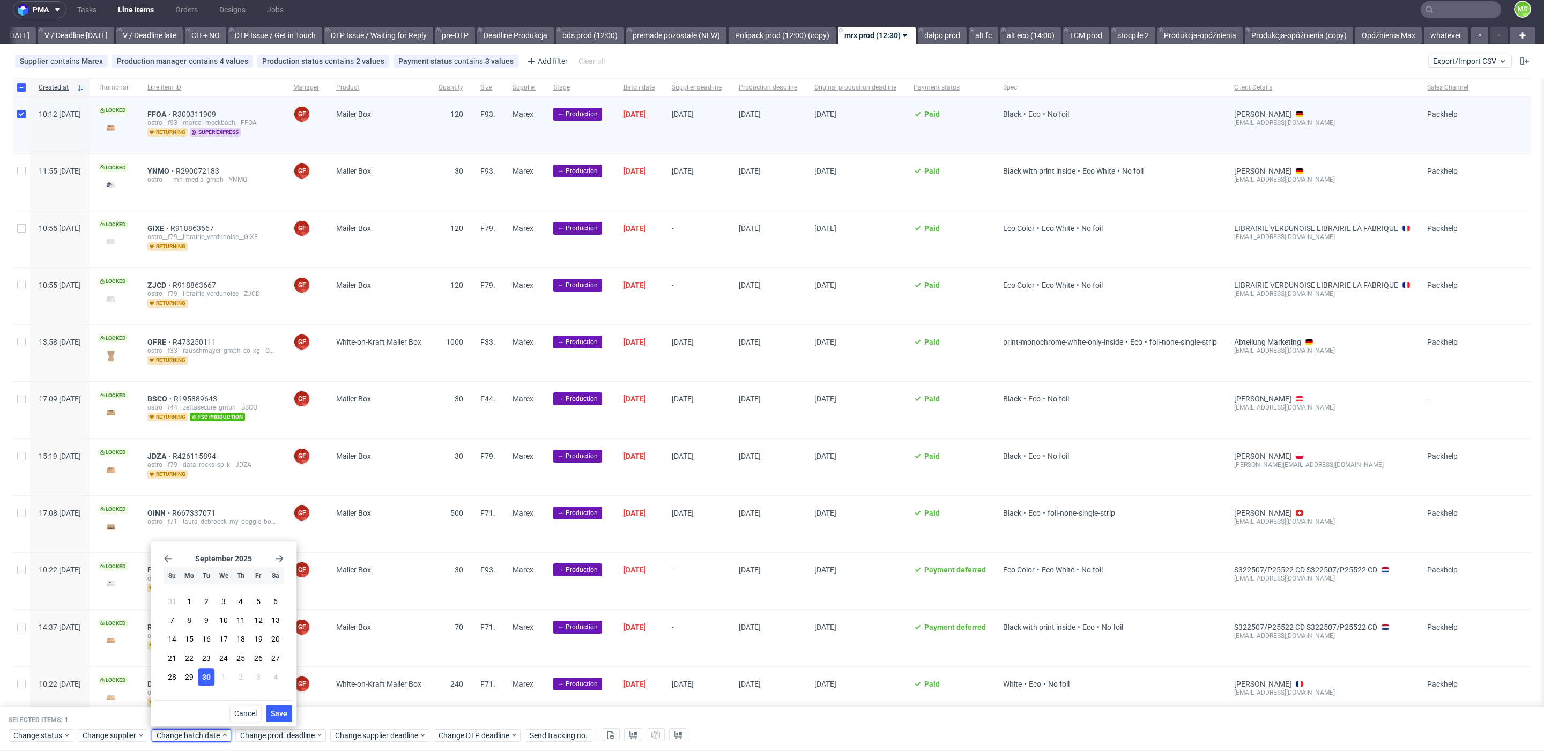
click at [274, 710] on span "Save" at bounding box center [279, 714] width 17 height 8
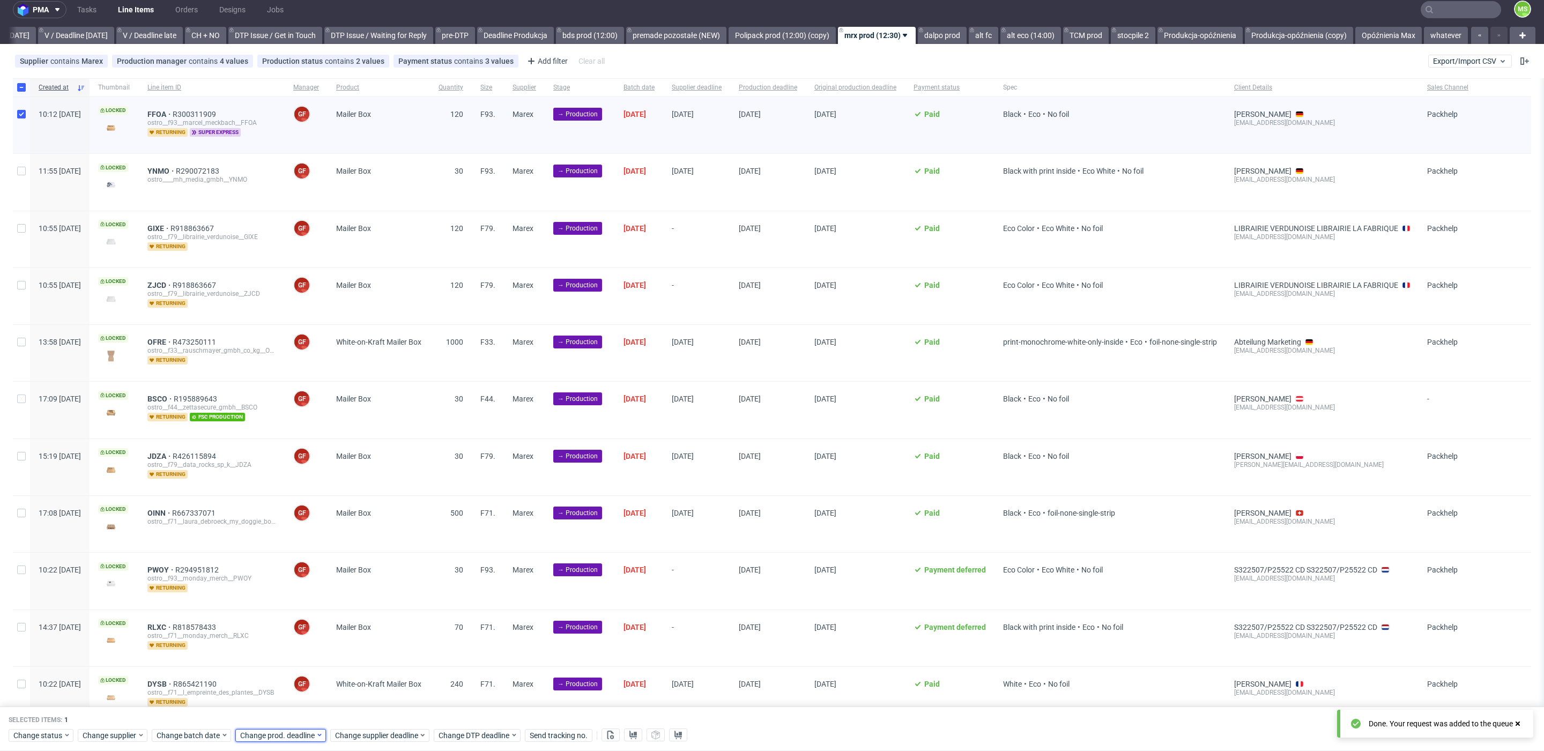
drag, startPoint x: 280, startPoint y: 736, endPoint x: 280, endPoint y: 729, distance: 6.4
click at [280, 735] on span "Change prod. deadline" at bounding box center [278, 735] width 76 height 11
drag, startPoint x: 319, startPoint y: 680, endPoint x: 361, endPoint y: 706, distance: 49.4
click at [319, 680] on button "2" at bounding box center [323, 676] width 17 height 17
click at [370, 711] on span "Save" at bounding box center [362, 714] width 17 height 8
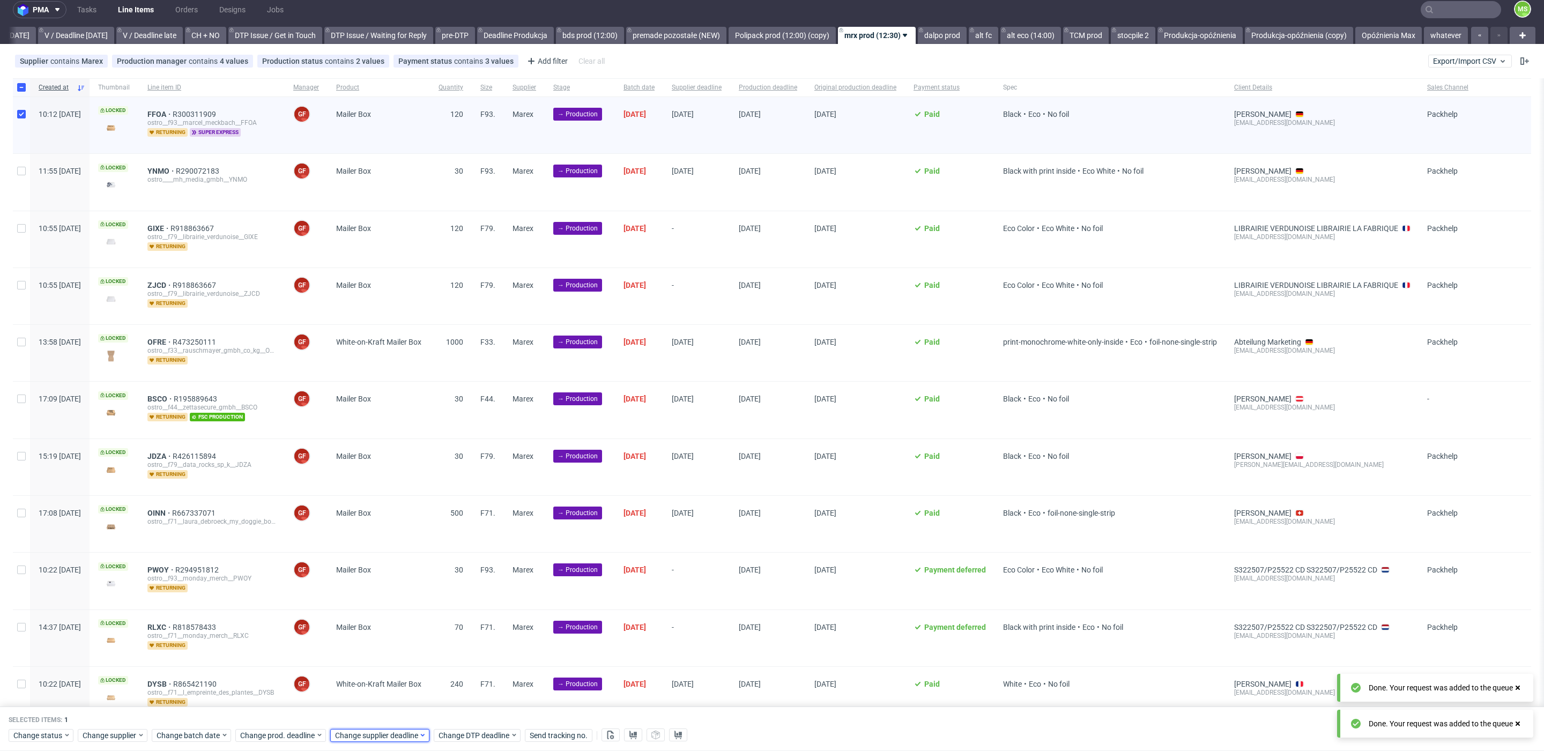
drag, startPoint x: 374, startPoint y: 736, endPoint x: 377, endPoint y: 730, distance: 7.4
click at [375, 735] on span "Change supplier deadline" at bounding box center [377, 735] width 84 height 11
drag, startPoint x: 420, startPoint y: 681, endPoint x: 446, endPoint y: 704, distance: 34.6
click at [421, 682] on button "2" at bounding box center [418, 676] width 17 height 17
click at [453, 710] on span "Save" at bounding box center [457, 714] width 17 height 8
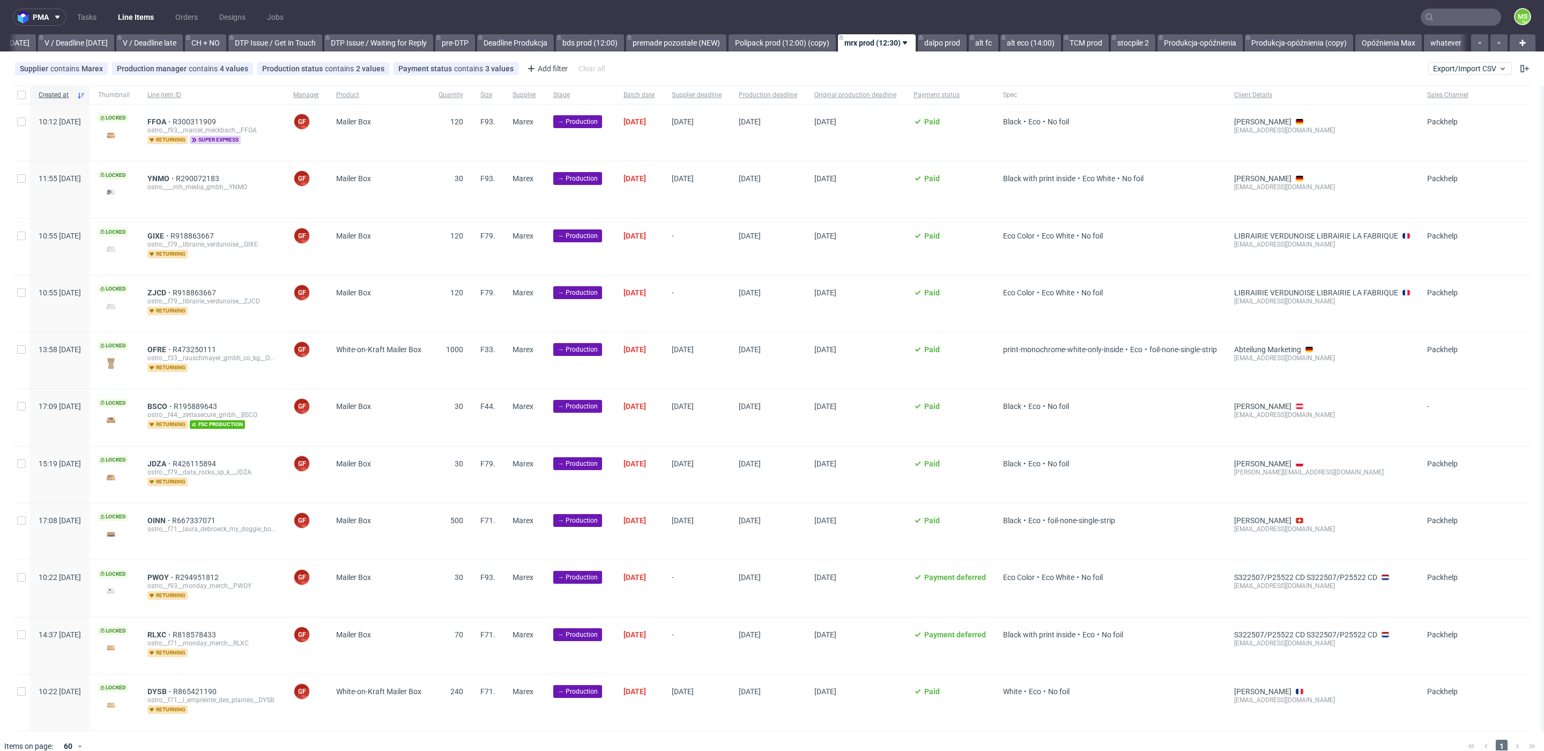
scroll to position [0, 1410]
drag, startPoint x: 18, startPoint y: 178, endPoint x: 19, endPoint y: 219, distance: 40.7
click at [19, 178] on input "checkbox" at bounding box center [21, 178] width 9 height 9
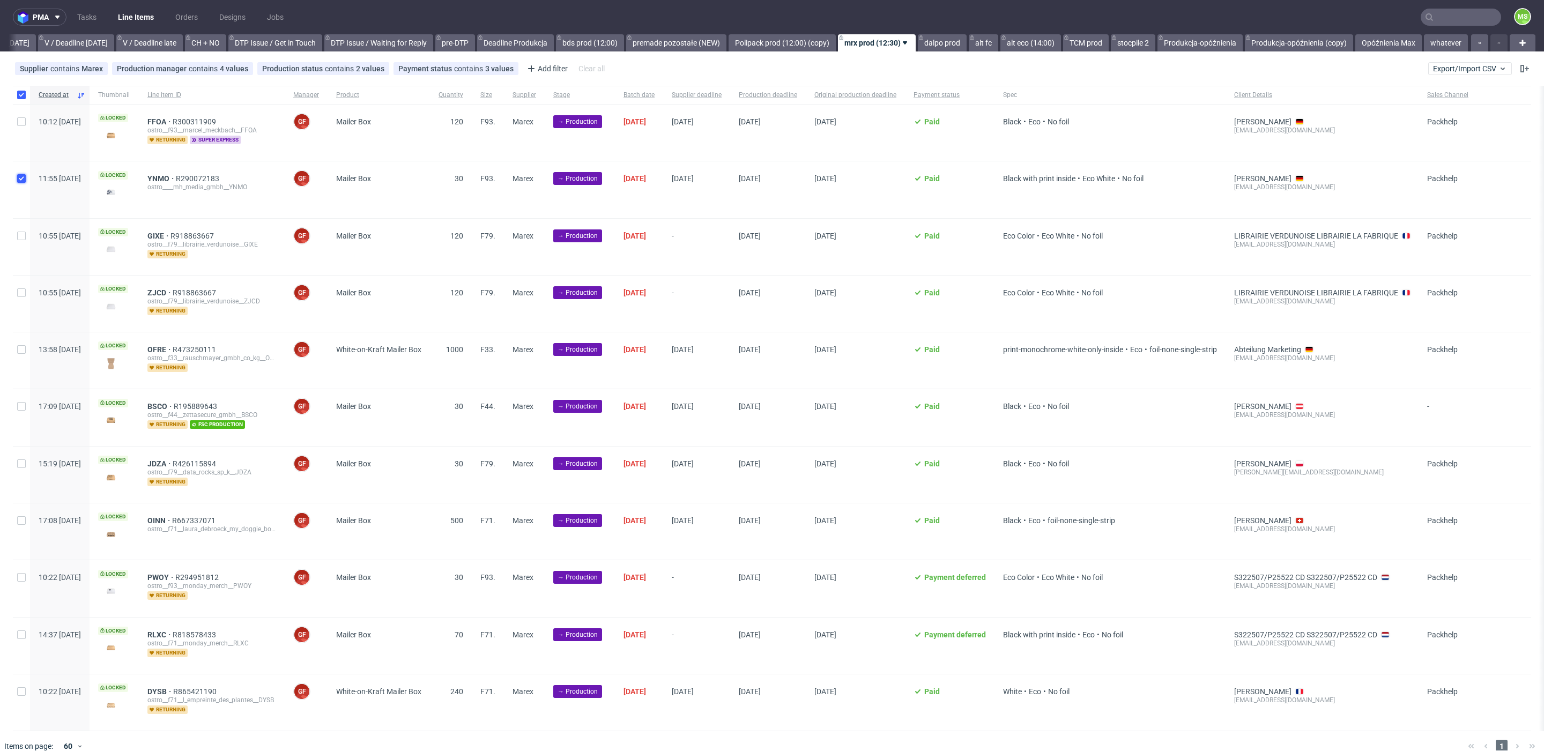
checkbox input "true"
click at [21, 235] on input "checkbox" at bounding box center [21, 236] width 9 height 9
checkbox input "true"
drag, startPoint x: 22, startPoint y: 288, endPoint x: 34, endPoint y: 303, distance: 19.4
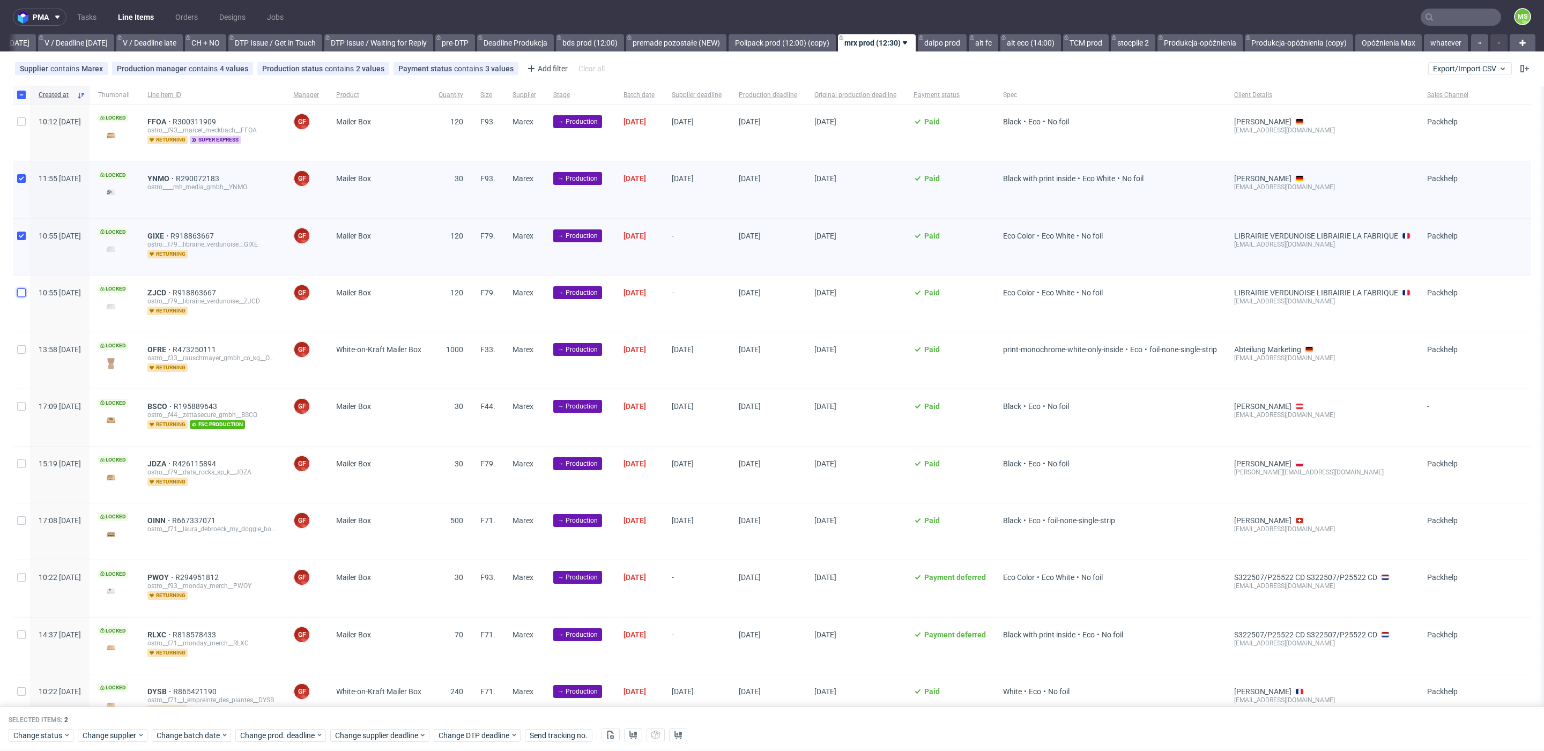
click at [21, 288] on input "checkbox" at bounding box center [21, 292] width 9 height 9
checkbox input "true"
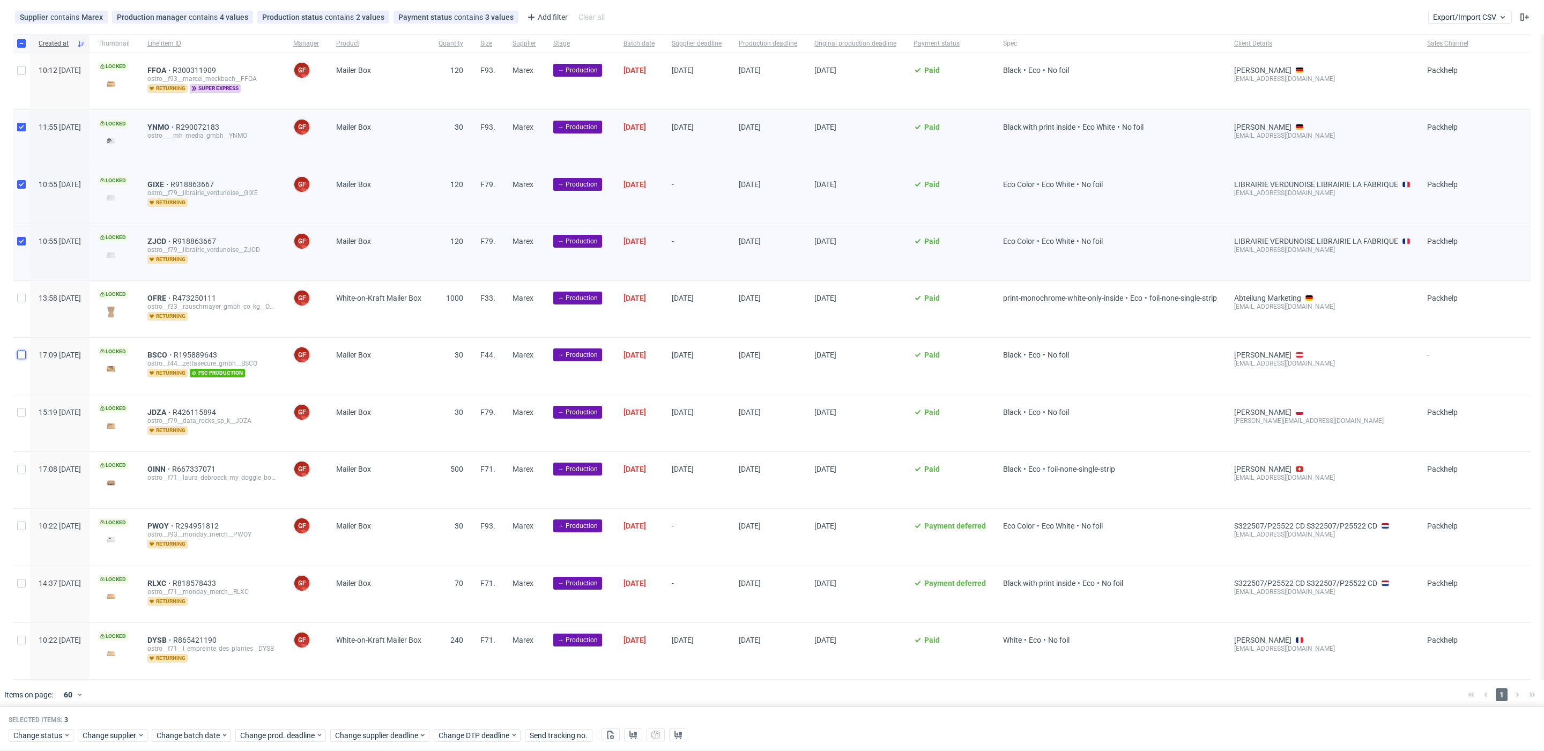
drag, startPoint x: 25, startPoint y: 353, endPoint x: 31, endPoint y: 393, distance: 40.6
click at [26, 355] on div at bounding box center [21, 366] width 17 height 56
checkbox input "true"
click at [25, 409] on input "checkbox" at bounding box center [21, 412] width 9 height 9
checkbox input "true"
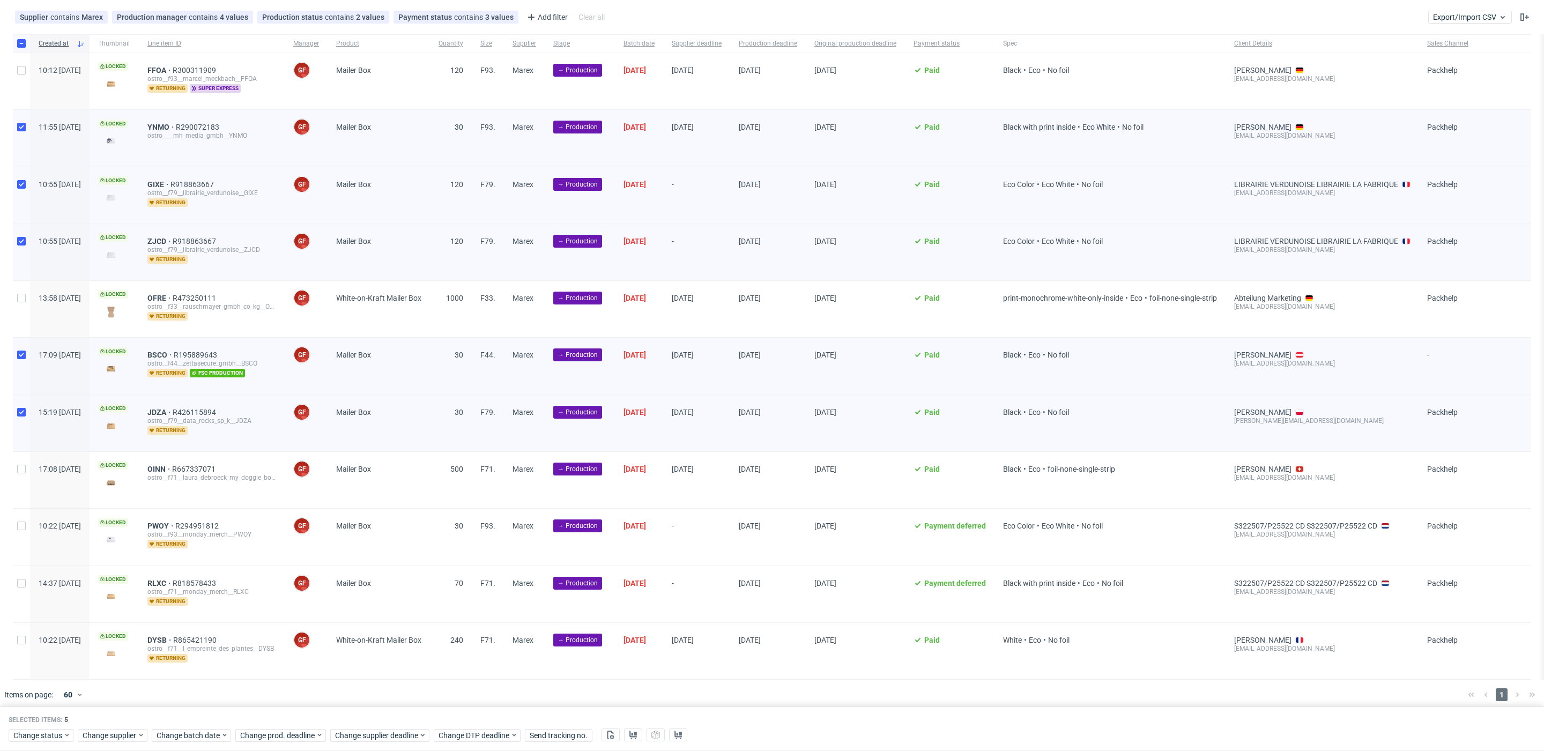
click at [24, 458] on div at bounding box center [21, 480] width 17 height 56
checkbox input "true"
click at [26, 522] on div at bounding box center [21, 537] width 17 height 56
checkbox input "true"
click at [24, 579] on input "checkbox" at bounding box center [21, 583] width 9 height 9
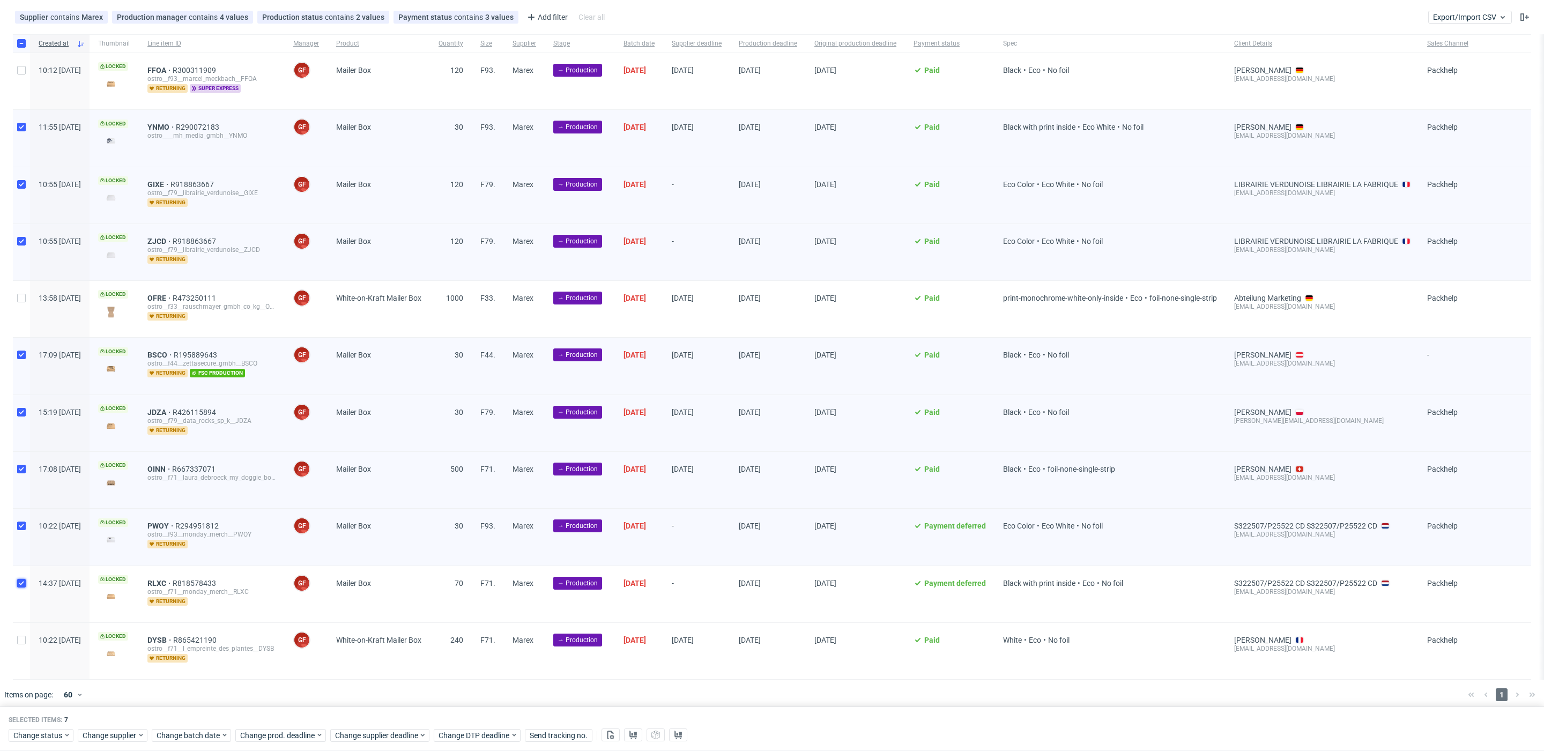
checkbox input "true"
drag, startPoint x: 196, startPoint y: 732, endPoint x: 220, endPoint y: 729, distance: 24.3
click at [196, 732] on span "Change batch date" at bounding box center [189, 735] width 64 height 11
drag, startPoint x: 211, startPoint y: 680, endPoint x: 243, endPoint y: 700, distance: 38.2
click at [213, 681] on button "30" at bounding box center [206, 676] width 17 height 17
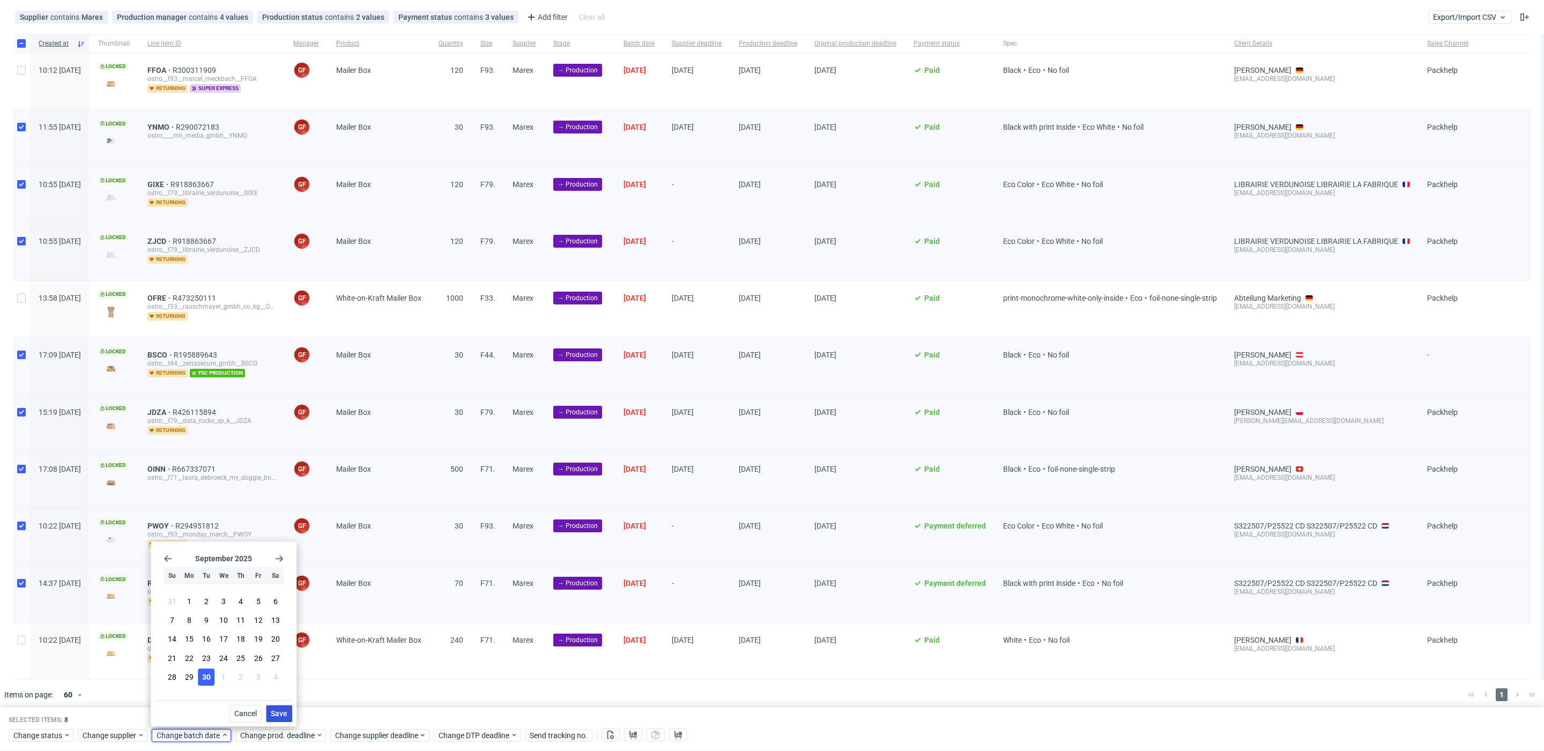
click at [288, 718] on button "Save" at bounding box center [279, 713] width 26 height 17
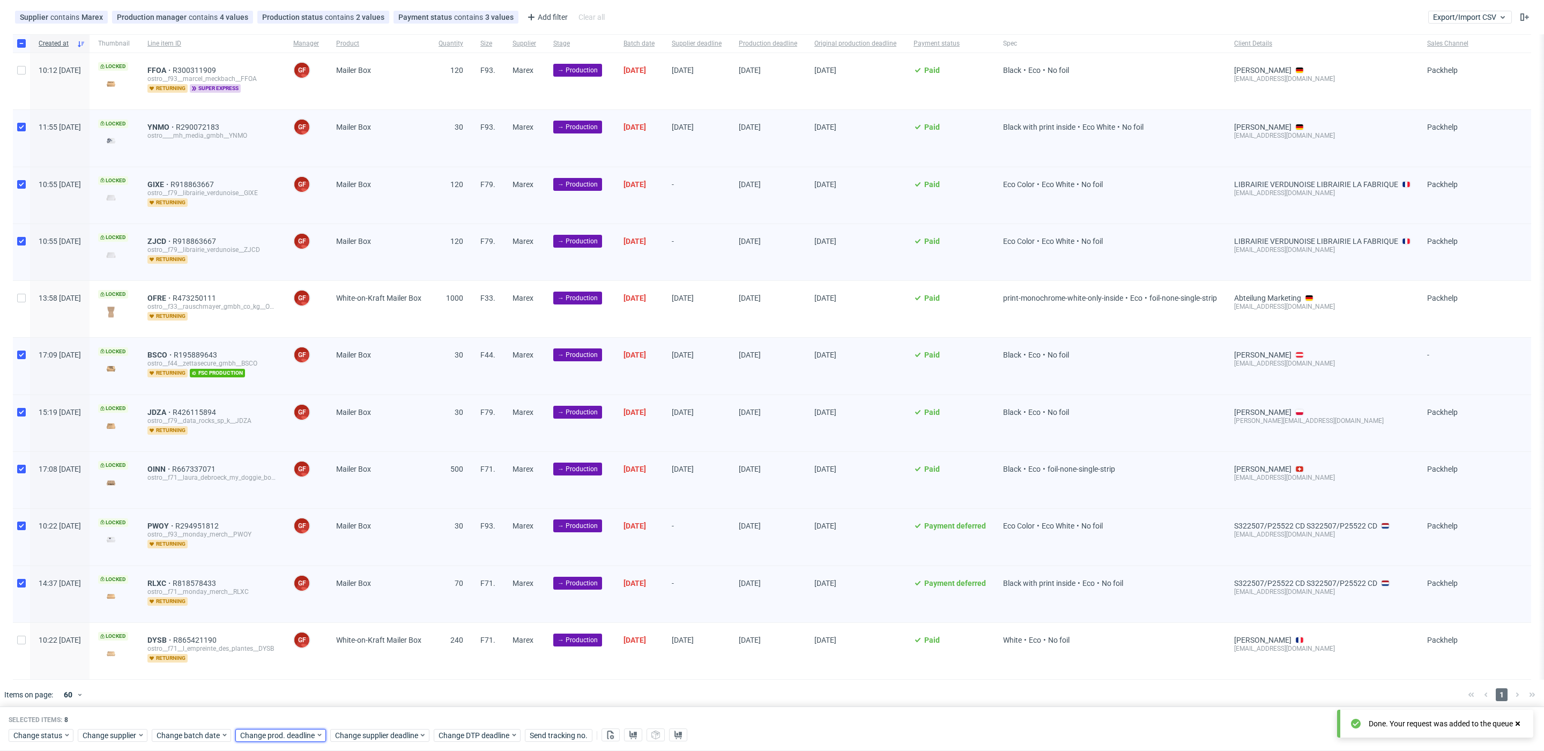
drag, startPoint x: 295, startPoint y: 735, endPoint x: 298, endPoint y: 727, distance: 8.2
click at [295, 734] on span "Change prod. deadline" at bounding box center [278, 735] width 76 height 11
click at [362, 557] on icon "Go forward 1 month" at bounding box center [362, 558] width 9 height 9
click at [320, 623] on button "9" at bounding box center [323, 620] width 17 height 17
drag, startPoint x: 363, startPoint y: 712, endPoint x: 368, endPoint y: 722, distance: 10.8
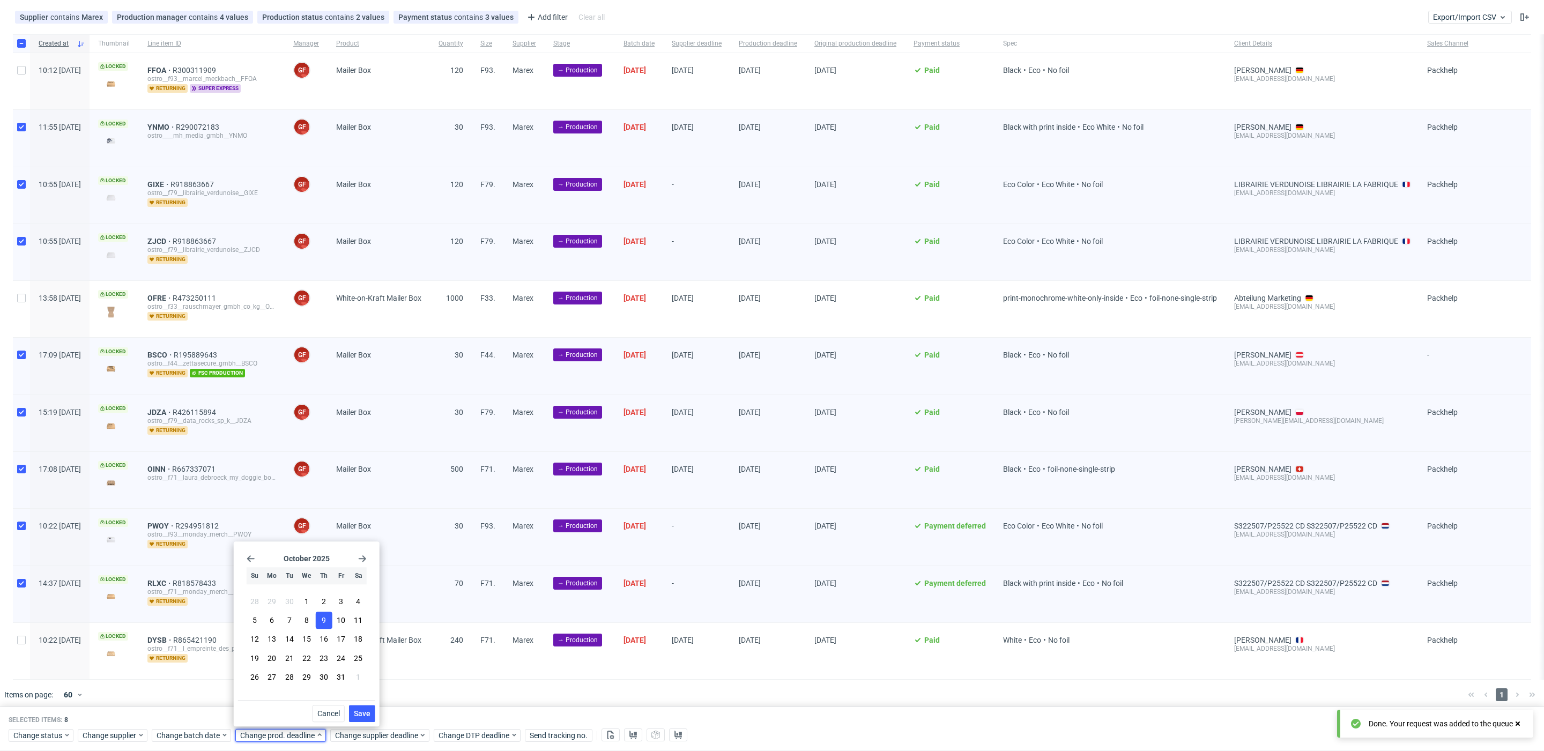
click at [364, 713] on span "Save" at bounding box center [362, 714] width 17 height 8
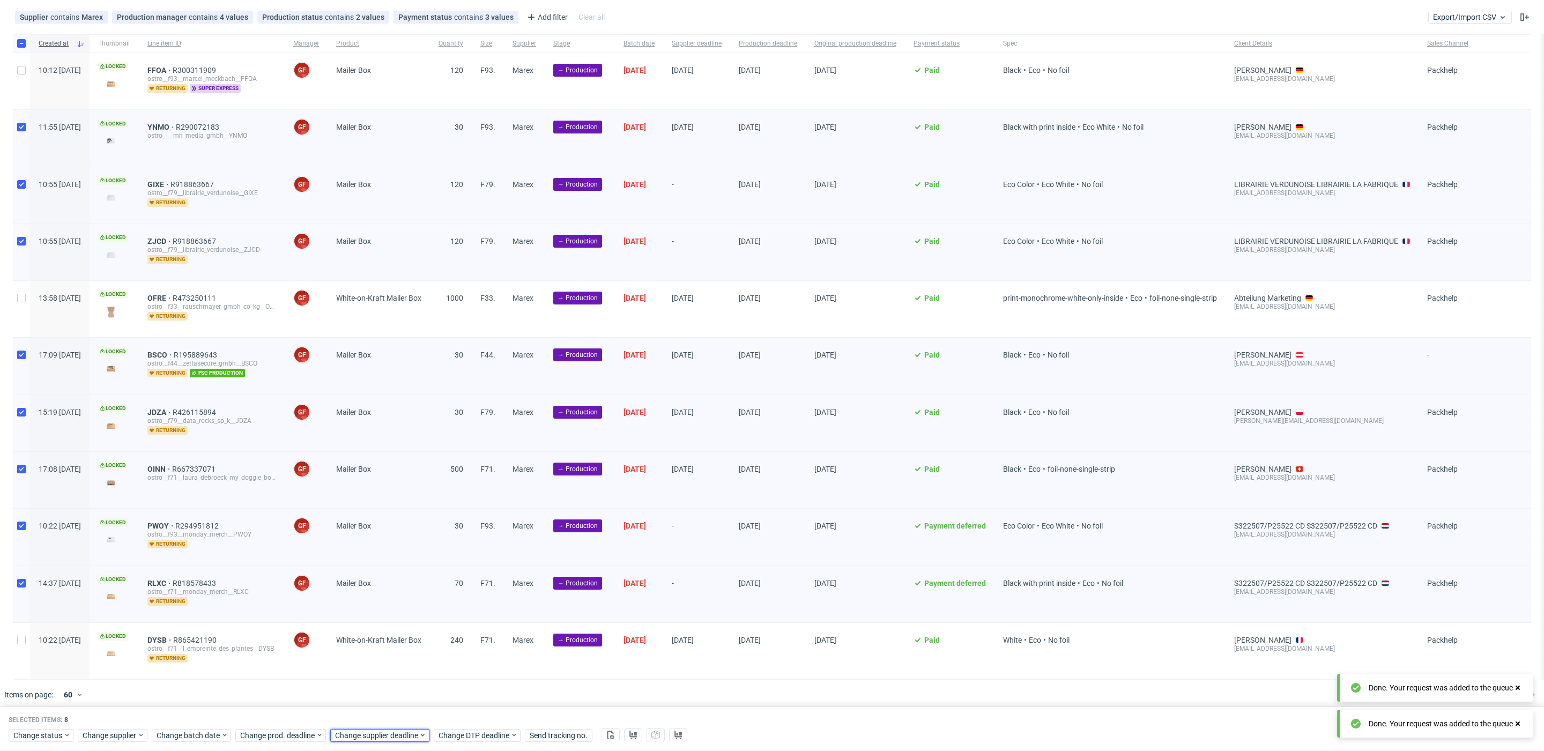
drag, startPoint x: 373, startPoint y: 733, endPoint x: 382, endPoint y: 726, distance: 11.6
click at [373, 733] on span "Change supplier deadline" at bounding box center [377, 735] width 84 height 11
click at [459, 560] on icon "Go forward 1 month" at bounding box center [457, 558] width 9 height 9
click at [420, 624] on span "9" at bounding box center [418, 620] width 4 height 11
click at [459, 716] on span "Save" at bounding box center [457, 714] width 17 height 8
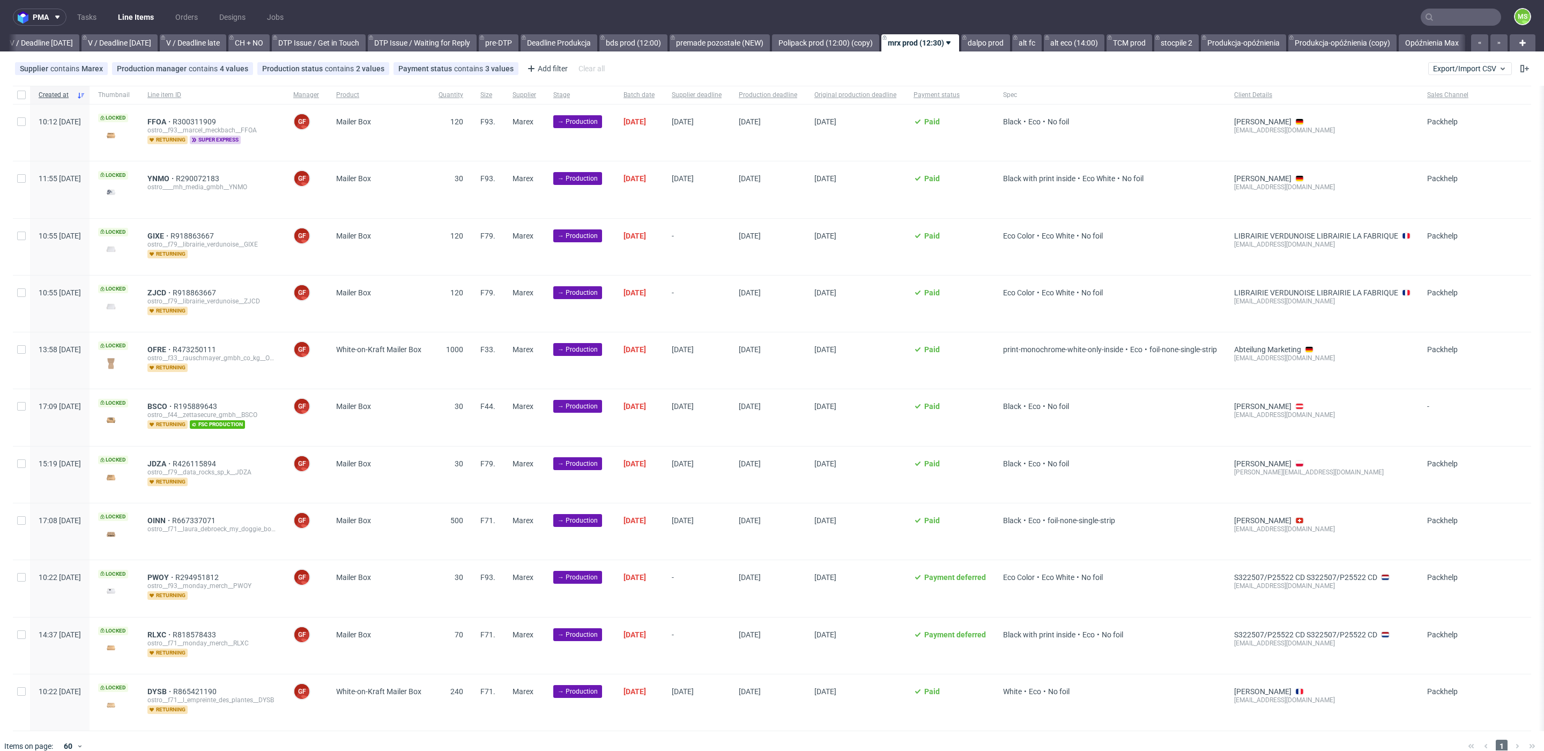
scroll to position [0, 1379]
click at [16, 94] on div at bounding box center [21, 95] width 17 height 18
checkbox input "true"
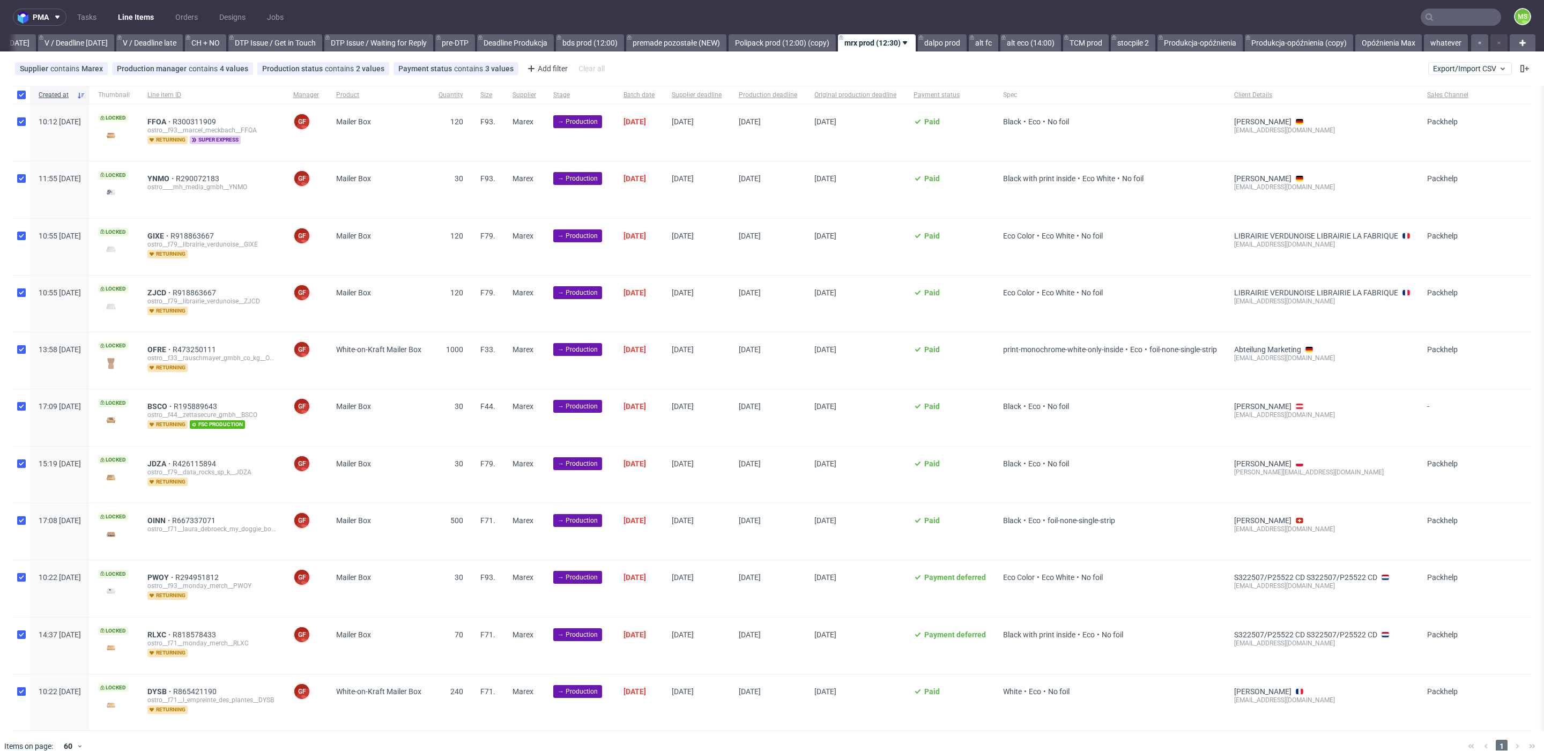
checkbox input "true"
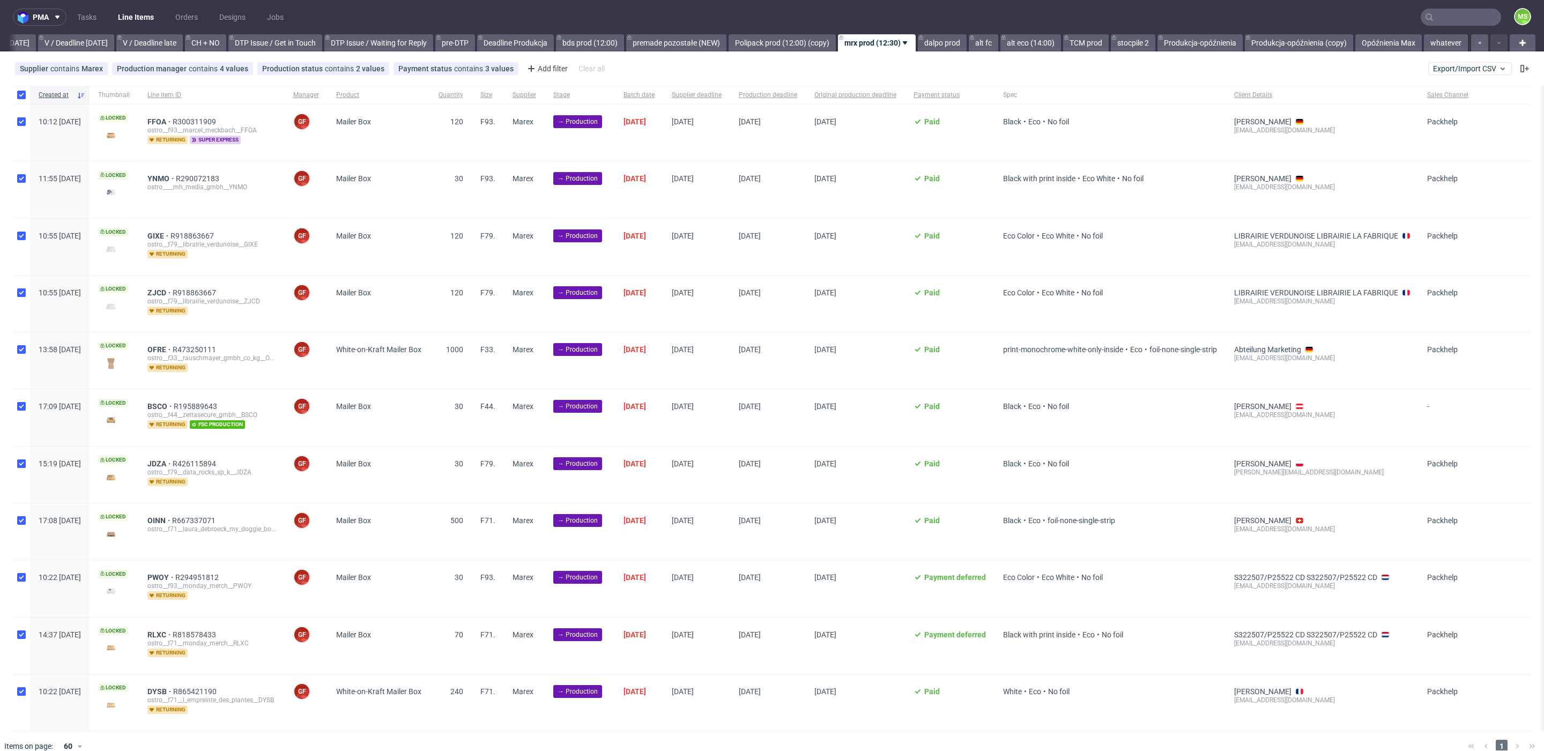
checkbox input "true"
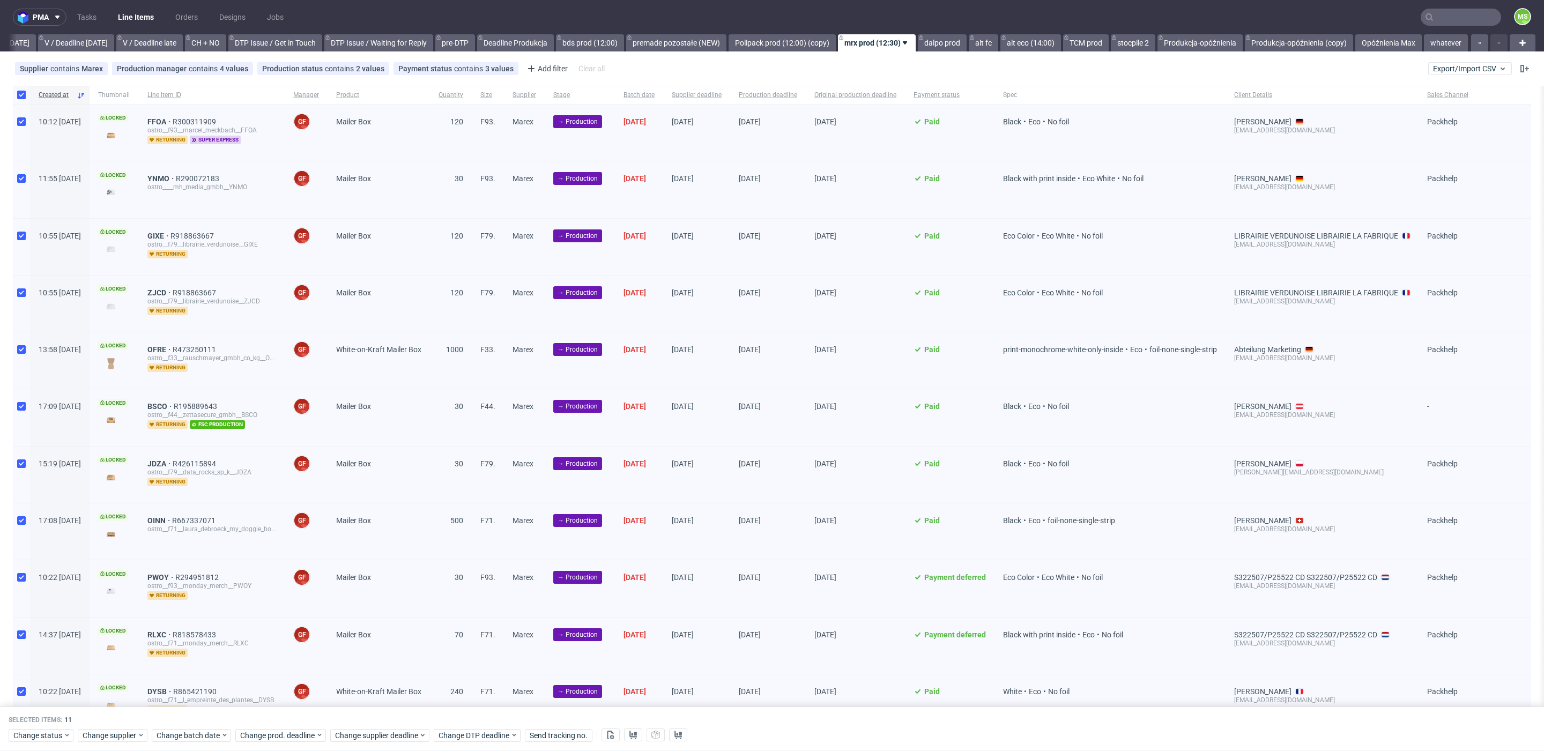
scroll to position [51, 0]
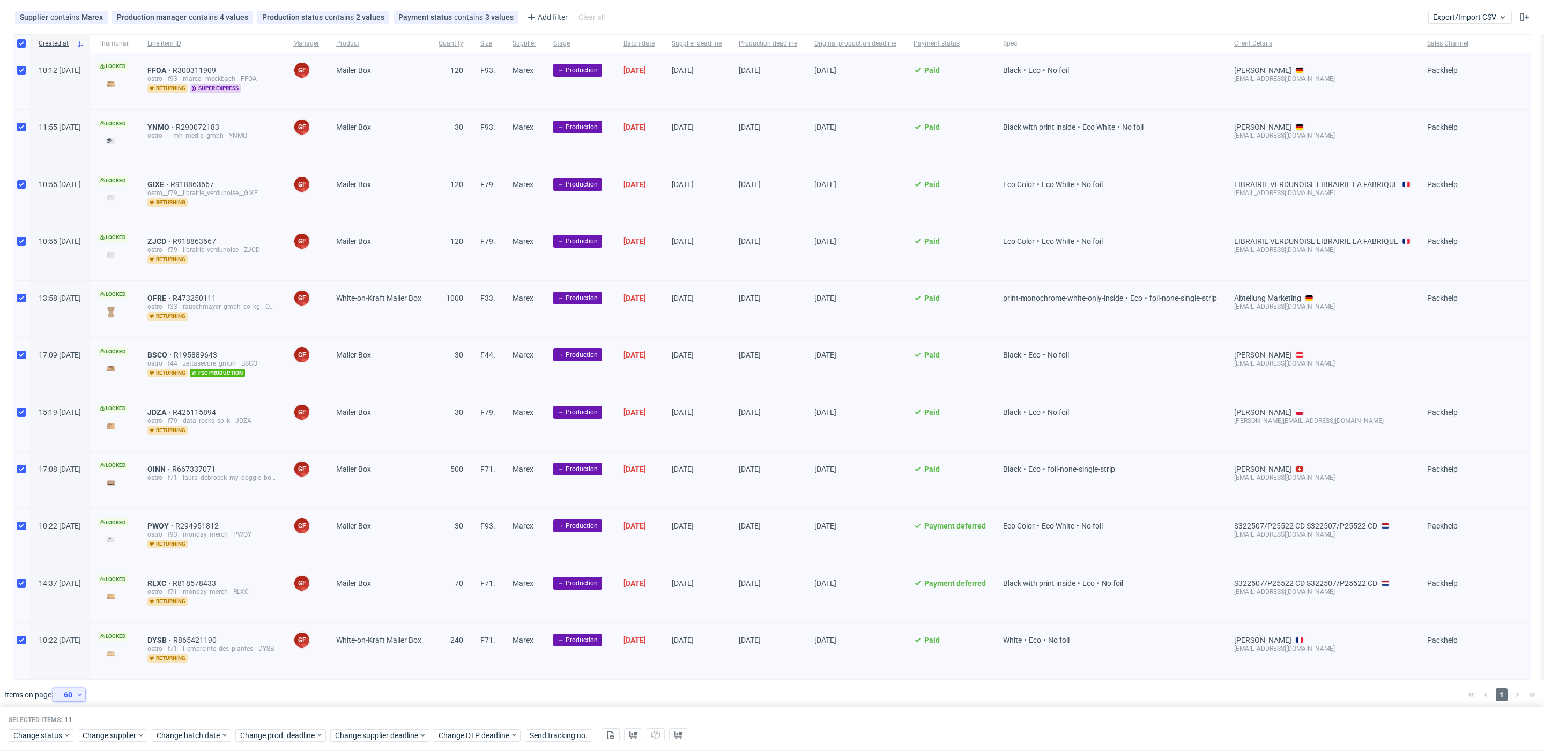
click at [80, 690] on icon at bounding box center [80, 694] width 6 height 9
click at [81, 663] on div "120" at bounding box center [72, 661] width 21 height 15
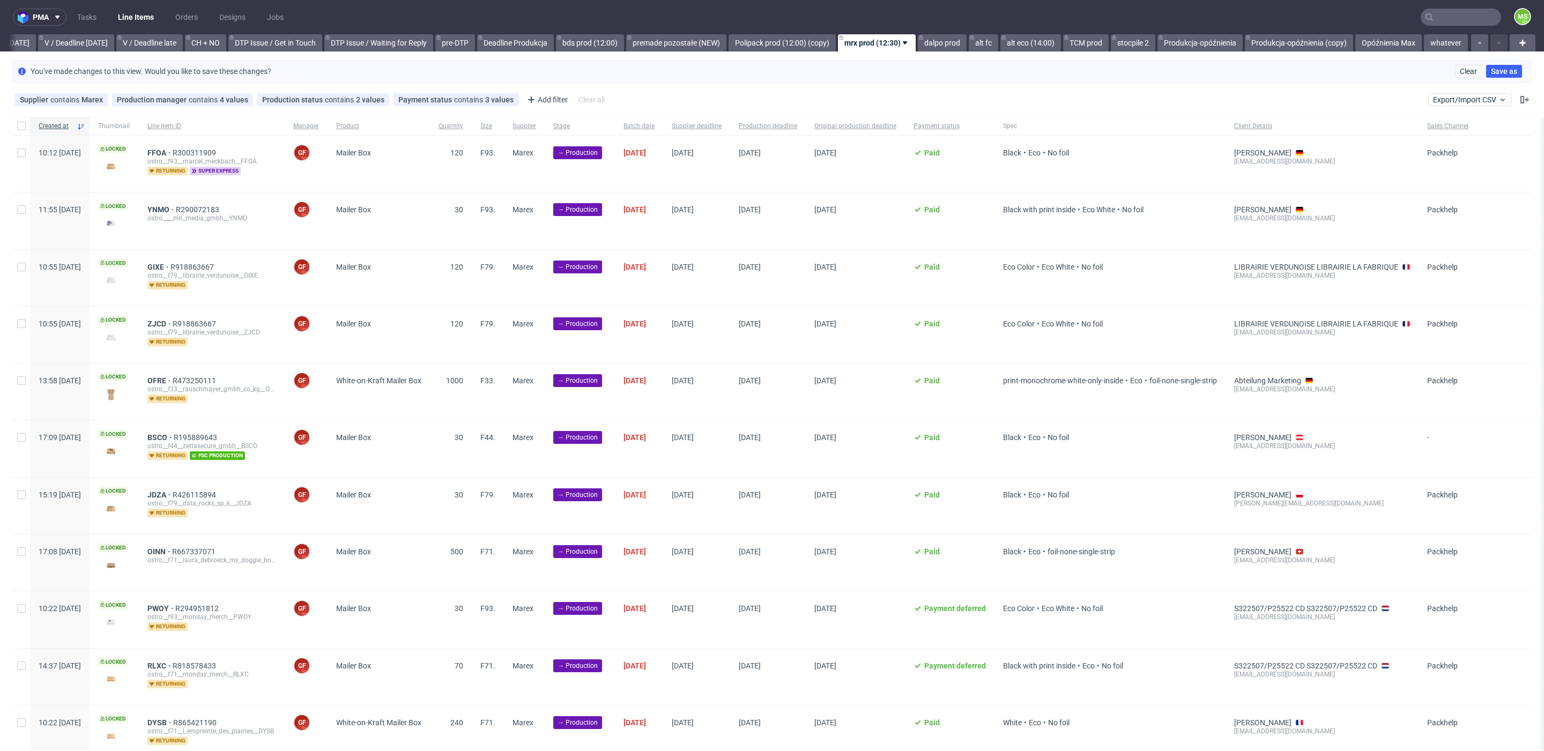
scroll to position [38, 0]
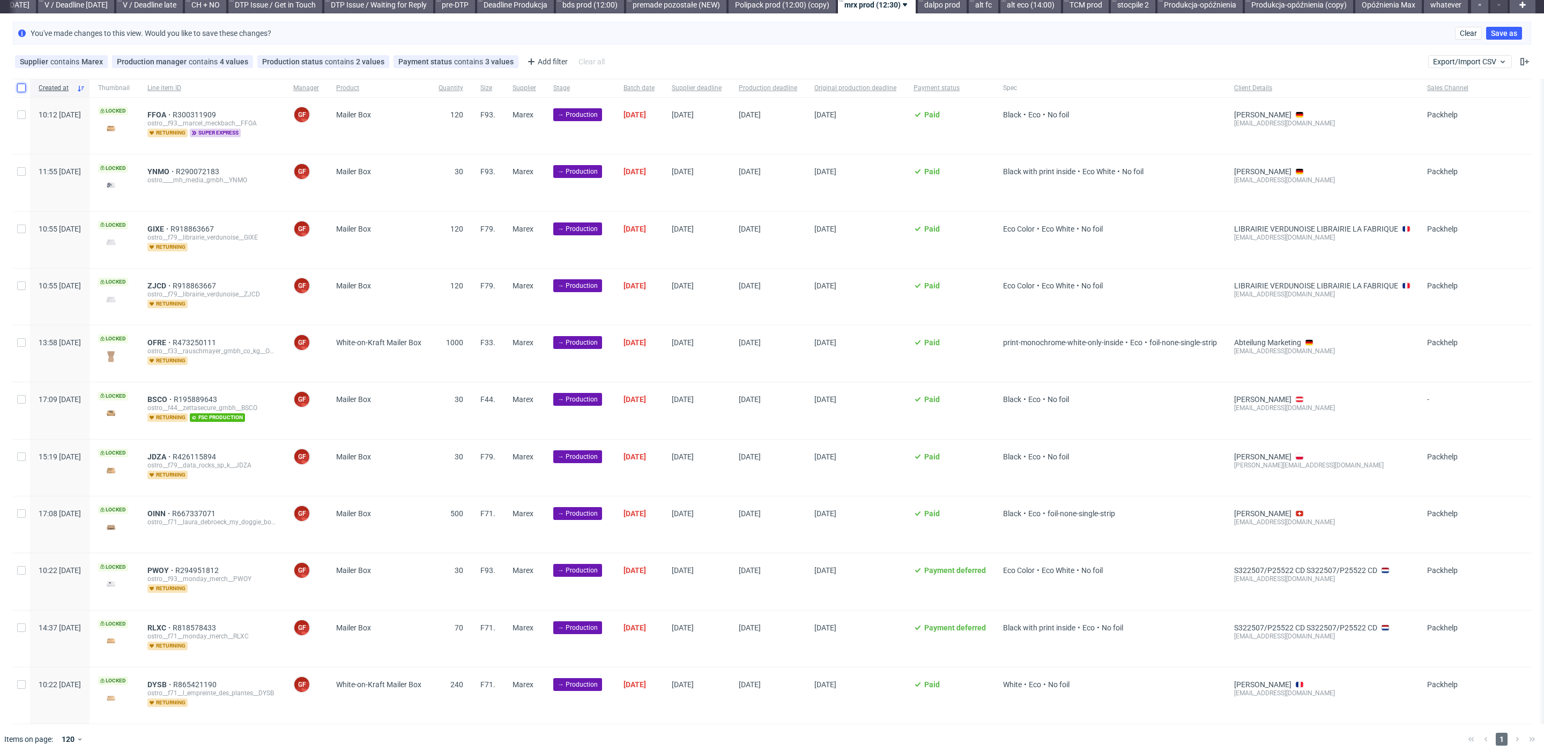
click at [20, 84] on input "checkbox" at bounding box center [21, 88] width 9 height 9
checkbox input "true"
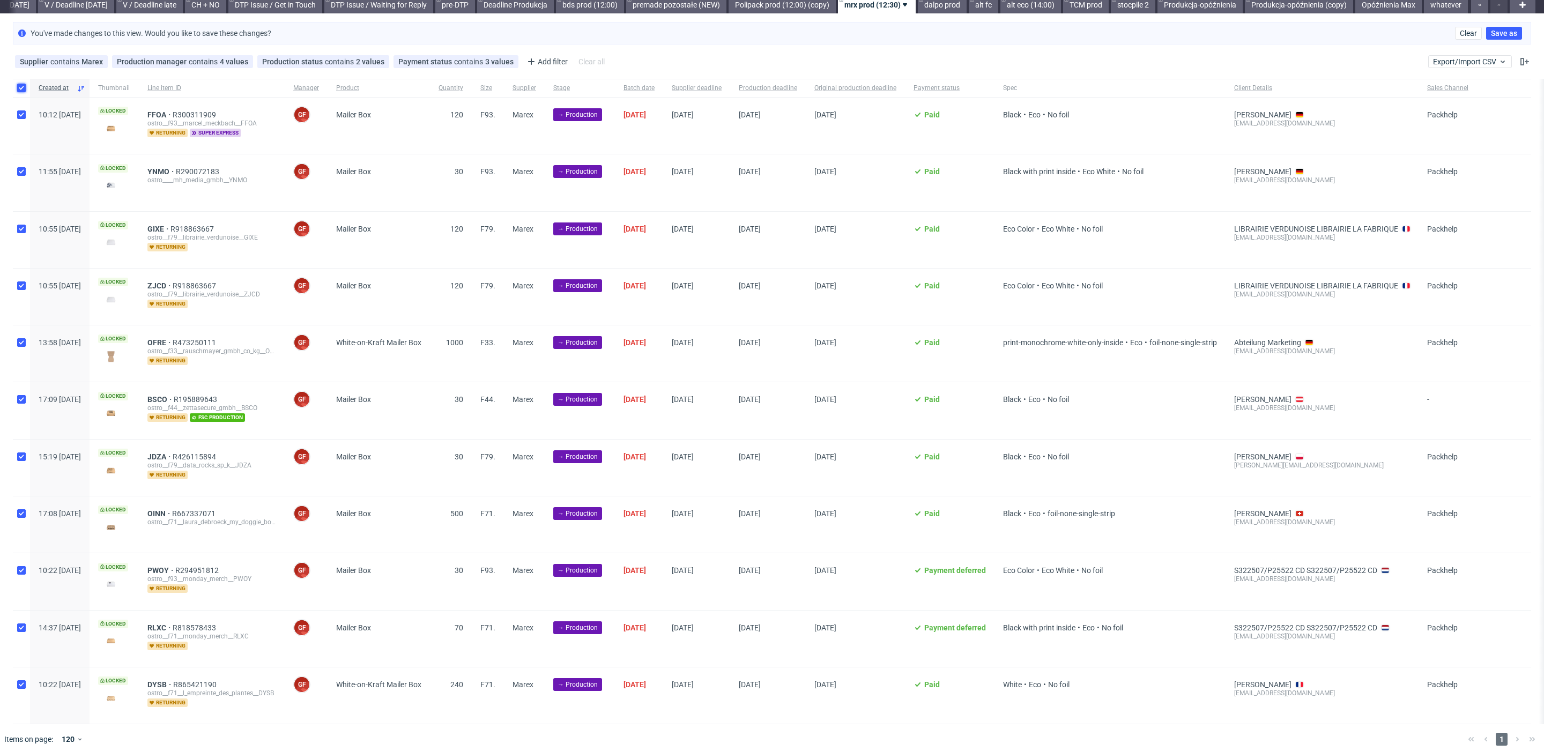
checkbox input "true"
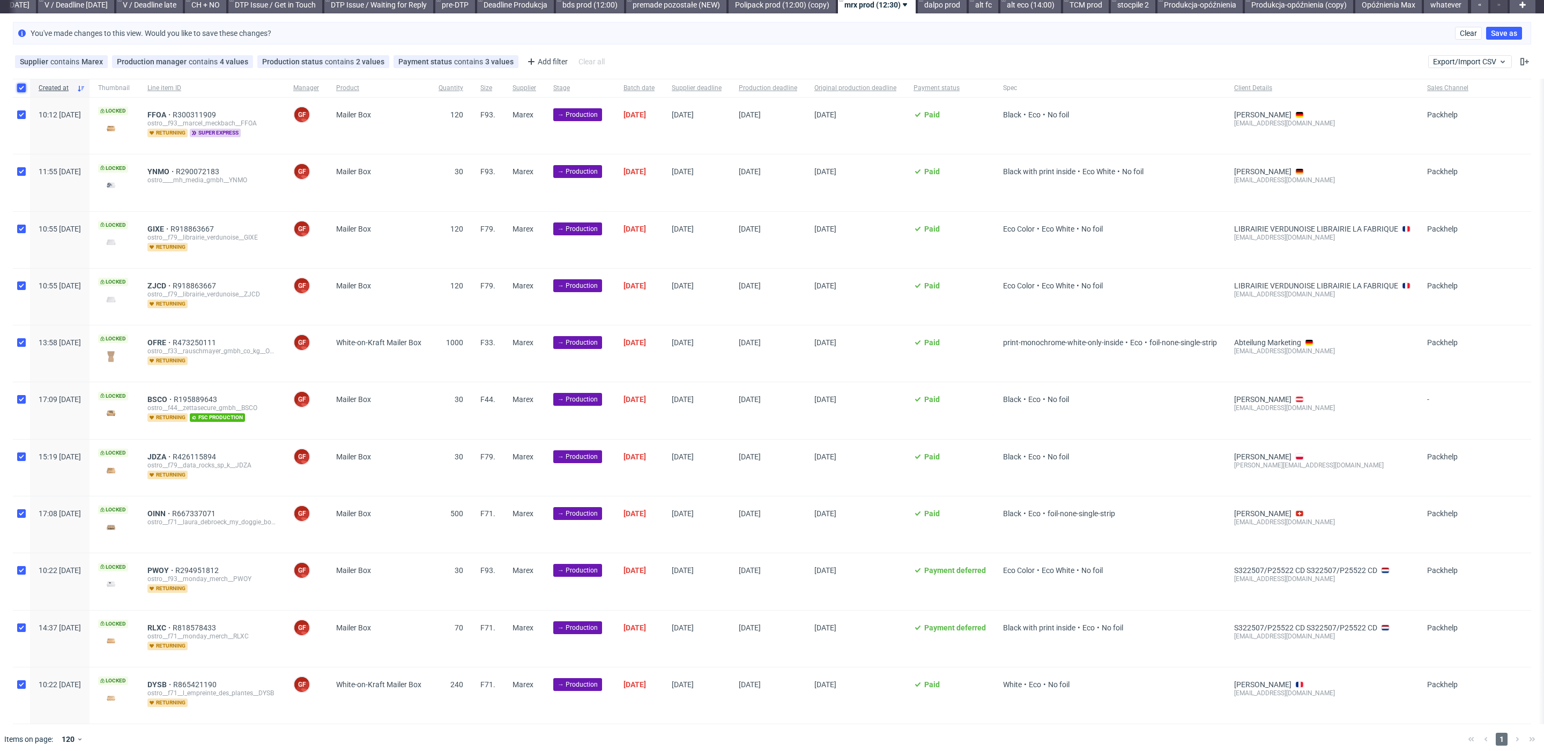
checkbox input "true"
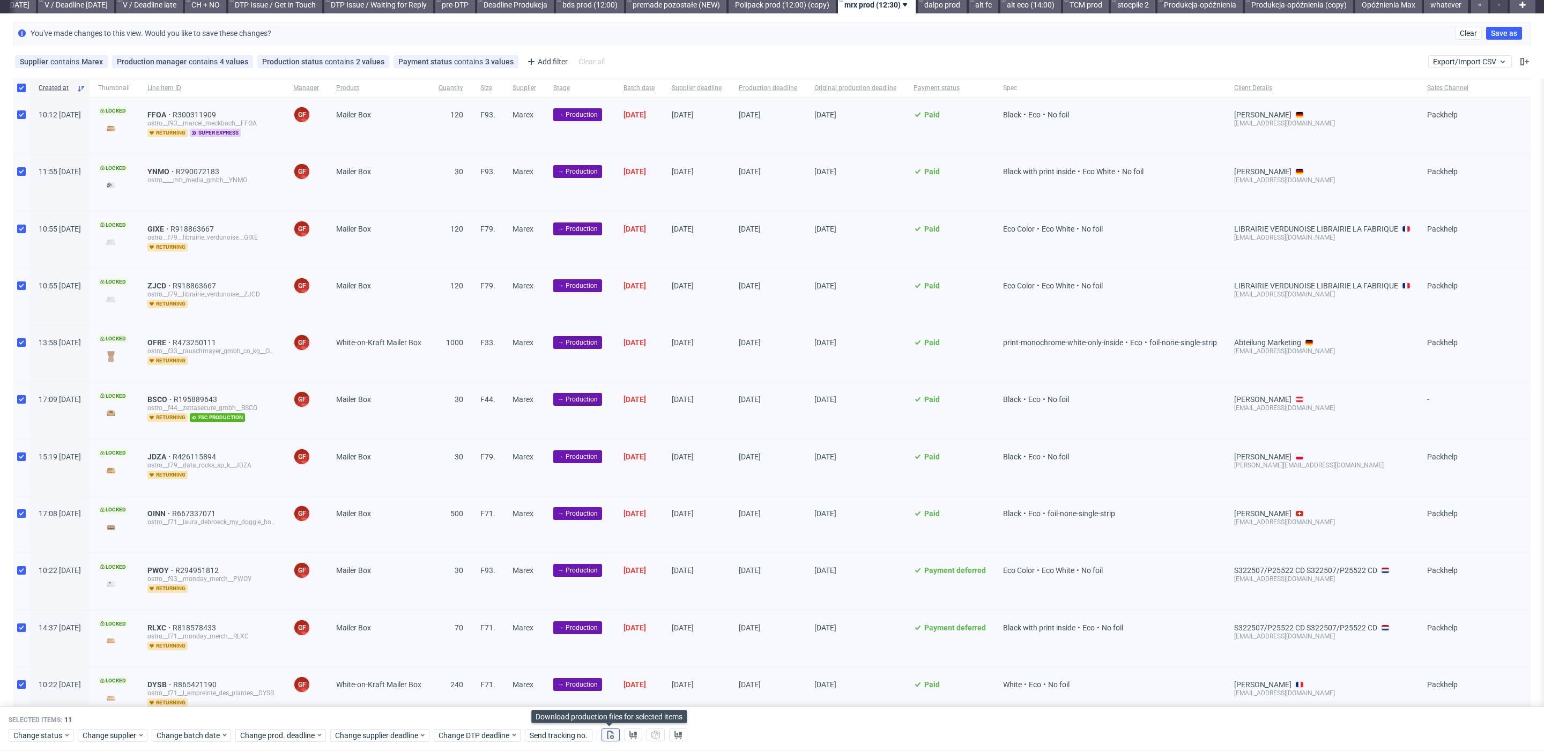
click at [610, 733] on icon at bounding box center [610, 735] width 9 height 9
click at [634, 735] on use at bounding box center [633, 735] width 8 height 9
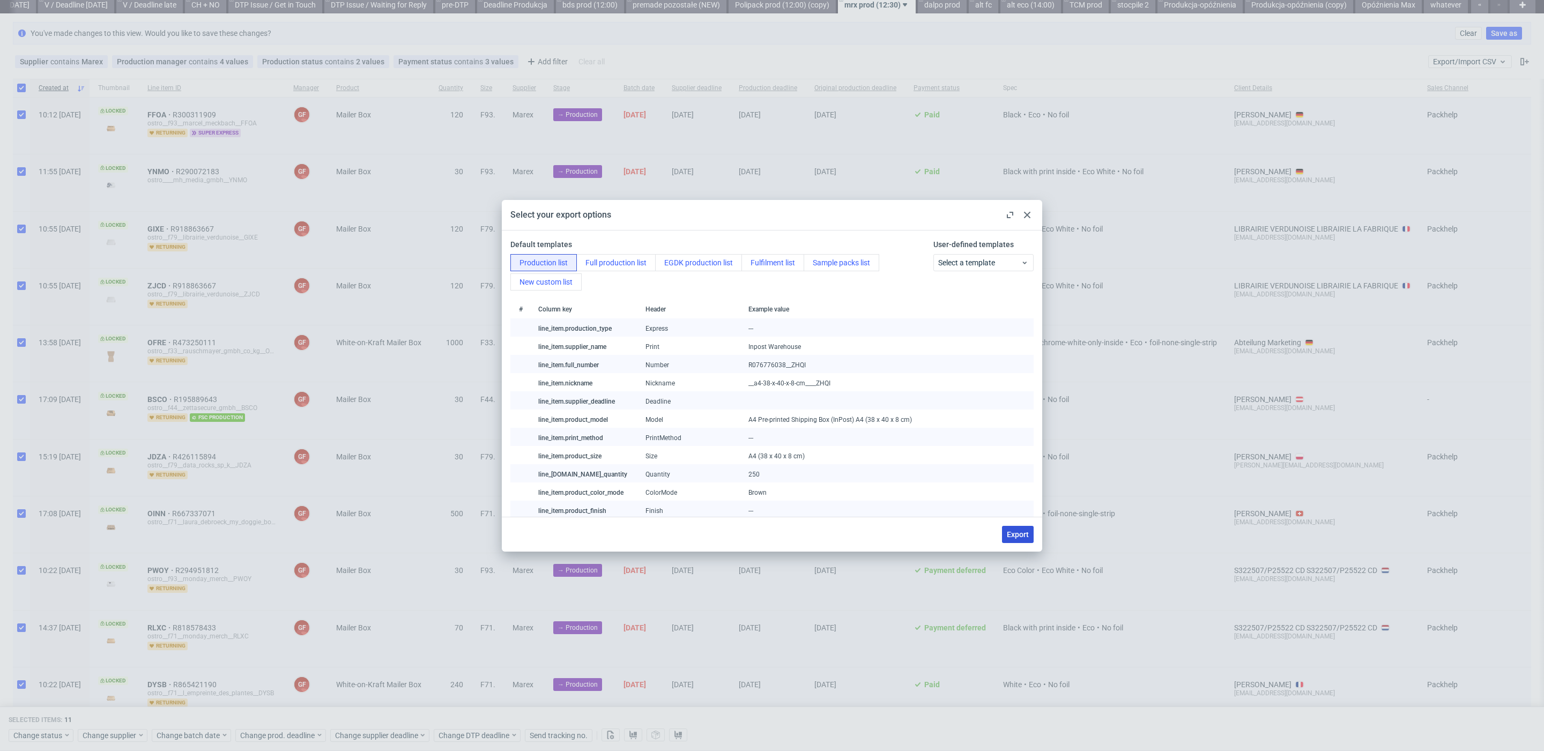
click at [1016, 533] on span "Export" at bounding box center [1018, 535] width 22 height 8
checkbox input "false"
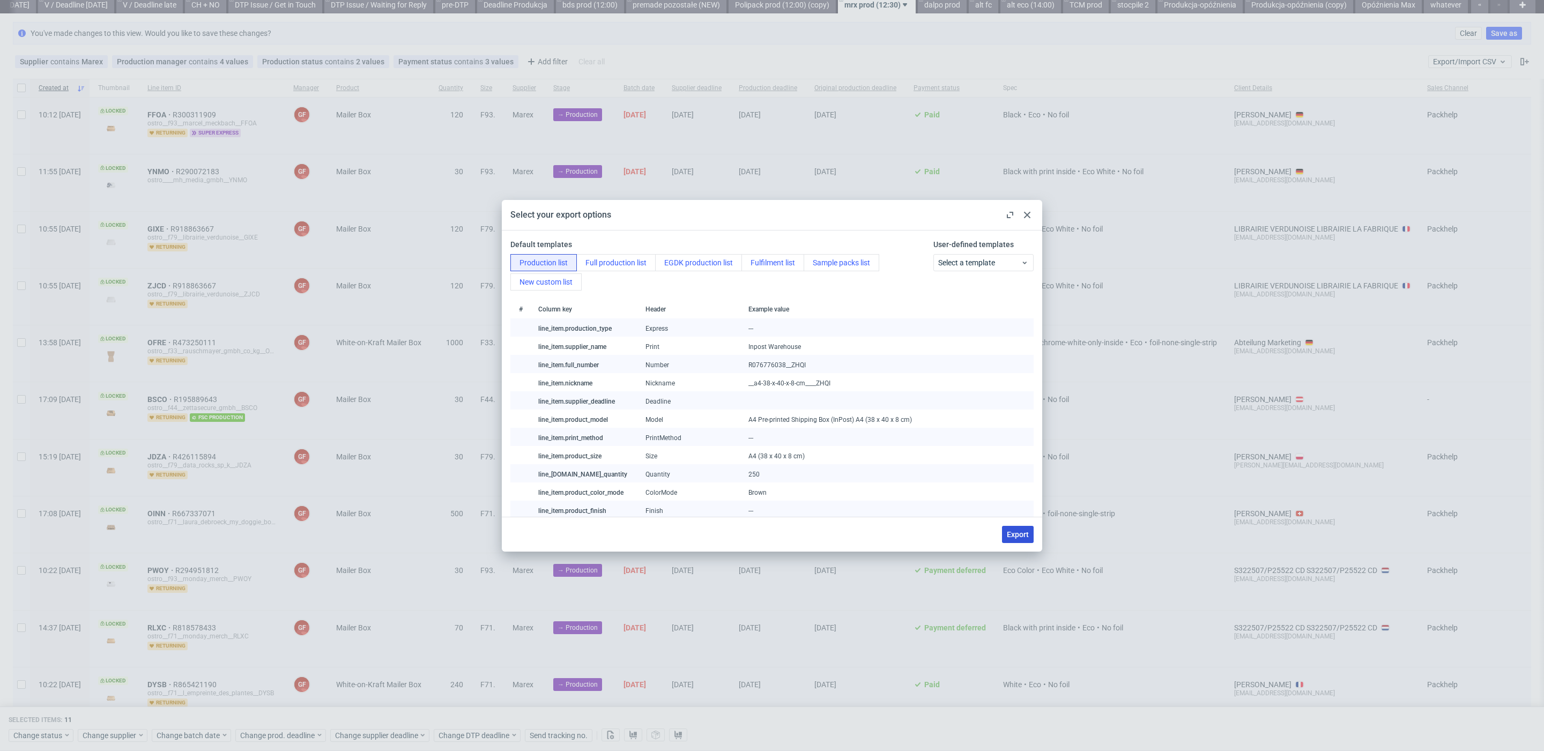
checkbox input "false"
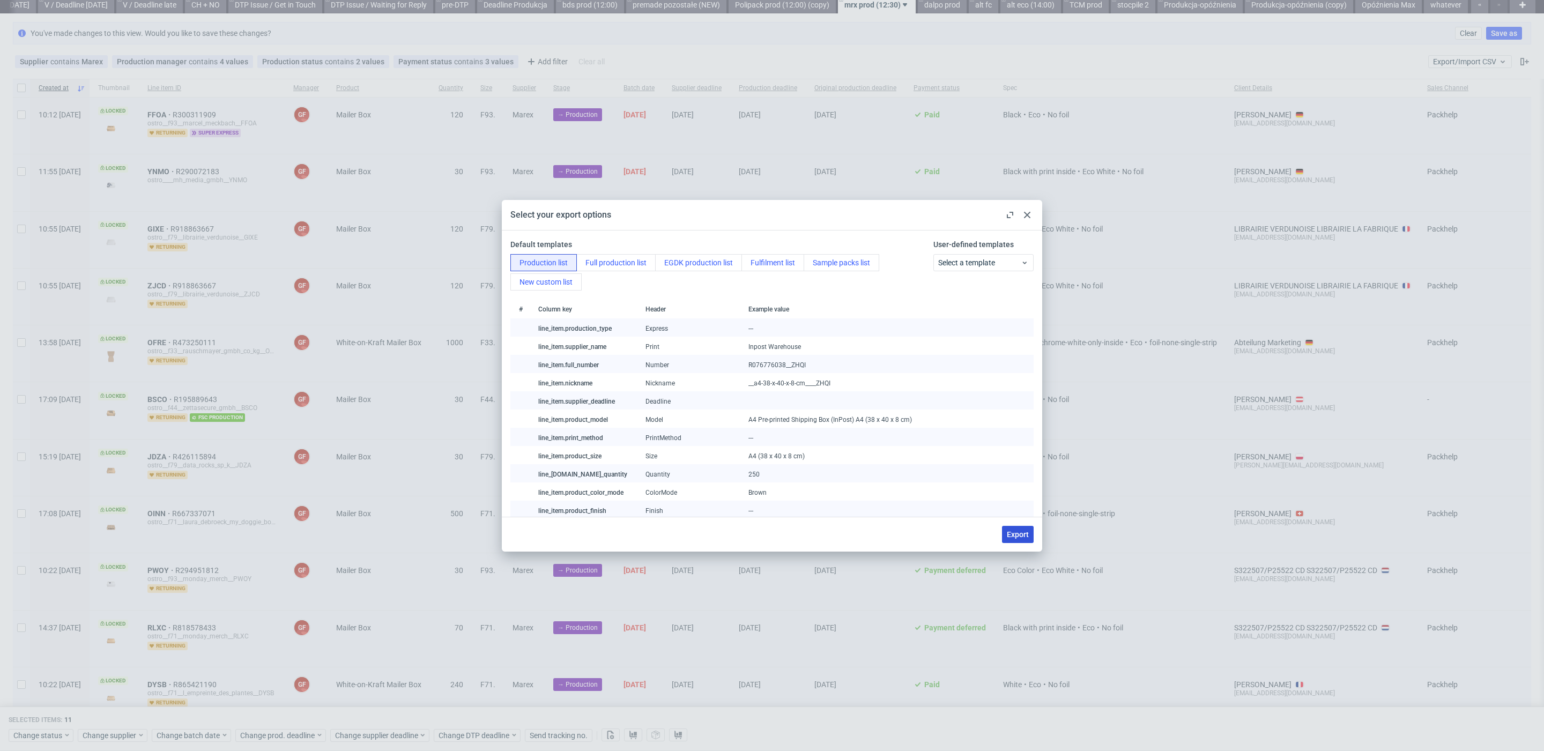
checkbox input "false"
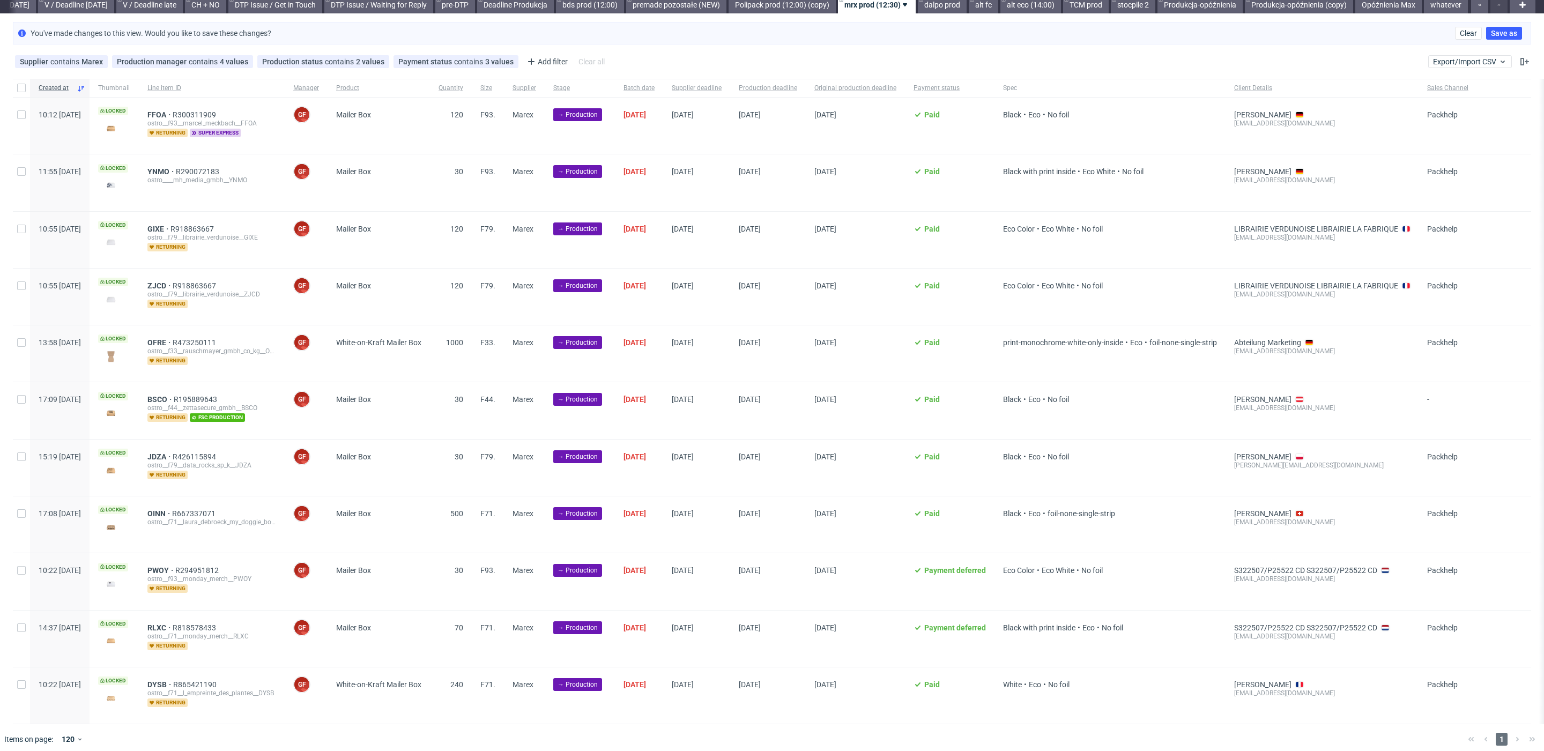
click at [24, 92] on div at bounding box center [21, 88] width 17 height 18
checkbox input "true"
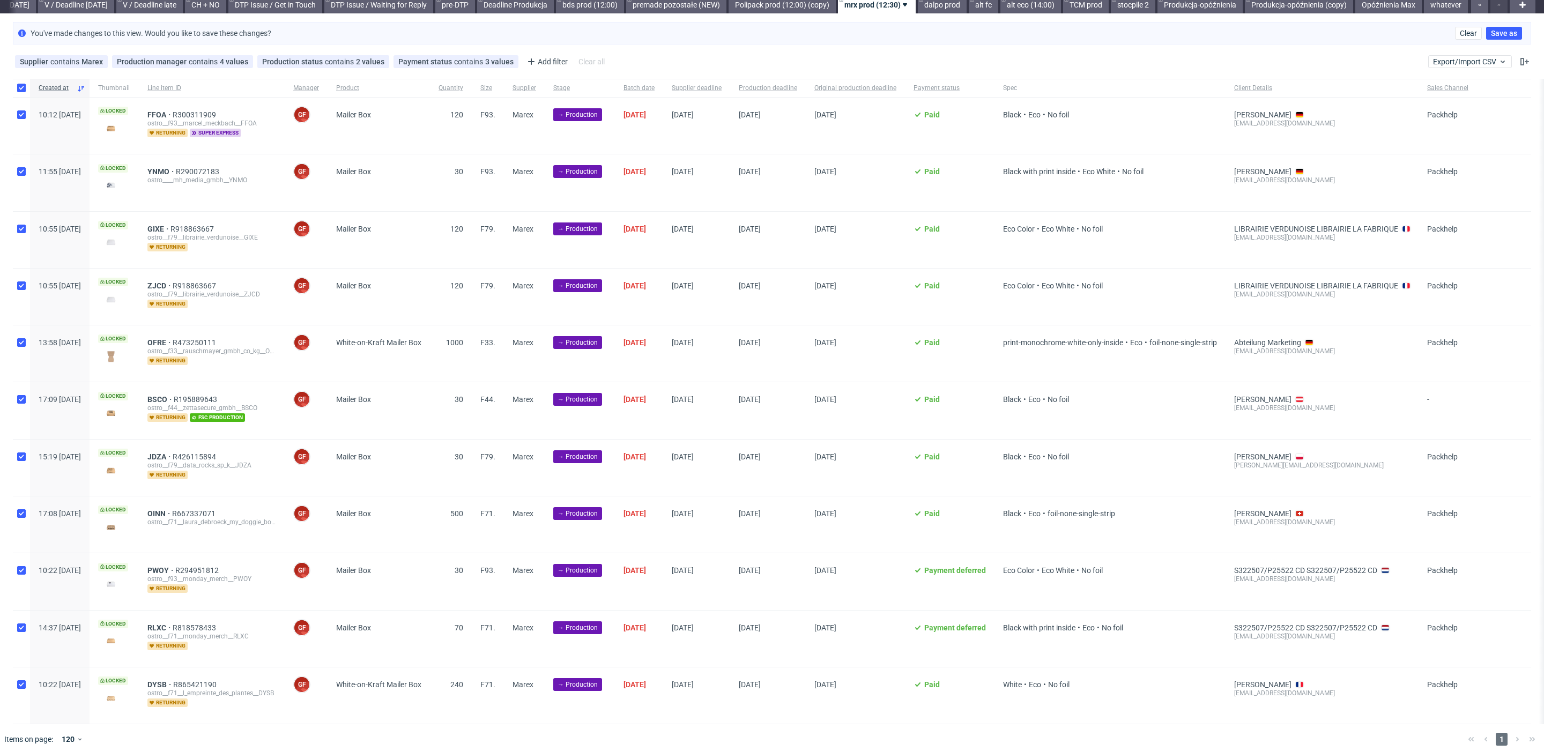
checkbox input "true"
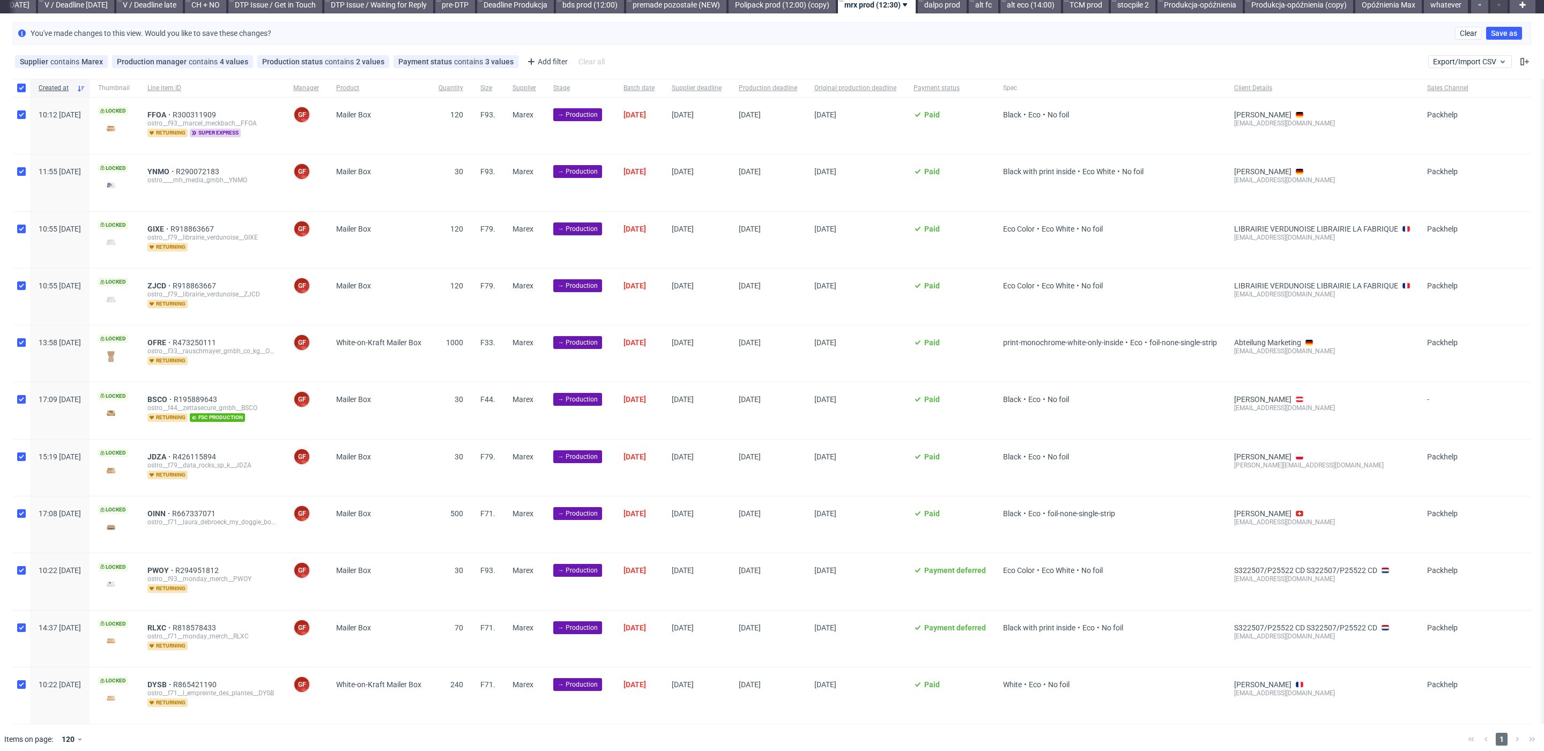
checkbox input "true"
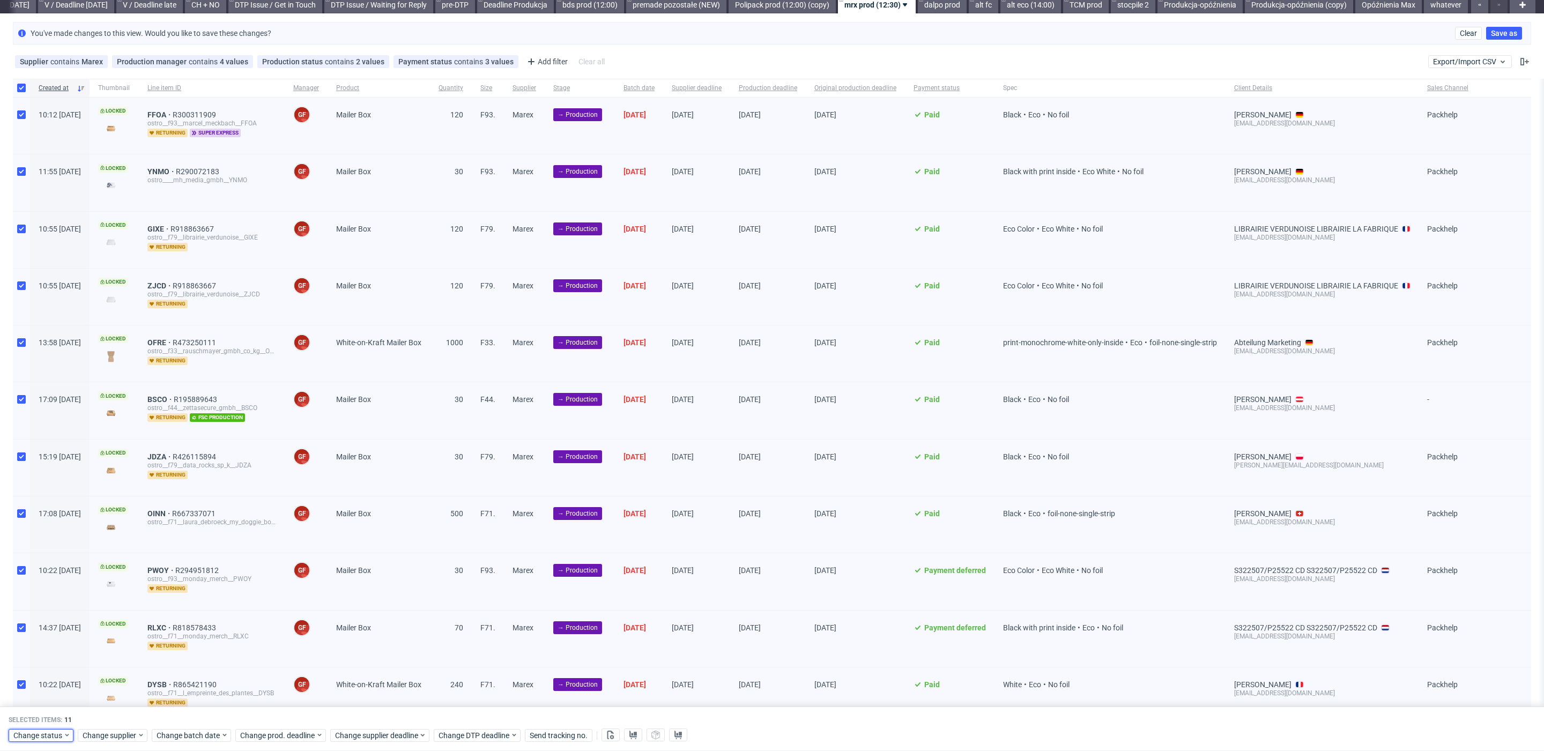
drag, startPoint x: 54, startPoint y: 734, endPoint x: 65, endPoint y: 727, distance: 13.5
click at [54, 734] on span "Change status" at bounding box center [38, 735] width 50 height 11
click at [80, 621] on div "In Production" at bounding box center [74, 613] width 123 height 15
click at [114, 713] on span "Save" at bounding box center [122, 714] width 17 height 8
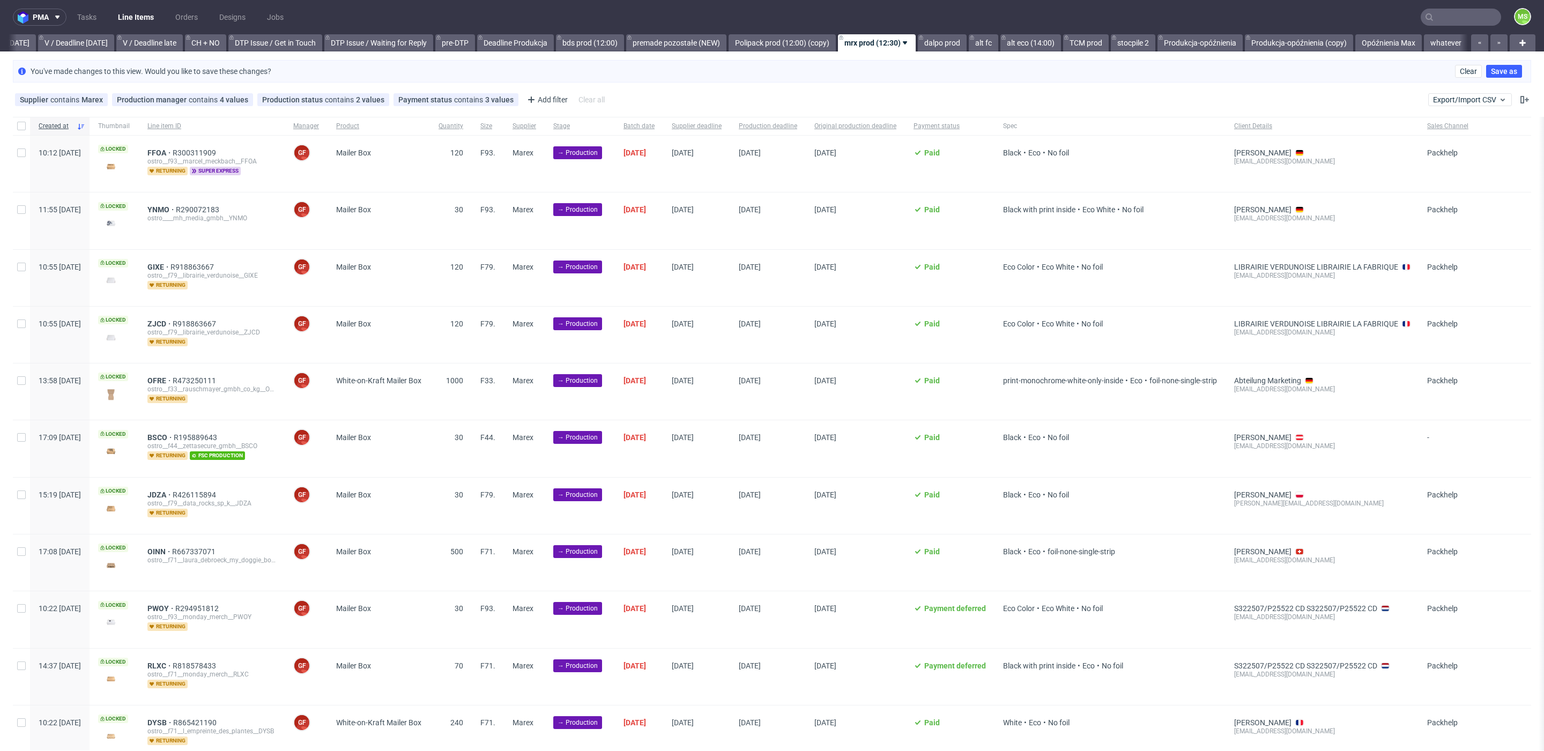
scroll to position [0, 1410]
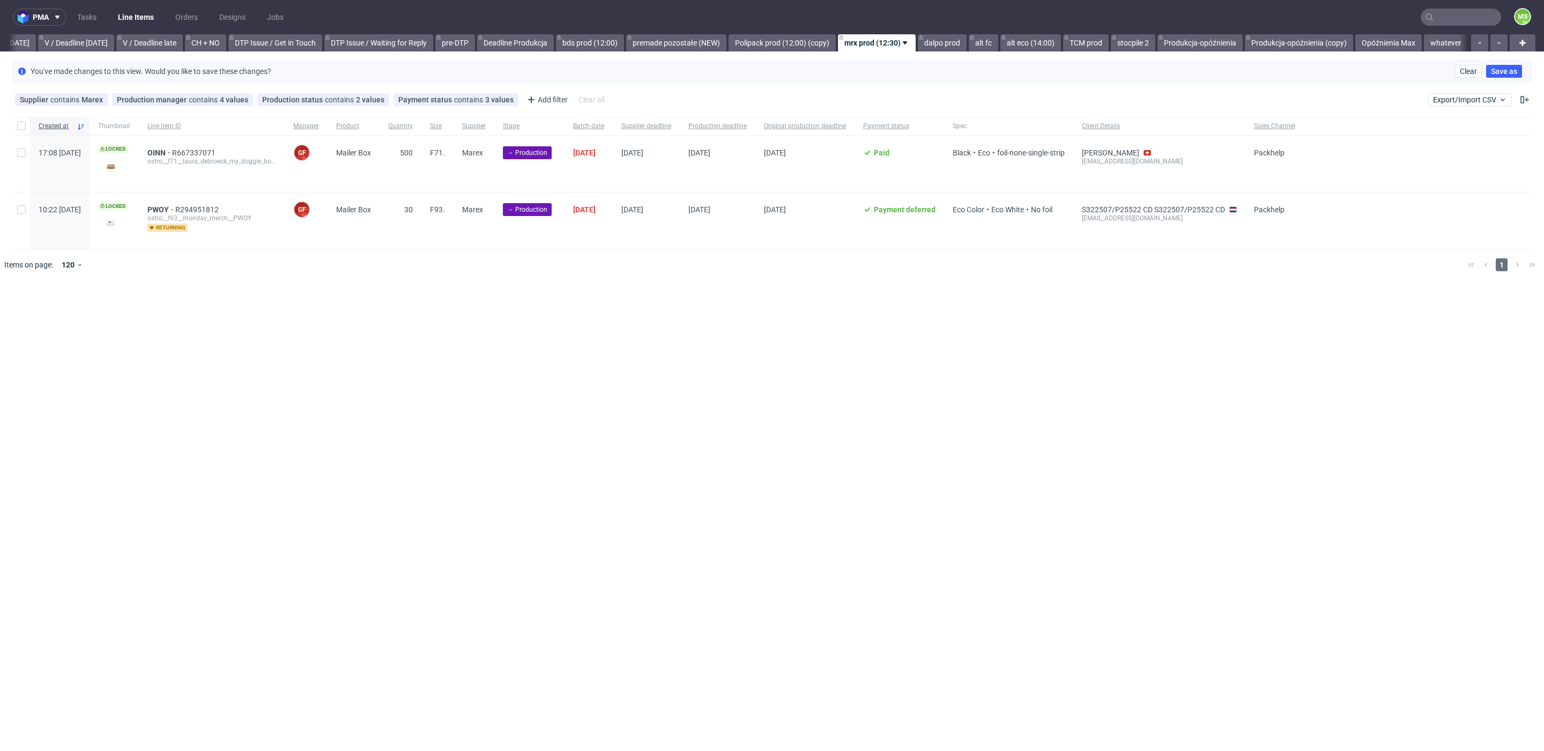
scroll to position [0, 1397]
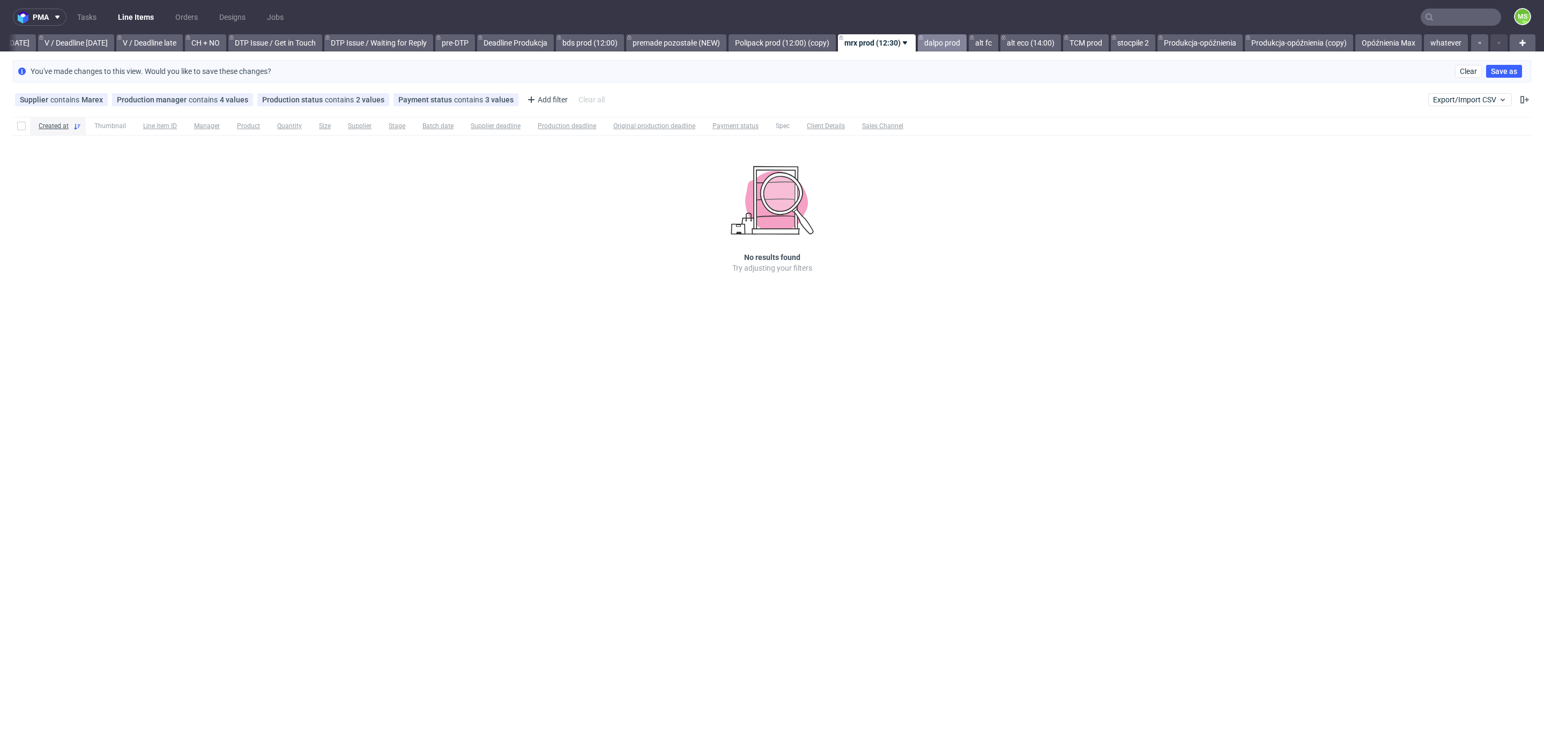
click at [932, 40] on link "dalpo prod" at bounding box center [942, 42] width 49 height 17
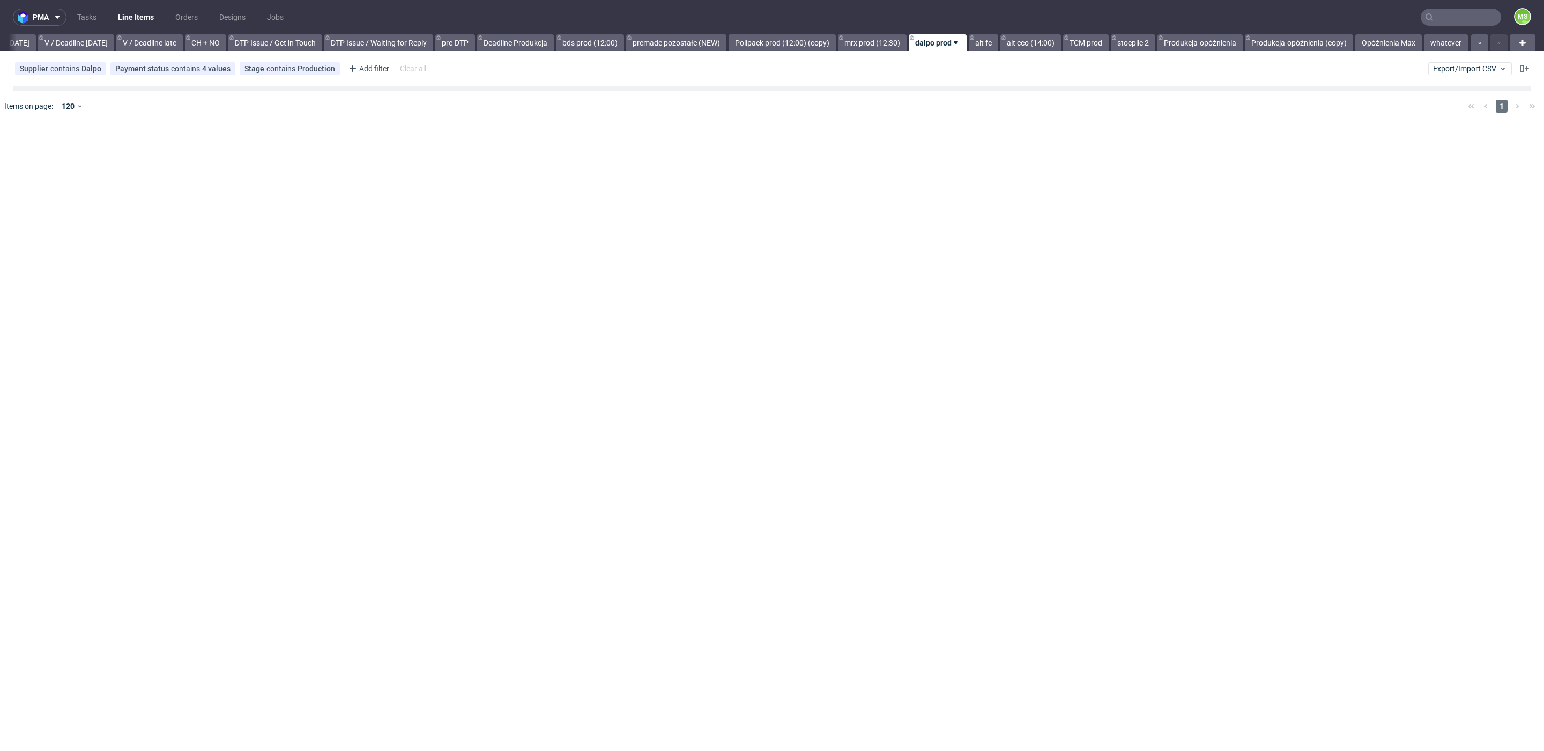
scroll to position [0, 1396]
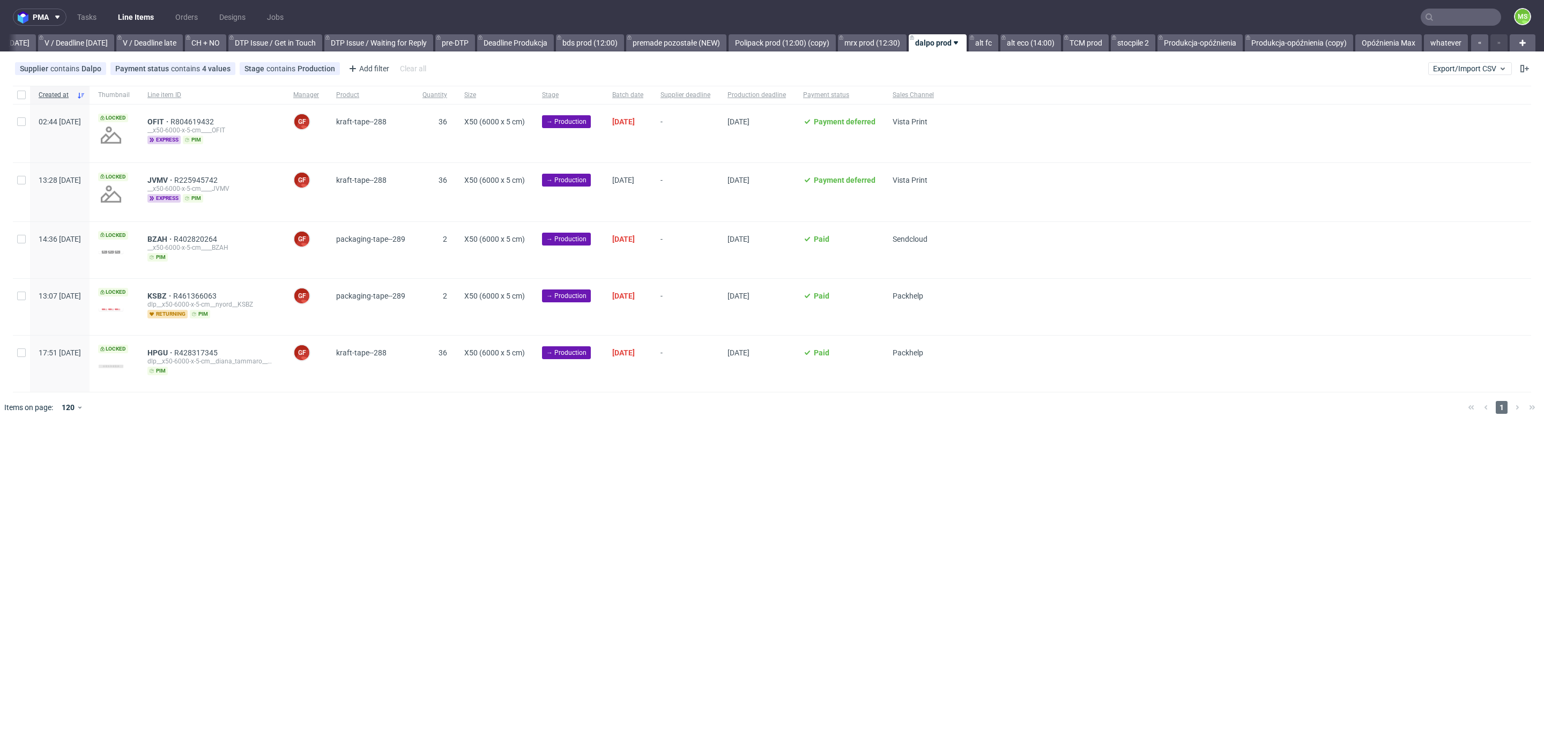
drag, startPoint x: 389, startPoint y: 101, endPoint x: 397, endPoint y: 109, distance: 11.0
click at [389, 101] on div "Product" at bounding box center [370, 95] width 86 height 18
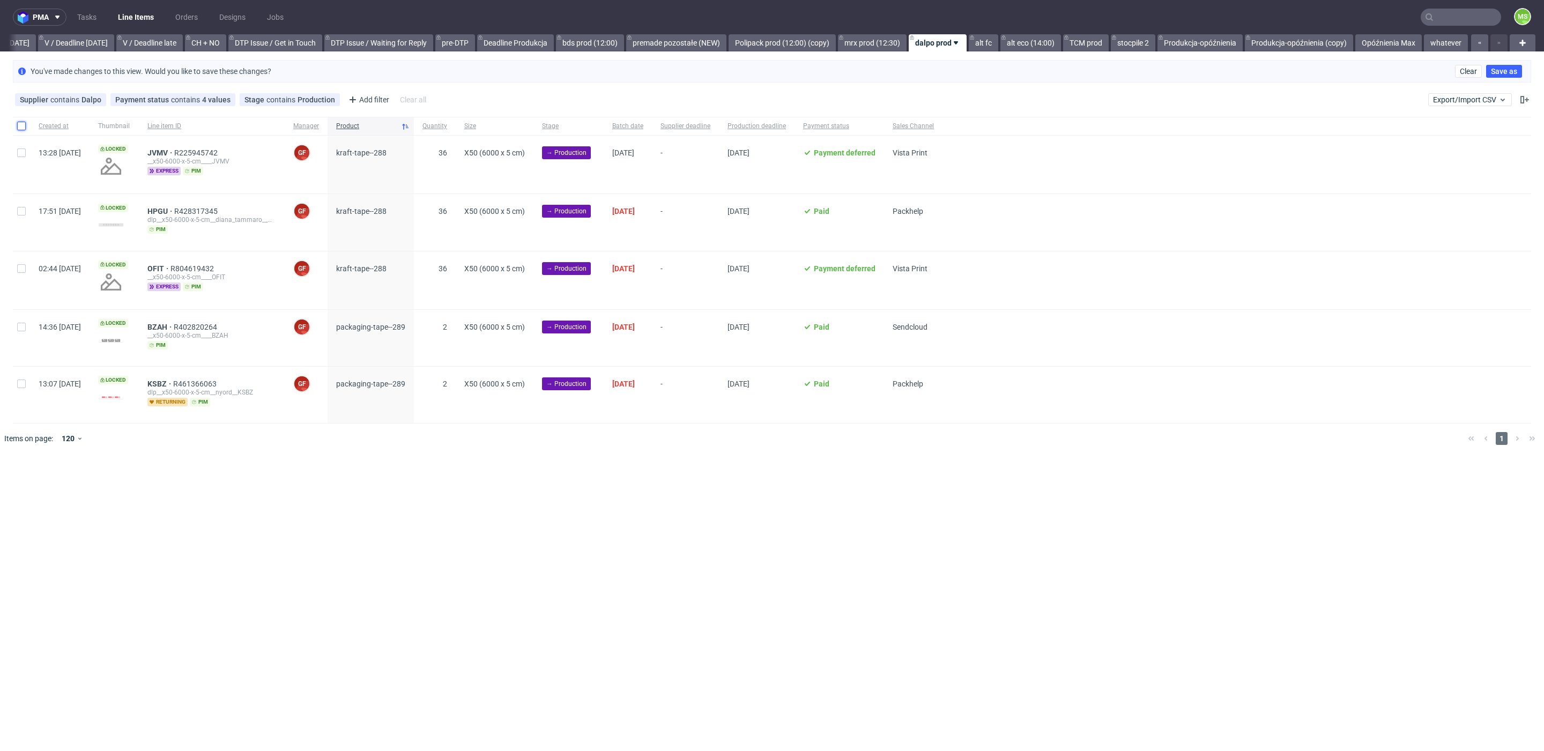
click at [23, 122] on input "checkbox" at bounding box center [21, 126] width 9 height 9
checkbox input "true"
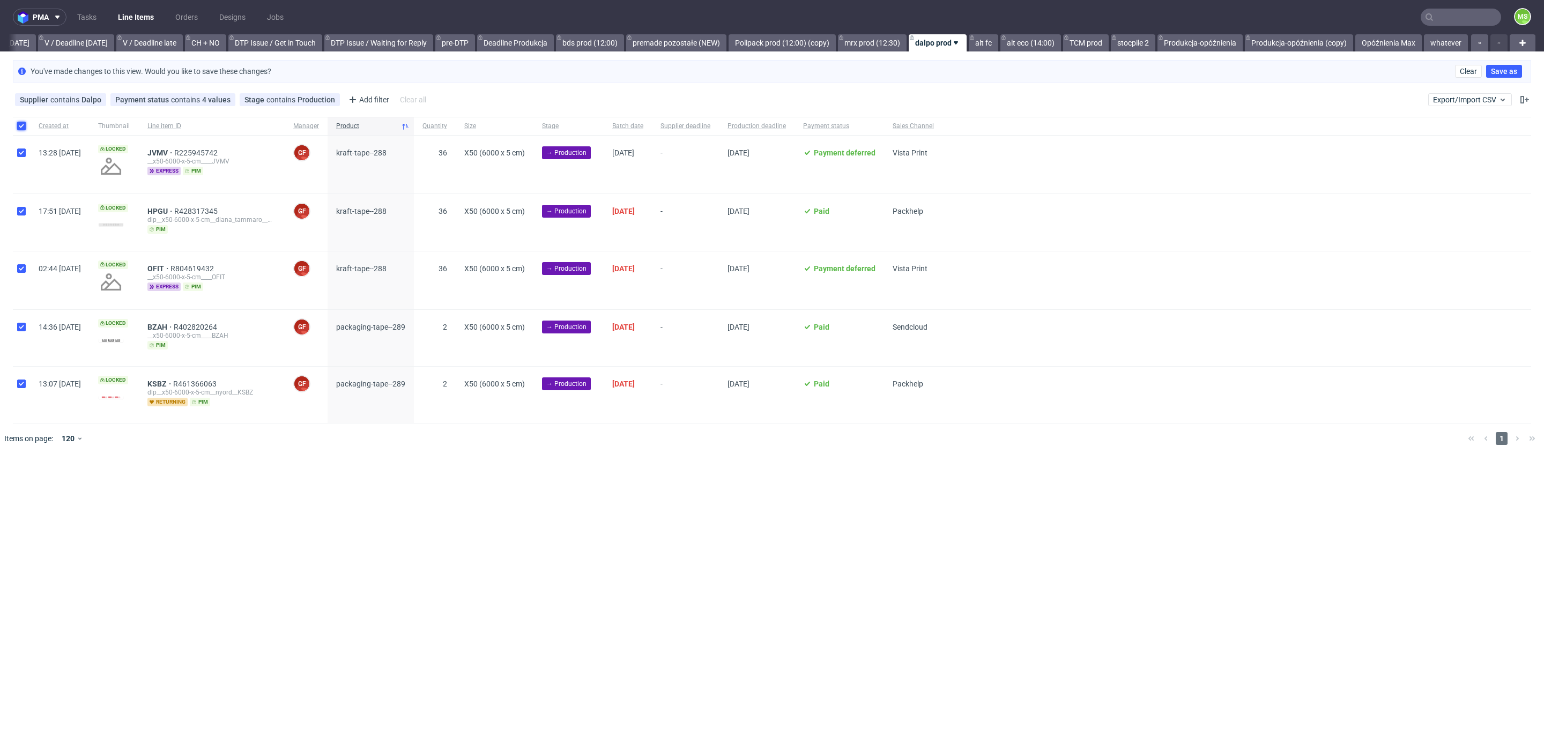
checkbox input "true"
click at [182, 483] on span "Change batch date" at bounding box center [189, 486] width 64 height 11
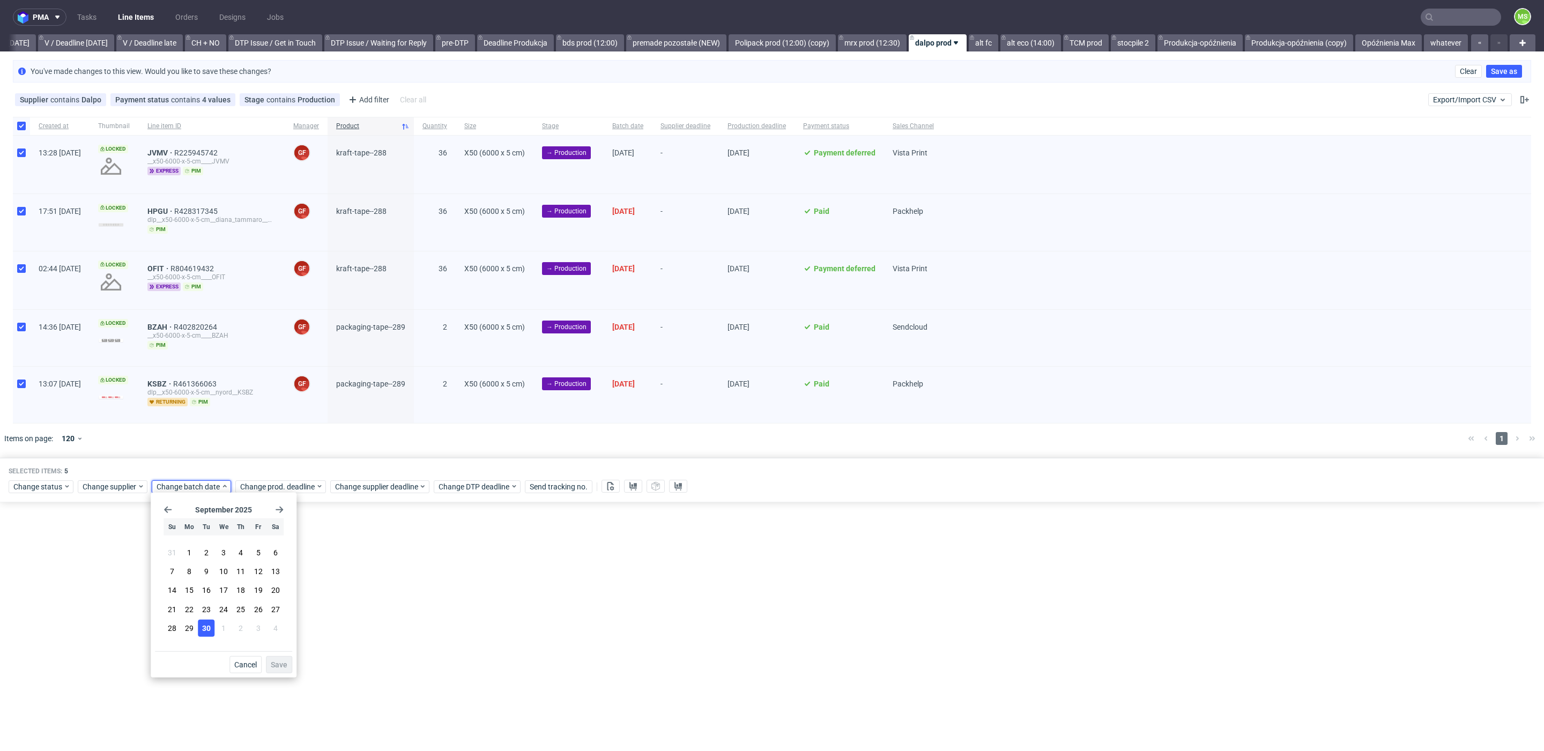
click at [203, 628] on span "30" at bounding box center [206, 628] width 9 height 11
click at [280, 661] on span "Save" at bounding box center [279, 665] width 17 height 8
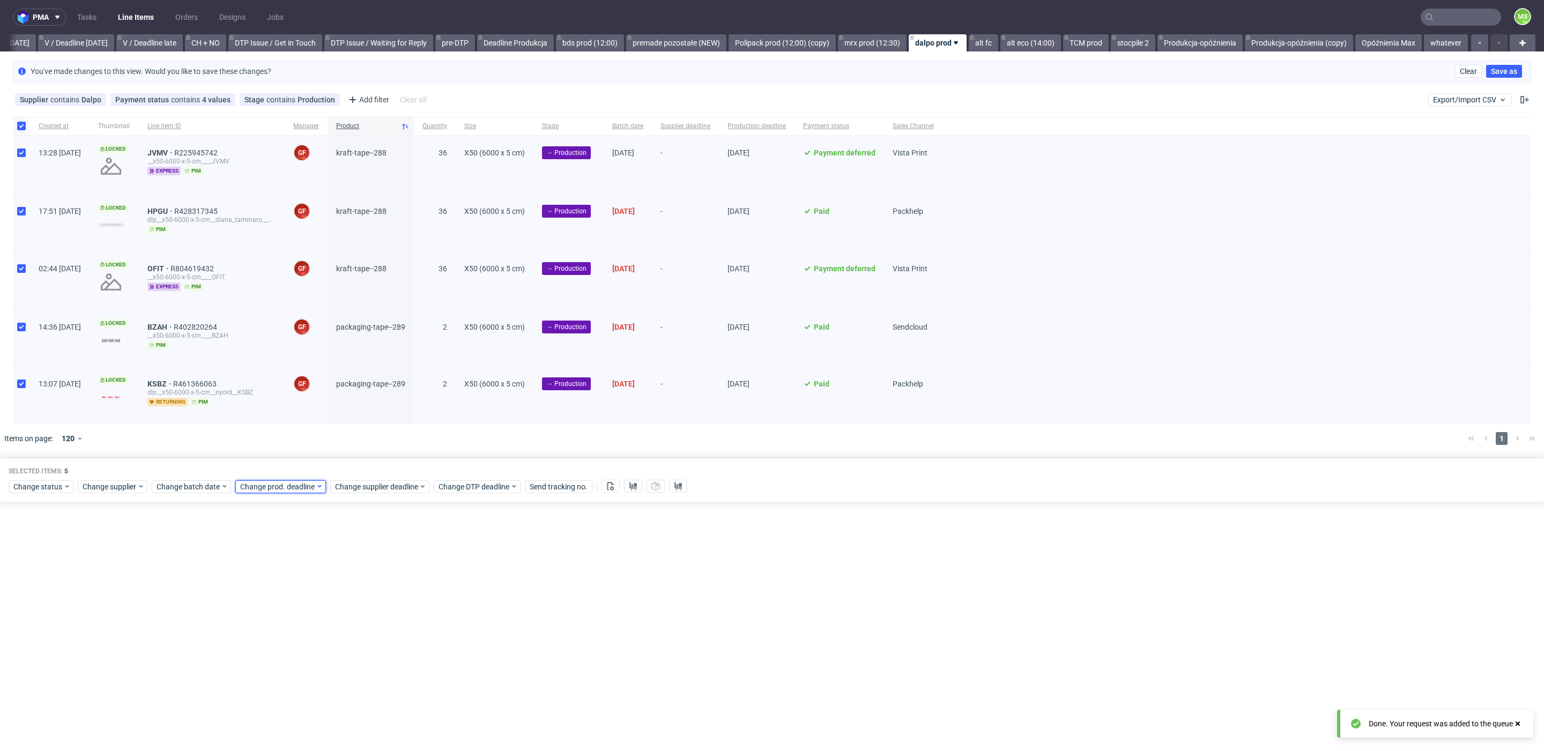
click at [301, 486] on span "Change prod. deadline" at bounding box center [278, 486] width 76 height 11
click at [368, 507] on div "[DATE] Su Mo Tu We Th Fr Sa 31 1 2 3 4 5 6 7 8 9 10 11 12 13 14 15 16 17 18 19 …" at bounding box center [306, 574] width 137 height 154
click at [363, 508] on use "Go forward 1 month" at bounding box center [363, 510] width 8 height 6
drag, startPoint x: 290, startPoint y: 585, endPoint x: 299, endPoint y: 592, distance: 11.4
click at [293, 587] on span "14" at bounding box center [289, 590] width 9 height 11
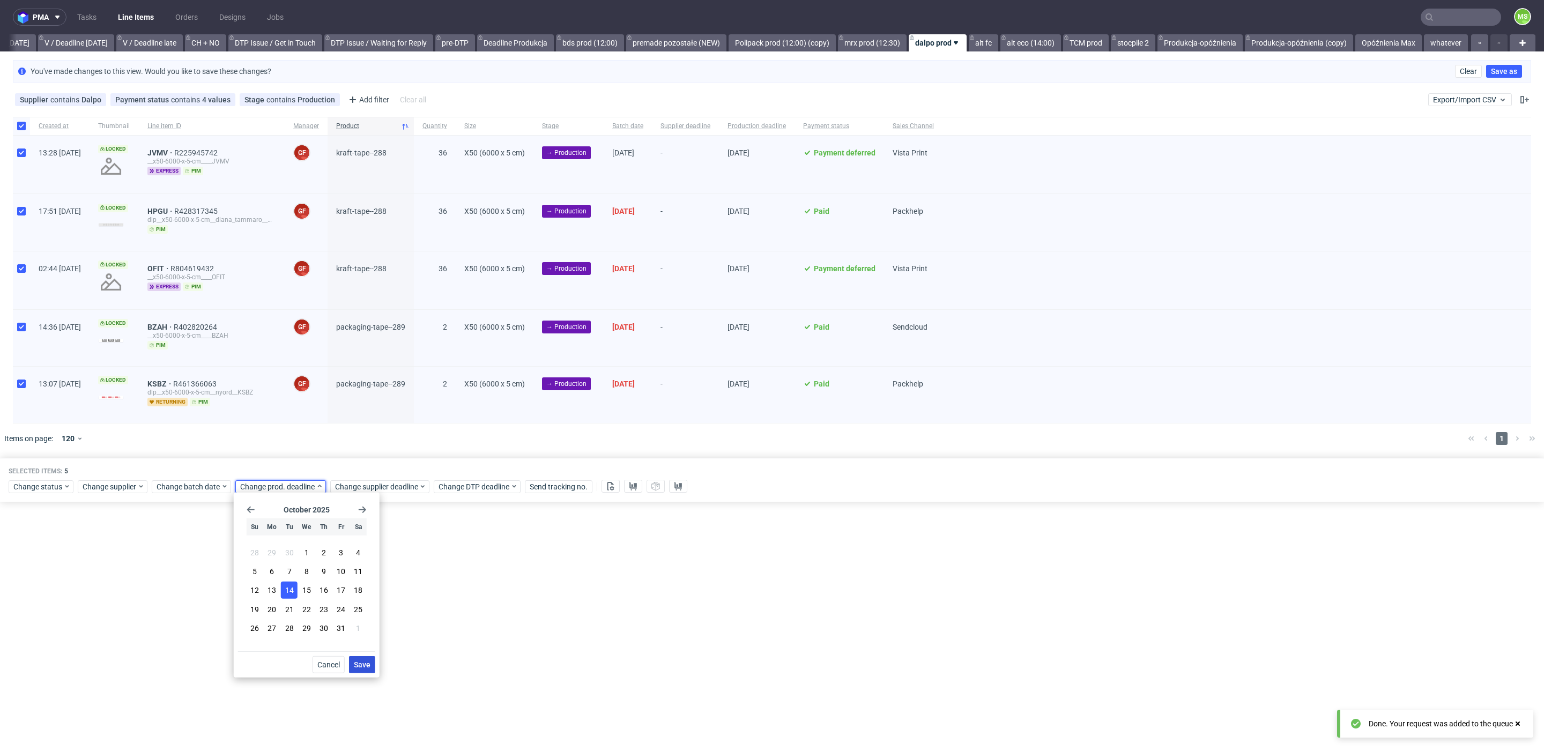
click at [368, 662] on span "Save" at bounding box center [362, 665] width 17 height 8
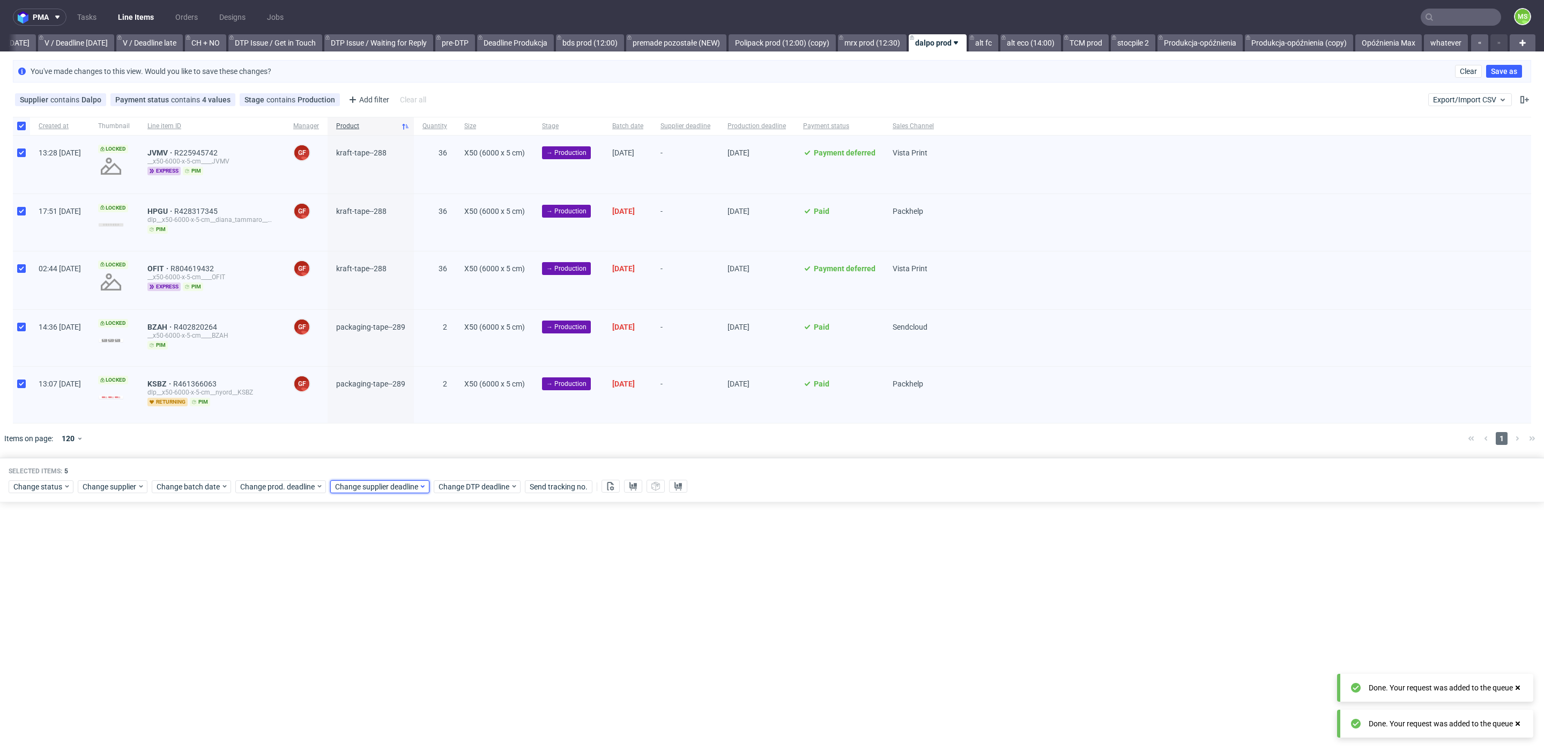
click at [398, 487] on span "Change supplier deadline" at bounding box center [377, 486] width 84 height 11
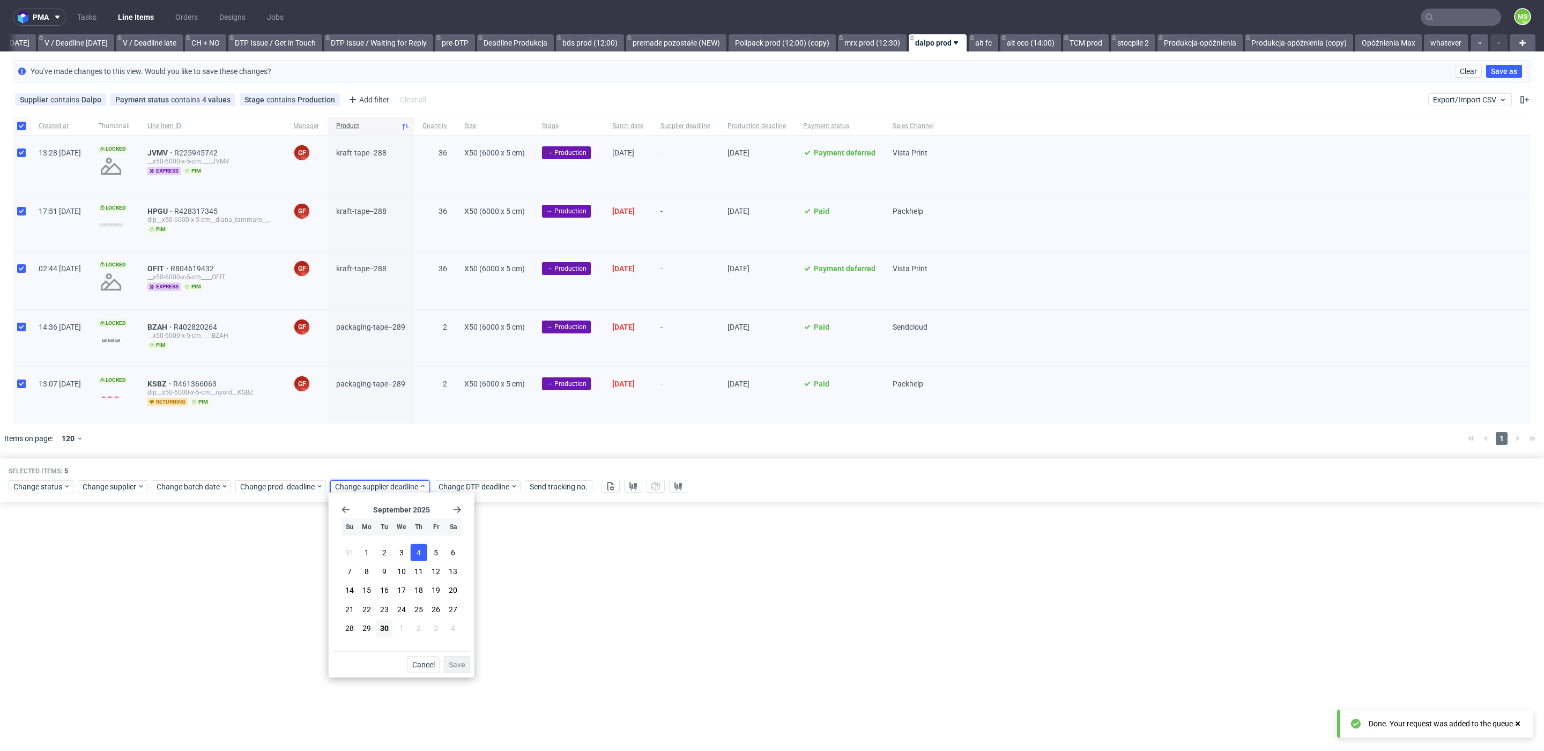
drag, startPoint x: 462, startPoint y: 509, endPoint x: 419, endPoint y: 547, distance: 57.3
click at [461, 510] on div "September 2025 Su Mo Tu We Th Fr Sa 31 1 2 3 4 5 6 7 8 9 10 11 12 13 14 15 16 1…" at bounding box center [401, 574] width 137 height 154
click at [455, 505] on icon "Go forward 1 month" at bounding box center [457, 509] width 9 height 9
click at [390, 592] on button "14" at bounding box center [384, 590] width 17 height 17
click at [465, 665] on span "Save" at bounding box center [457, 665] width 17 height 8
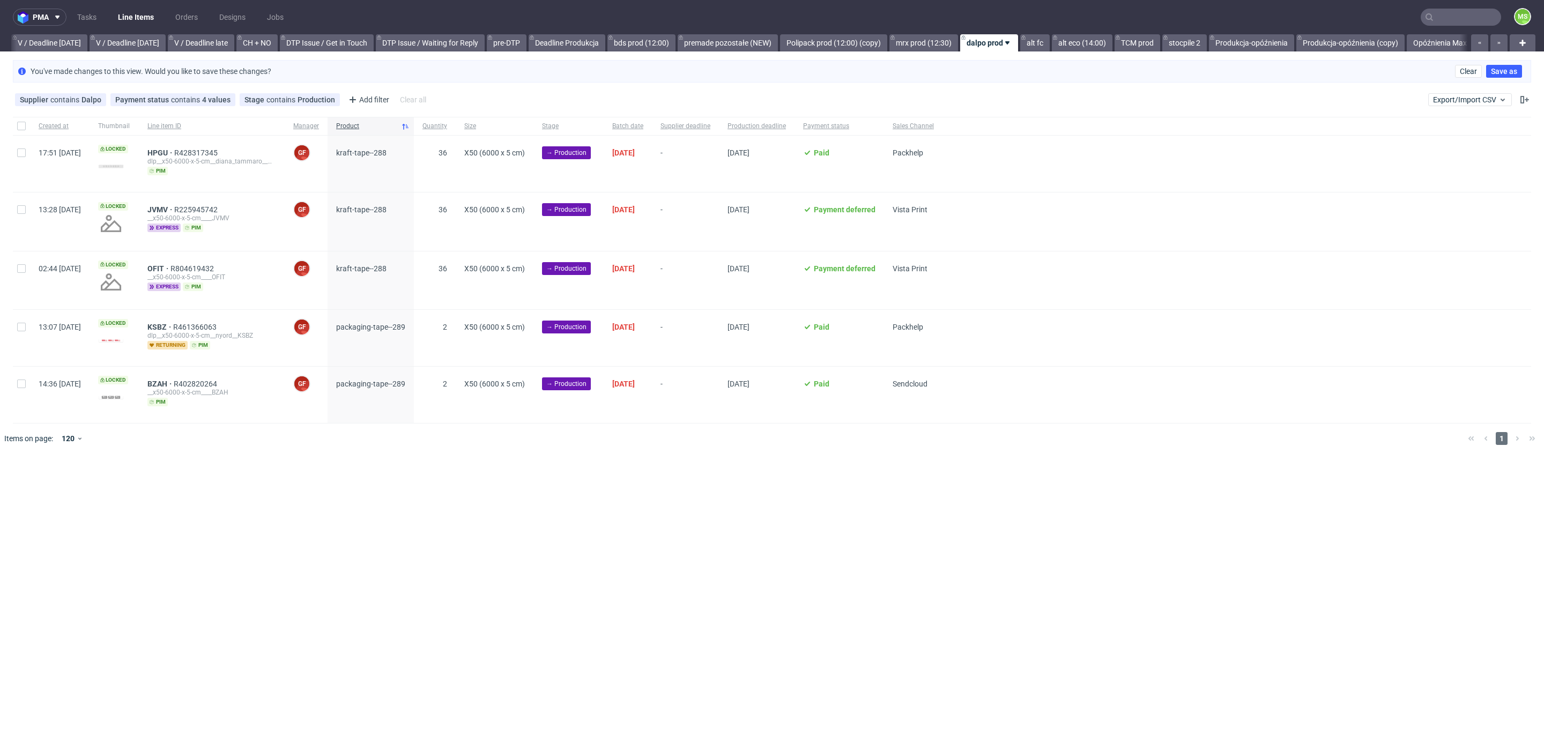
scroll to position [0, 1365]
click at [24, 155] on input "checkbox" at bounding box center [21, 152] width 9 height 9
checkbox input "true"
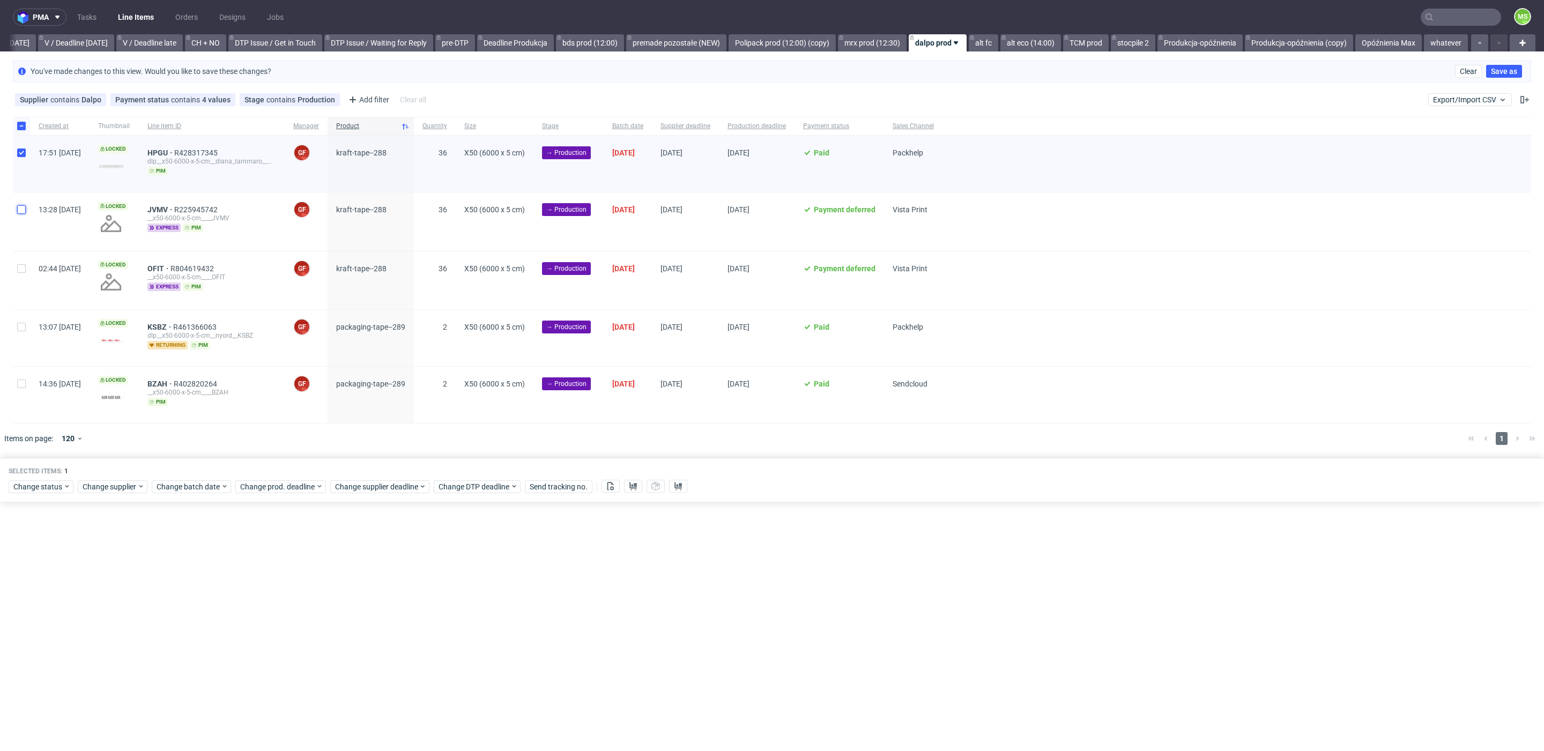
drag, startPoint x: 23, startPoint y: 210, endPoint x: 21, endPoint y: 236, distance: 25.8
click at [22, 213] on div at bounding box center [21, 221] width 17 height 58
checkbox input "true"
click at [18, 268] on input "checkbox" at bounding box center [21, 268] width 9 height 9
checkbox input "true"
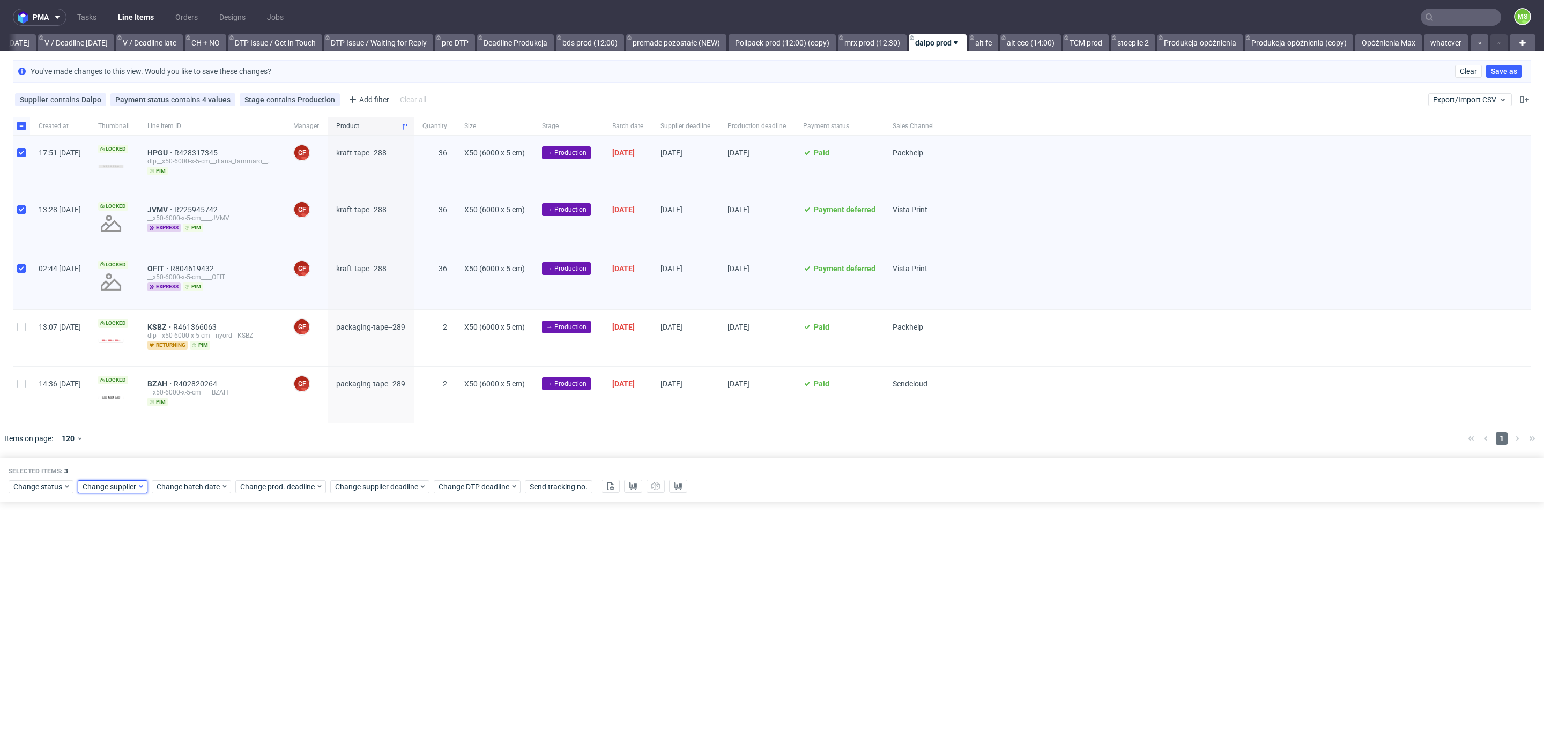
click at [96, 486] on span "Change supplier" at bounding box center [110, 486] width 55 height 11
click at [121, 510] on input "text" at bounding box center [147, 505] width 132 height 17
type input "tcm"
drag, startPoint x: 107, startPoint y: 526, endPoint x: 183, endPoint y: 545, distance: 78.8
click at [108, 526] on div "TCM" at bounding box center [142, 527] width 123 height 15
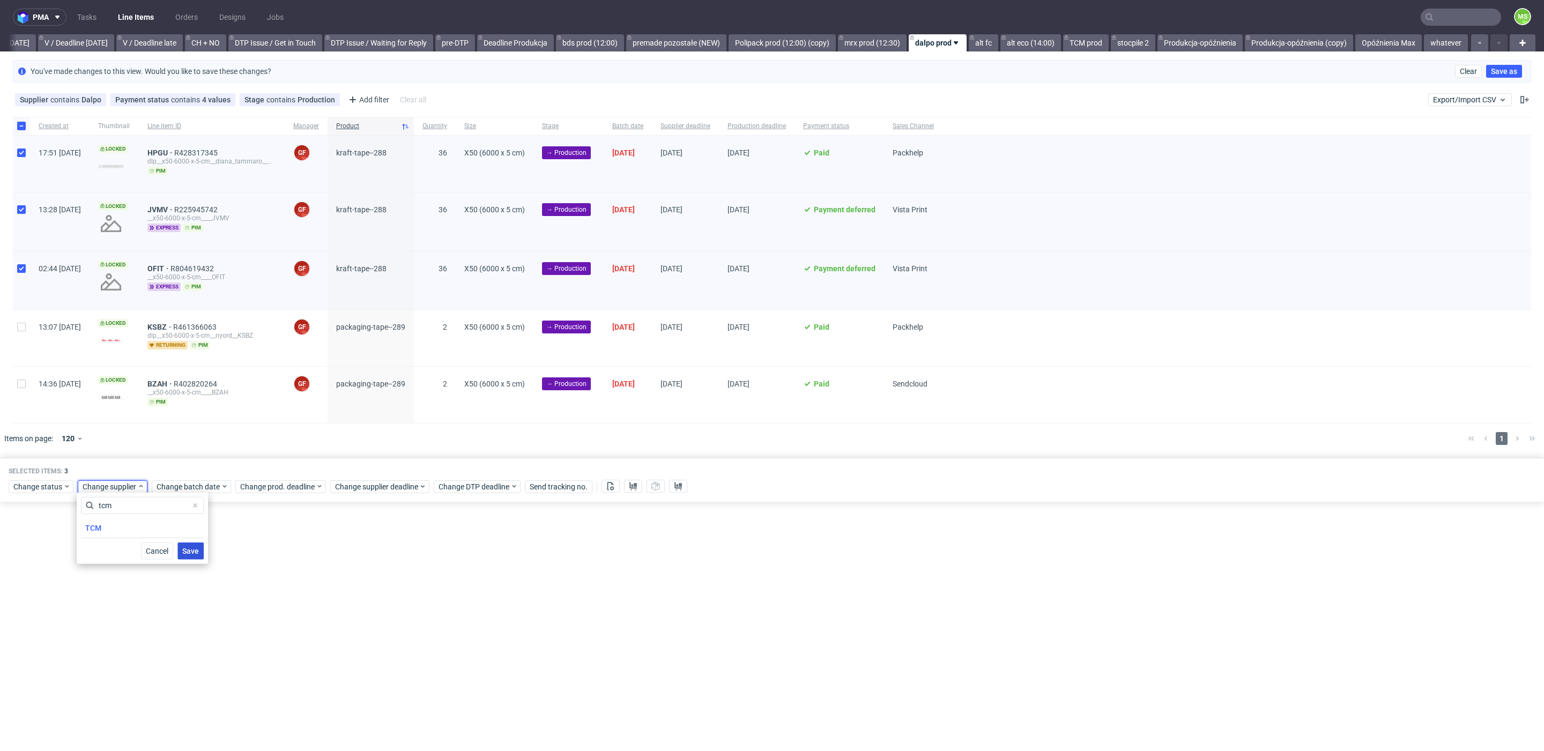
click at [185, 545] on button "Save" at bounding box center [190, 550] width 26 height 17
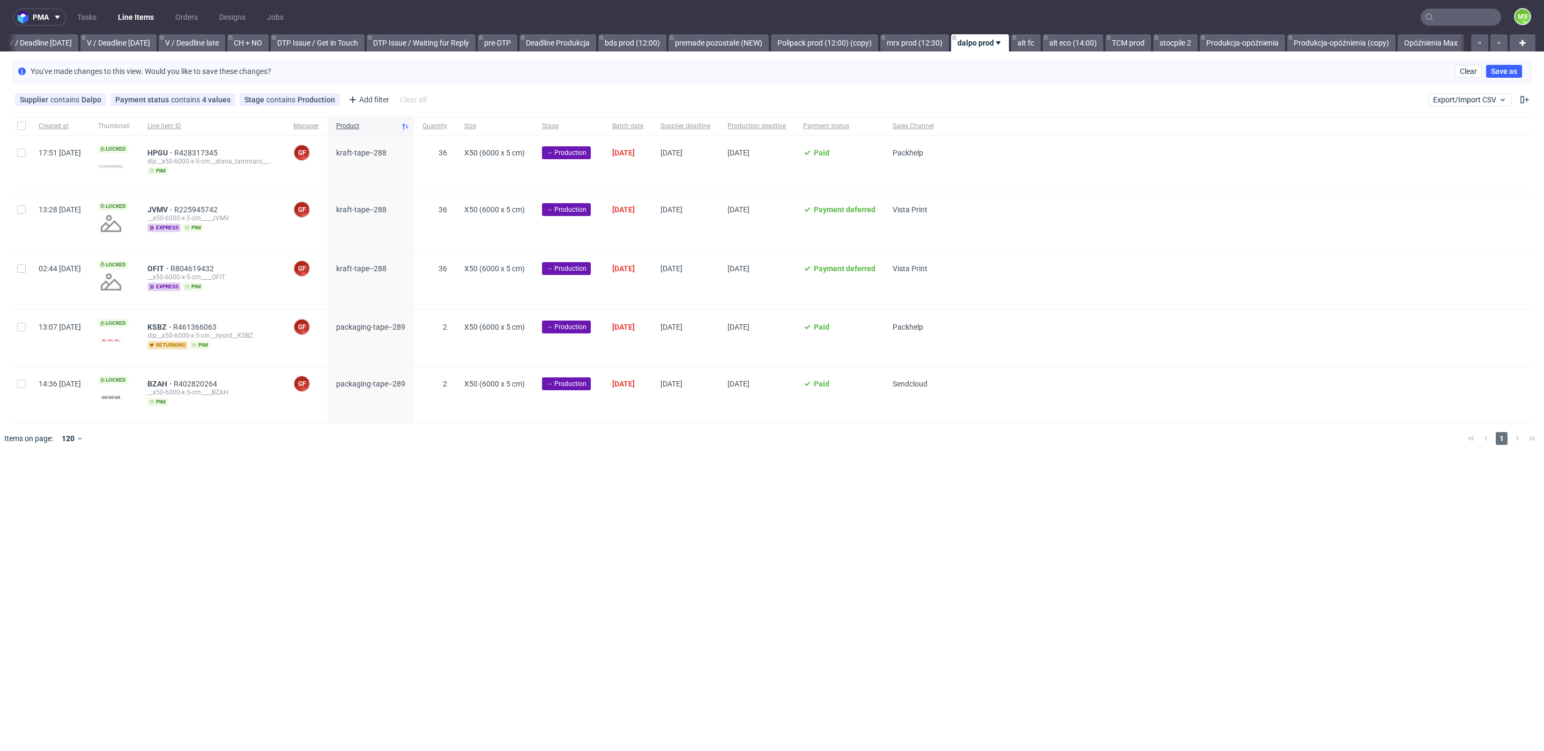
scroll to position [0, 1370]
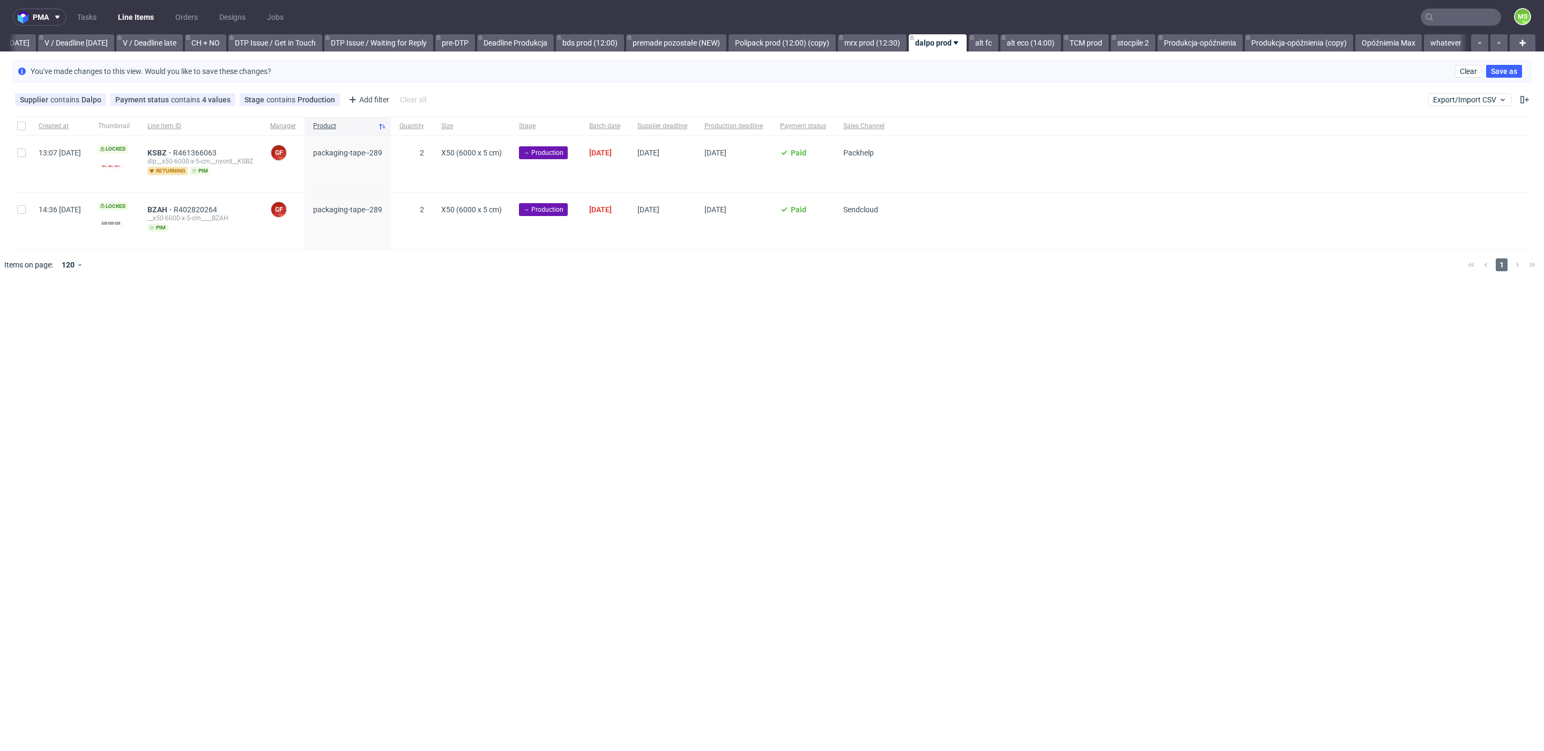
scroll to position [0, 1396]
drag, startPoint x: 27, startPoint y: 123, endPoint x: 115, endPoint y: 312, distance: 208.6
click at [27, 123] on div at bounding box center [21, 126] width 17 height 18
checkbox input "true"
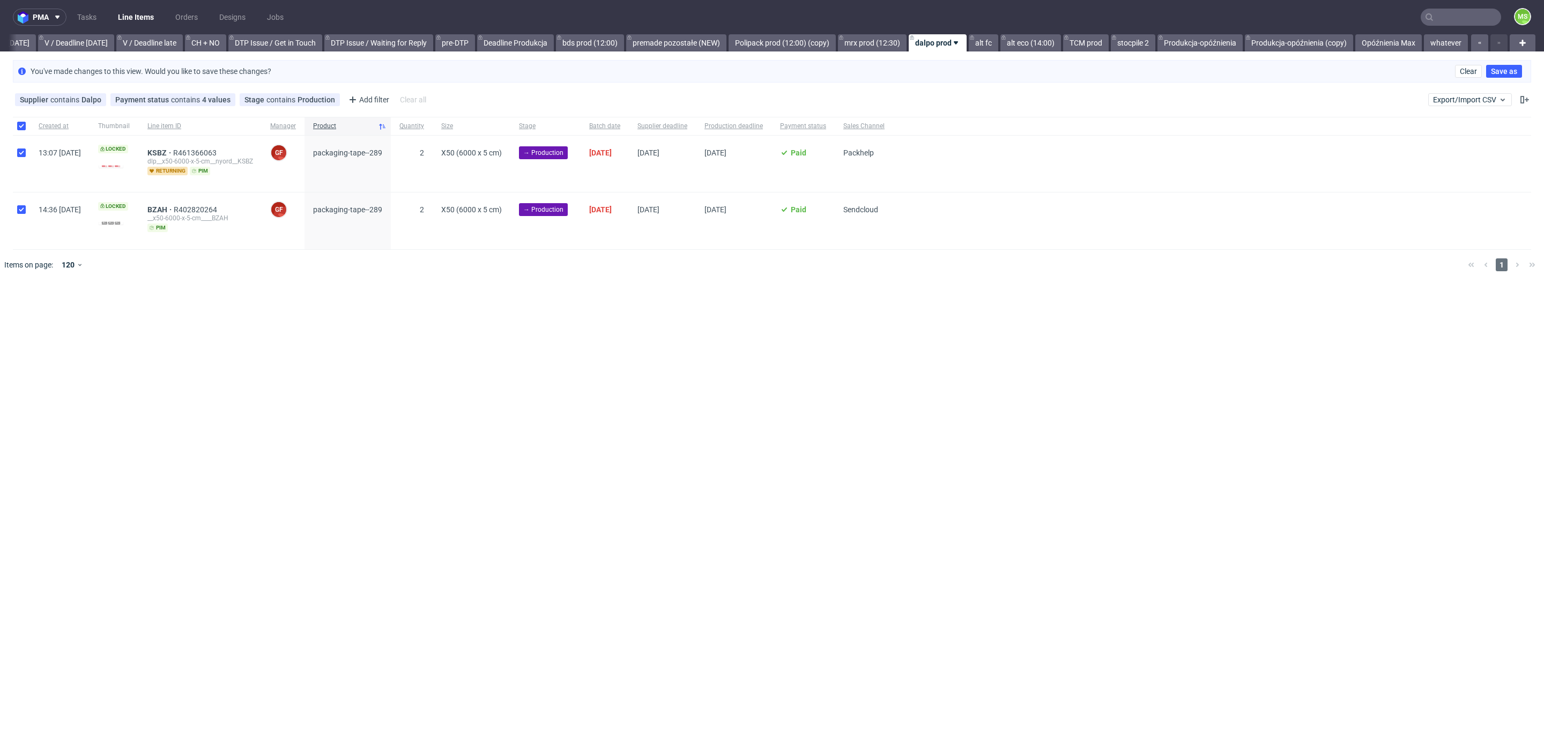
checkbox input "true"
click at [606, 312] on icon at bounding box center [610, 312] width 9 height 9
click at [629, 314] on icon at bounding box center [633, 312] width 9 height 9
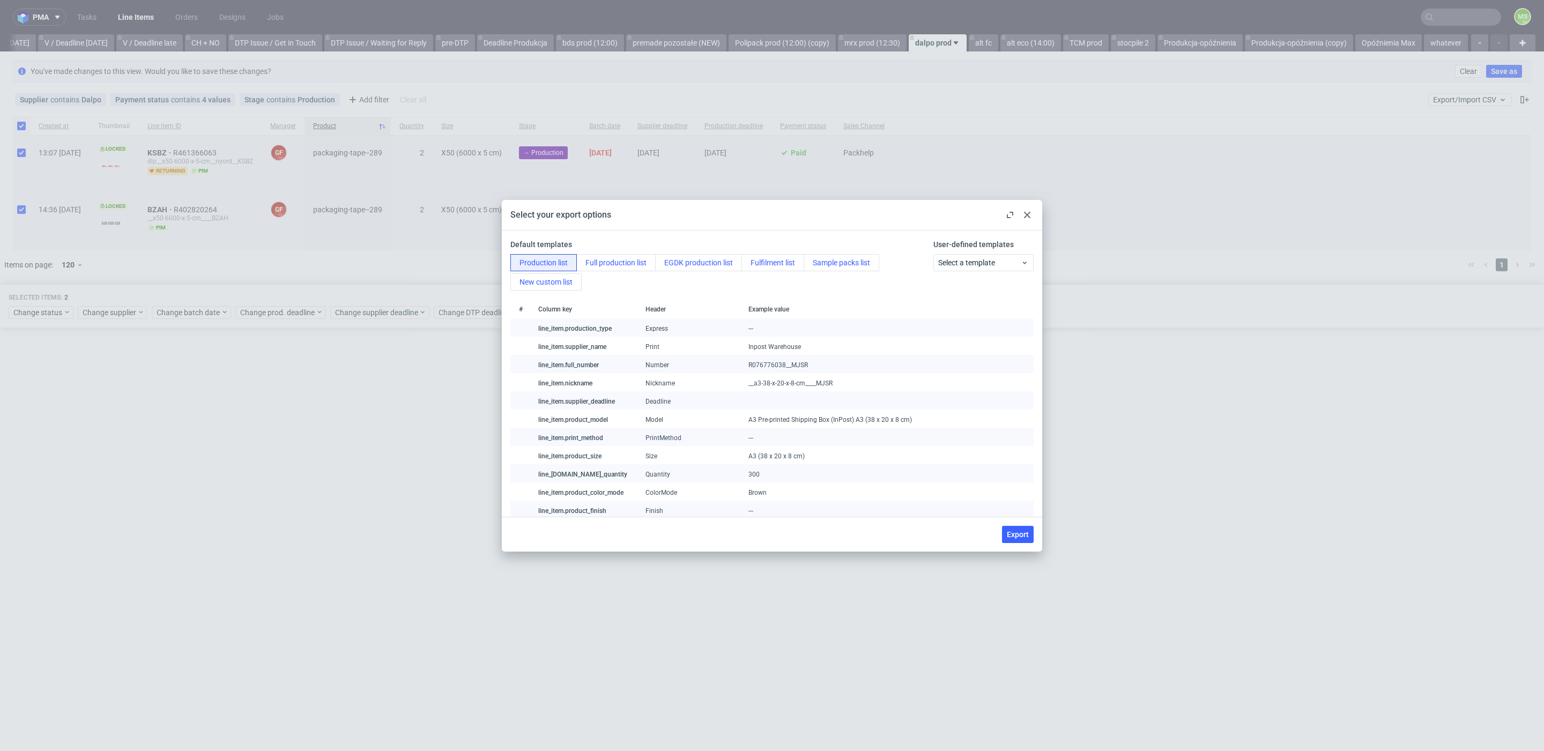
click at [1019, 523] on div "Export" at bounding box center [772, 534] width 540 height 35
click at [1017, 528] on button "Export" at bounding box center [1018, 534] width 32 height 17
checkbox input "false"
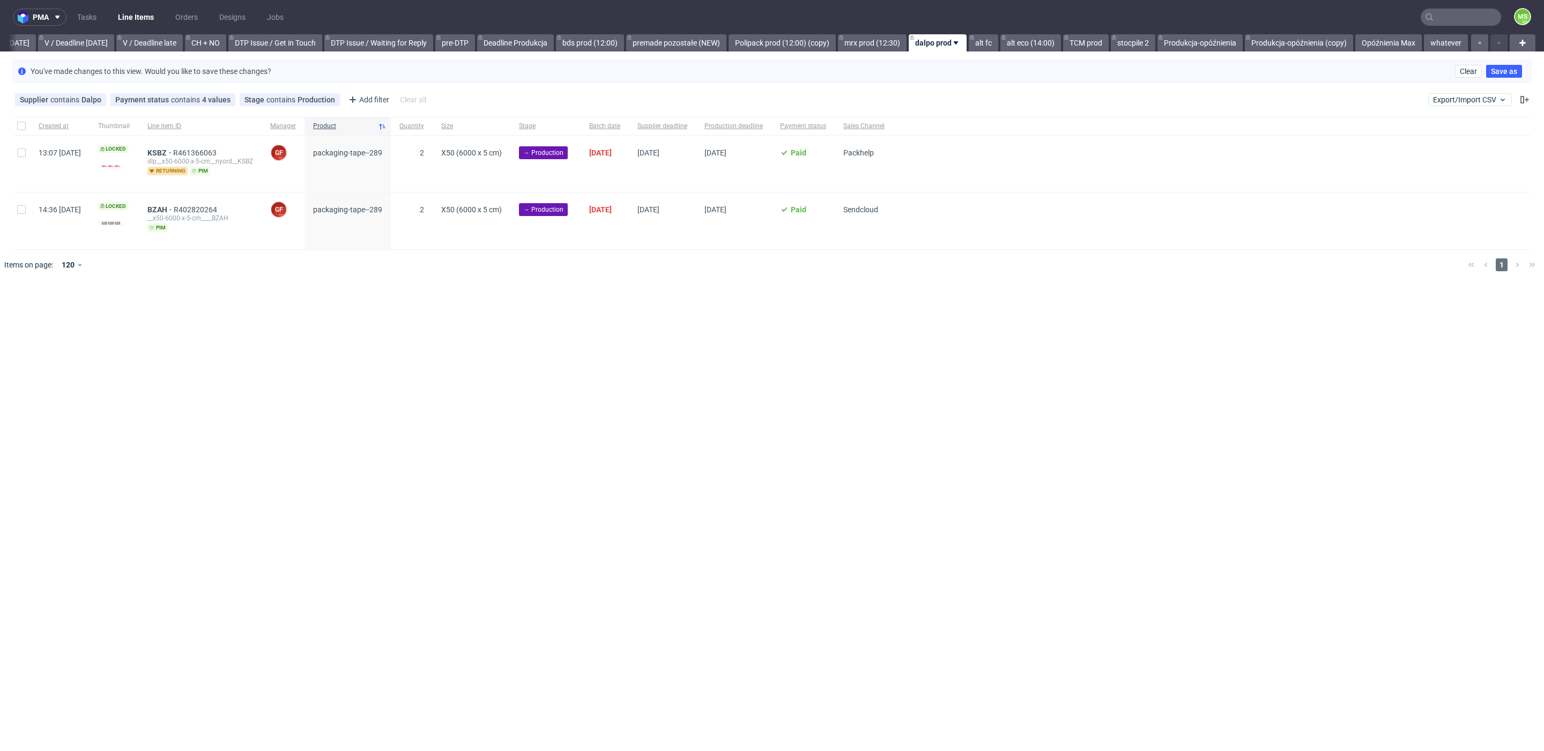
drag, startPoint x: 21, startPoint y: 120, endPoint x: 32, endPoint y: 139, distance: 22.1
click at [21, 120] on div at bounding box center [21, 126] width 17 height 18
checkbox input "true"
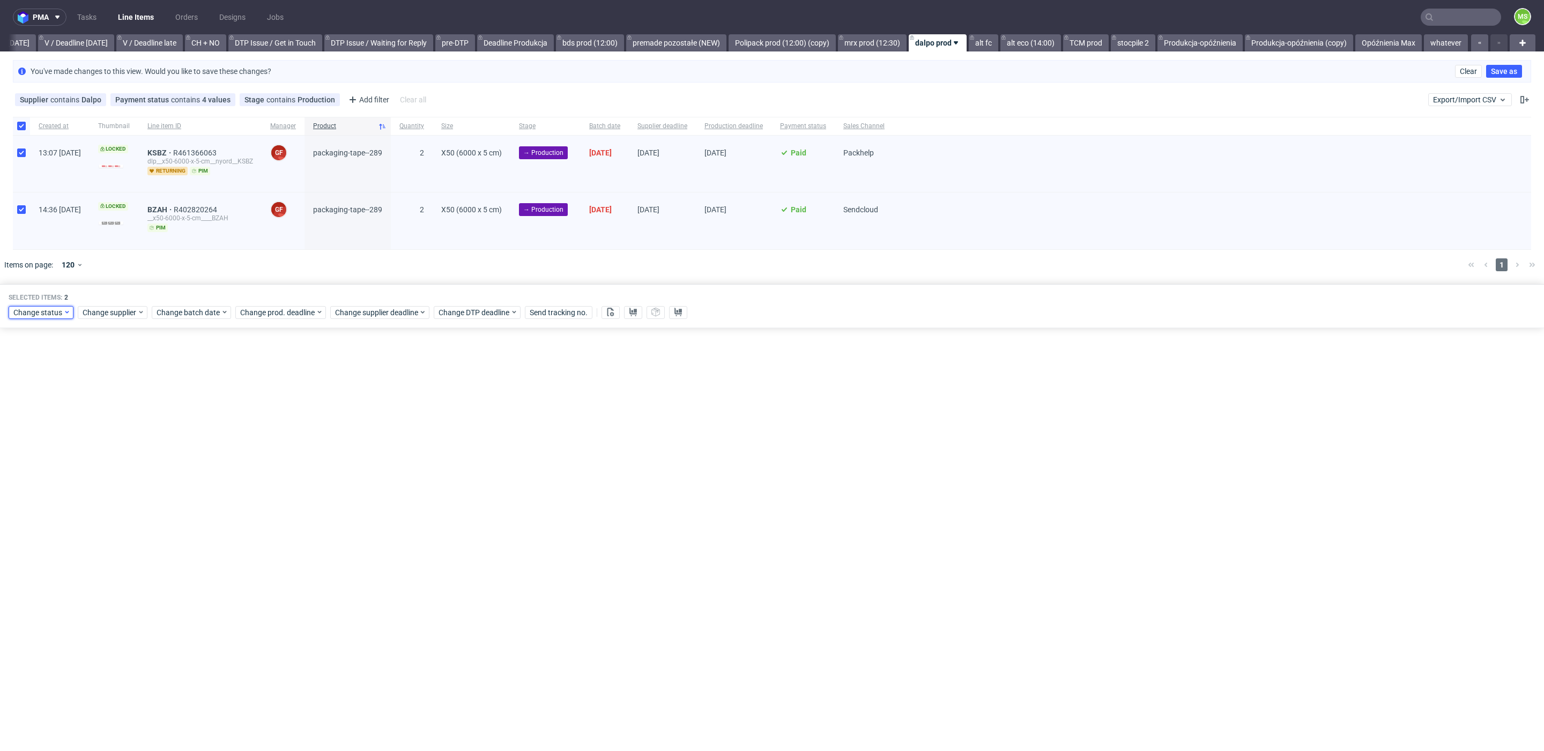
click at [61, 311] on span "Change status" at bounding box center [38, 312] width 50 height 11
click at [76, 366] on div "In Production" at bounding box center [74, 369] width 123 height 15
click at [117, 466] on span "Save" at bounding box center [122, 470] width 17 height 8
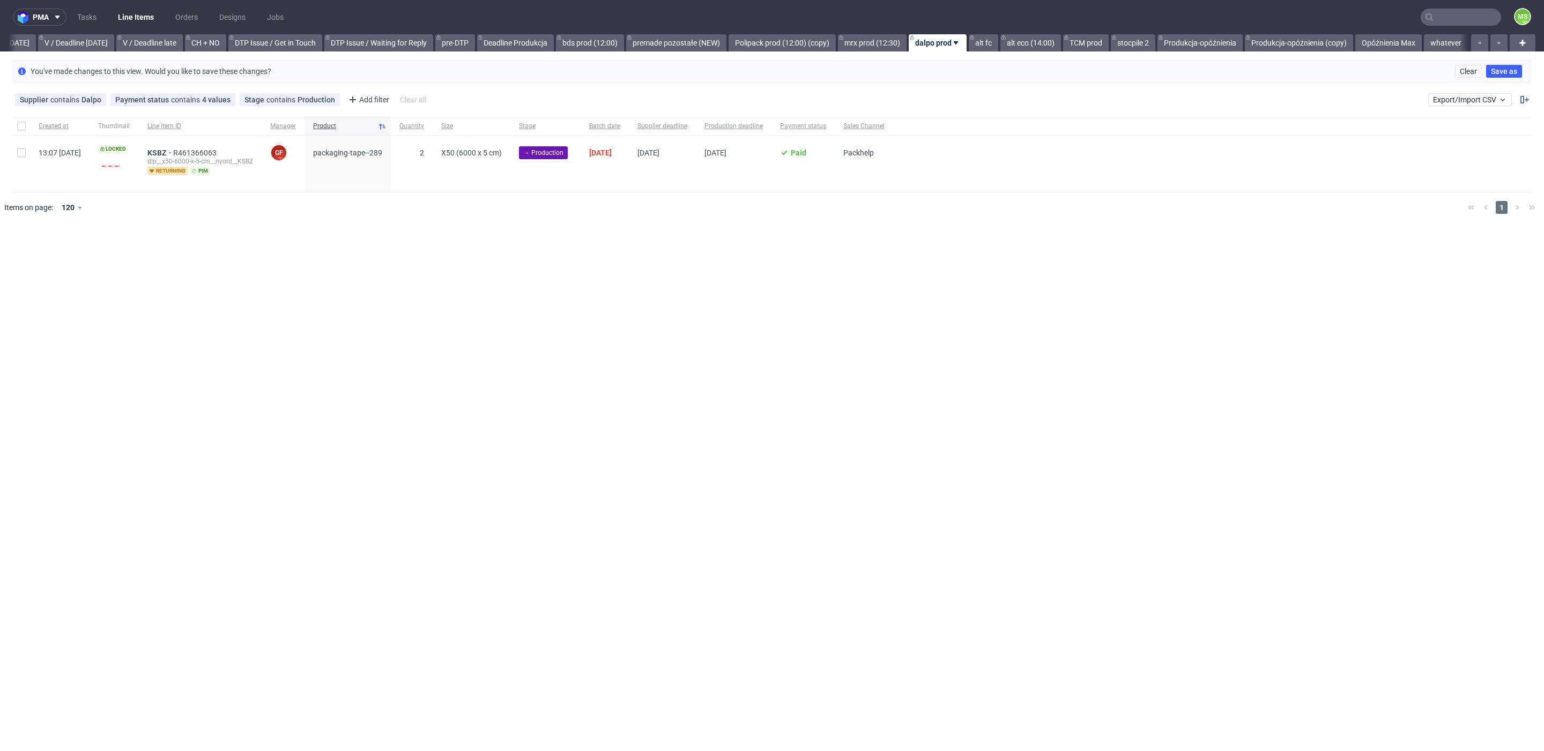
scroll to position [0, 1396]
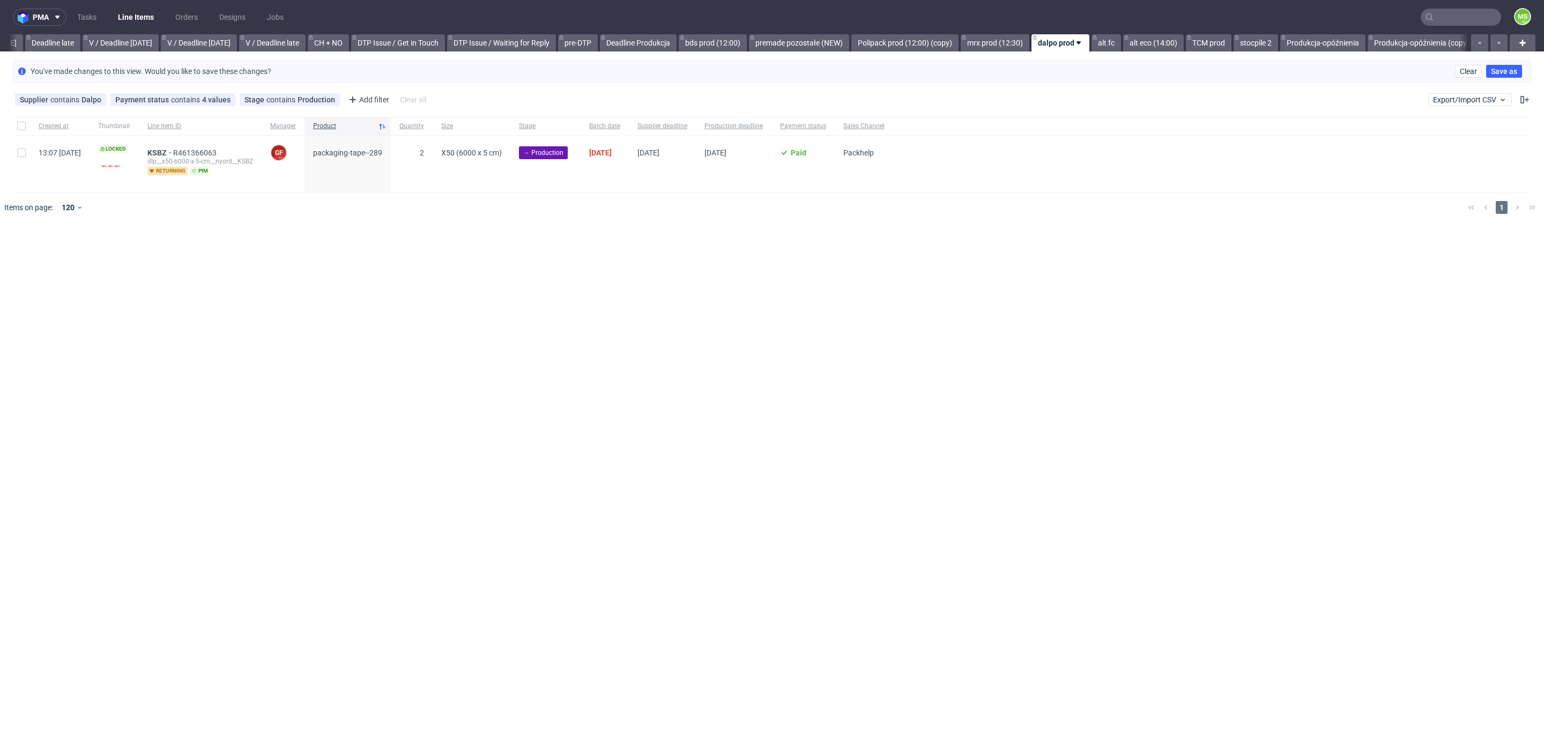
scroll to position [0, 1370]
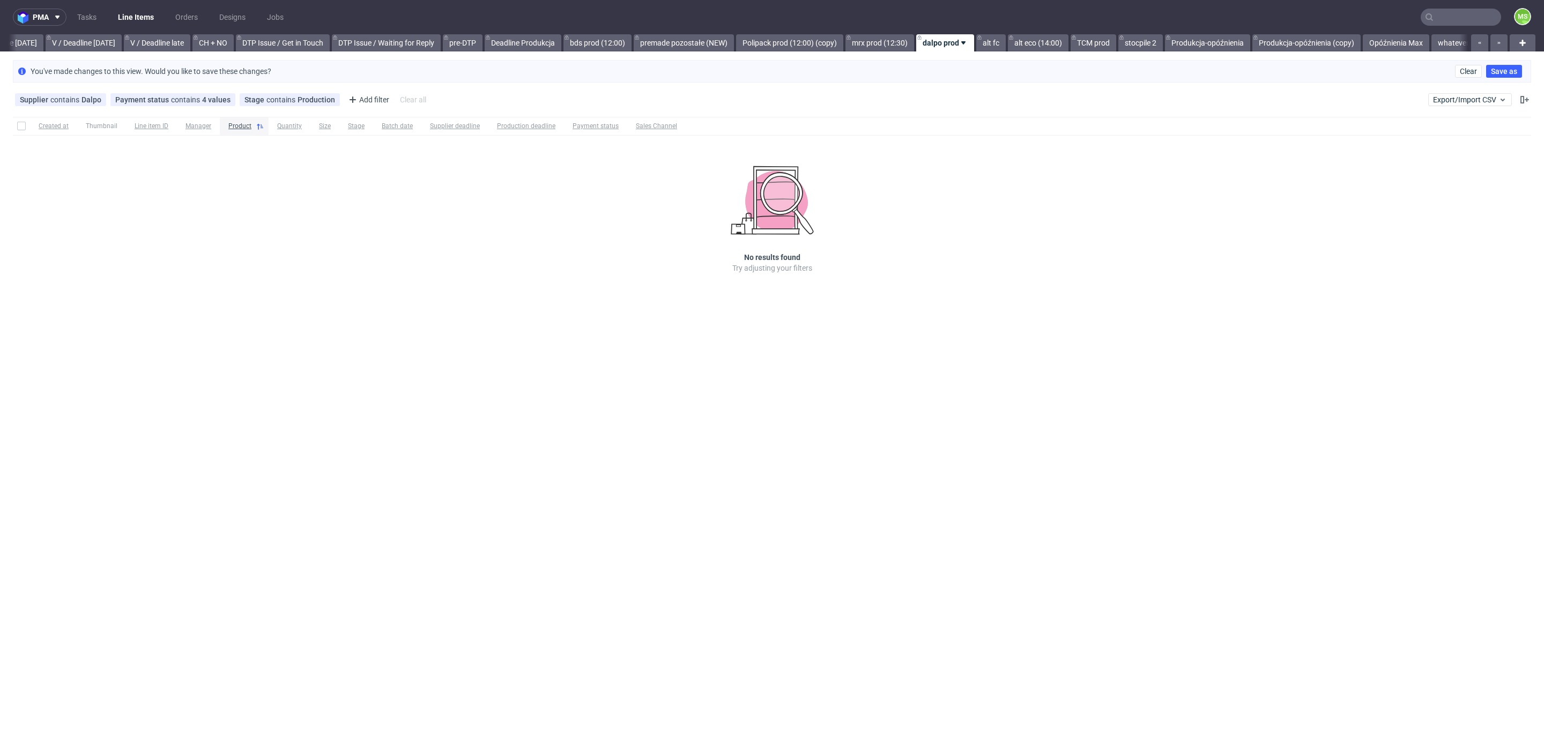
scroll to position [0, 1396]
click at [1387, 41] on link "Opóźnienia Max" at bounding box center [1388, 42] width 66 height 17
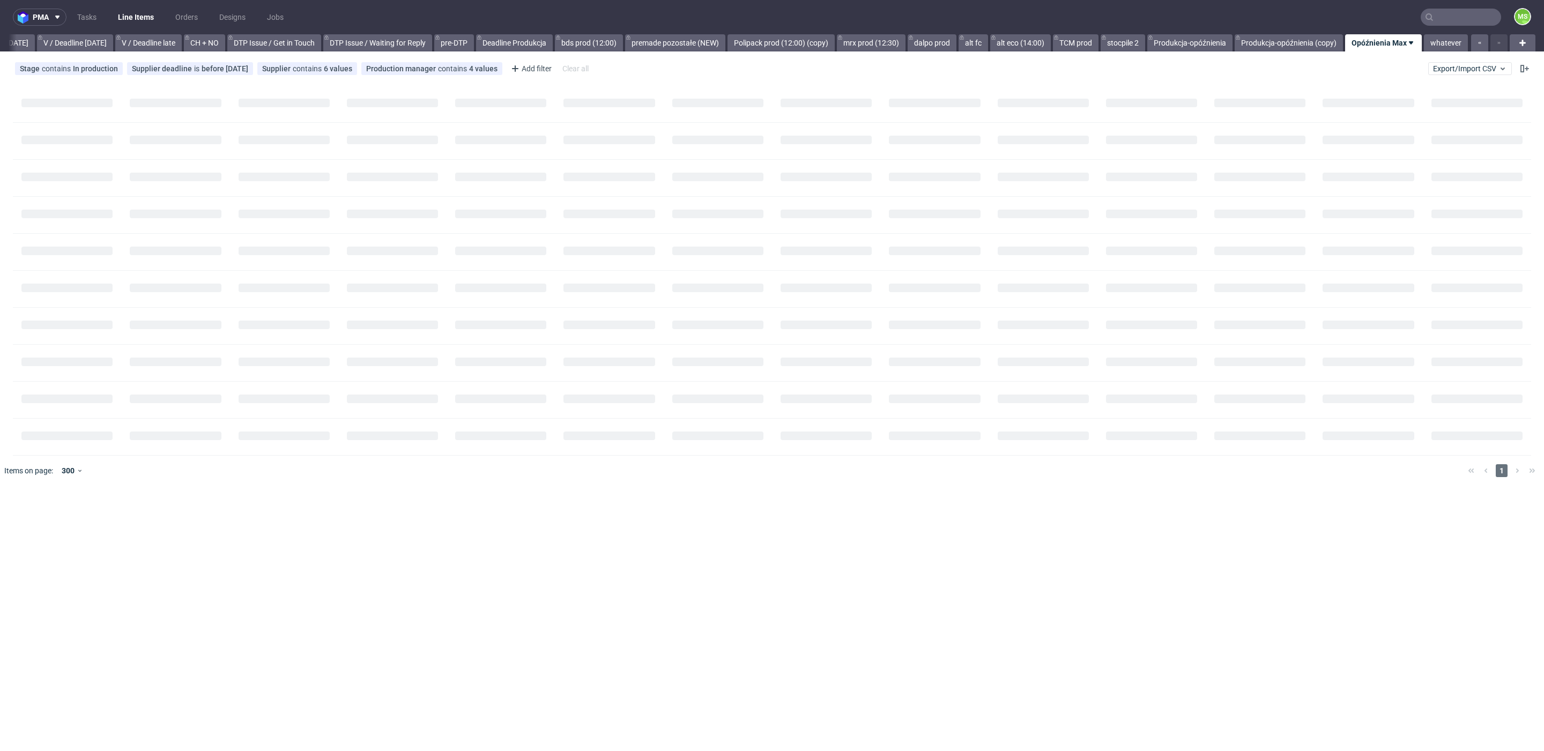
scroll to position [0, 1397]
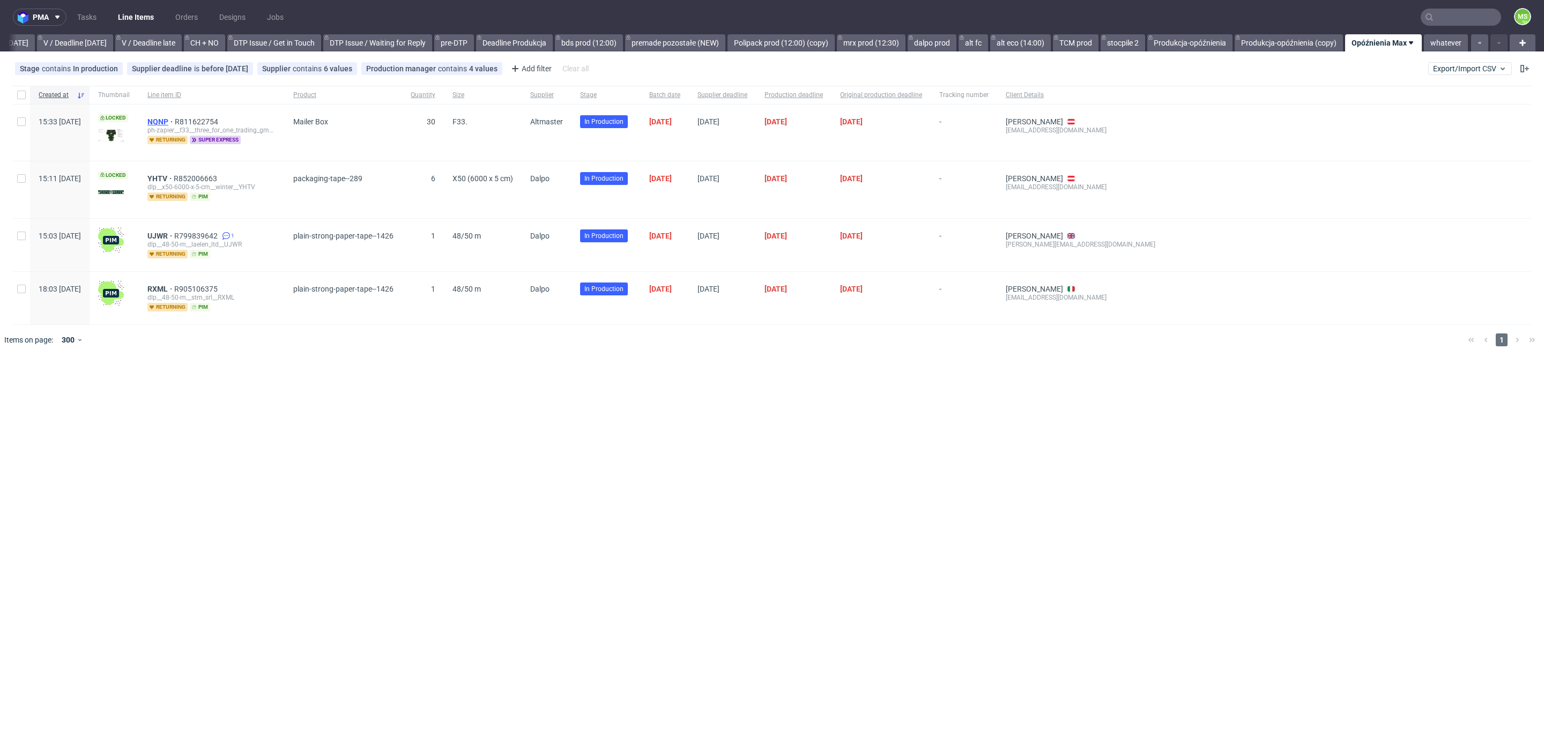
click at [175, 124] on span "NQNP" at bounding box center [160, 121] width 27 height 9
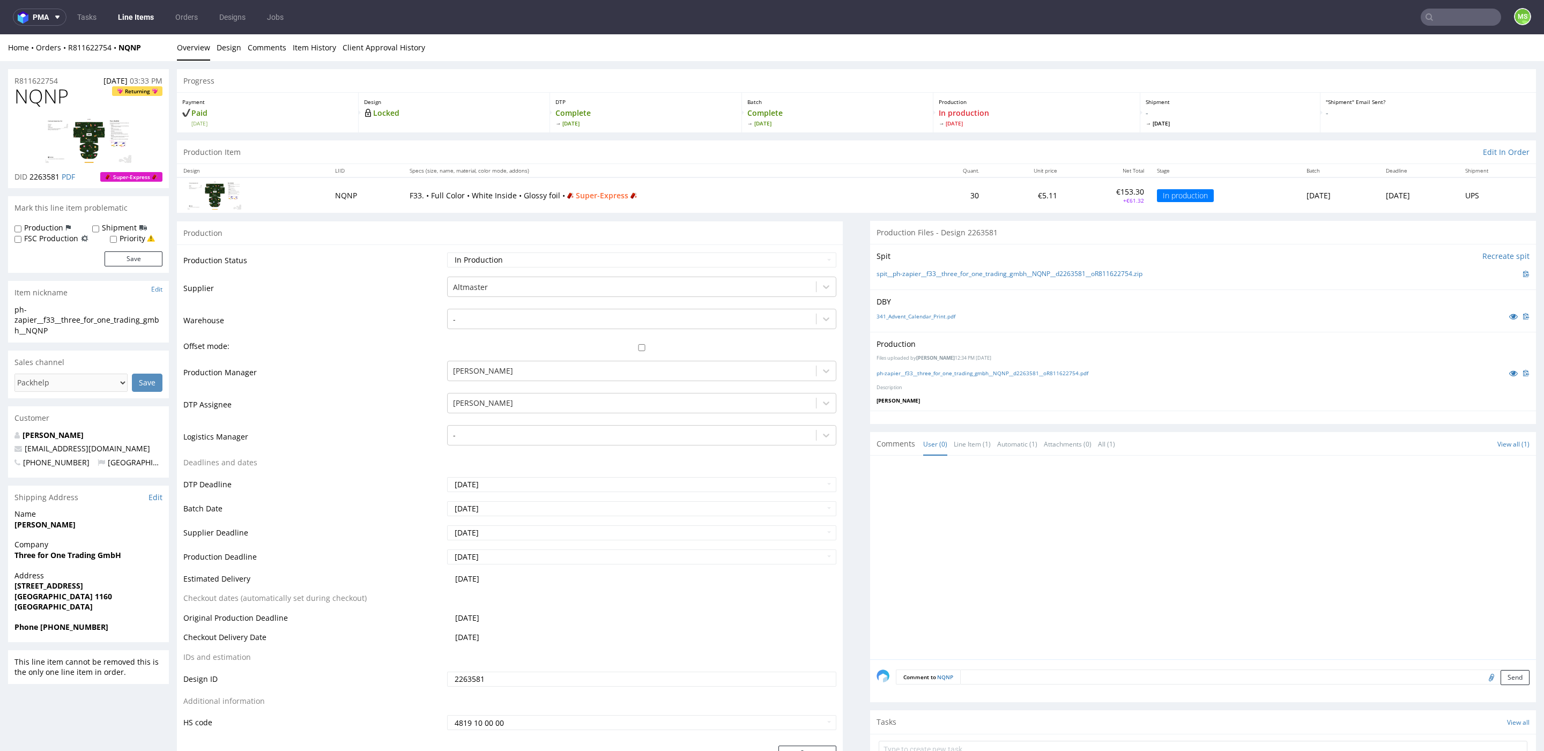
click at [121, 20] on link "Line Items" at bounding box center [135, 17] width 49 height 17
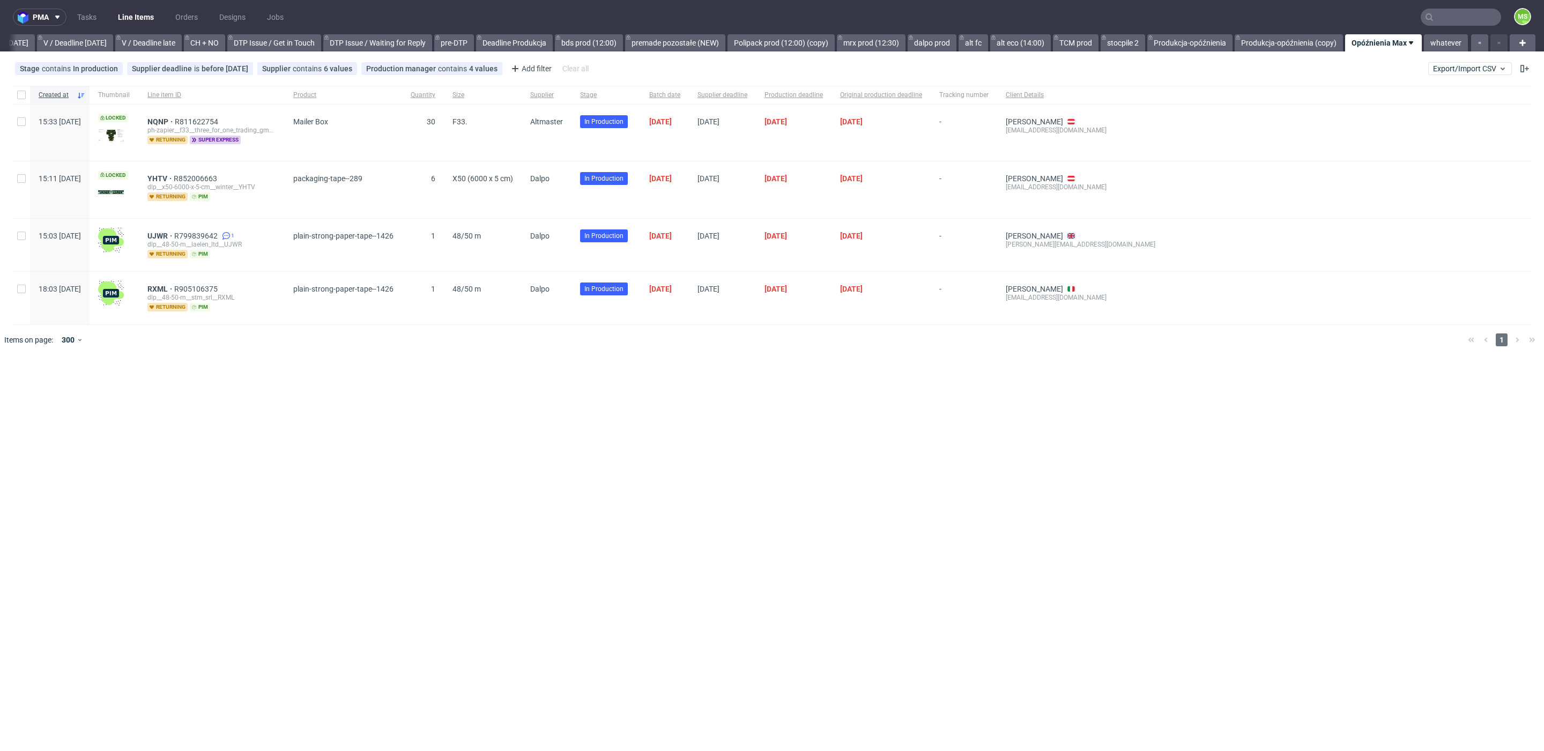
scroll to position [0, 1397]
click at [1127, 43] on link "stocpile 2" at bounding box center [1122, 42] width 44 height 17
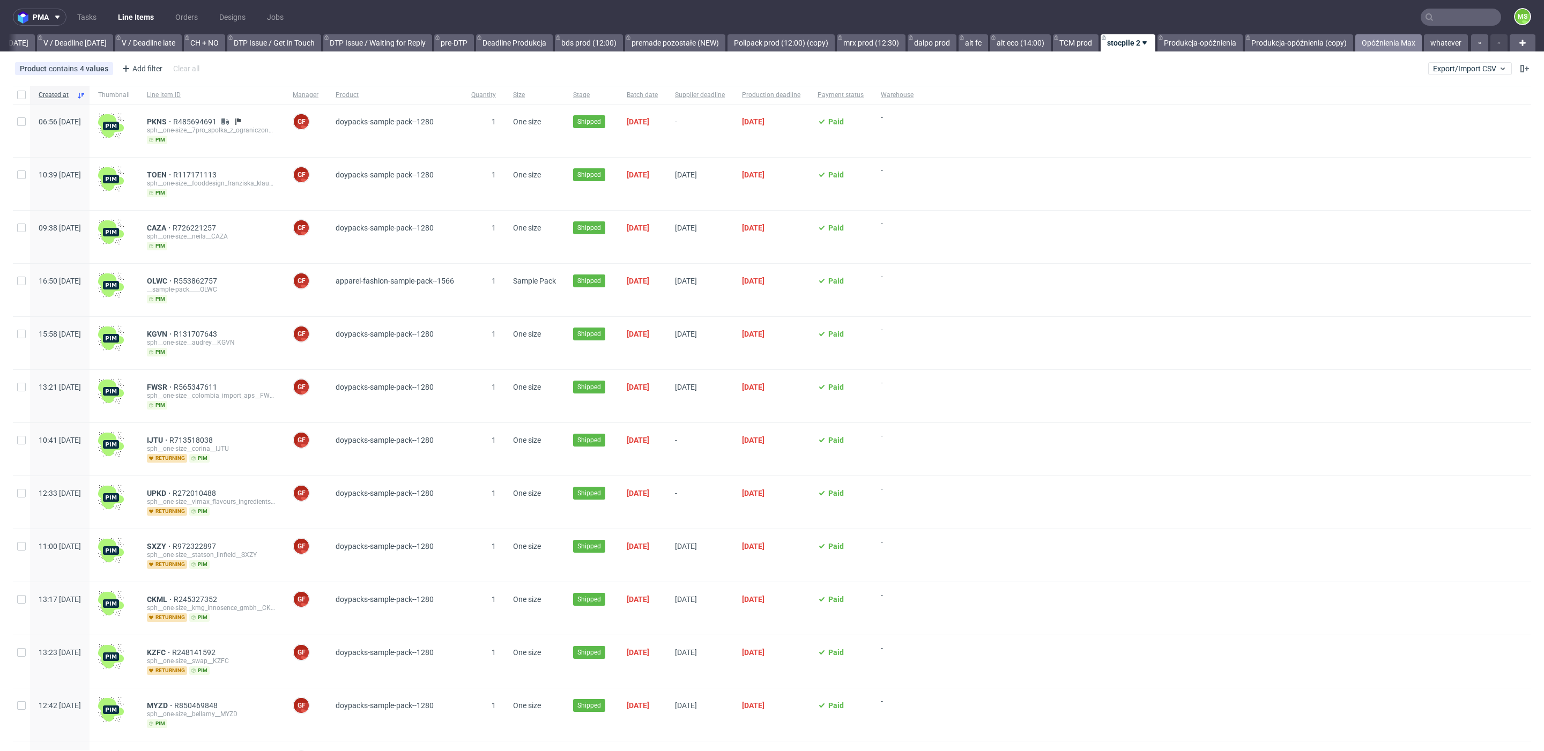
click at [1395, 44] on link "Opóźnienia Max" at bounding box center [1388, 42] width 66 height 17
